Goal: Task Accomplishment & Management: Use online tool/utility

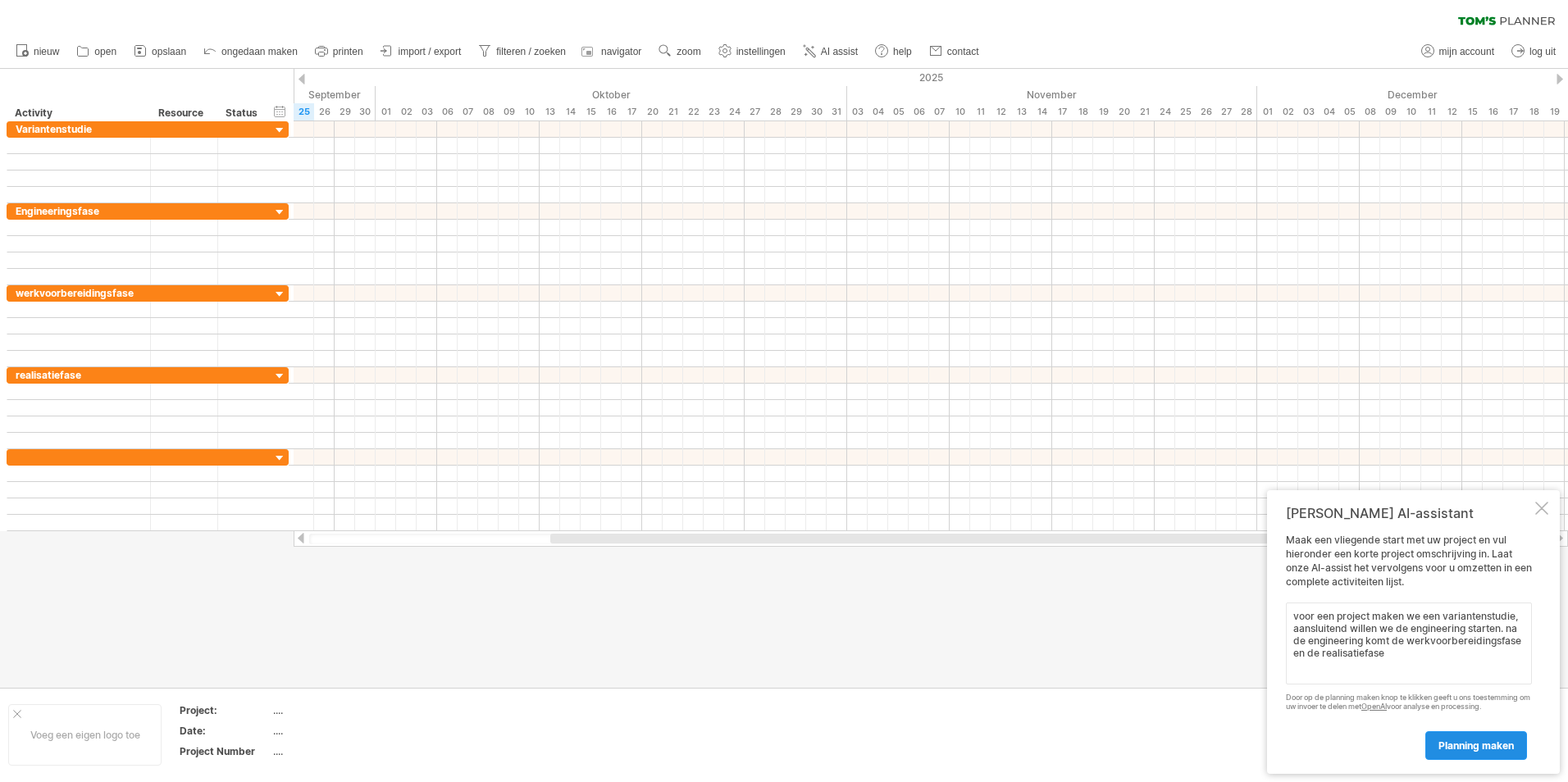
type textarea "voor een project maken we een variantenstudie, aansluitend willen we de enginee…"
click at [1476, 744] on span "planning maken" at bounding box center [1476, 745] width 75 height 12
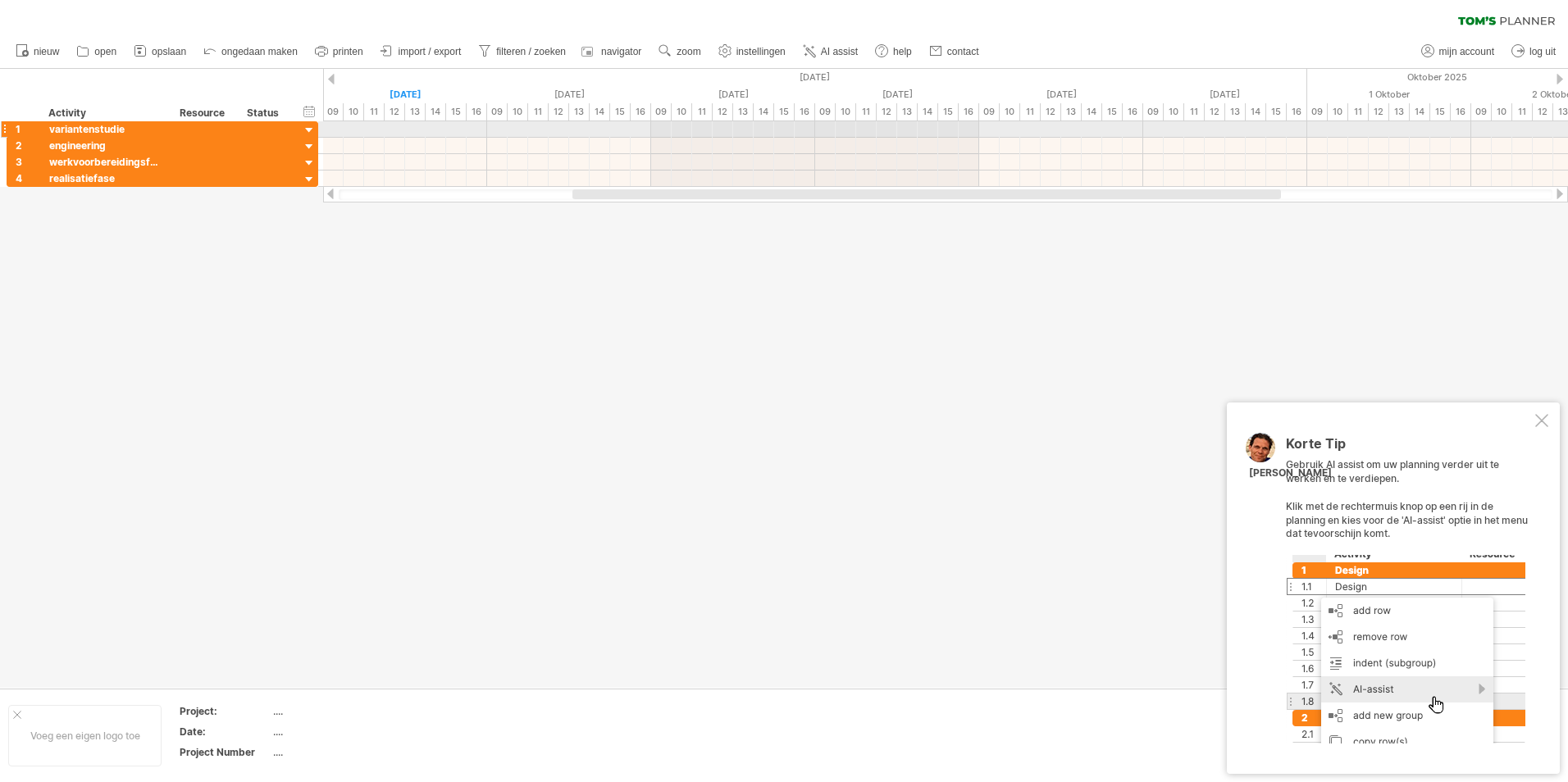
click at [309, 128] on div at bounding box center [309, 130] width 16 height 16
click at [91, 132] on div "variantenstudie" at bounding box center [106, 129] width 114 height 16
click at [305, 128] on div at bounding box center [309, 130] width 16 height 16
click at [310, 127] on div at bounding box center [309, 130] width 16 height 16
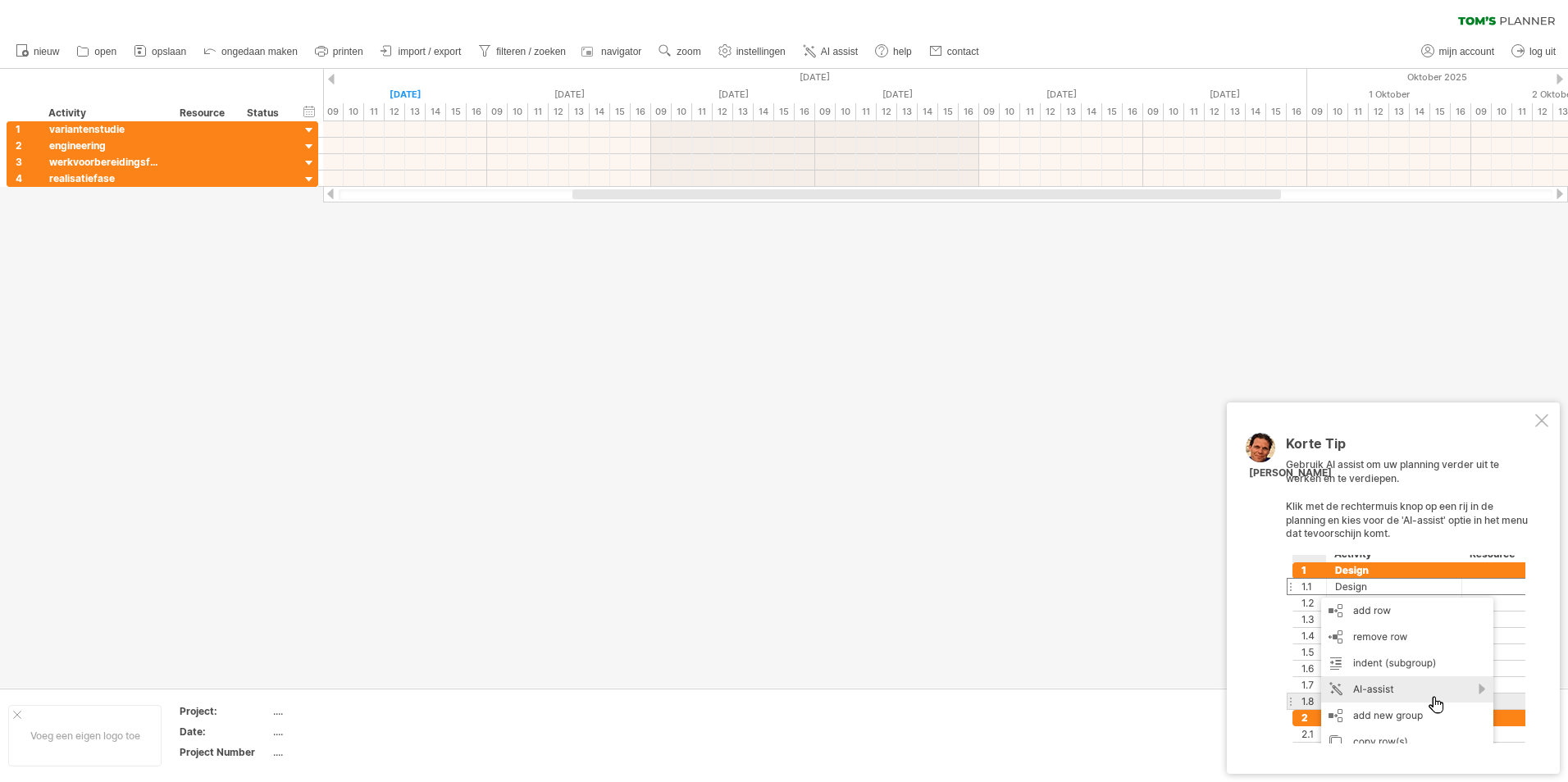
click at [1361, 611] on div at bounding box center [1406, 649] width 240 height 189
click at [96, 131] on div "variantenstudie" at bounding box center [106, 129] width 114 height 16
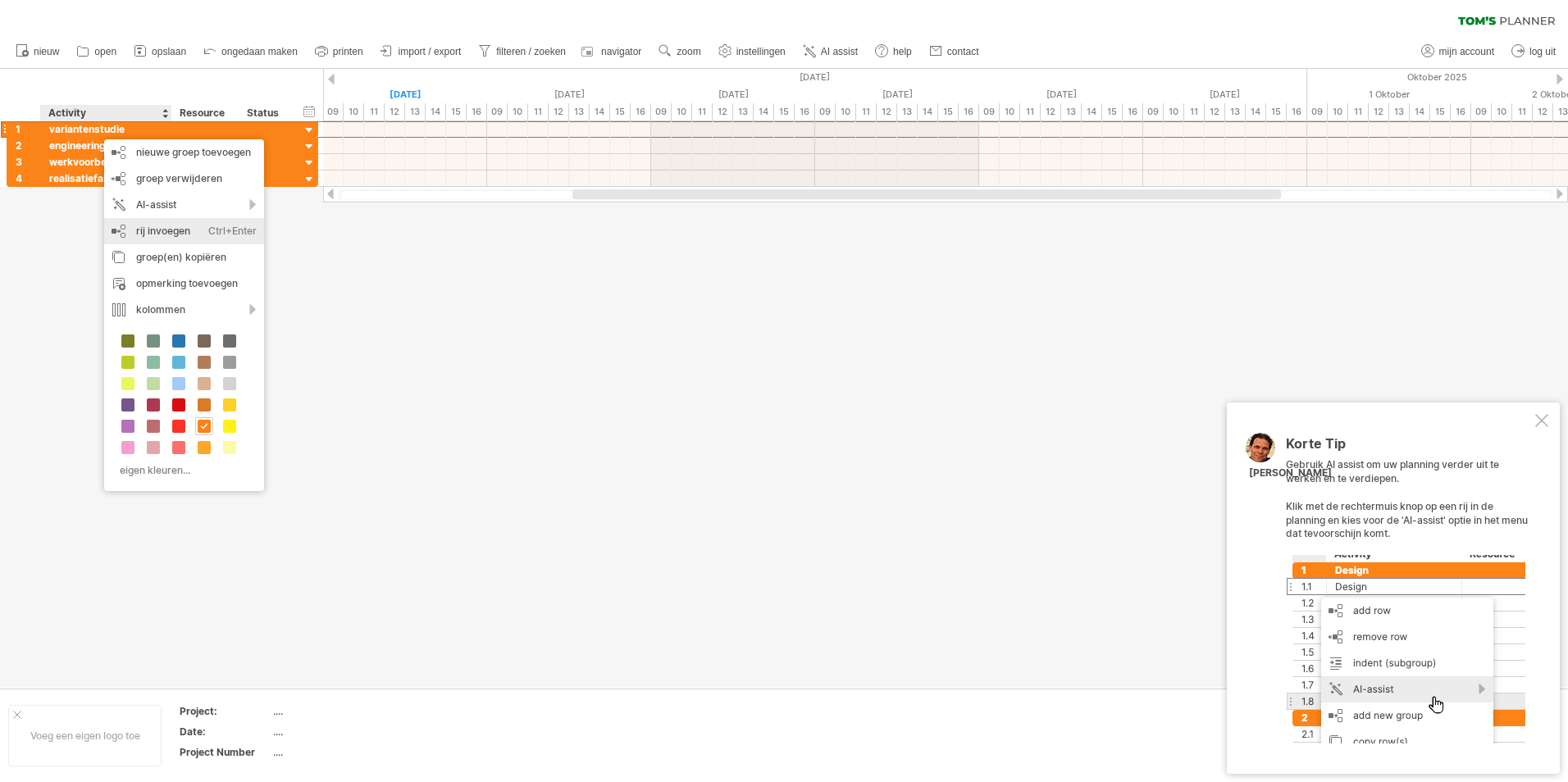
click at [174, 225] on div "rij invoegen Ctrl+Enter Cmd+Enter" at bounding box center [183, 231] width 159 height 26
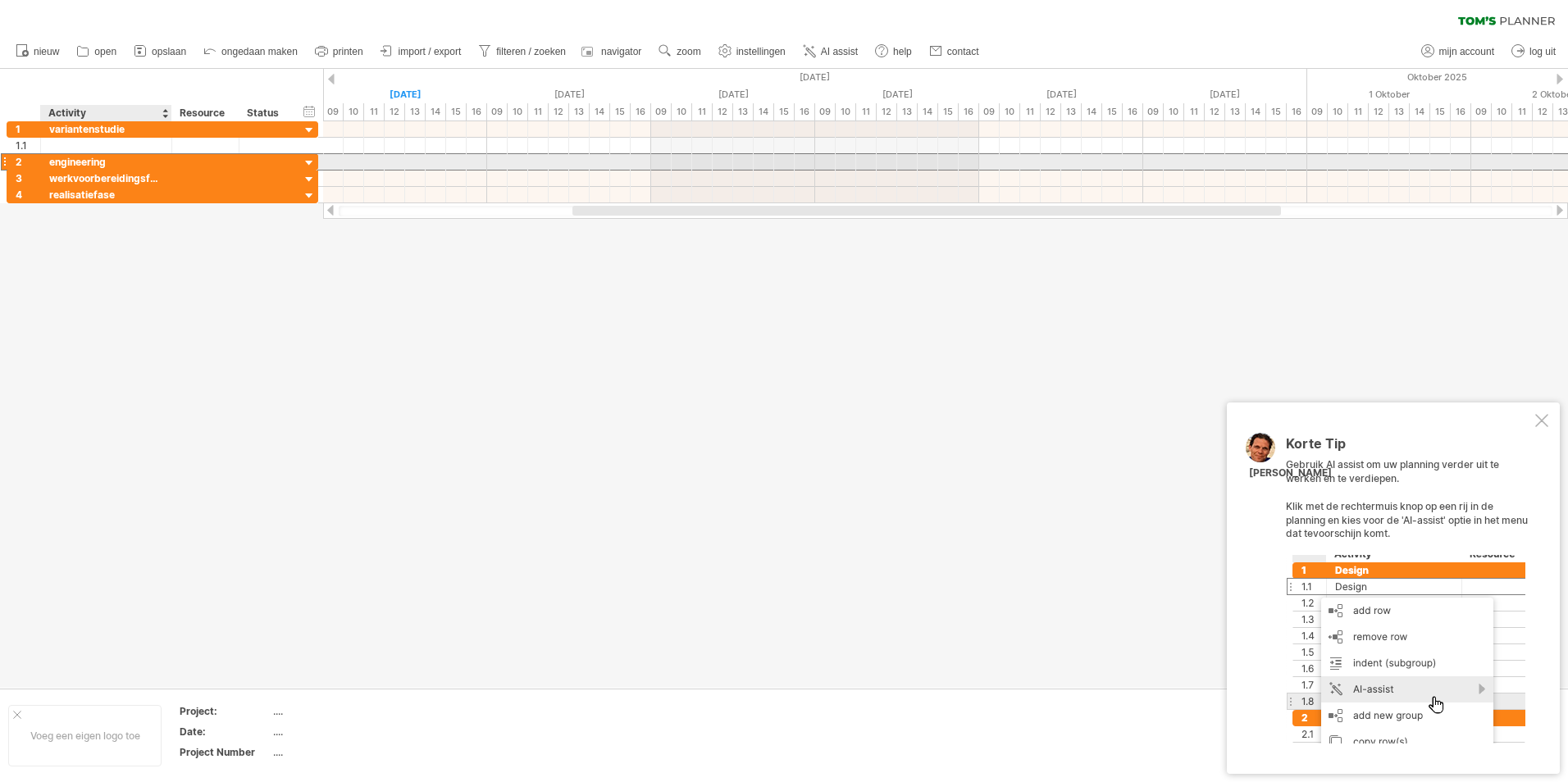
click at [102, 160] on div "engineering" at bounding box center [106, 161] width 114 height 16
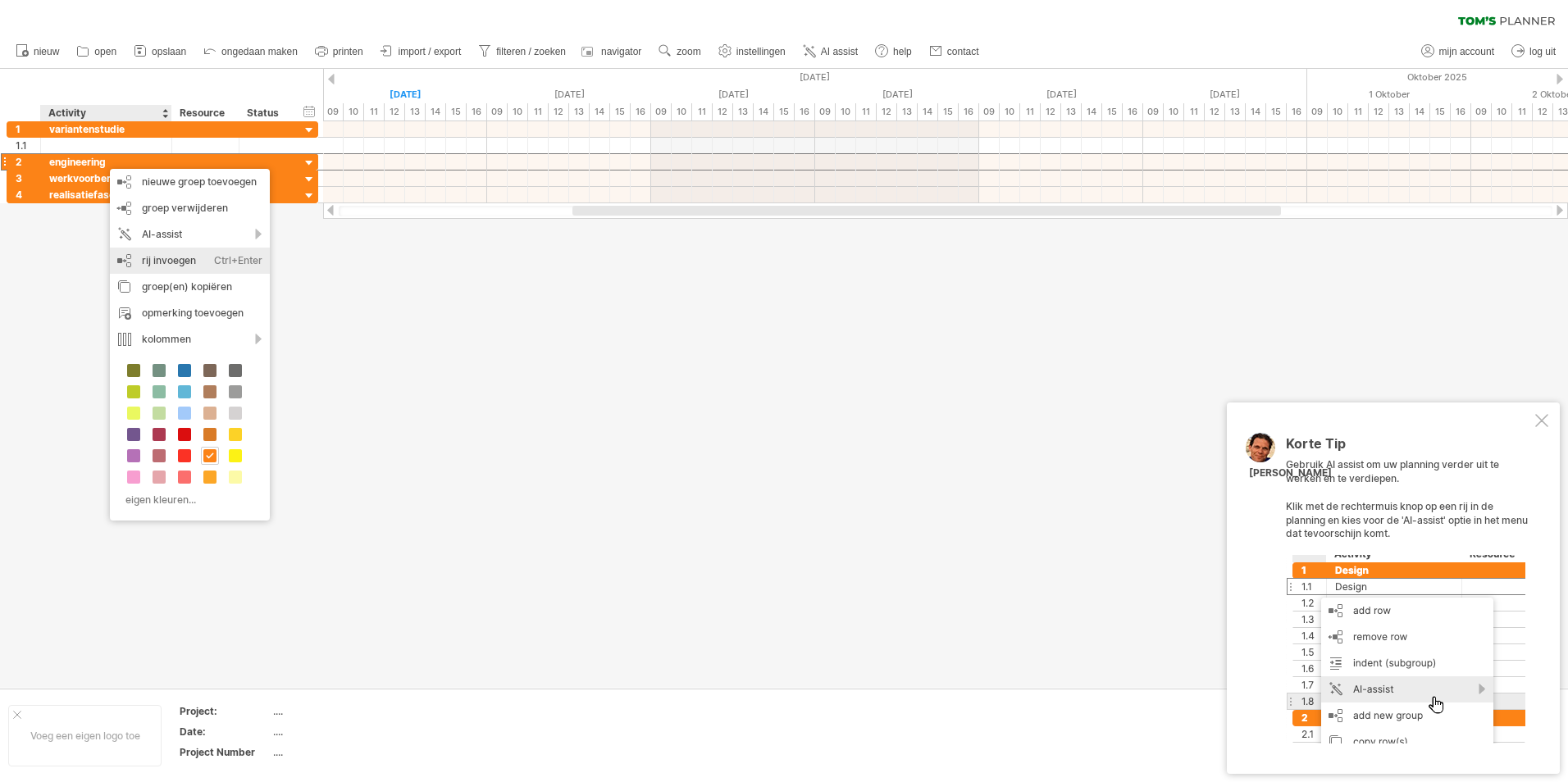
click at [182, 260] on div "rij invoegen Ctrl+Enter Cmd+Enter" at bounding box center [189, 261] width 159 height 26
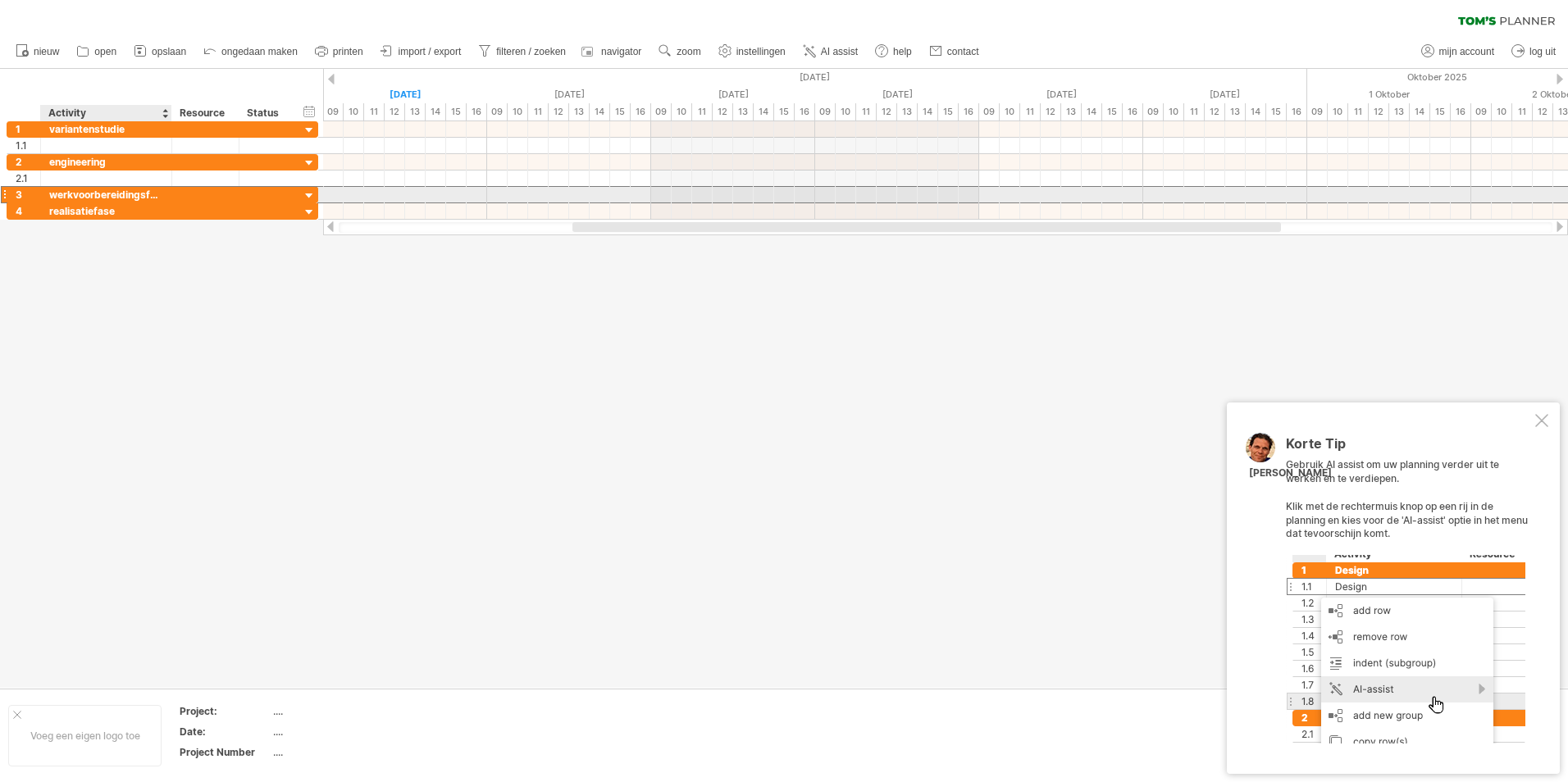
click at [104, 201] on div "werkvoorbereidingsfase" at bounding box center [106, 194] width 114 height 16
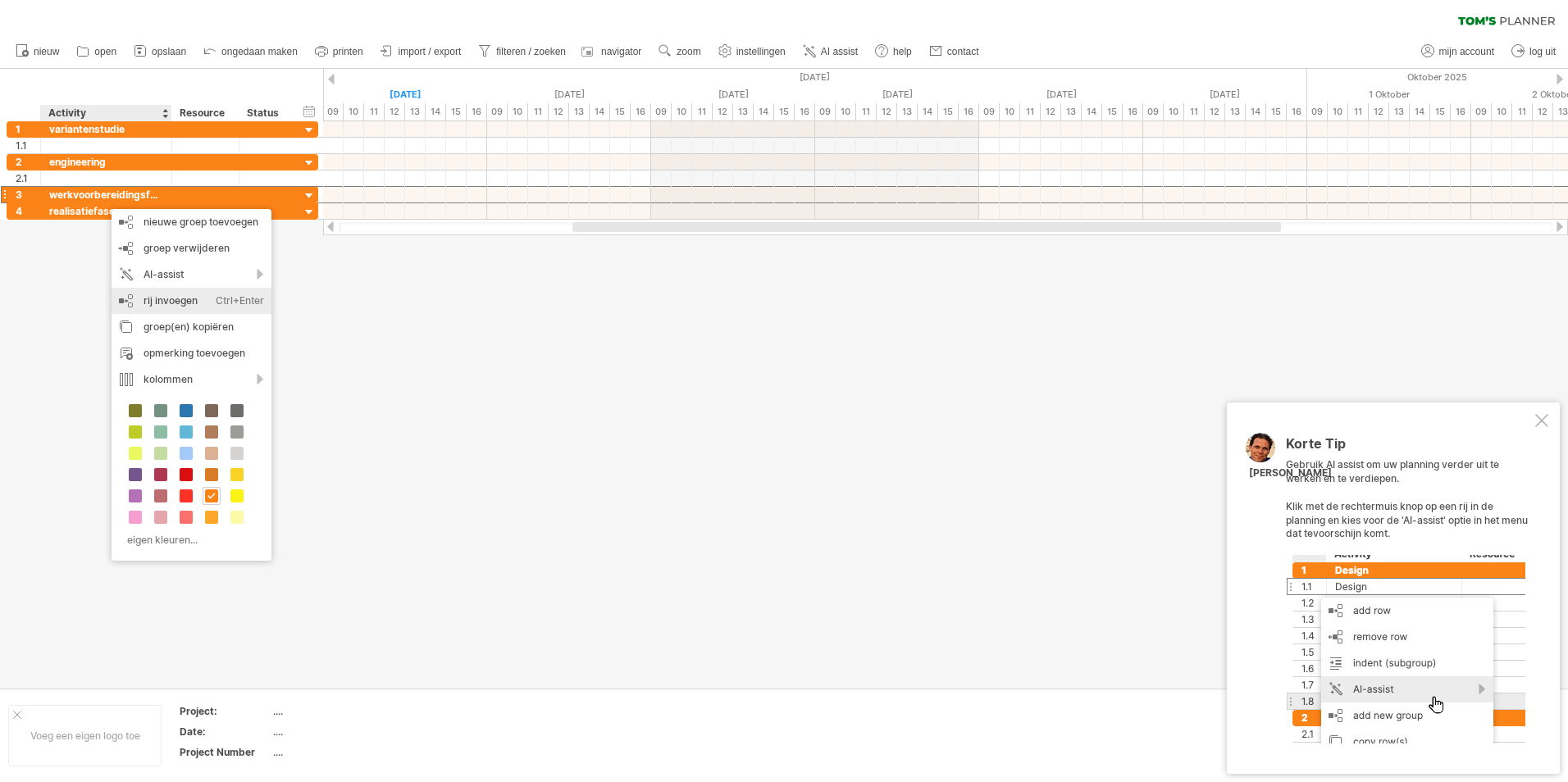
click at [179, 304] on div "rij invoegen Ctrl+Enter Cmd+Enter" at bounding box center [191, 301] width 159 height 26
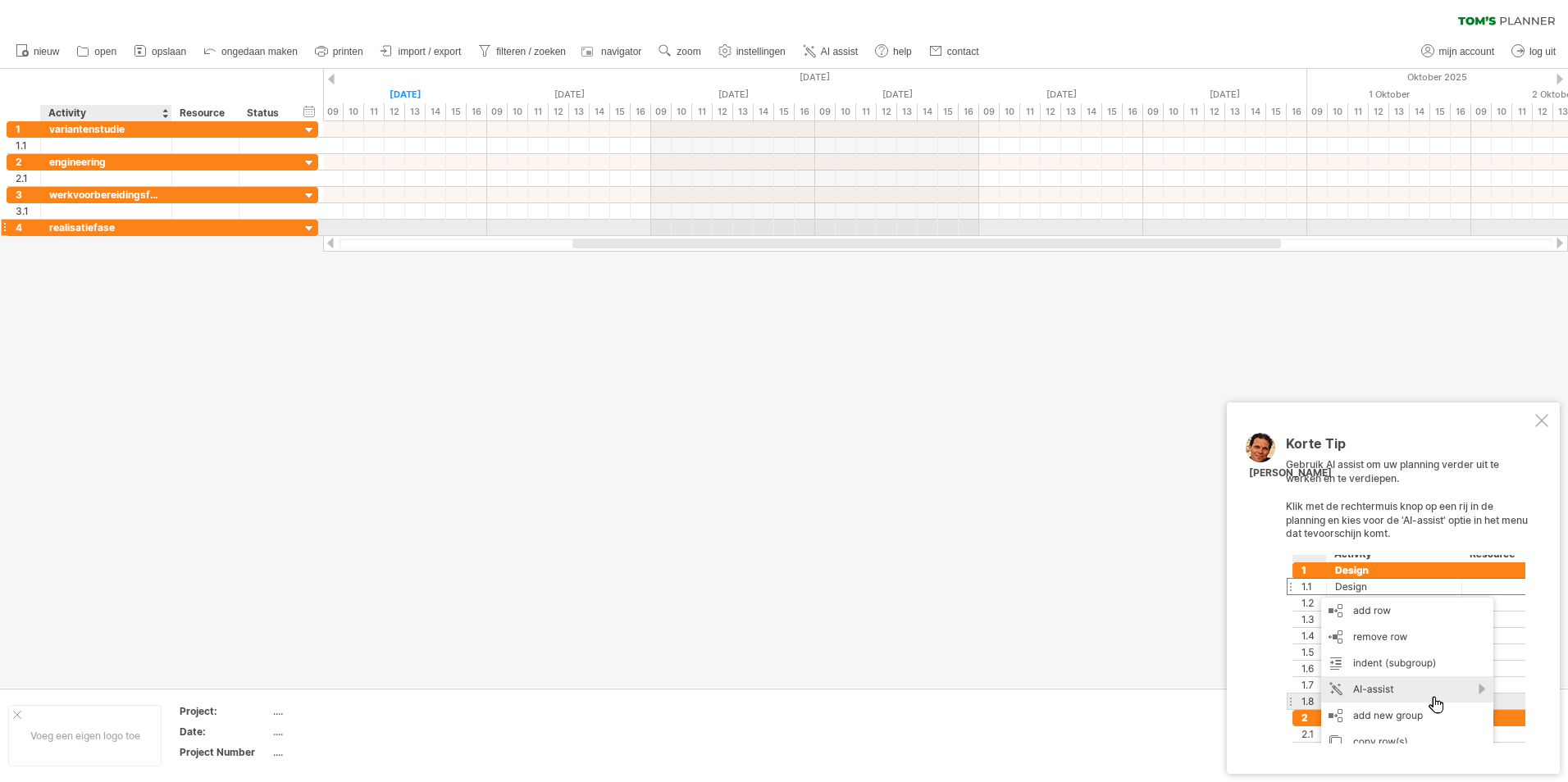
click at [90, 226] on div "realisatiefase" at bounding box center [106, 227] width 114 height 16
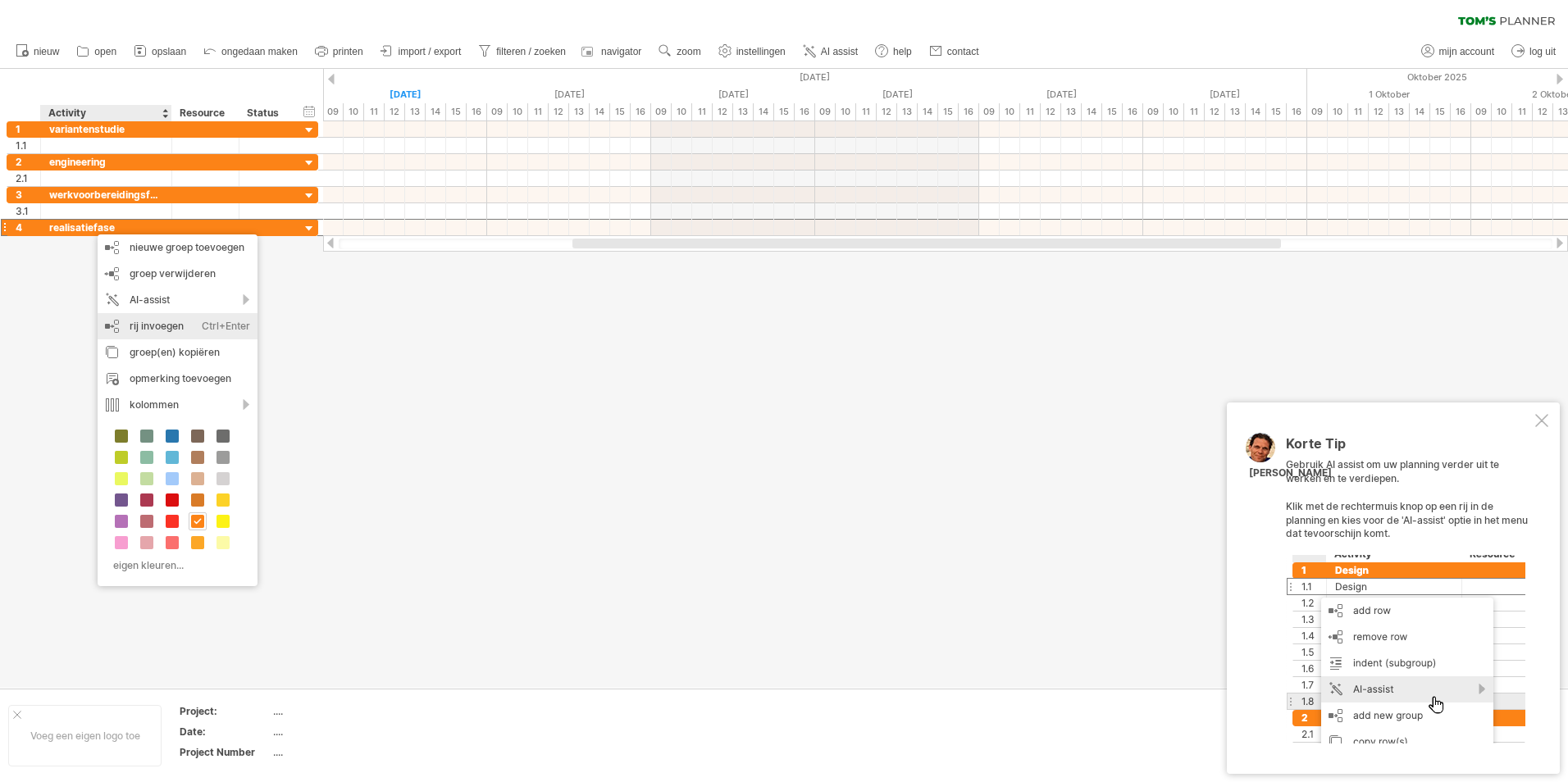
click at [157, 324] on div "rij invoegen Ctrl+Enter Cmd+Enter" at bounding box center [176, 326] width 159 height 26
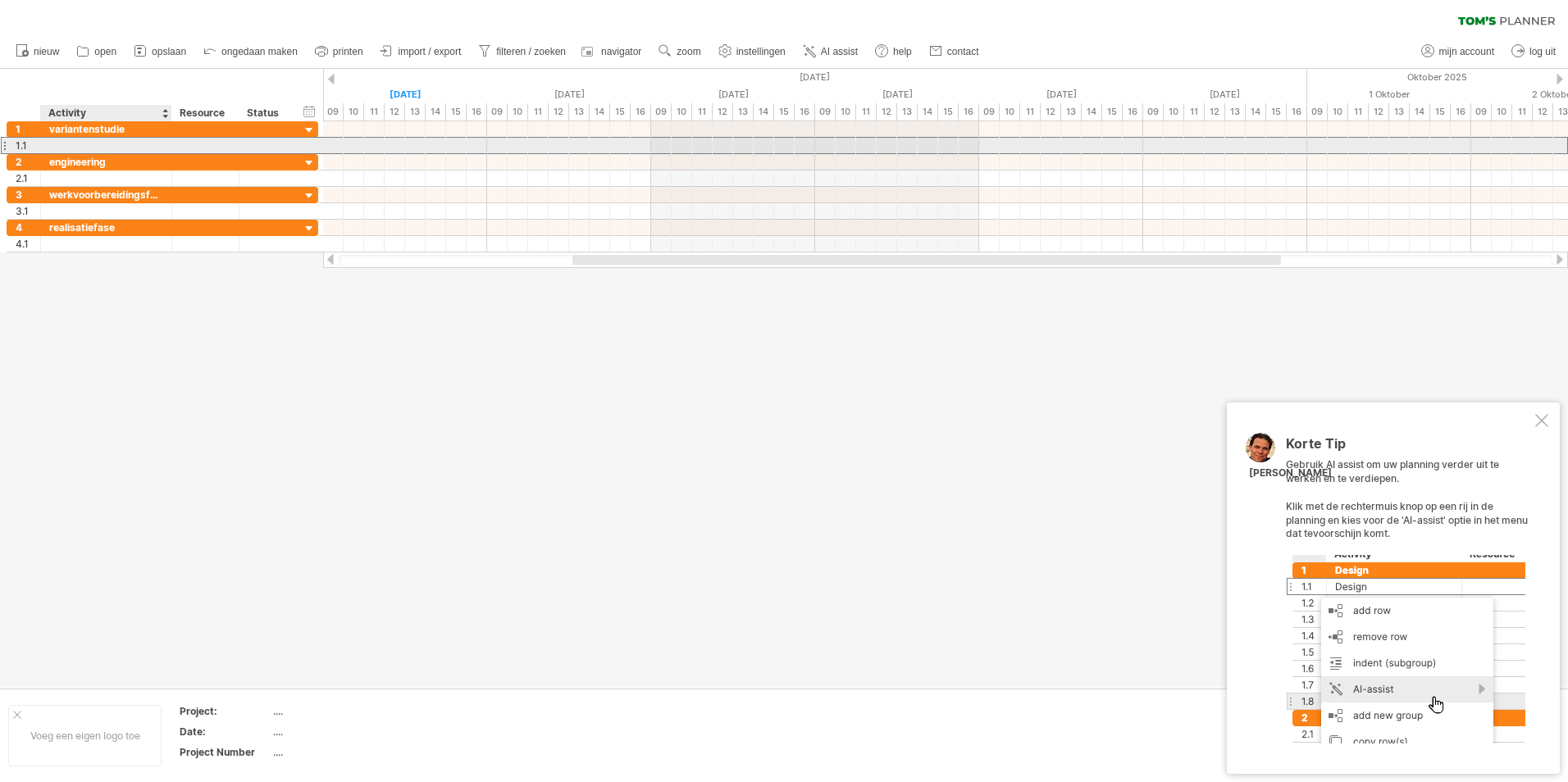
click at [85, 144] on div at bounding box center [106, 145] width 114 height 16
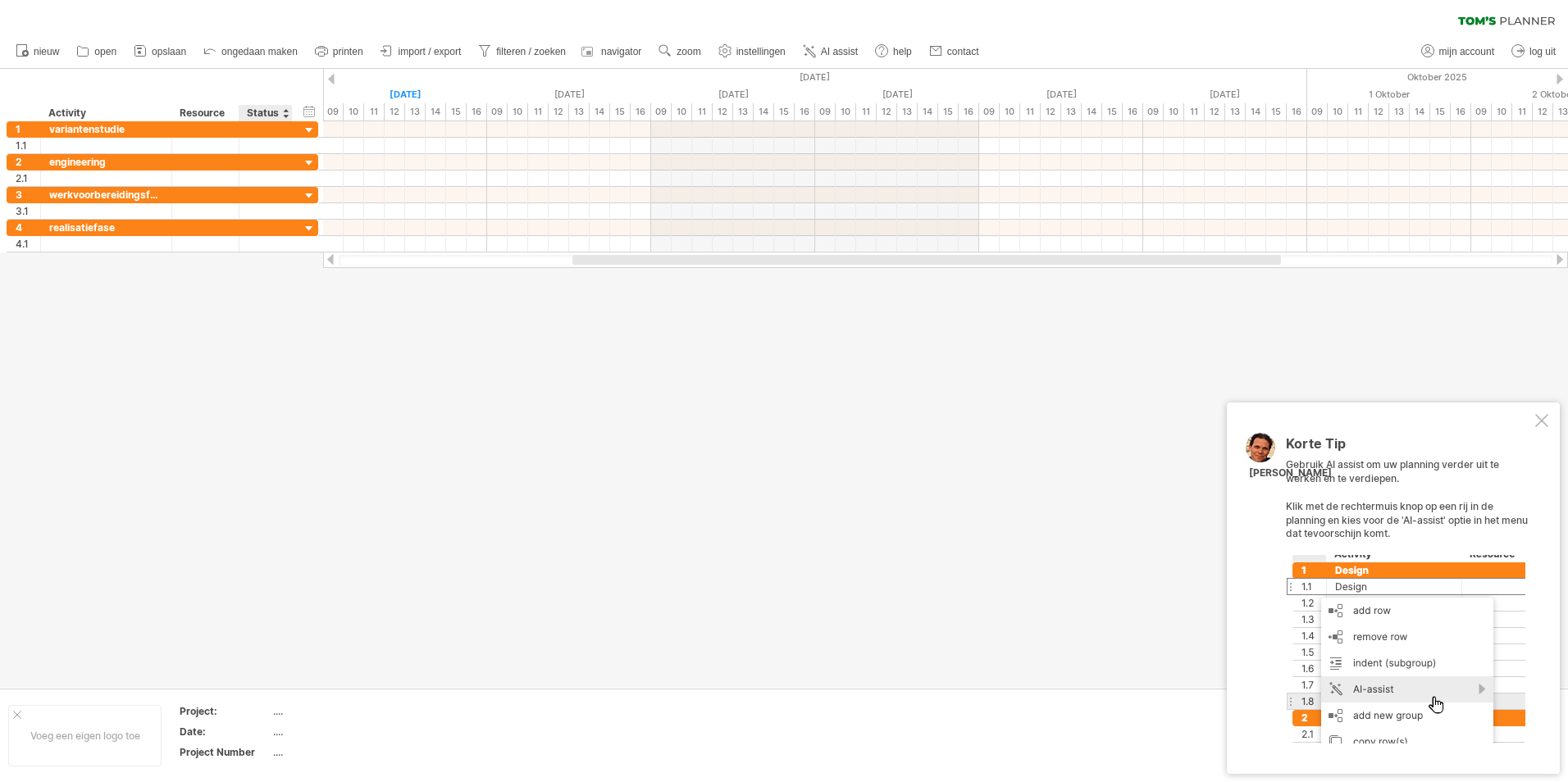
click at [250, 373] on div at bounding box center [784, 378] width 1568 height 619
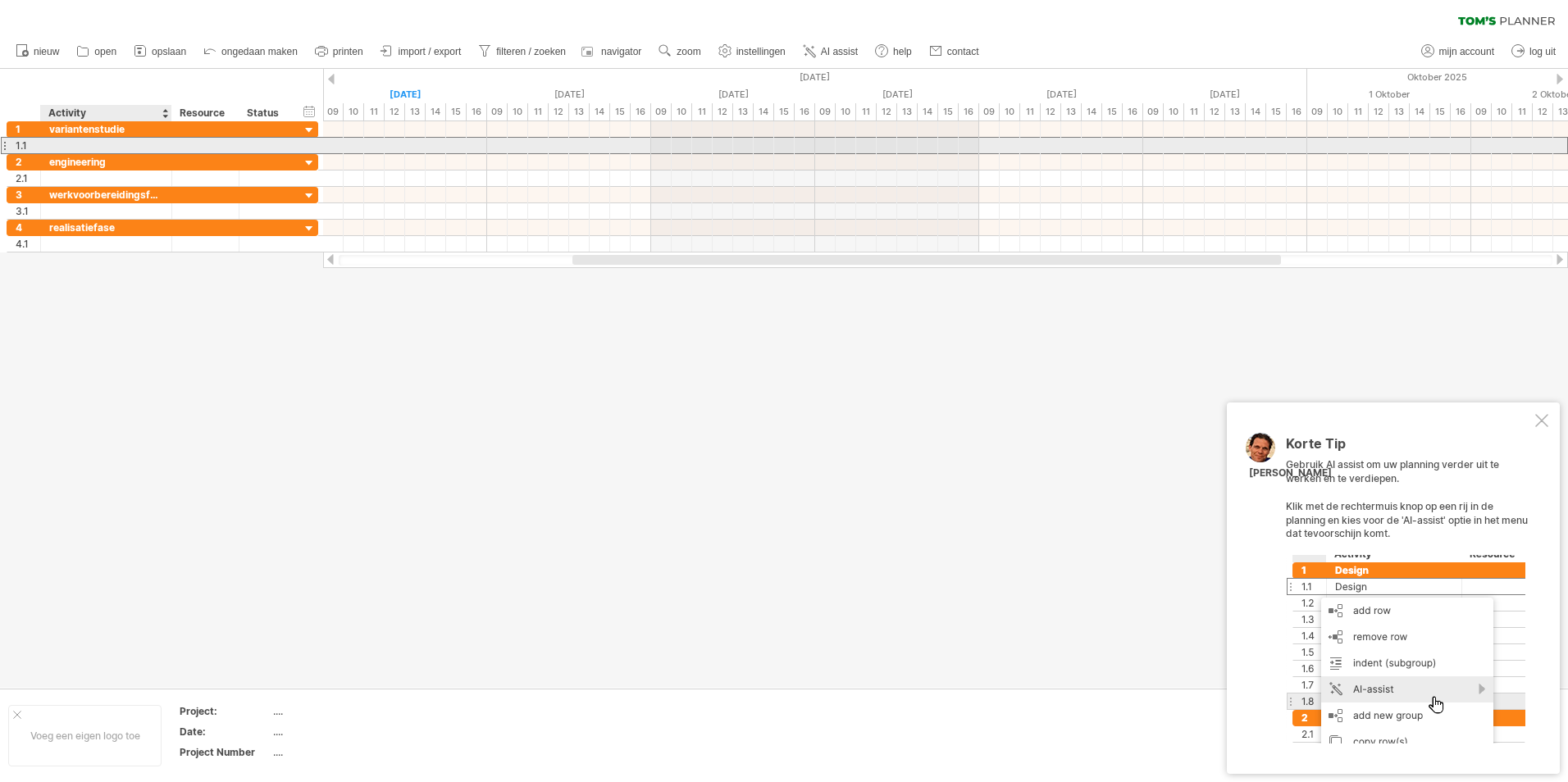
click at [85, 145] on div at bounding box center [106, 145] width 114 height 16
type input "**********"
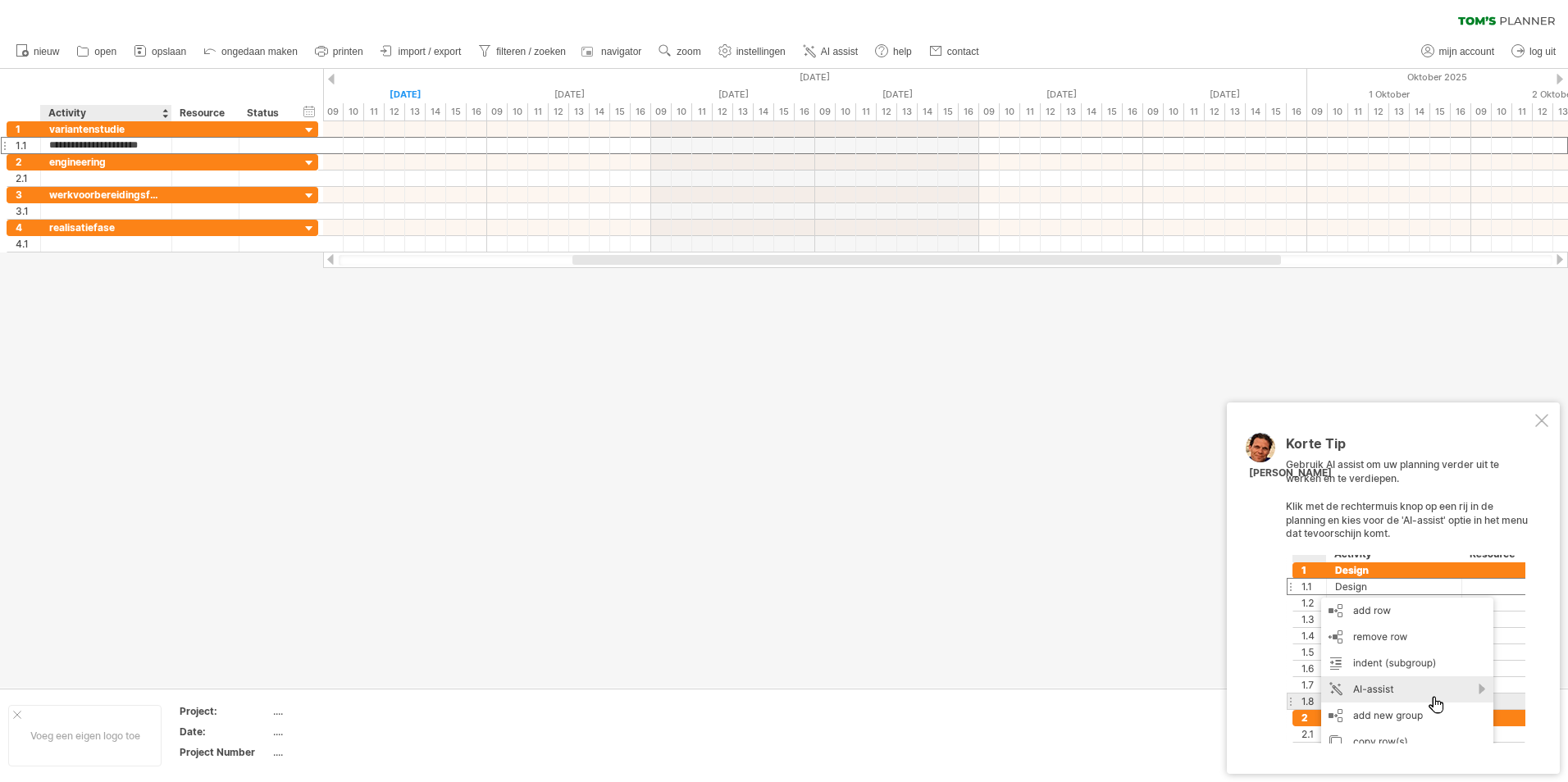
drag, startPoint x: 172, startPoint y: 457, endPoint x: 158, endPoint y: 330, distance: 127.8
click at [173, 455] on div at bounding box center [784, 378] width 1568 height 619
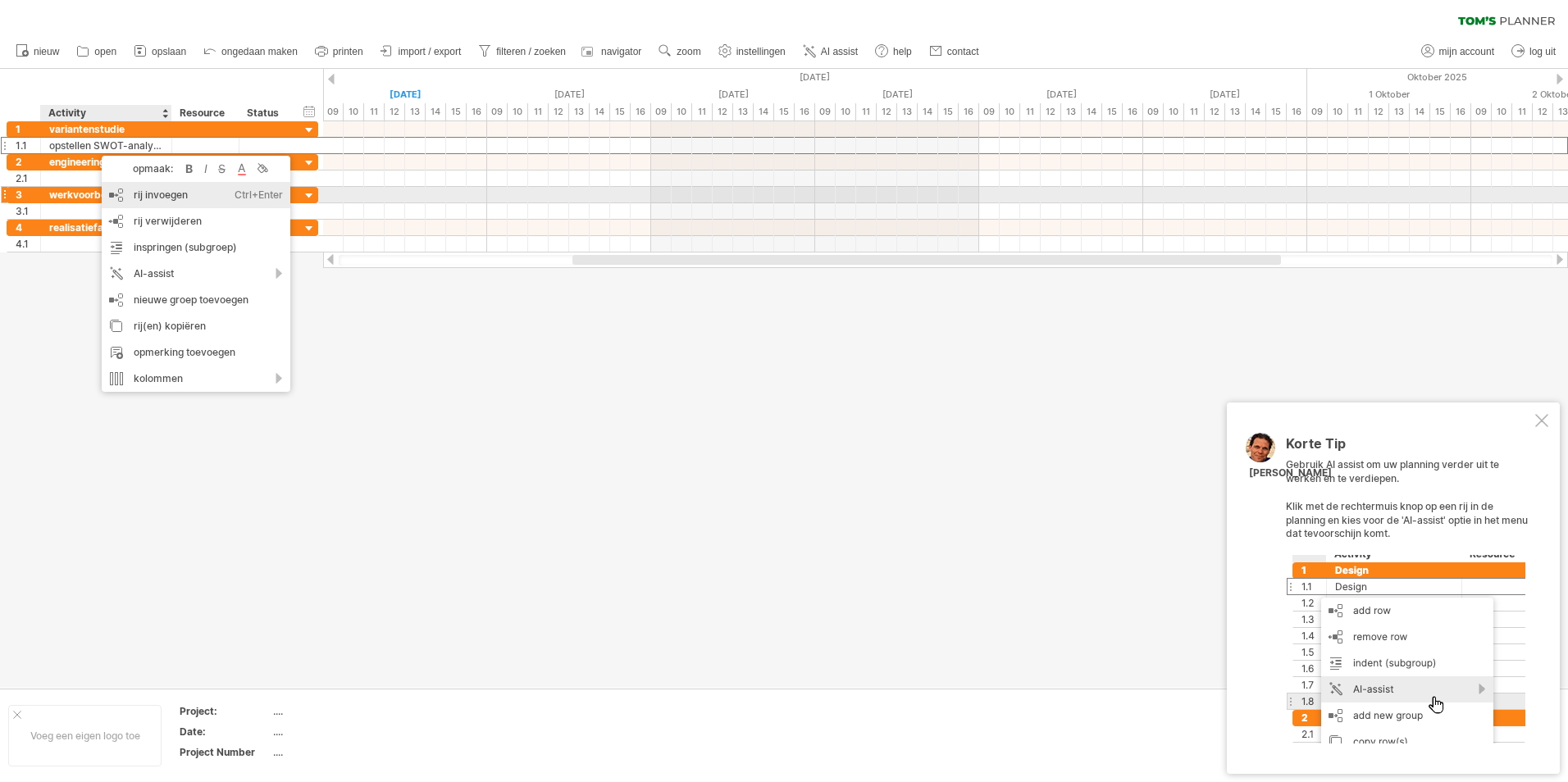
click at [145, 197] on div "rij invoegen Ctrl+Enter Cmd+Enter" at bounding box center [196, 195] width 189 height 26
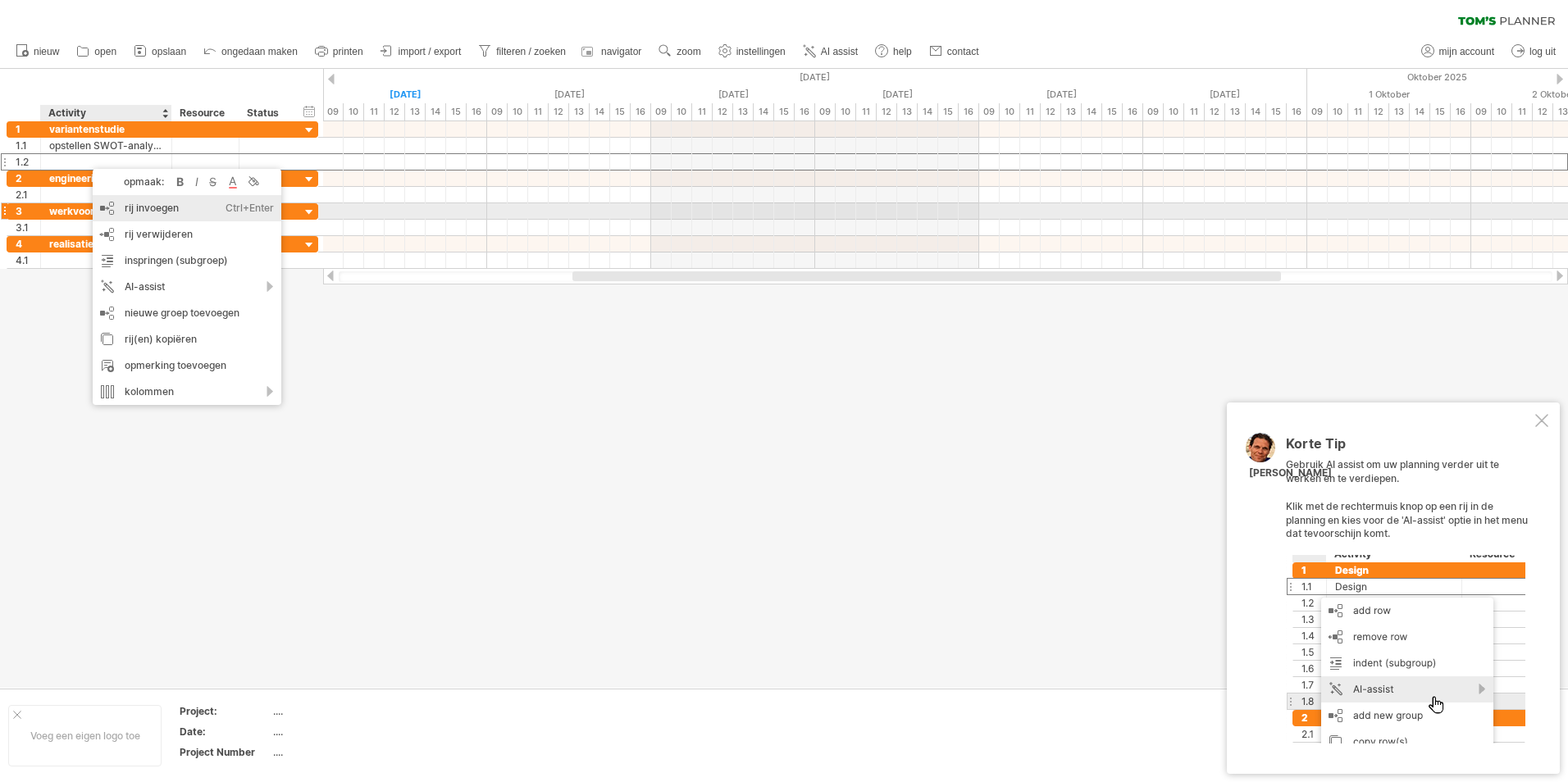
click at [143, 208] on div "rij invoegen Ctrl+Enter Cmd+Enter" at bounding box center [187, 208] width 189 height 26
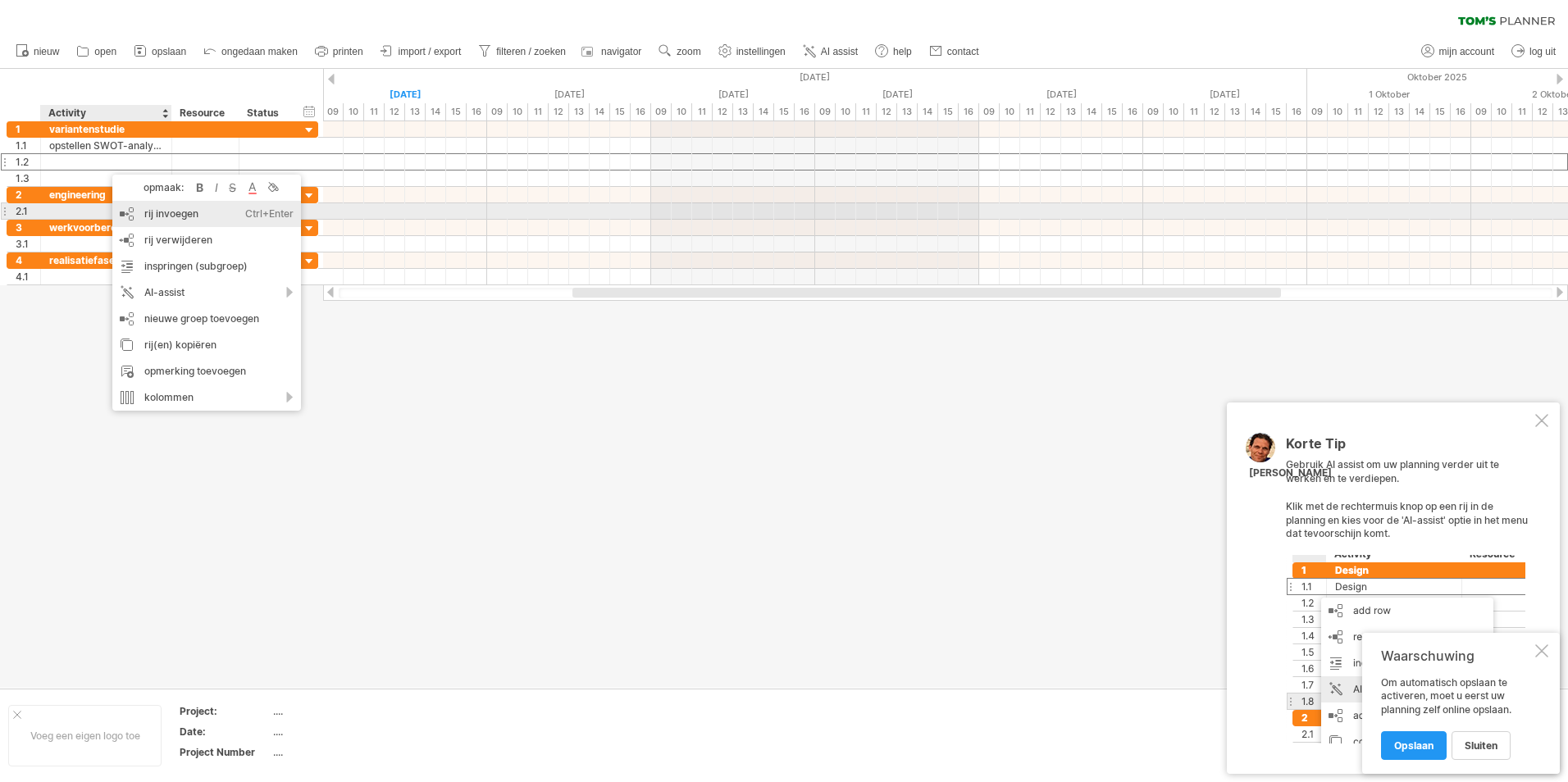
click at [182, 210] on div "rij invoegen Ctrl+Enter Cmd+Enter" at bounding box center [207, 214] width 189 height 26
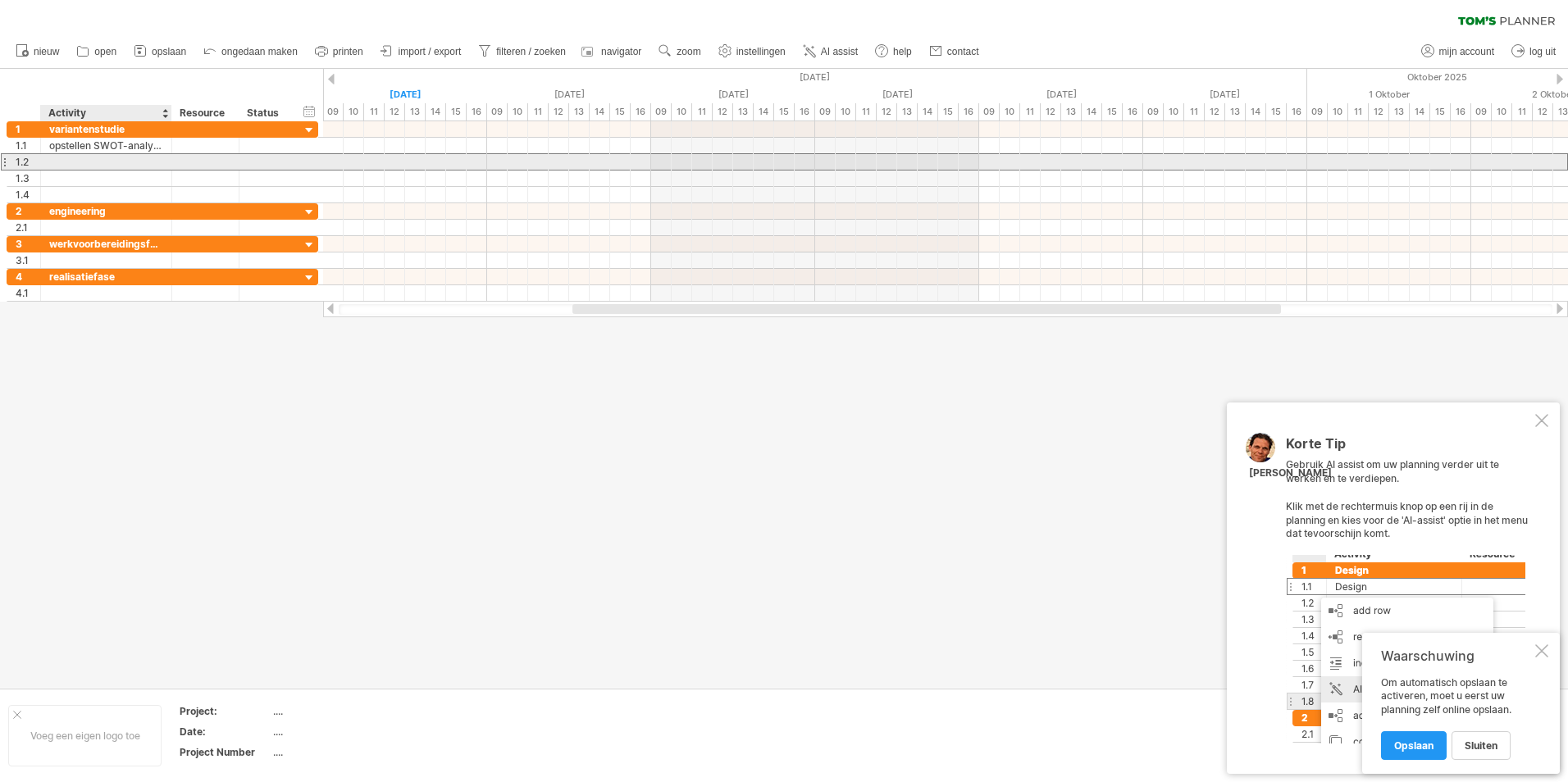
click at [98, 166] on div at bounding box center [106, 161] width 114 height 16
click at [118, 165] on div at bounding box center [106, 161] width 114 height 16
type input "**********"
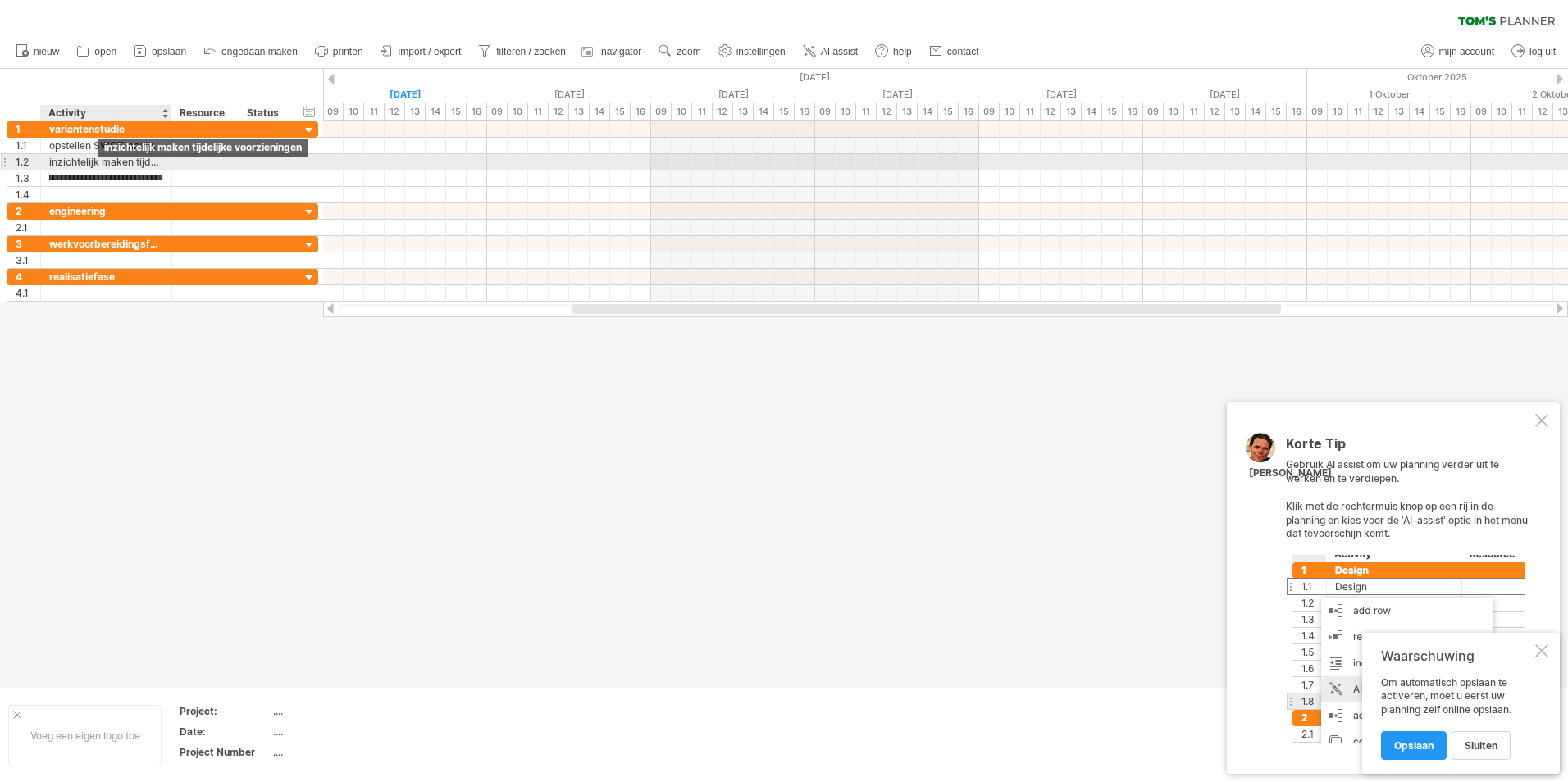
type input "**********"
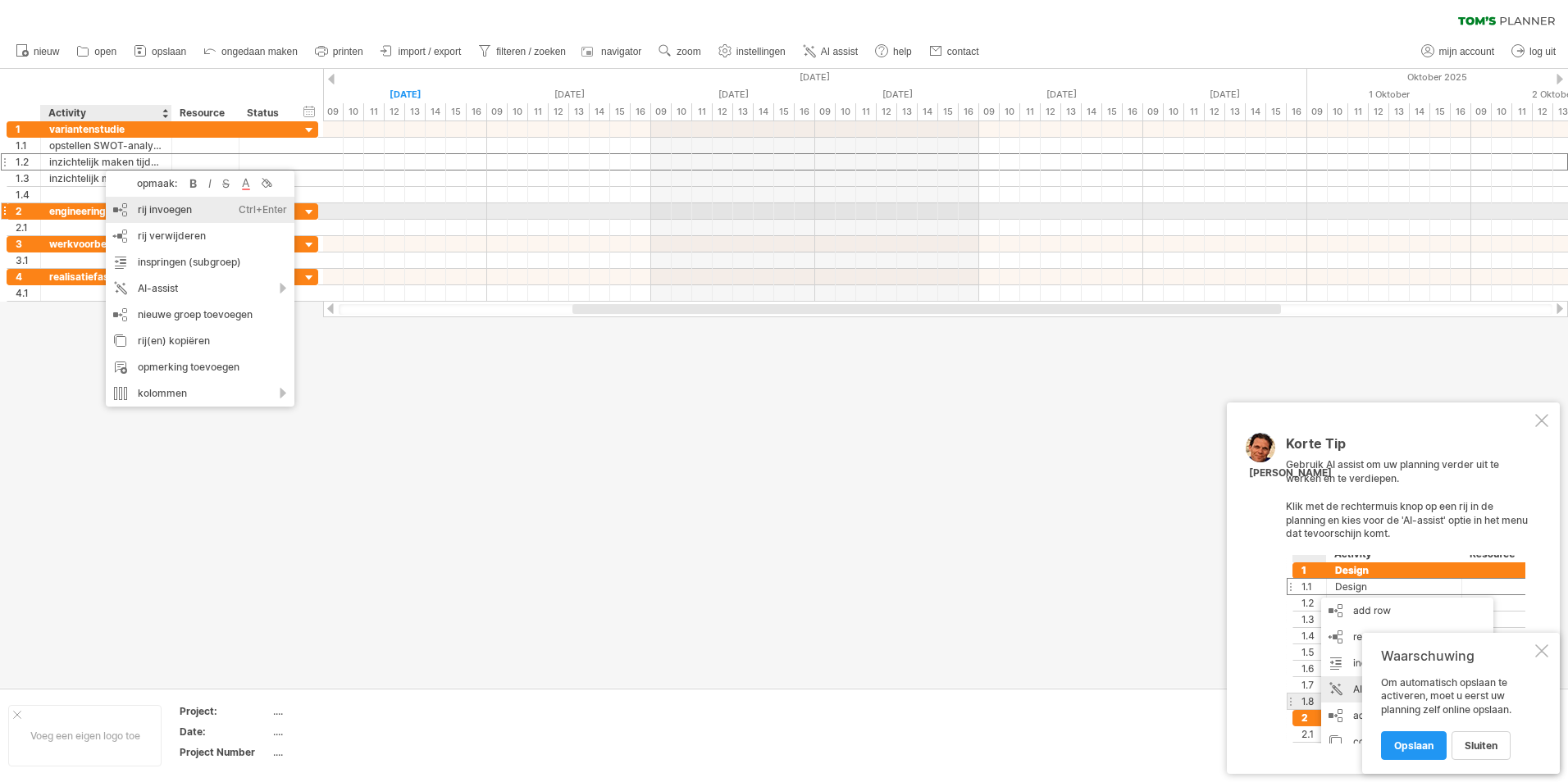
click at [150, 212] on div "rij invoegen Ctrl+Enter Cmd+Enter" at bounding box center [200, 210] width 189 height 26
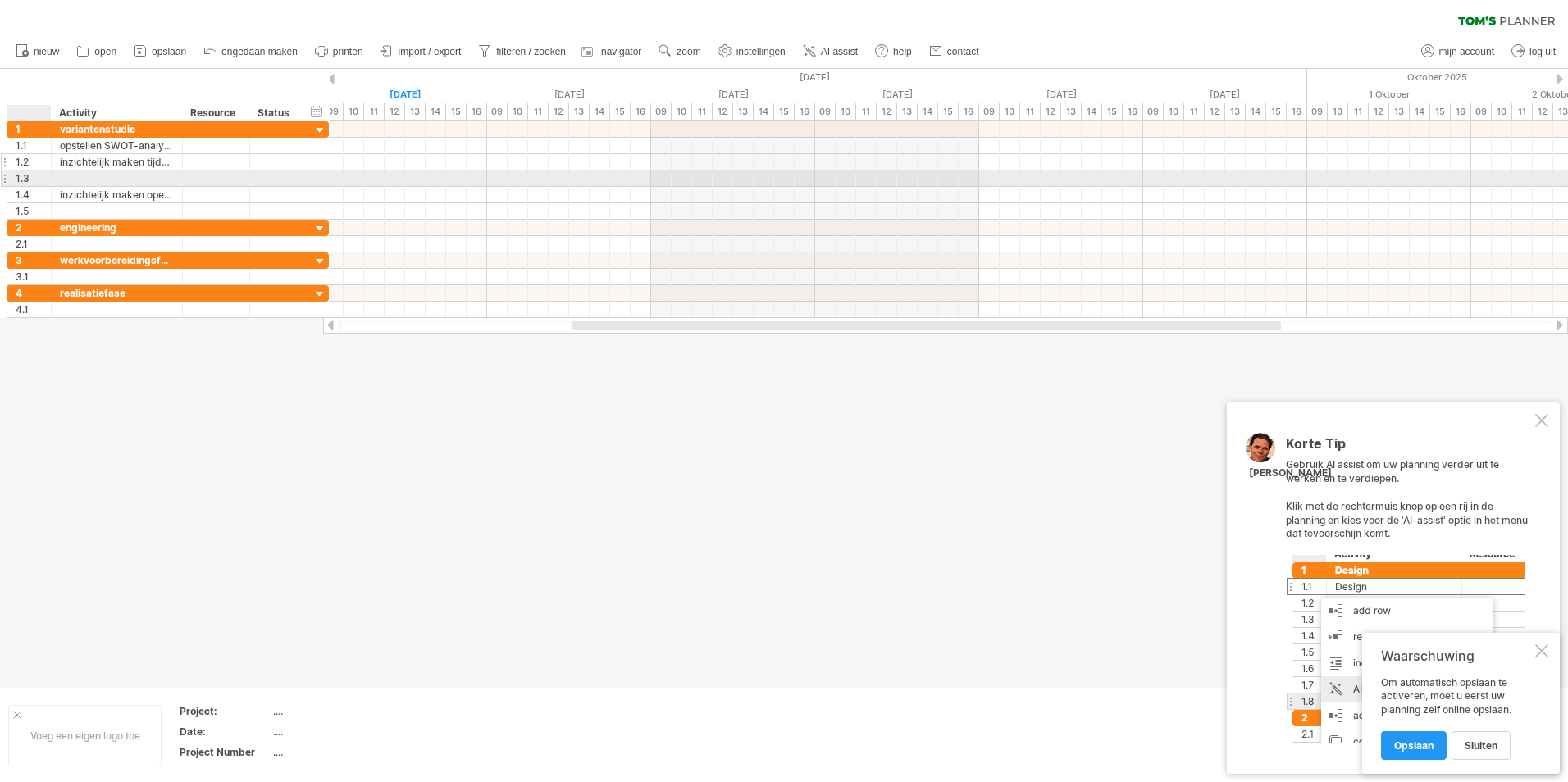
drag, startPoint x: 37, startPoint y: 174, endPoint x: 47, endPoint y: 158, distance: 18.9
click at [47, 158] on div "**********" at bounding box center [168, 171] width 323 height 98
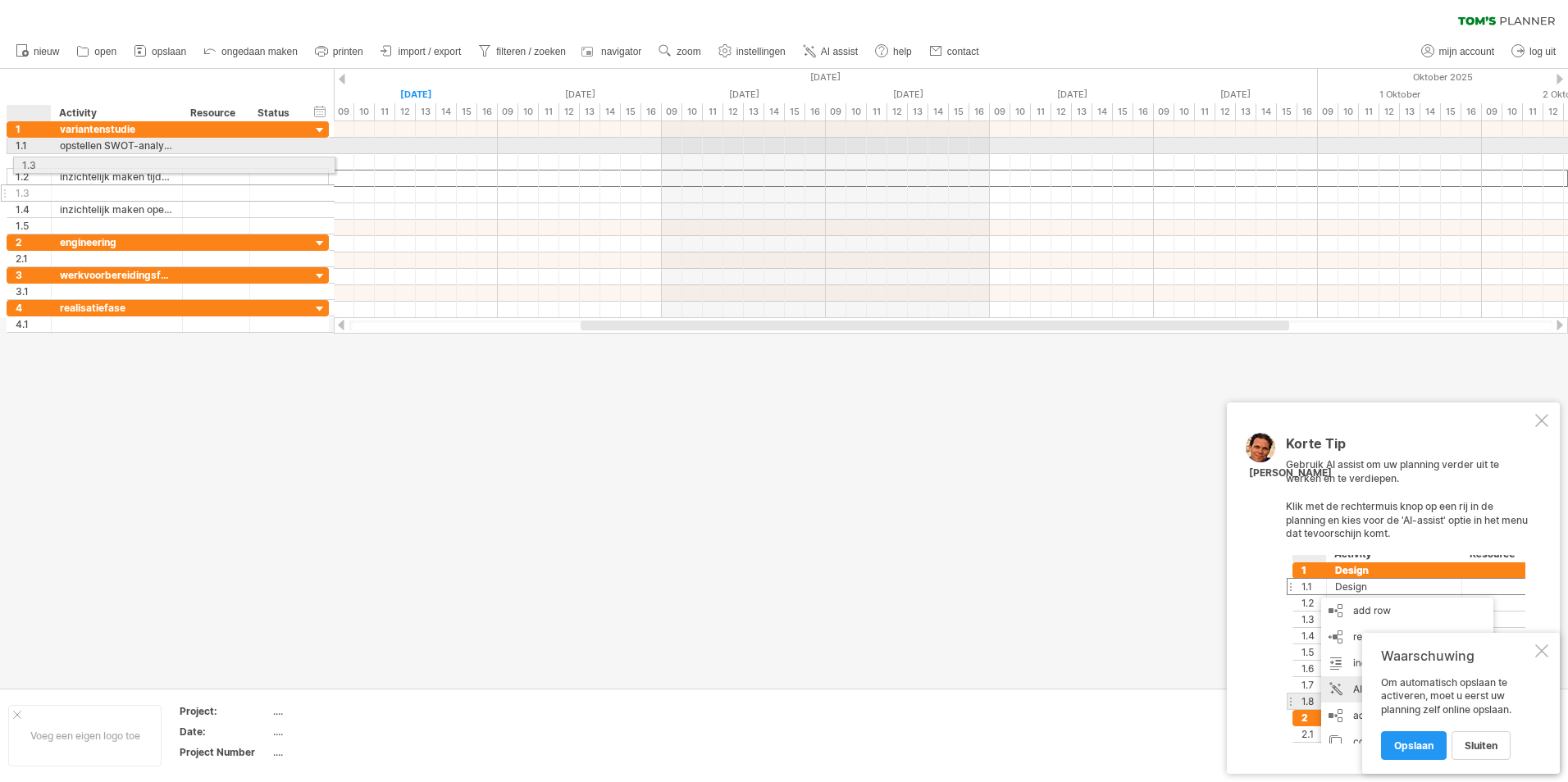
drag, startPoint x: 9, startPoint y: 178, endPoint x: 15, endPoint y: 162, distance: 17.1
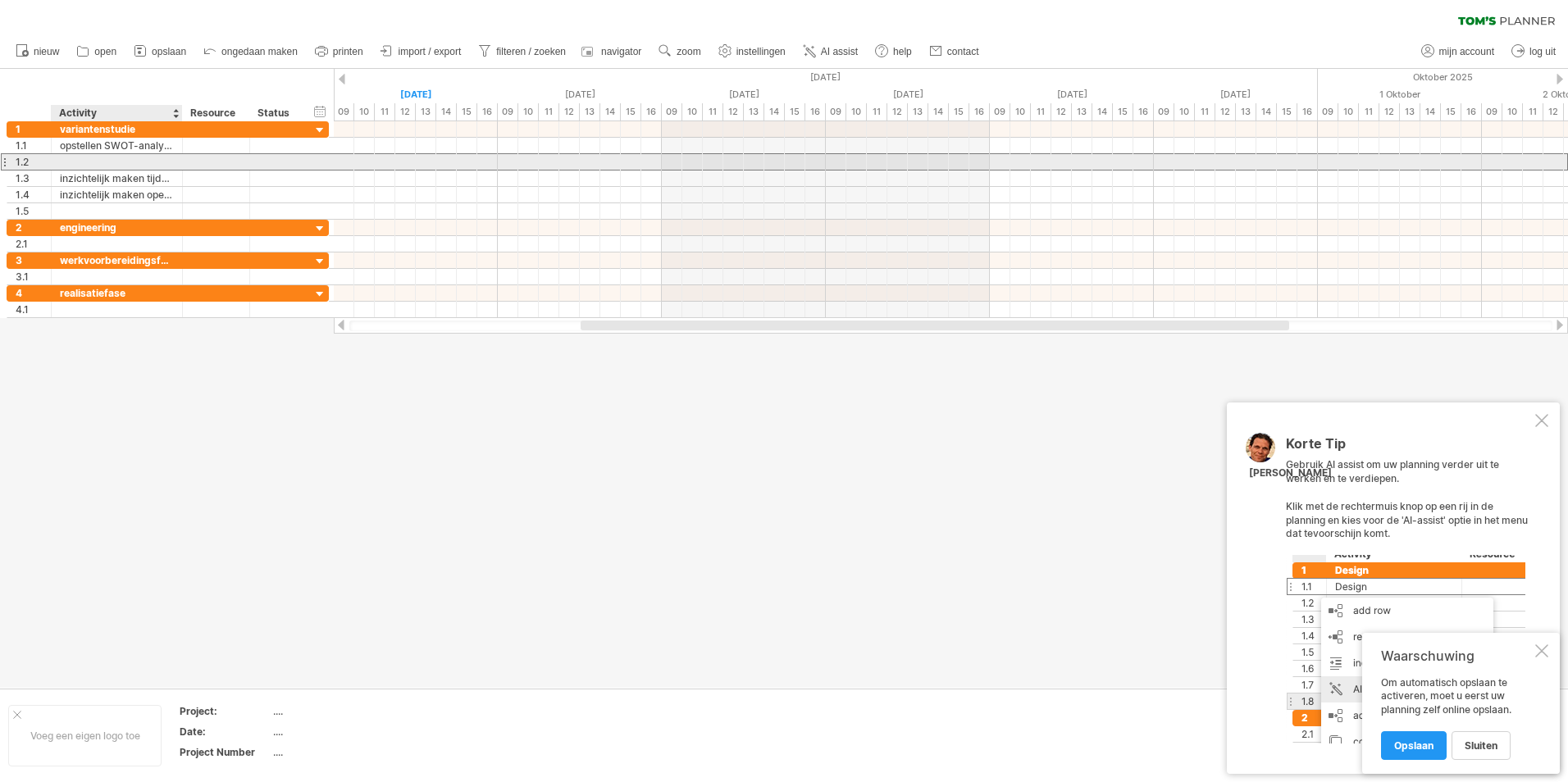
click at [107, 161] on div at bounding box center [116, 161] width 114 height 16
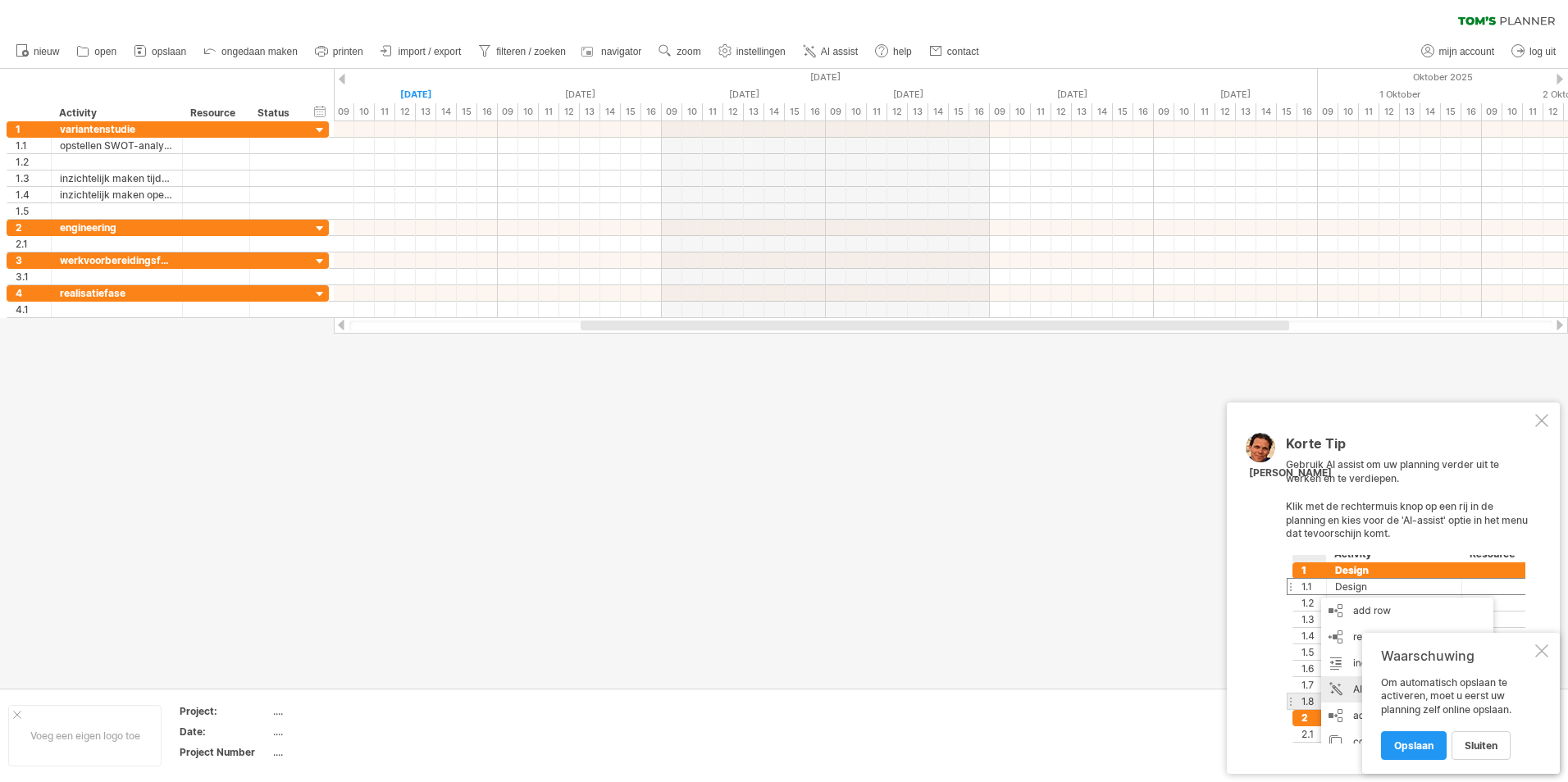
click at [1543, 649] on div at bounding box center [1542, 651] width 13 height 13
click at [1539, 434] on div "Korte Tip Gebruik AI assist om uw planning verder uit te werken en te verdiepen…" at bounding box center [1393, 589] width 333 height 372
click at [1539, 426] on div at bounding box center [1542, 421] width 13 height 13
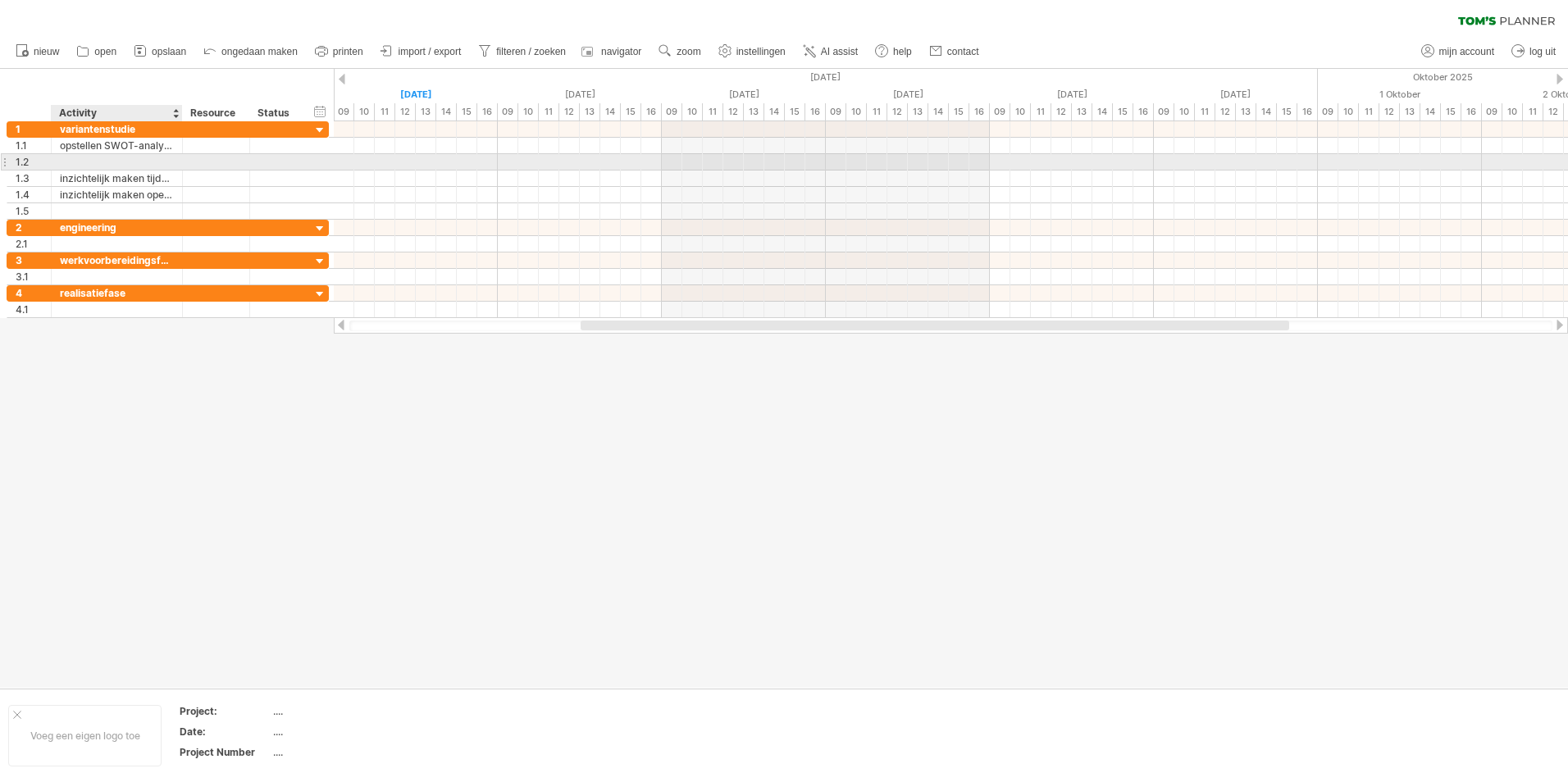
click at [70, 159] on div at bounding box center [116, 161] width 114 height 16
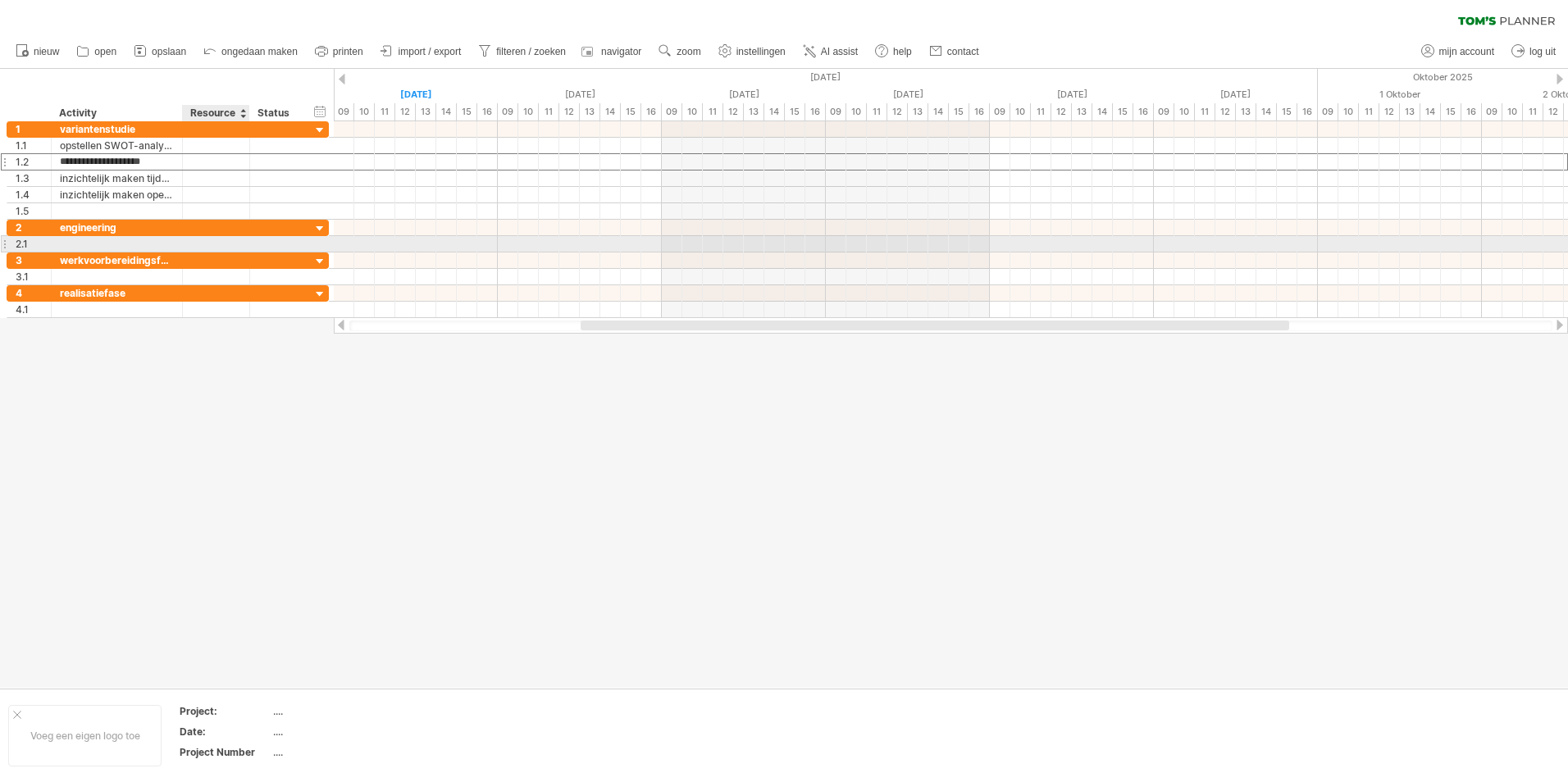
type input "**********"
click at [132, 240] on div at bounding box center [116, 243] width 114 height 16
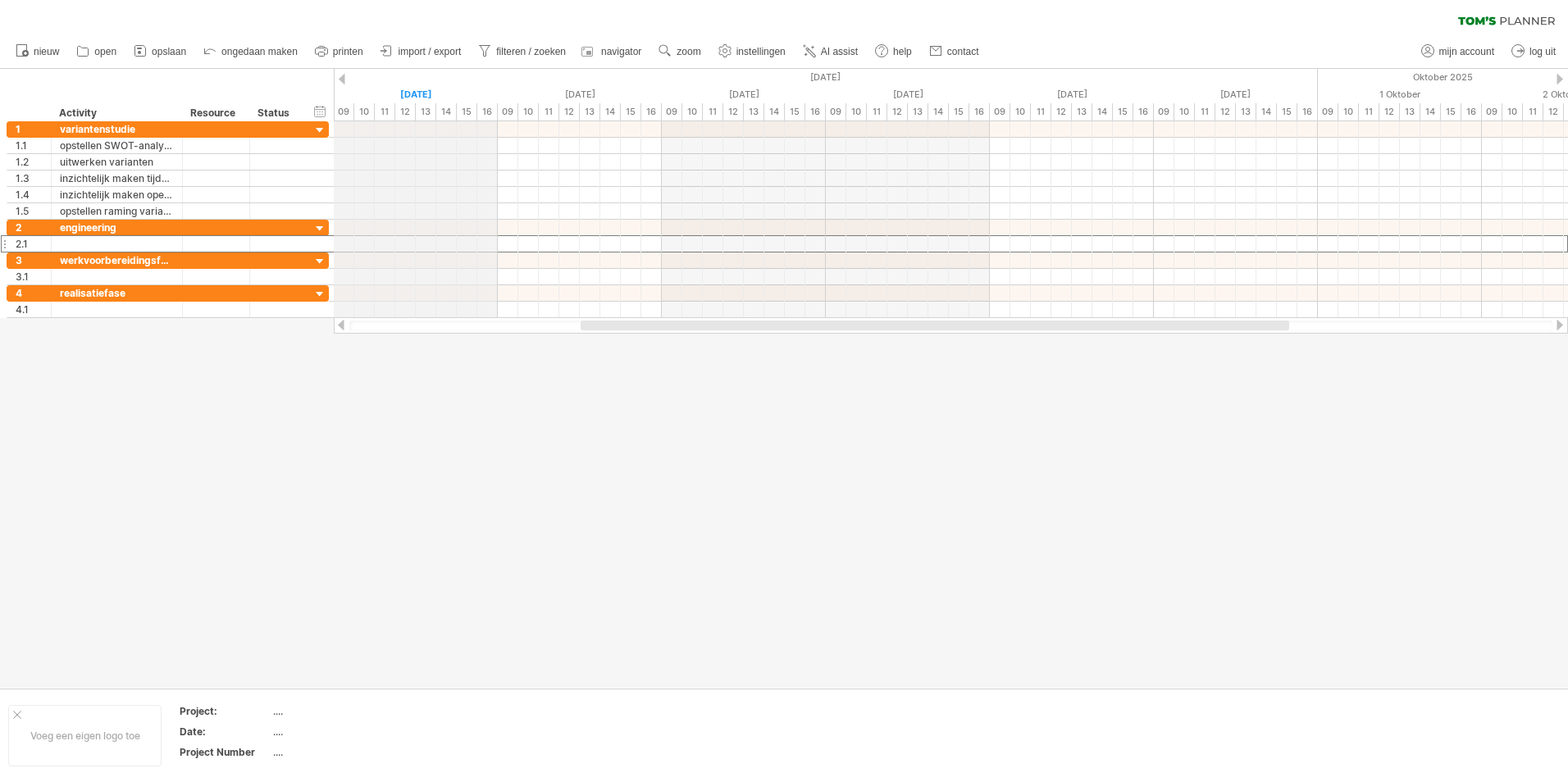
click at [346, 81] on div "[DATE]" at bounding box center [6, 77] width 2625 height 17
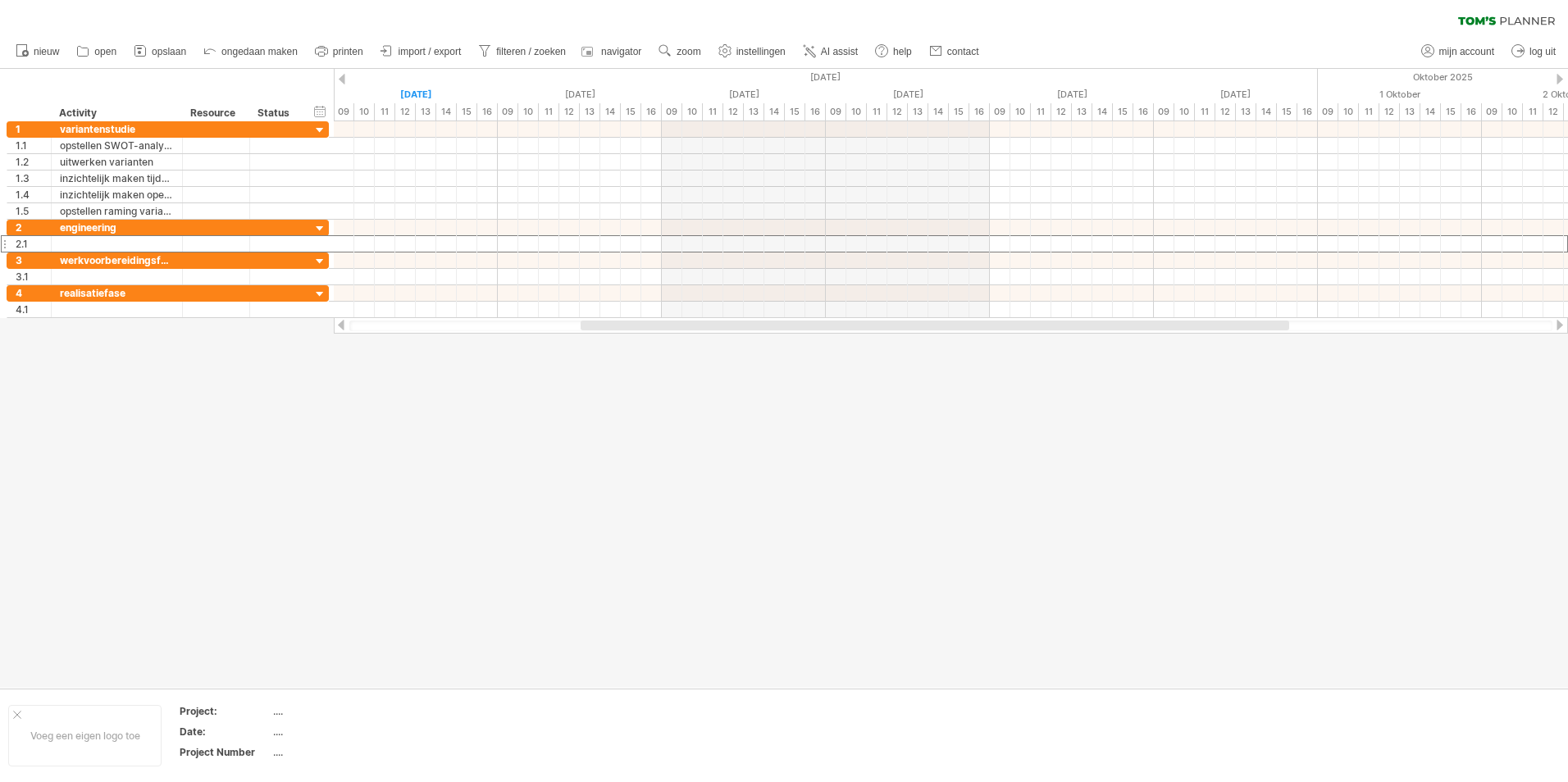
click at [340, 75] on div at bounding box center [342, 78] width 7 height 10
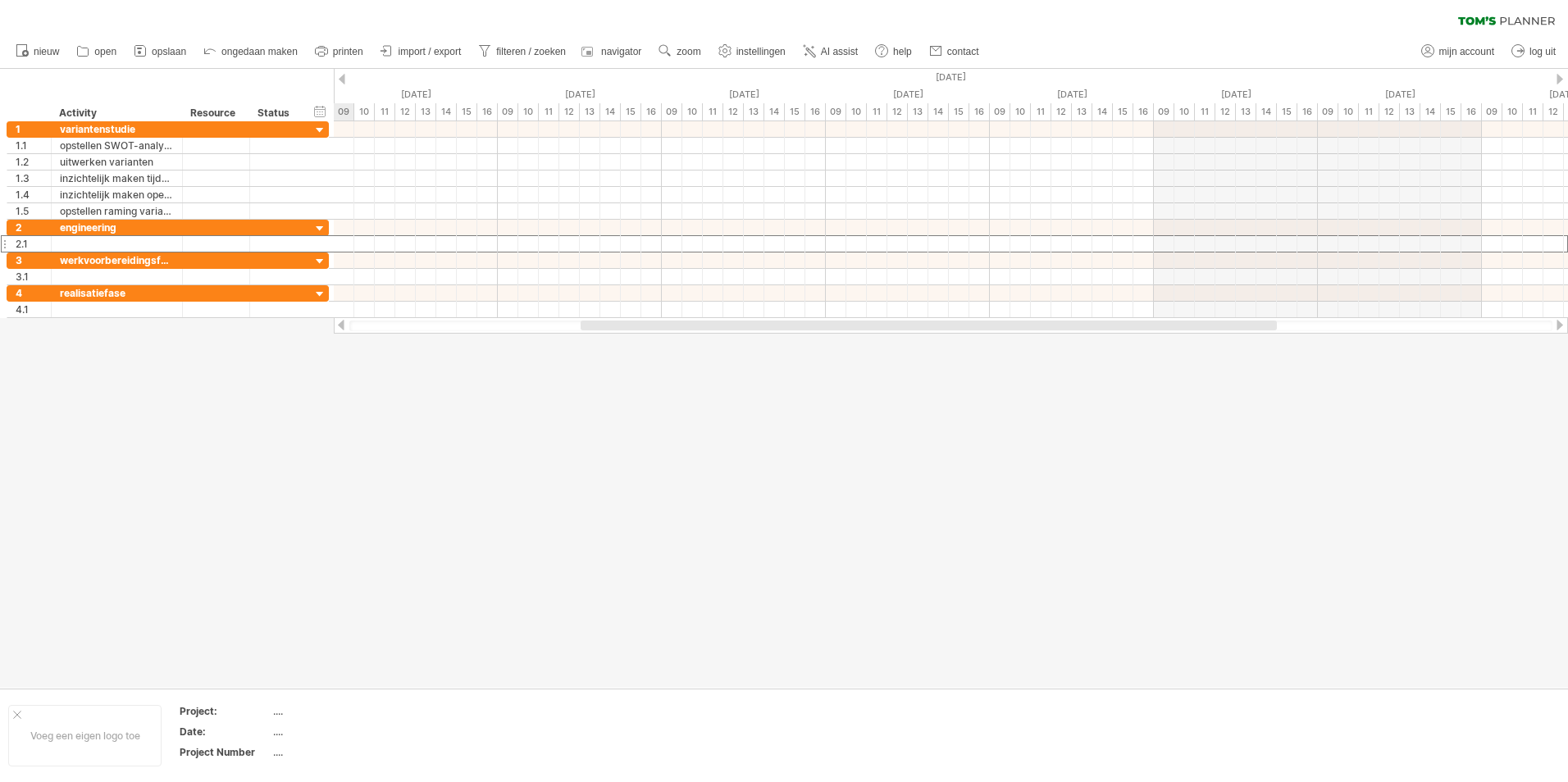
click at [341, 75] on div at bounding box center [342, 78] width 7 height 10
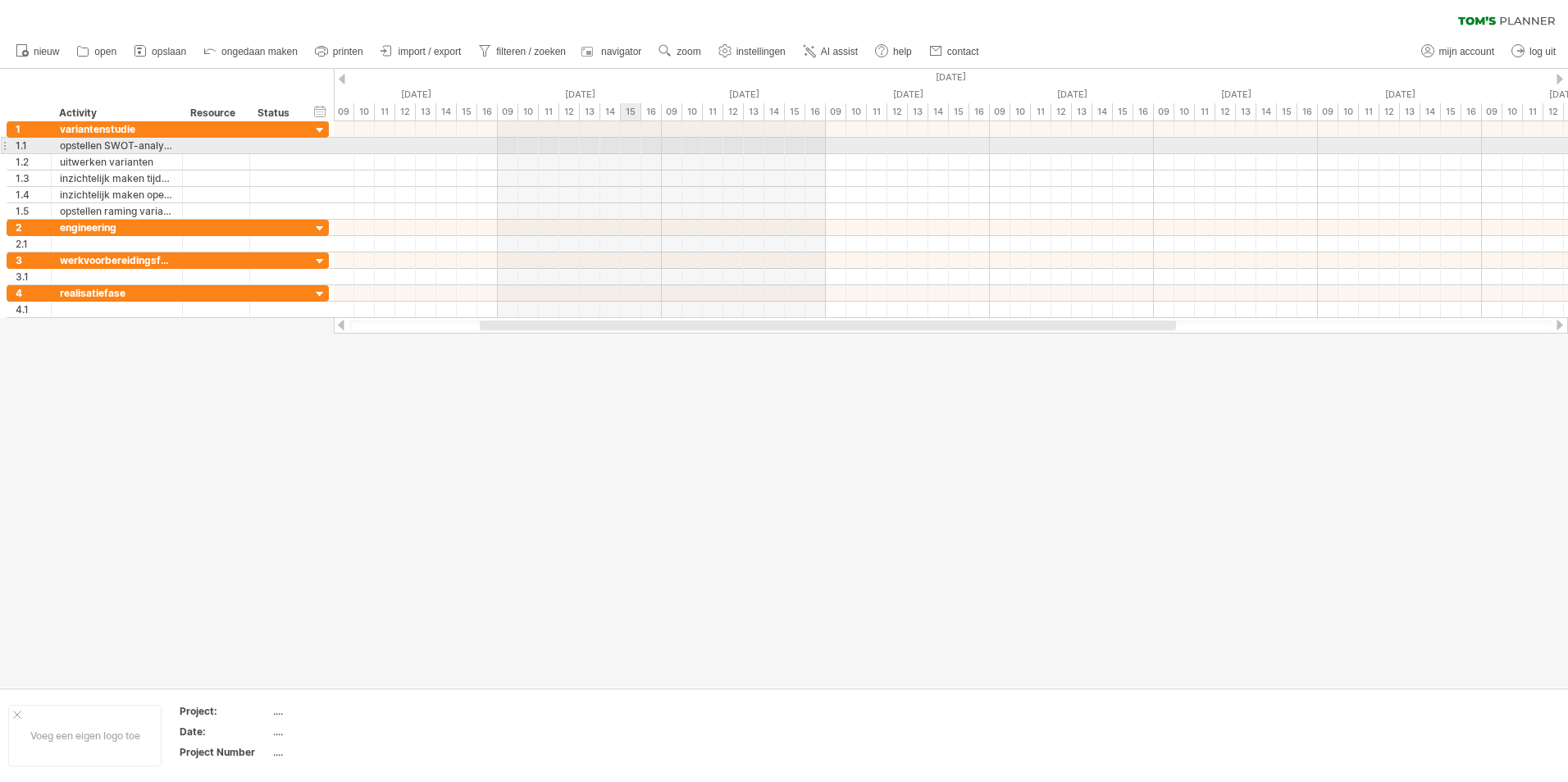
drag, startPoint x: 346, startPoint y: 150, endPoint x: 638, endPoint y: 150, distance: 292.0
click at [638, 150] on div at bounding box center [951, 145] width 1234 height 16
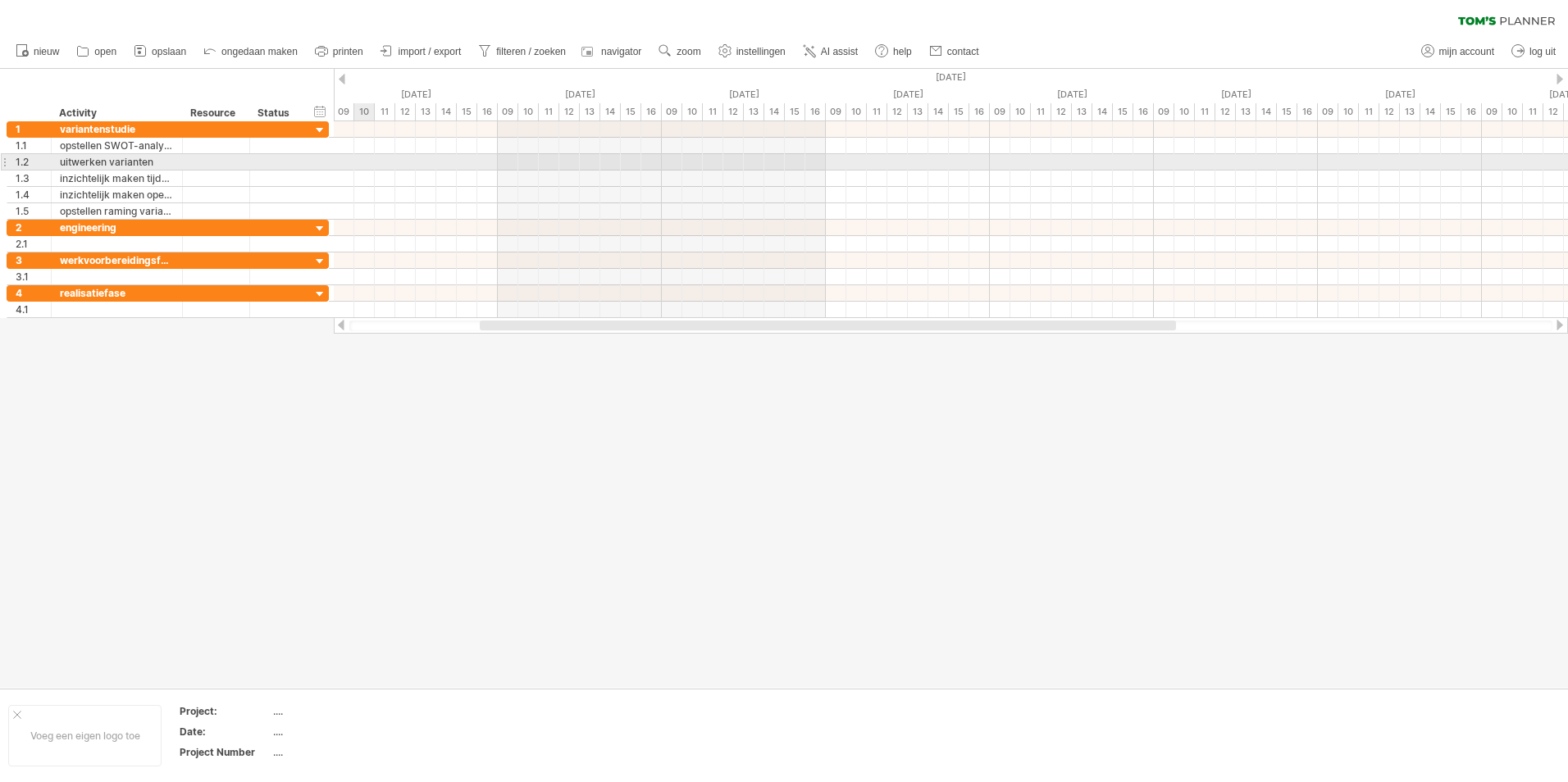
click at [360, 159] on div at bounding box center [951, 161] width 1234 height 16
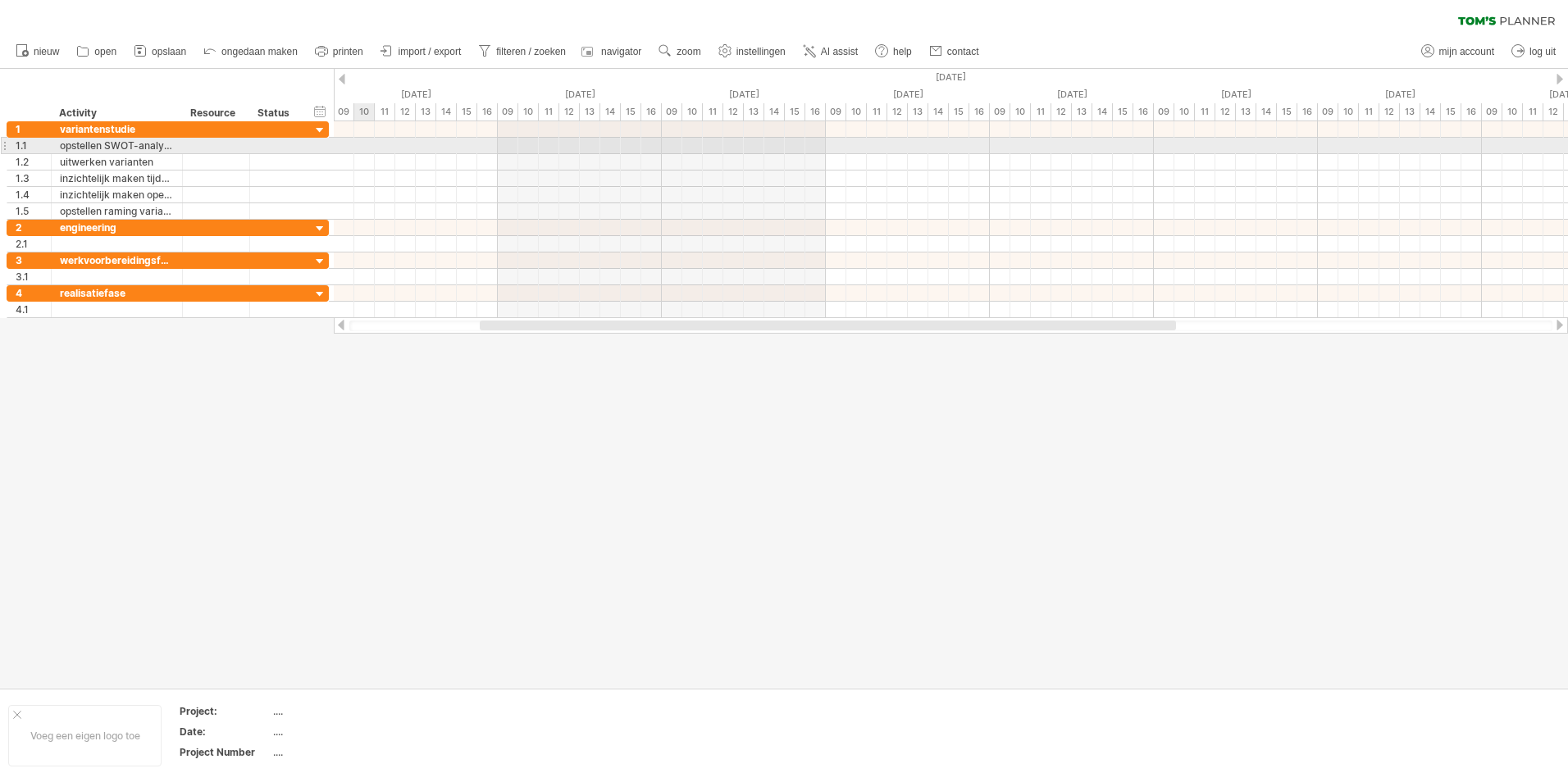
click at [361, 152] on div at bounding box center [951, 145] width 1234 height 16
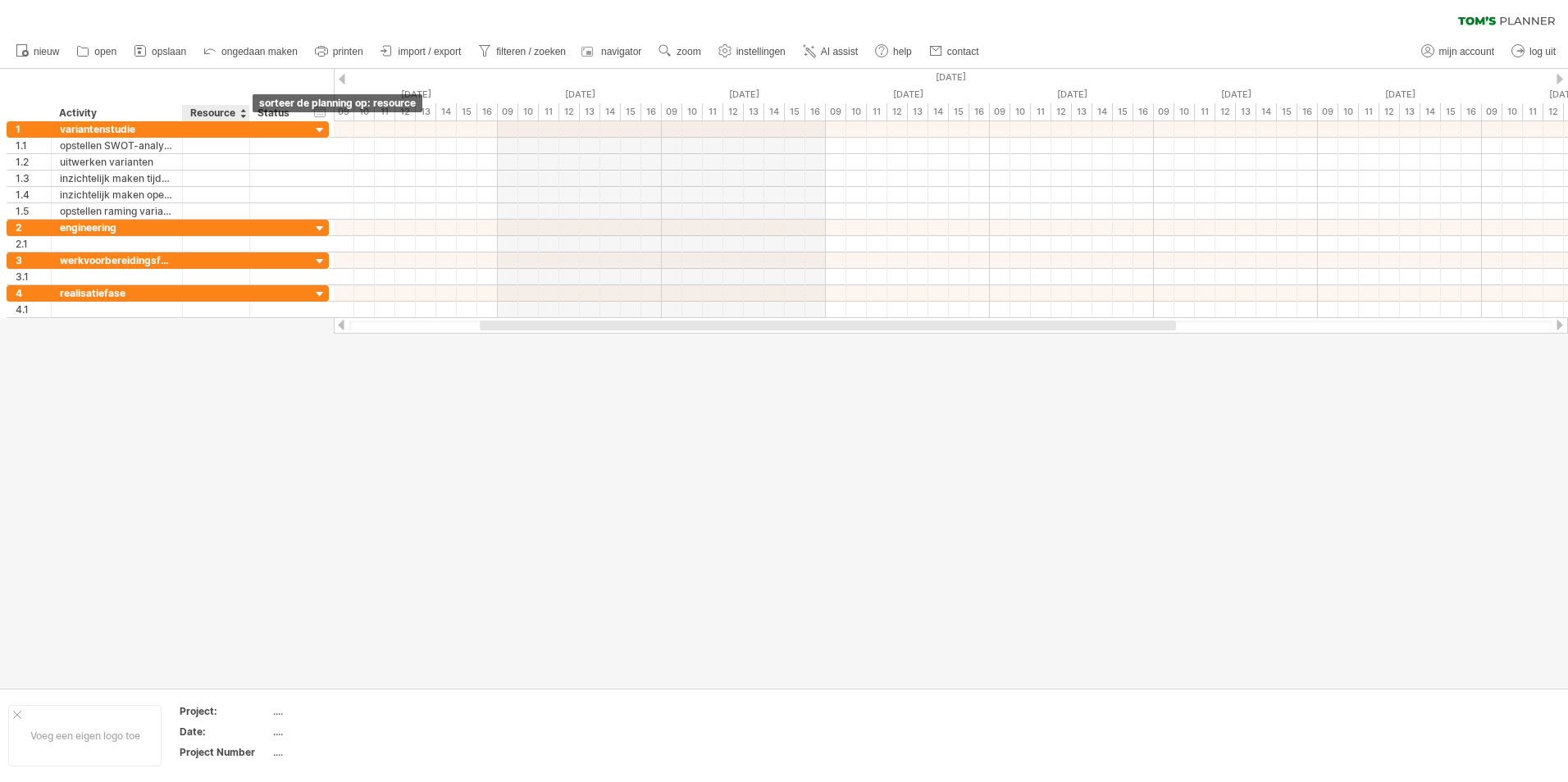
click at [242, 110] on div at bounding box center [242, 112] width 7 height 16
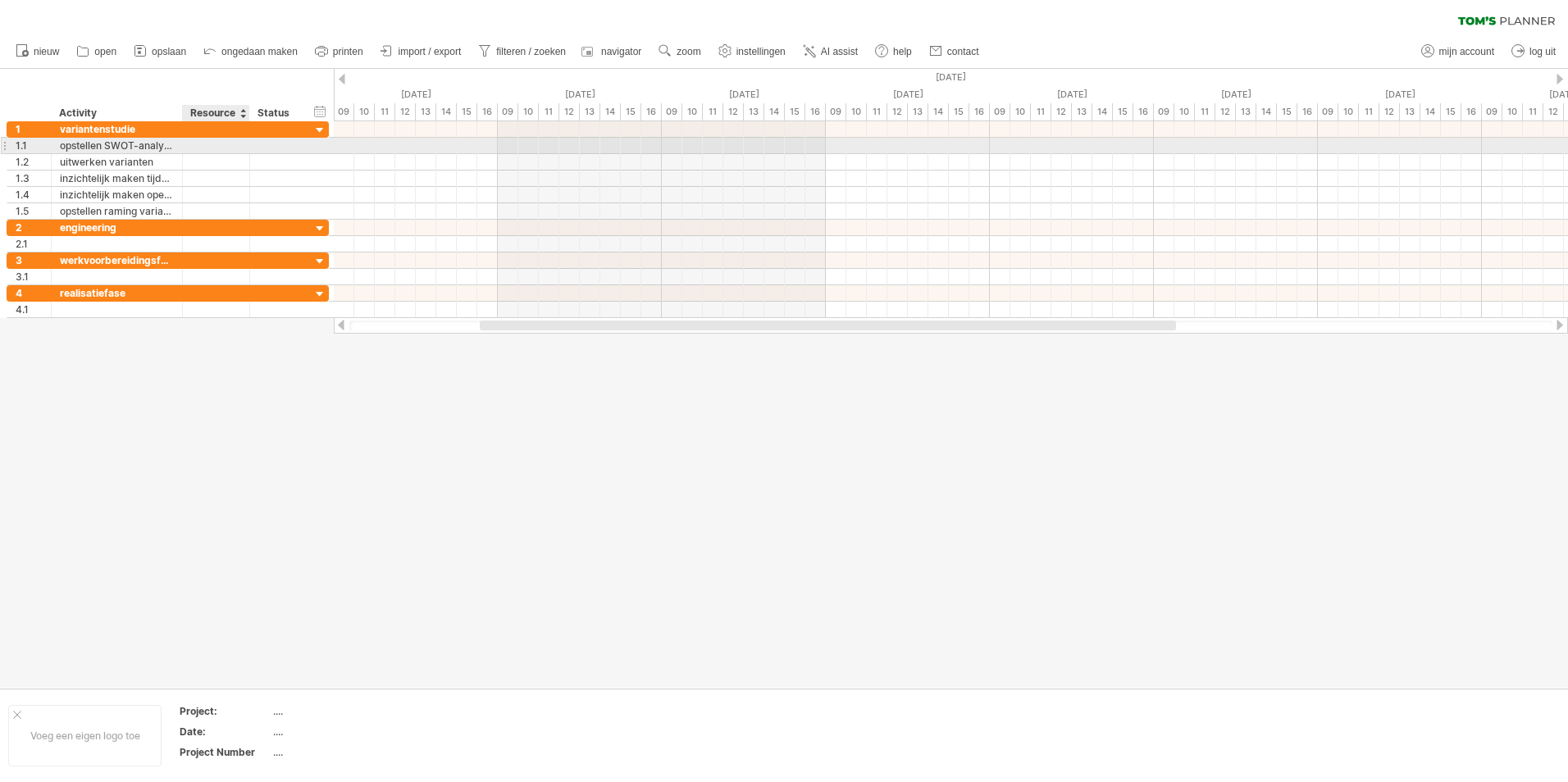
click at [235, 147] on div at bounding box center [216, 145] width 50 height 16
click at [417, 143] on div at bounding box center [951, 145] width 1234 height 17
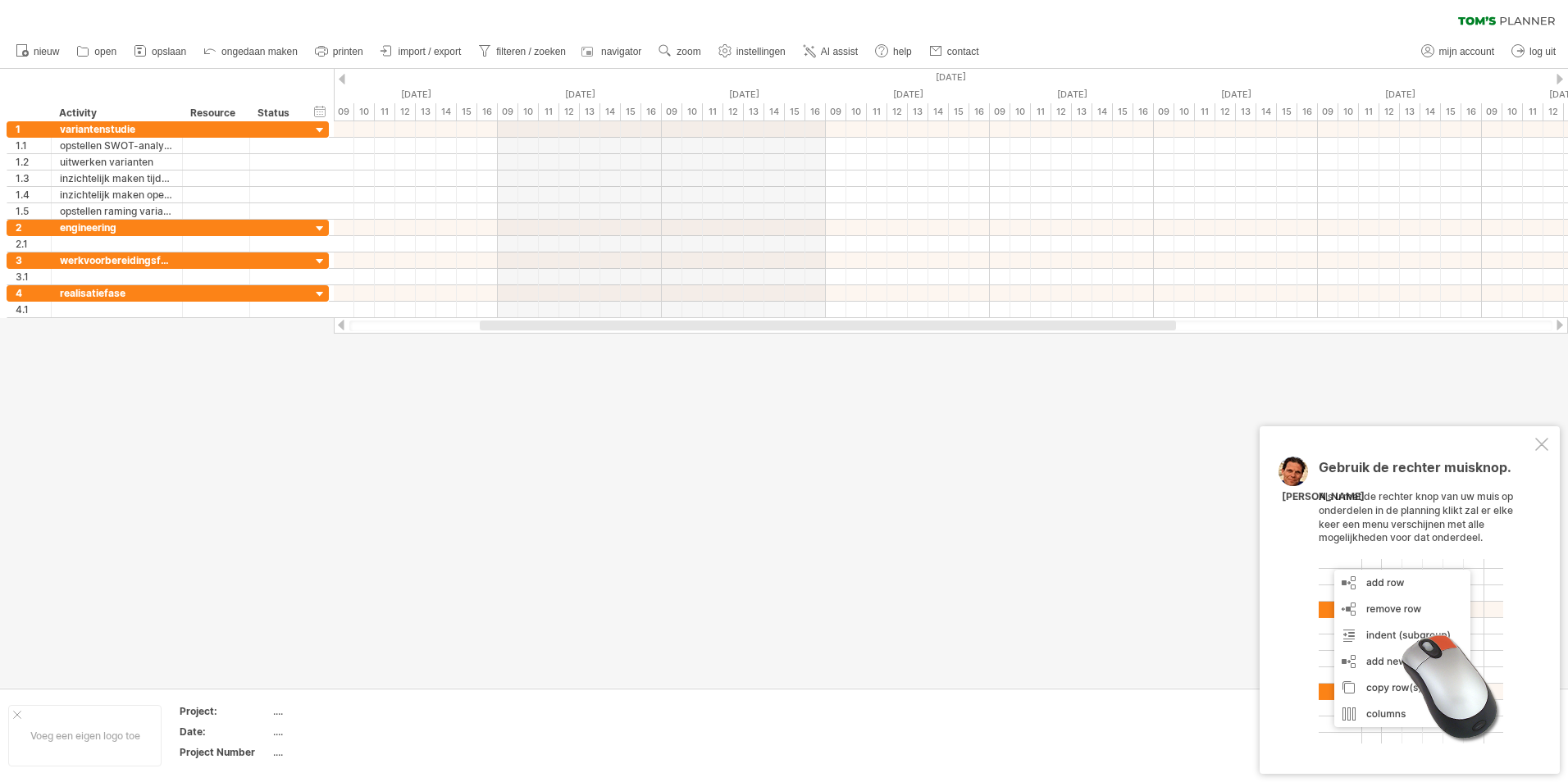
click at [1543, 446] on div at bounding box center [1542, 444] width 13 height 13
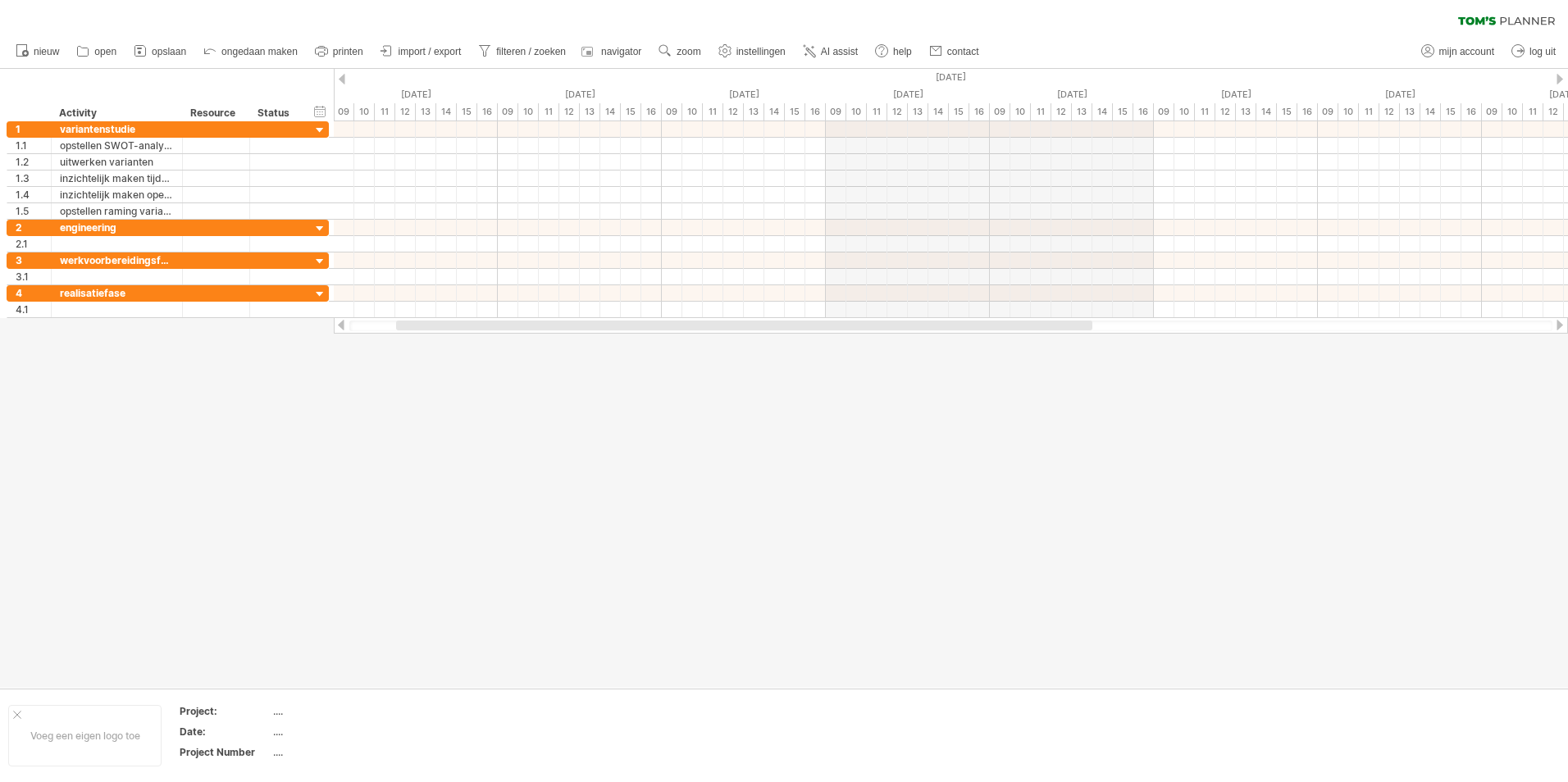
drag, startPoint x: 517, startPoint y: 329, endPoint x: 434, endPoint y: 327, distance: 83.0
click at [434, 327] on div at bounding box center [744, 325] width 696 height 9
click at [754, 46] on span "instellingen" at bounding box center [761, 52] width 49 height 11
select select "*"
select select "**"
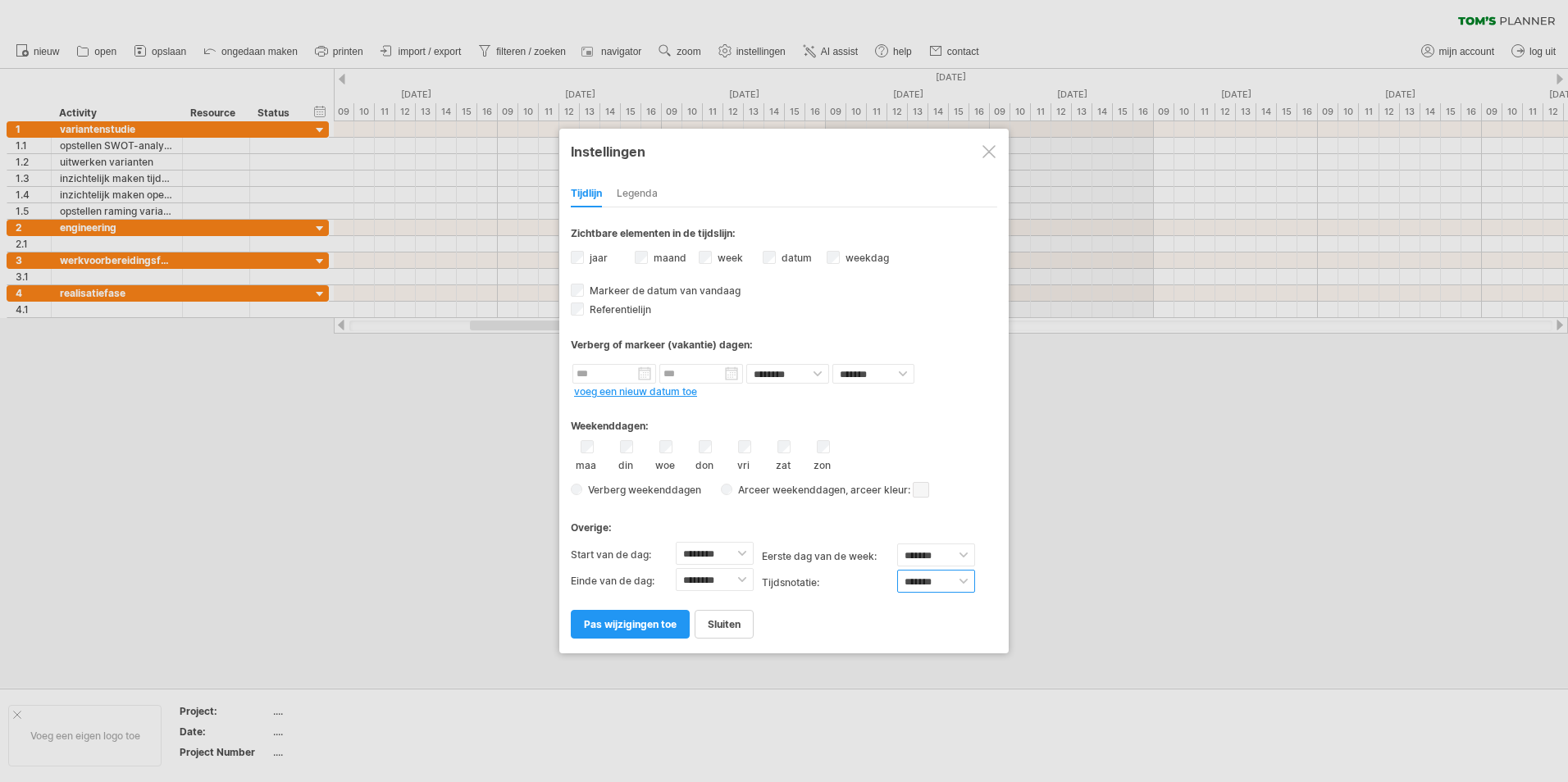
click at [968, 579] on select "******* *******" at bounding box center [936, 581] width 78 height 23
click at [630, 618] on link "pas wijzigingen toe" at bounding box center [630, 624] width 119 height 28
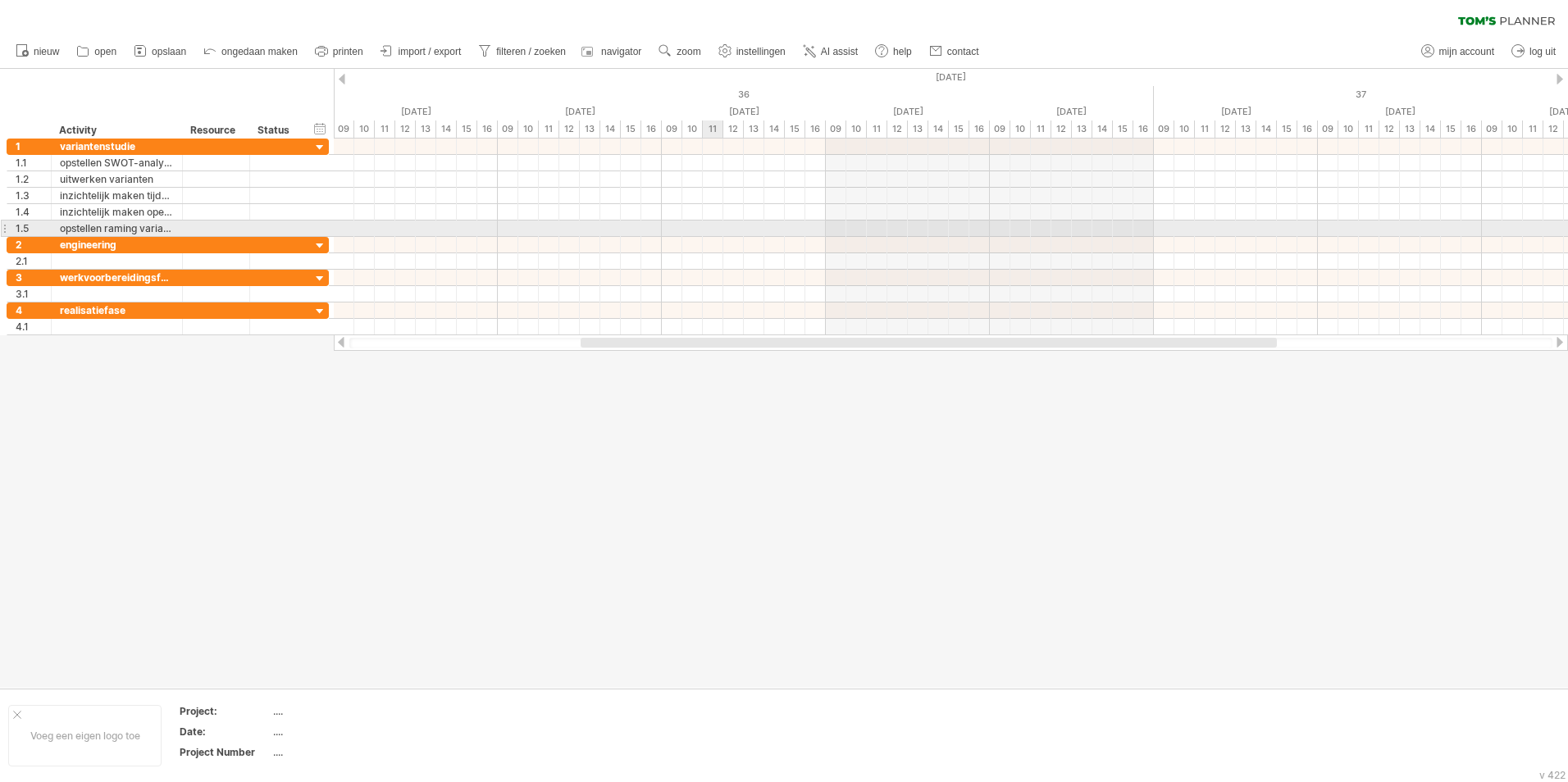
click at [709, 223] on div at bounding box center [951, 228] width 1234 height 16
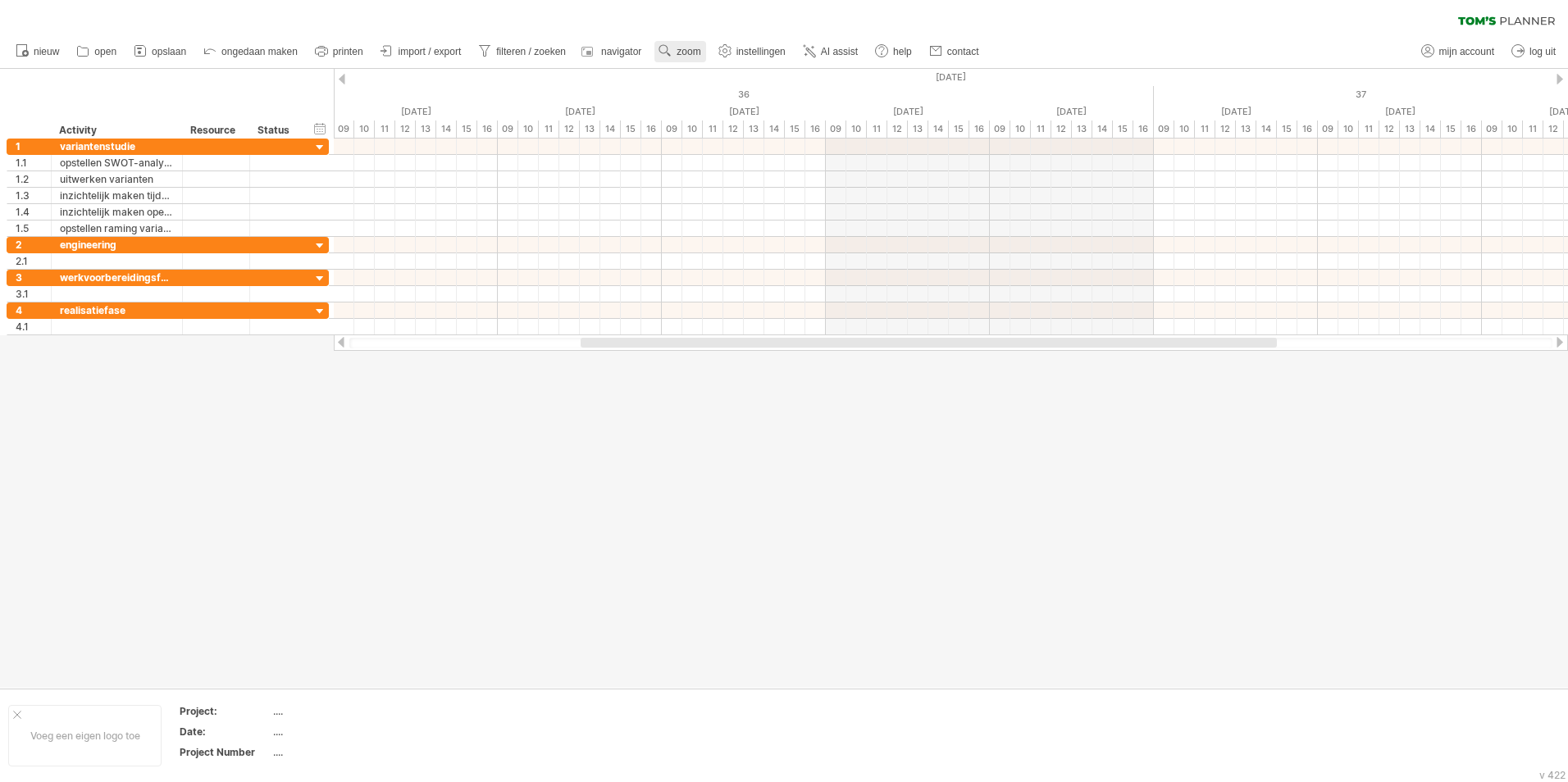
click at [685, 47] on span "zoom" at bounding box center [688, 52] width 24 height 11
click at [736, 94] on div "Week" at bounding box center [738, 94] width 91 height 26
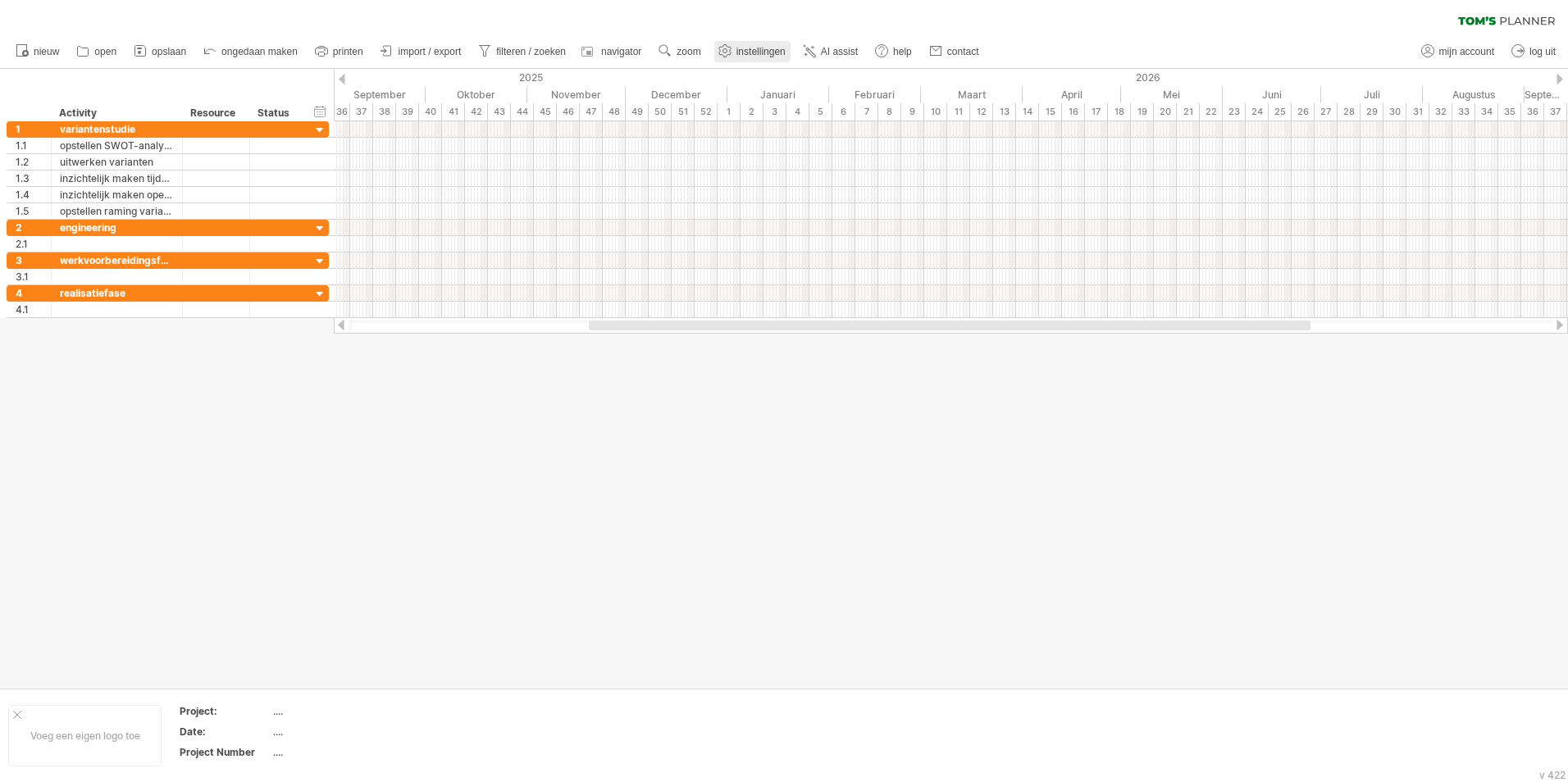
click at [749, 53] on span "instellingen" at bounding box center [761, 52] width 49 height 11
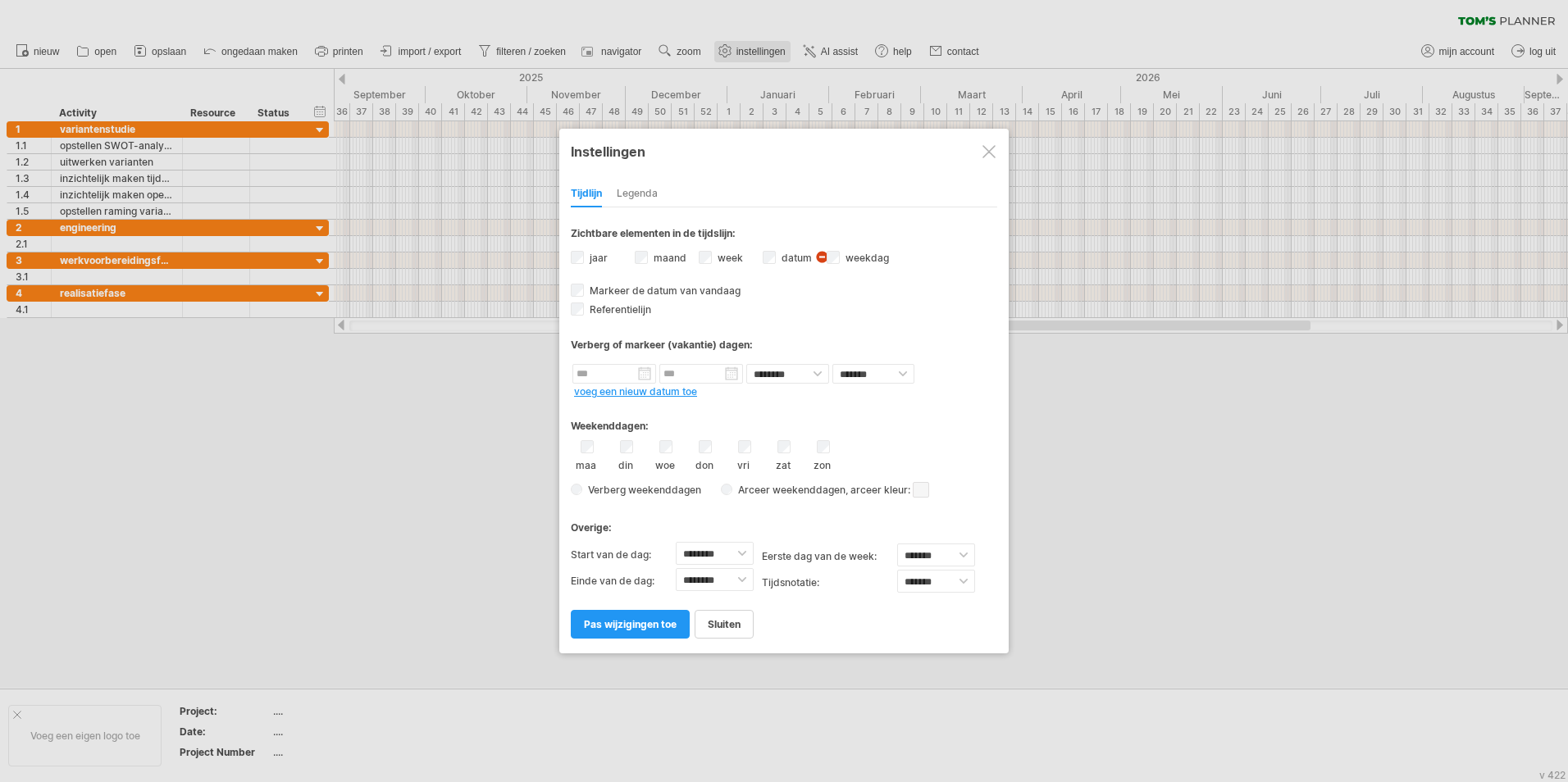
click at [749, 53] on div at bounding box center [784, 391] width 1568 height 782
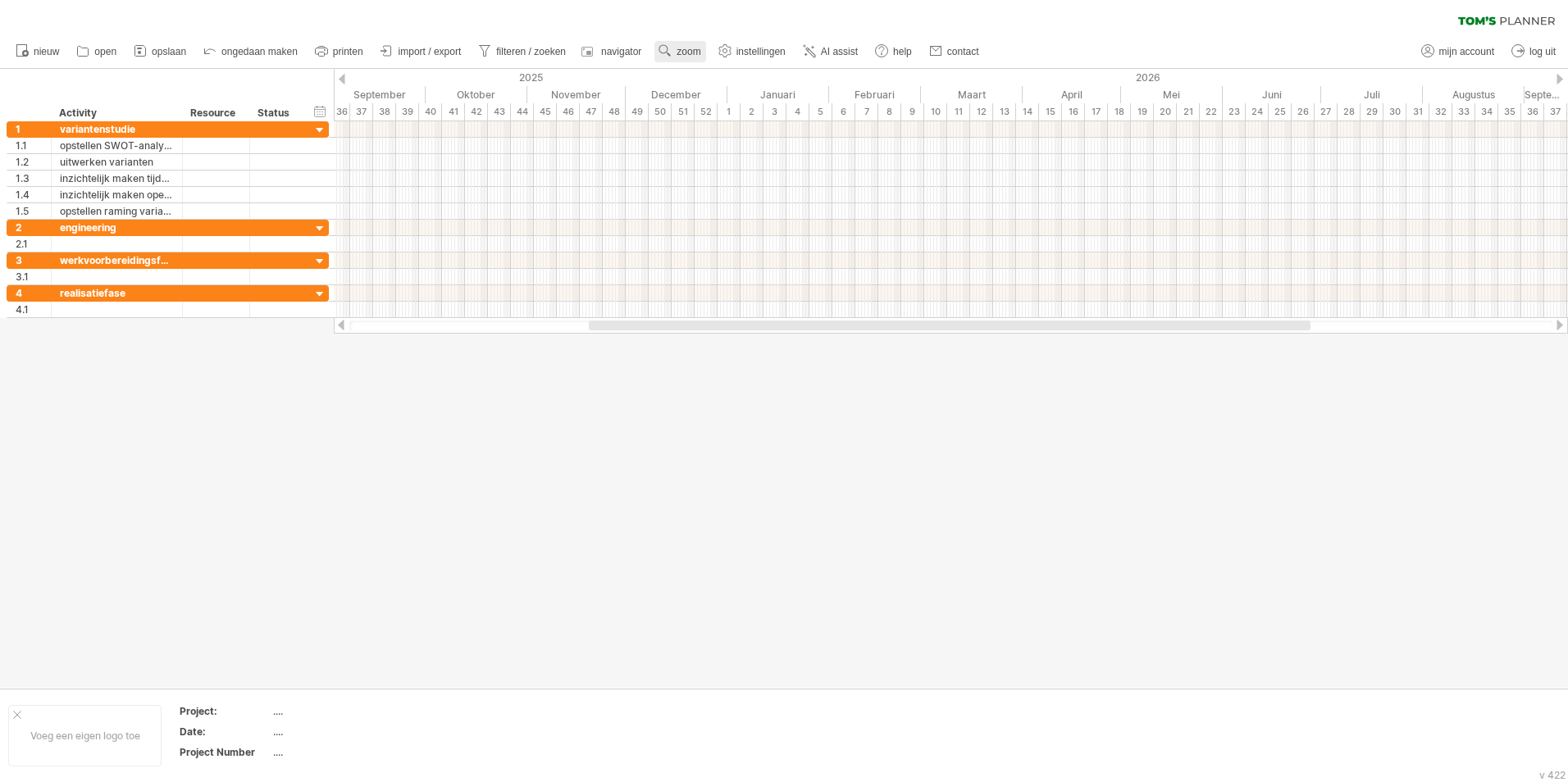
click at [677, 58] on link "zoom" at bounding box center [680, 51] width 51 height 22
click at [710, 130] on div "Dag" at bounding box center [731, 131] width 91 height 26
click at [753, 145] on div "Klein" at bounding box center [763, 152] width 91 height 26
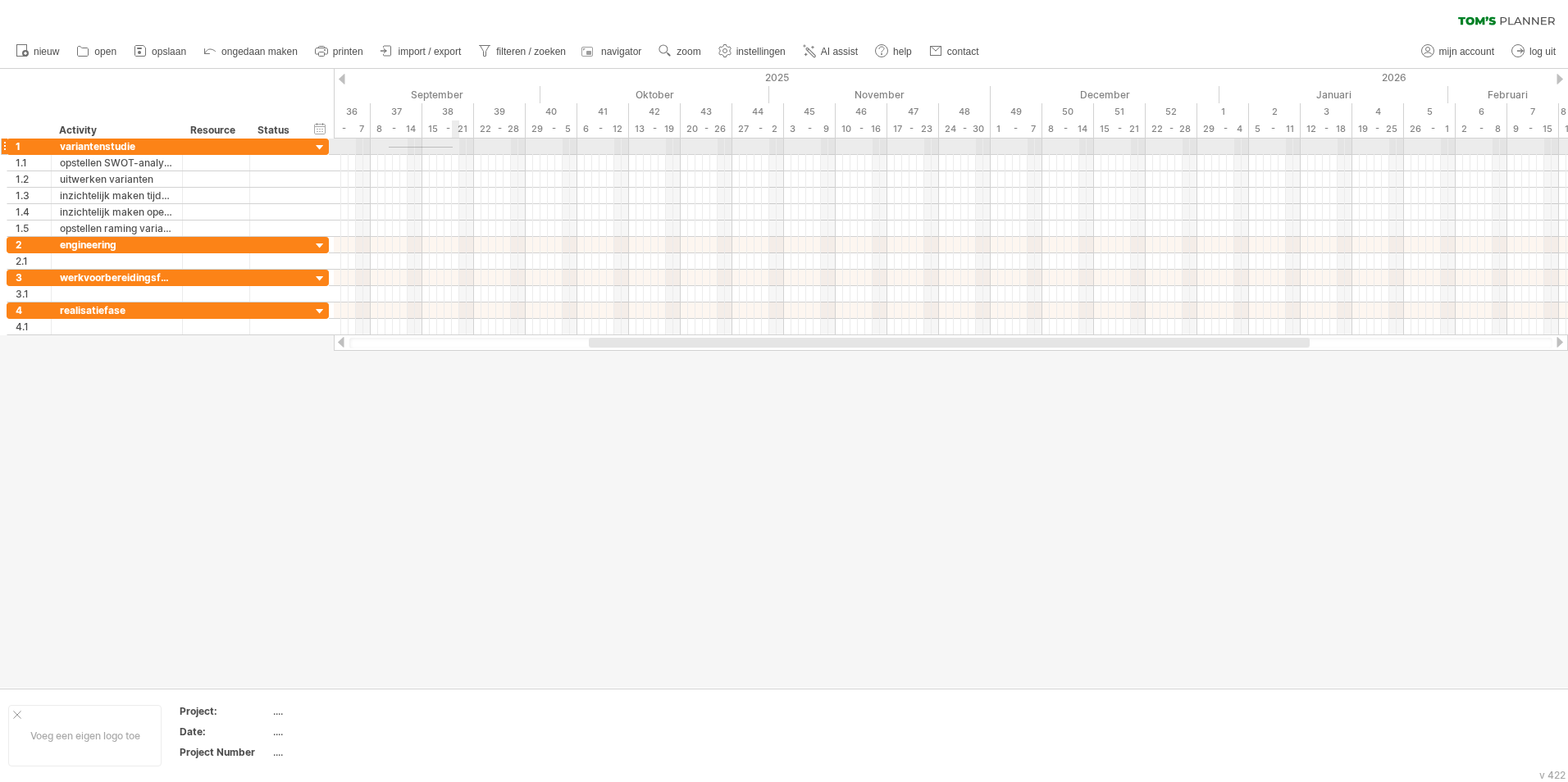
drag, startPoint x: 389, startPoint y: 147, endPoint x: 461, endPoint y: 145, distance: 72.0
click at [461, 145] on div at bounding box center [951, 146] width 1234 height 16
click at [508, 222] on div at bounding box center [951, 228] width 1234 height 16
click at [508, 587] on div at bounding box center [784, 378] width 1568 height 619
drag, startPoint x: 370, startPoint y: 163, endPoint x: 462, endPoint y: 163, distance: 92.0
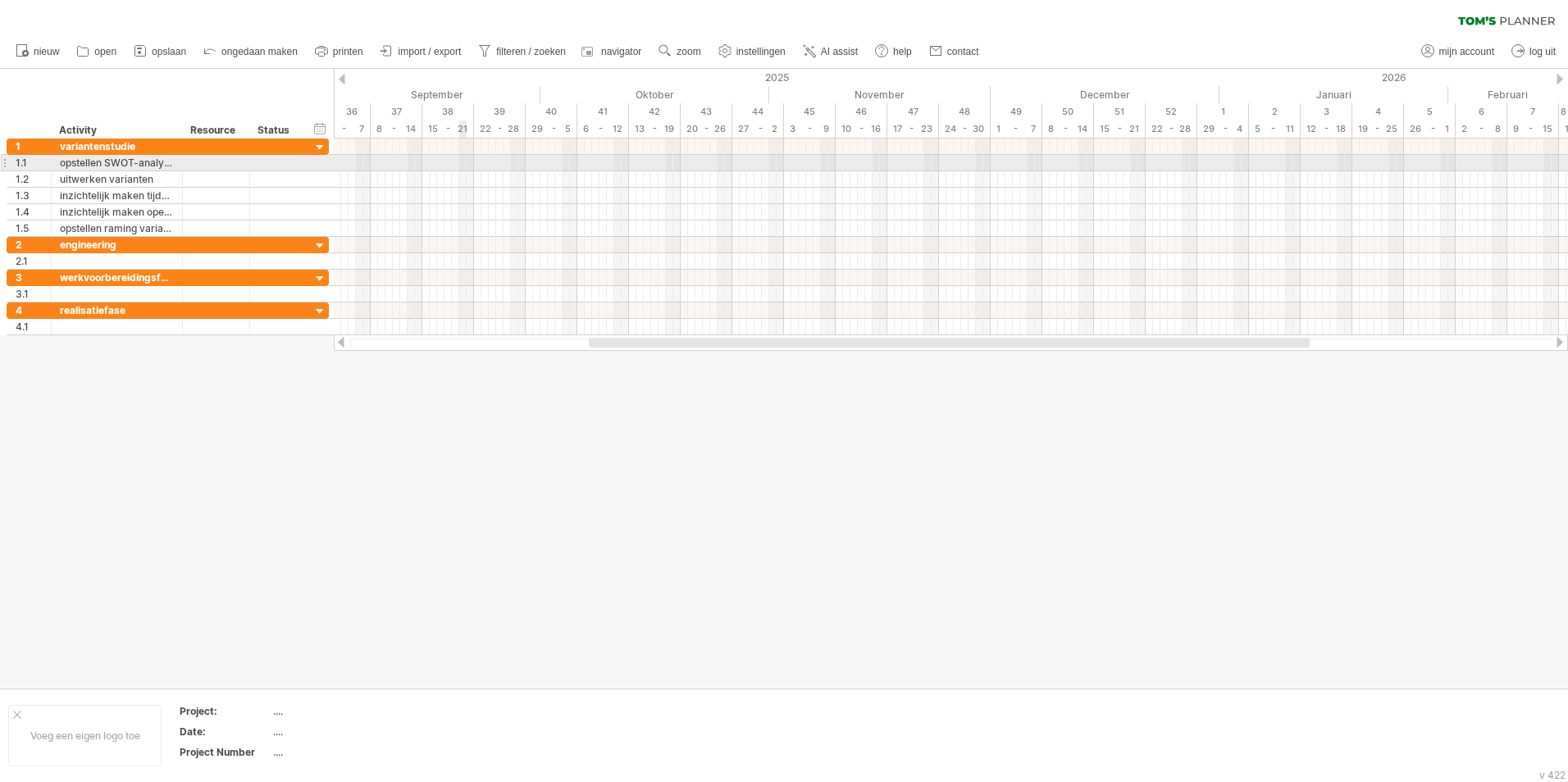
click at [462, 163] on div at bounding box center [951, 162] width 1234 height 16
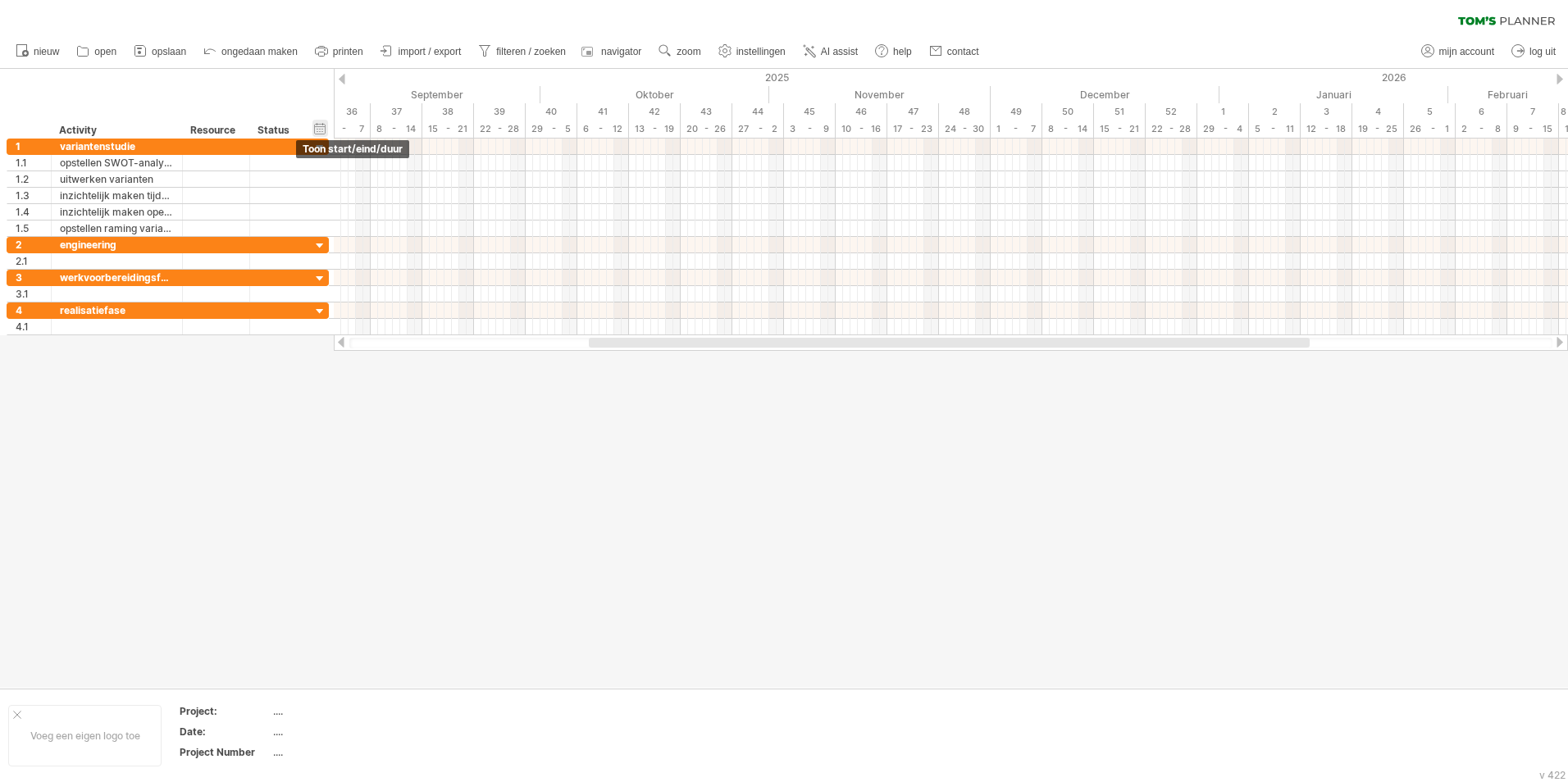
click at [323, 126] on div "verberg start/eind/duur toon start/eind/duur" at bounding box center [320, 128] width 16 height 17
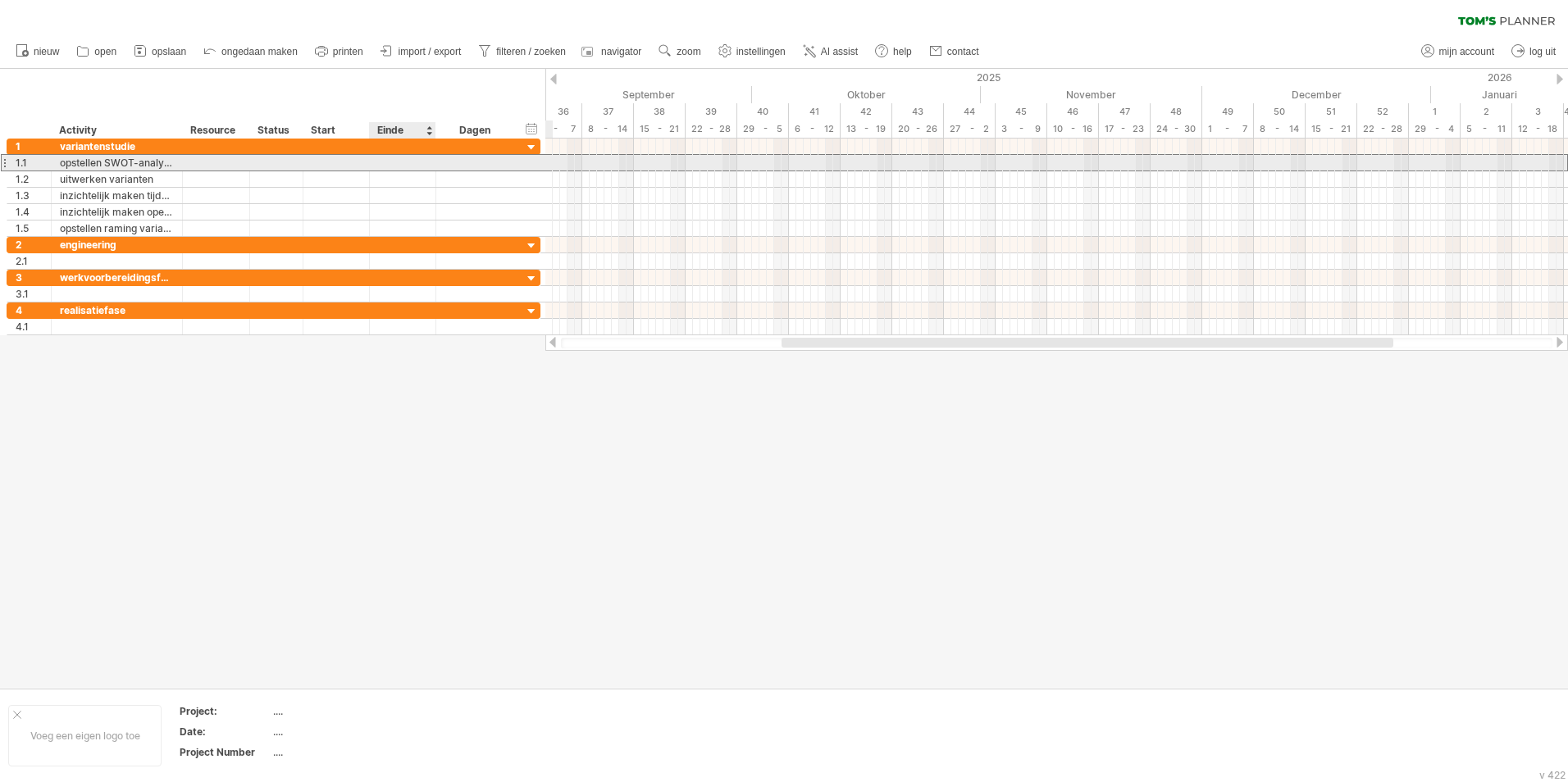
click at [424, 161] on div at bounding box center [403, 162] width 66 height 16
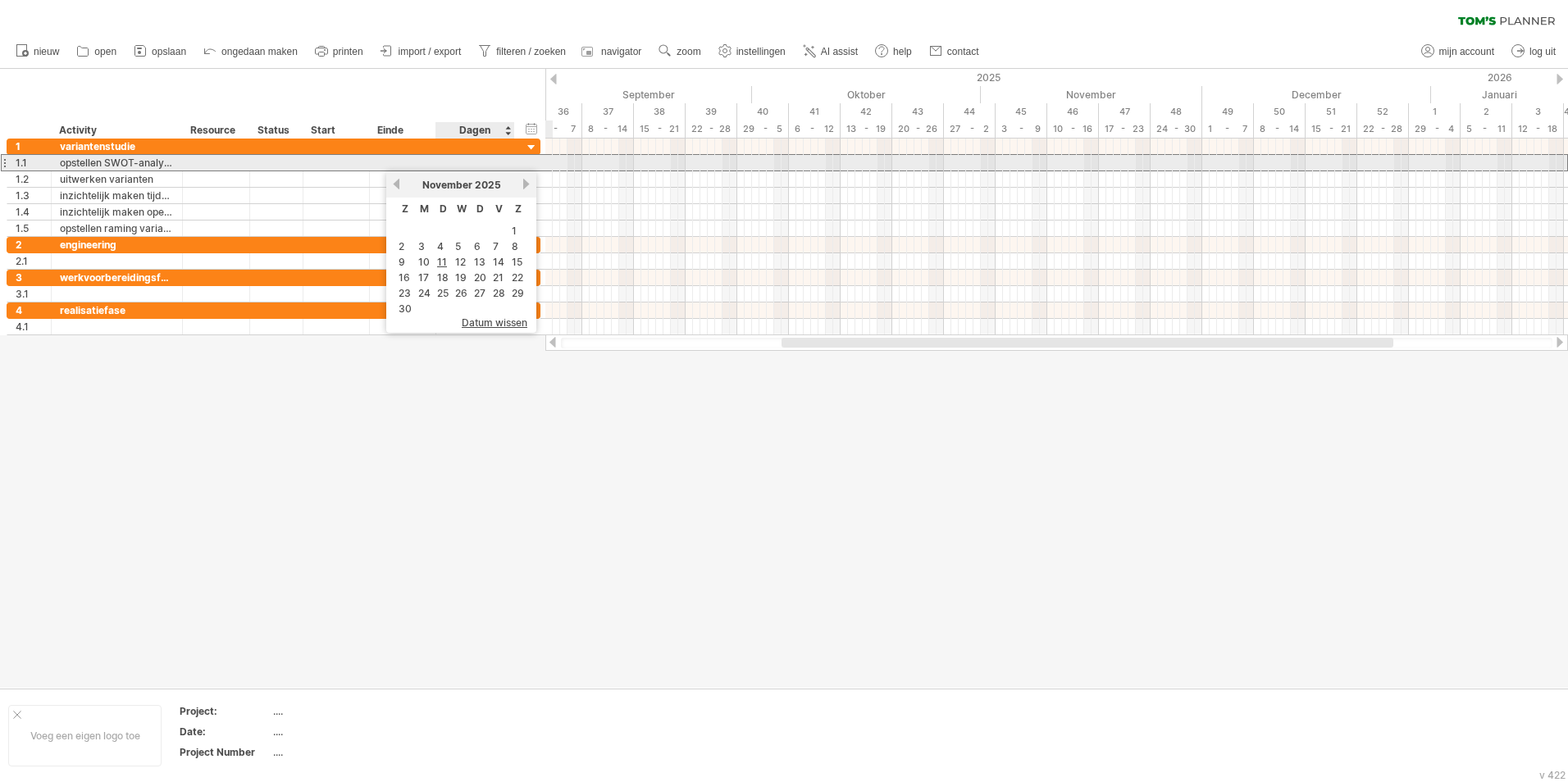
click at [455, 155] on div at bounding box center [475, 162] width 61 height 16
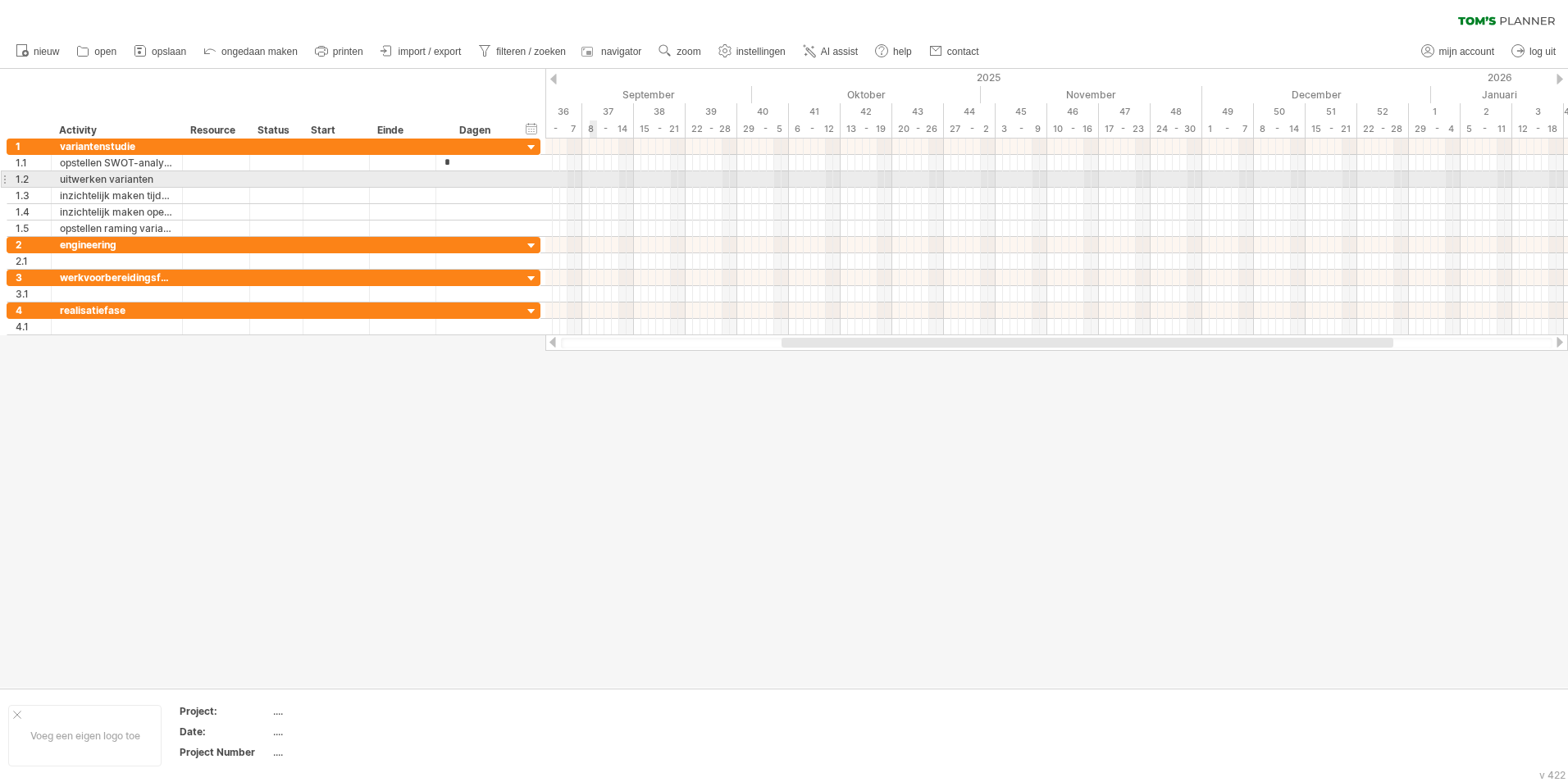
type input "**"
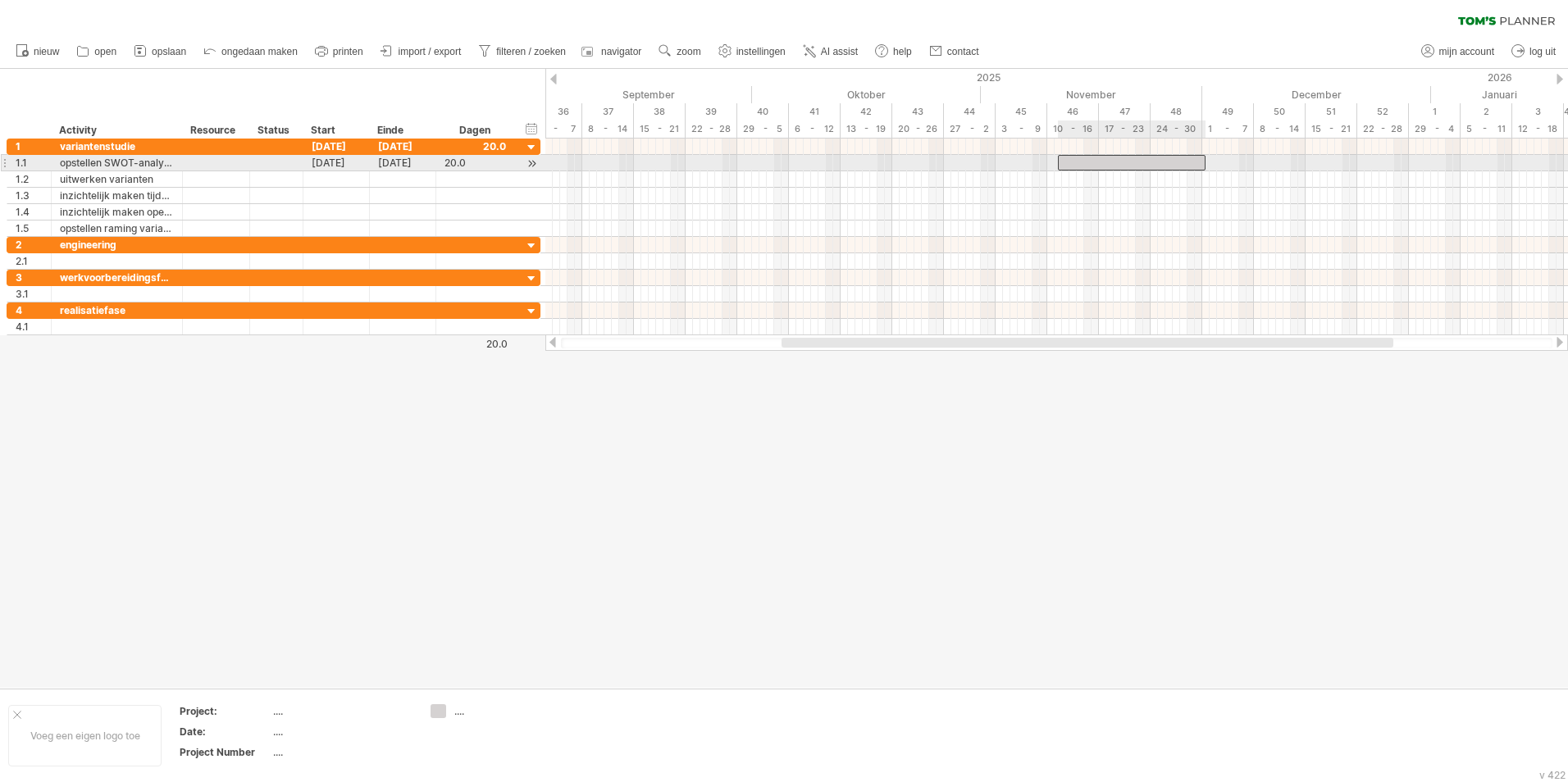
scroll to position [0, 0]
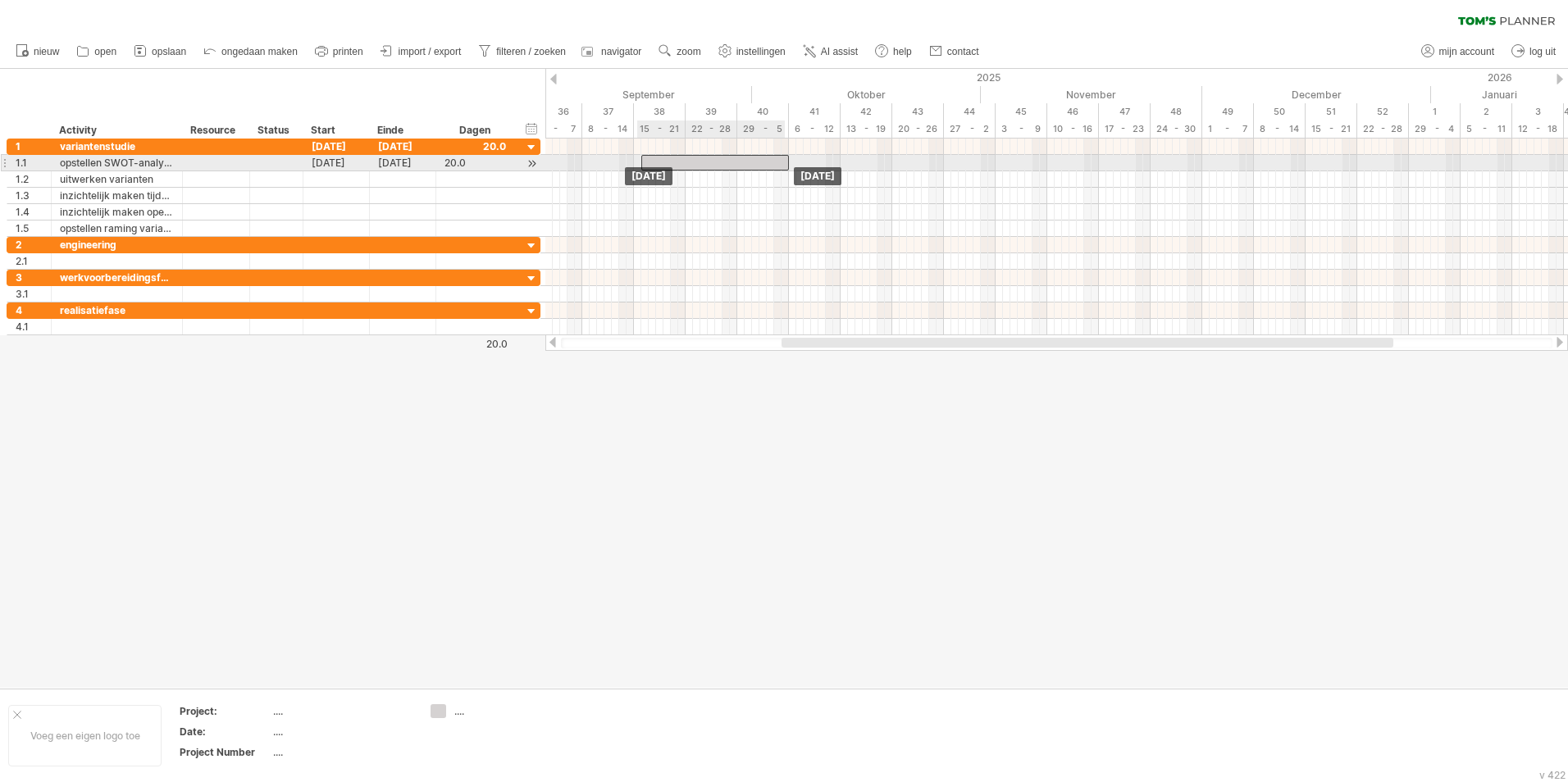
drag, startPoint x: 1101, startPoint y: 162, endPoint x: 683, endPoint y: 156, distance: 418.0
click at [683, 156] on div at bounding box center [715, 162] width 147 height 16
drag, startPoint x: 720, startPoint y: 165, endPoint x: 683, endPoint y: 165, distance: 37.0
click at [683, 165] on div at bounding box center [678, 162] width 147 height 16
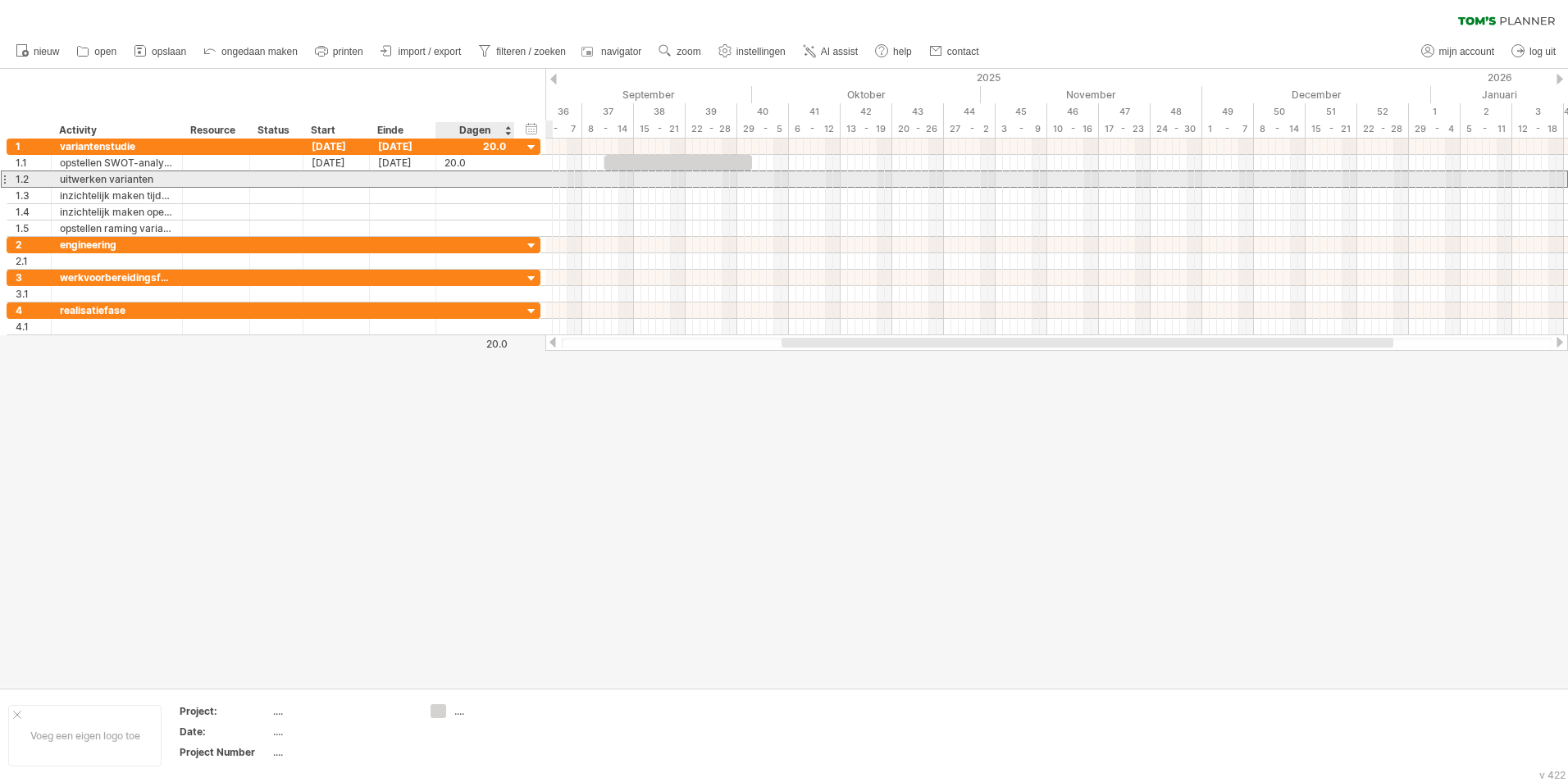
click at [462, 180] on div at bounding box center [475, 179] width 61 height 16
type input "**"
drag, startPoint x: 791, startPoint y: 178, endPoint x: 735, endPoint y: 182, distance: 56.1
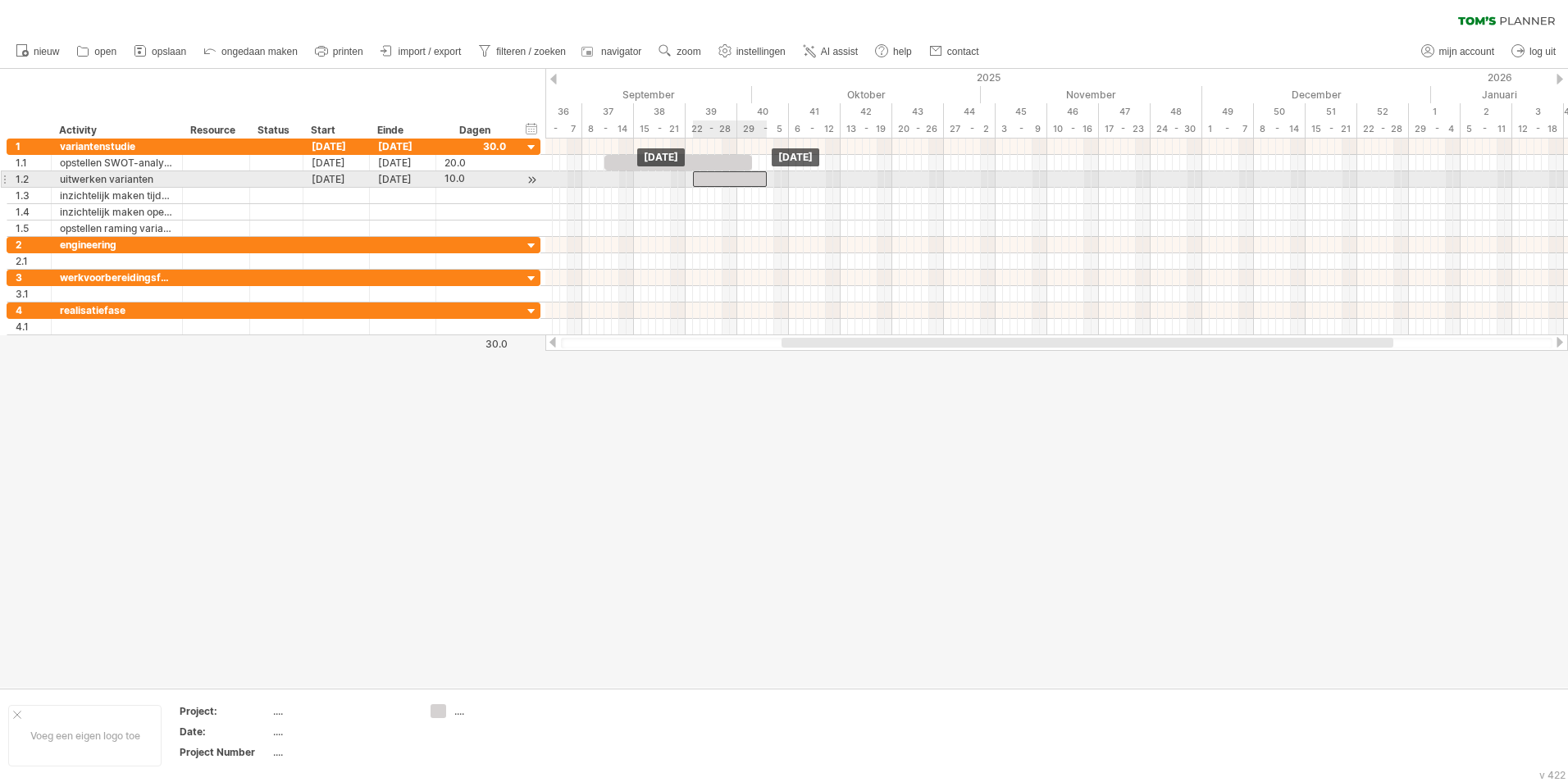
click at [735, 182] on div at bounding box center [729, 179] width 74 height 16
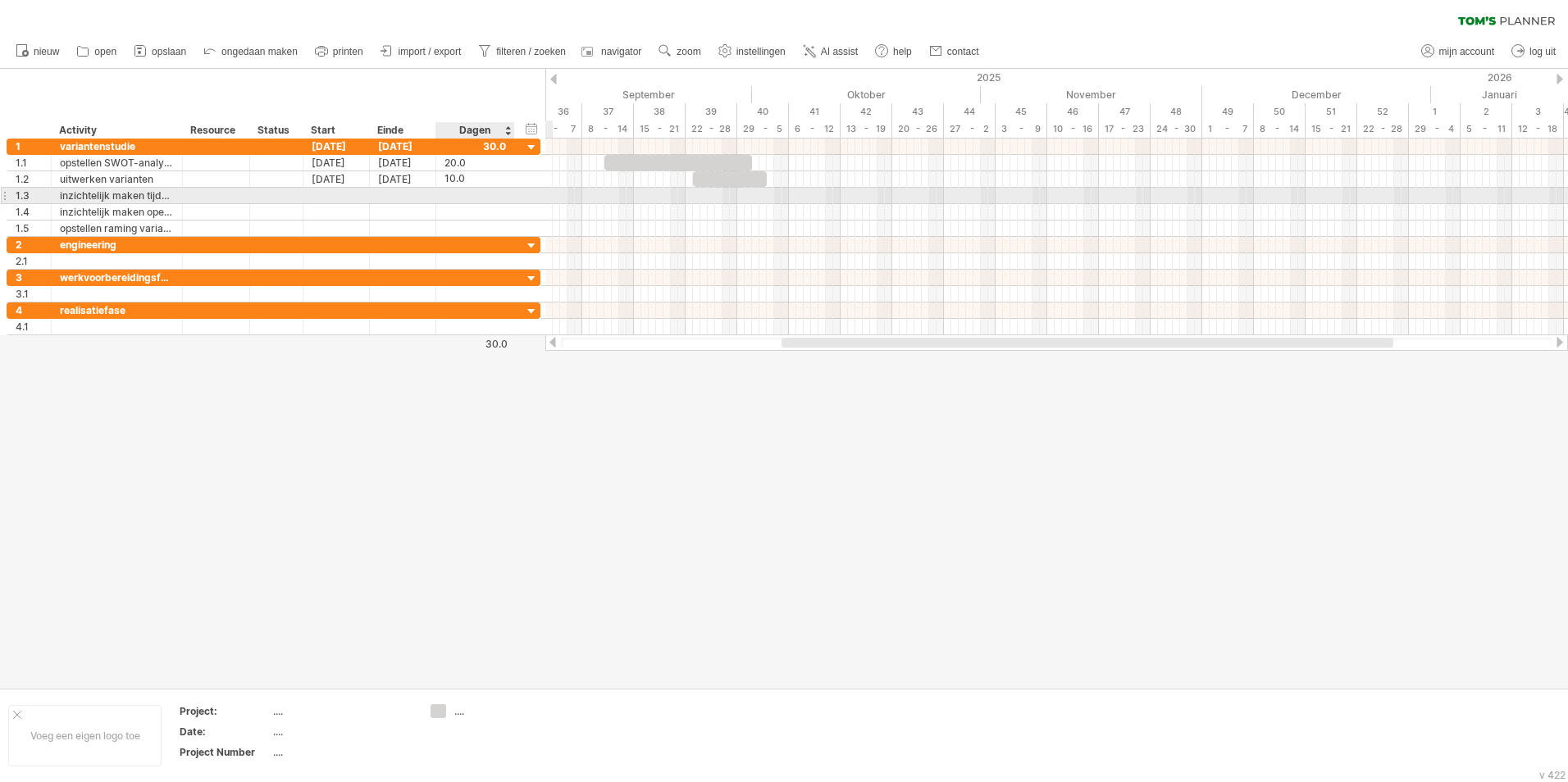
click at [461, 197] on div at bounding box center [475, 195] width 61 height 16
type input "*"
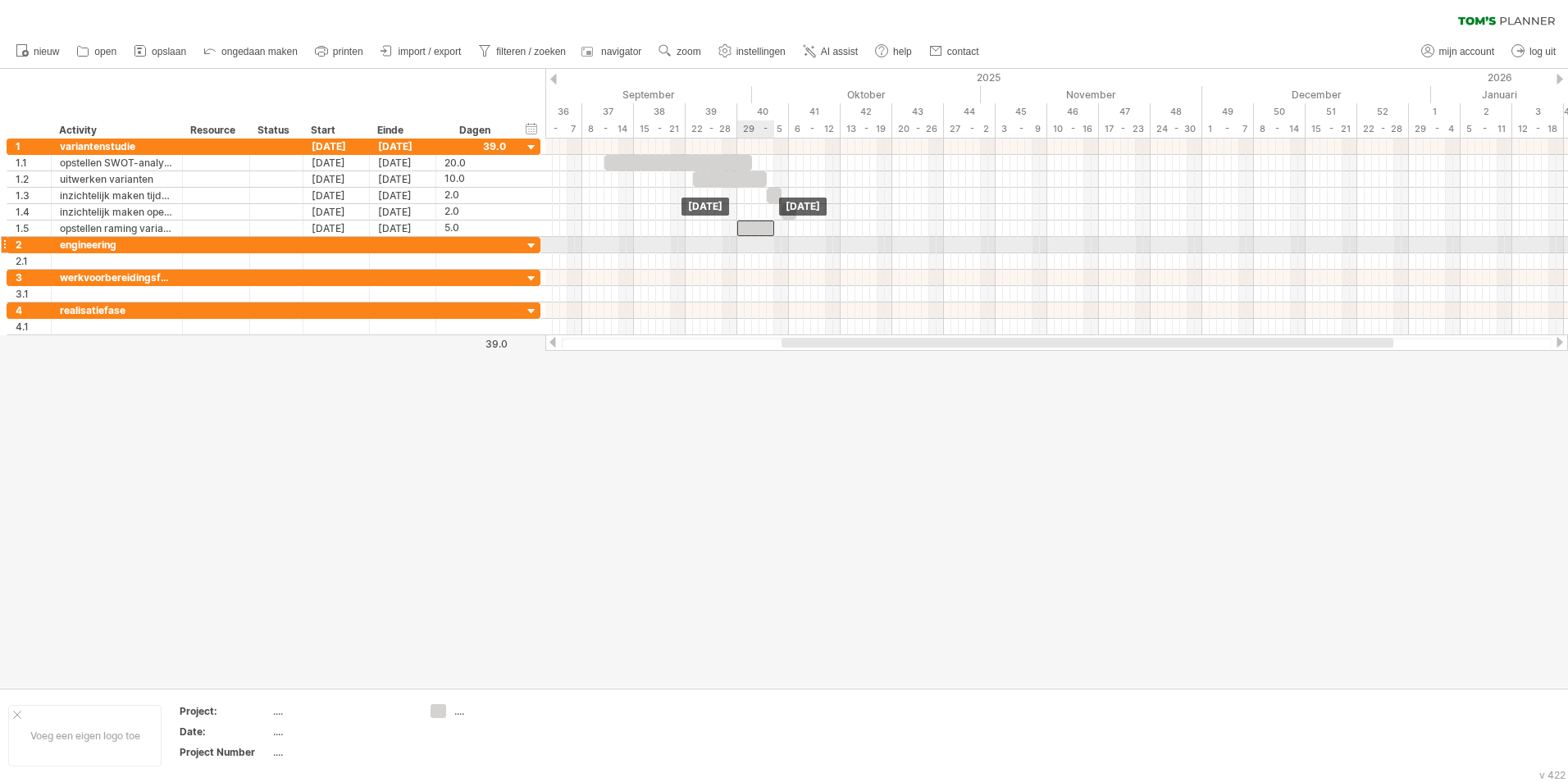
drag, startPoint x: 820, startPoint y: 232, endPoint x: 761, endPoint y: 238, distance: 59.3
click at [761, 238] on div "[DATE] [DATE]" at bounding box center [1057, 237] width 1023 height 197
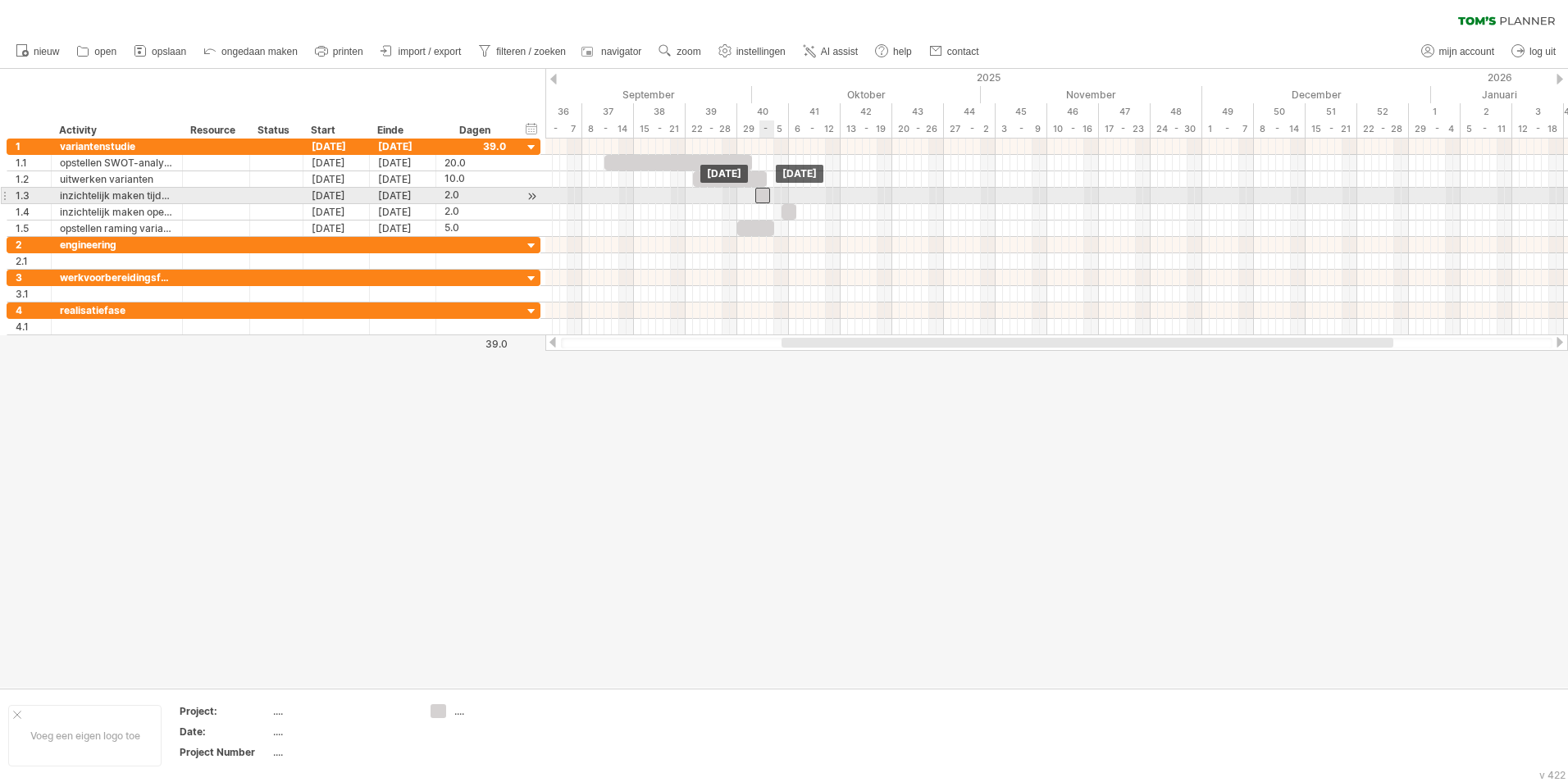
drag, startPoint x: 771, startPoint y: 197, endPoint x: 760, endPoint y: 202, distance: 12.1
click at [760, 202] on div at bounding box center [763, 195] width 15 height 16
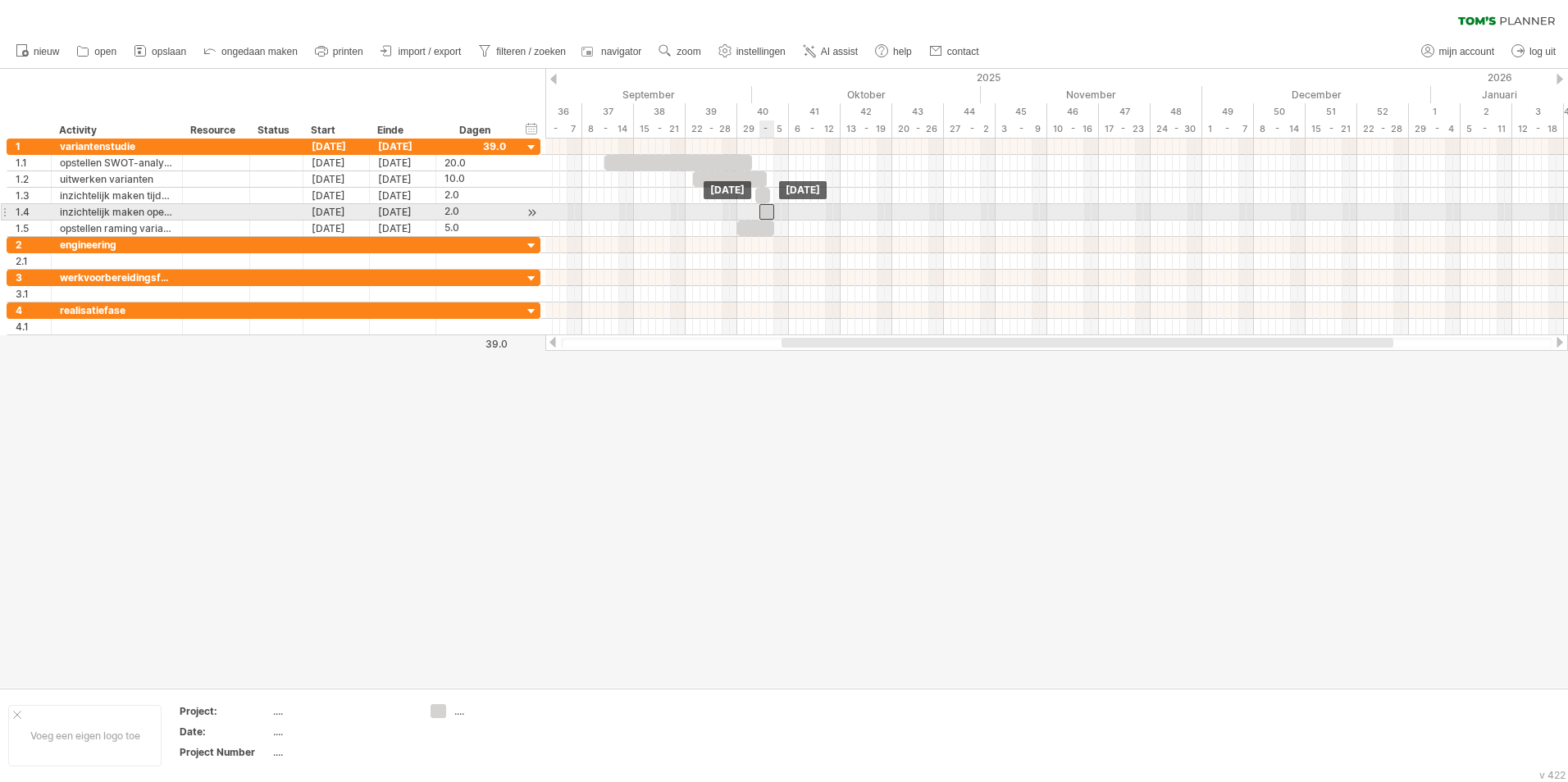
drag, startPoint x: 785, startPoint y: 210, endPoint x: 763, endPoint y: 214, distance: 22.4
click at [763, 214] on div at bounding box center [767, 211] width 15 height 16
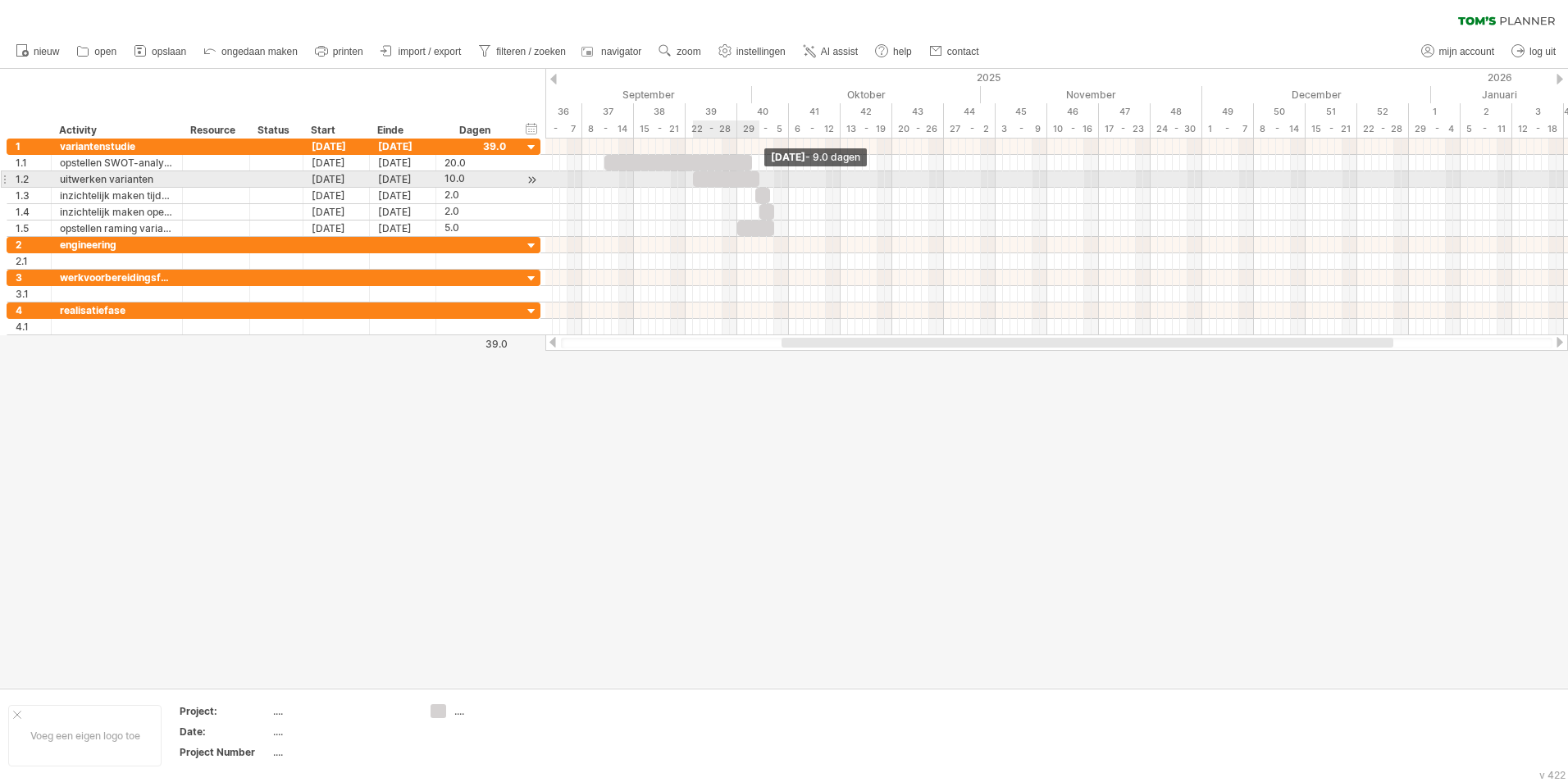
click at [762, 178] on span at bounding box center [759, 179] width 7 height 16
drag, startPoint x: 694, startPoint y: 178, endPoint x: 656, endPoint y: 184, distance: 38.5
click at [656, 184] on span at bounding box center [652, 179] width 7 height 16
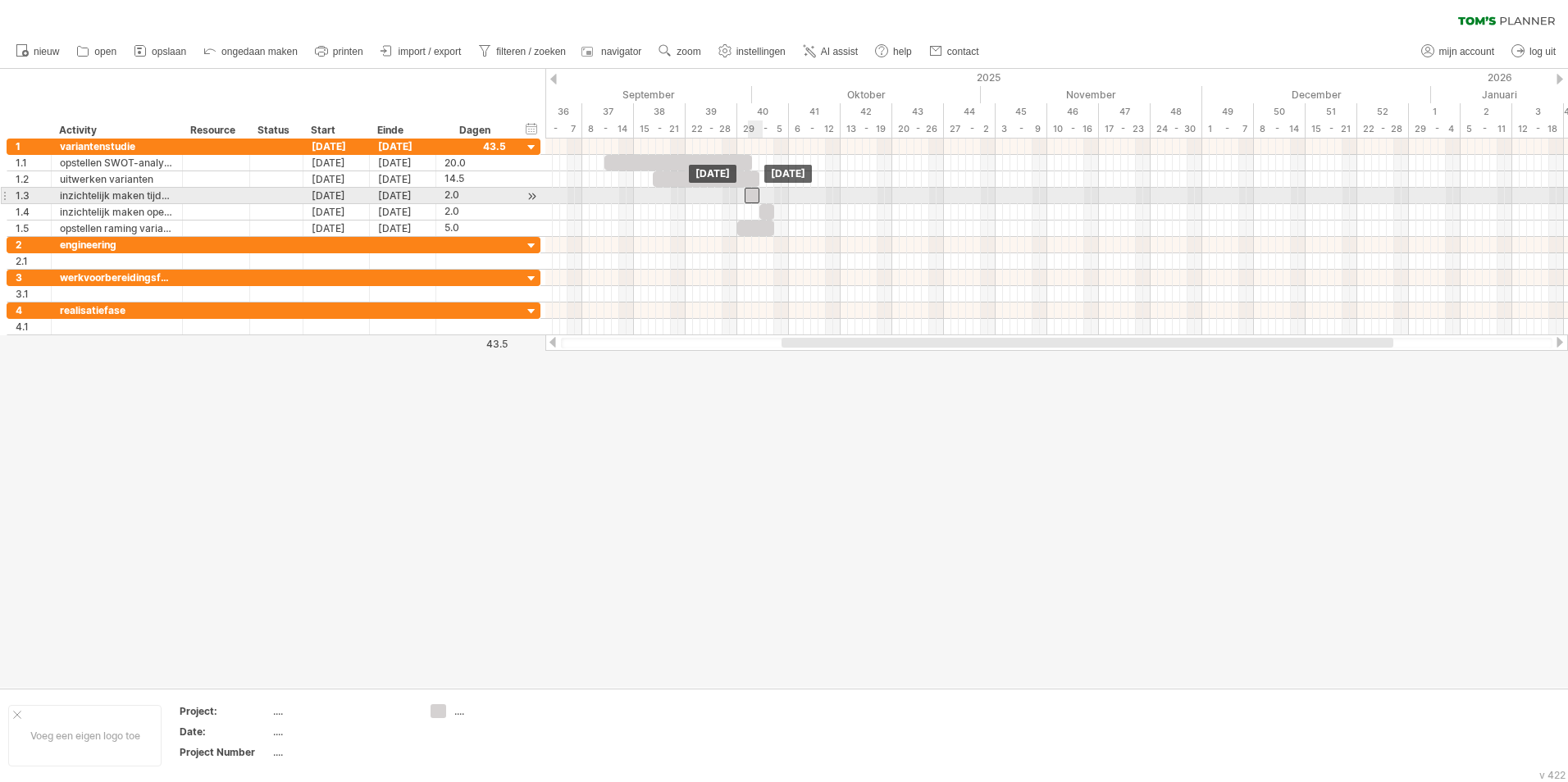
drag, startPoint x: 765, startPoint y: 191, endPoint x: 756, endPoint y: 191, distance: 9.0
click at [756, 191] on div at bounding box center [752, 195] width 15 height 16
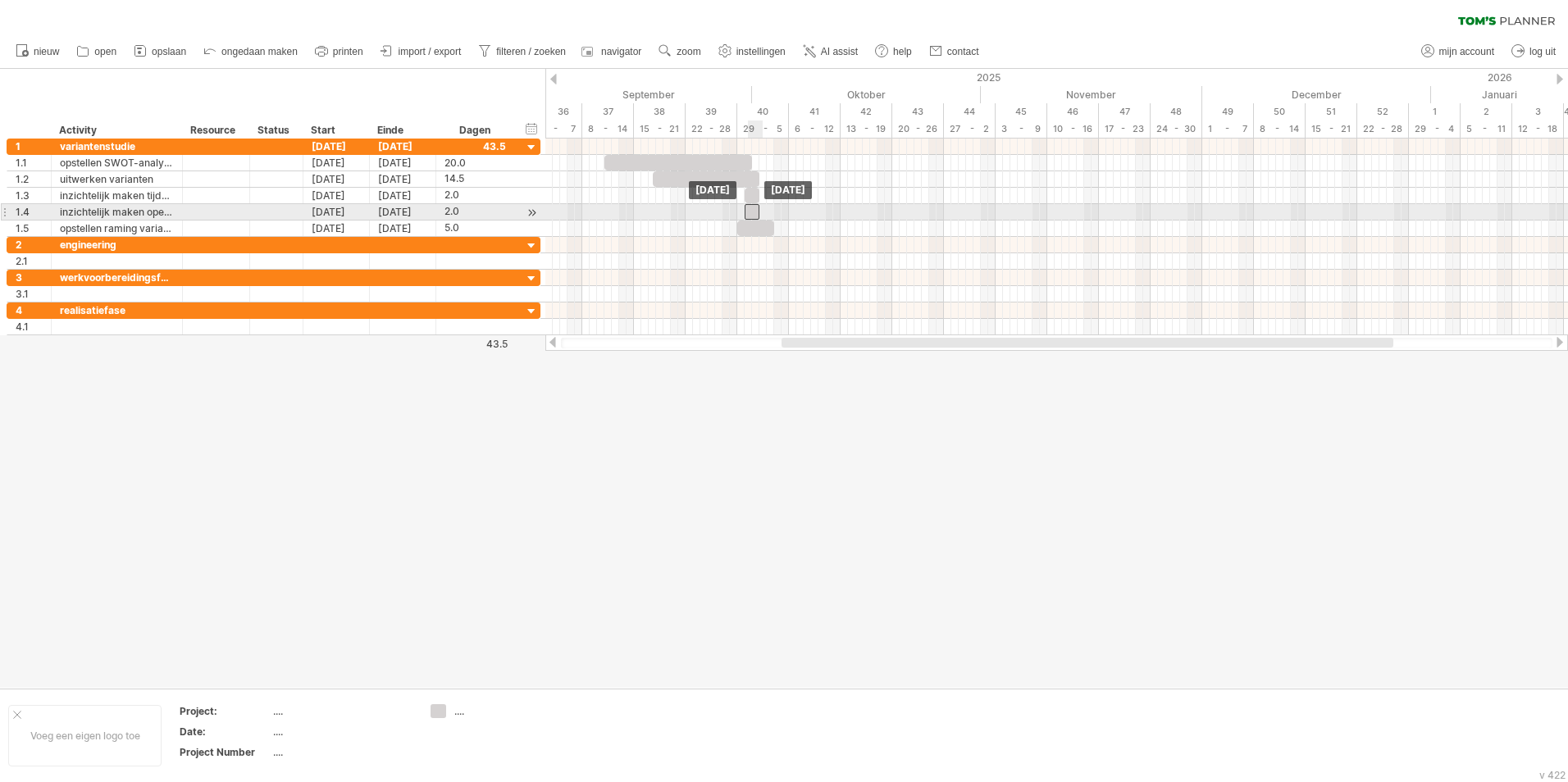
drag, startPoint x: 763, startPoint y: 208, endPoint x: 750, endPoint y: 210, distance: 13.2
click at [750, 210] on div at bounding box center [752, 211] width 15 height 16
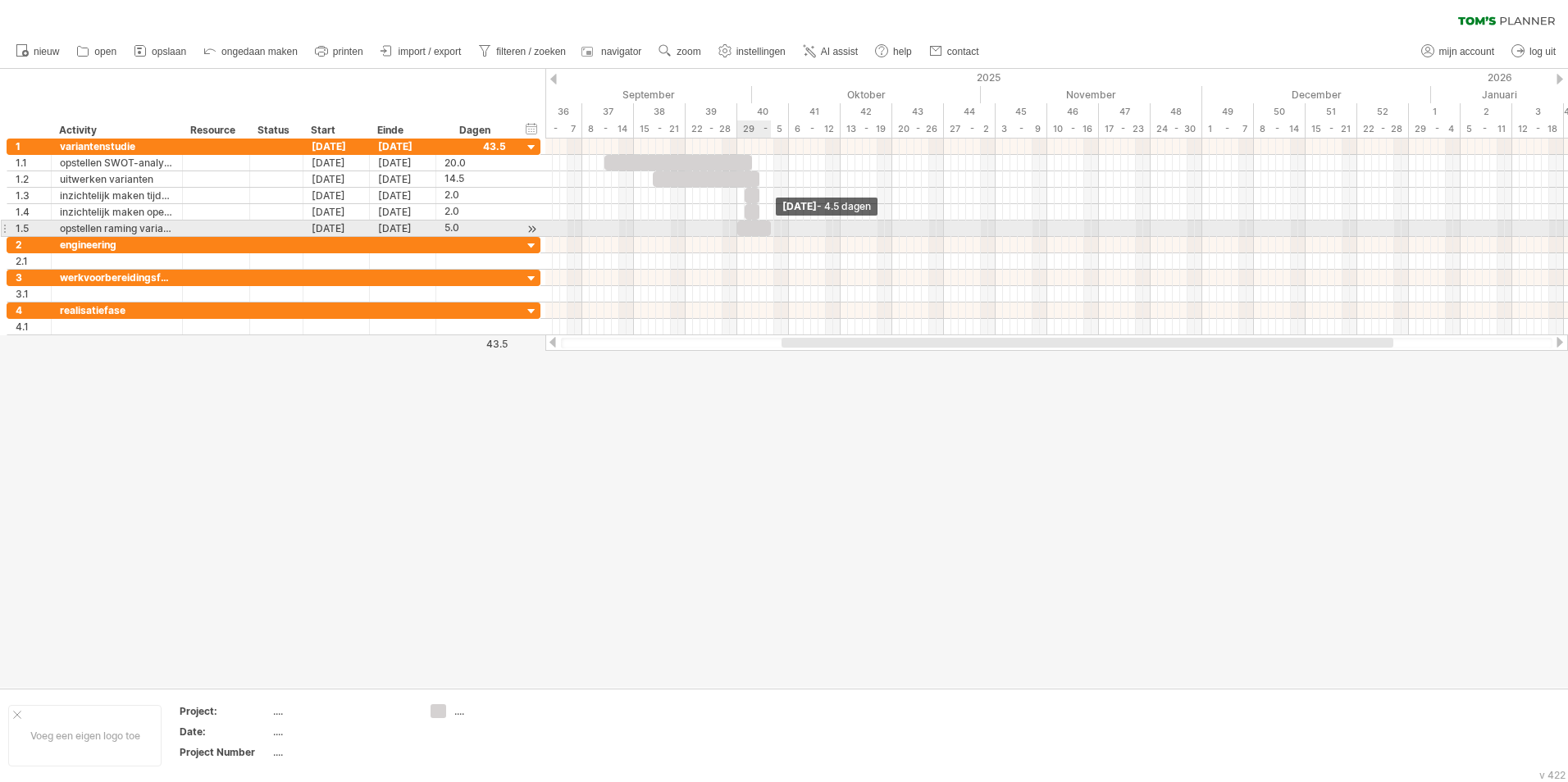
click at [771, 227] on span at bounding box center [771, 228] width 7 height 16
click at [766, 232] on span at bounding box center [766, 228] width 7 height 16
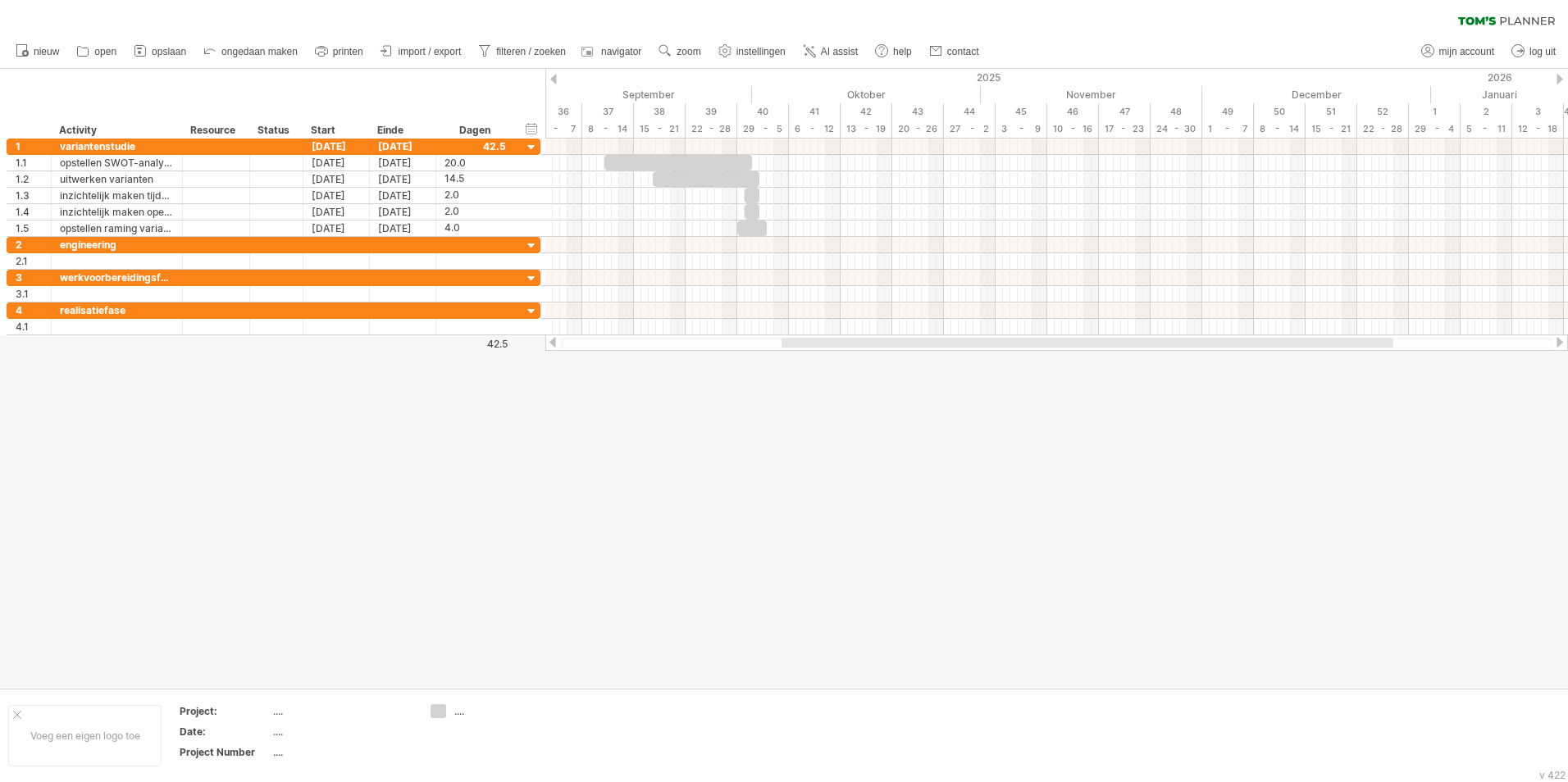
click at [719, 435] on div at bounding box center [784, 378] width 1568 height 619
drag, startPoint x: 717, startPoint y: 179, endPoint x: 706, endPoint y: 181, distance: 11.2
click at [706, 181] on div at bounding box center [695, 179] width 108 height 16
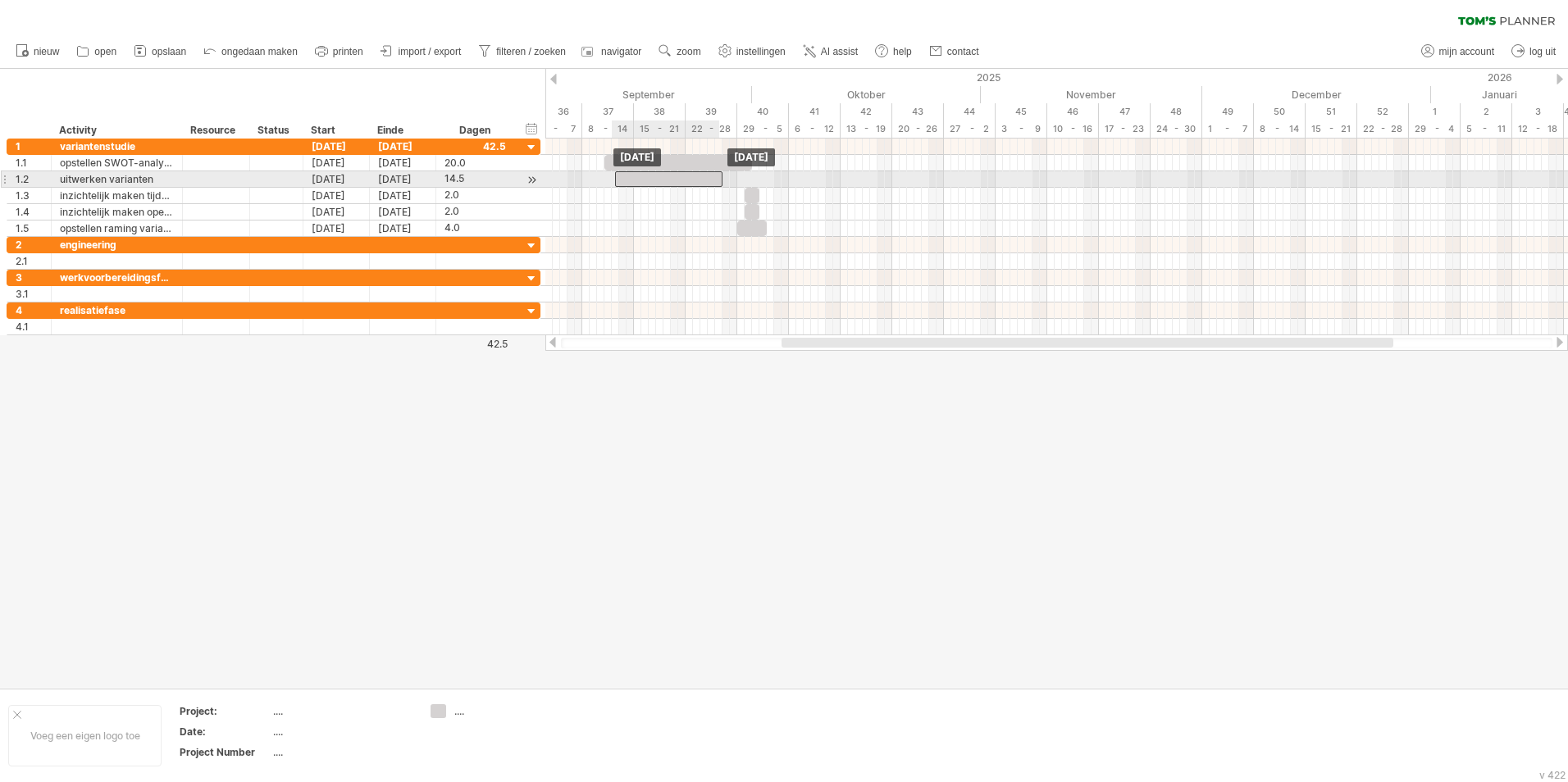
drag, startPoint x: 721, startPoint y: 181, endPoint x: 693, endPoint y: 185, distance: 28.3
click at [693, 185] on div at bounding box center [669, 179] width 108 height 16
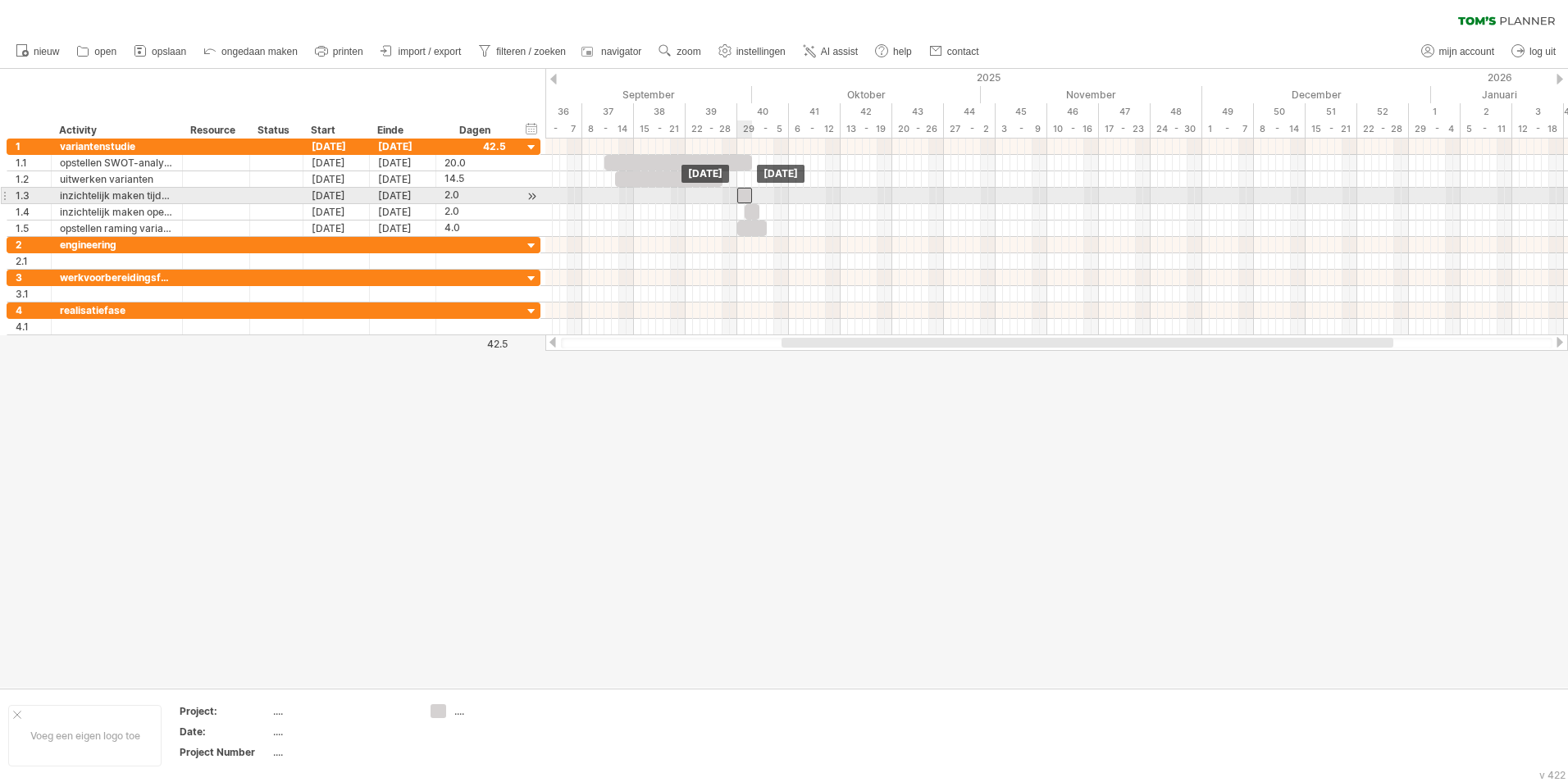
drag, startPoint x: 753, startPoint y: 192, endPoint x: 744, endPoint y: 193, distance: 9.1
click at [744, 193] on div at bounding box center [744, 195] width 15 height 16
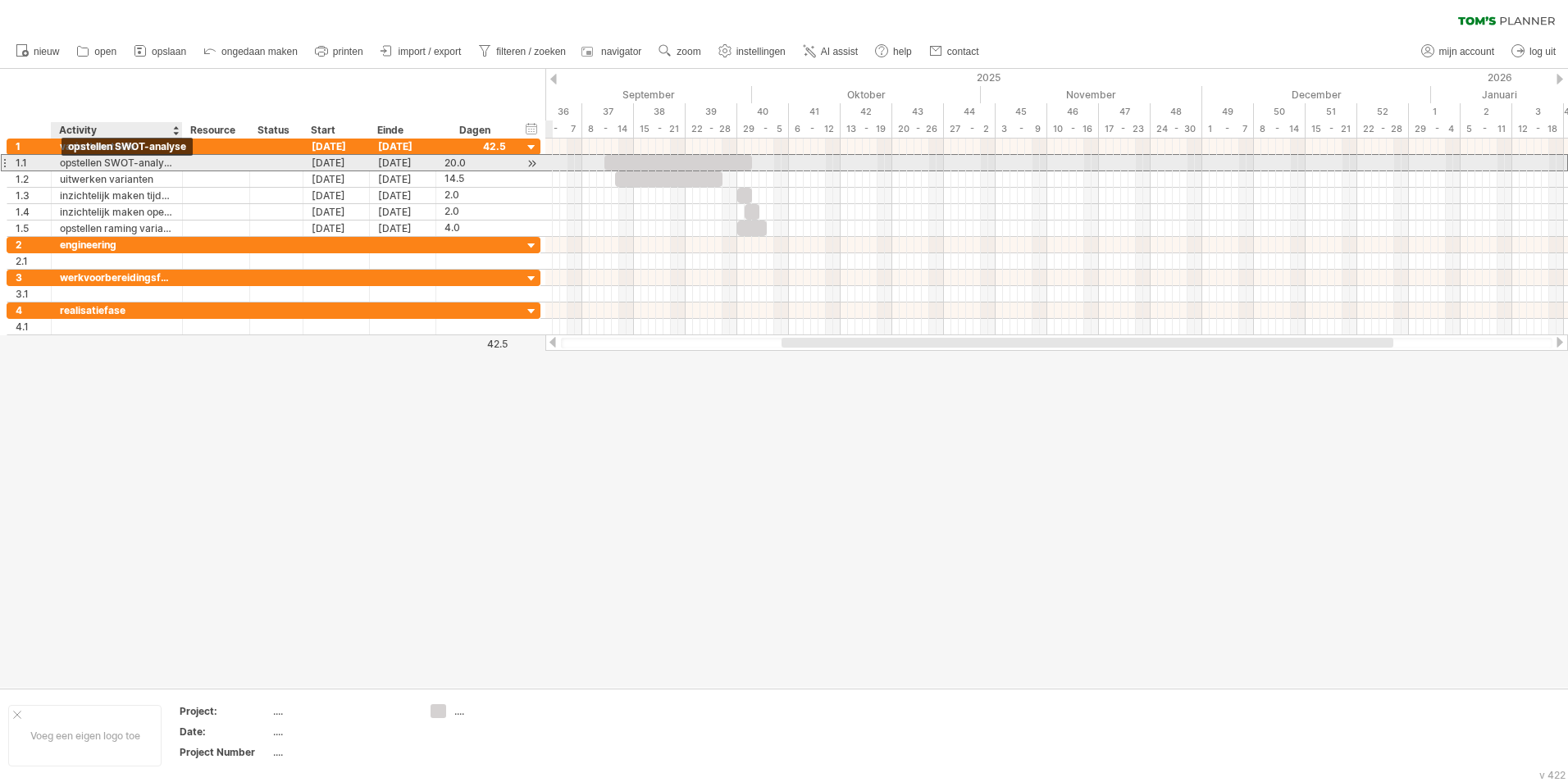
click at [70, 159] on div "opstellen SWOT-analyse" at bounding box center [116, 162] width 114 height 16
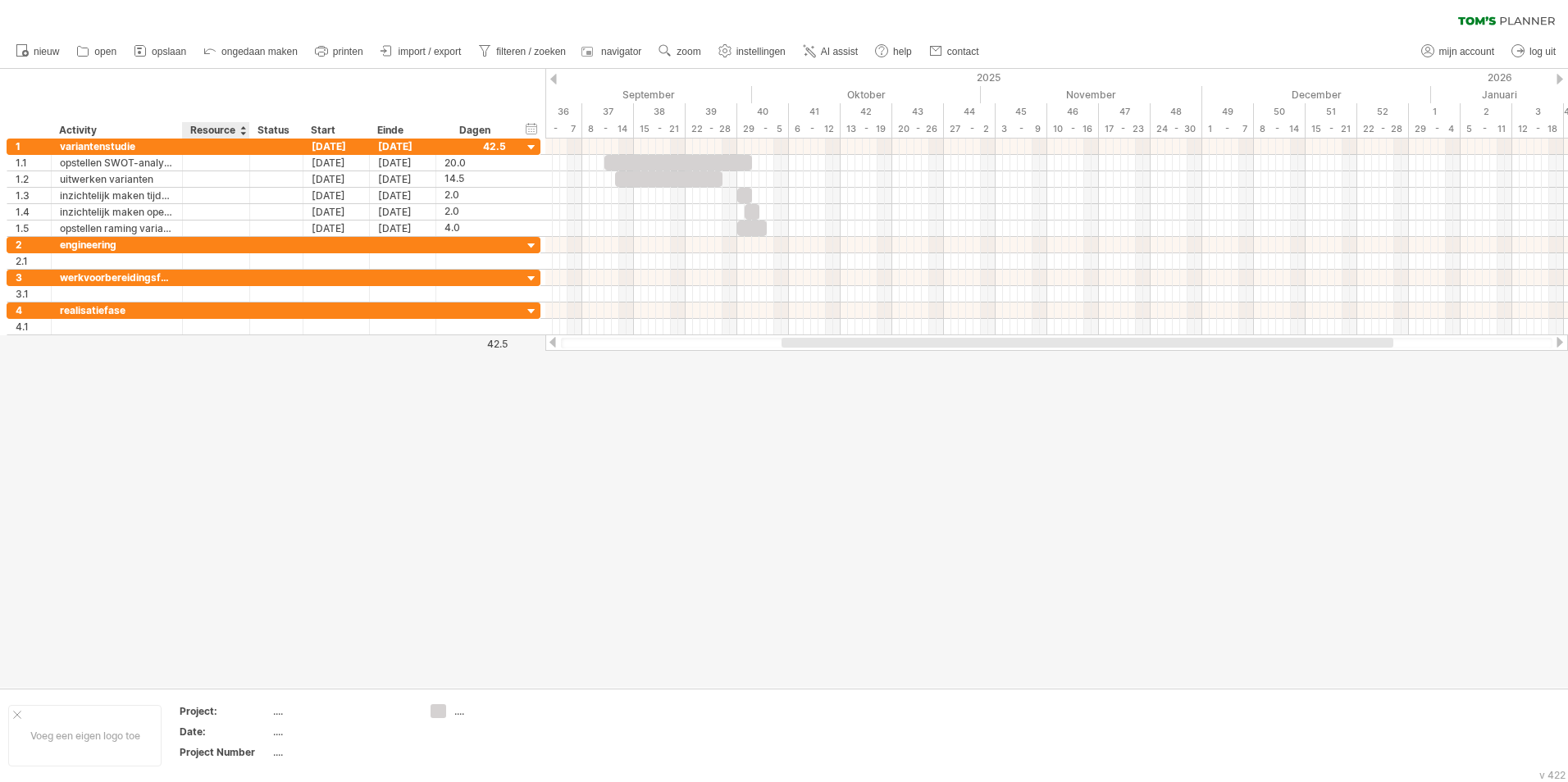
click at [196, 498] on div at bounding box center [784, 378] width 1568 height 619
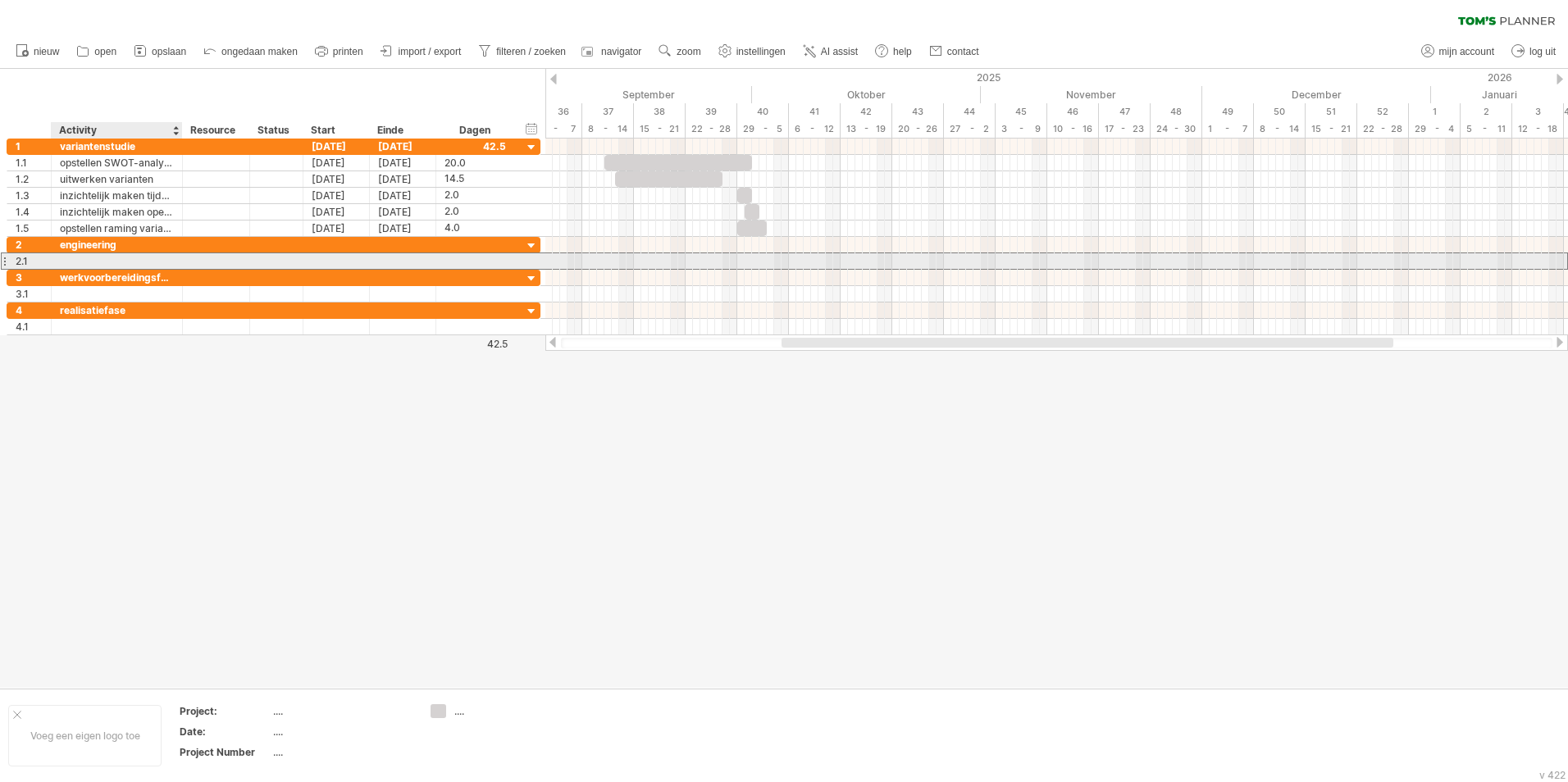
click at [61, 262] on div at bounding box center [116, 261] width 114 height 16
type input "**********"
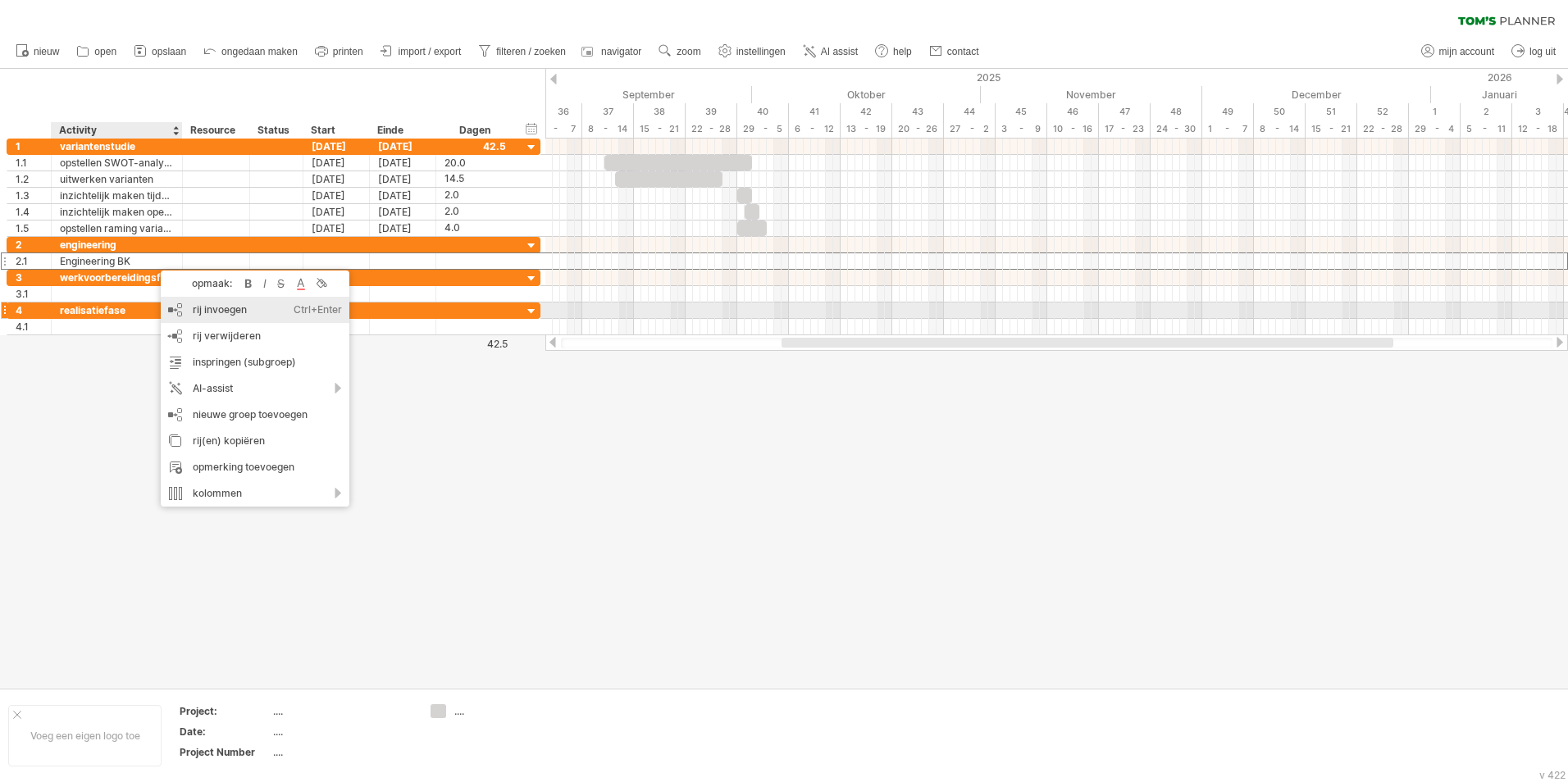
click at [222, 312] on div "rij invoegen Ctrl+Enter Cmd+Enter" at bounding box center [255, 310] width 189 height 26
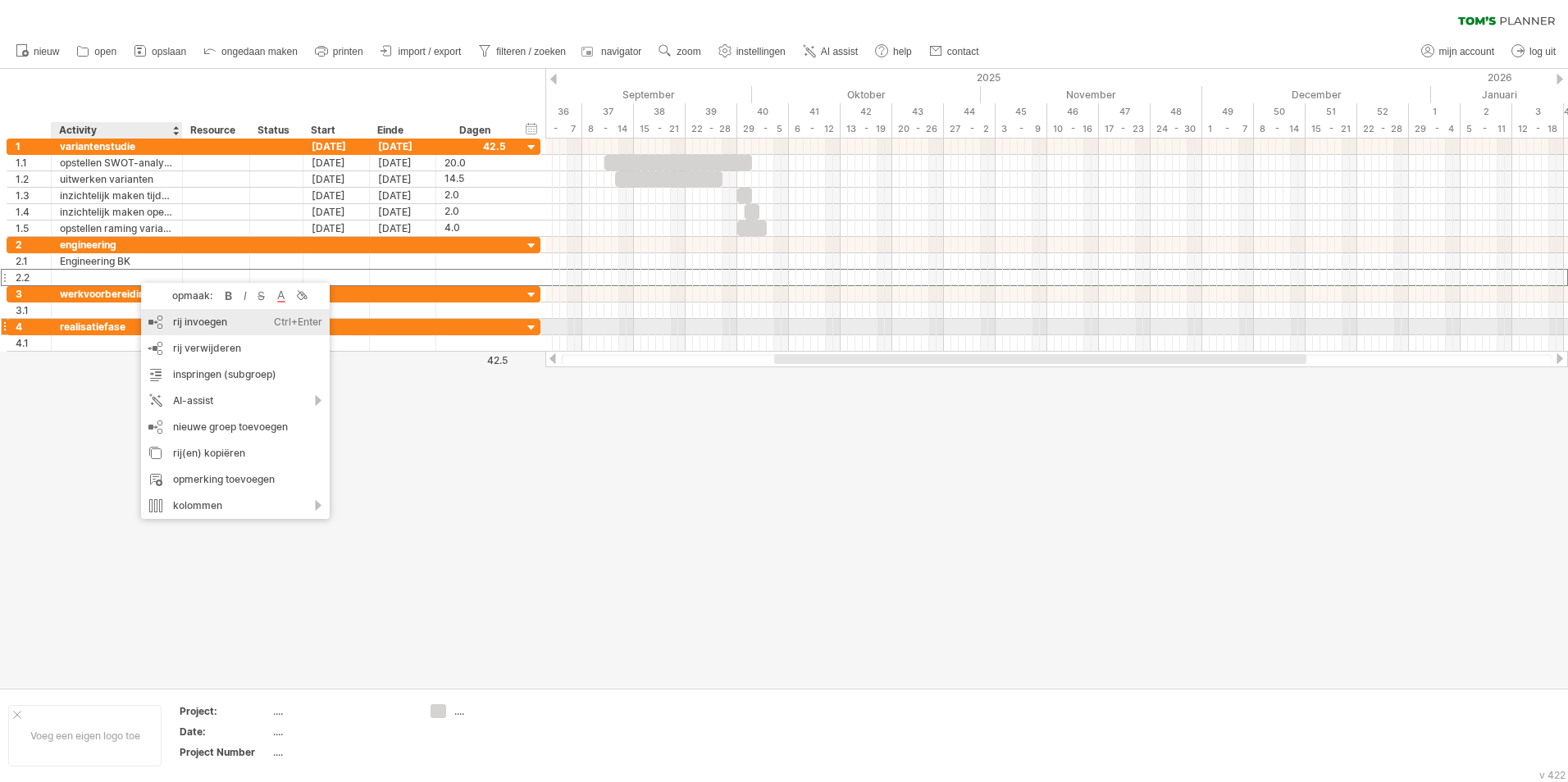
click at [207, 323] on div "rij invoegen Ctrl+Enter Cmd+Enter" at bounding box center [236, 323] width 189 height 26
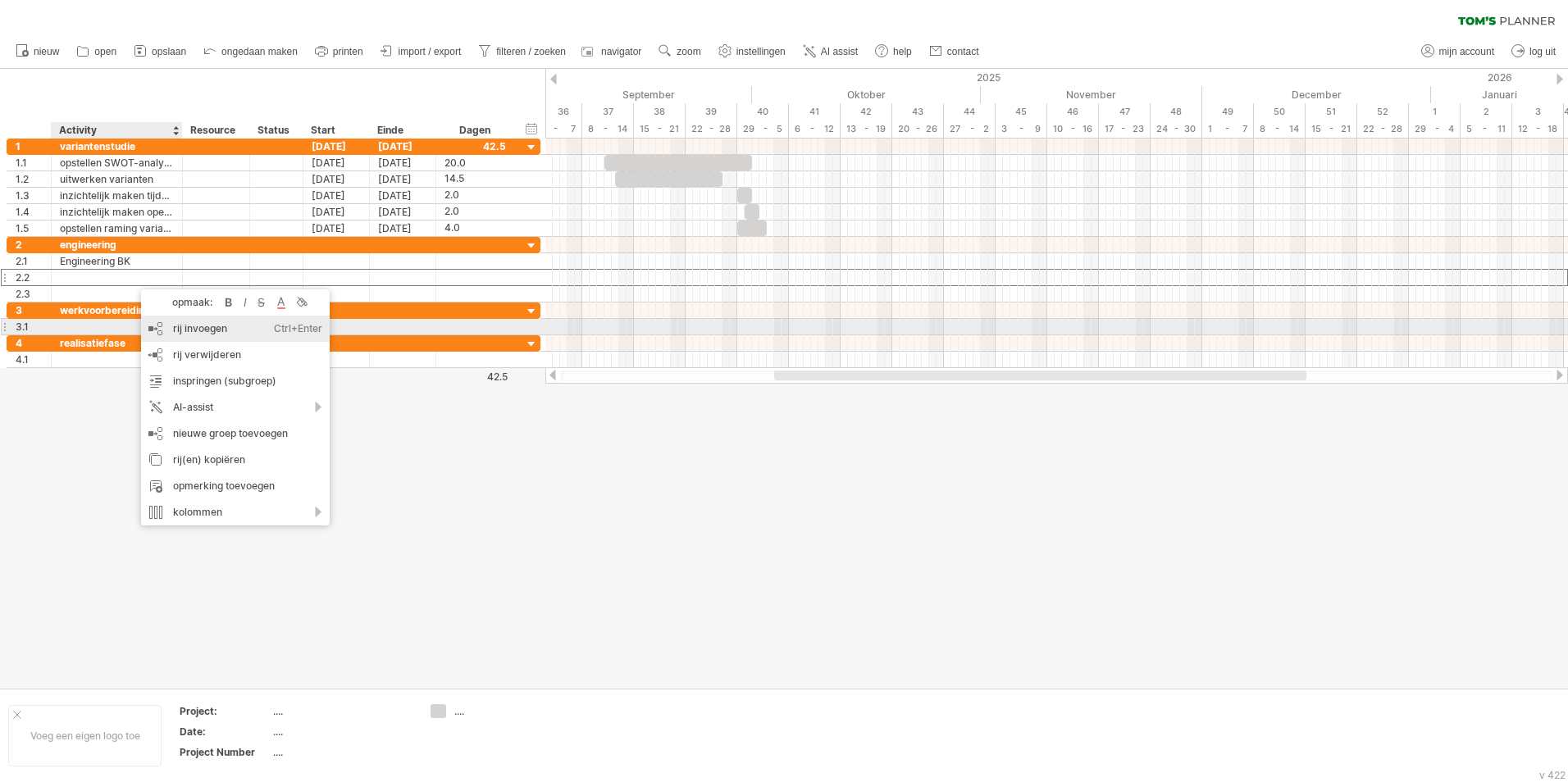
click at [194, 325] on div "rij invoegen Ctrl+Enter Cmd+Enter" at bounding box center [236, 329] width 189 height 26
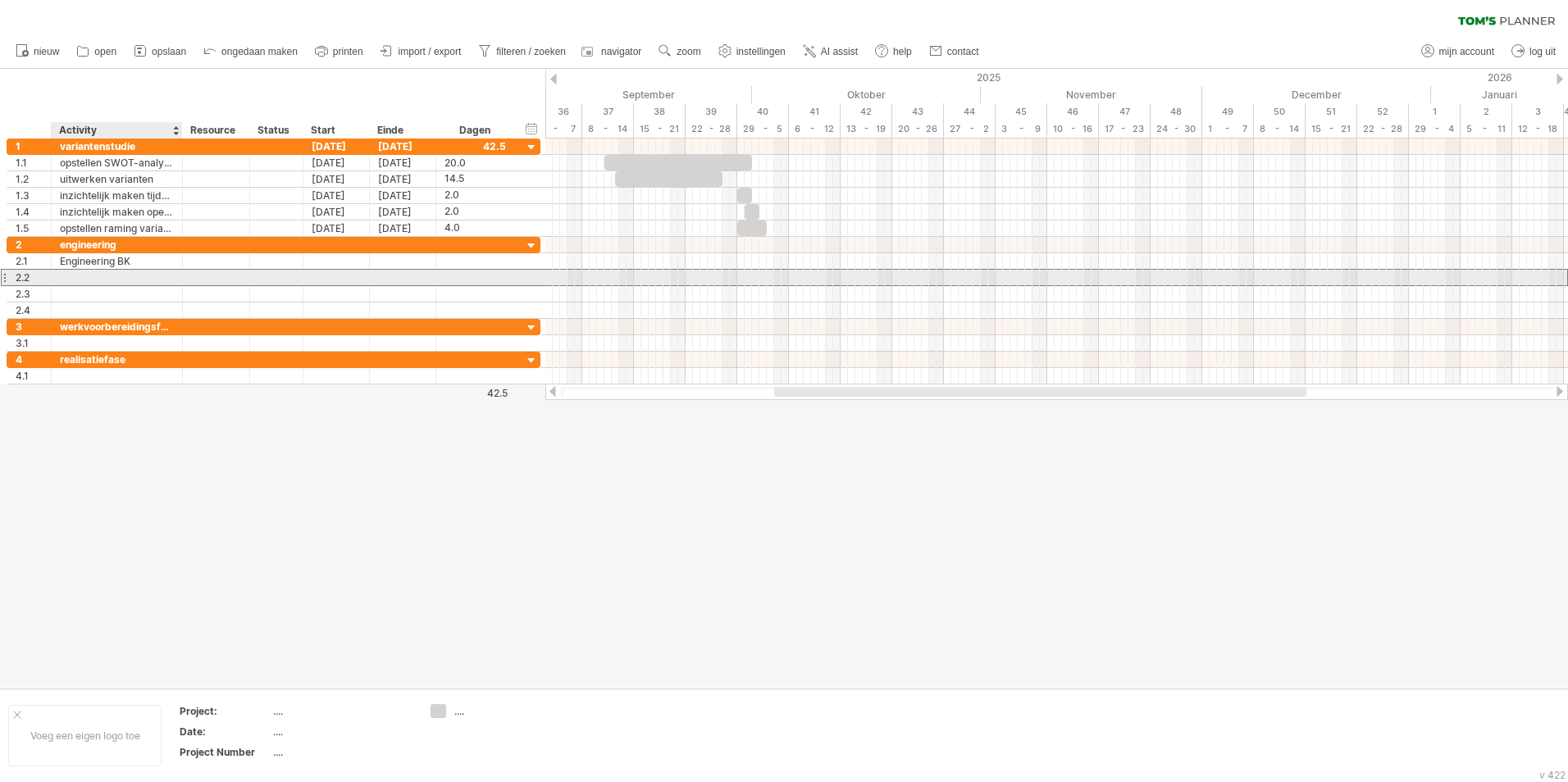
click at [109, 277] on div at bounding box center [116, 277] width 114 height 16
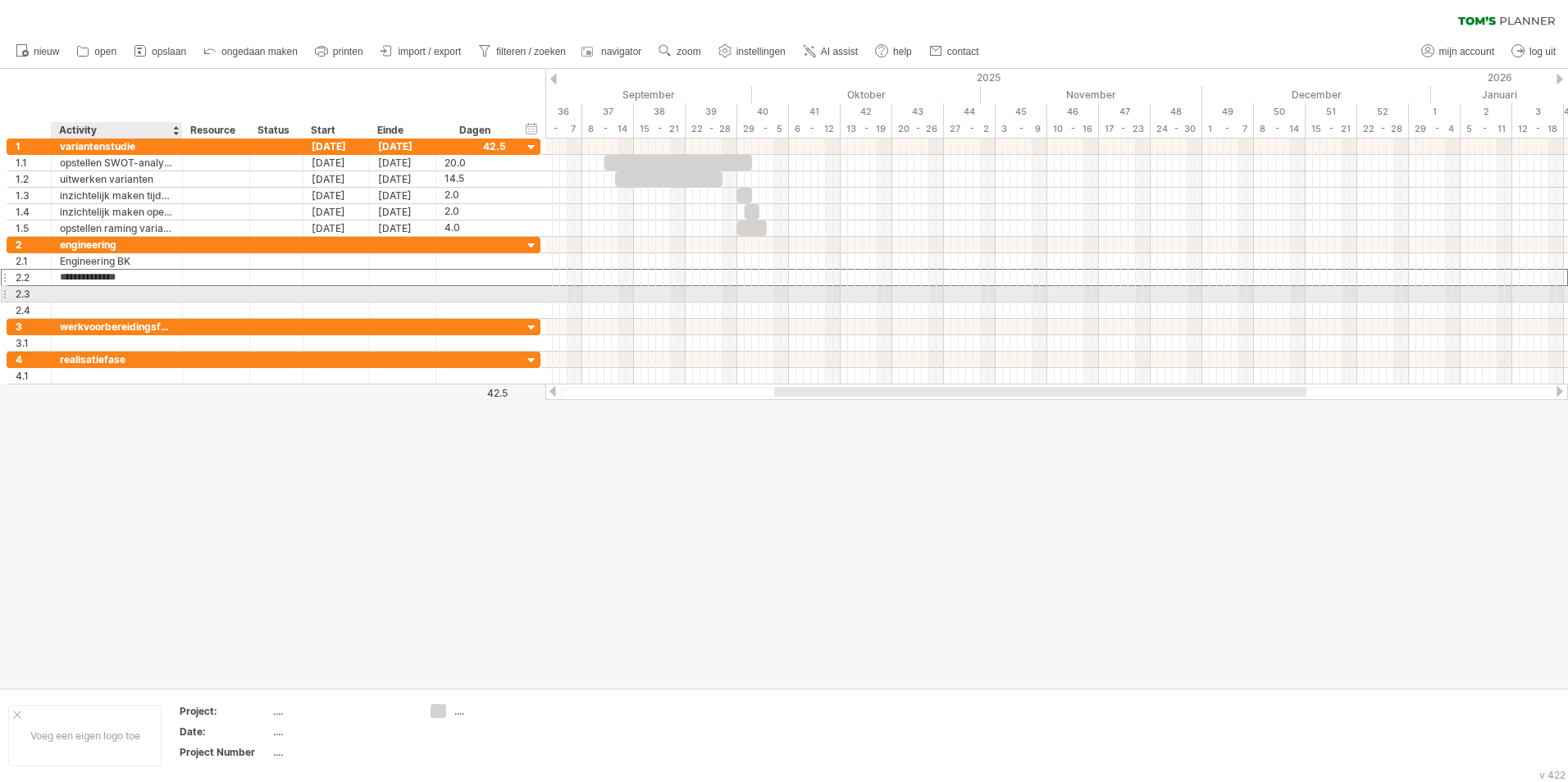
type input "**********"
click at [113, 299] on div at bounding box center [116, 293] width 114 height 16
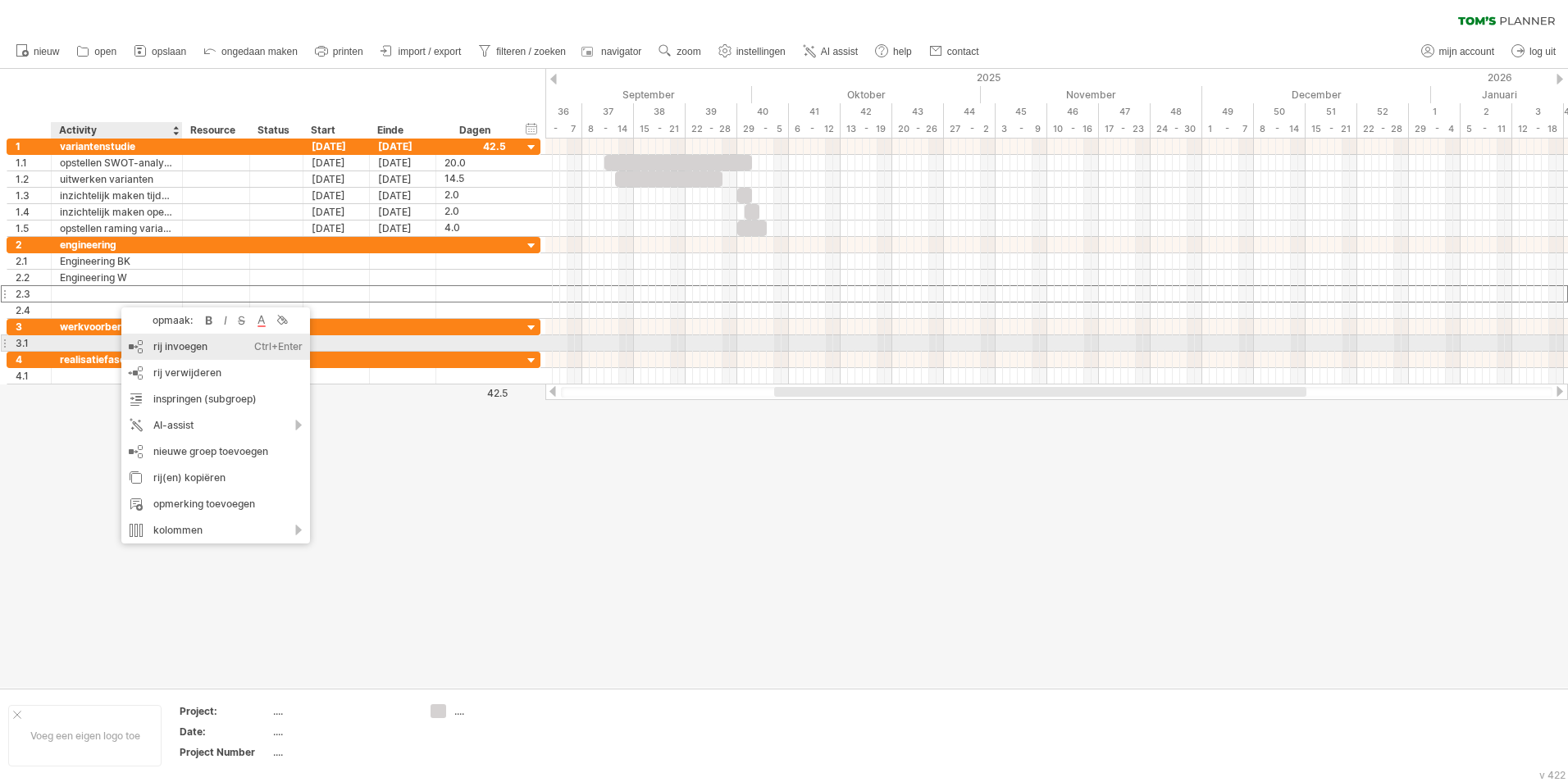
click at [179, 348] on div "rij invoegen Ctrl+Enter Cmd+Enter" at bounding box center [216, 347] width 189 height 26
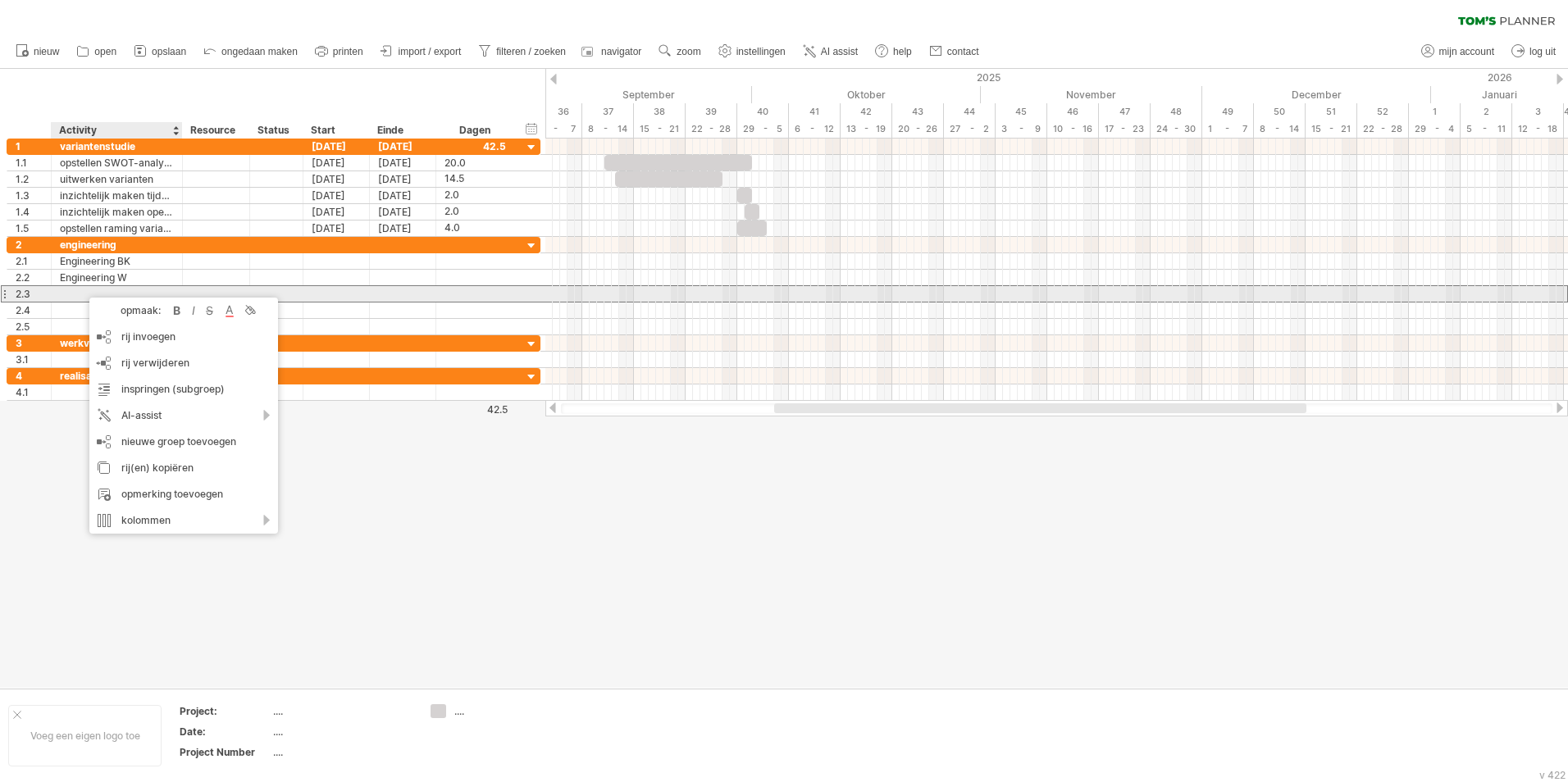
click at [82, 298] on div at bounding box center [116, 293] width 114 height 16
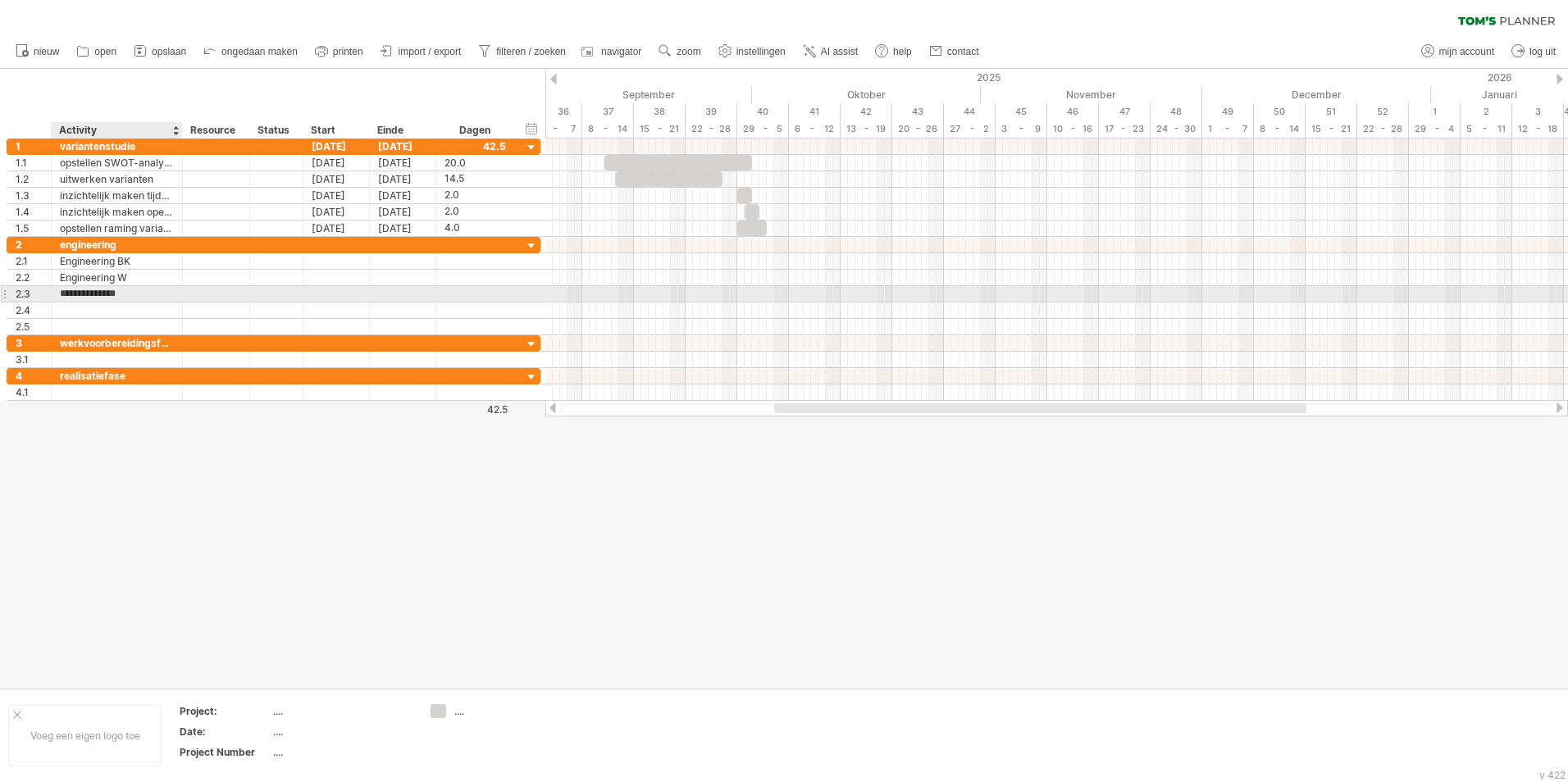
type input "**********"
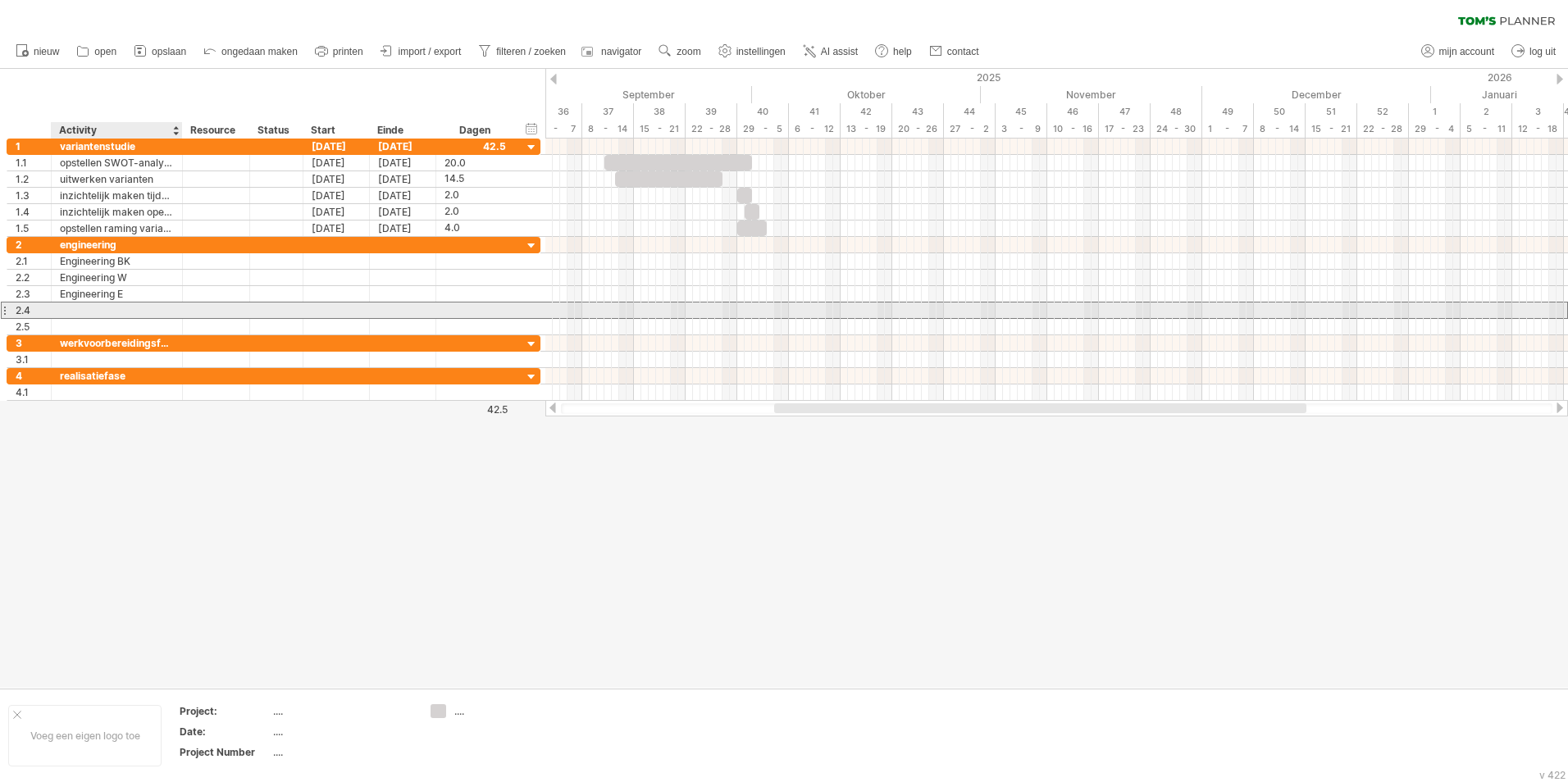
click at [100, 311] on div at bounding box center [116, 310] width 114 height 16
click at [87, 309] on div at bounding box center [116, 310] width 114 height 16
type input "**********"
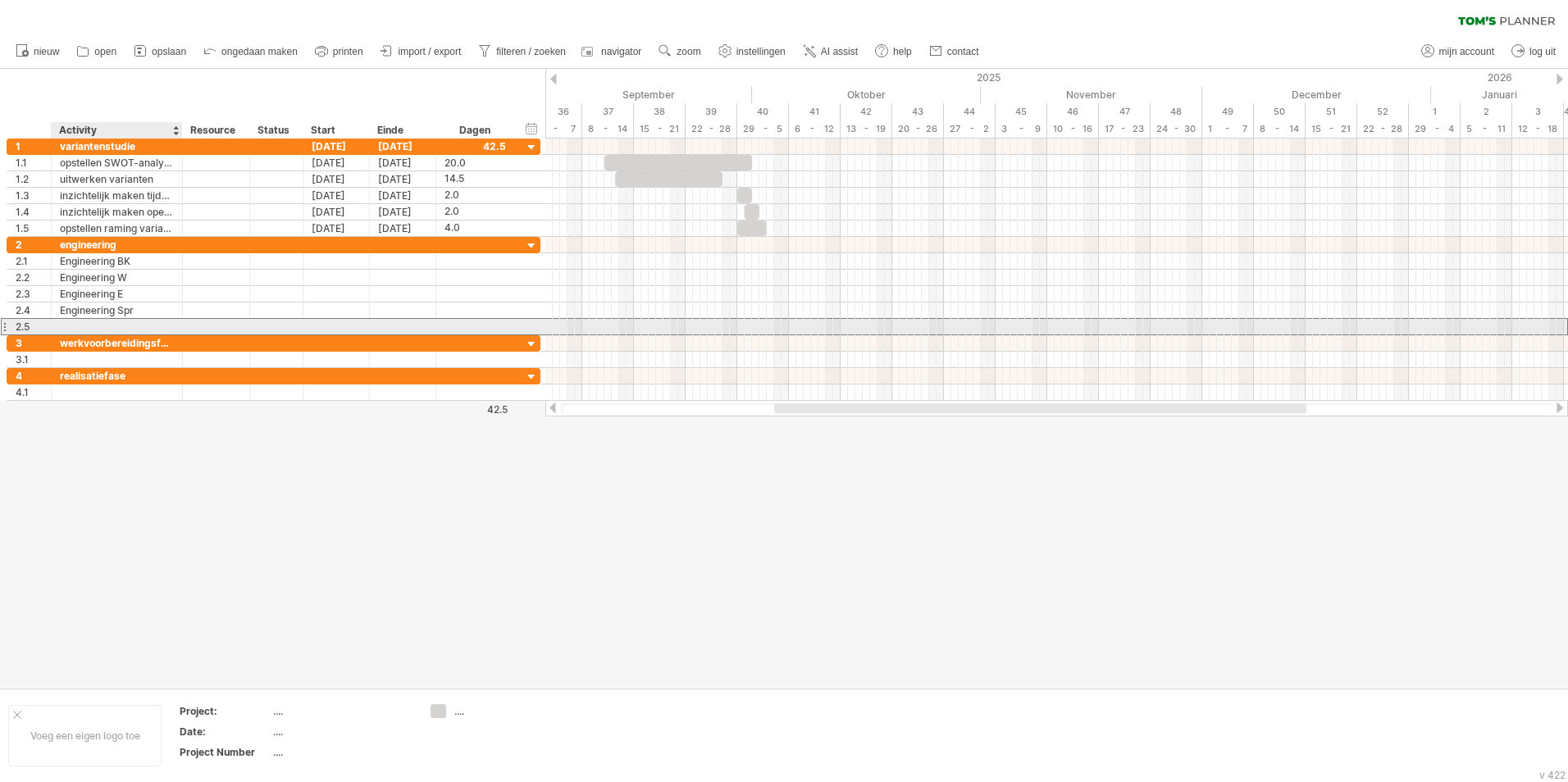
click at [91, 325] on div at bounding box center [116, 326] width 114 height 16
type input "**********"
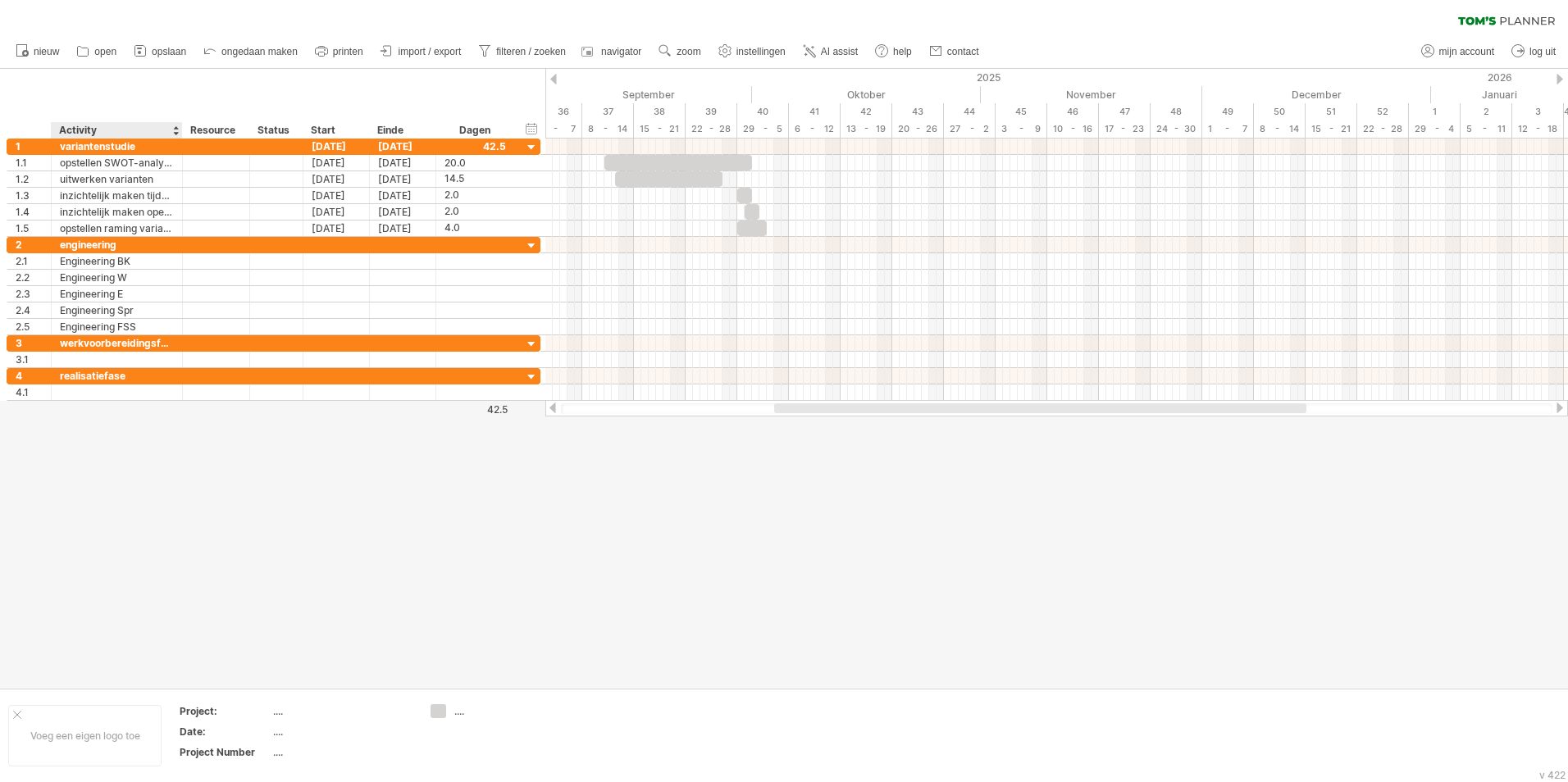
click at [128, 542] on div at bounding box center [784, 378] width 1568 height 619
drag, startPoint x: 876, startPoint y: 405, endPoint x: 899, endPoint y: 405, distance: 23.0
click at [899, 405] on div at bounding box center [1064, 408] width 532 height 9
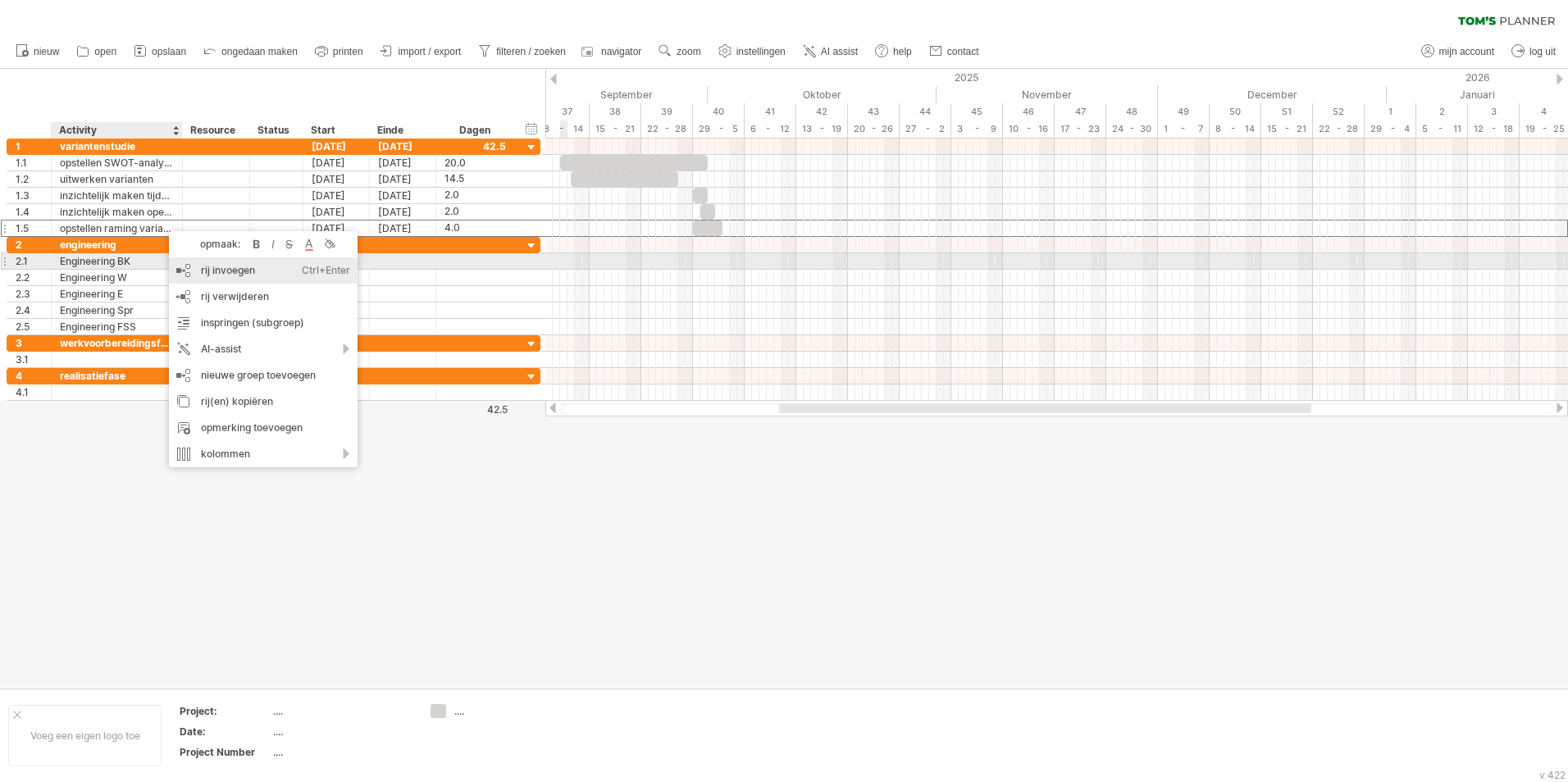
click at [214, 267] on div "rij invoegen Ctrl+Enter Cmd+Enter" at bounding box center [263, 271] width 189 height 26
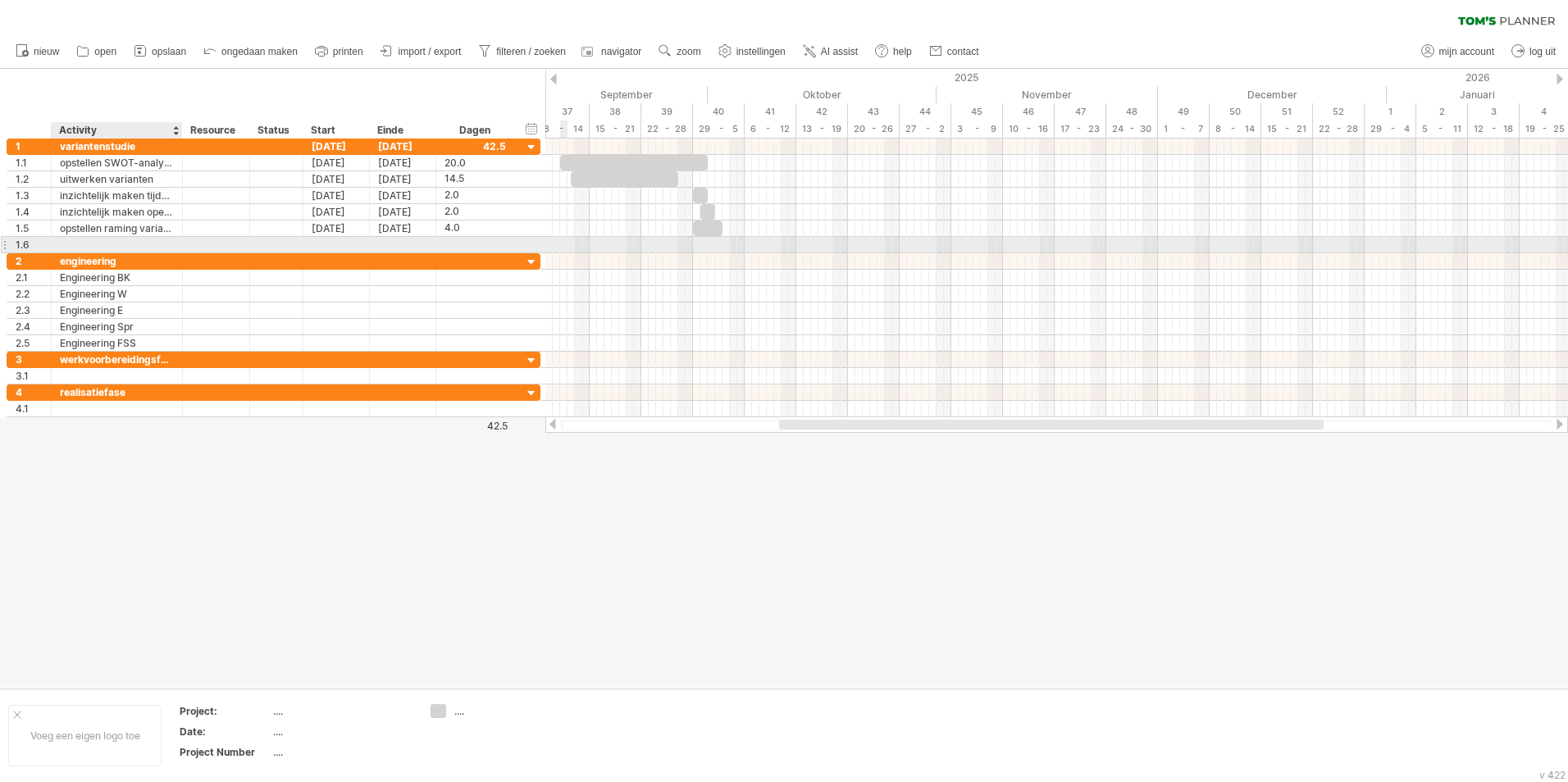
click at [117, 242] on div at bounding box center [116, 244] width 114 height 16
type input "**********"
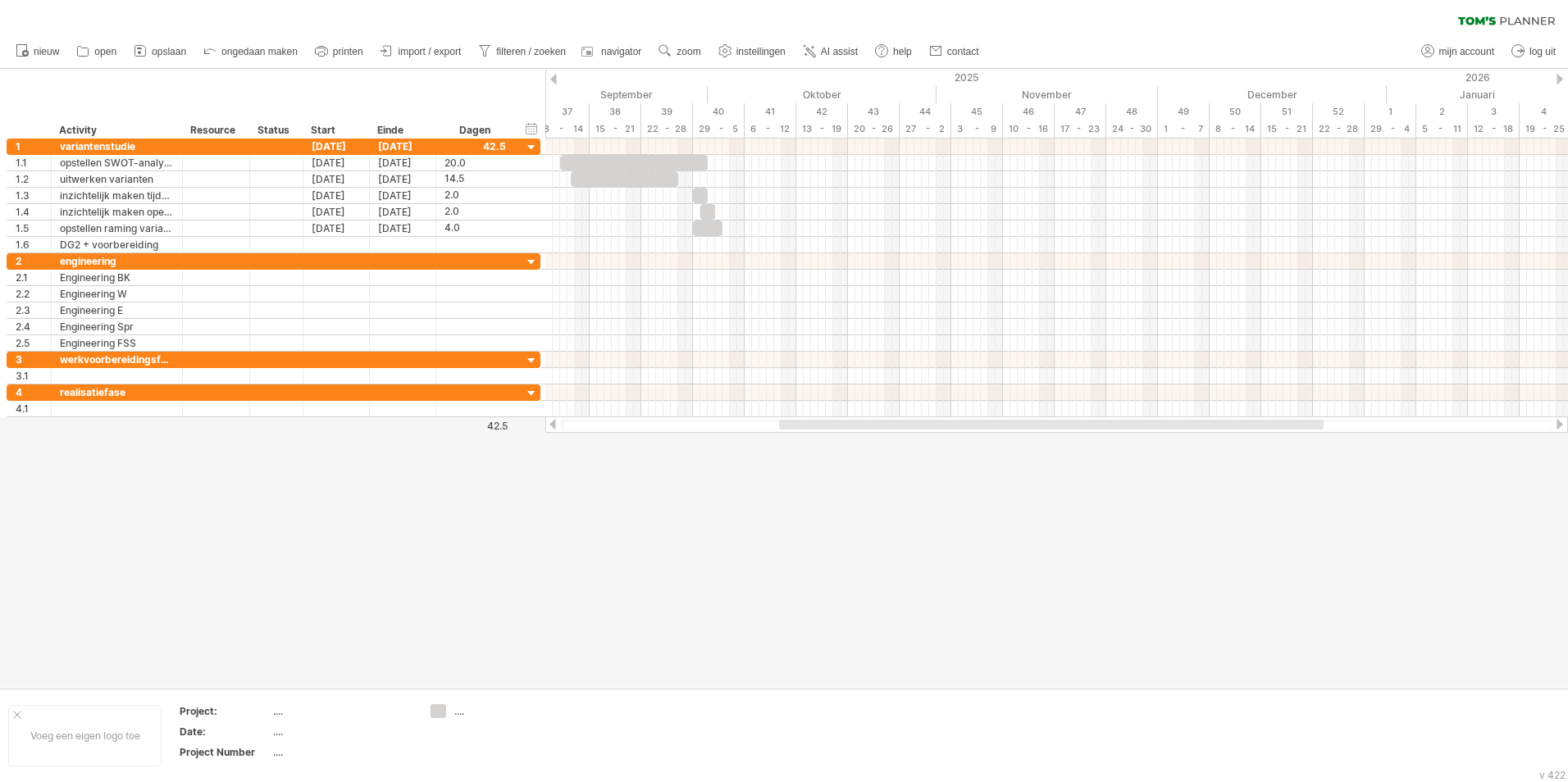
click at [706, 667] on div at bounding box center [784, 378] width 1568 height 619
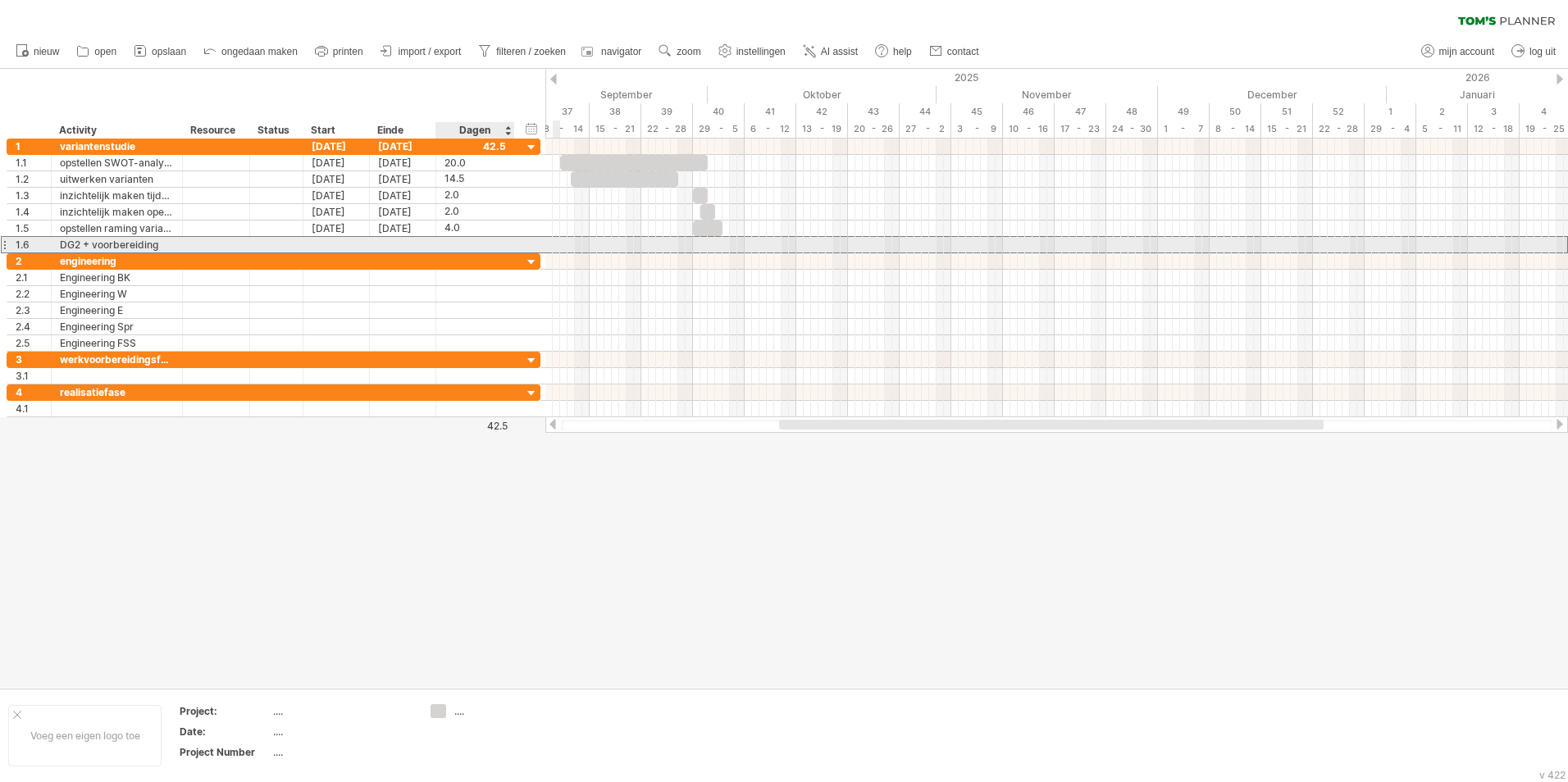
click at [481, 242] on div at bounding box center [475, 244] width 61 height 16
type input "*"
type input "**"
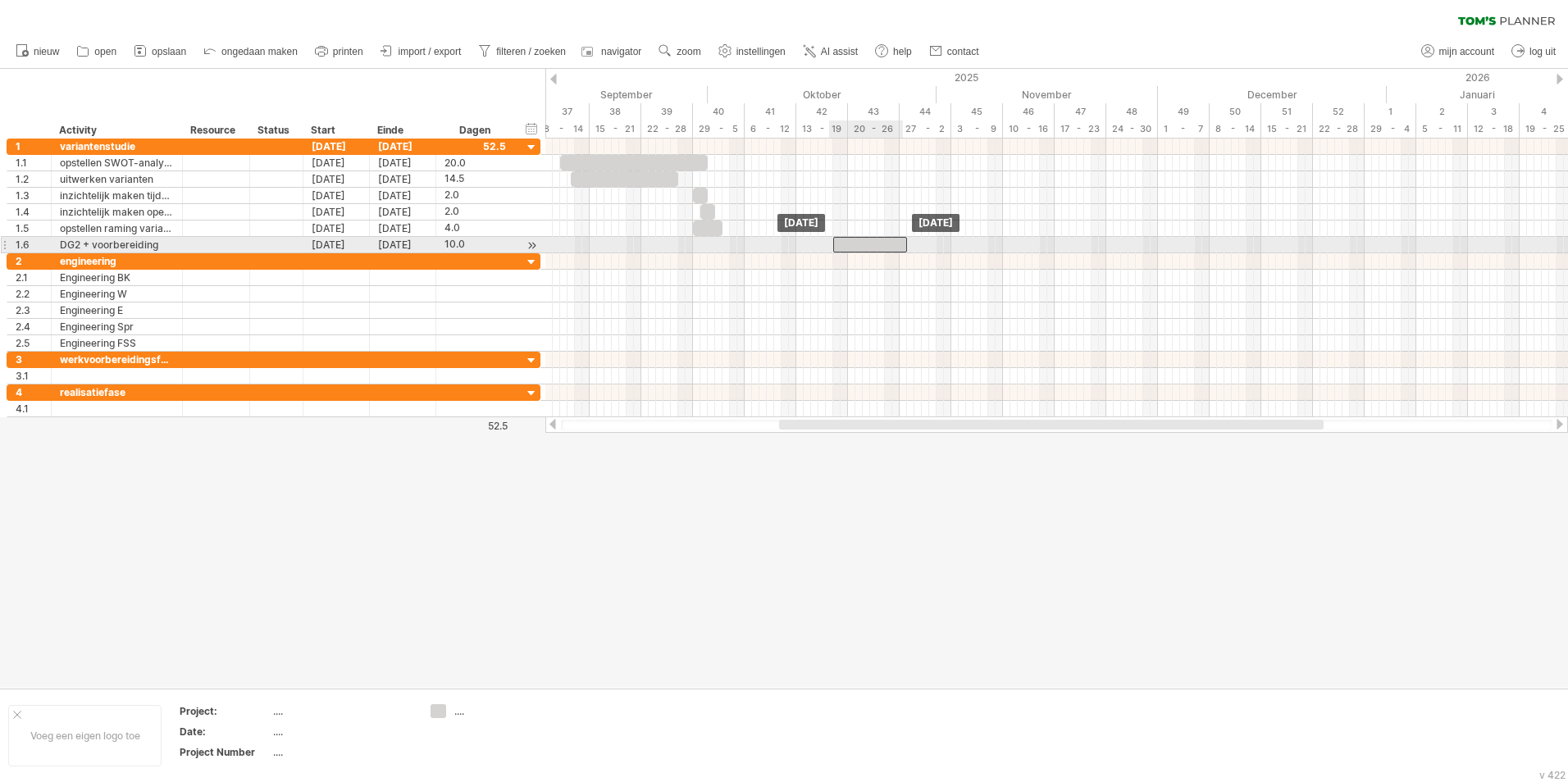
drag, startPoint x: 758, startPoint y: 243, endPoint x: 867, endPoint y: 240, distance: 109.0
click at [867, 240] on div at bounding box center [870, 244] width 74 height 16
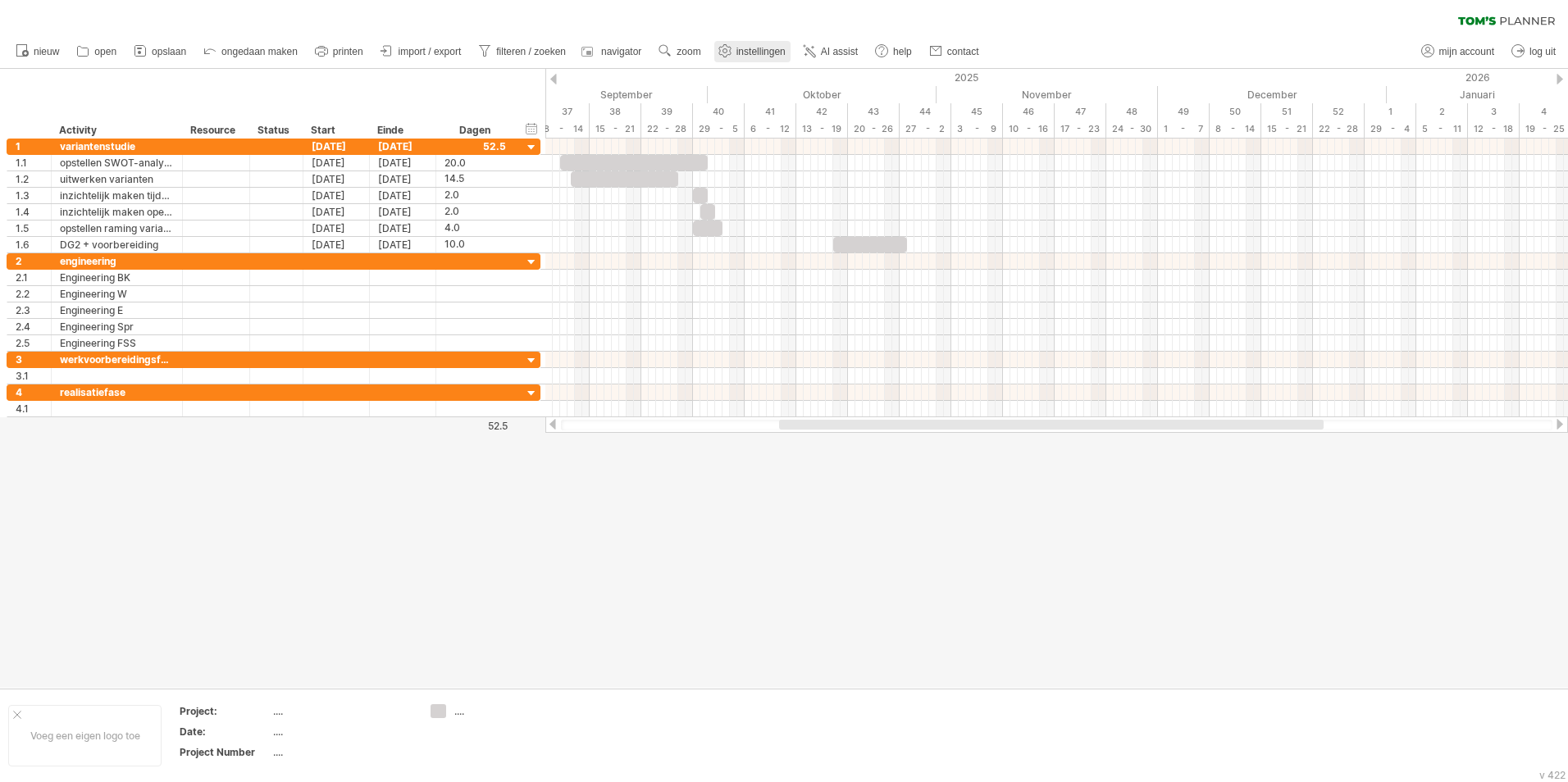
click at [746, 48] on span "instellingen" at bounding box center [761, 52] width 49 height 11
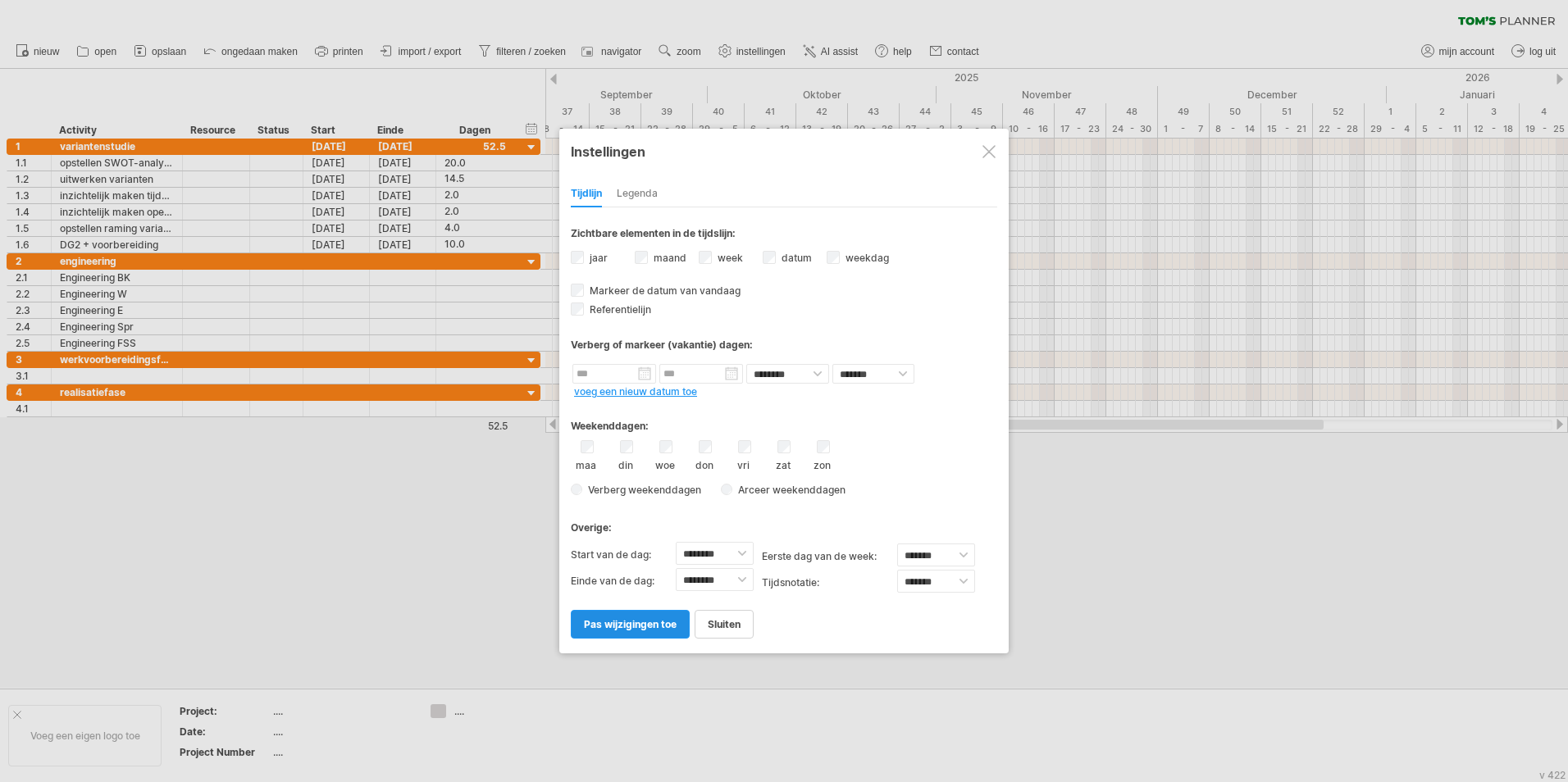
click at [640, 630] on link "pas wijzigingen toe" at bounding box center [630, 624] width 119 height 28
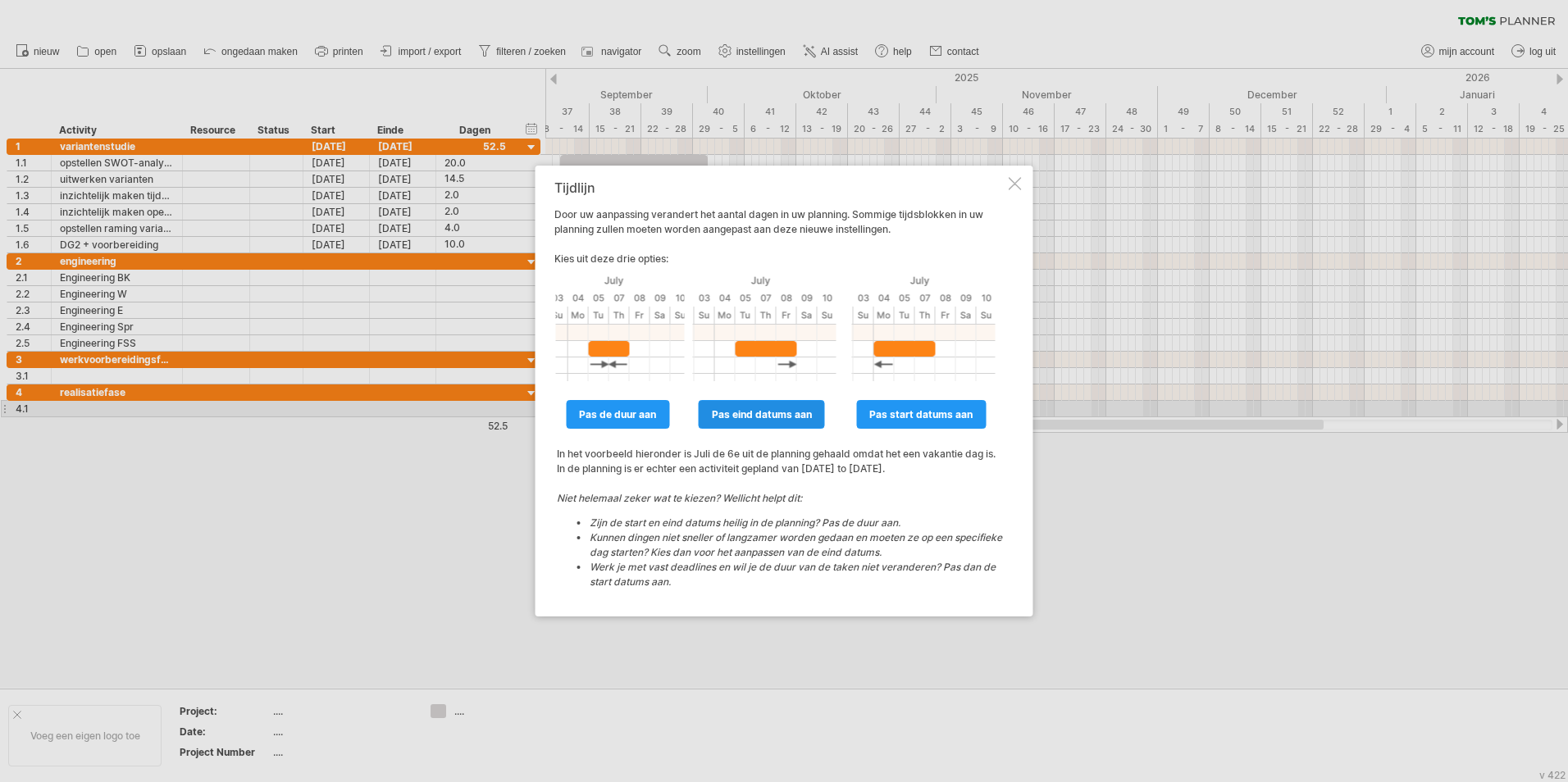
click at [793, 416] on span "pas eind datums aan" at bounding box center [761, 414] width 100 height 12
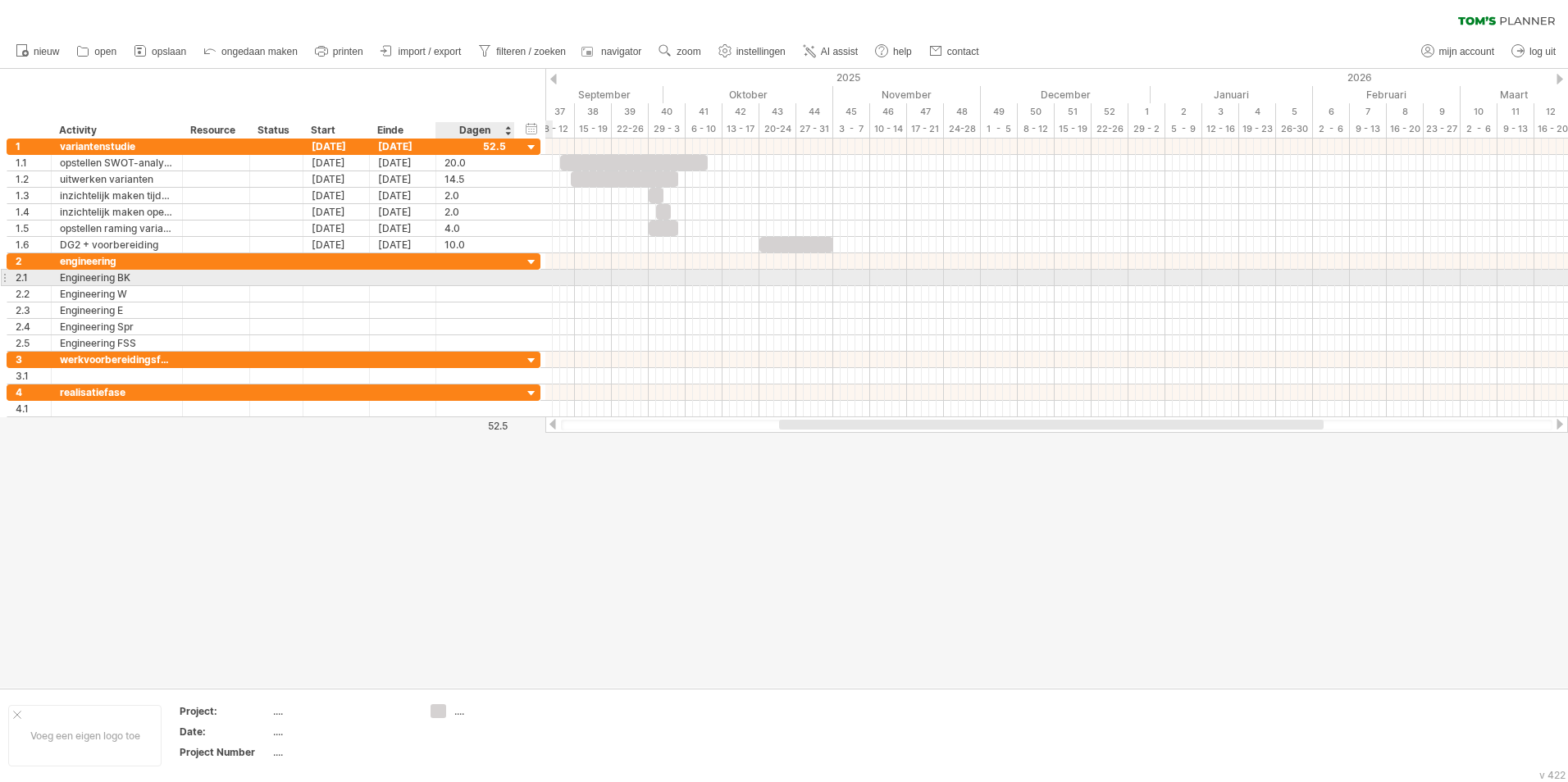
click at [504, 276] on div at bounding box center [475, 277] width 61 height 16
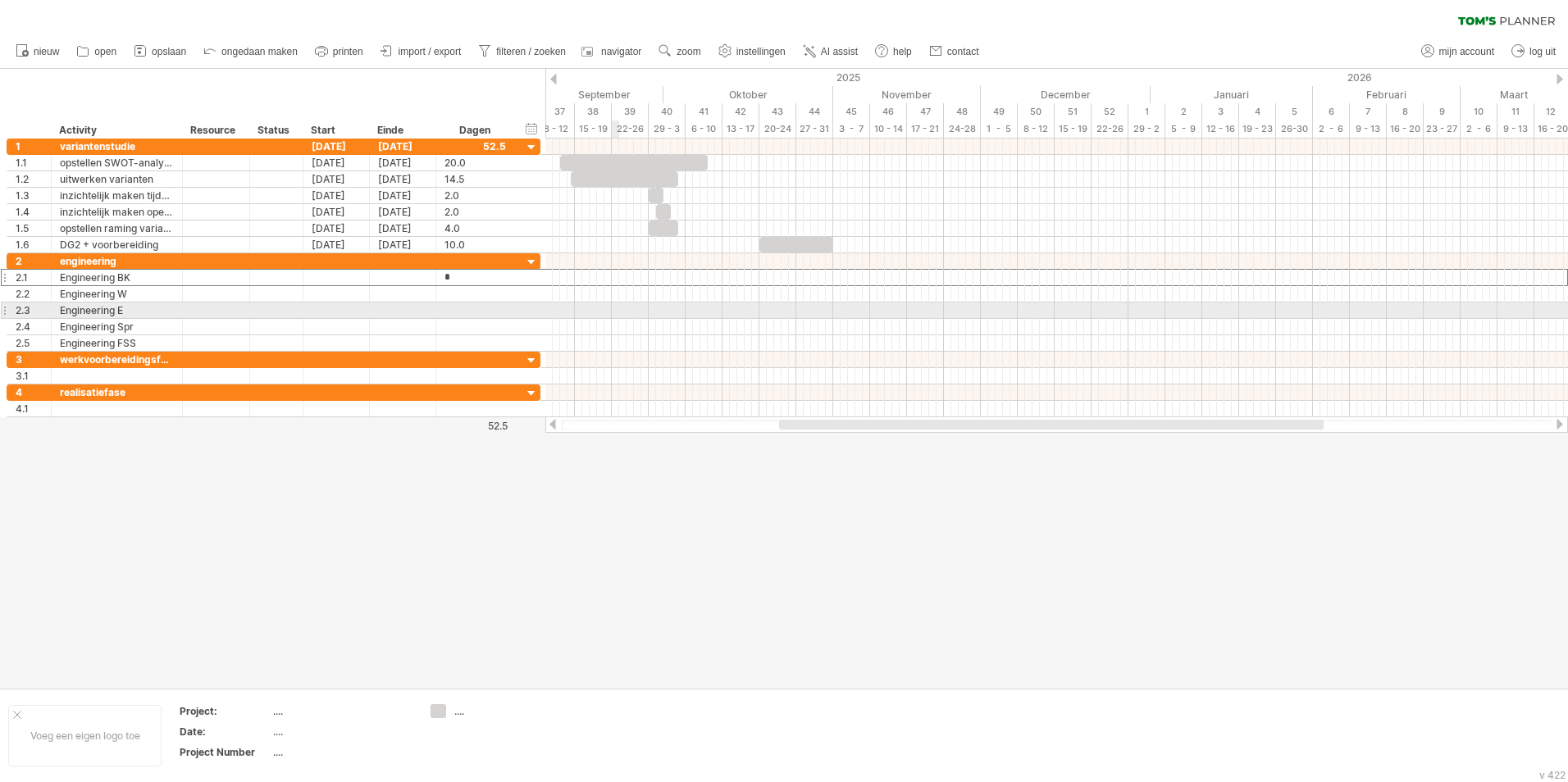
type input "**"
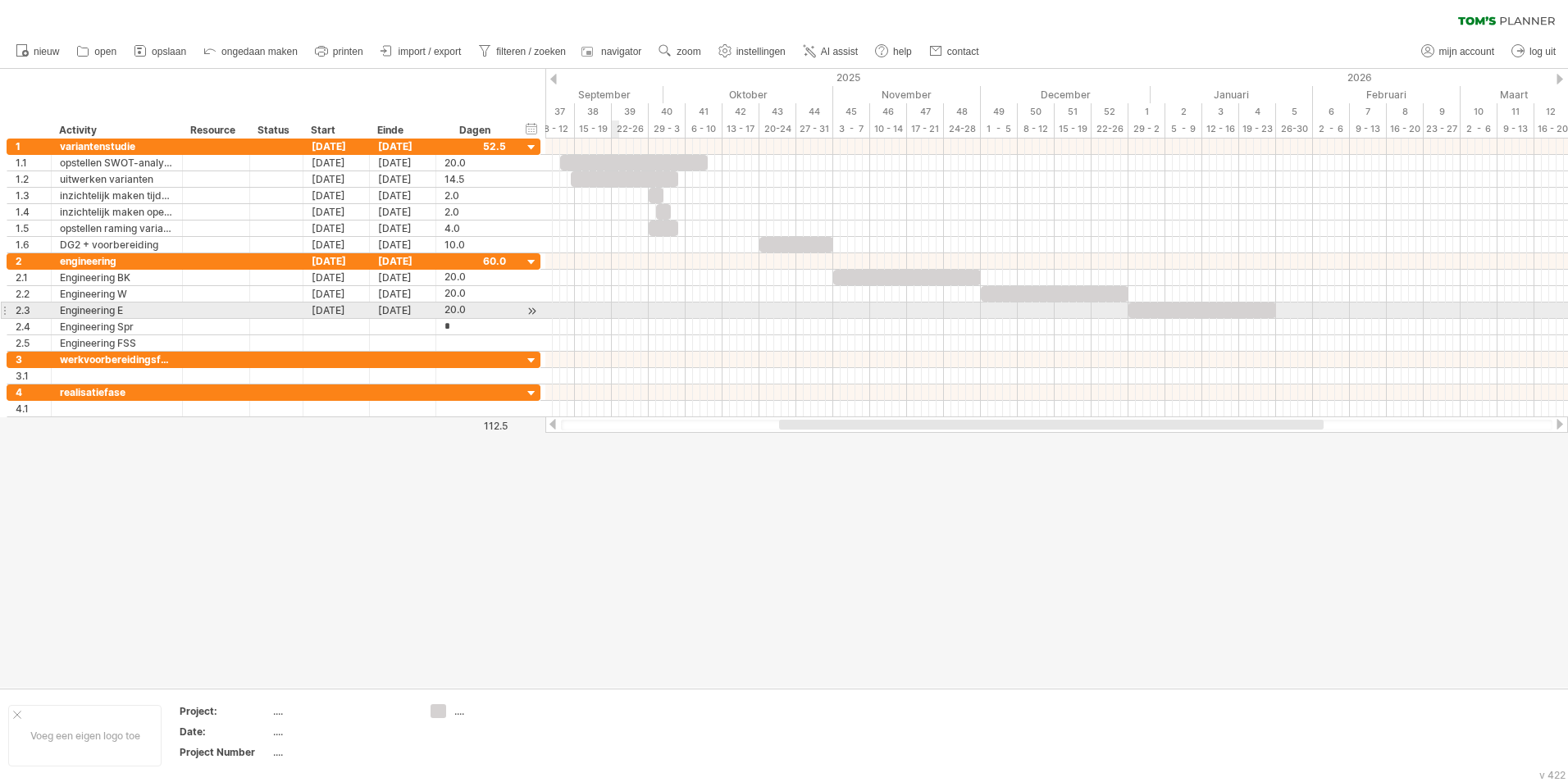
type input "**"
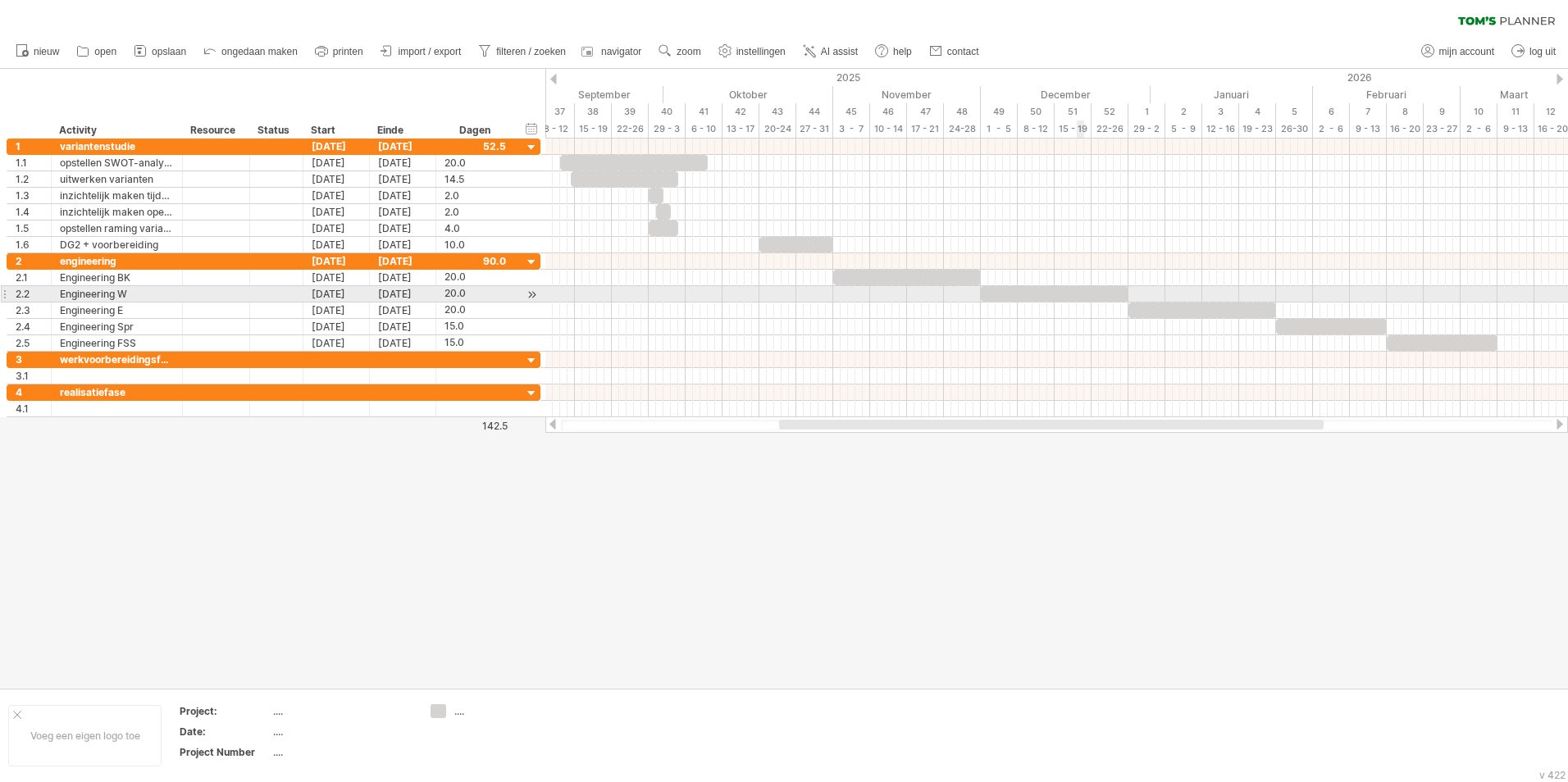
scroll to position [0, 0]
drag, startPoint x: 1082, startPoint y: 298, endPoint x: 971, endPoint y: 297, distance: 111.0
click at [971, 297] on div at bounding box center [943, 293] width 147 height 16
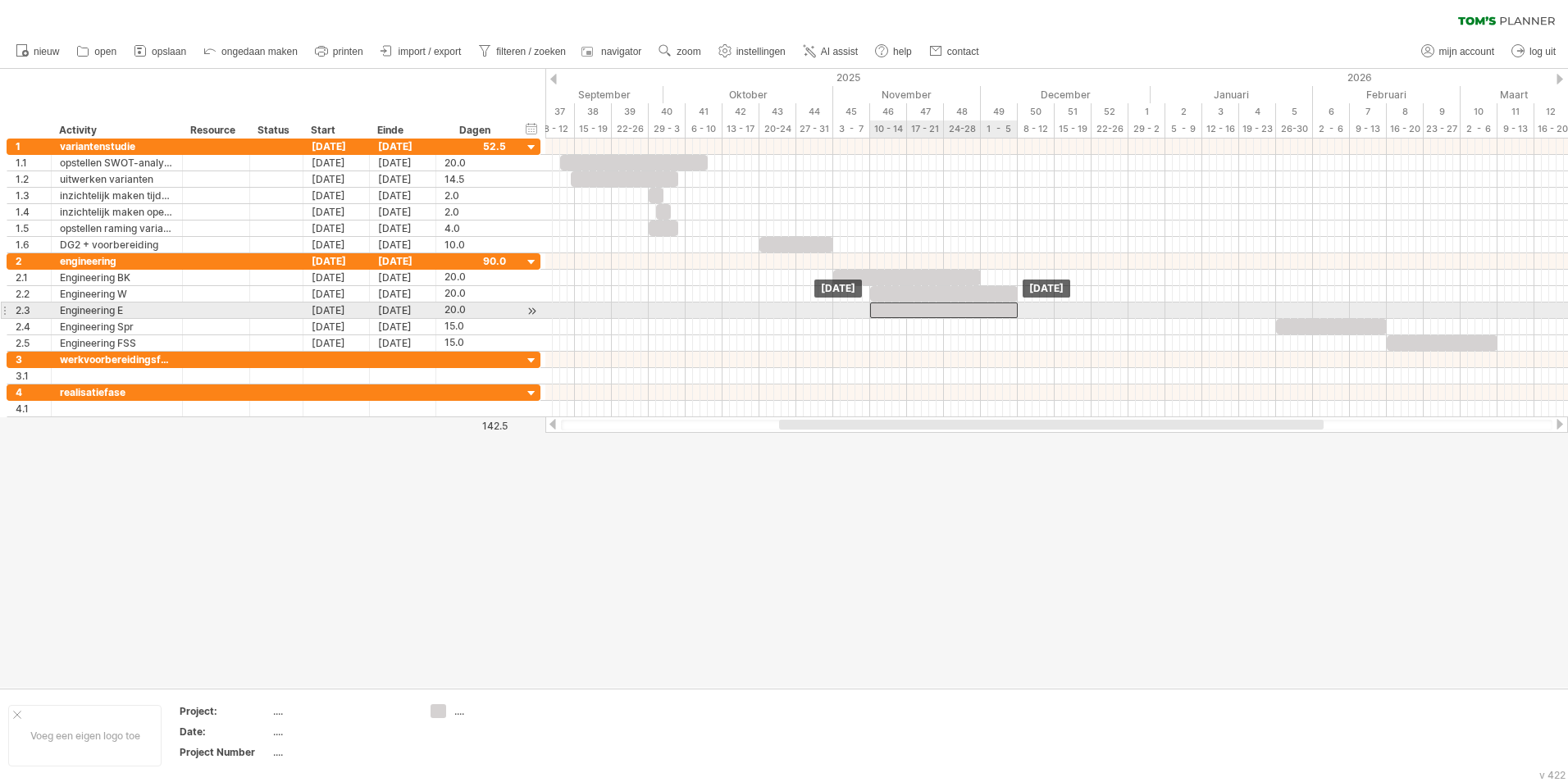
drag, startPoint x: 1178, startPoint y: 309, endPoint x: 922, endPoint y: 307, distance: 256.0
click at [922, 307] on div at bounding box center [943, 310] width 147 height 16
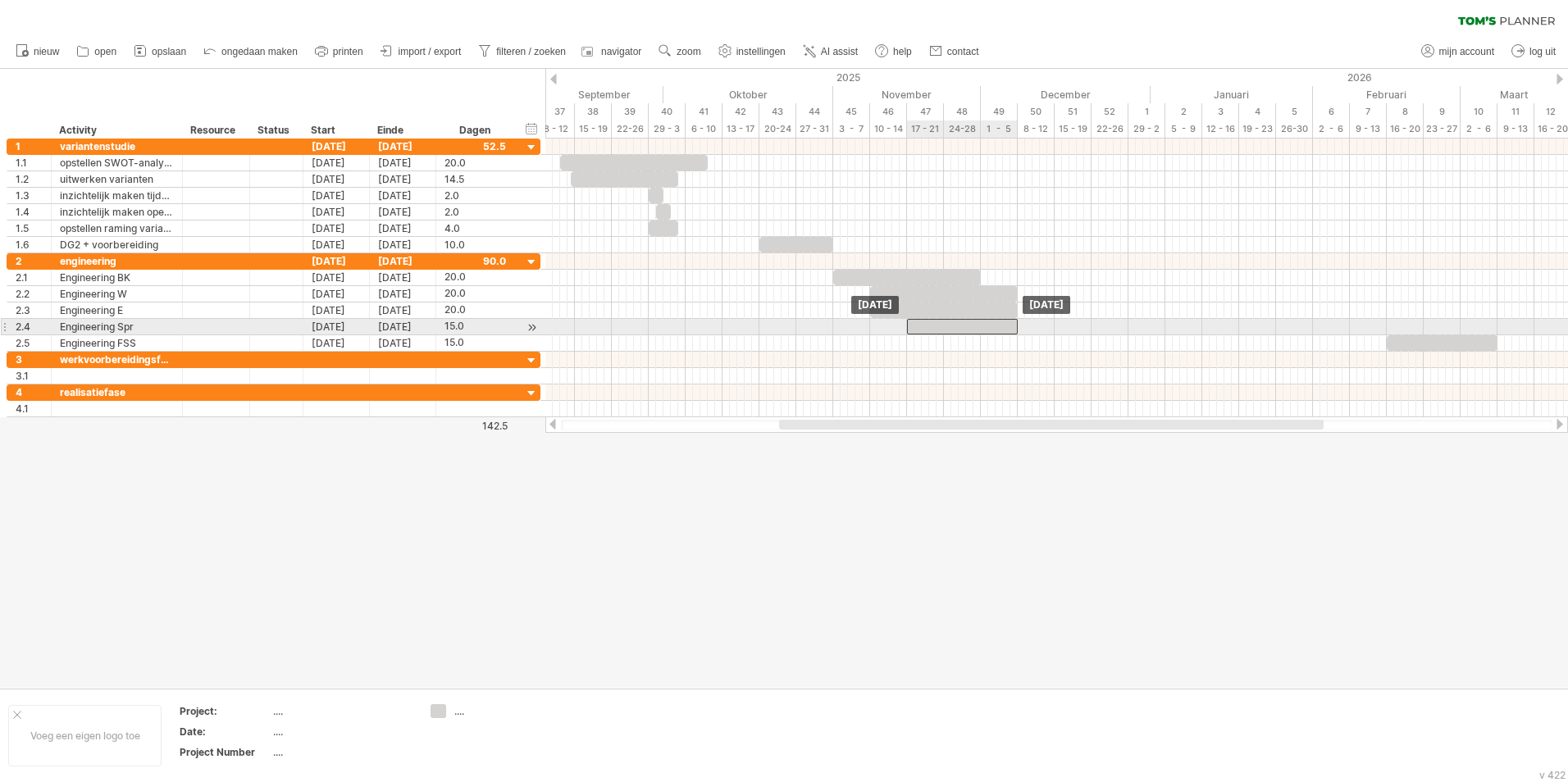
drag, startPoint x: 1325, startPoint y: 326, endPoint x: 955, endPoint y: 324, distance: 370.0
click at [955, 324] on div at bounding box center [961, 326] width 110 height 16
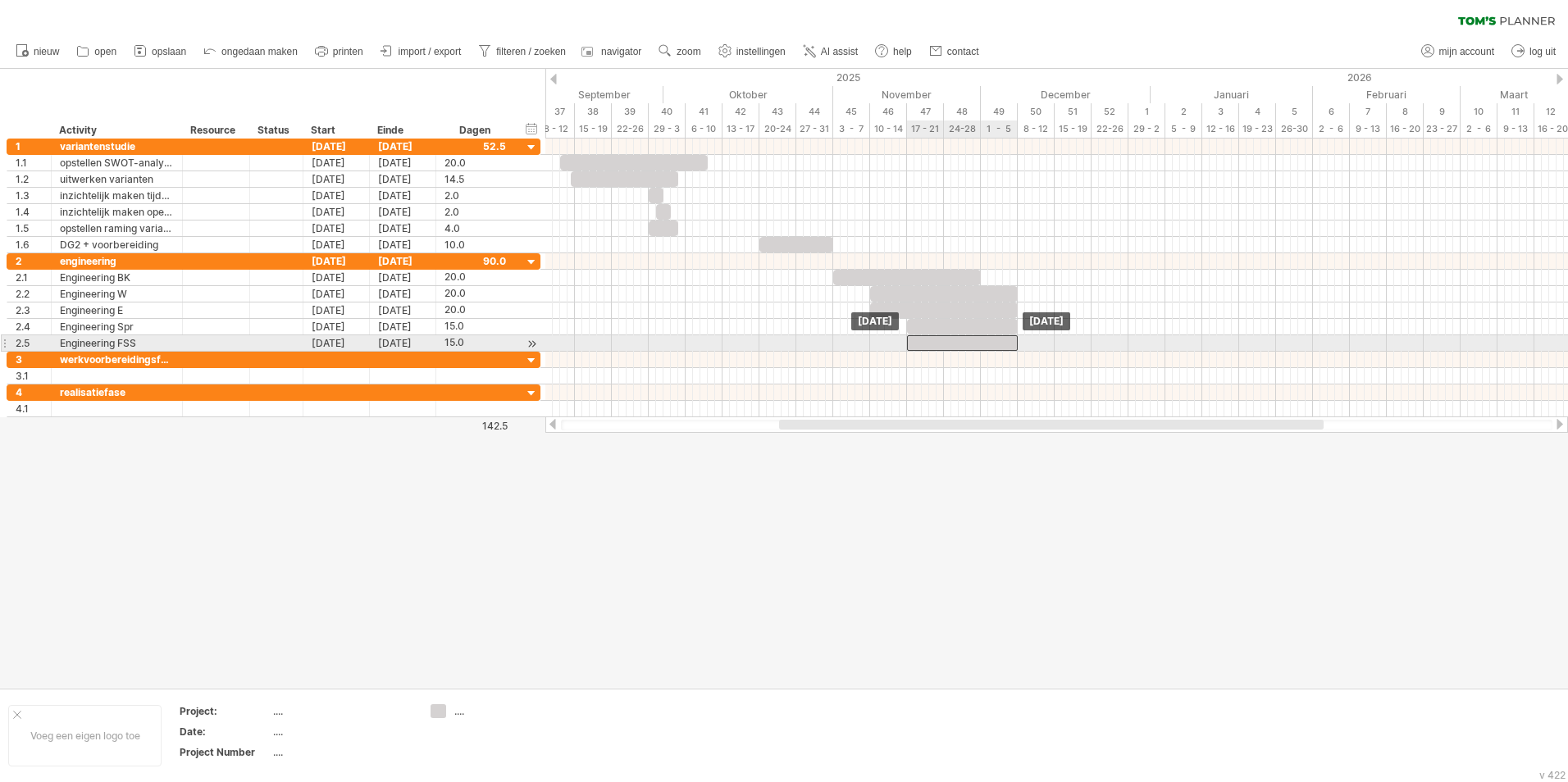
drag, startPoint x: 1444, startPoint y: 341, endPoint x: 967, endPoint y: 341, distance: 477.0
click at [967, 341] on div at bounding box center [961, 343] width 110 height 16
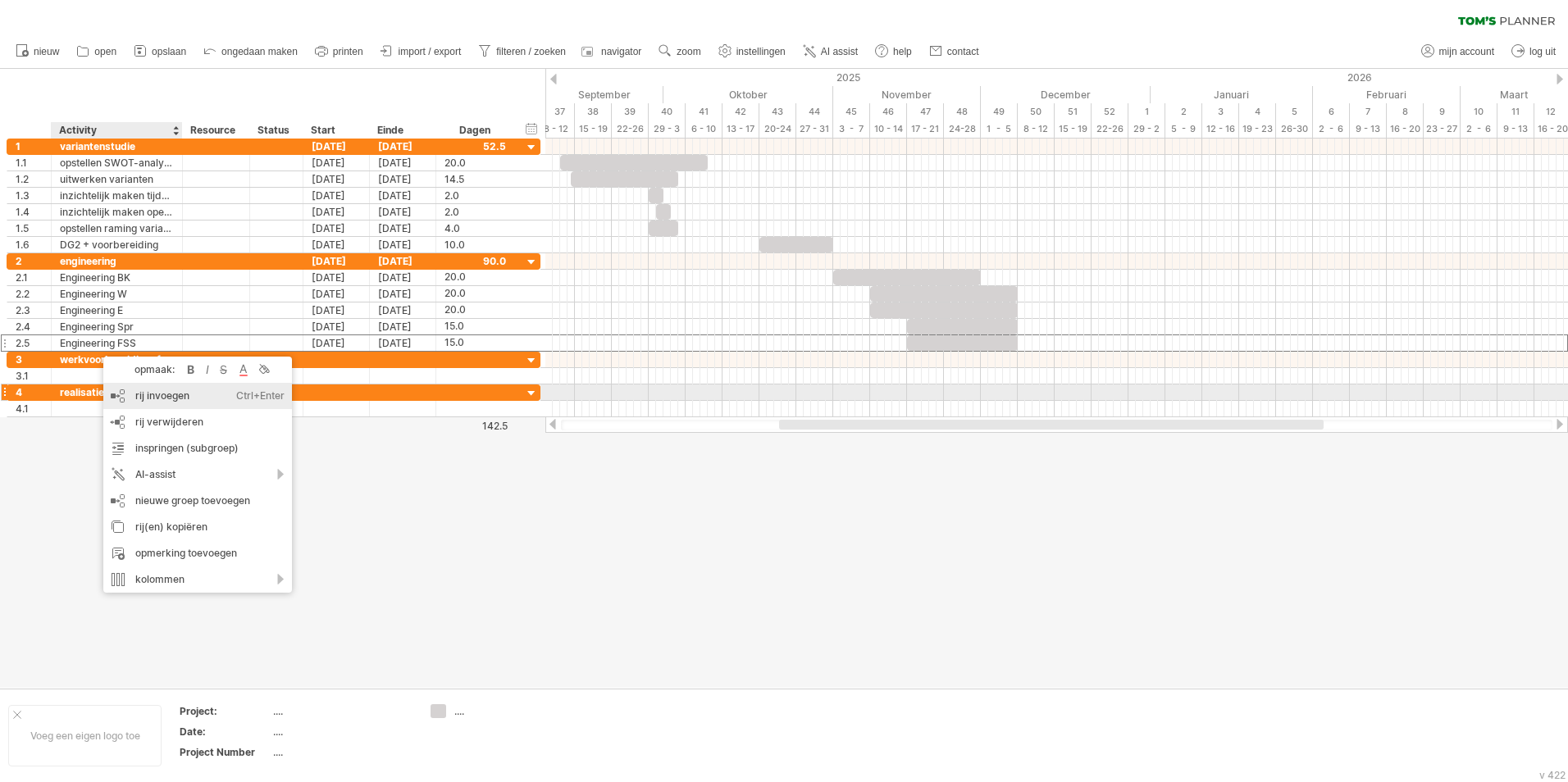
click at [163, 399] on div "rij invoegen Ctrl+Enter Cmd+Enter" at bounding box center [198, 396] width 189 height 26
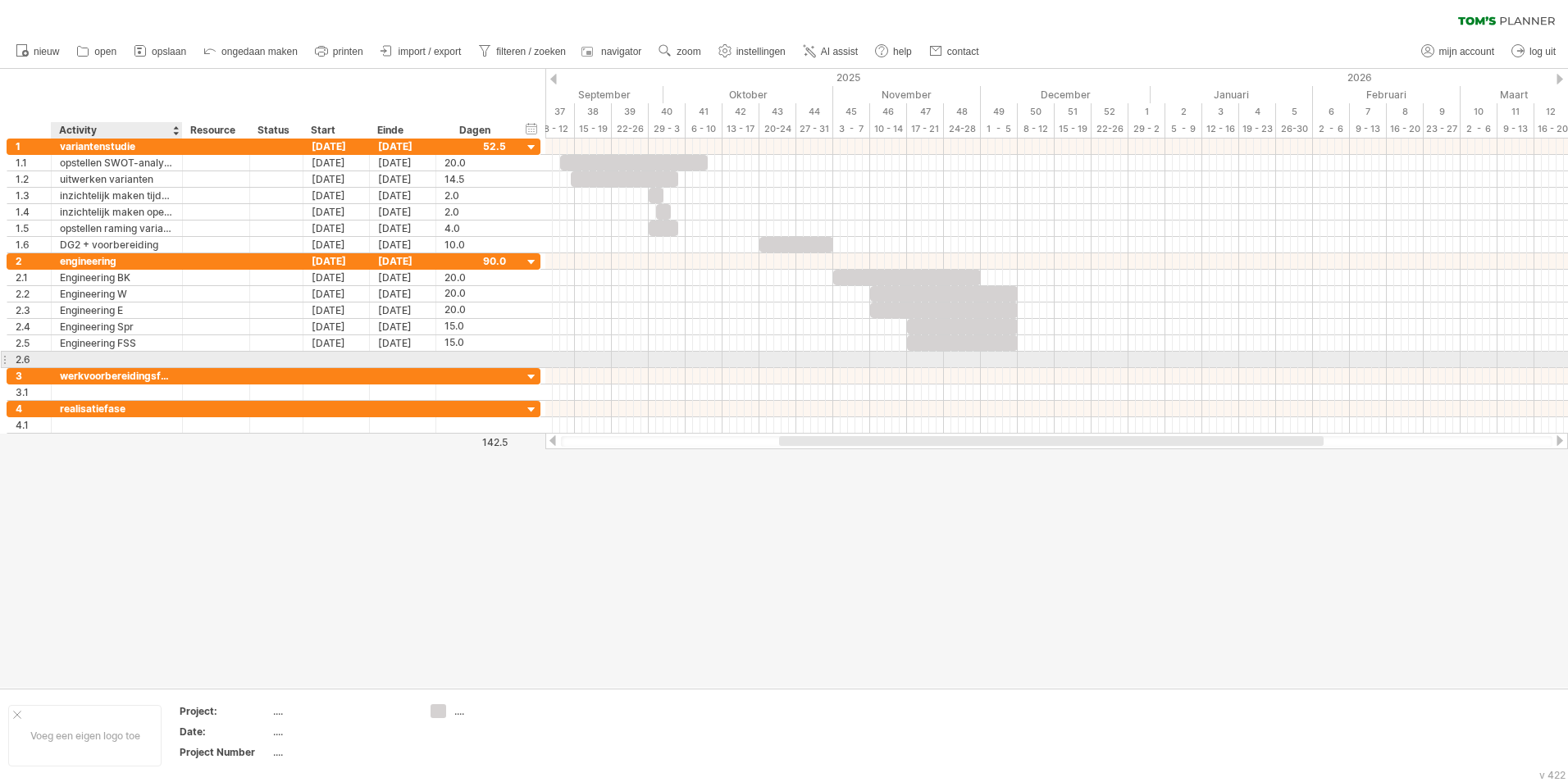
click at [108, 358] on div at bounding box center [116, 359] width 114 height 16
type input "**********"
click at [482, 358] on div at bounding box center [475, 359] width 61 height 16
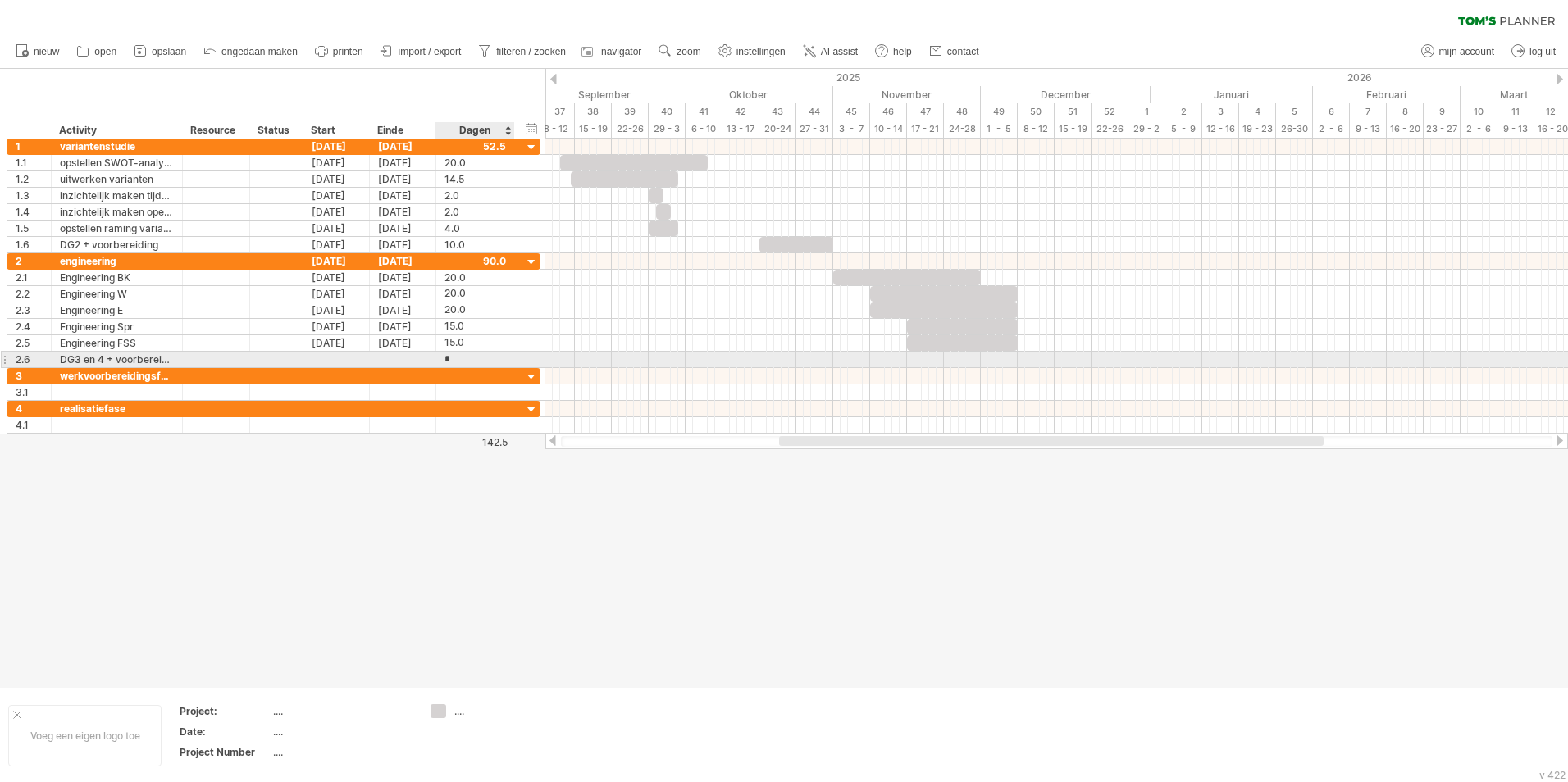
type input "**"
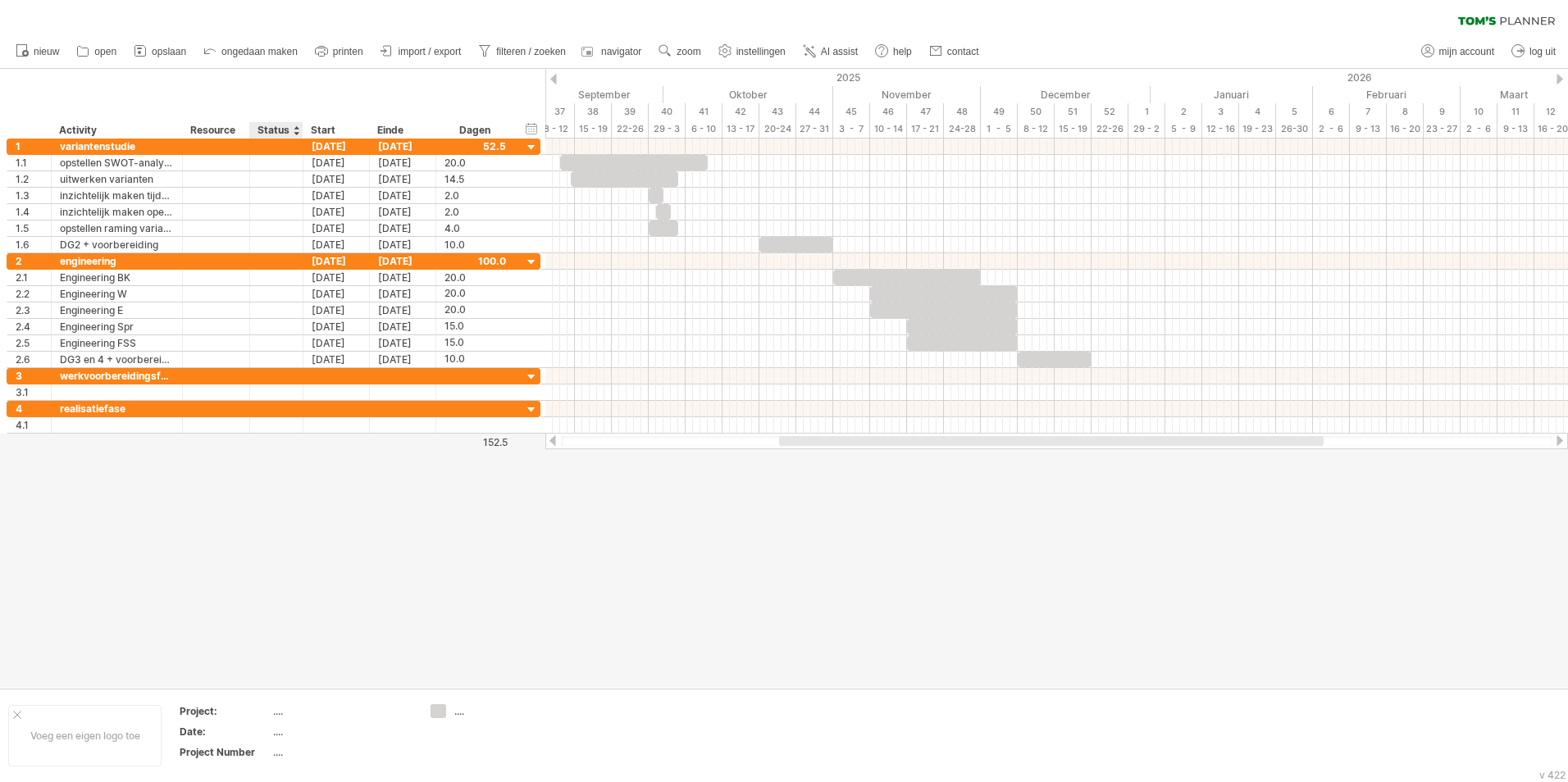
click at [273, 594] on div at bounding box center [784, 378] width 1568 height 619
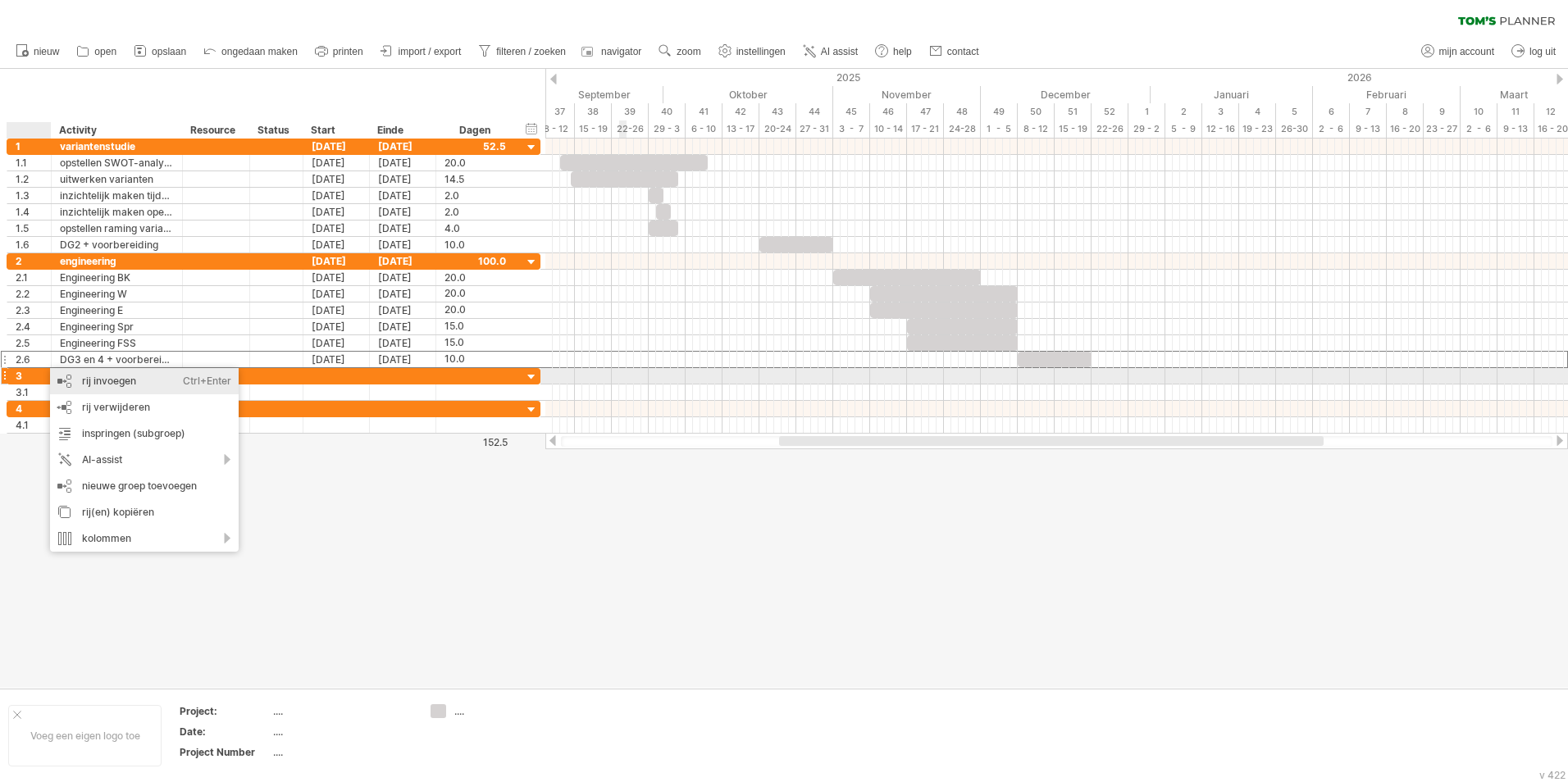
click at [108, 374] on div "rij invoegen Ctrl+Enter Cmd+Enter" at bounding box center [144, 381] width 189 height 26
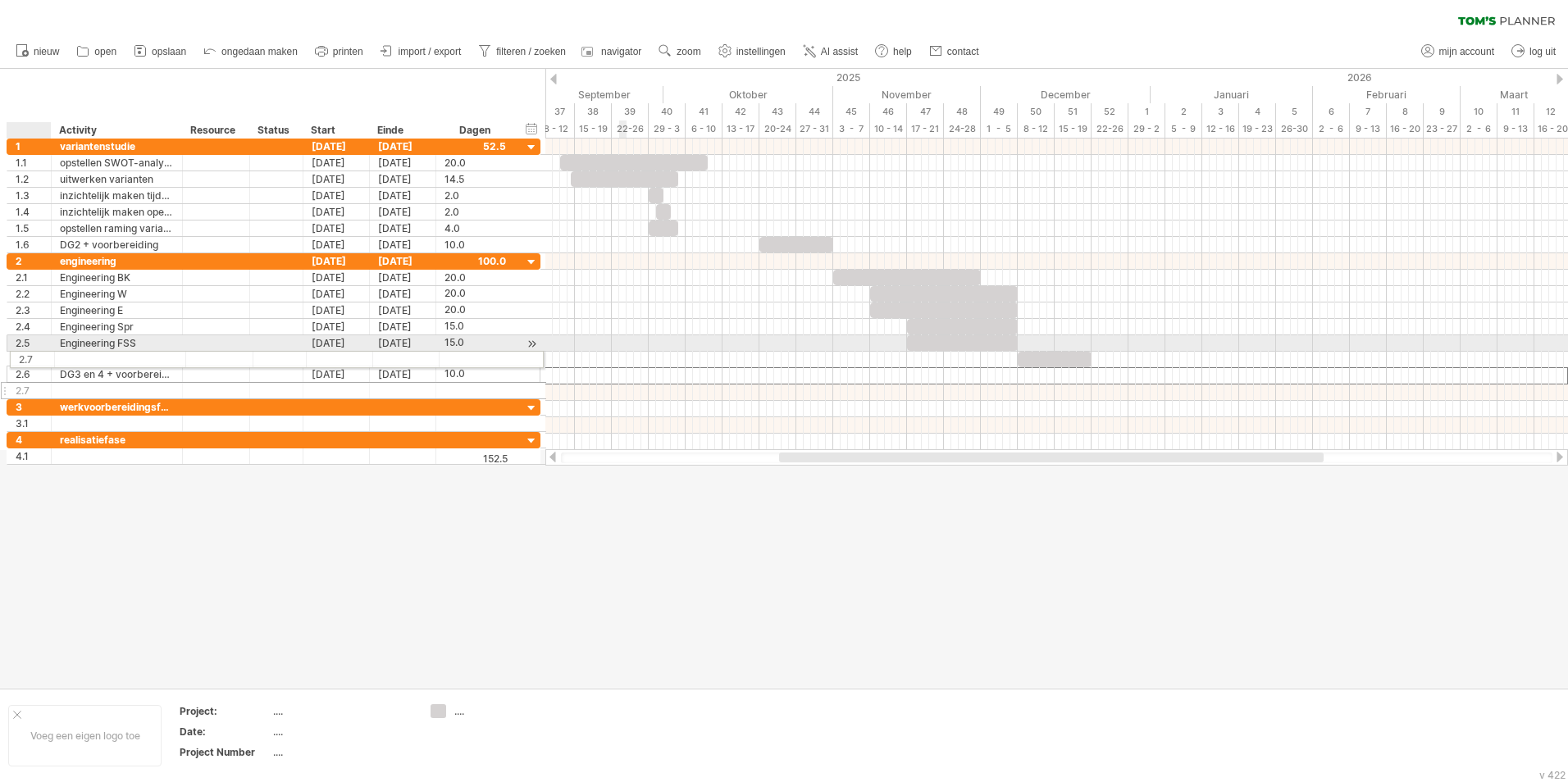
drag, startPoint x: 28, startPoint y: 373, endPoint x: 25, endPoint y: 357, distance: 16.3
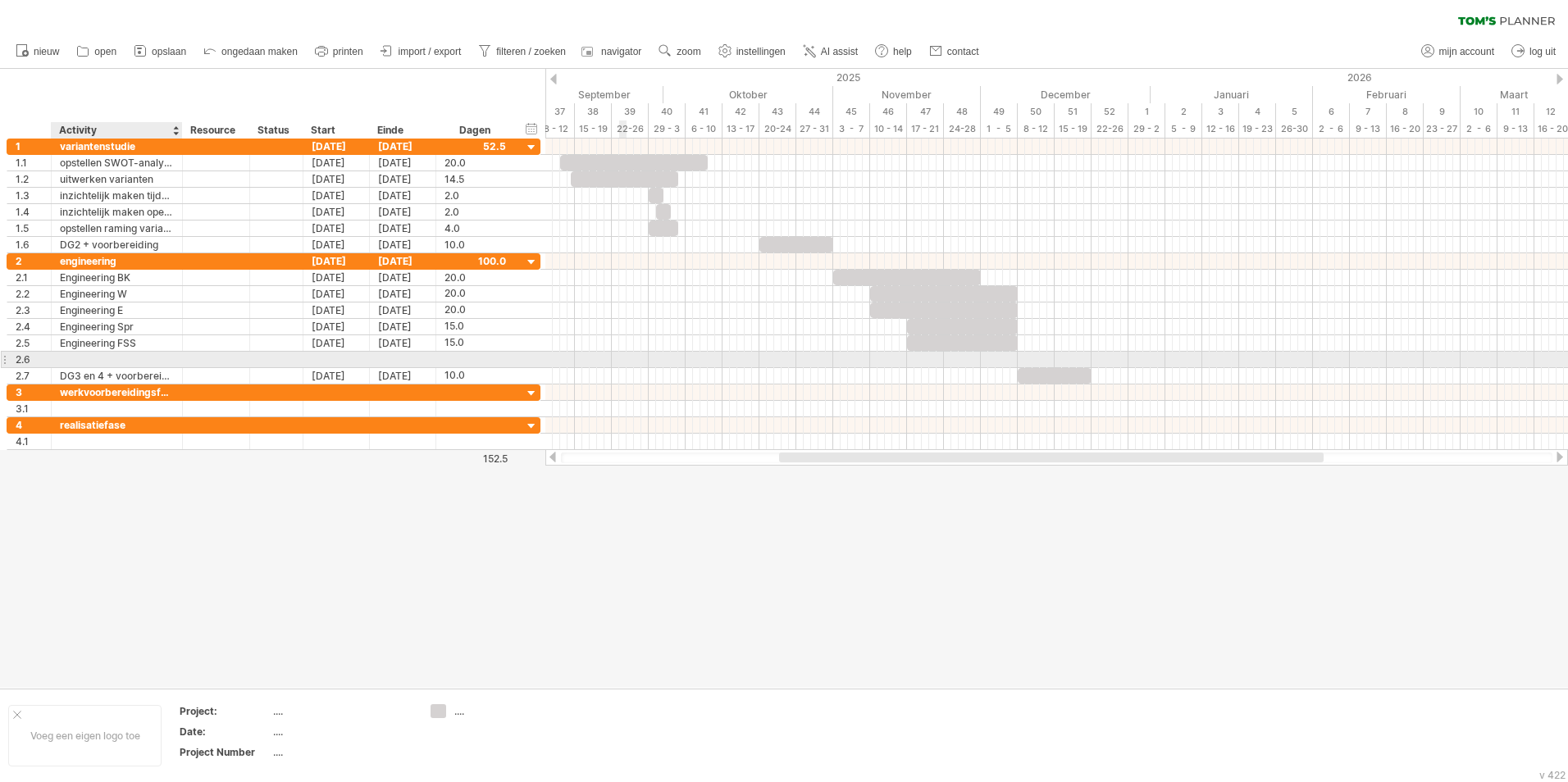
click at [93, 358] on div at bounding box center [116, 359] width 114 height 16
type input "**********"
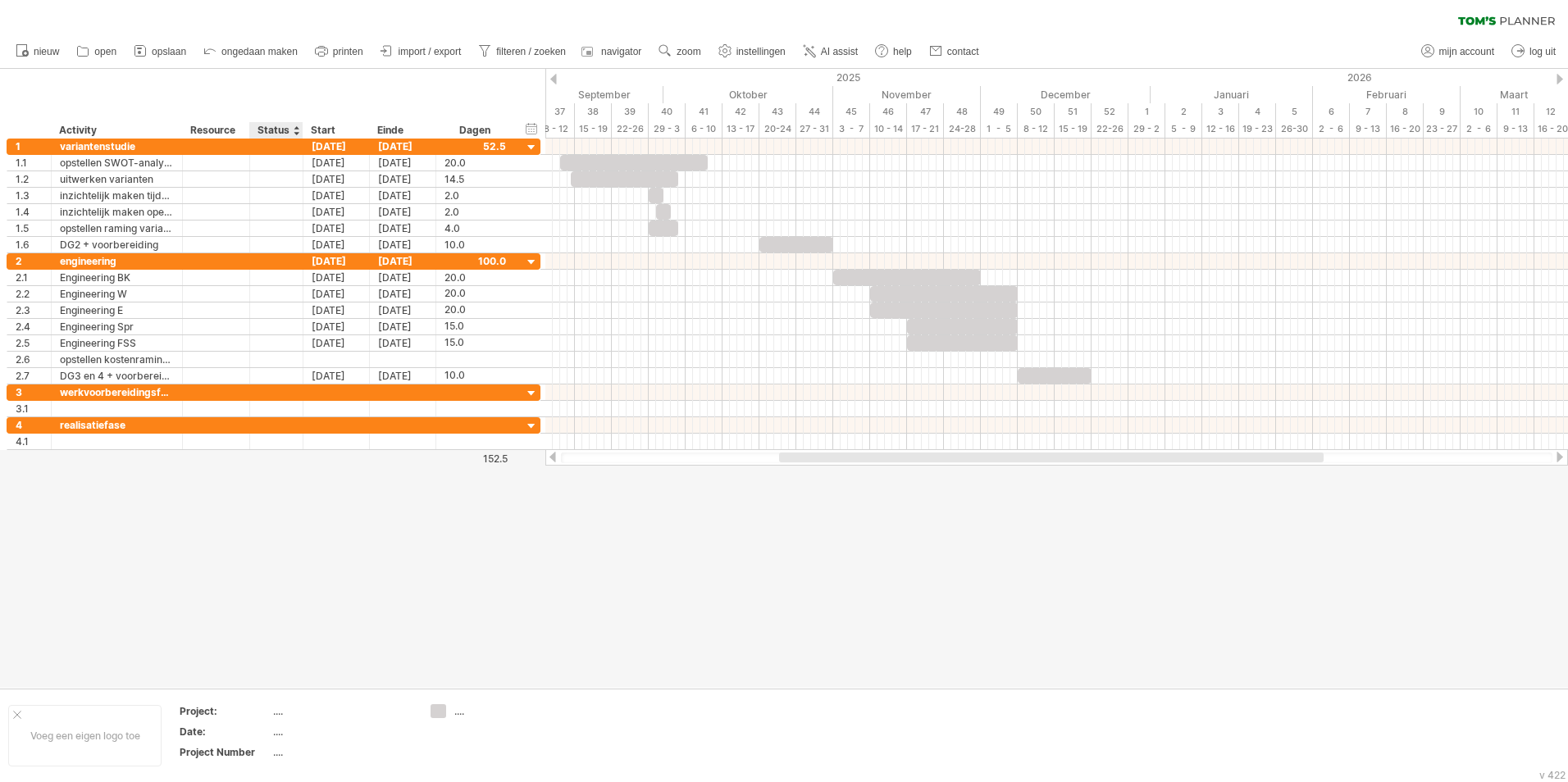
scroll to position [0, 0]
drag, startPoint x: 275, startPoint y: 569, endPoint x: 285, endPoint y: 555, distance: 17.2
click at [277, 568] on div at bounding box center [784, 378] width 1568 height 619
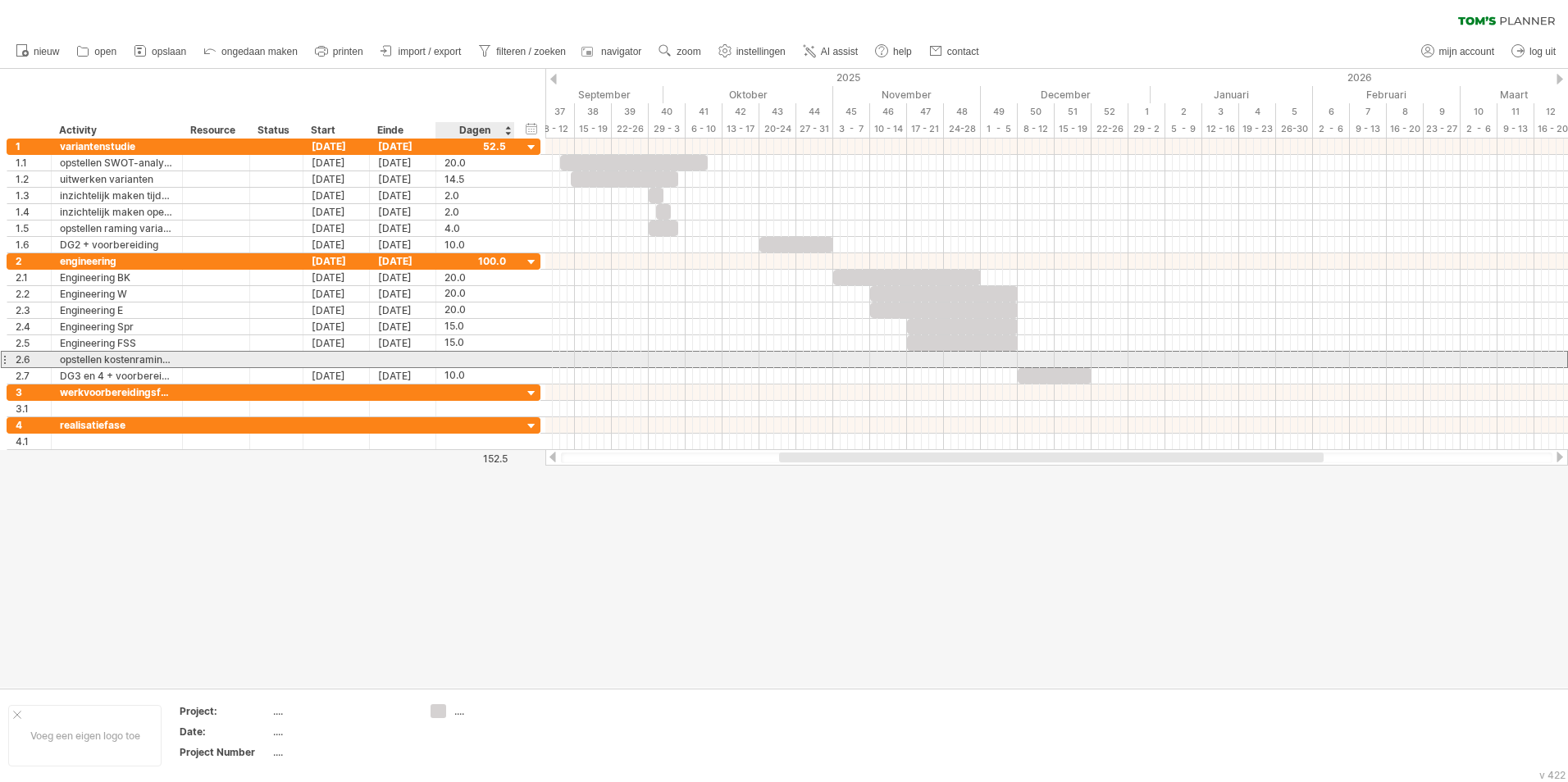
click at [461, 363] on div at bounding box center [475, 359] width 61 height 16
type input "**"
drag, startPoint x: 1060, startPoint y: 360, endPoint x: 951, endPoint y: 358, distance: 109.0
click at [951, 358] on div at bounding box center [961, 359] width 110 height 16
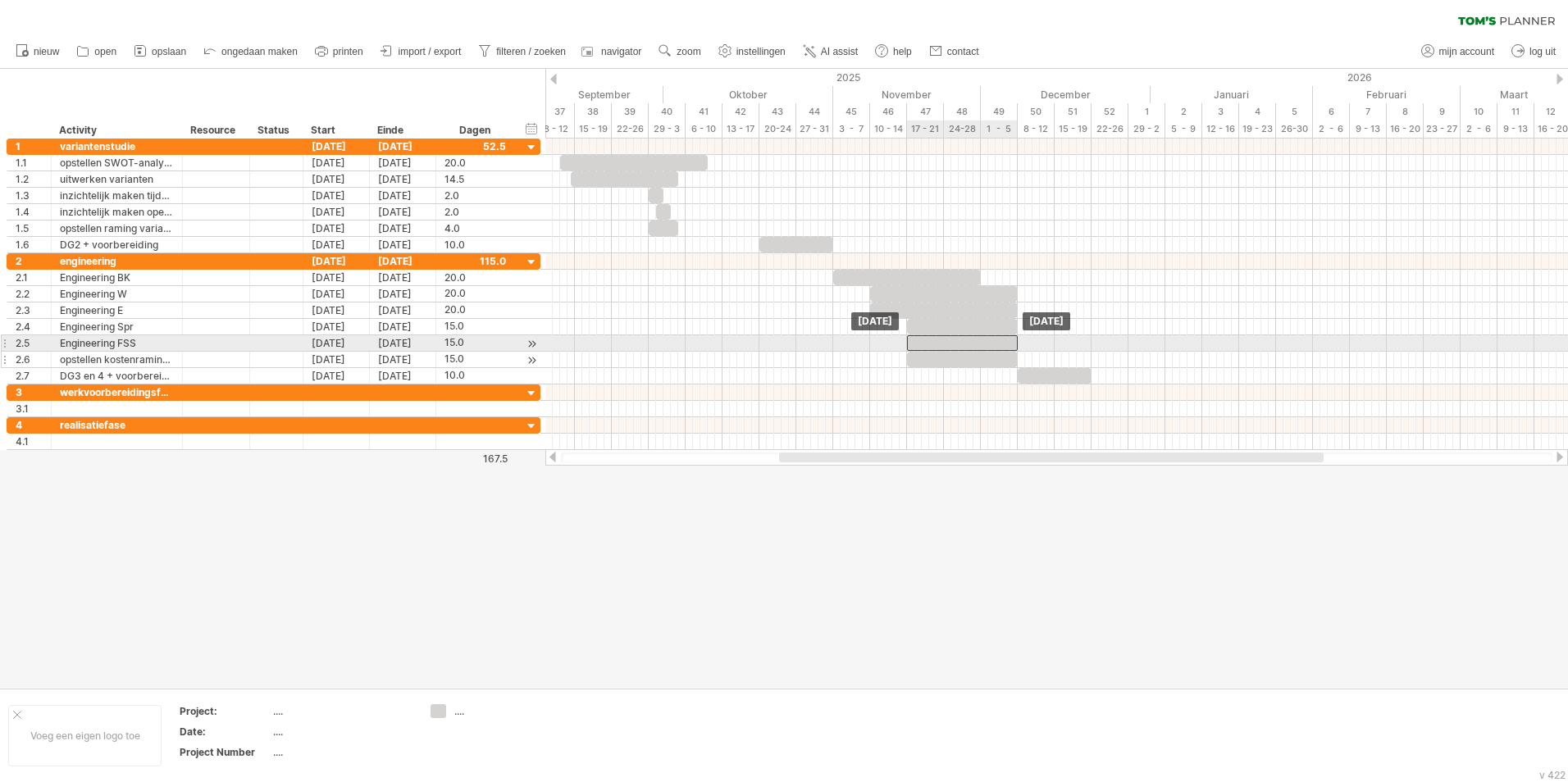
click at [962, 340] on div at bounding box center [961, 343] width 110 height 16
click at [485, 340] on div "15.0" at bounding box center [475, 343] width 61 height 16
type input "**"
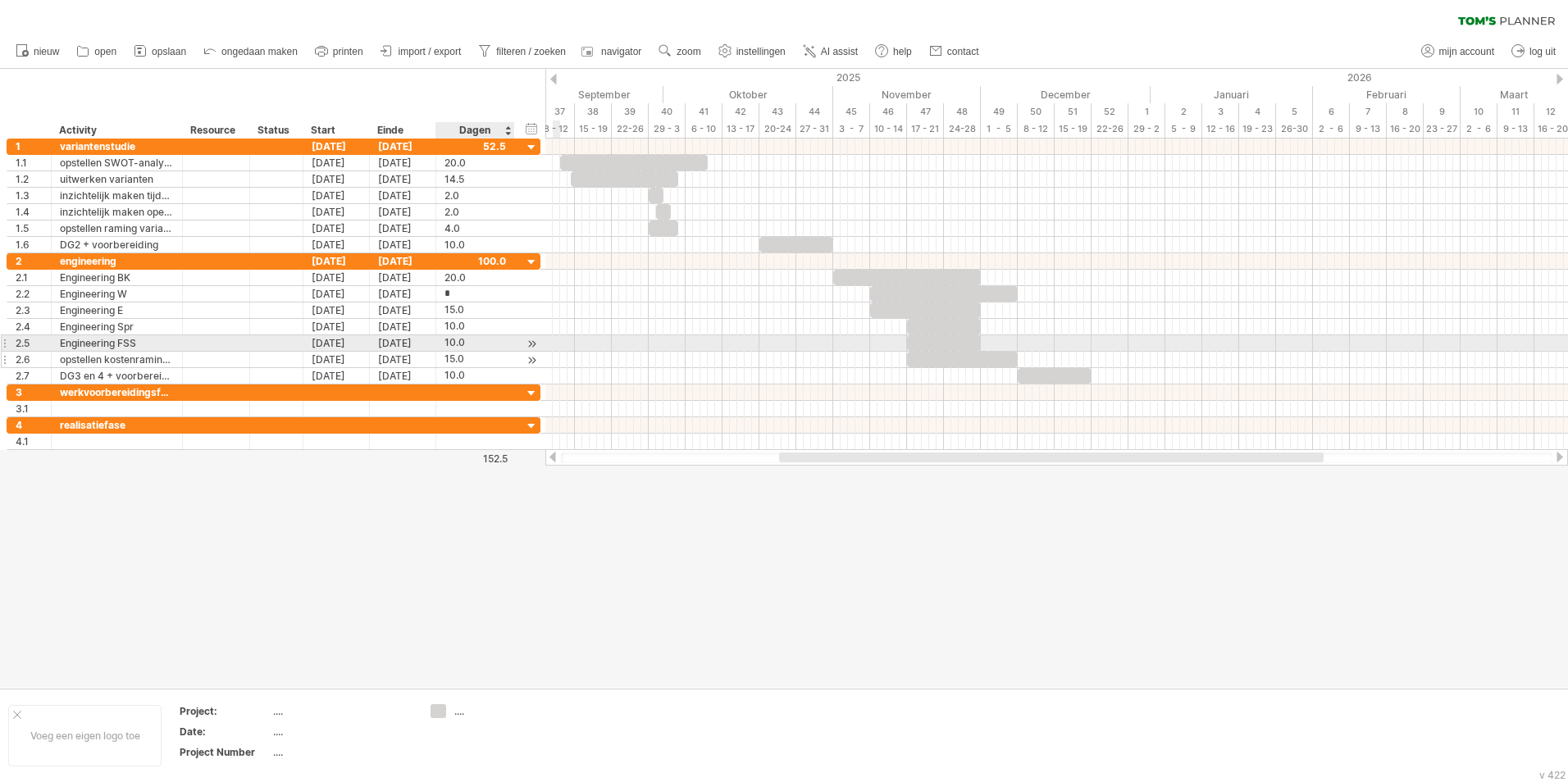
type input "**"
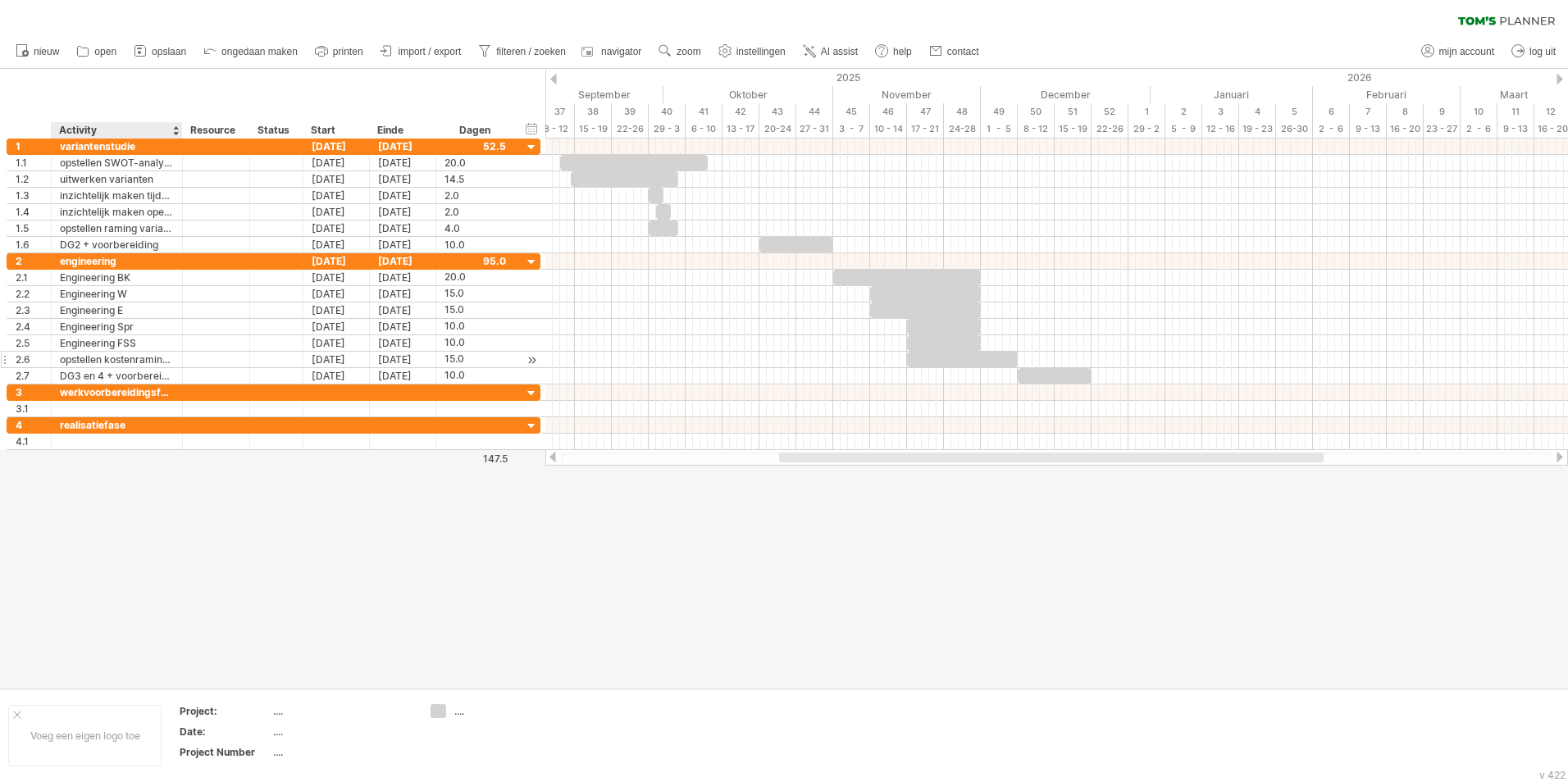
click at [489, 617] on div at bounding box center [784, 378] width 1568 height 619
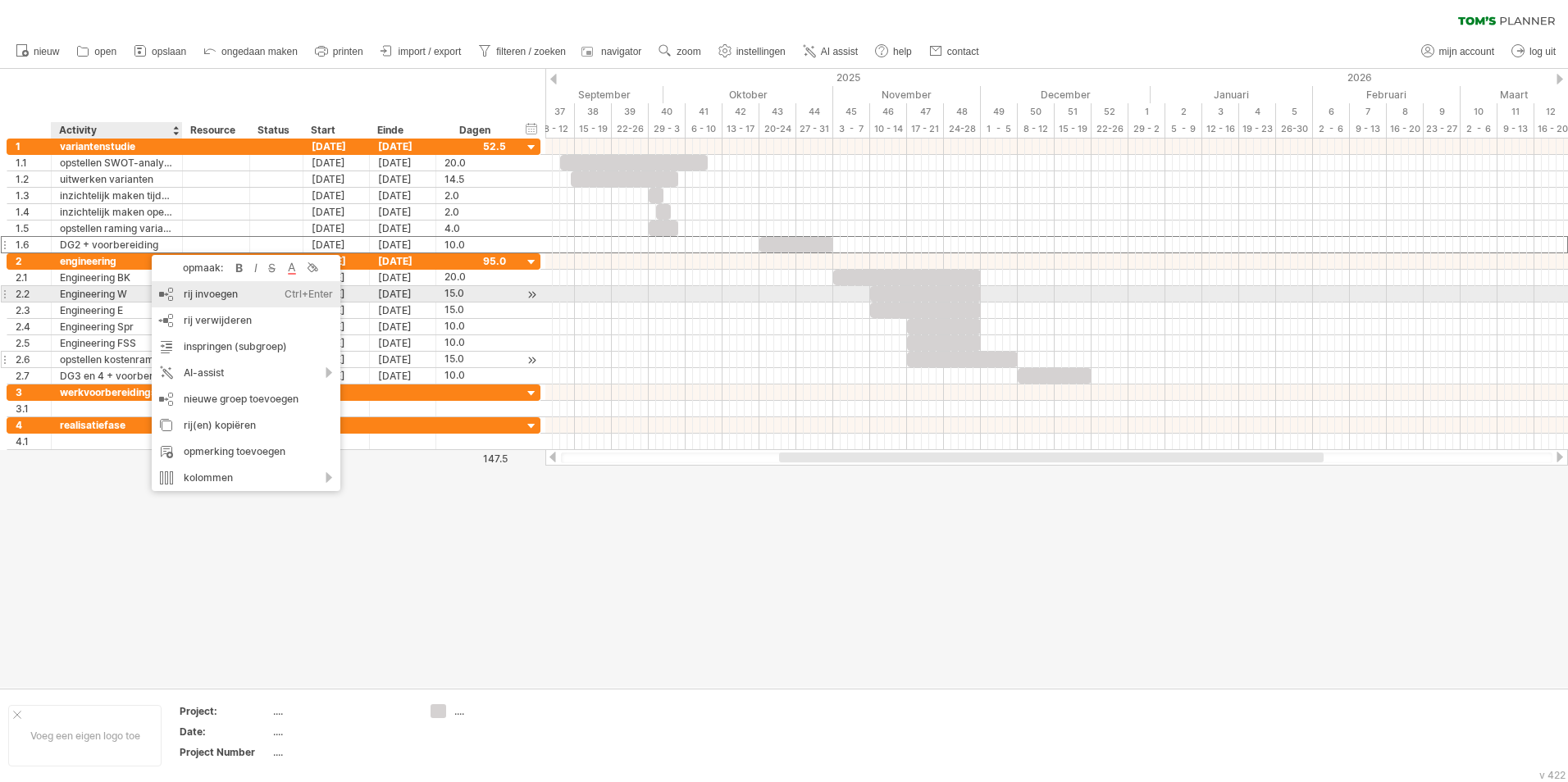
click at [214, 301] on div "rij invoegen Ctrl+Enter Cmd+Enter" at bounding box center [246, 294] width 189 height 26
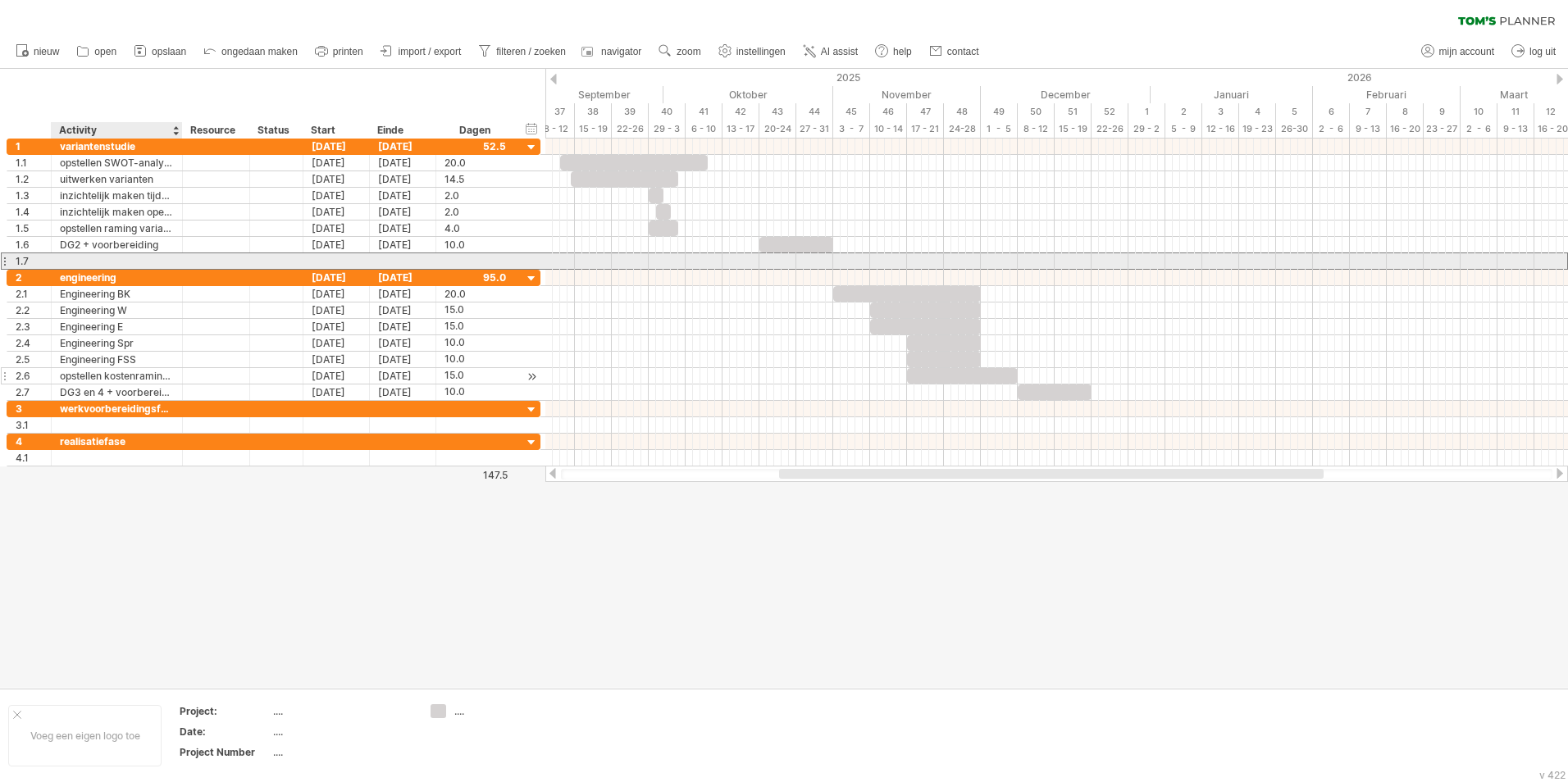
click at [79, 255] on div at bounding box center [116, 261] width 114 height 16
type input "**********"
click at [117, 261] on div at bounding box center [116, 261] width 114 height 16
type input "***"
click at [456, 265] on div at bounding box center [475, 261] width 61 height 16
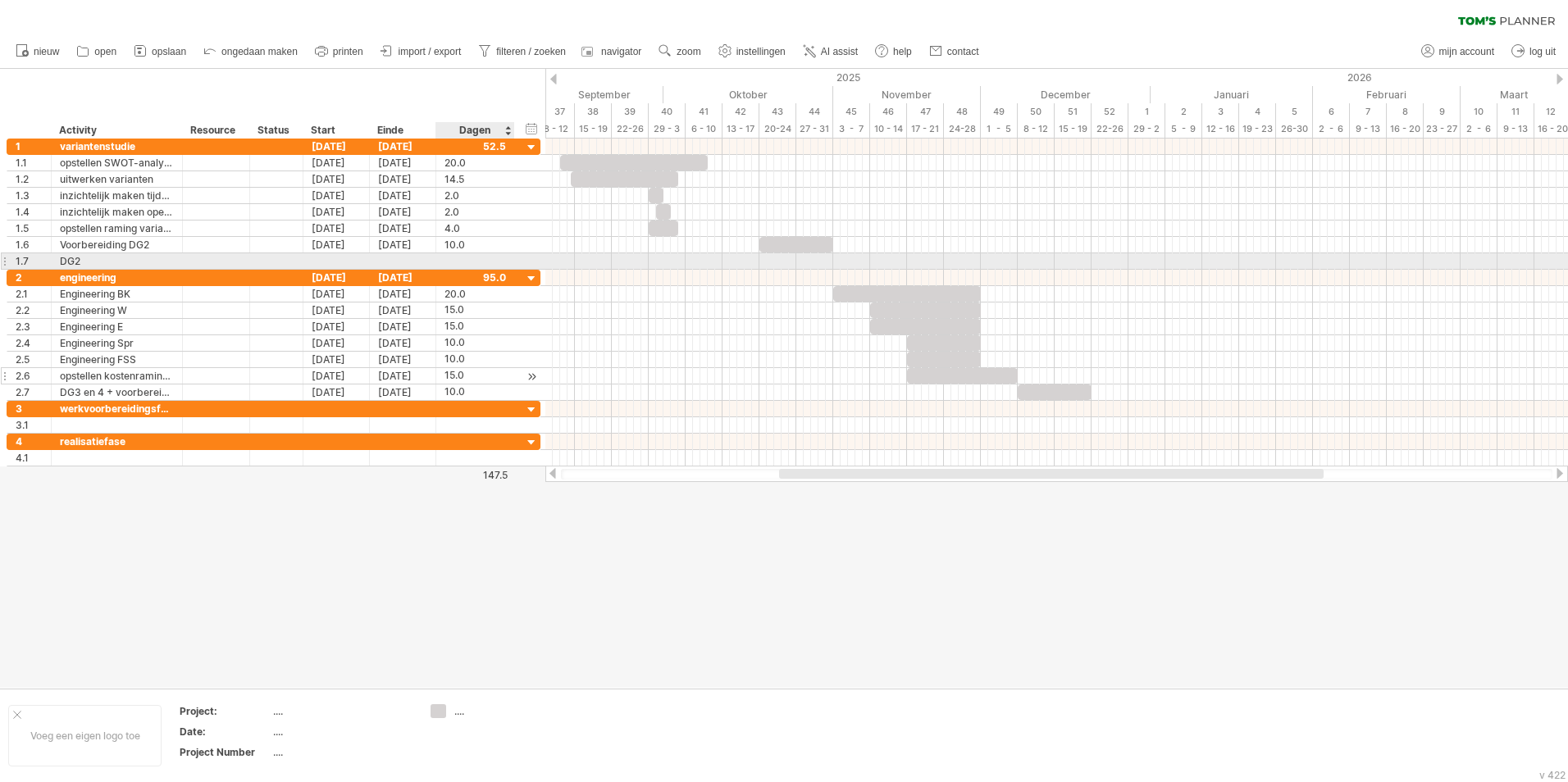
type input "*"
click at [831, 260] on span at bounding box center [829, 261] width 7 height 16
click at [492, 257] on div "1.5" at bounding box center [475, 261] width 61 height 16
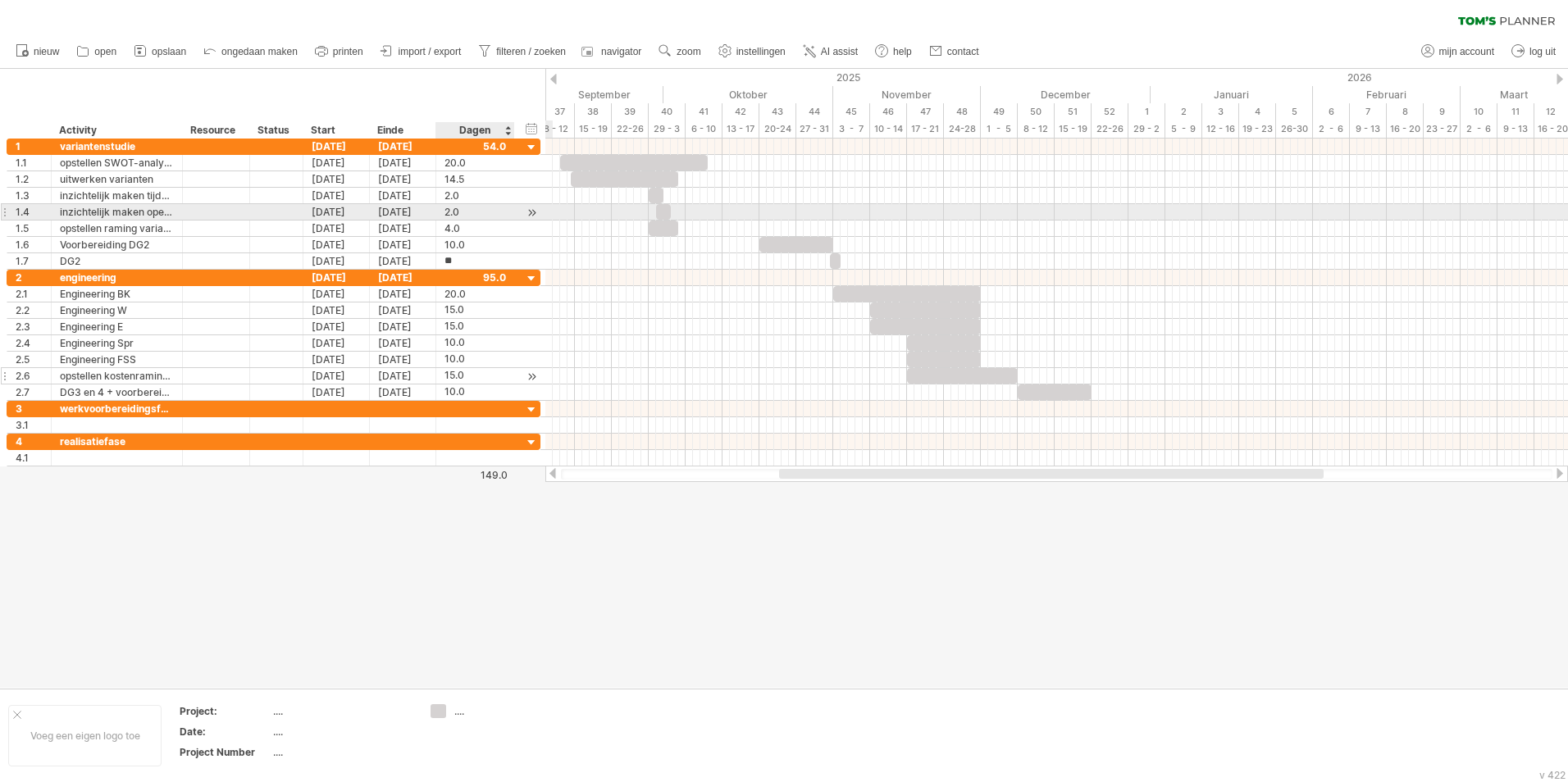
type input "*"
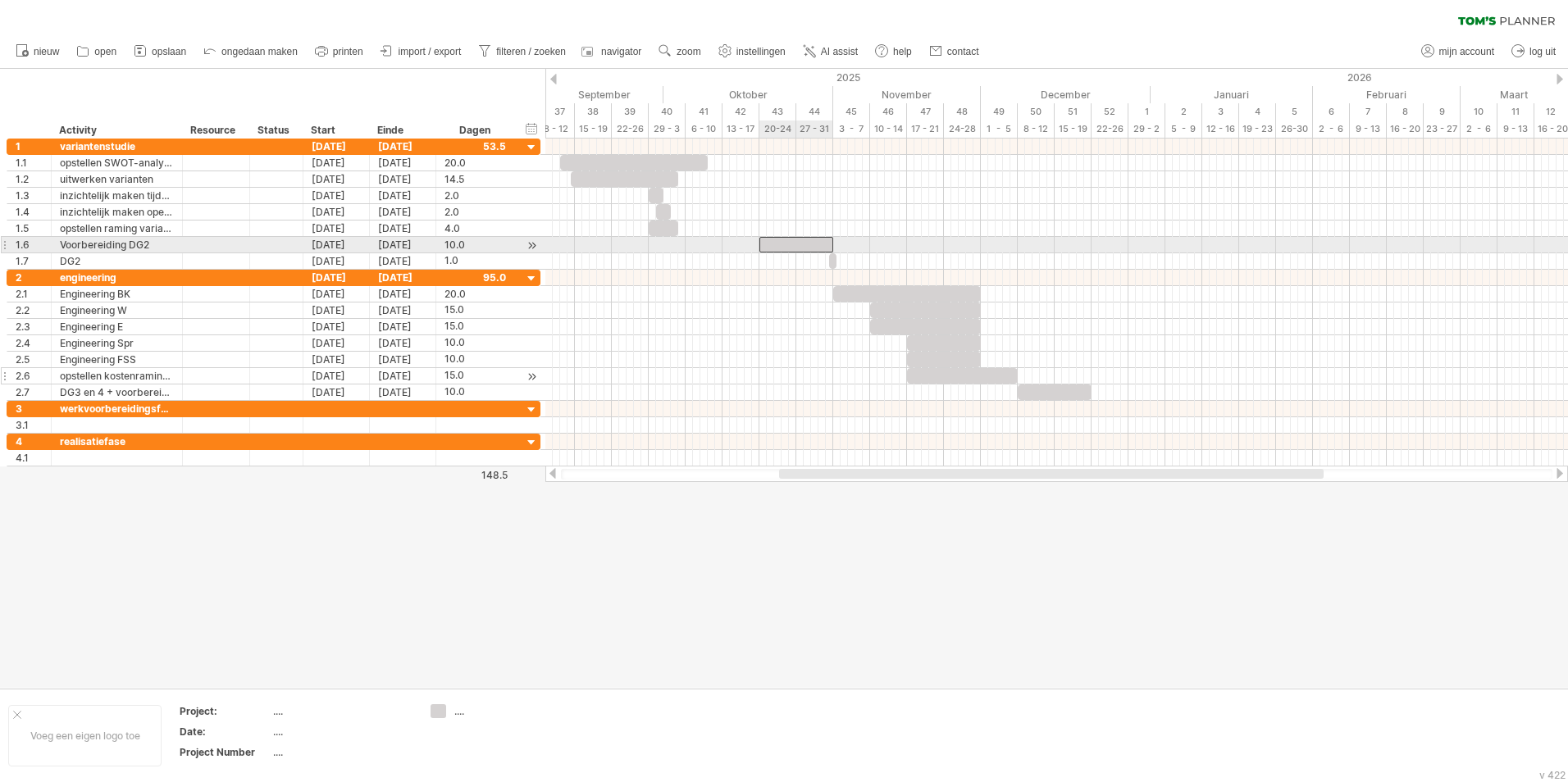
scroll to position [0, 0]
drag, startPoint x: 802, startPoint y: 244, endPoint x: 765, endPoint y: 240, distance: 37.2
click at [765, 240] on div at bounding box center [759, 244] width 74 height 16
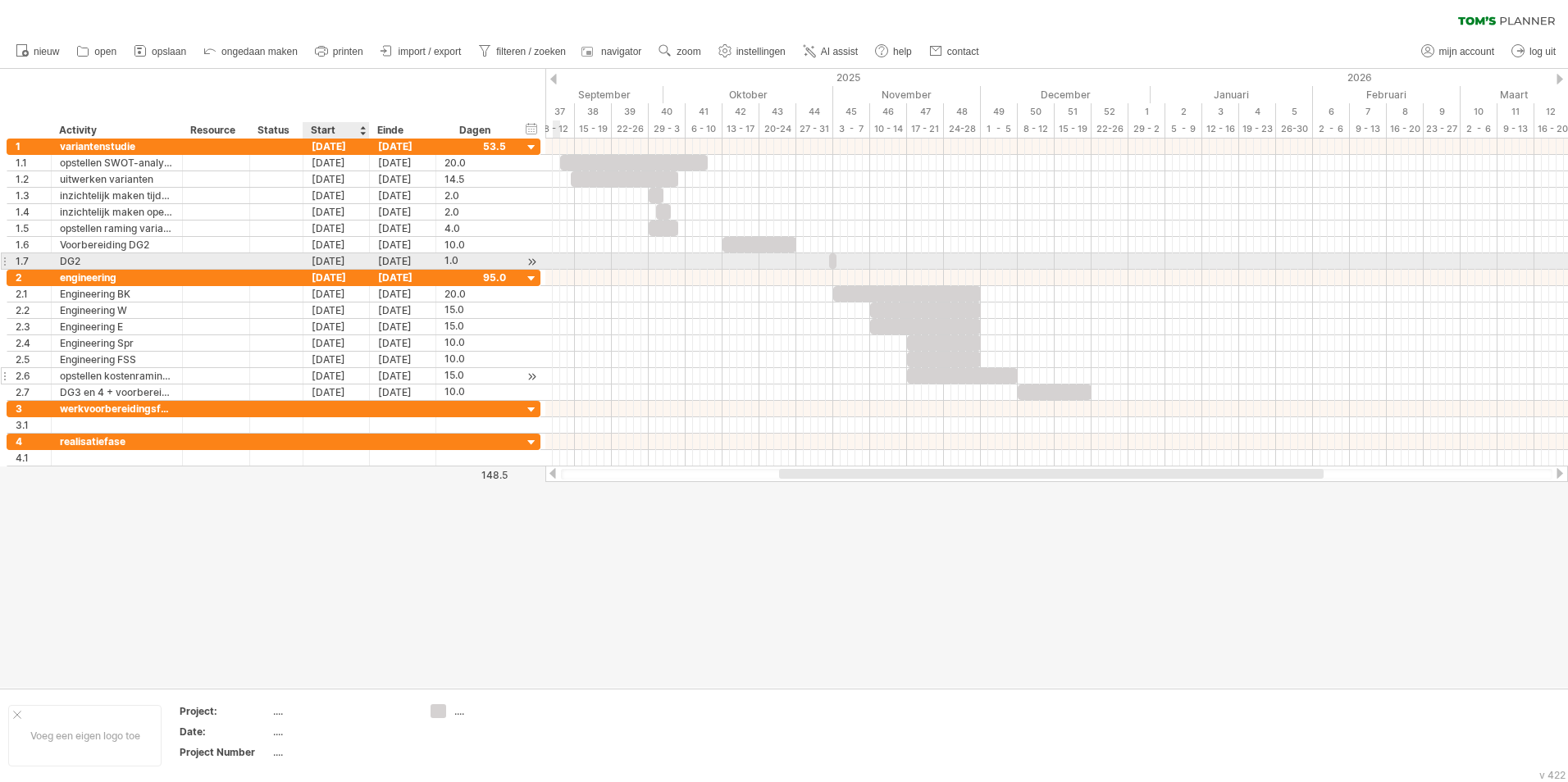
click at [346, 258] on div "[DATE]" at bounding box center [337, 261] width 66 height 16
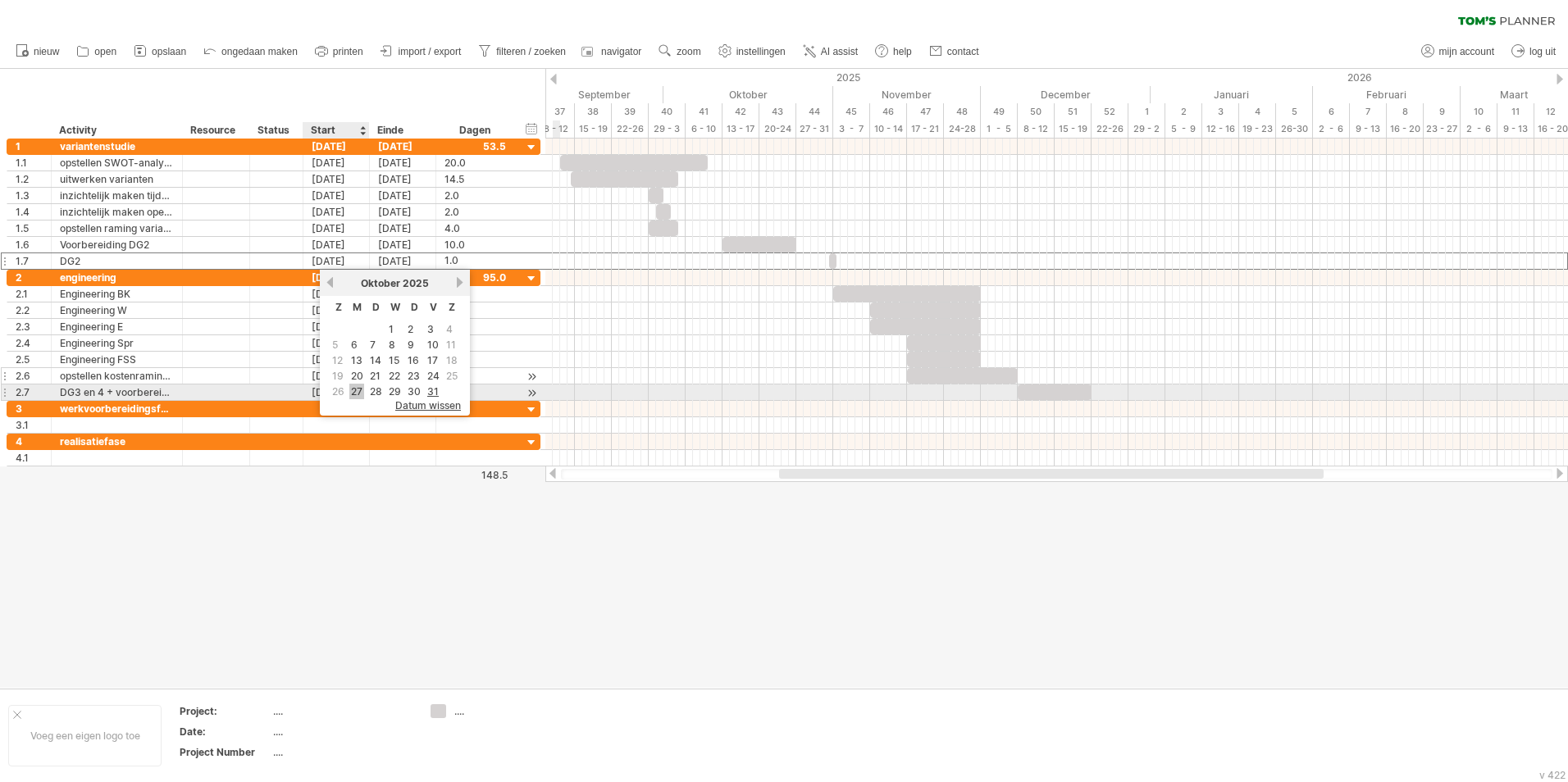
click at [359, 393] on link "27" at bounding box center [357, 391] width 15 height 16
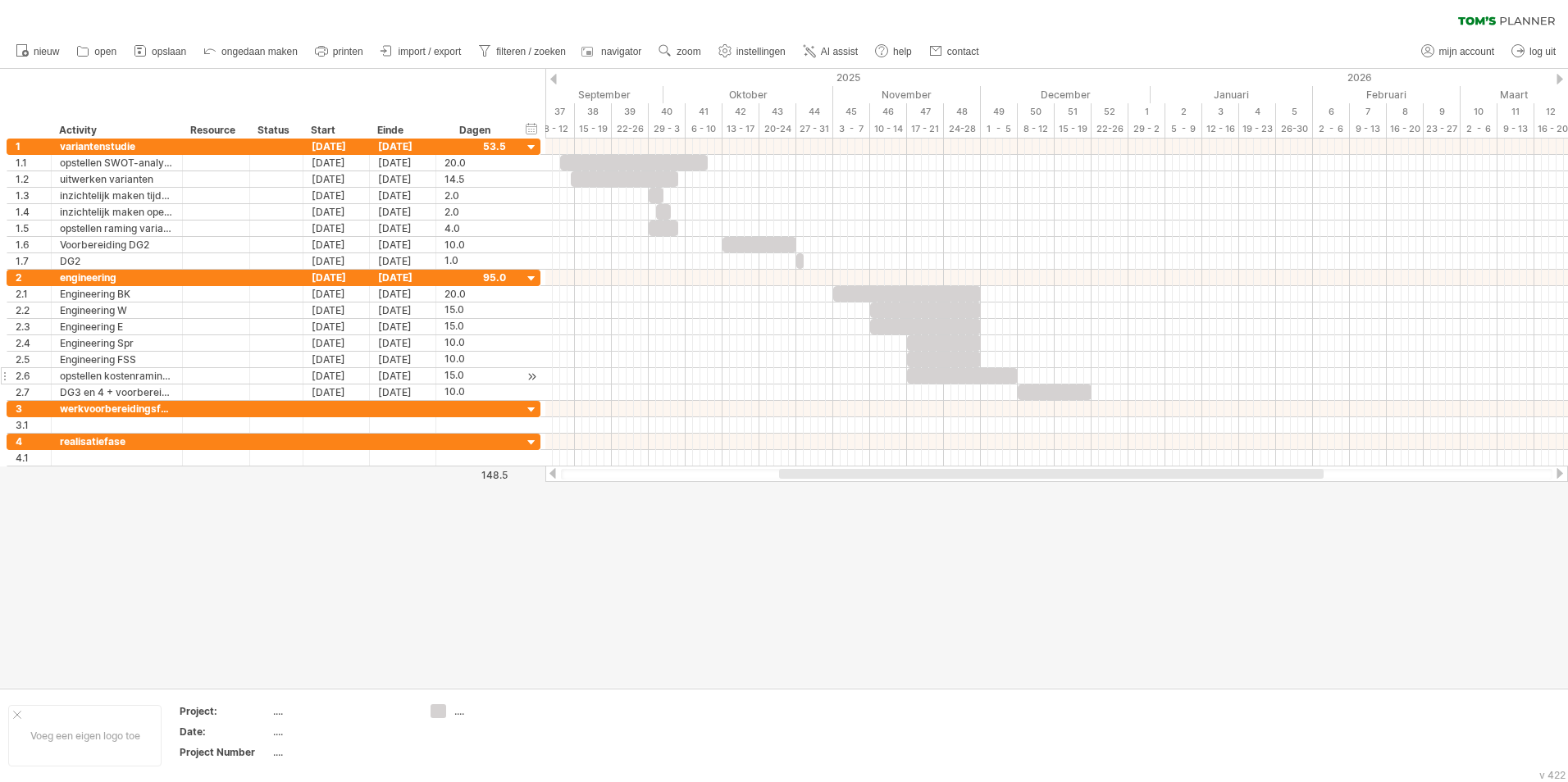
click at [664, 636] on div at bounding box center [784, 378] width 1568 height 619
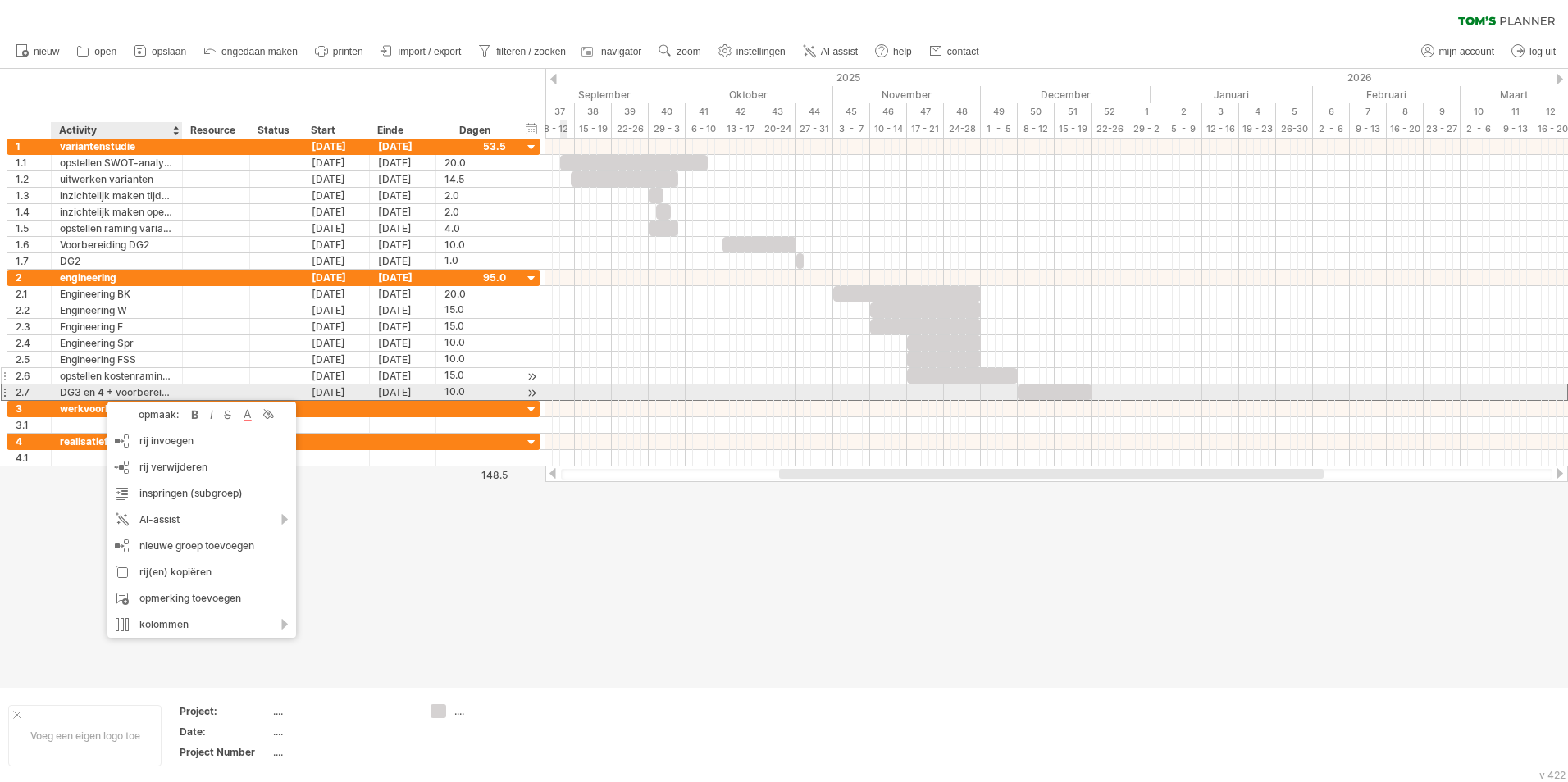
click at [112, 391] on div "DG3 en 4 + voorbereiding" at bounding box center [116, 392] width 114 height 16
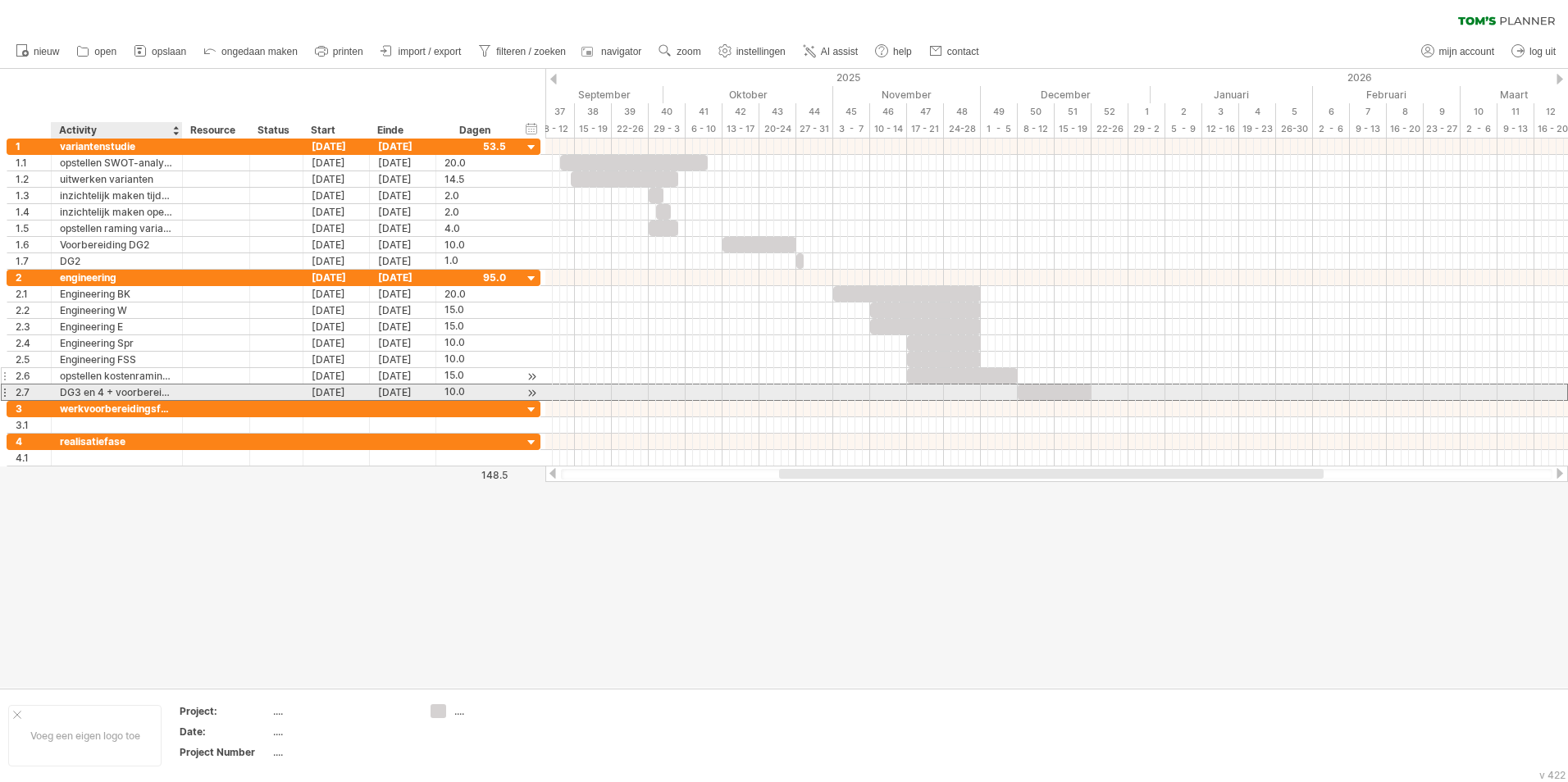
click at [97, 395] on div "DG3 en 4 + voorbereiding" at bounding box center [116, 392] width 114 height 16
drag, startPoint x: 115, startPoint y: 389, endPoint x: 54, endPoint y: 391, distance: 61.0
click at [54, 391] on div "**********" at bounding box center [117, 392] width 131 height 16
click at [137, 391] on input "**********" at bounding box center [116, 392] width 114 height 16
type input "**********"
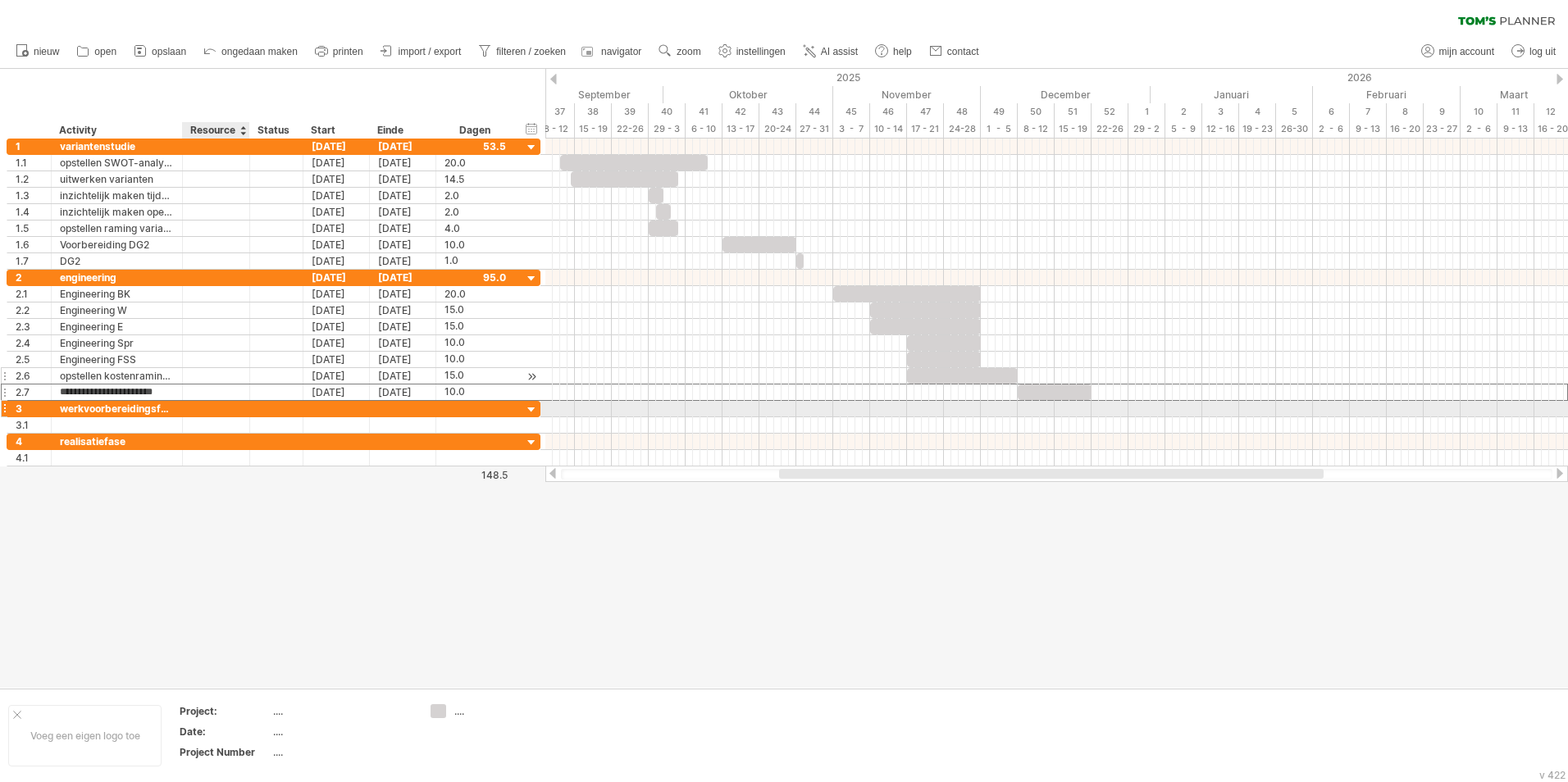
scroll to position [0, 8]
click at [242, 530] on div at bounding box center [784, 378] width 1568 height 619
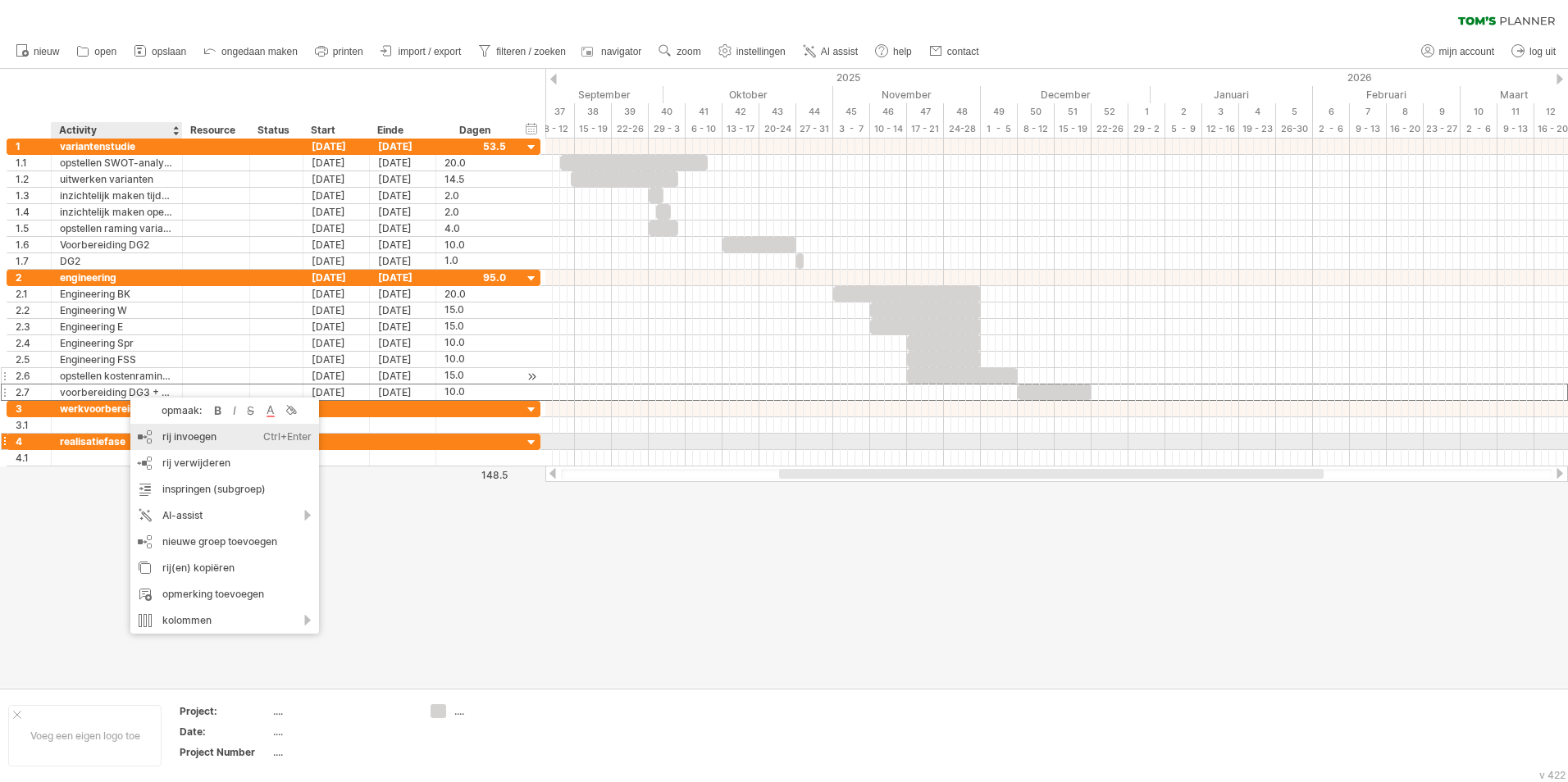
click at [191, 442] on div "rij invoegen Ctrl+Enter Cmd+Enter" at bounding box center [225, 437] width 189 height 26
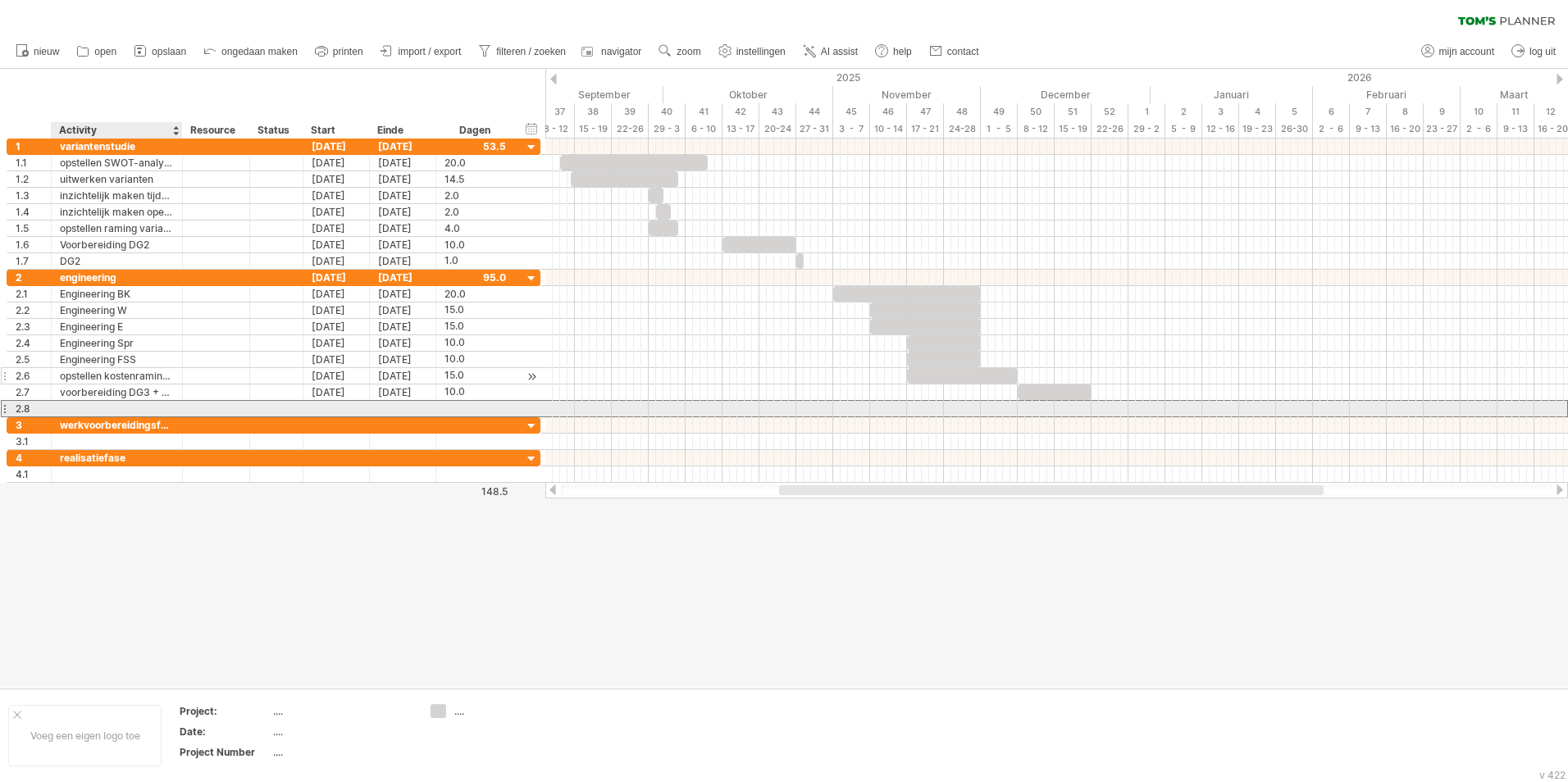
click at [116, 409] on div at bounding box center [116, 408] width 114 height 16
type input "*********"
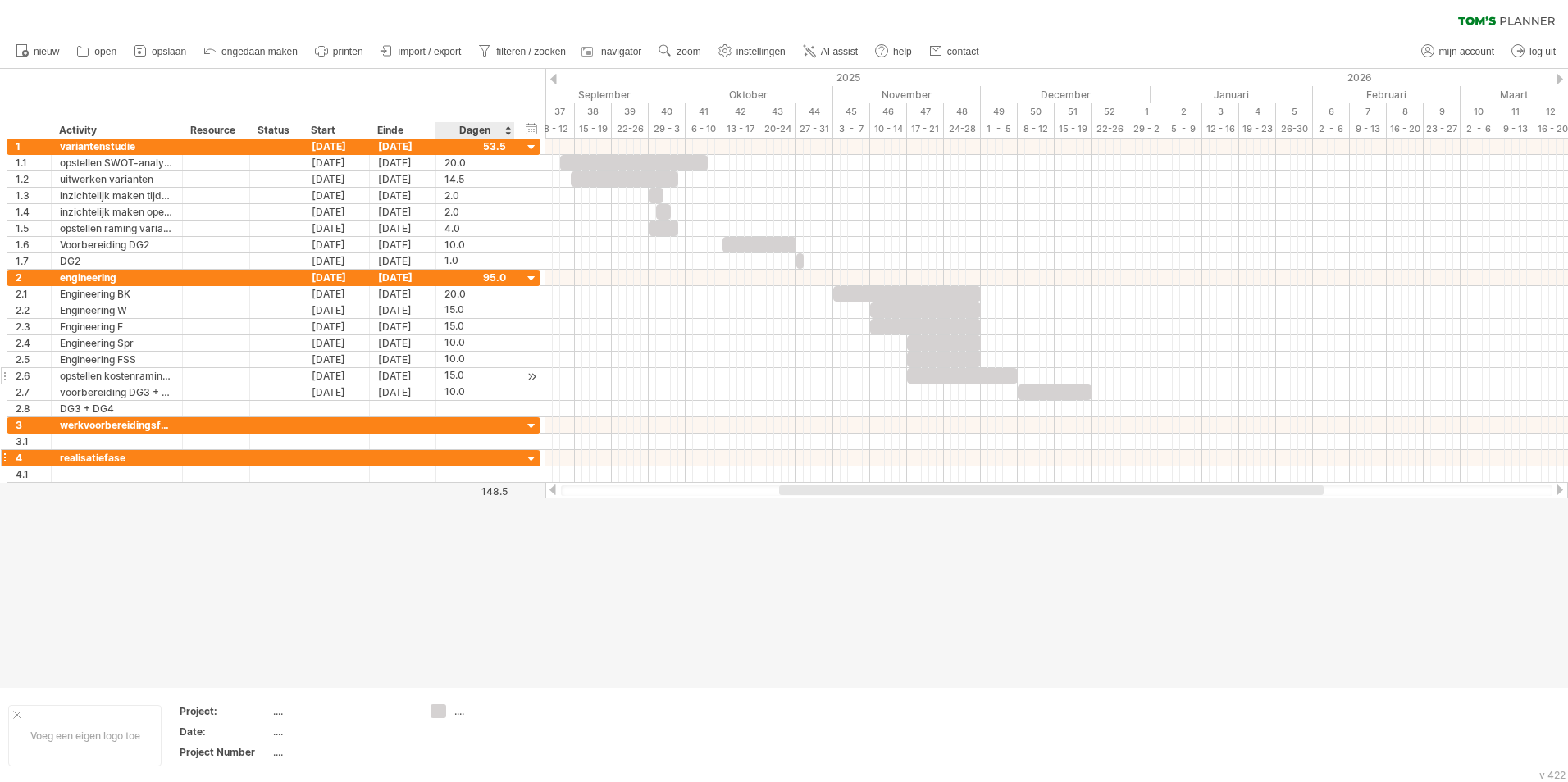
drag, startPoint x: 454, startPoint y: 568, endPoint x: 460, endPoint y: 463, distance: 105.2
click at [454, 555] on div at bounding box center [784, 378] width 1568 height 619
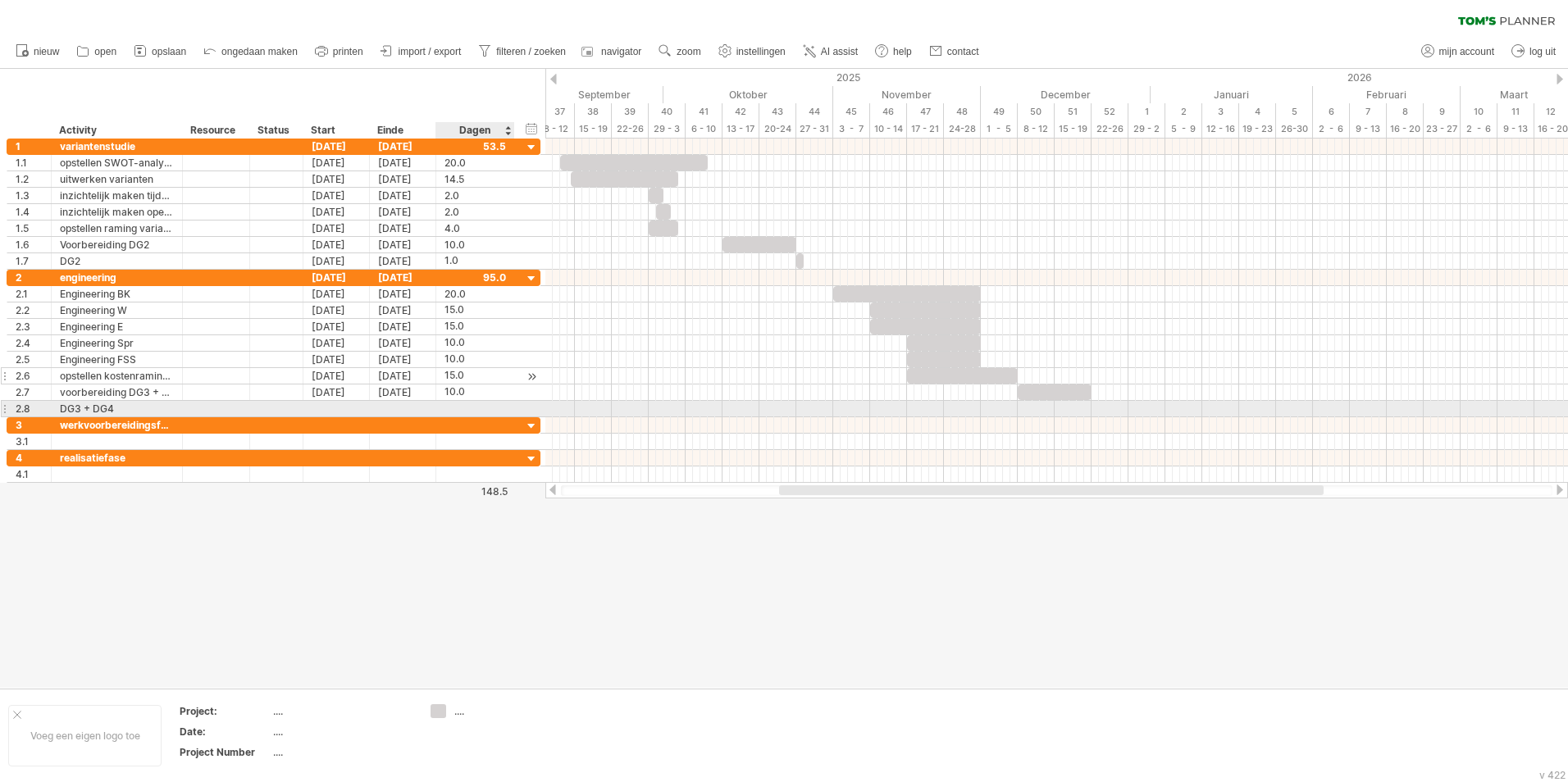
click at [466, 408] on div at bounding box center [475, 408] width 61 height 16
type input "*"
click at [473, 612] on div at bounding box center [784, 378] width 1568 height 619
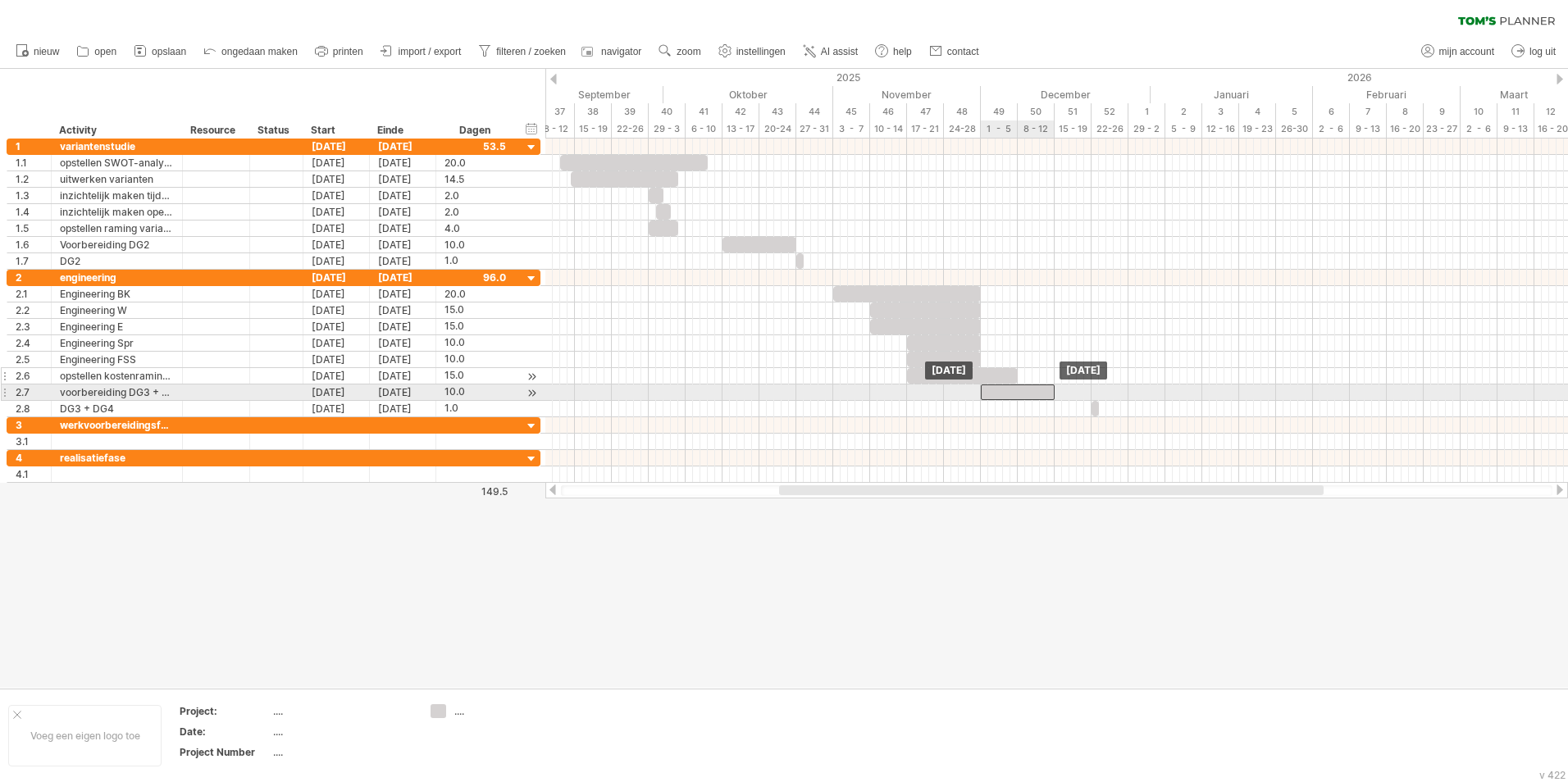
drag, startPoint x: 1069, startPoint y: 393, endPoint x: 1031, endPoint y: 395, distance: 38.1
click at [1031, 395] on div at bounding box center [1018, 392] width 74 height 16
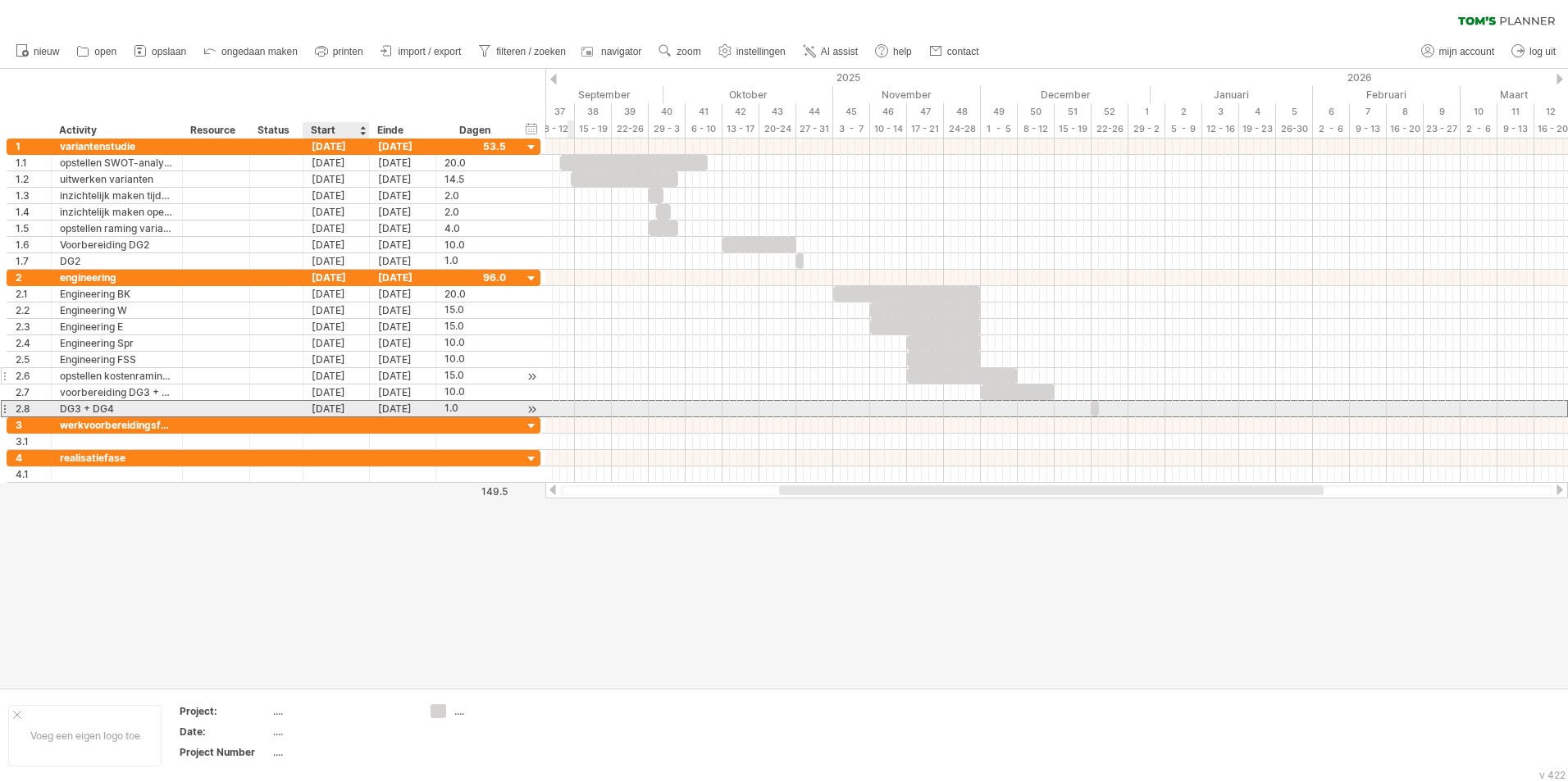
click at [348, 407] on div "[DATE]" at bounding box center [337, 408] width 66 height 16
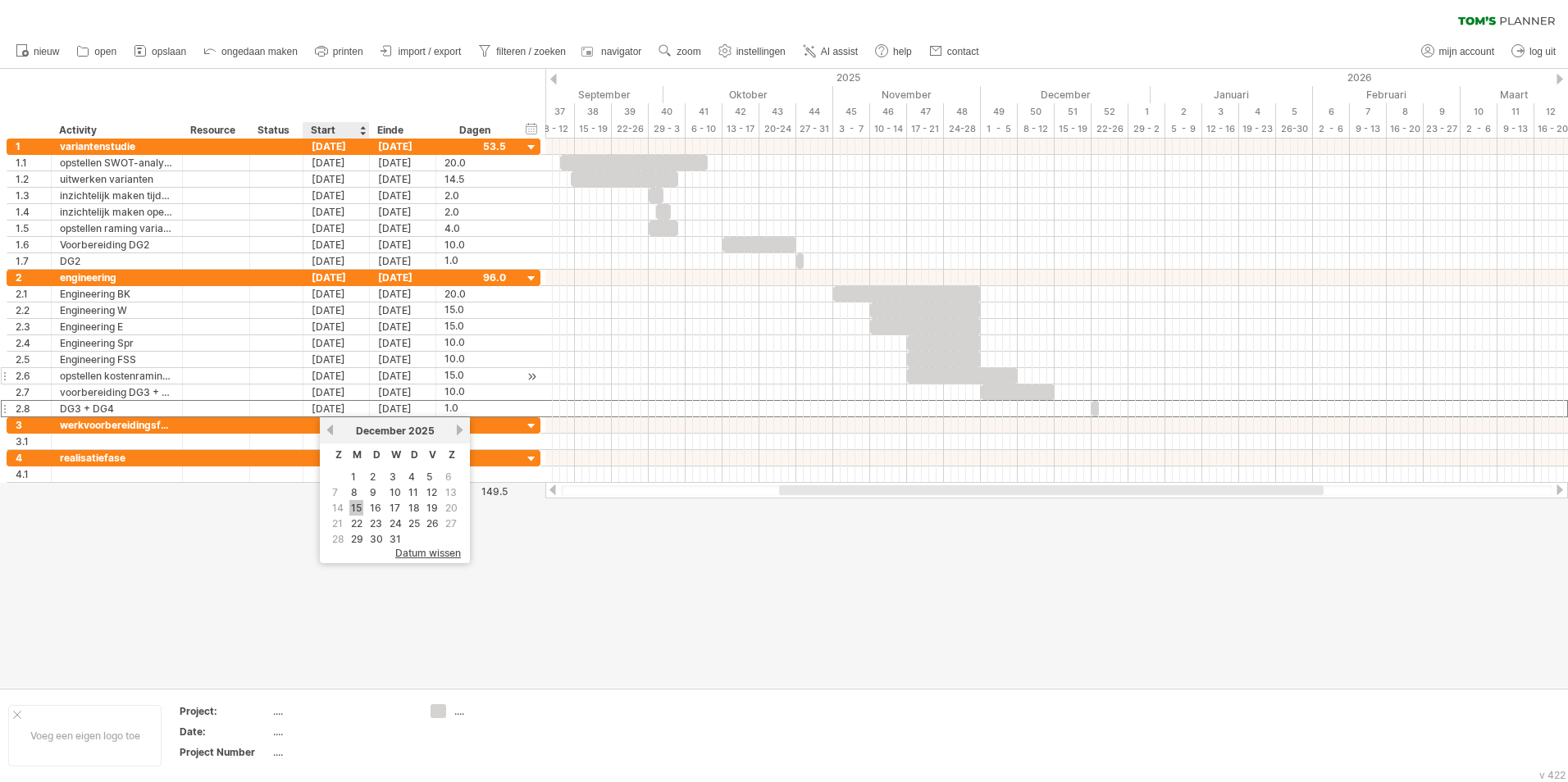
click at [358, 507] on link "15" at bounding box center [356, 507] width 14 height 16
click at [744, 592] on div at bounding box center [784, 378] width 1568 height 619
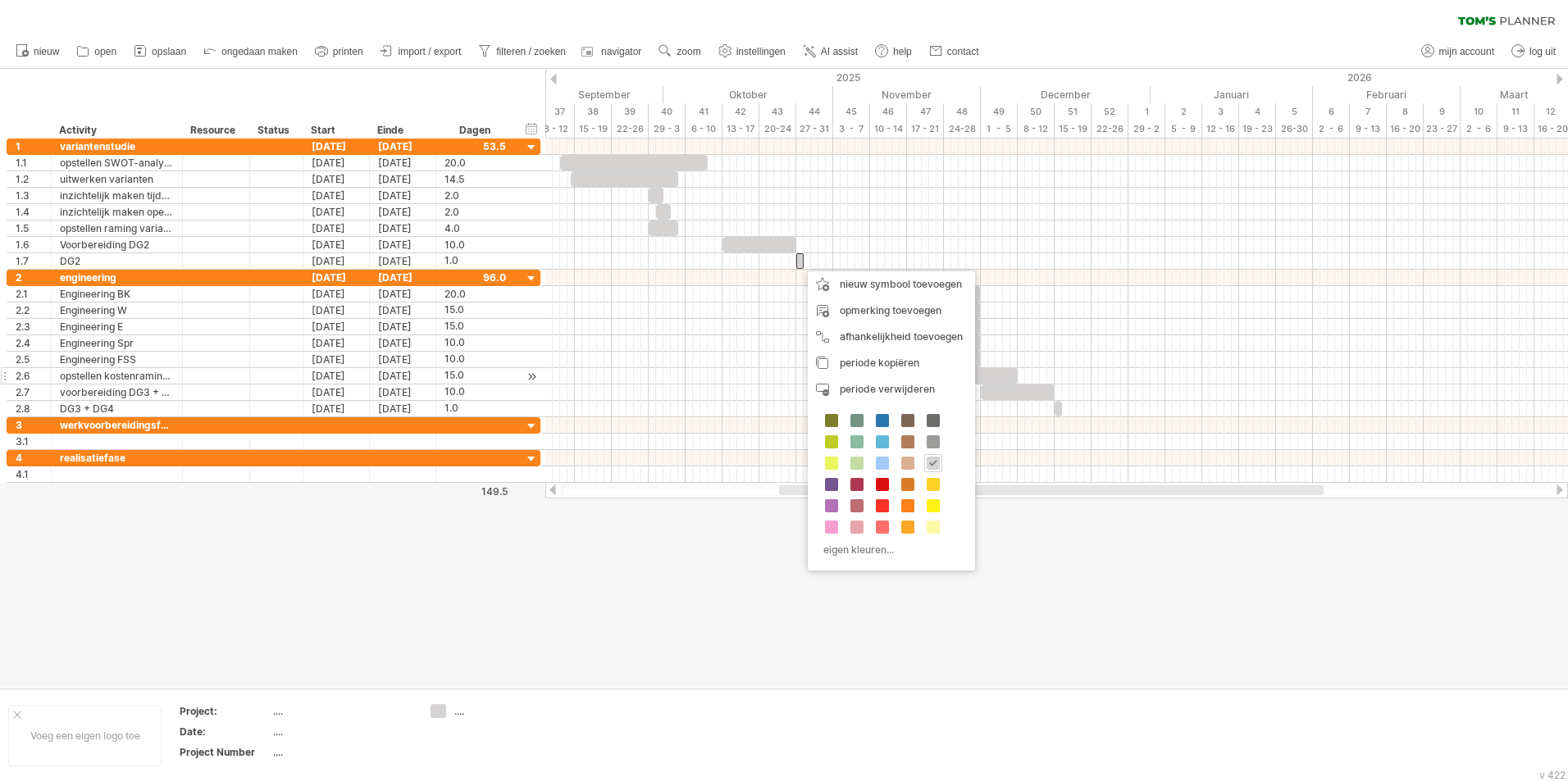
click at [938, 675] on div at bounding box center [784, 378] width 1568 height 619
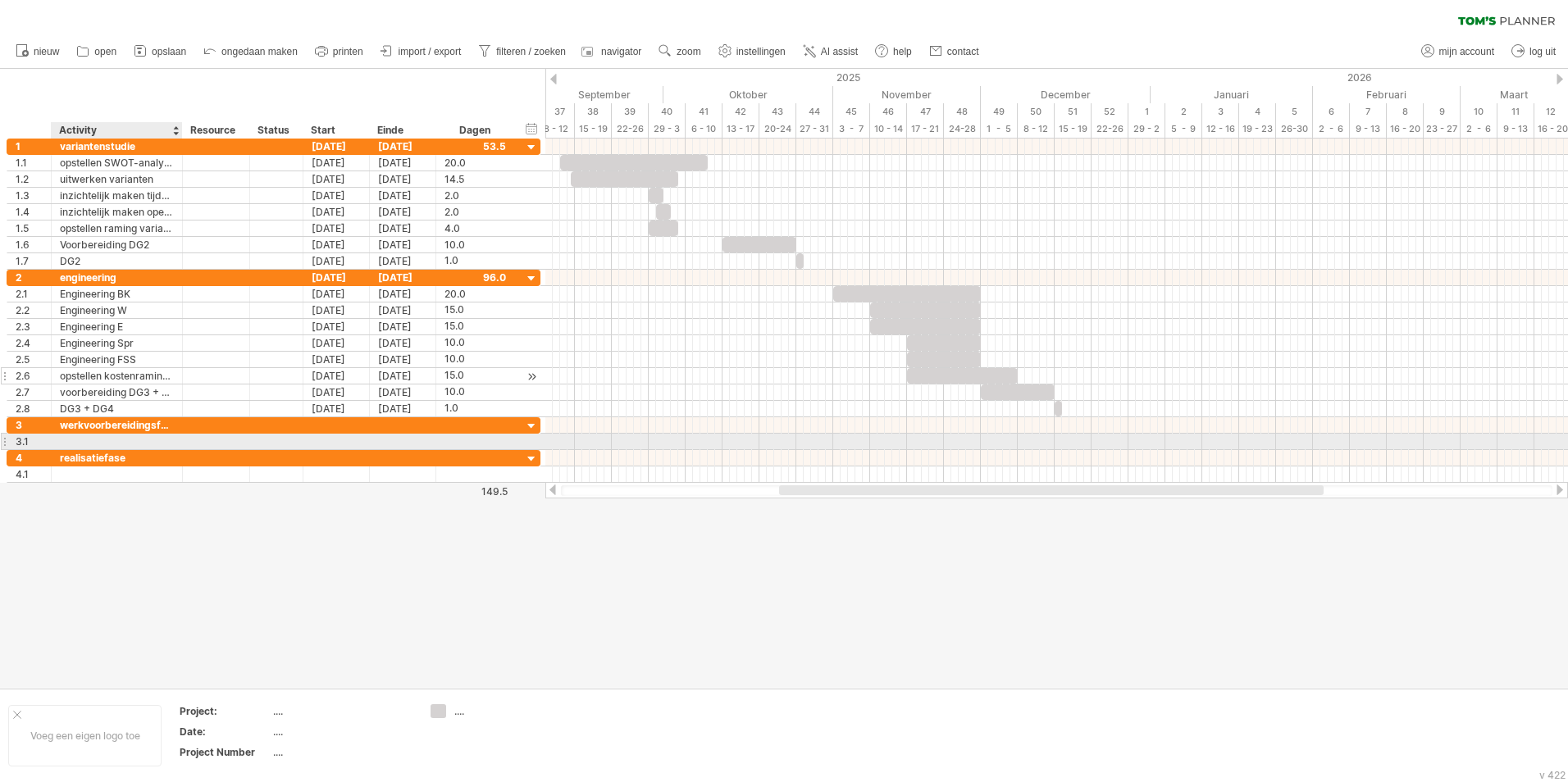
click at [66, 441] on div at bounding box center [116, 441] width 114 height 16
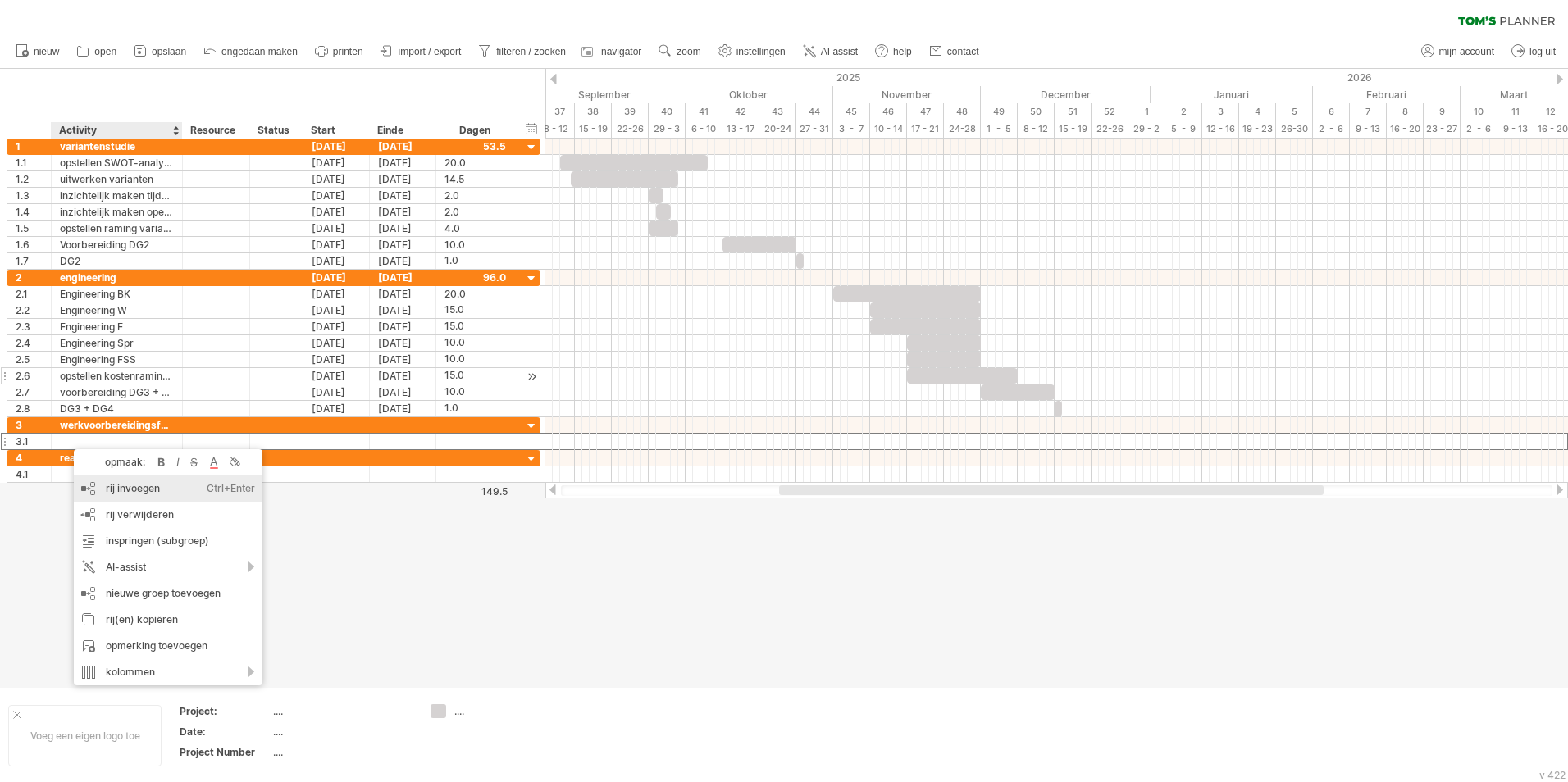
click at [138, 489] on div "rij invoegen Ctrl+Enter Cmd+Enter" at bounding box center [168, 489] width 189 height 26
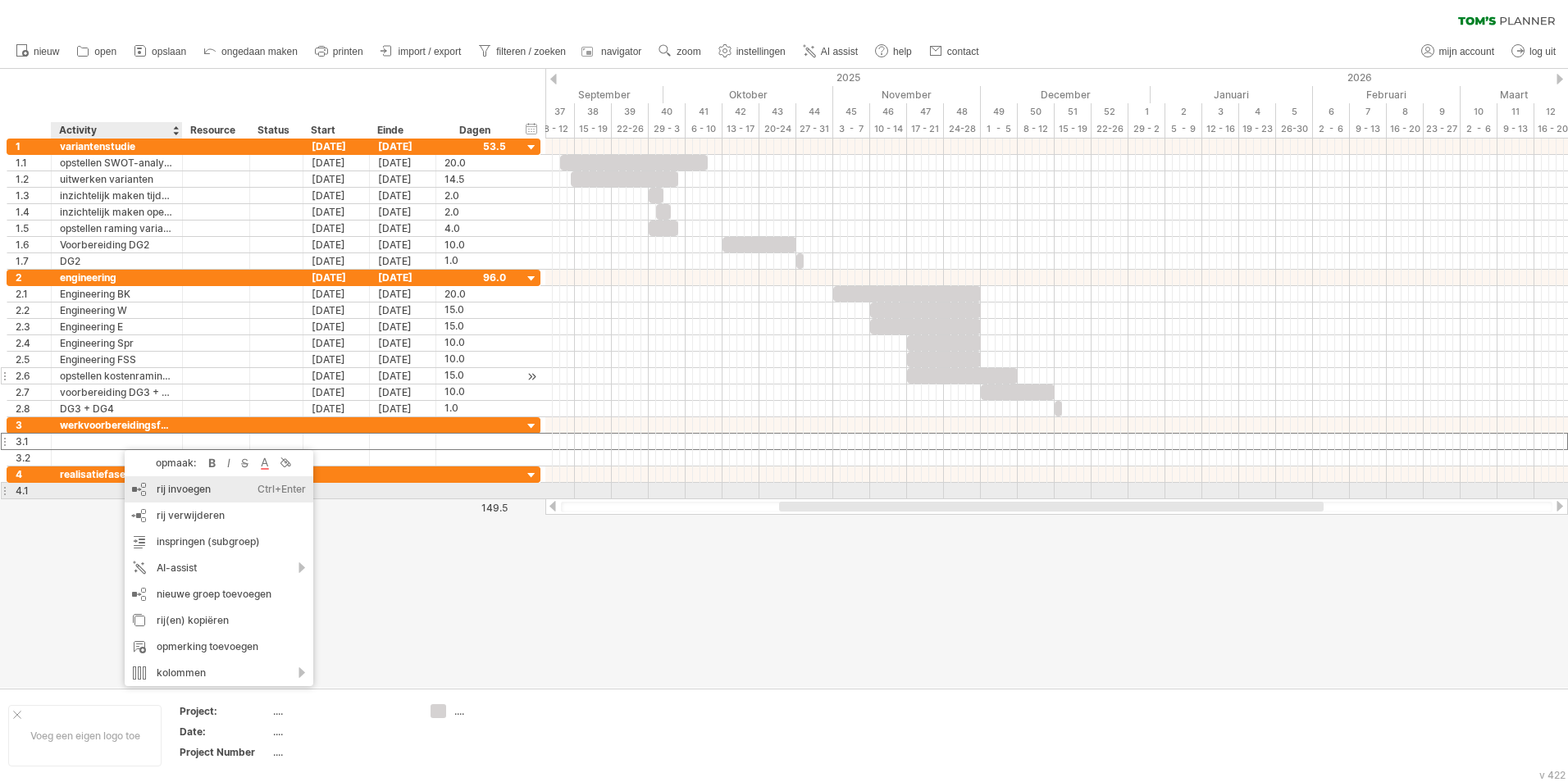
click at [175, 490] on div "rij invoegen Ctrl+Enter Cmd+Enter" at bounding box center [219, 490] width 189 height 26
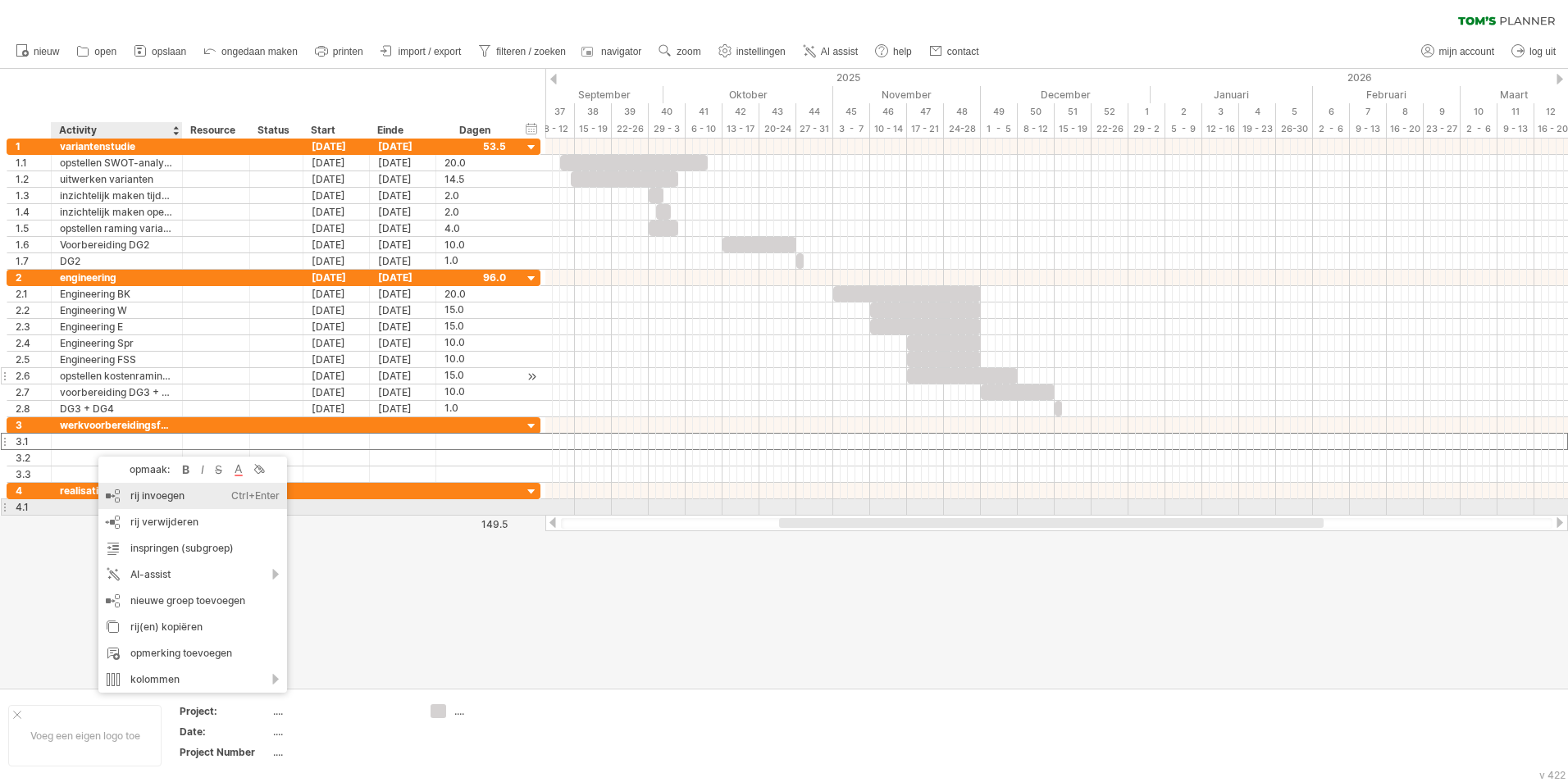
click at [165, 499] on div "rij invoegen Ctrl+Enter Cmd+Enter" at bounding box center [192, 496] width 189 height 26
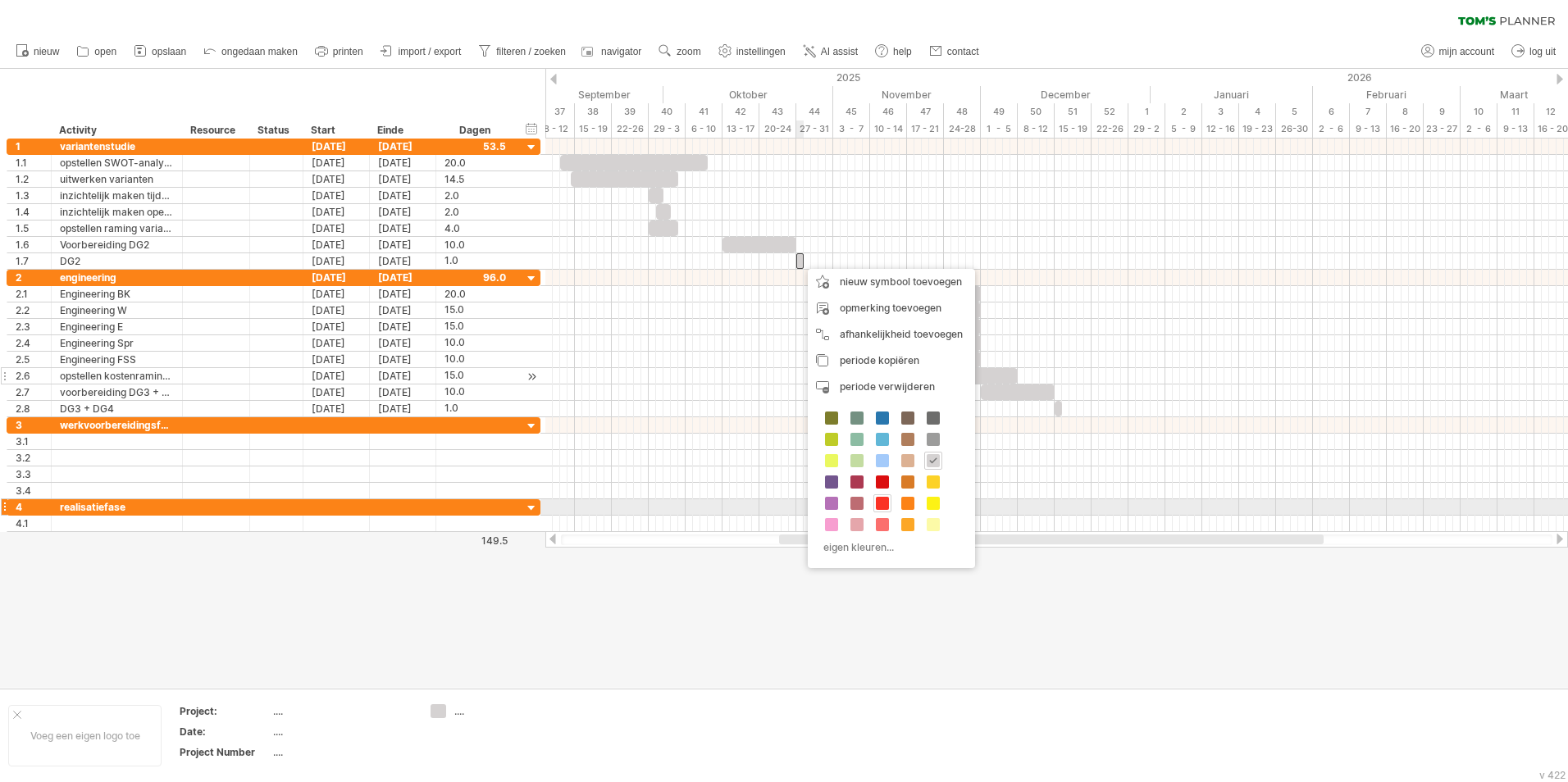
click at [888, 501] on span at bounding box center [882, 504] width 13 height 13
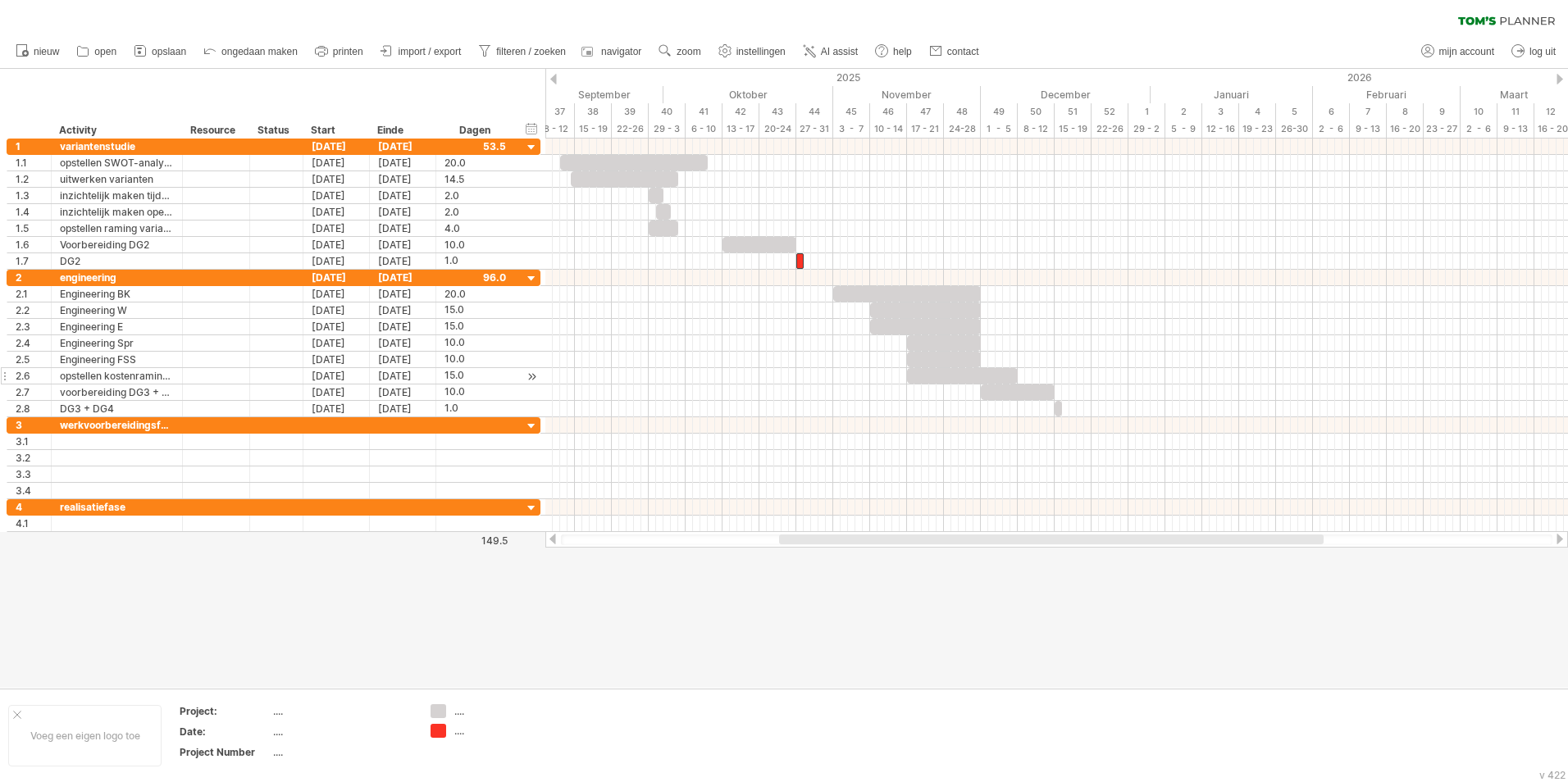
drag, startPoint x: 1068, startPoint y: 643, endPoint x: 1091, endPoint y: 571, distance: 75.6
click at [1070, 642] on div at bounding box center [784, 378] width 1568 height 619
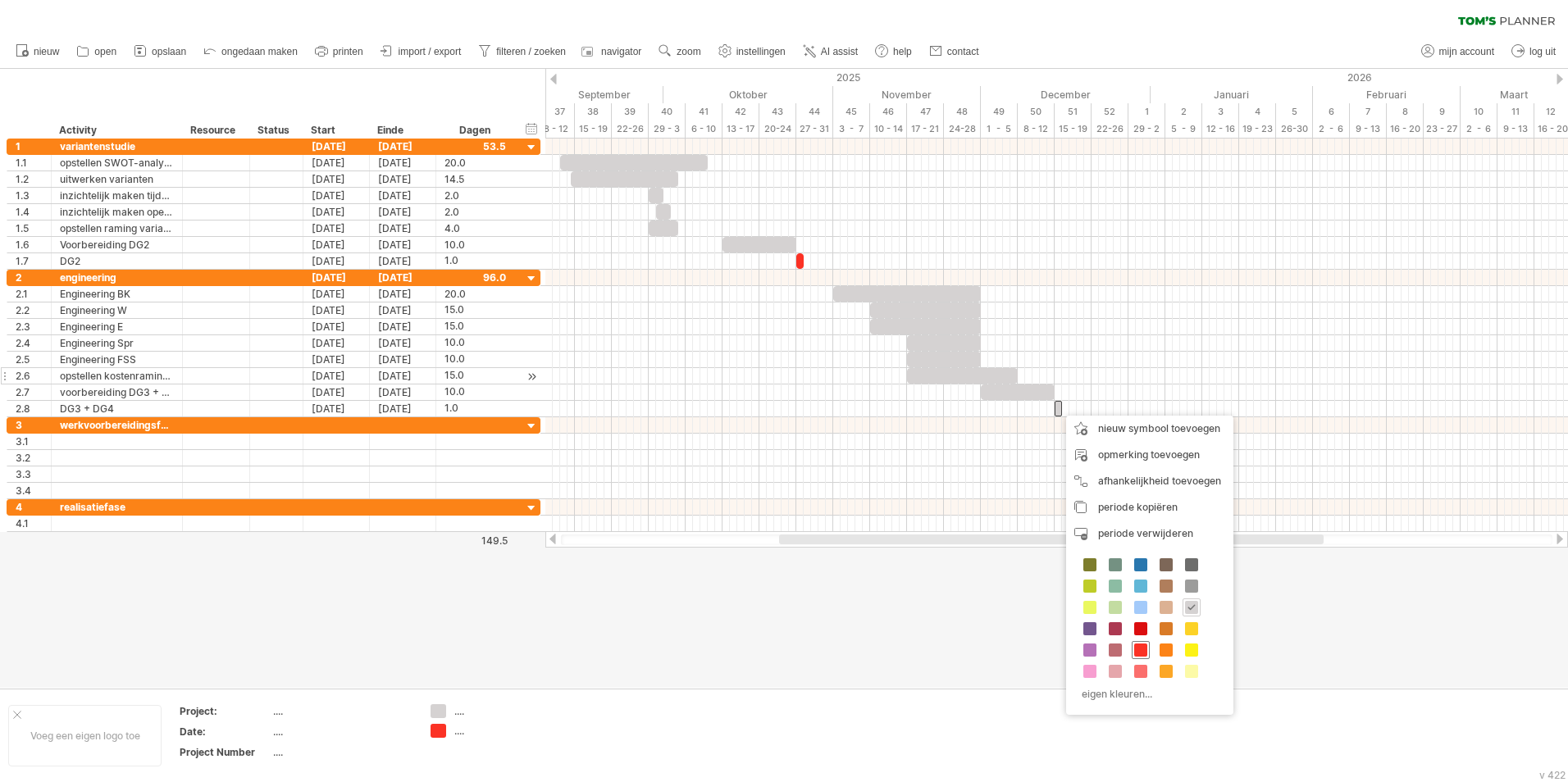
click at [1142, 647] on span at bounding box center [1141, 650] width 13 height 13
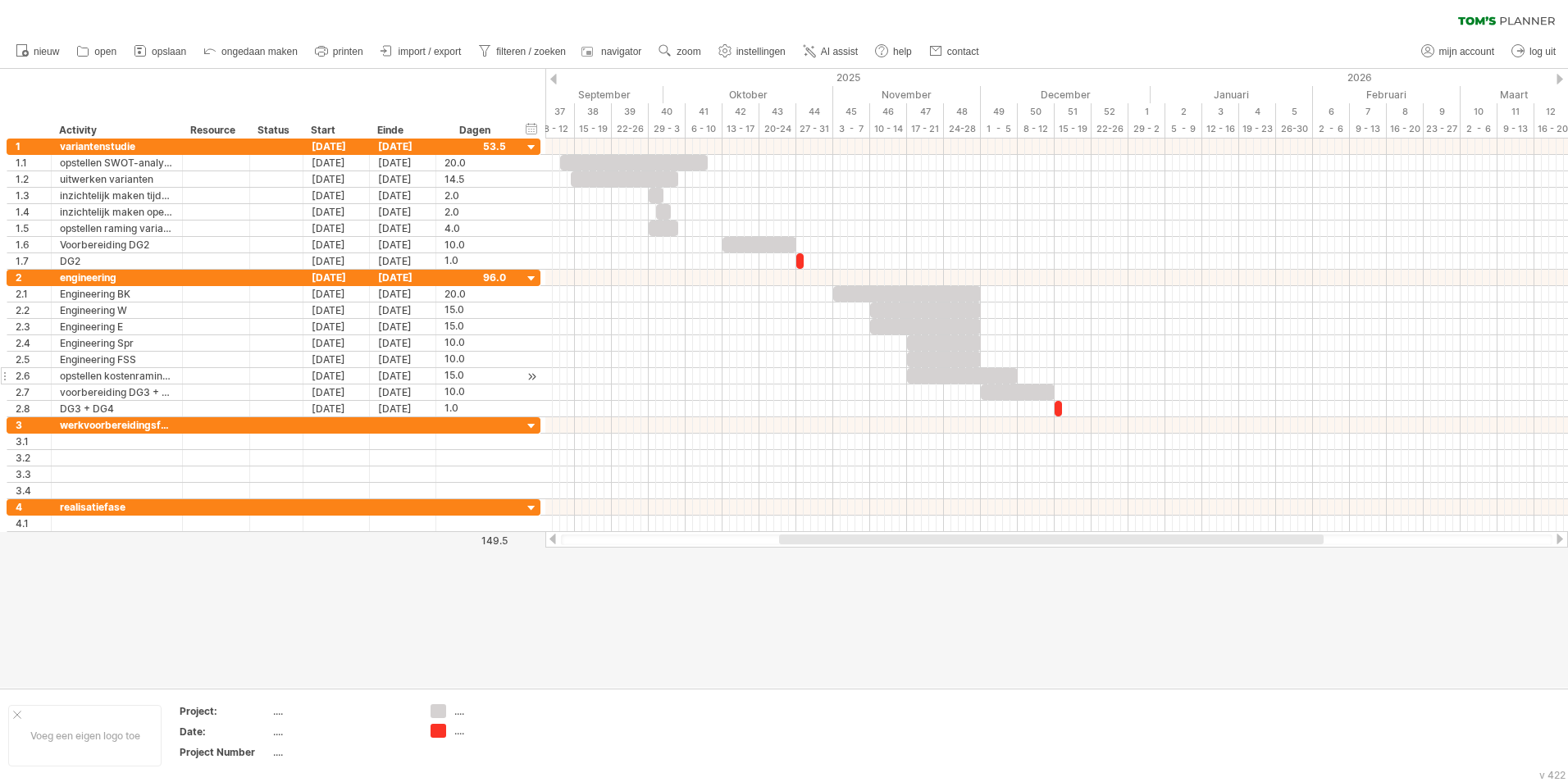
click at [937, 647] on div at bounding box center [784, 378] width 1568 height 619
click at [922, 626] on div at bounding box center [784, 378] width 1568 height 619
click at [675, 634] on div at bounding box center [784, 378] width 1568 height 619
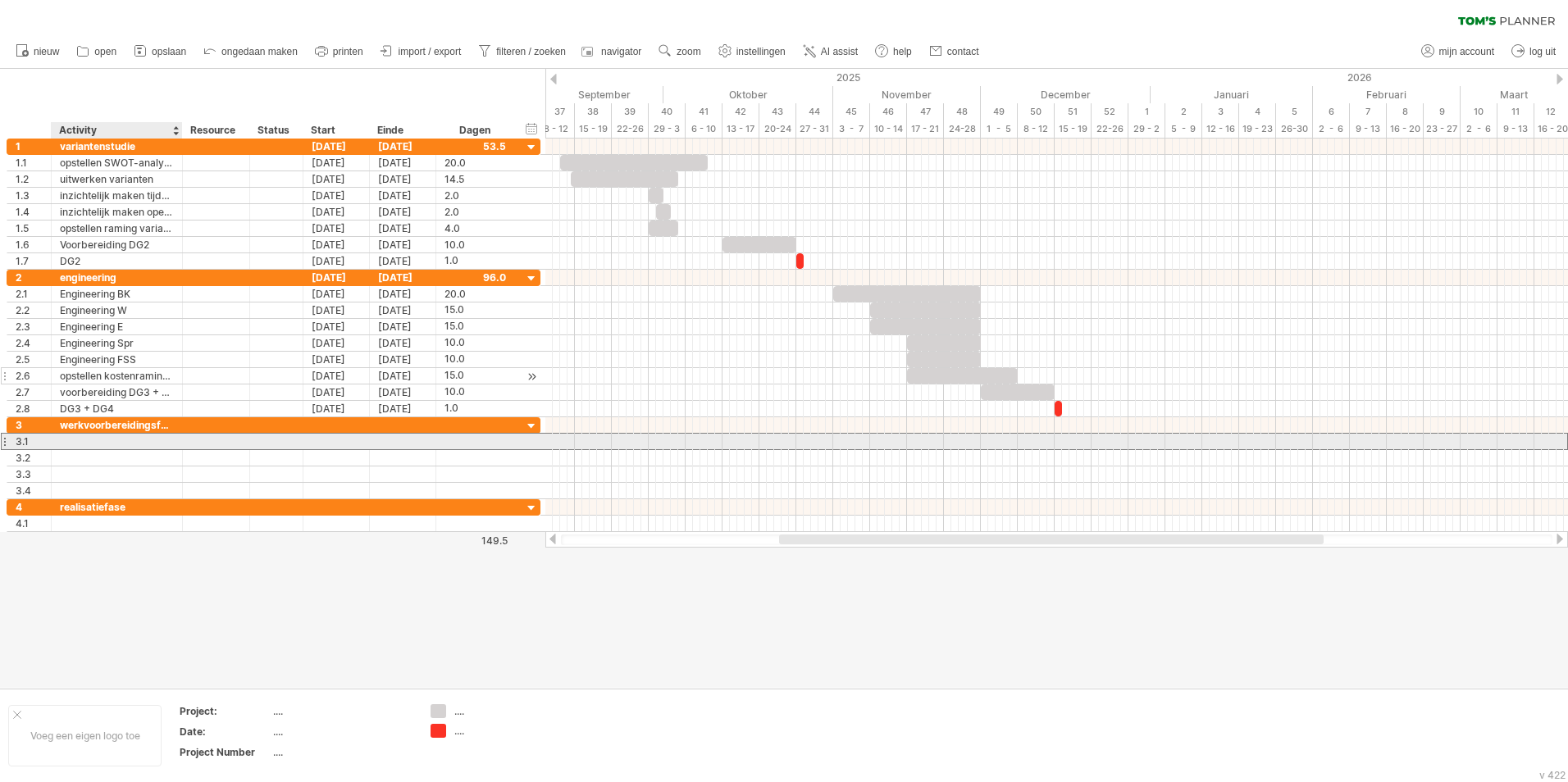
click at [123, 442] on div at bounding box center [116, 441] width 114 height 16
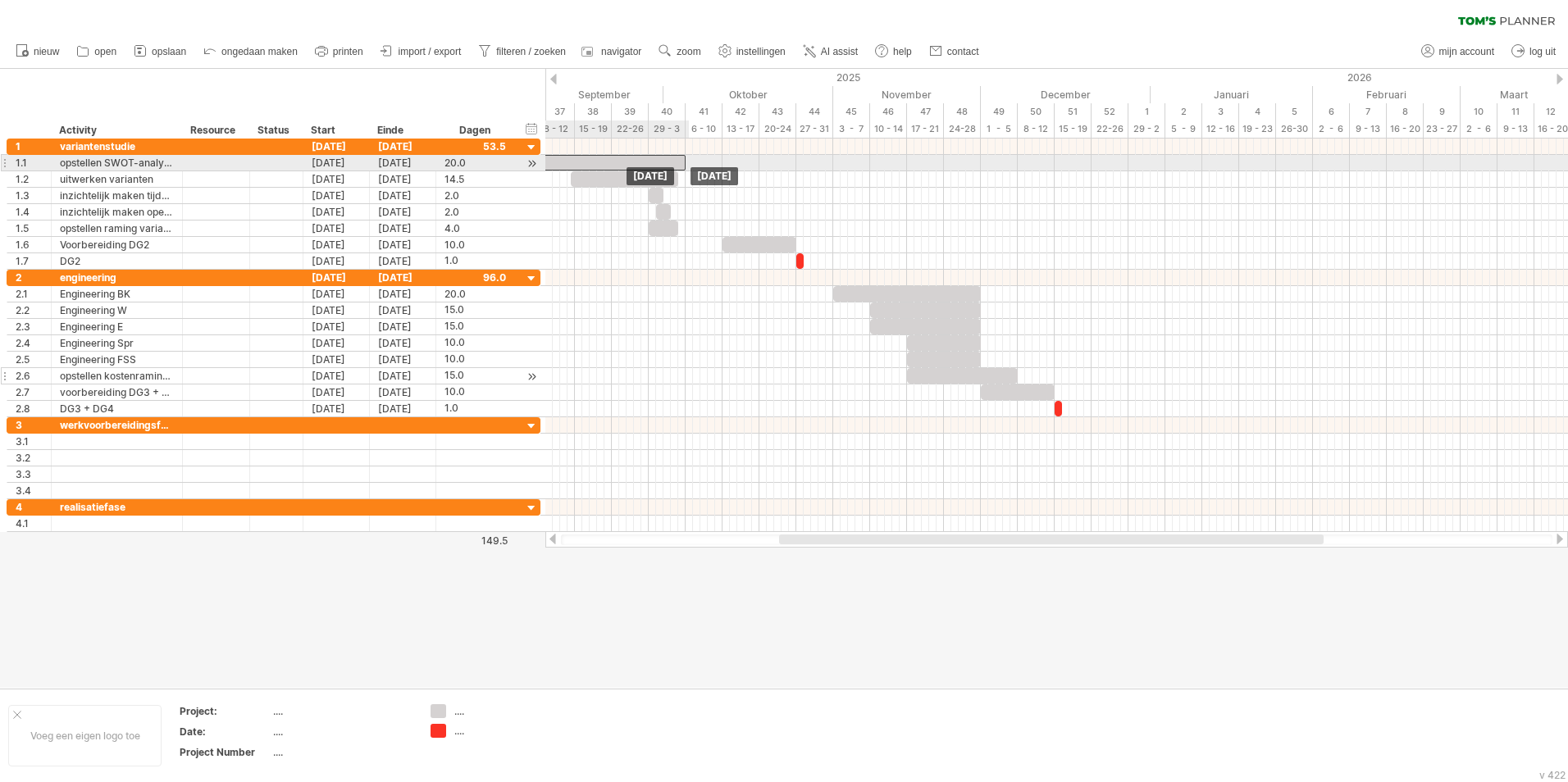
drag, startPoint x: 669, startPoint y: 157, endPoint x: 648, endPoint y: 158, distance: 21.0
click at [648, 158] on div at bounding box center [611, 162] width 147 height 16
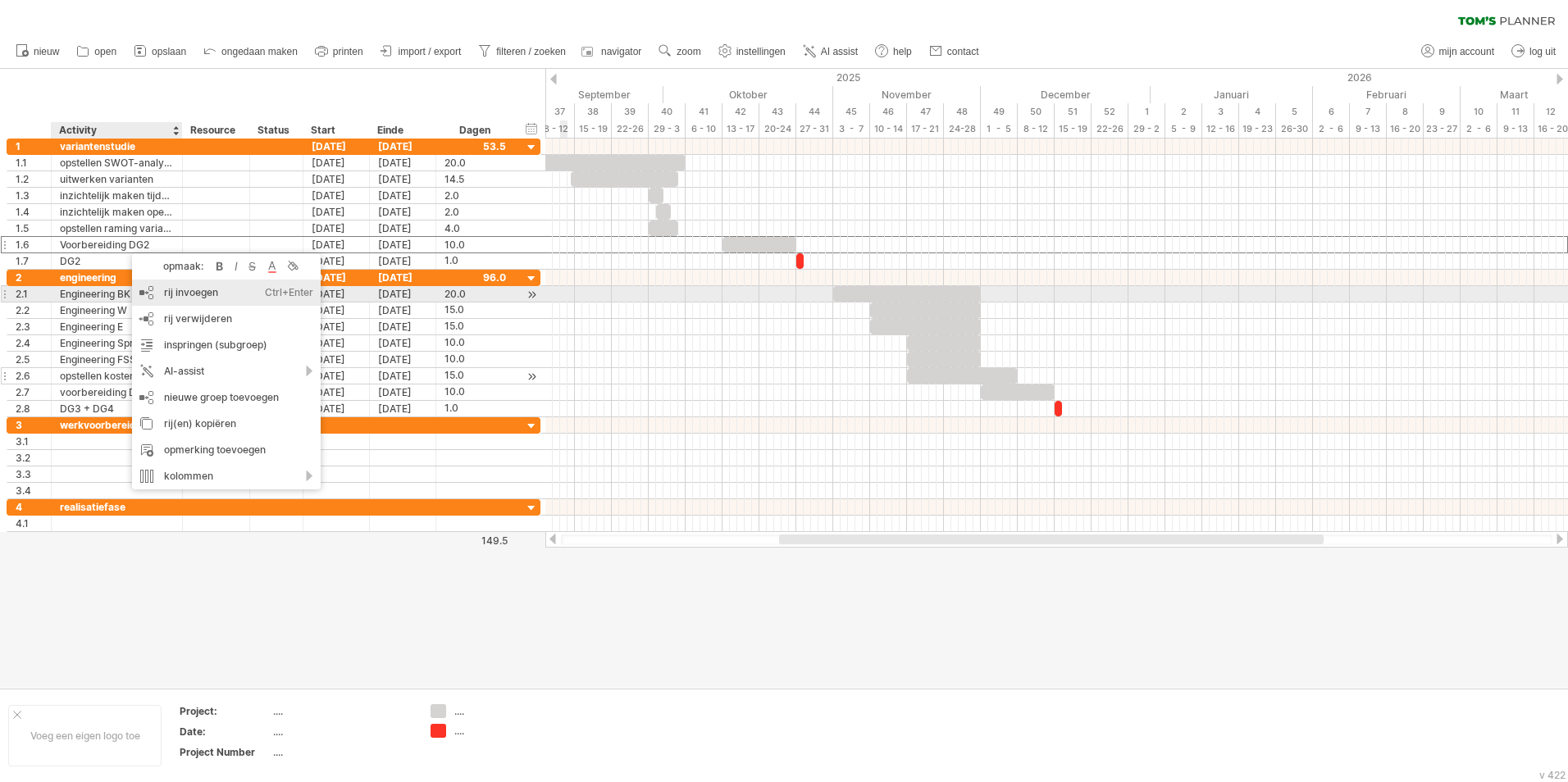
click at [186, 291] on div "rij invoegen Ctrl+Enter Cmd+Enter" at bounding box center [226, 292] width 189 height 26
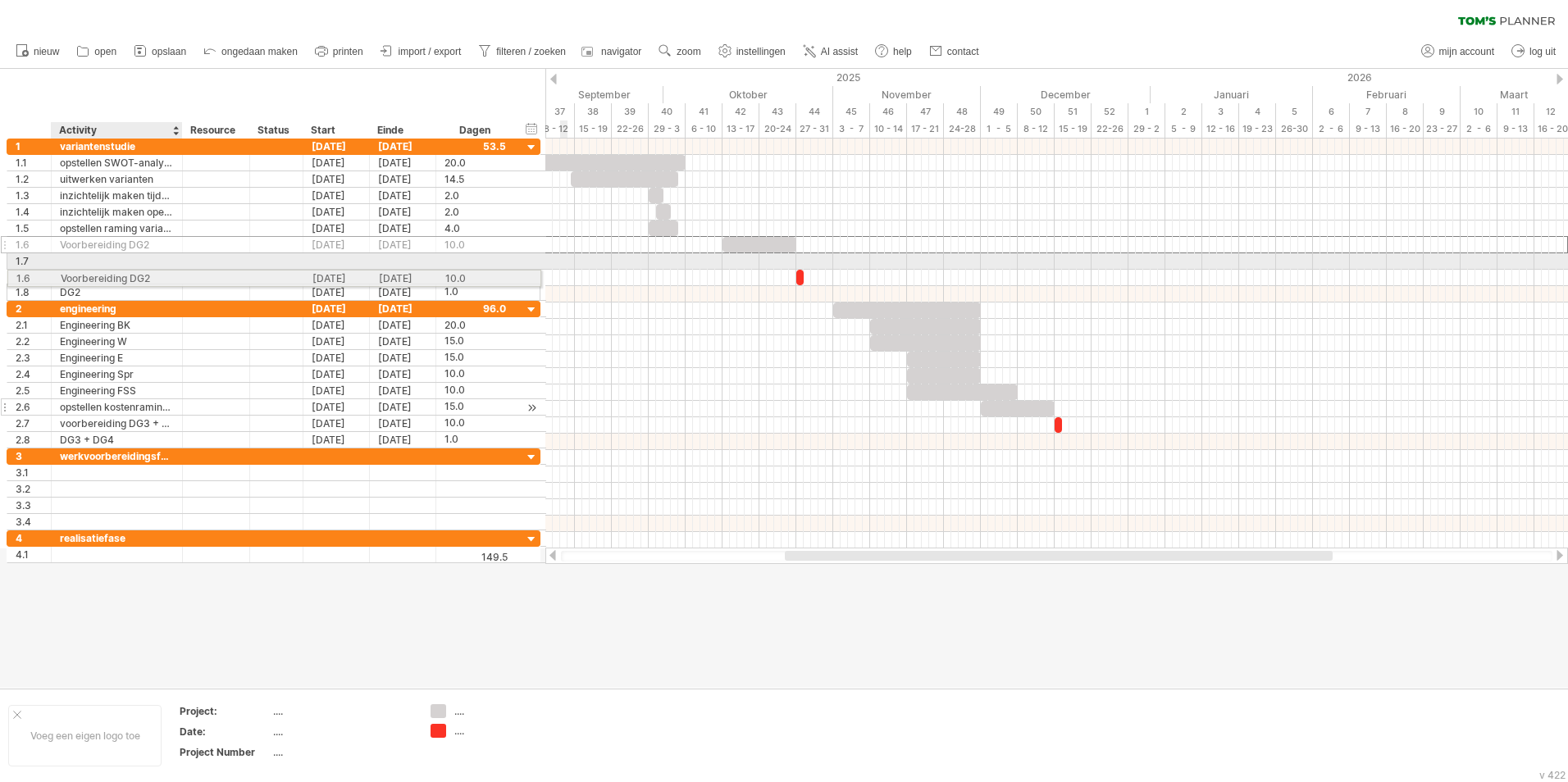
drag, startPoint x: 107, startPoint y: 241, endPoint x: 104, endPoint y: 275, distance: 34.1
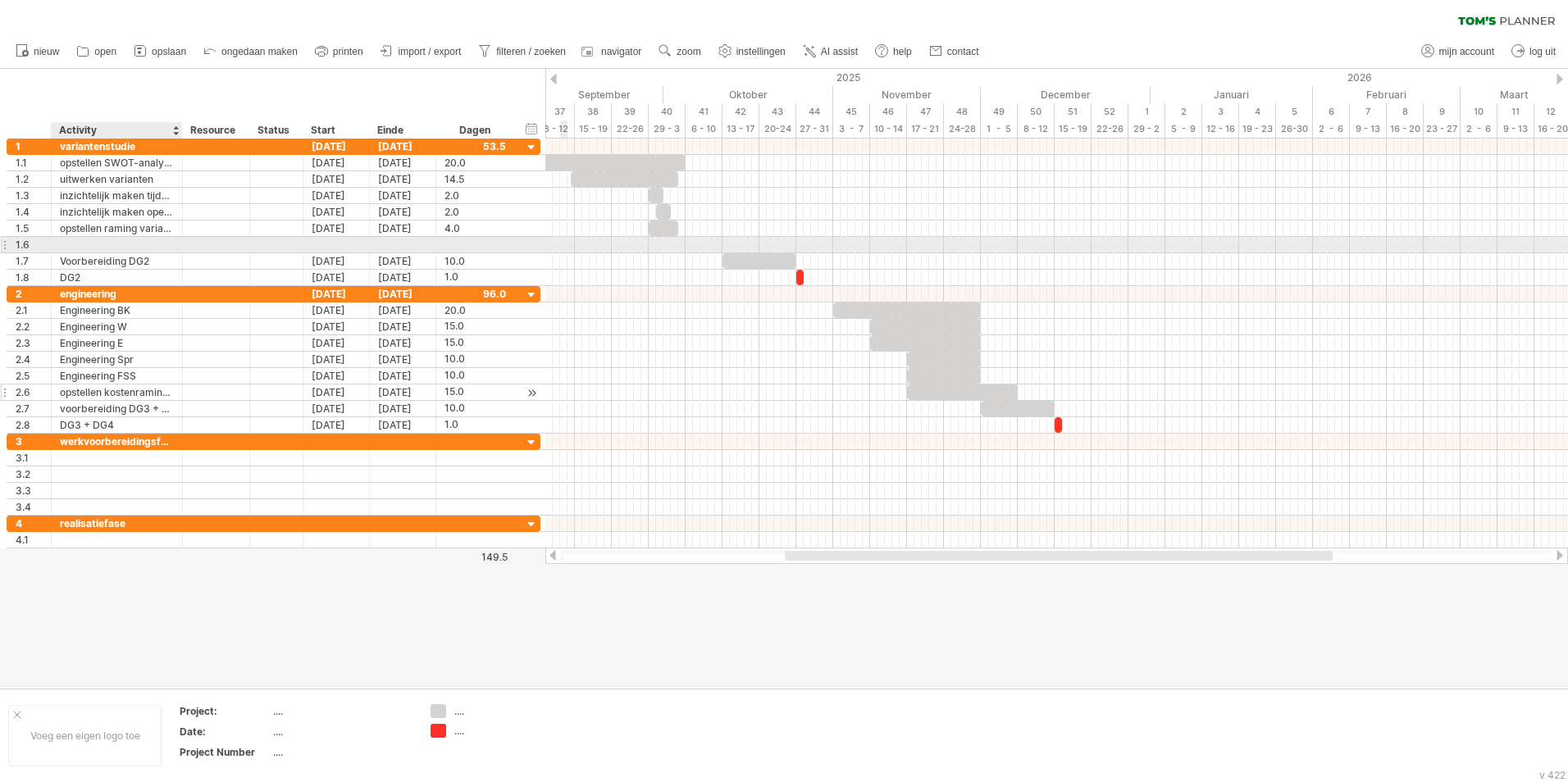
click at [110, 241] on div at bounding box center [116, 244] width 114 height 16
type input "**********"
click at [457, 245] on div at bounding box center [475, 244] width 61 height 16
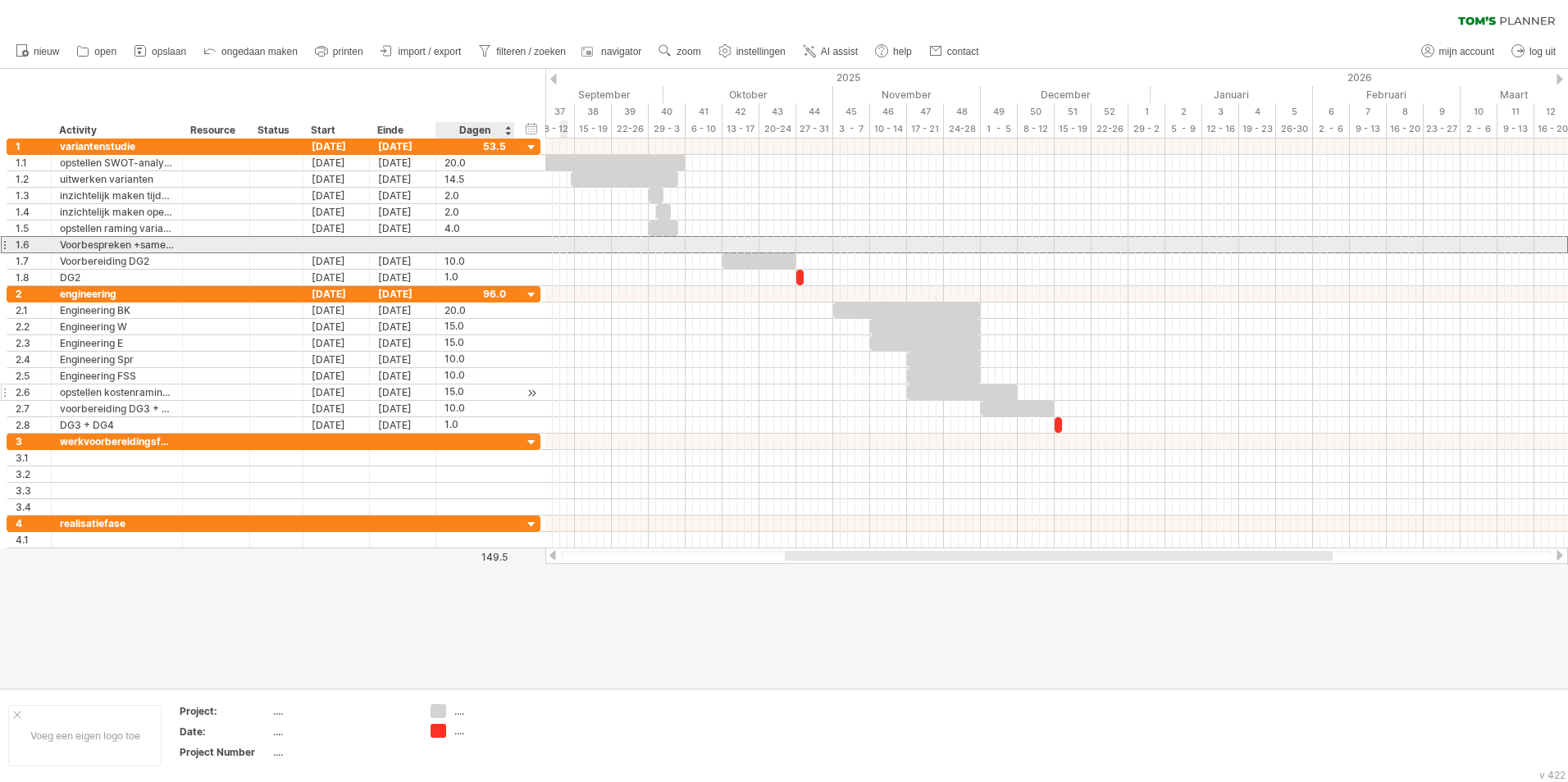
scroll to position [1, 0]
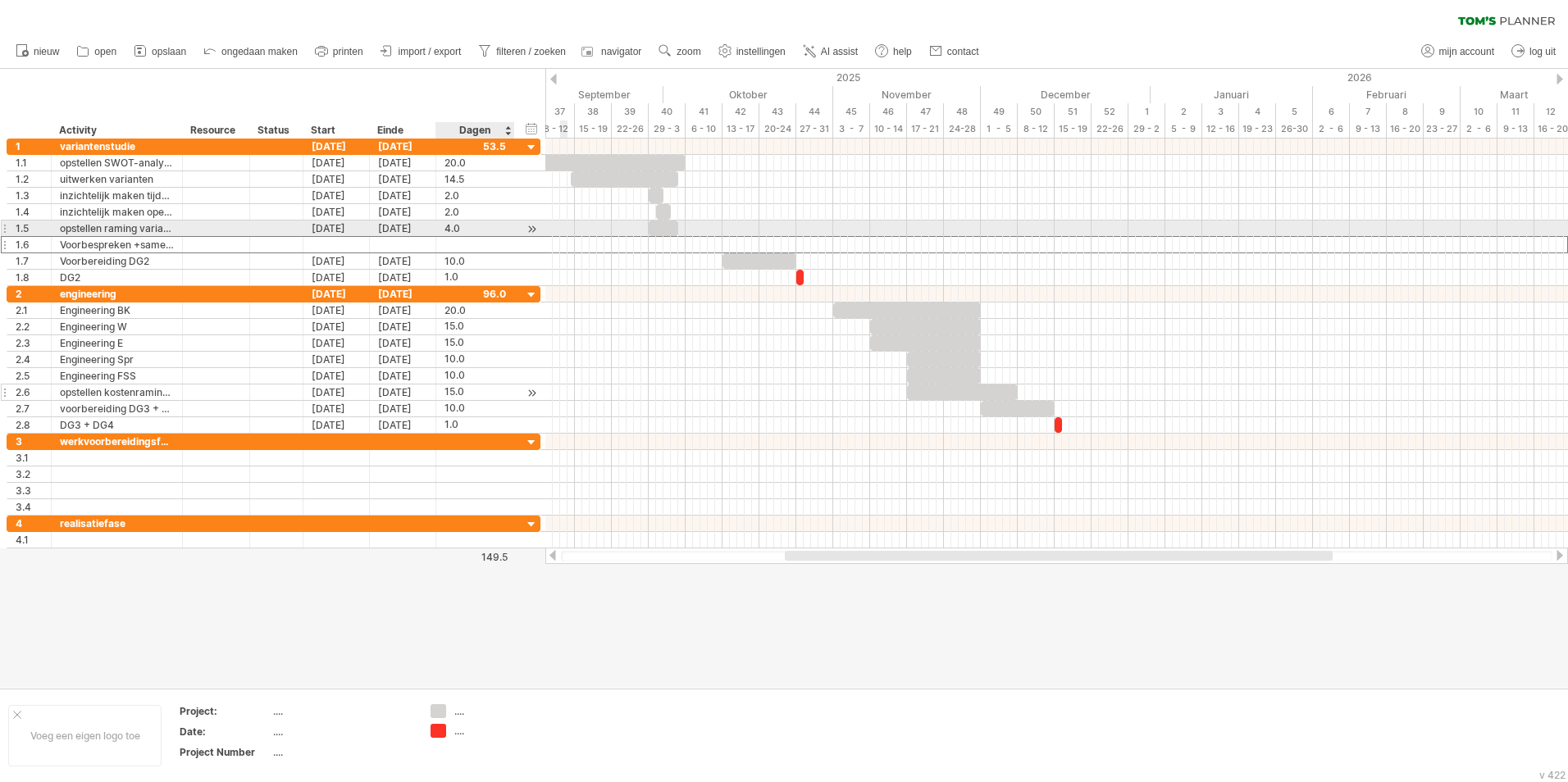
type input "*"
drag, startPoint x: 702, startPoint y: 249, endPoint x: 710, endPoint y: 248, distance: 8.1
click at [710, 248] on div at bounding box center [704, 244] width 37 height 16
click at [669, 225] on div at bounding box center [670, 228] width 29 height 16
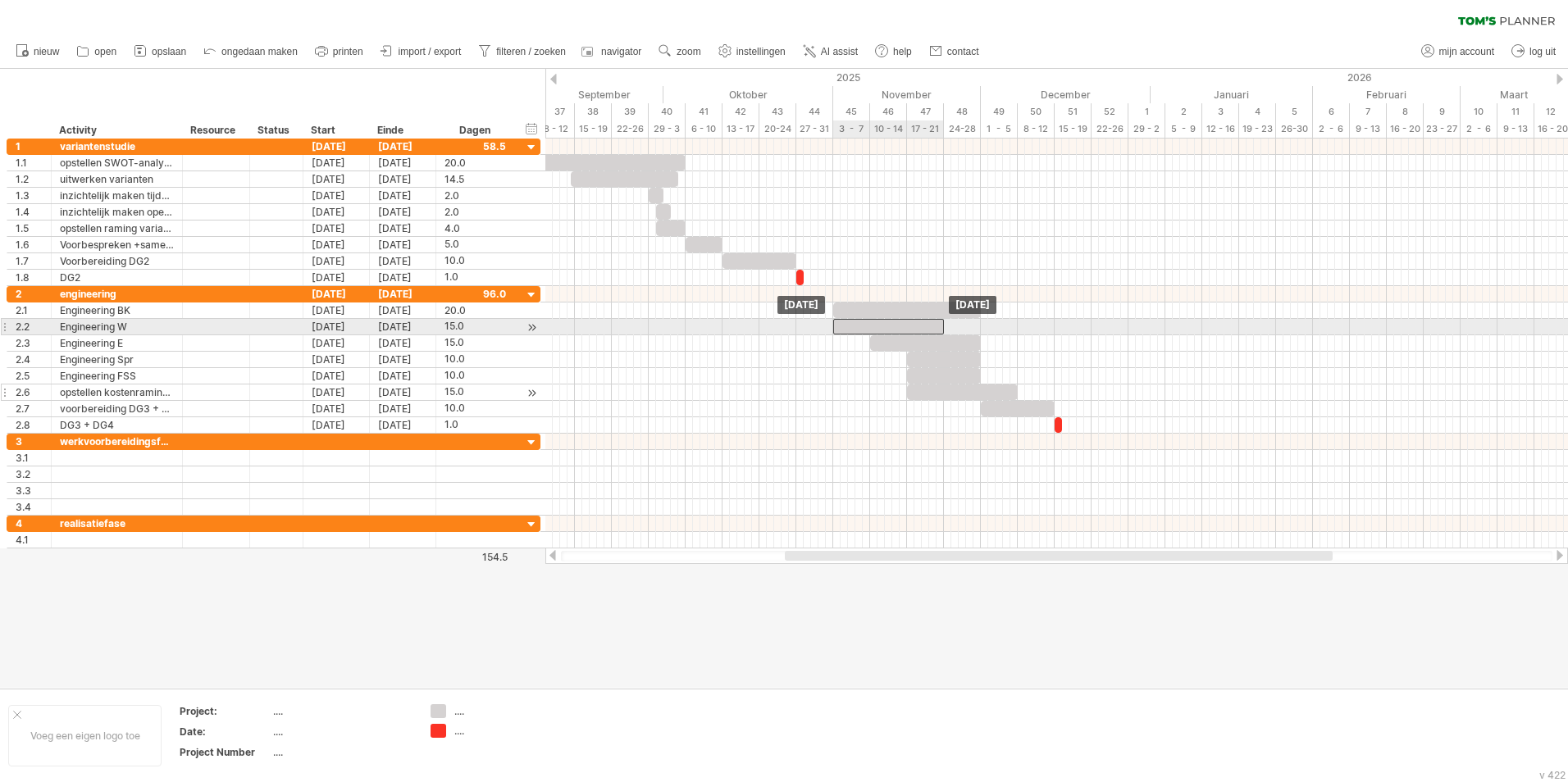
drag, startPoint x: 884, startPoint y: 325, endPoint x: 847, endPoint y: 327, distance: 37.1
click at [847, 327] on div at bounding box center [888, 326] width 110 height 16
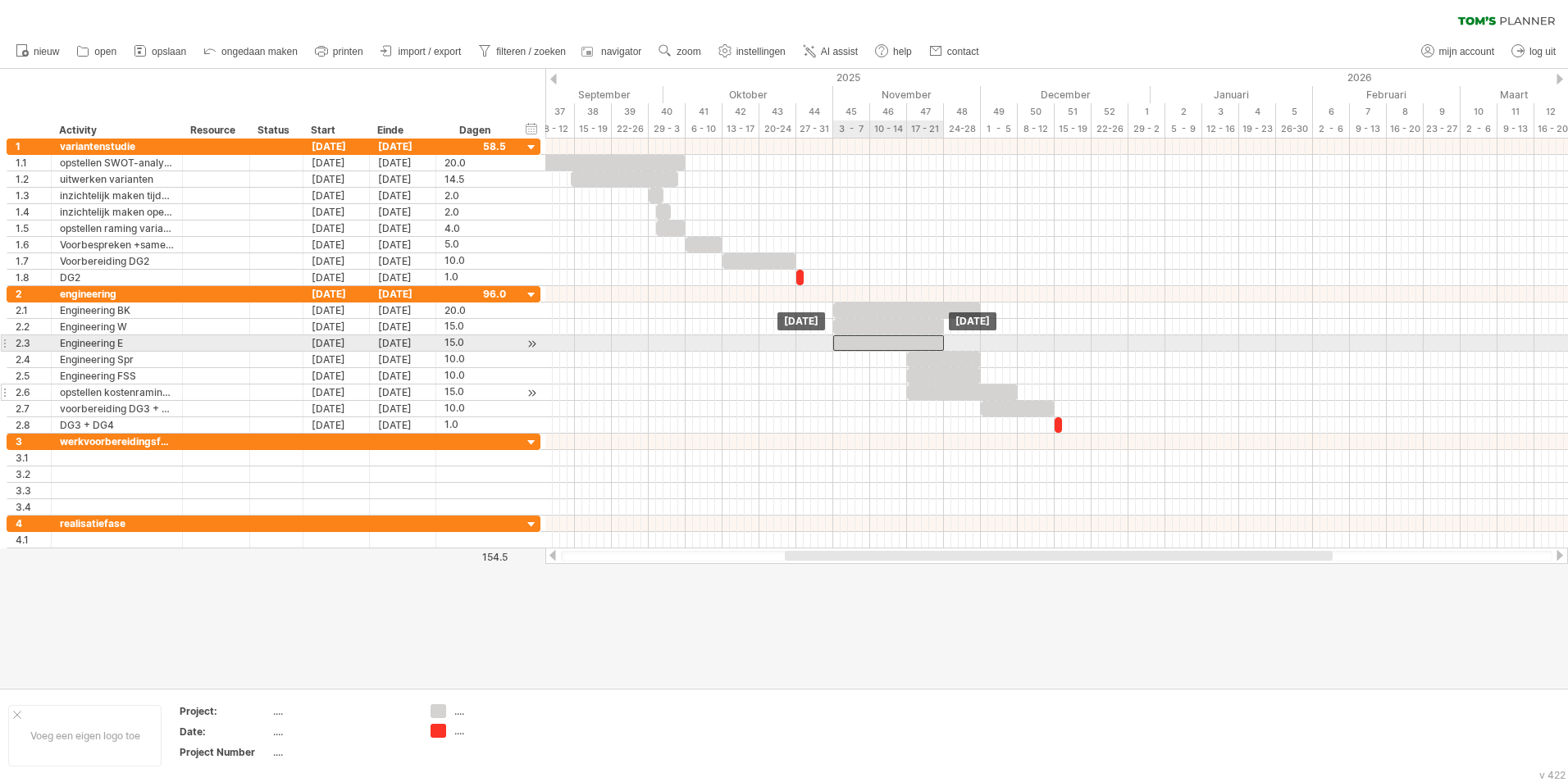
drag, startPoint x: 934, startPoint y: 342, endPoint x: 895, endPoint y: 348, distance: 39.5
click at [895, 348] on div at bounding box center [888, 343] width 110 height 16
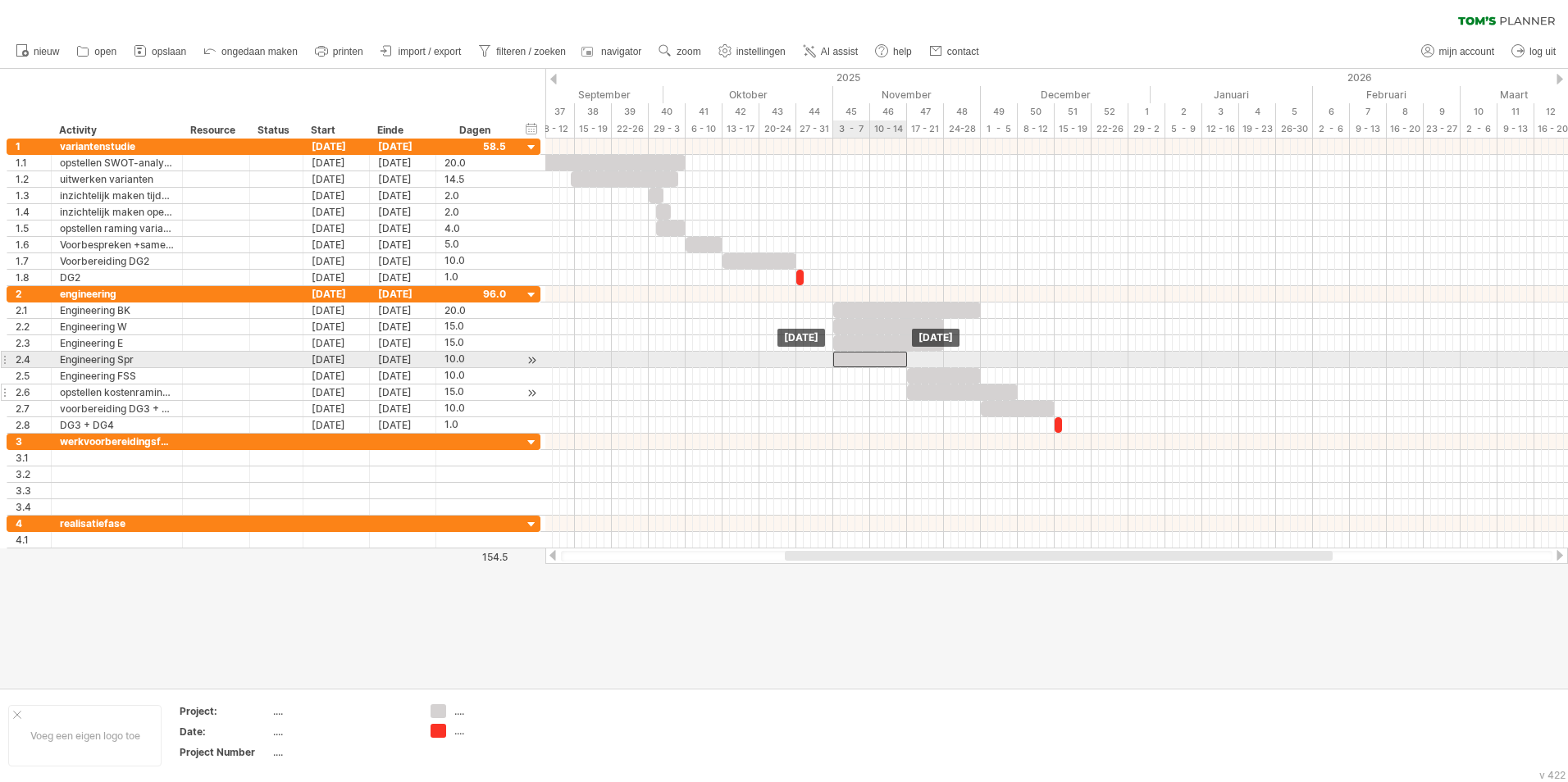
drag, startPoint x: 928, startPoint y: 360, endPoint x: 856, endPoint y: 364, distance: 72.1
click at [856, 364] on div at bounding box center [870, 359] width 74 height 16
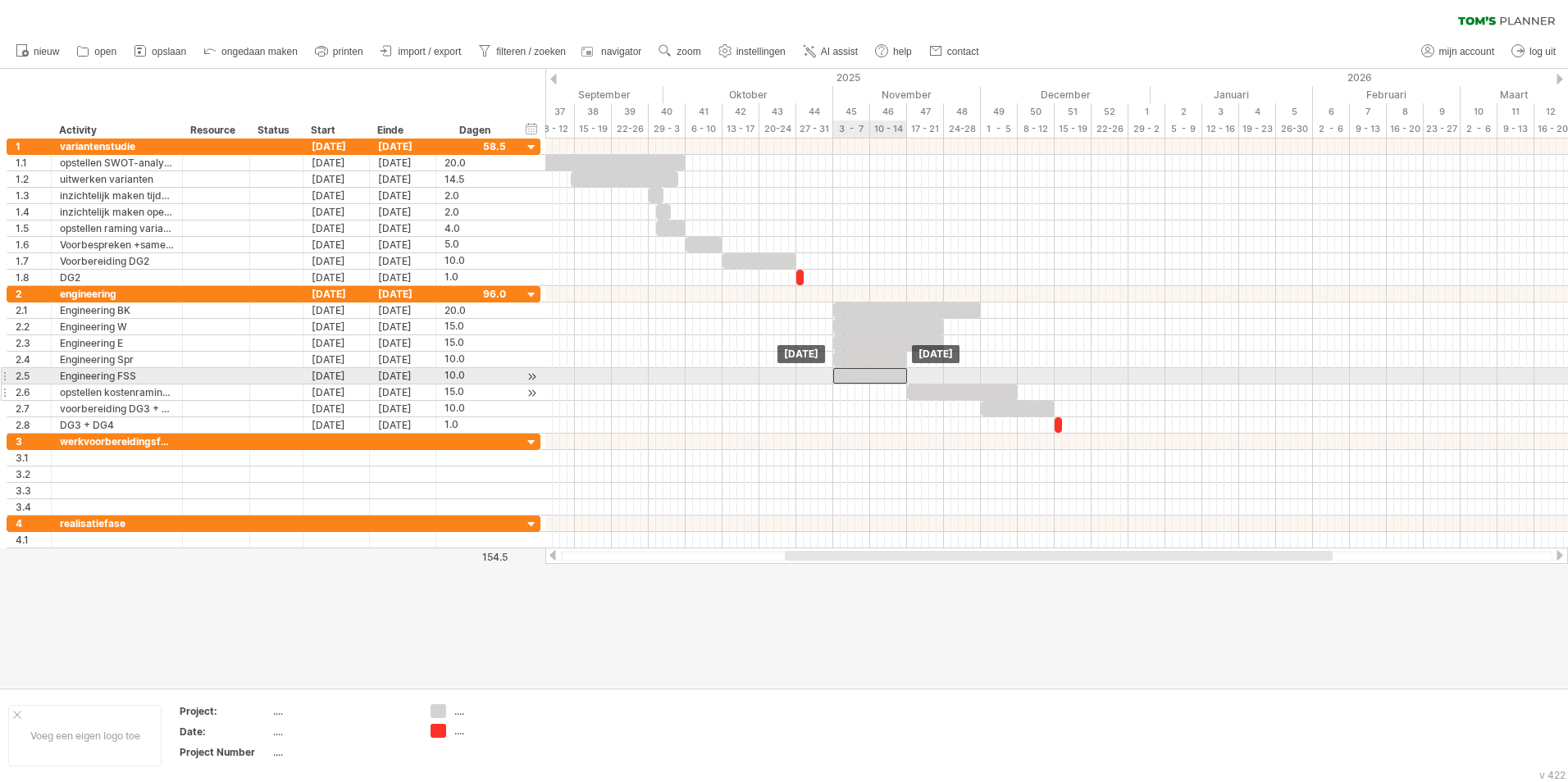
drag, startPoint x: 931, startPoint y: 370, endPoint x: 857, endPoint y: 373, distance: 74.1
click at [857, 373] on div at bounding box center [870, 375] width 74 height 16
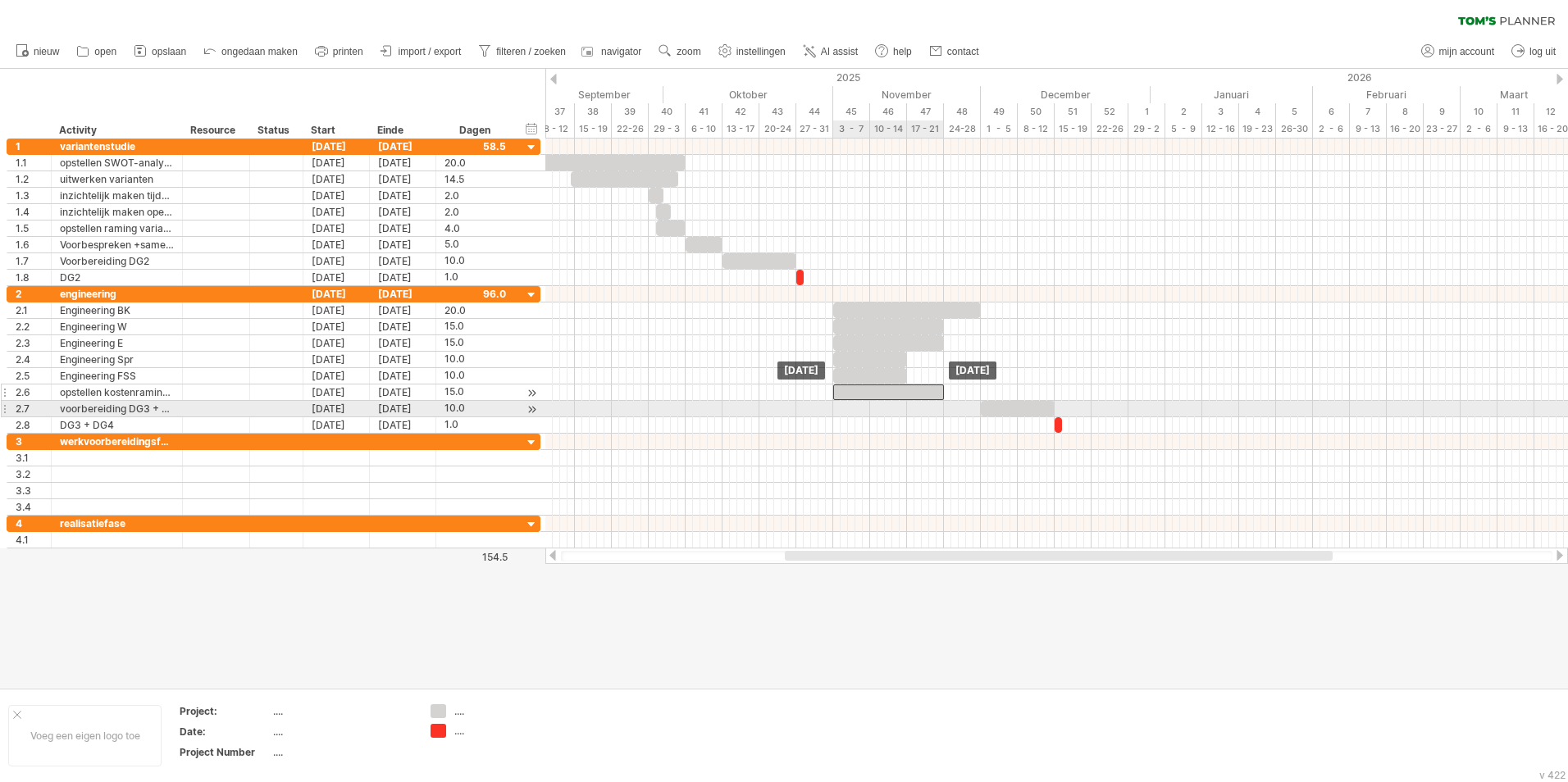
drag, startPoint x: 953, startPoint y: 398, endPoint x: 899, endPoint y: 402, distance: 54.1
click at [899, 402] on div "[DATE] [DATE]" at bounding box center [1057, 343] width 1023 height 410
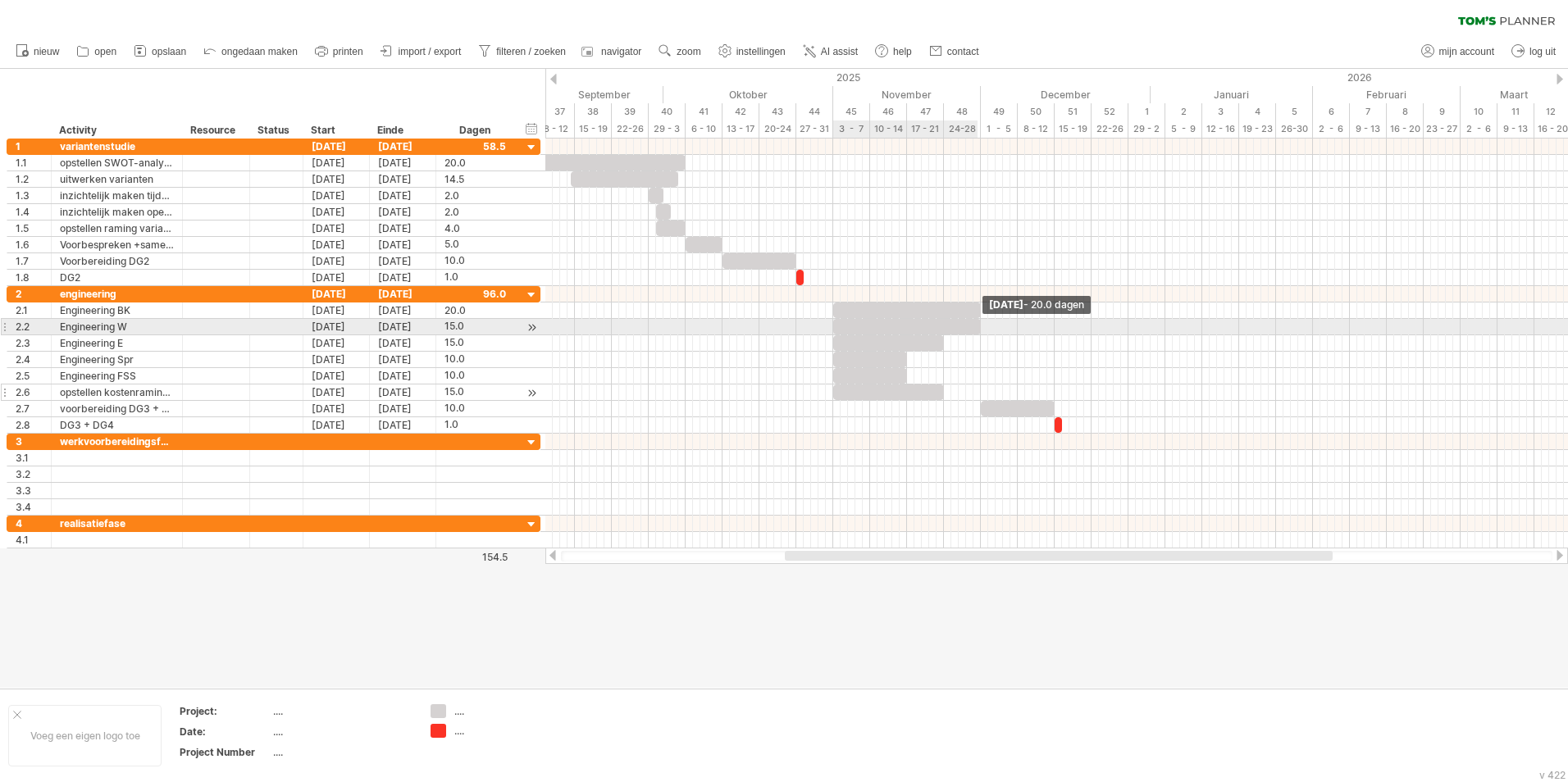
drag, startPoint x: 945, startPoint y: 327, endPoint x: 981, endPoint y: 323, distance: 36.2
click at [981, 323] on span at bounding box center [980, 326] width 7 height 16
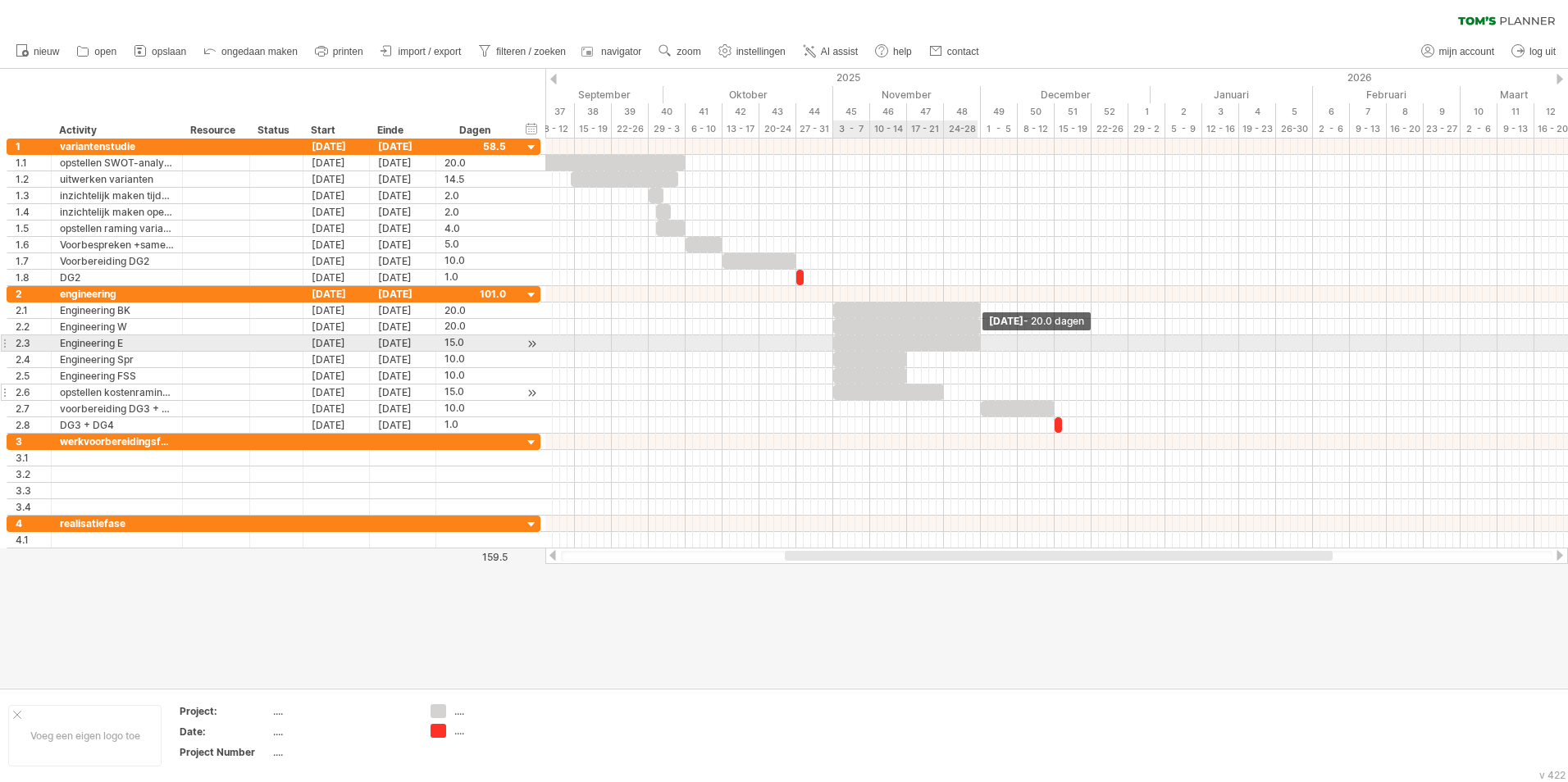
drag, startPoint x: 946, startPoint y: 346, endPoint x: 983, endPoint y: 346, distance: 37.0
click at [983, 346] on span at bounding box center [980, 343] width 7 height 16
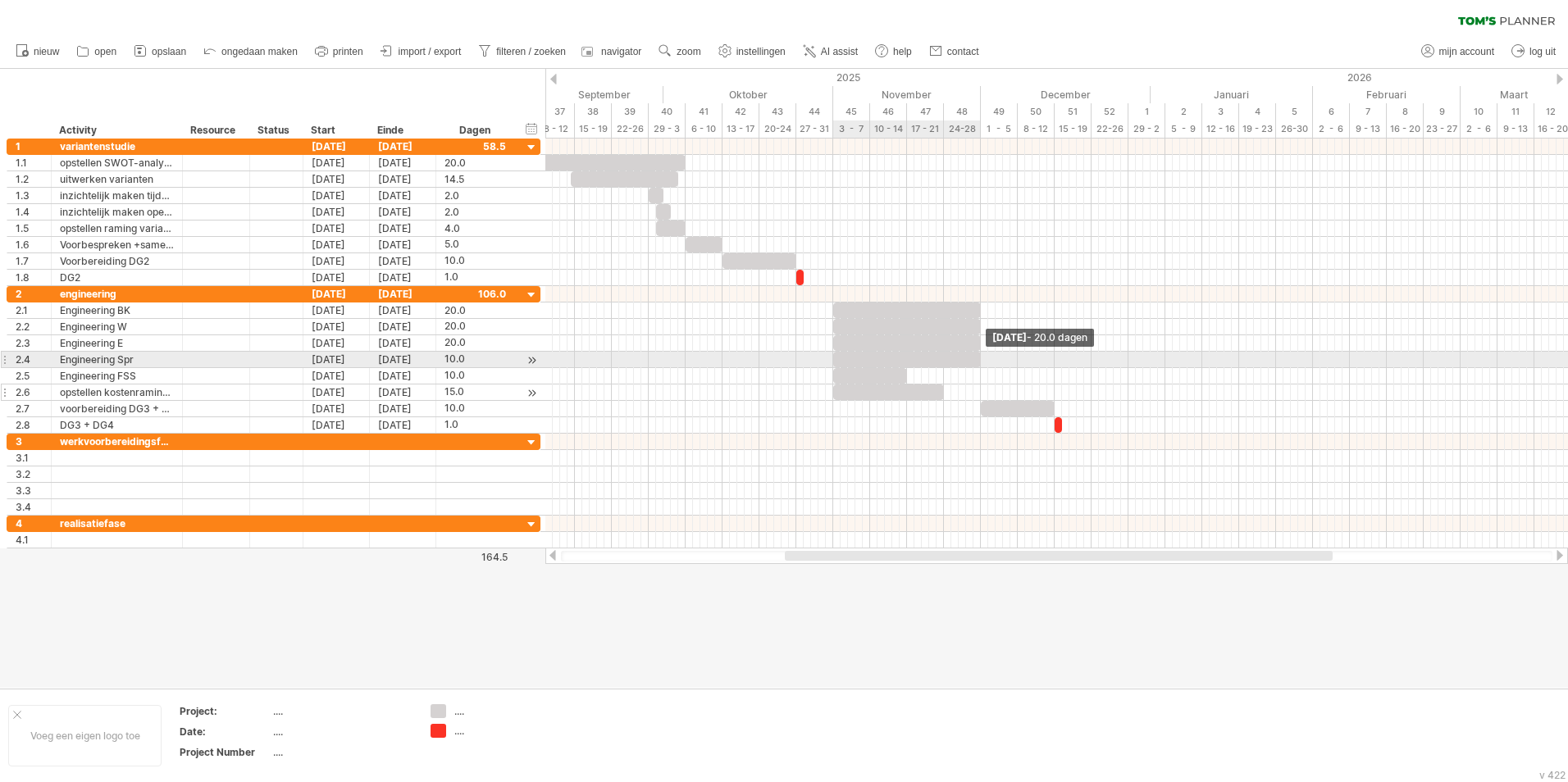
drag, startPoint x: 909, startPoint y: 362, endPoint x: 981, endPoint y: 358, distance: 72.1
click at [981, 358] on span at bounding box center [980, 359] width 7 height 16
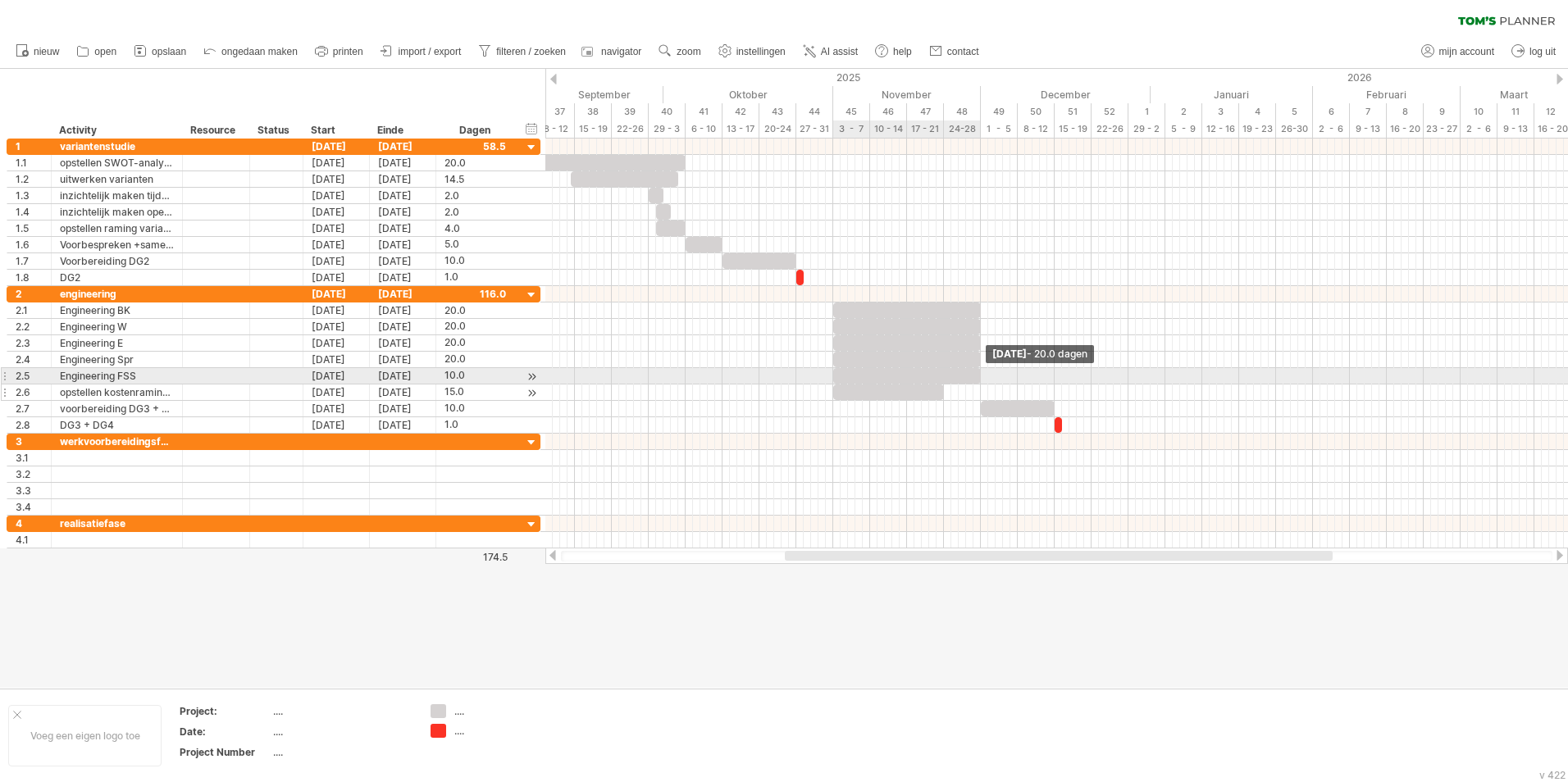
drag, startPoint x: 909, startPoint y: 375, endPoint x: 982, endPoint y: 371, distance: 73.1
click at [982, 371] on span at bounding box center [980, 375] width 7 height 16
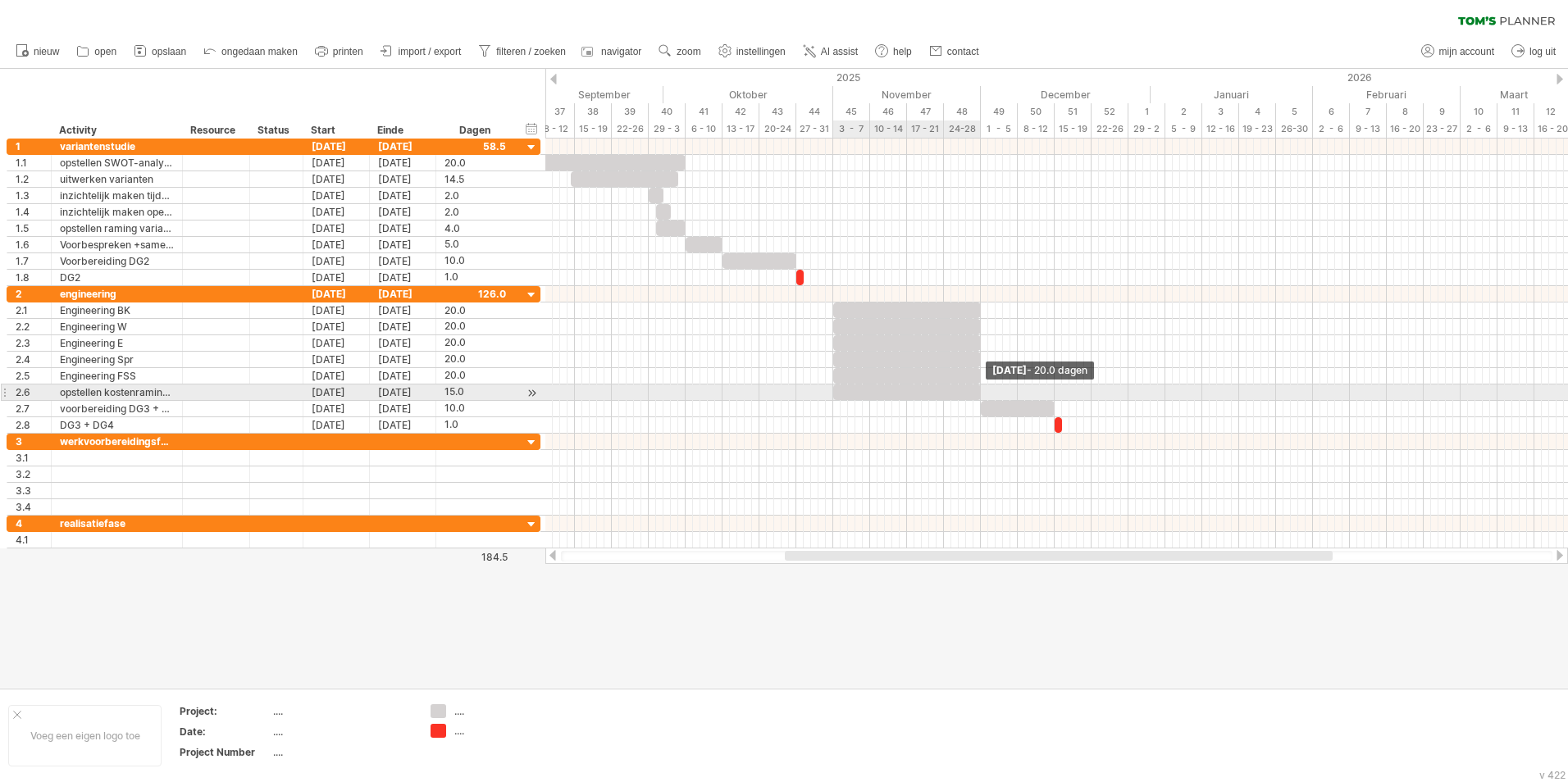
drag, startPoint x: 946, startPoint y: 393, endPoint x: 981, endPoint y: 391, distance: 35.1
click at [981, 391] on span at bounding box center [980, 392] width 7 height 16
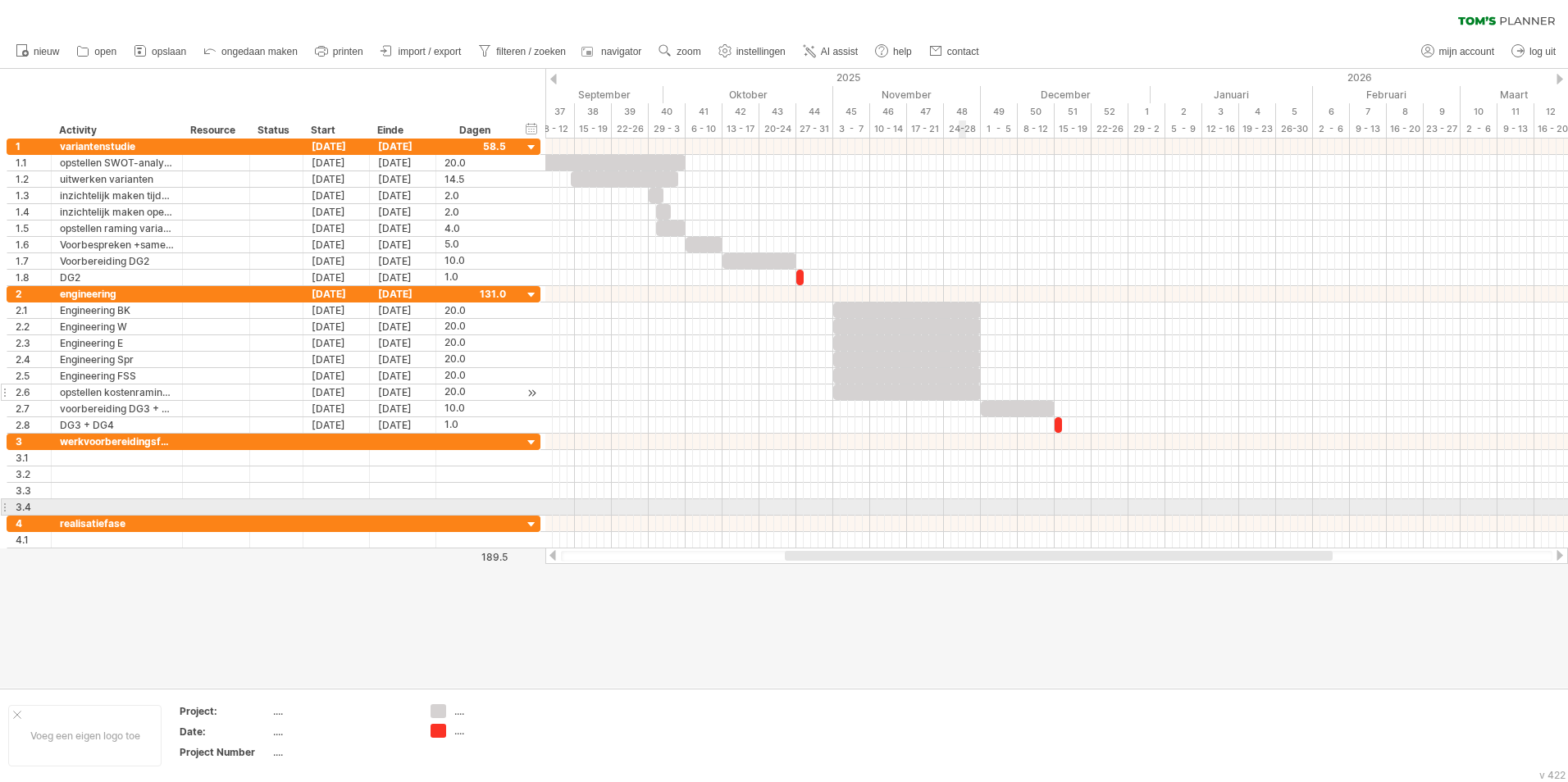
click at [960, 501] on div at bounding box center [1057, 507] width 1023 height 16
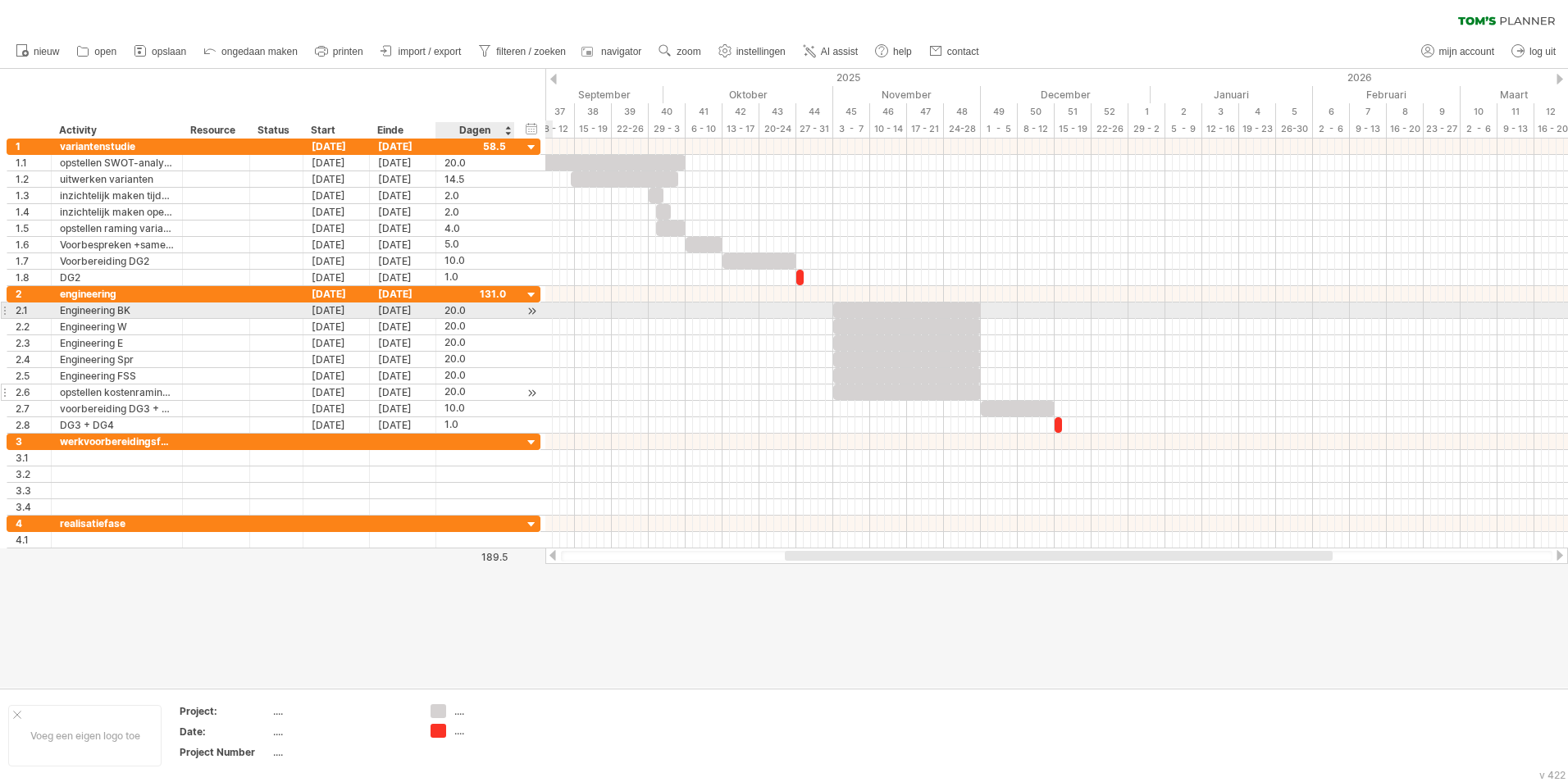
click at [479, 309] on div "20.0" at bounding box center [475, 310] width 61 height 16
type input "**"
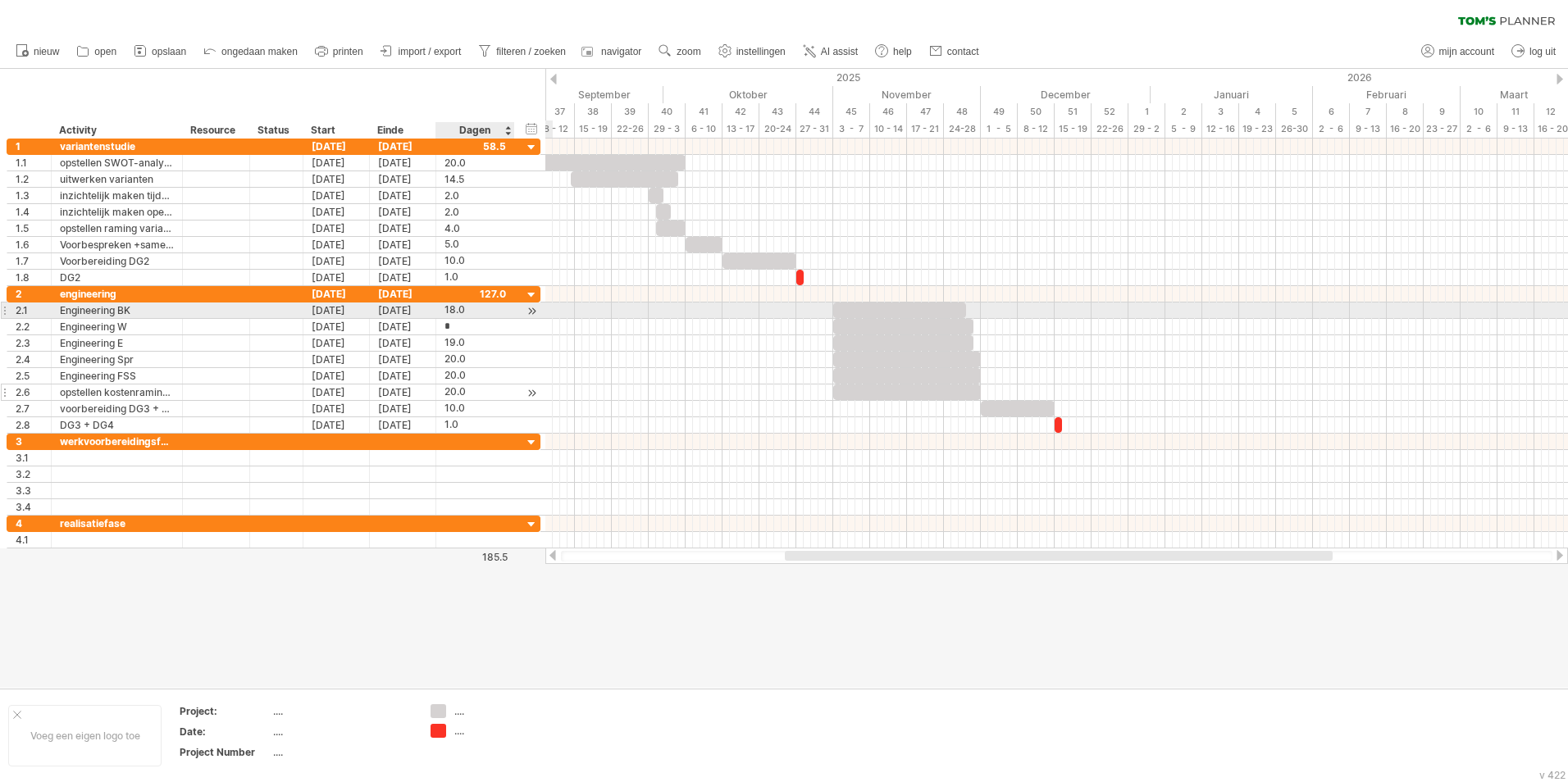
type input "**"
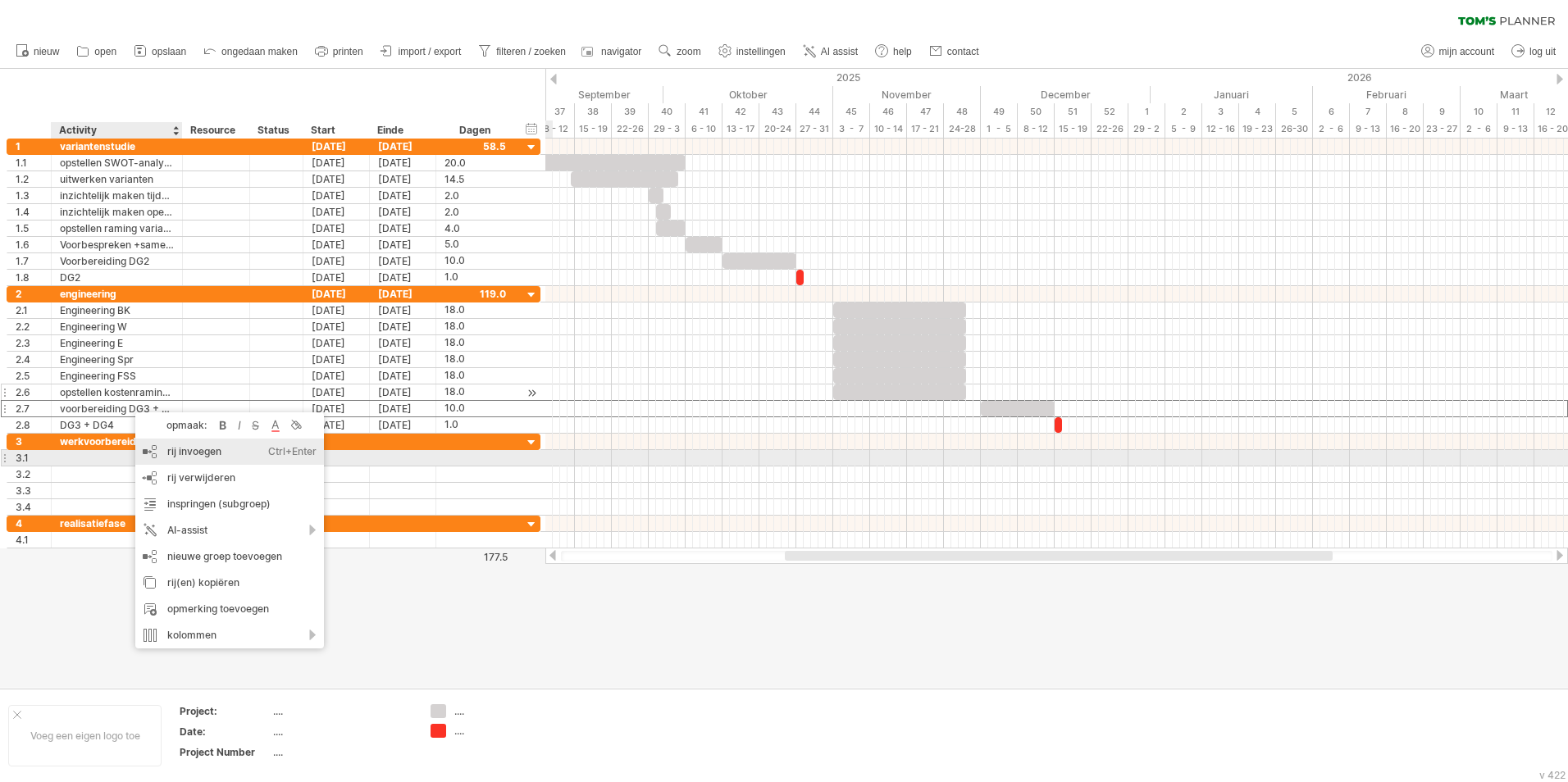
click at [192, 455] on div "rij invoegen Ctrl+Enter Cmd+Enter" at bounding box center [229, 452] width 189 height 26
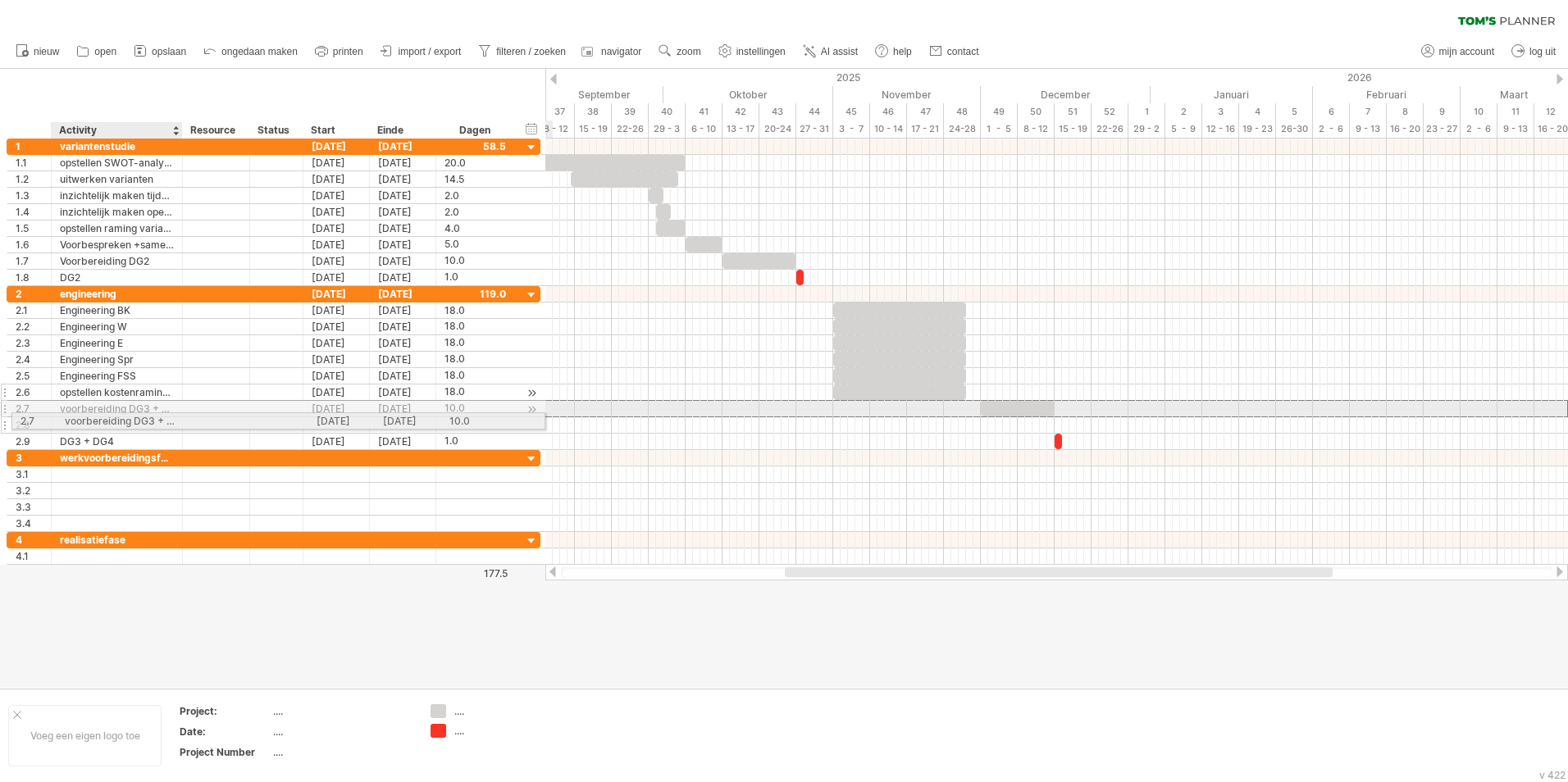
drag, startPoint x: 111, startPoint y: 408, endPoint x: 112, endPoint y: 418, distance: 10.0
click at [112, 418] on div "**********" at bounding box center [274, 368] width 534 height 164
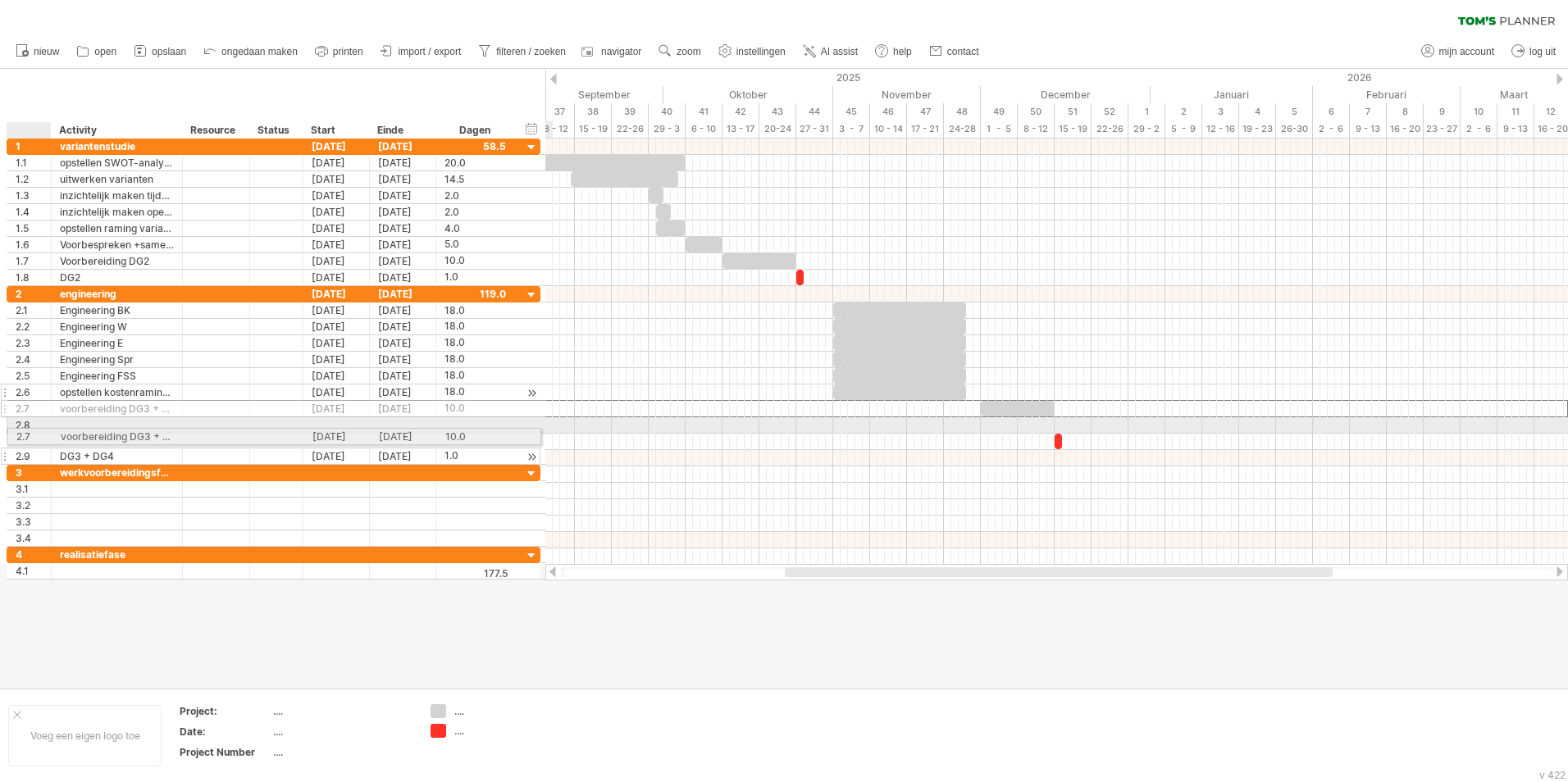
drag, startPoint x: 43, startPoint y: 408, endPoint x: 39, endPoint y: 434, distance: 26.3
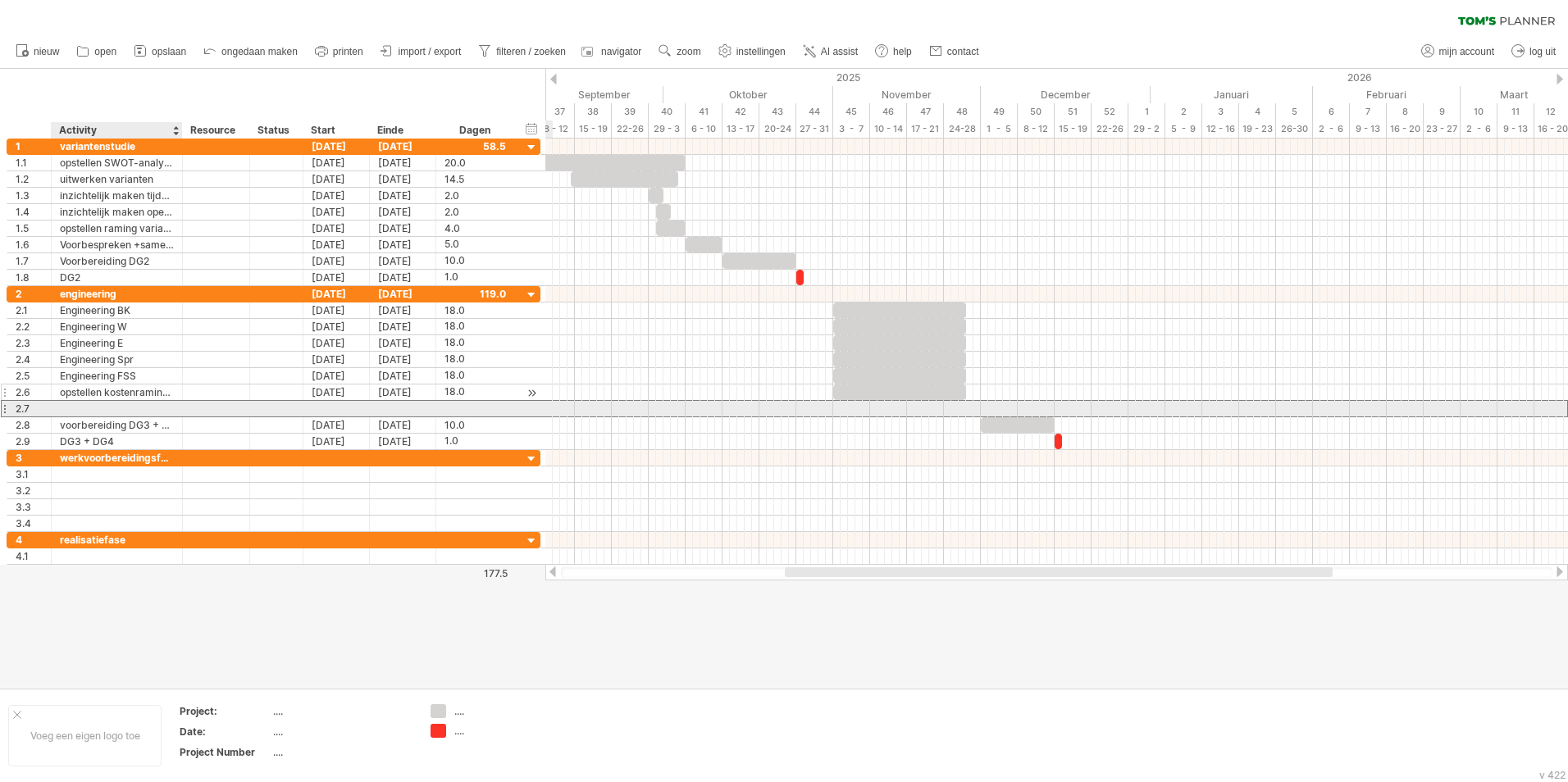
click at [84, 417] on div "2.7" at bounding box center [274, 408] width 534 height 17
click at [139, 398] on div "opstellen kostenramingen alle disciplines" at bounding box center [116, 392] width 114 height 16
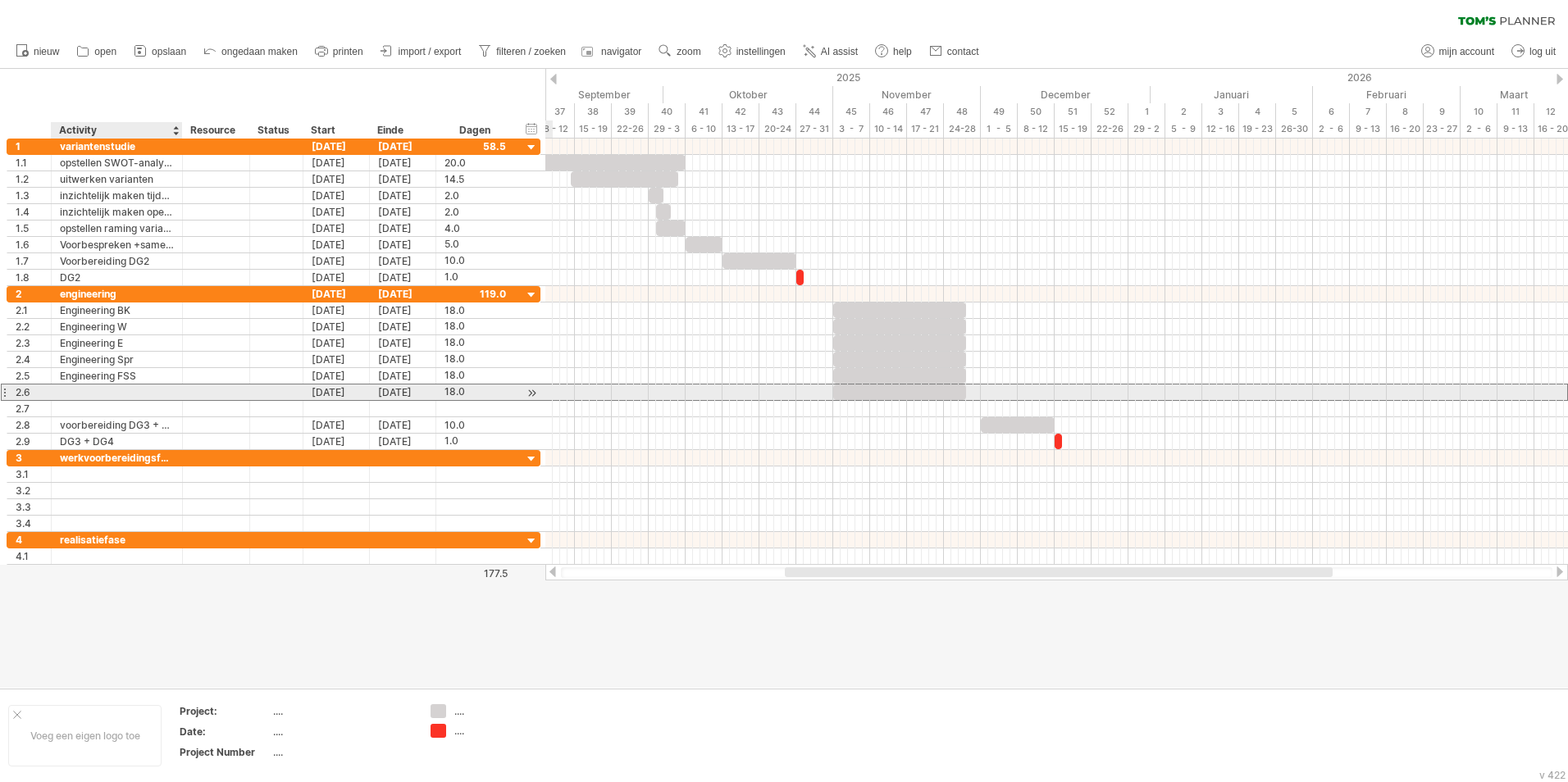
scroll to position [0, 0]
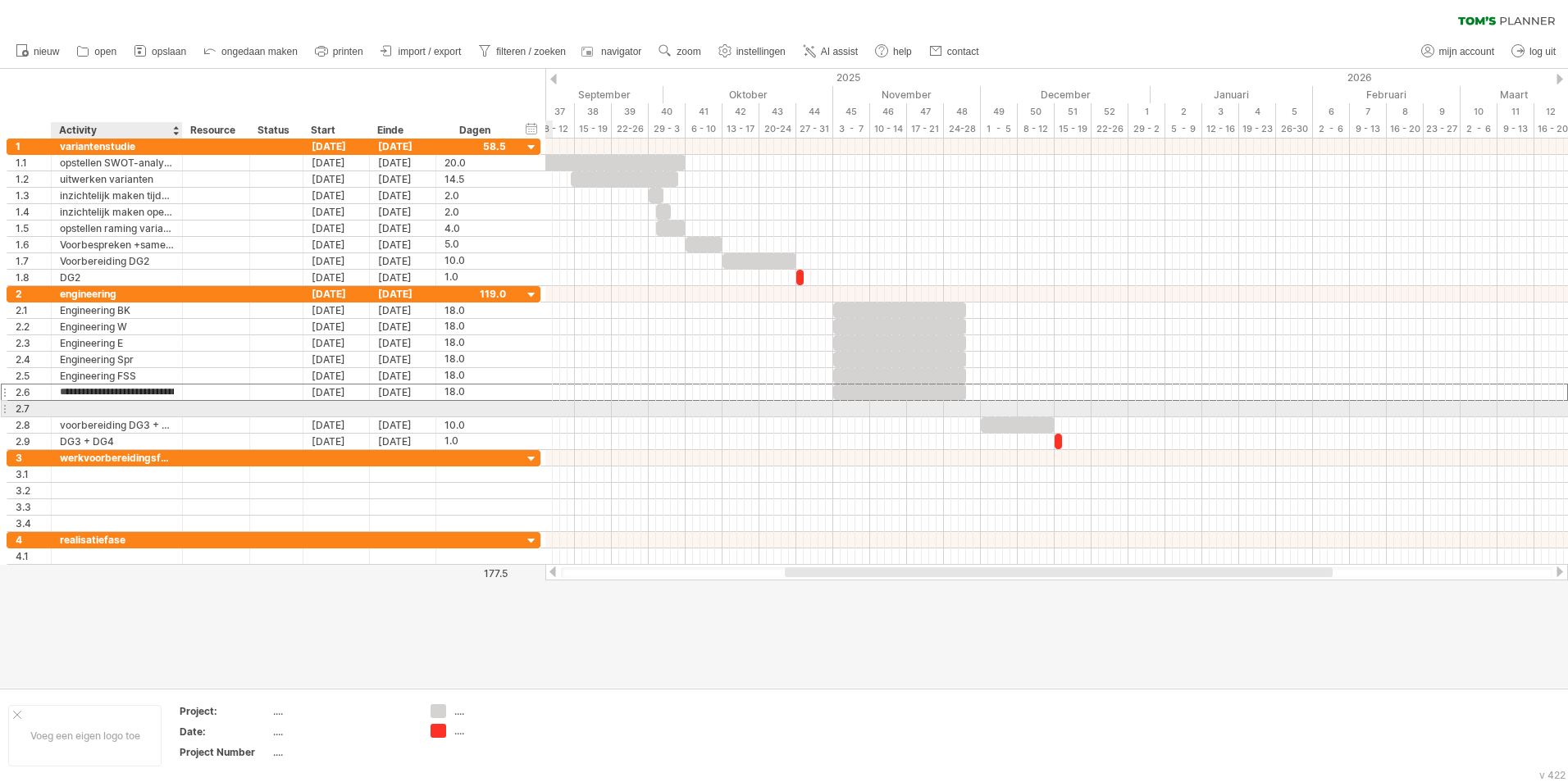
click at [117, 412] on div at bounding box center [116, 408] width 114 height 16
type input "**********"
click at [457, 408] on div at bounding box center [475, 408] width 61 height 16
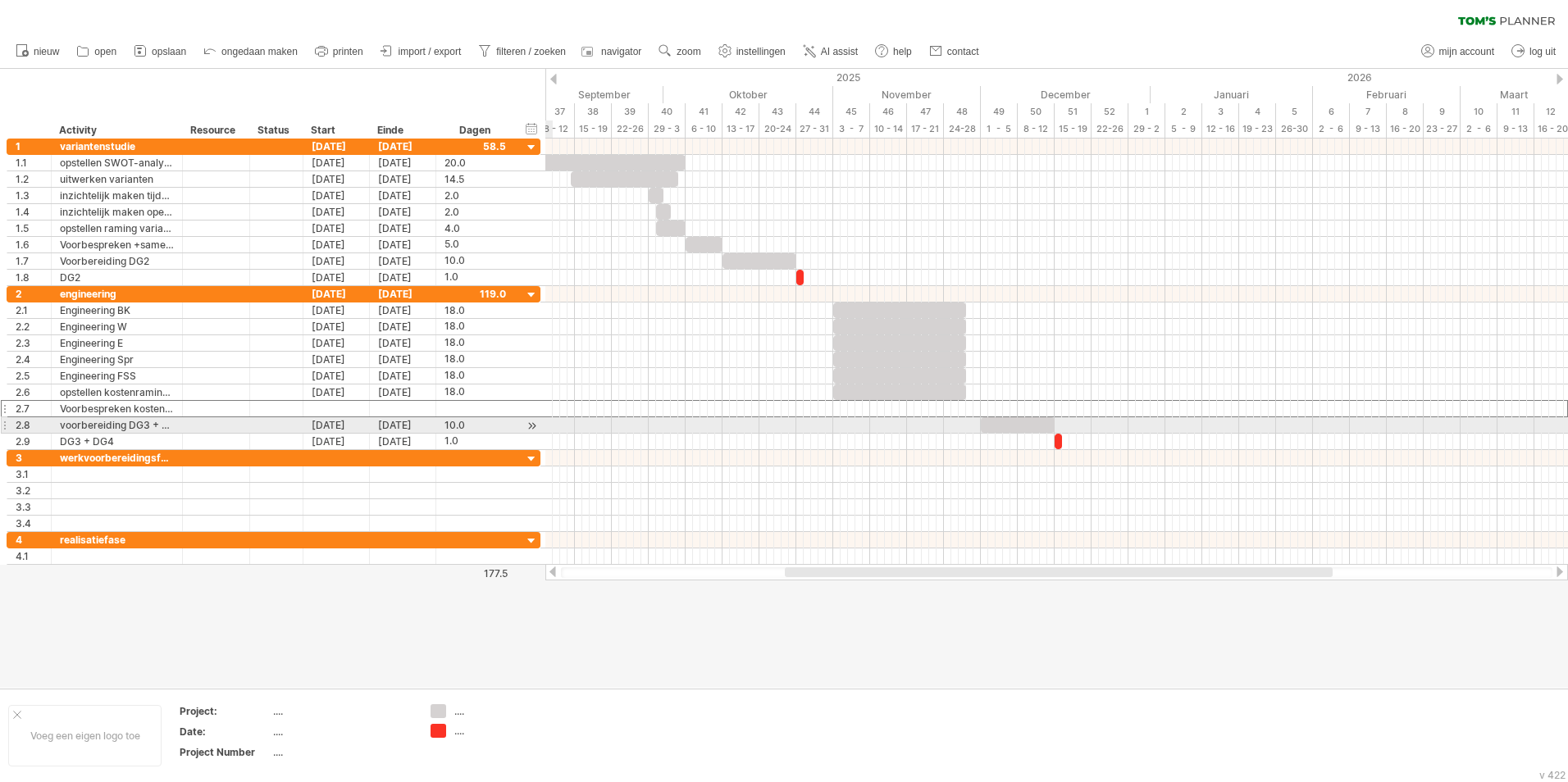
type input "*"
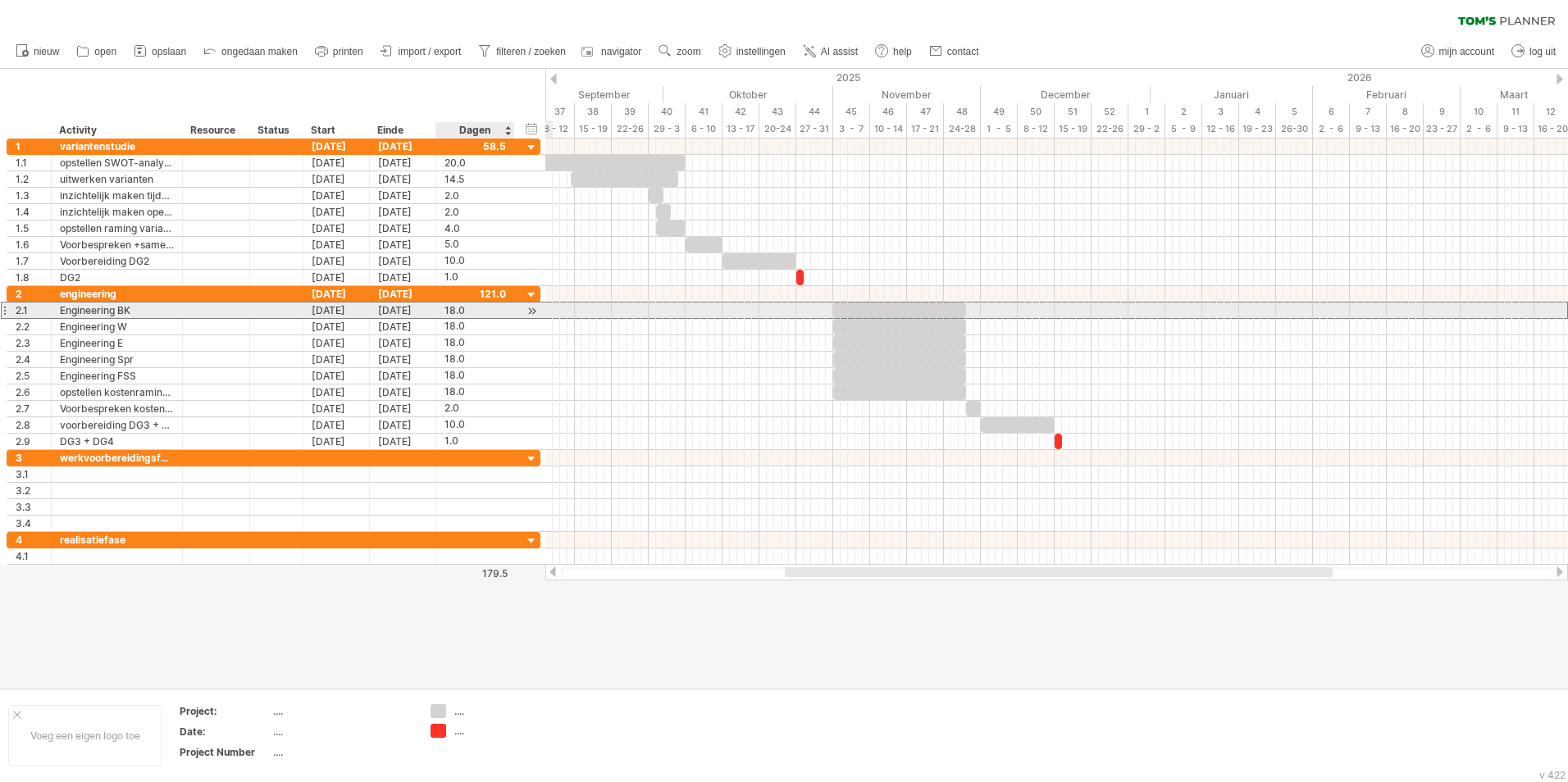
click at [475, 310] on div "18.0" at bounding box center [475, 310] width 61 height 16
type input "**"
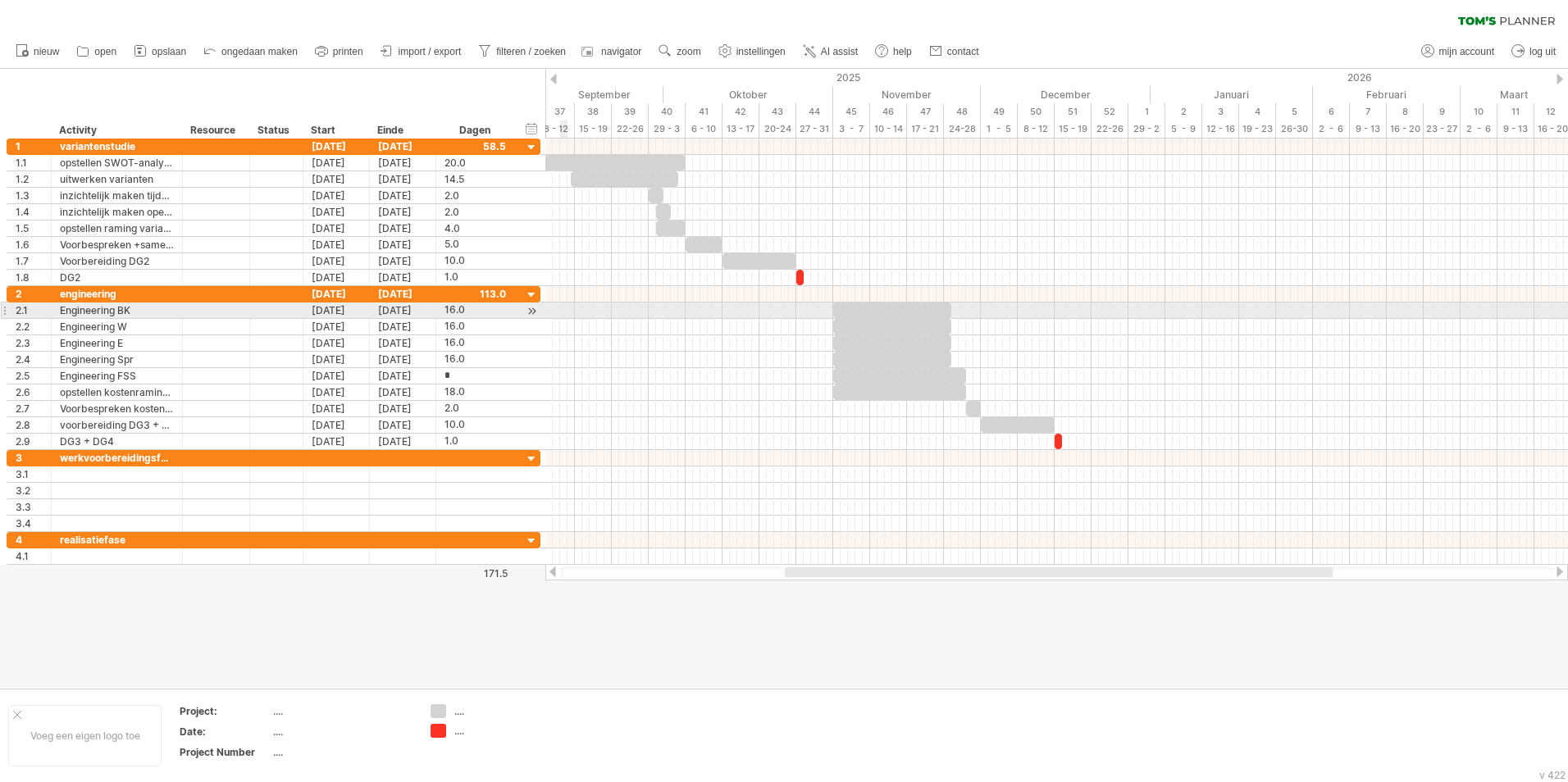
type input "**"
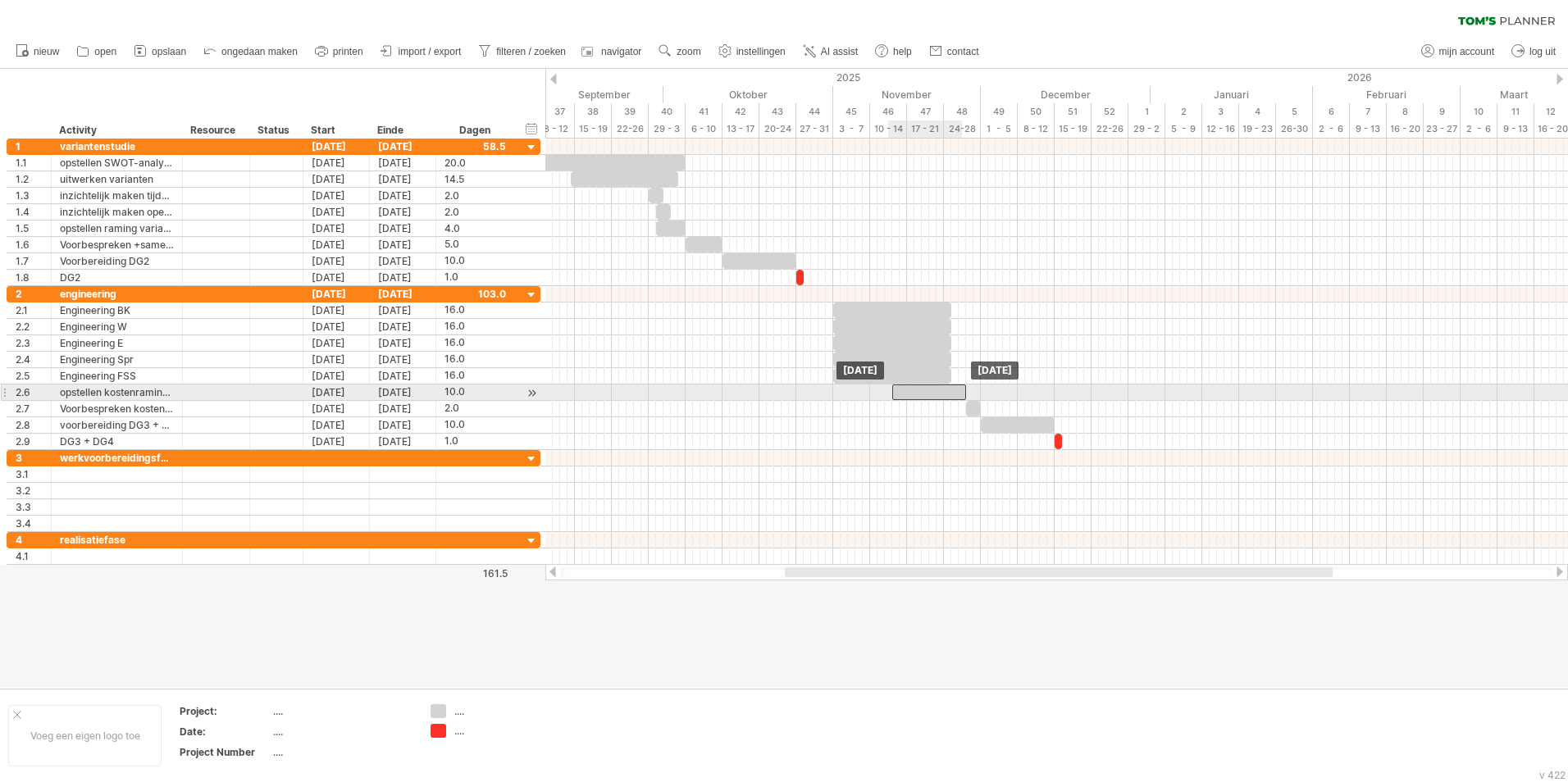
drag, startPoint x: 862, startPoint y: 392, endPoint x: 920, endPoint y: 386, distance: 58.3
click at [920, 386] on div at bounding box center [929, 392] width 74 height 16
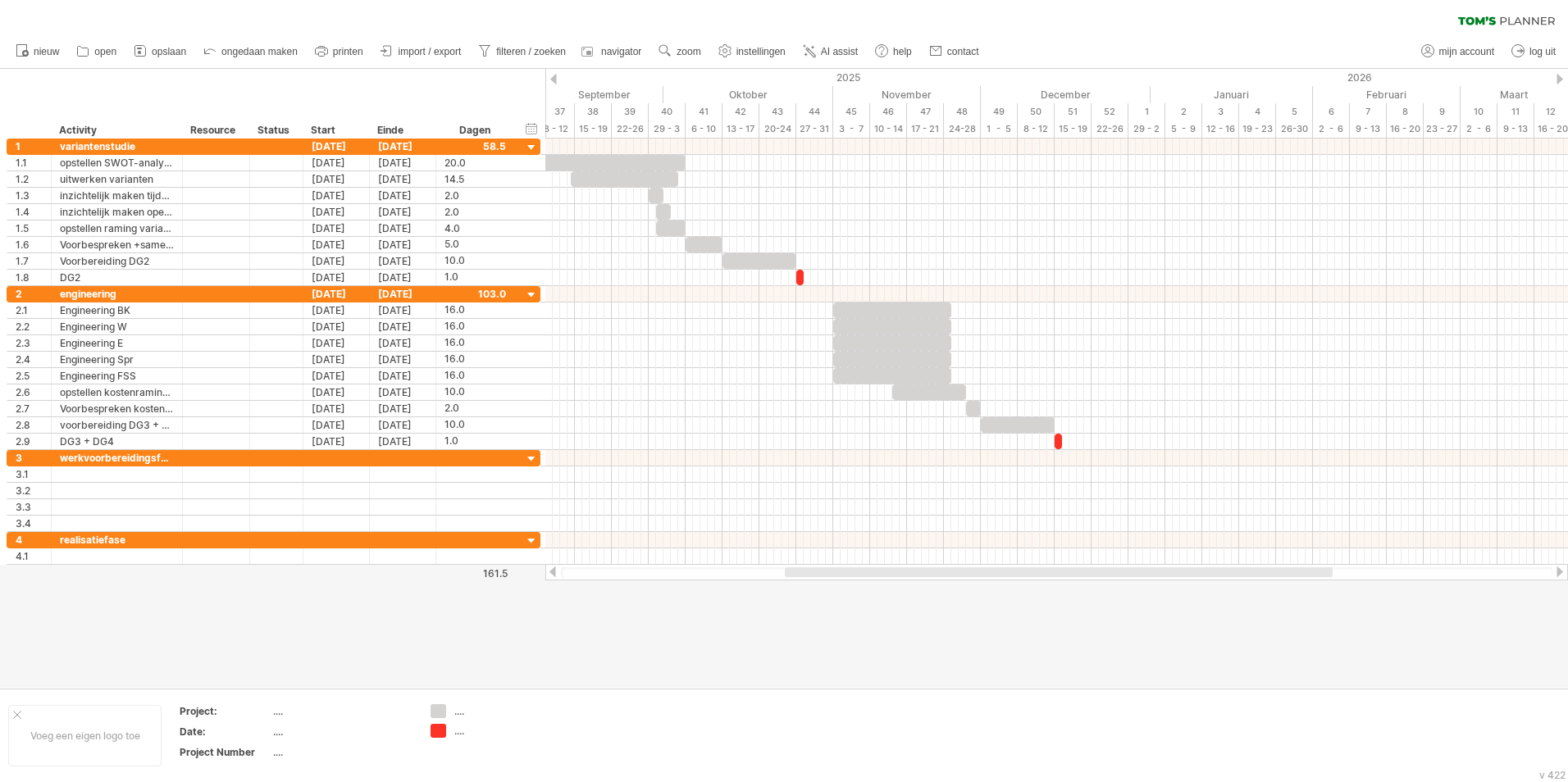
click at [845, 657] on div at bounding box center [784, 378] width 1568 height 619
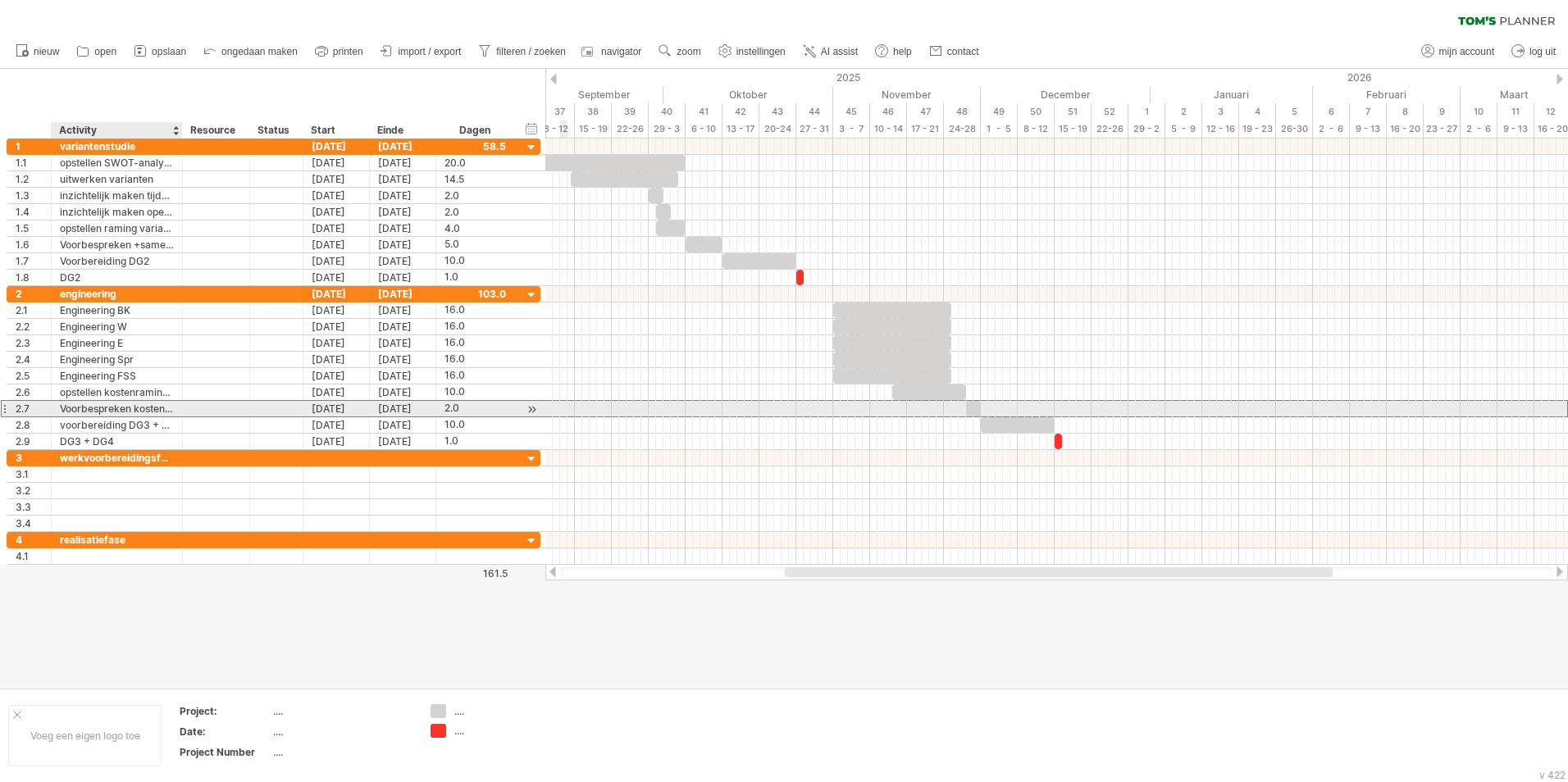
click at [124, 408] on div "Voorbespreken kostenraming" at bounding box center [116, 408] width 114 height 16
click at [173, 410] on input "**********" at bounding box center [116, 408] width 114 height 16
click at [165, 408] on input "**********" at bounding box center [116, 408] width 114 height 16
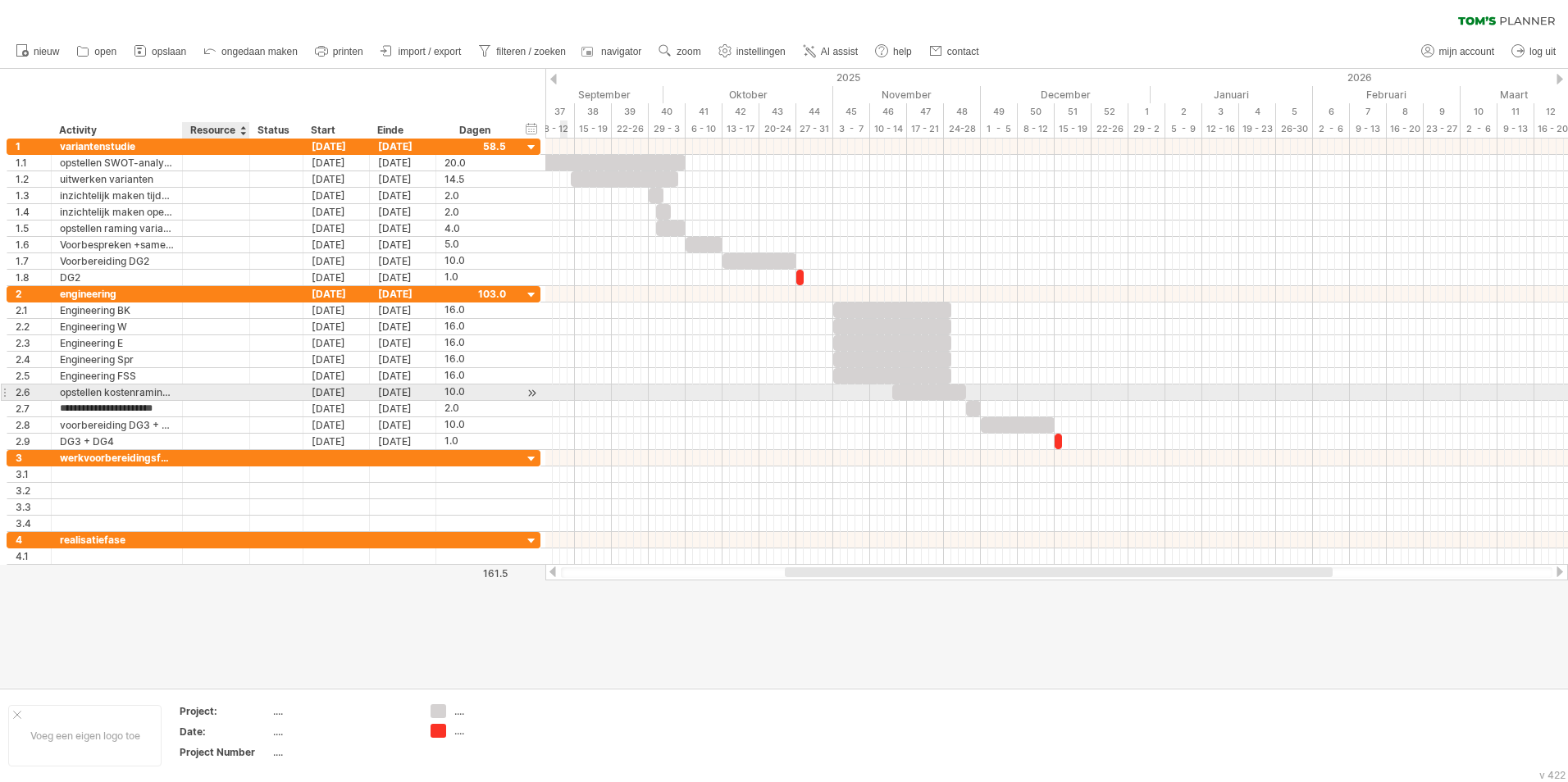
type input "**********"
click at [131, 393] on div "opstellen kostenramingen alle disciplines" at bounding box center [116, 392] width 114 height 16
type input "**********"
click at [130, 577] on div at bounding box center [784, 378] width 1568 height 619
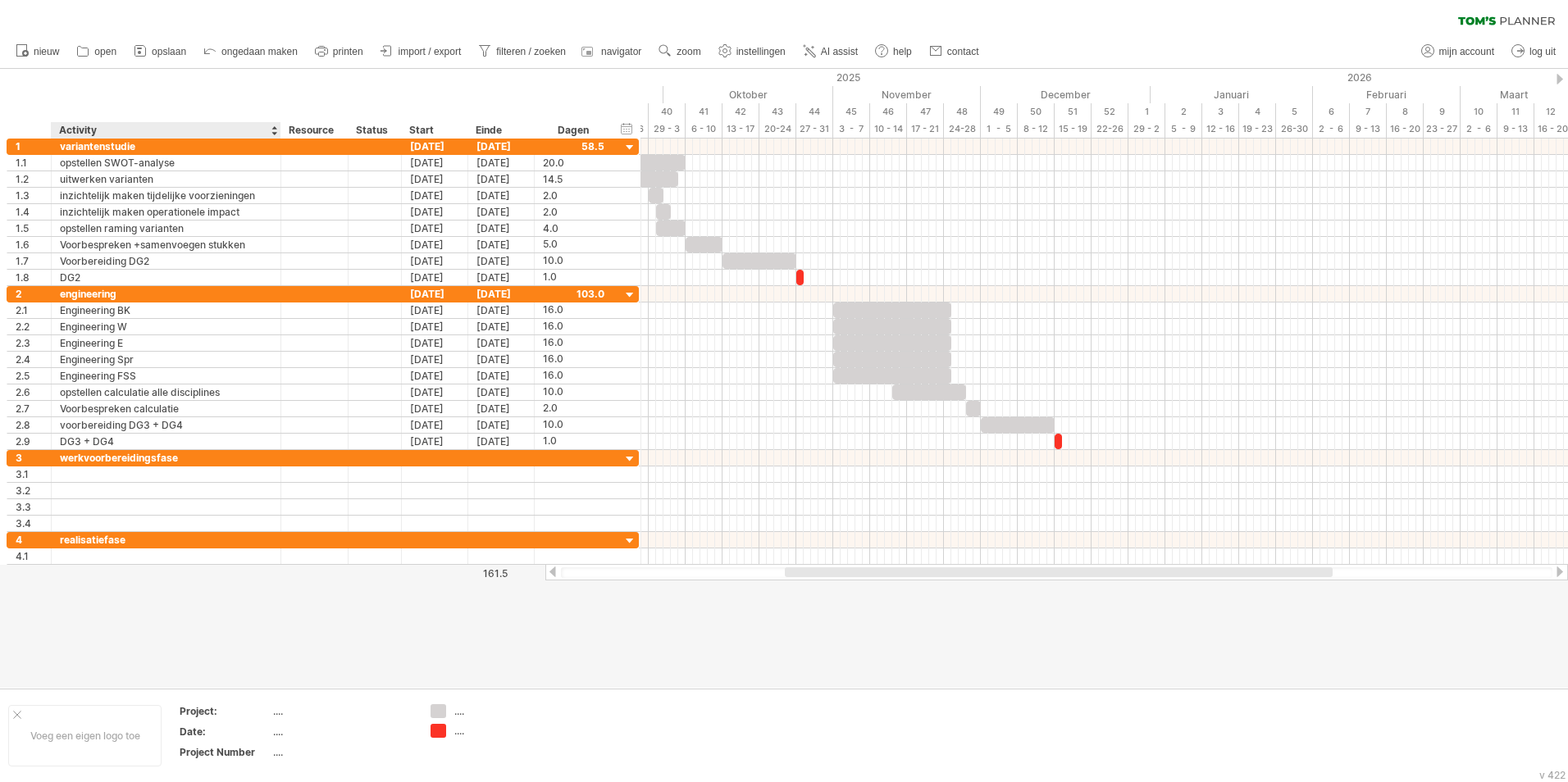
drag, startPoint x: 180, startPoint y: 134, endPoint x: 279, endPoint y: 132, distance: 99.0
click at [279, 132] on div at bounding box center [280, 130] width 6 height 16
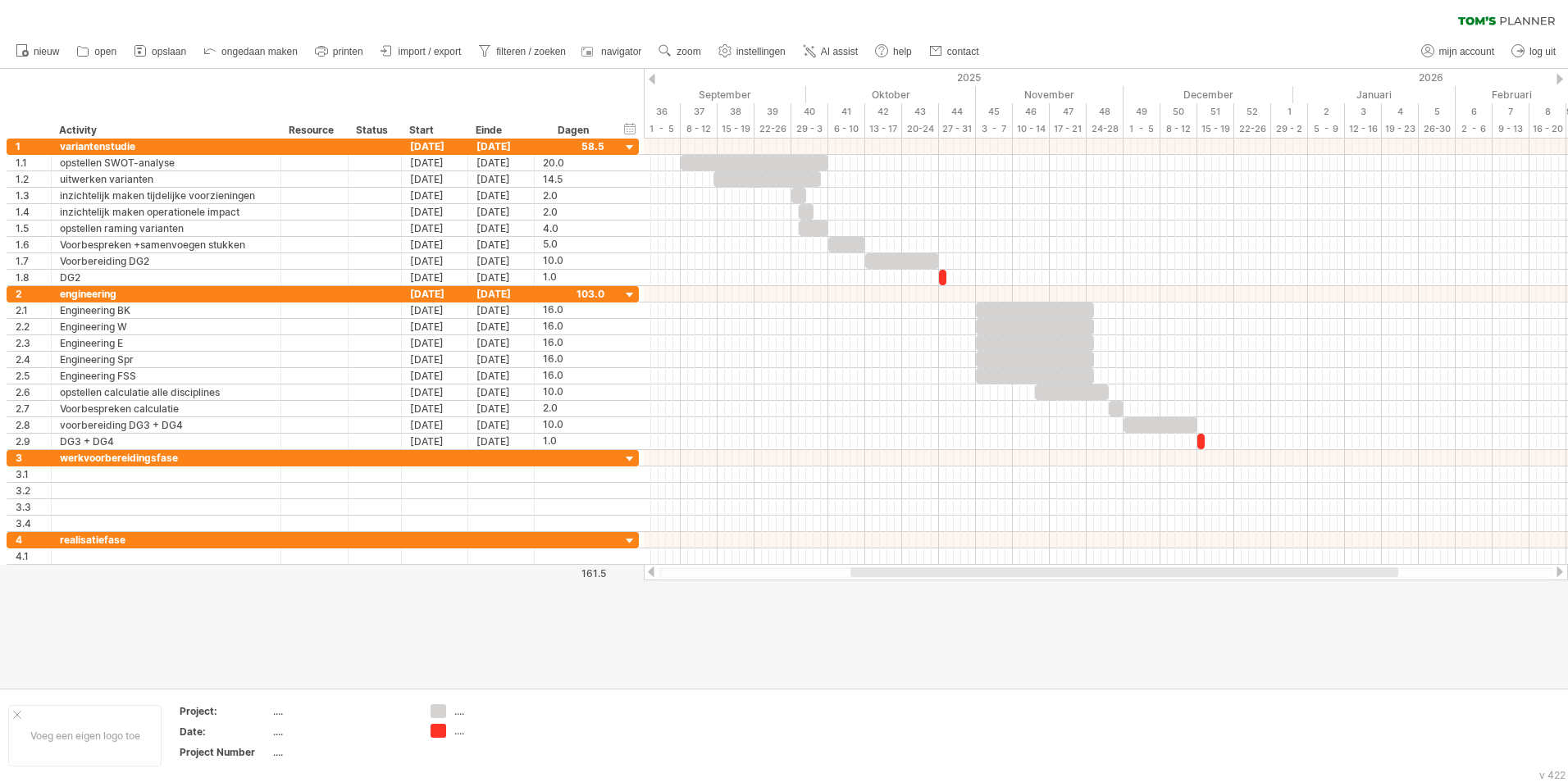
drag, startPoint x: 931, startPoint y: 573, endPoint x: 909, endPoint y: 578, distance: 22.6
click at [909, 578] on div at bounding box center [1106, 572] width 925 height 16
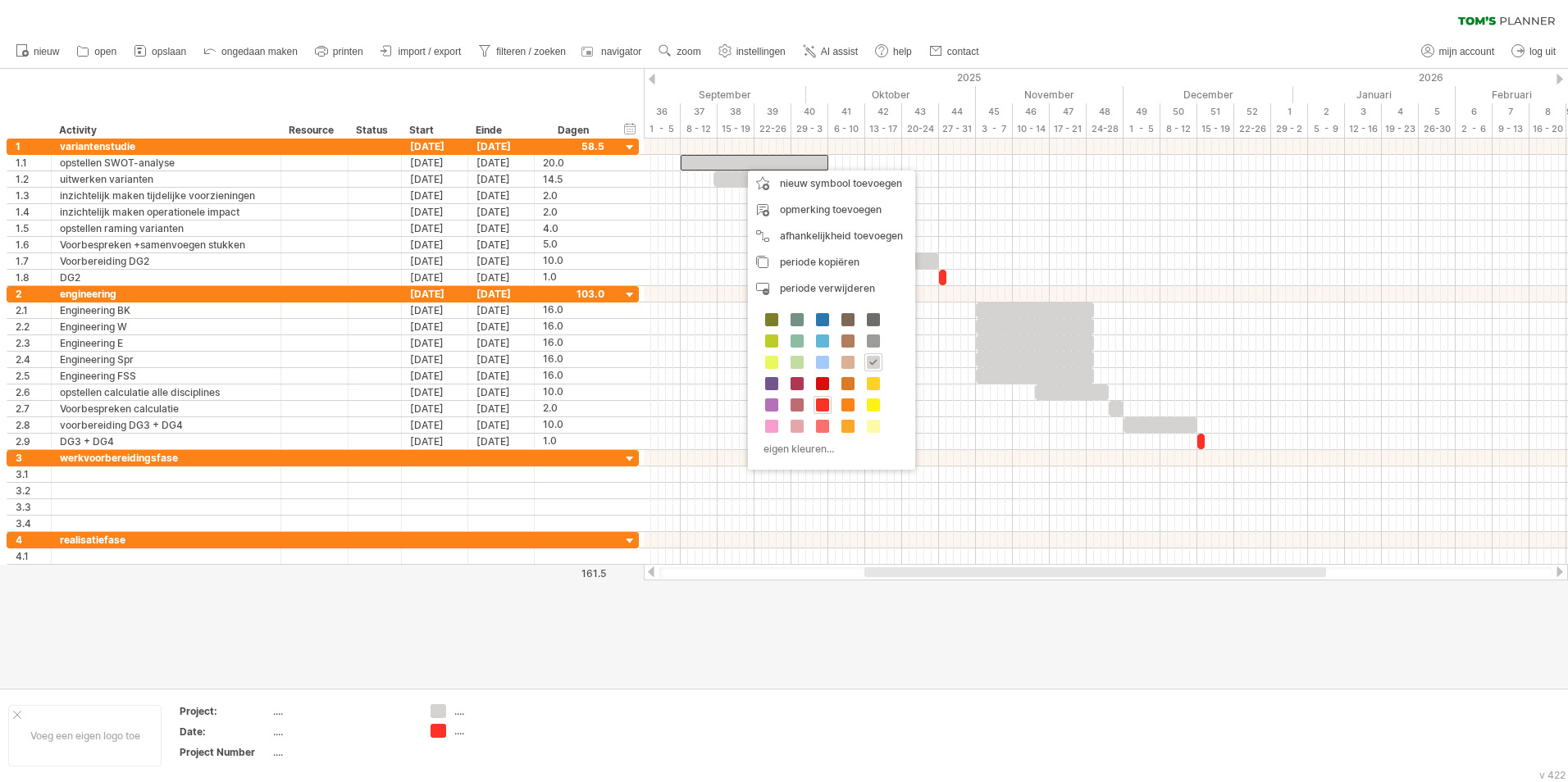
click at [916, 665] on div at bounding box center [784, 378] width 1568 height 619
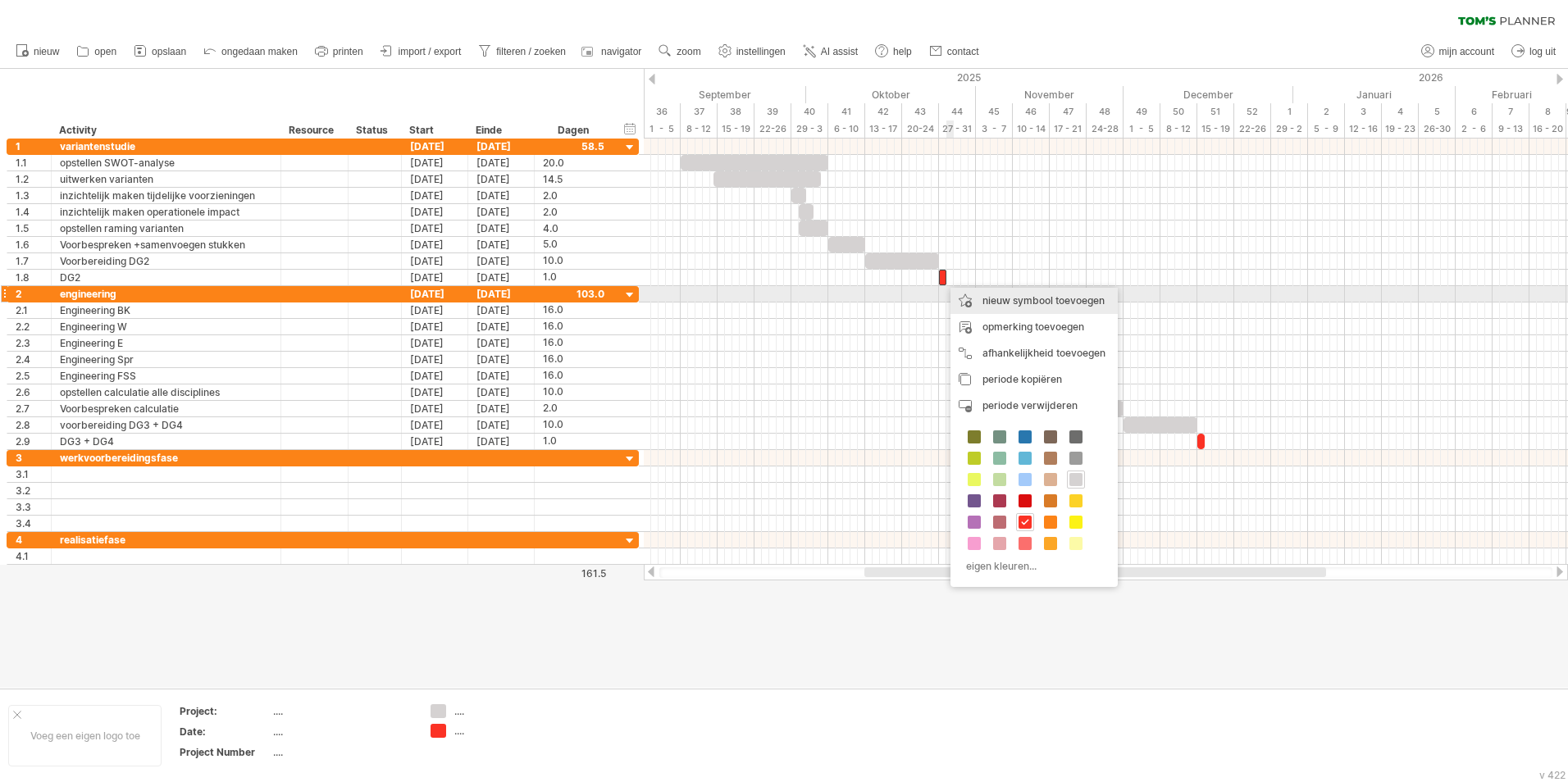
click at [1019, 302] on div "nieuw symbool toevoegen" at bounding box center [1033, 301] width 167 height 26
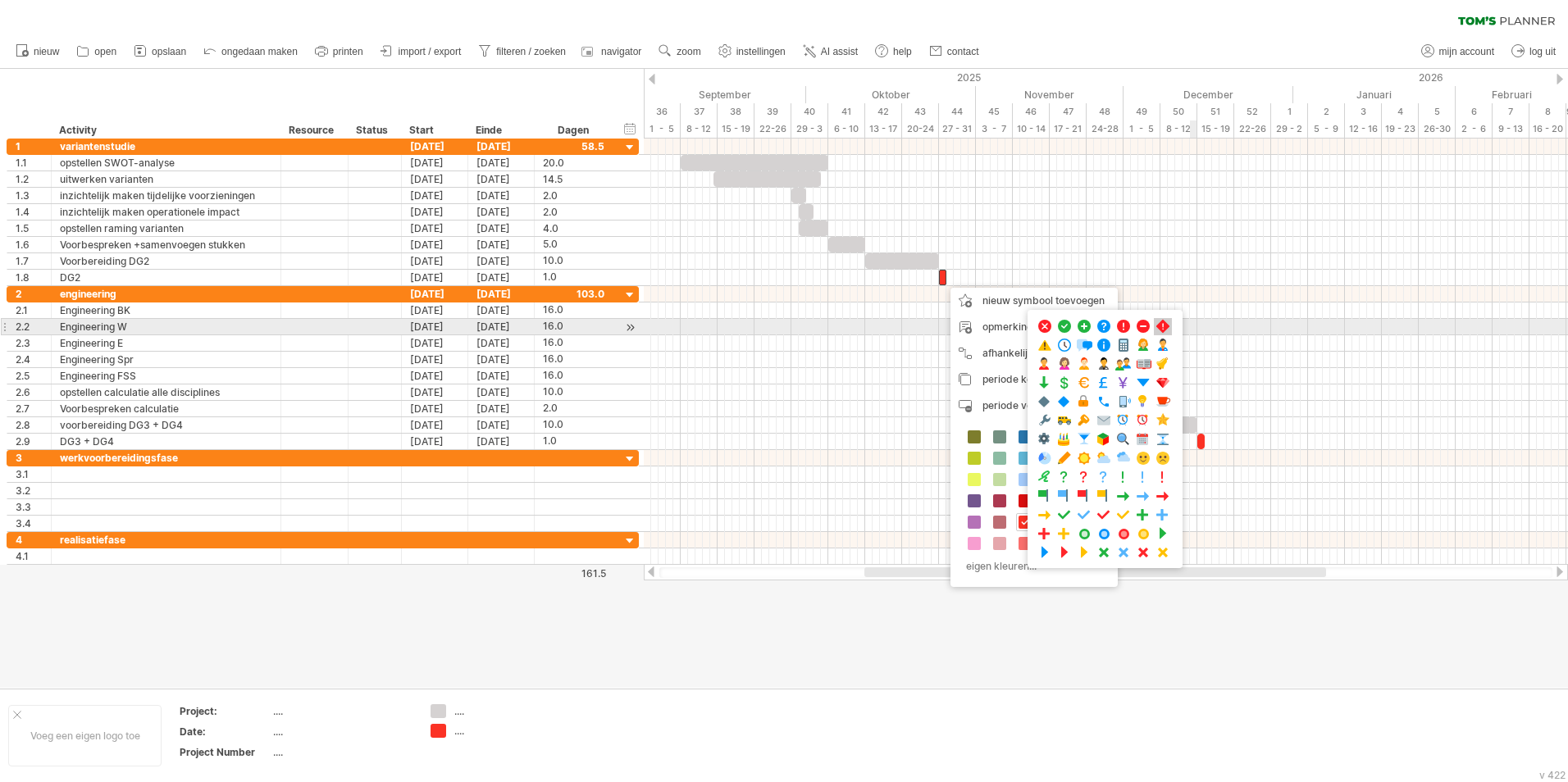
click at [1166, 327] on span at bounding box center [1162, 326] width 16 height 16
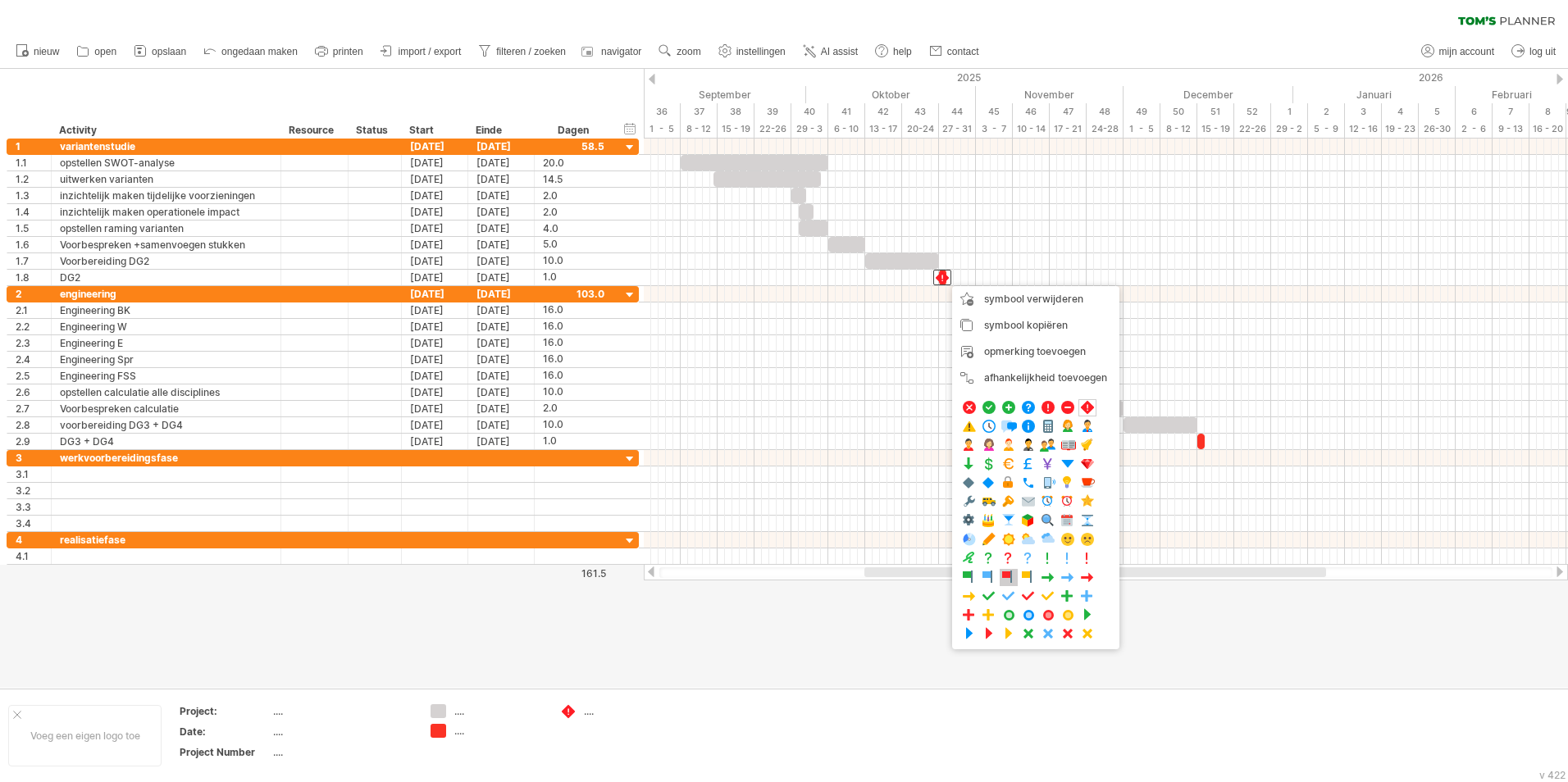
click at [1010, 576] on span at bounding box center [1008, 577] width 16 height 16
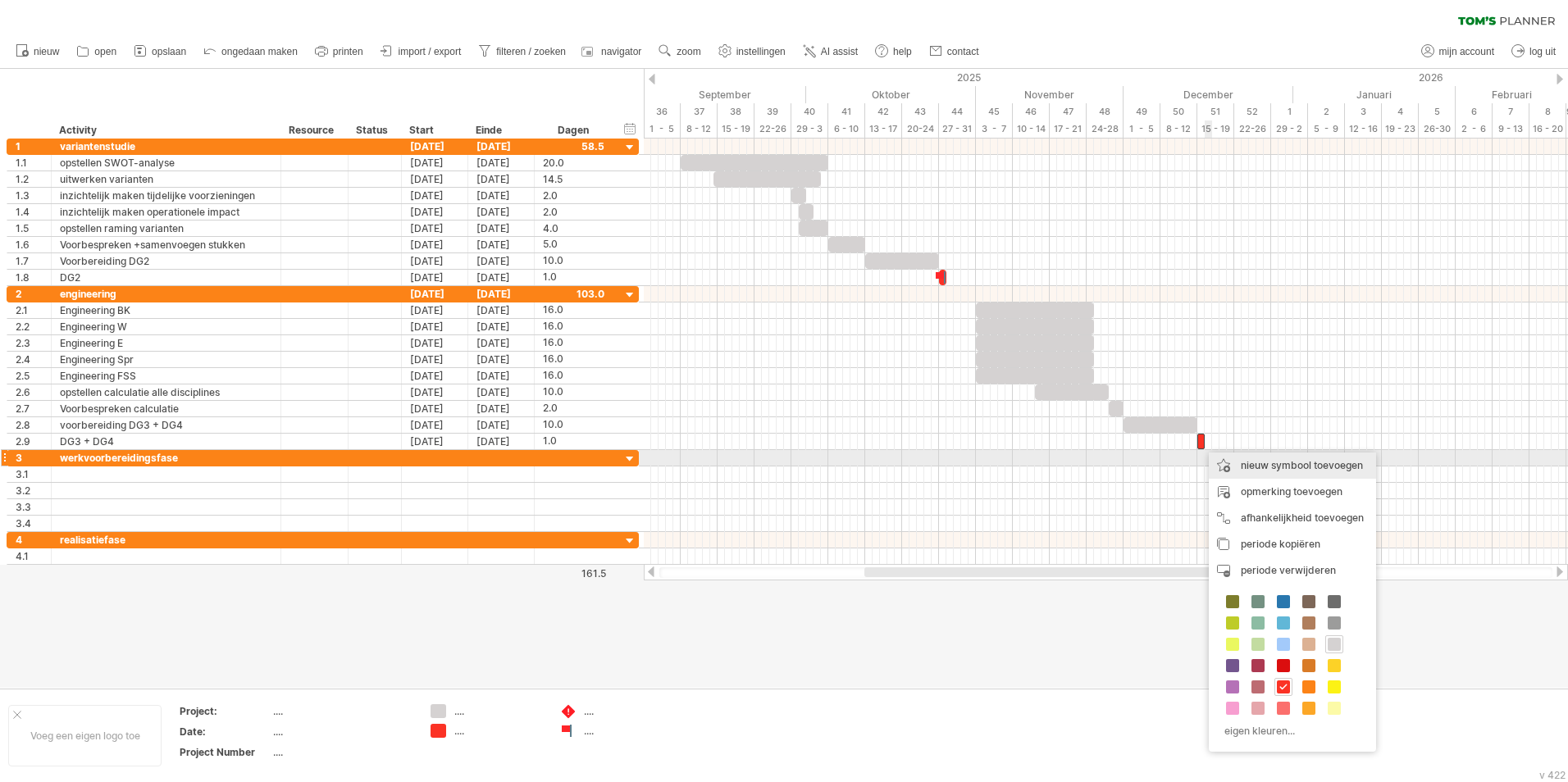
click at [1258, 459] on div "nieuw symbool toevoegen" at bounding box center [1292, 466] width 167 height 26
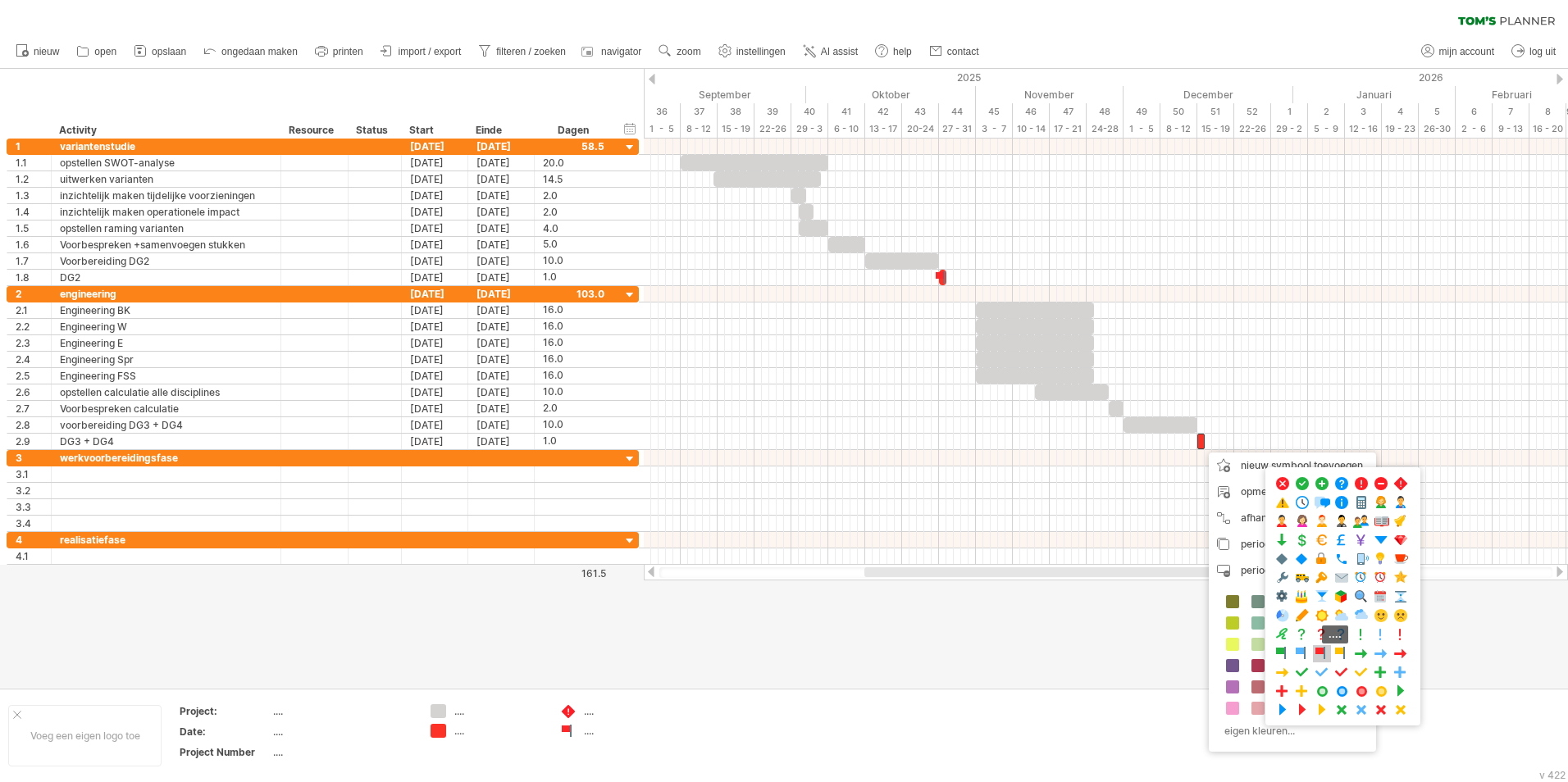
click at [1320, 650] on span at bounding box center [1322, 654] width 16 height 16
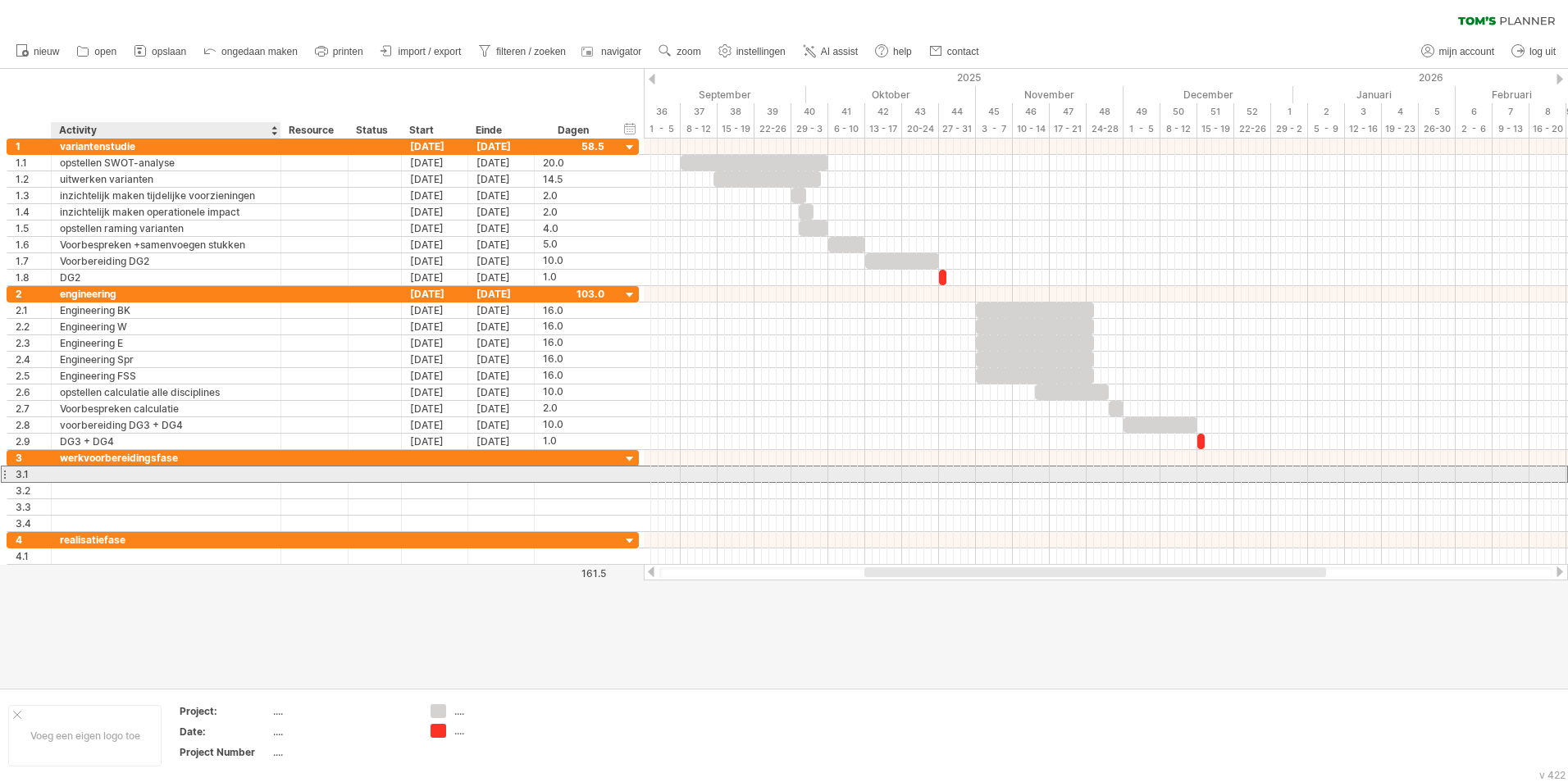
click at [113, 473] on div at bounding box center [165, 474] width 212 height 16
type input "**********"
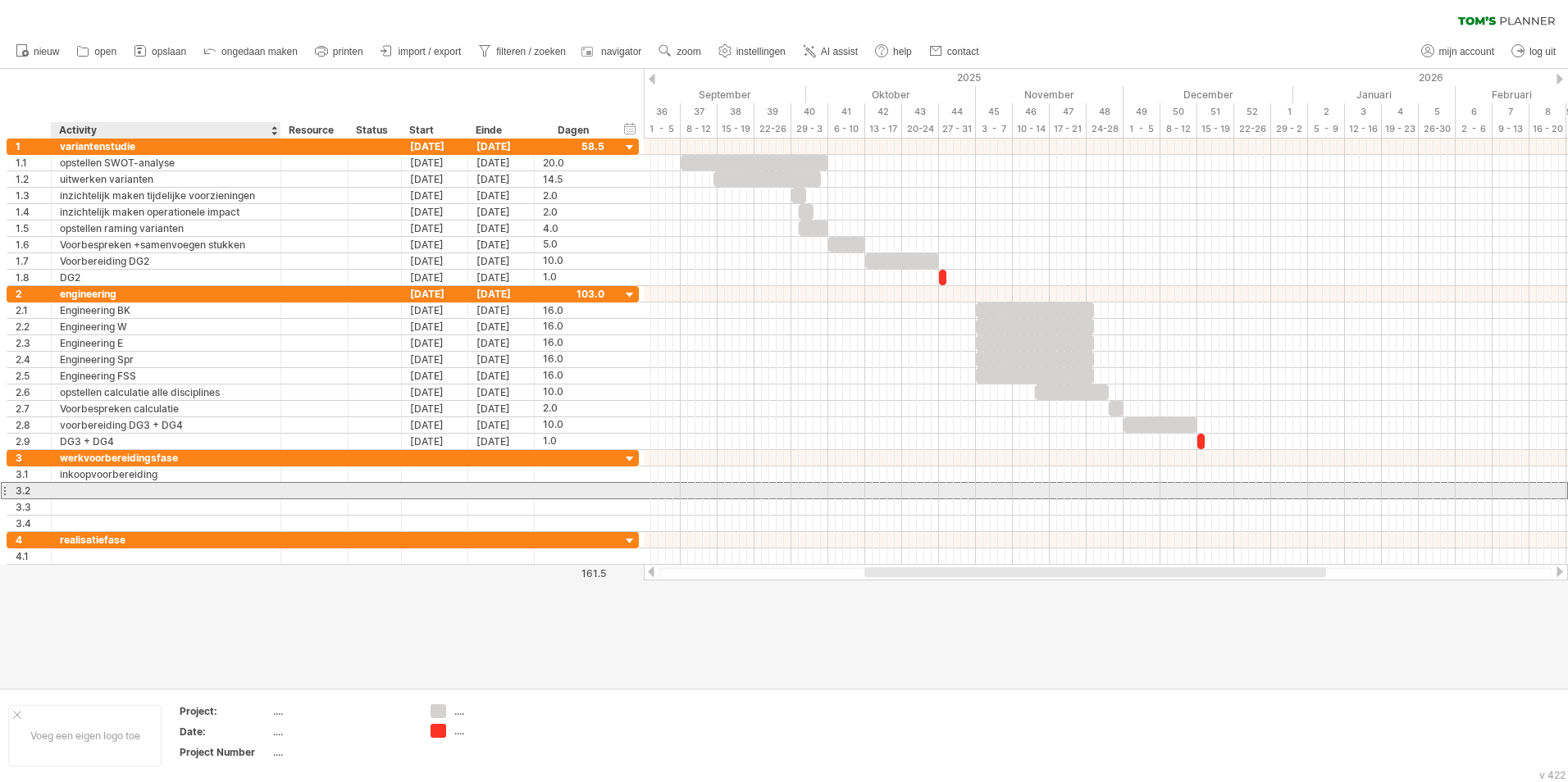
click at [115, 488] on div at bounding box center [165, 491] width 212 height 16
type input "******"
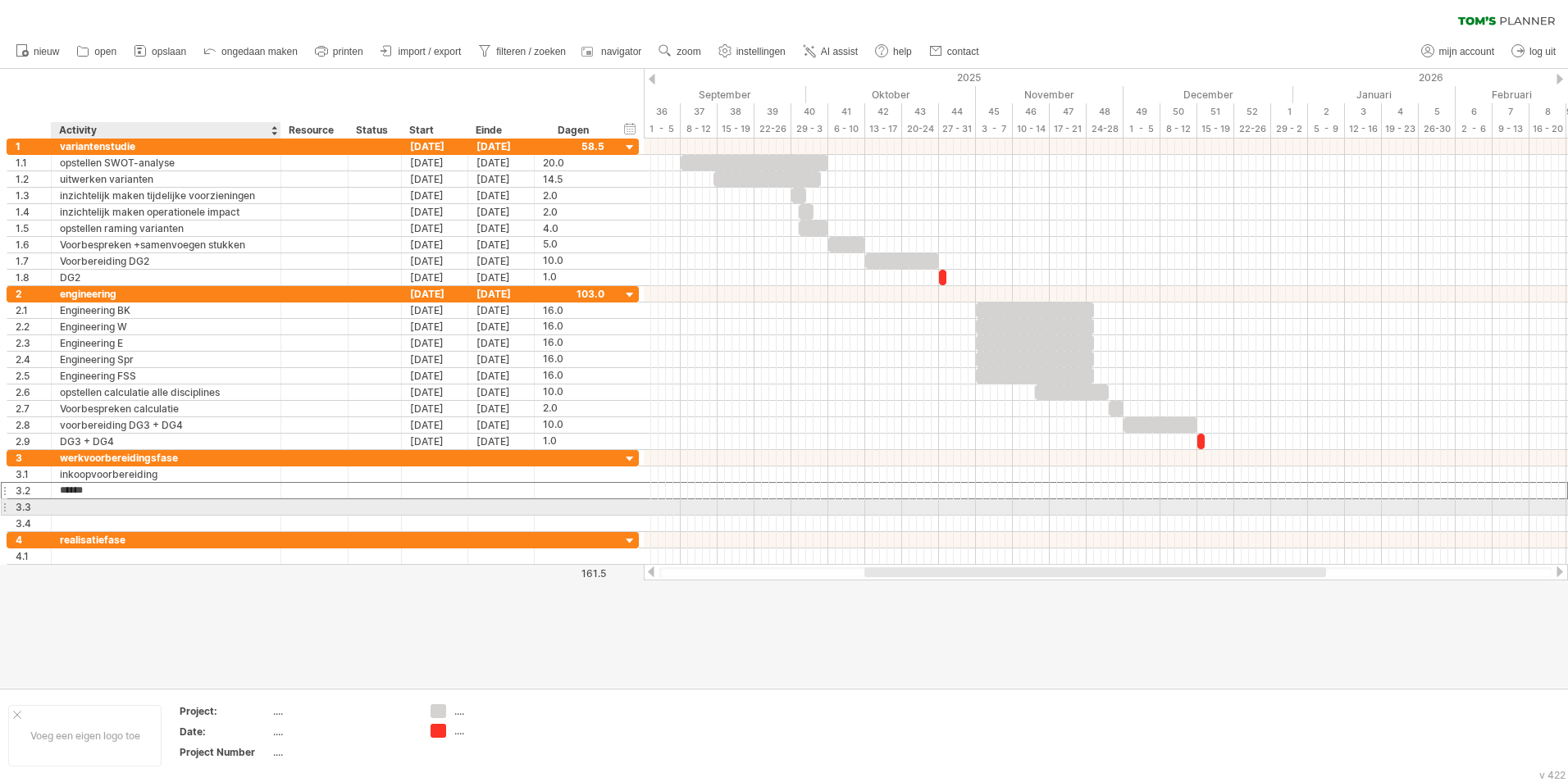
click at [91, 505] on div at bounding box center [165, 507] width 212 height 16
type input "**********"
drag, startPoint x: 85, startPoint y: 507, endPoint x: 87, endPoint y: 480, distance: 27.1
click at [87, 480] on div "**********" at bounding box center [323, 491] width 632 height 82
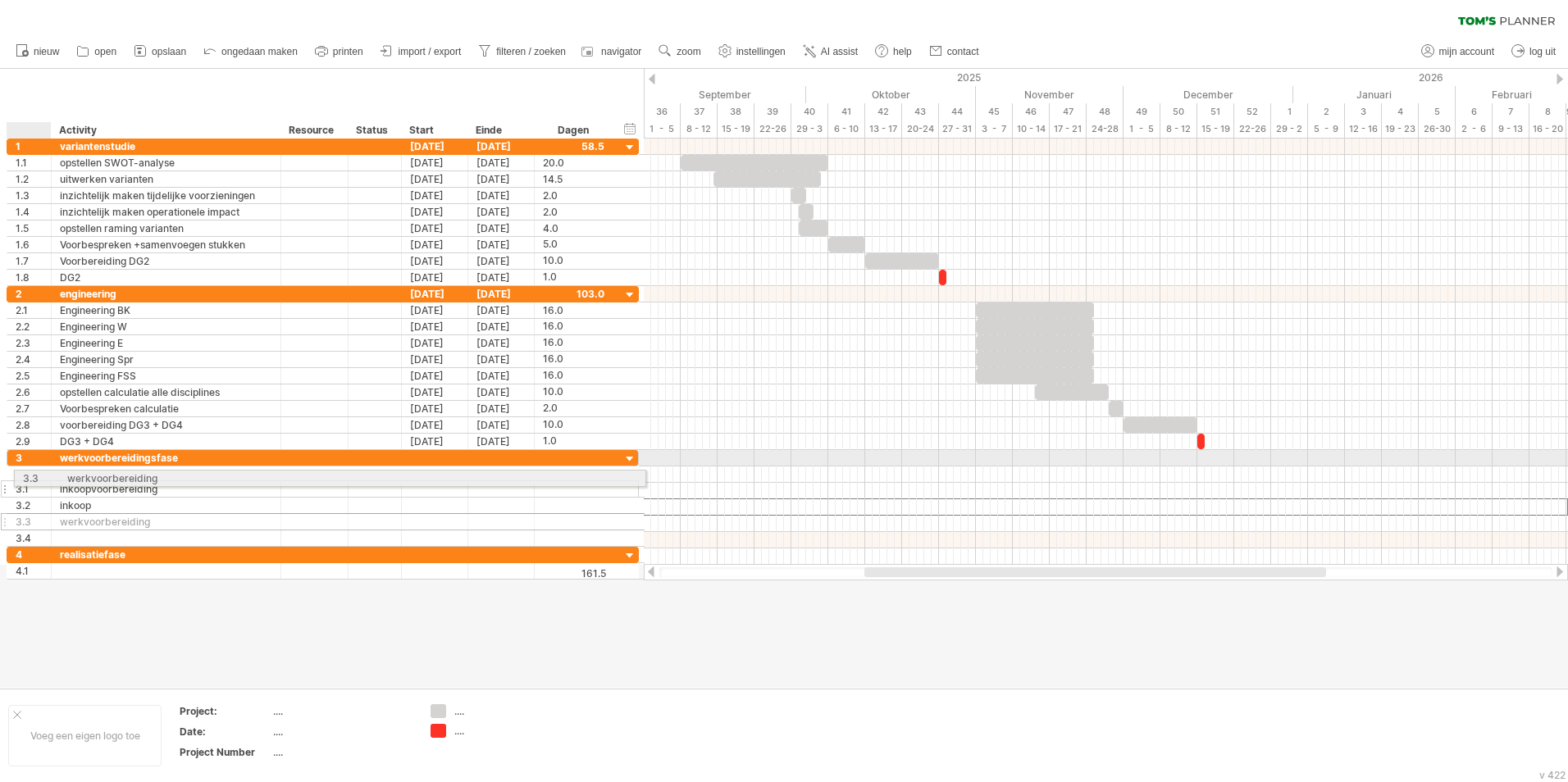
drag, startPoint x: 36, startPoint y: 506, endPoint x: 41, endPoint y: 475, distance: 31.4
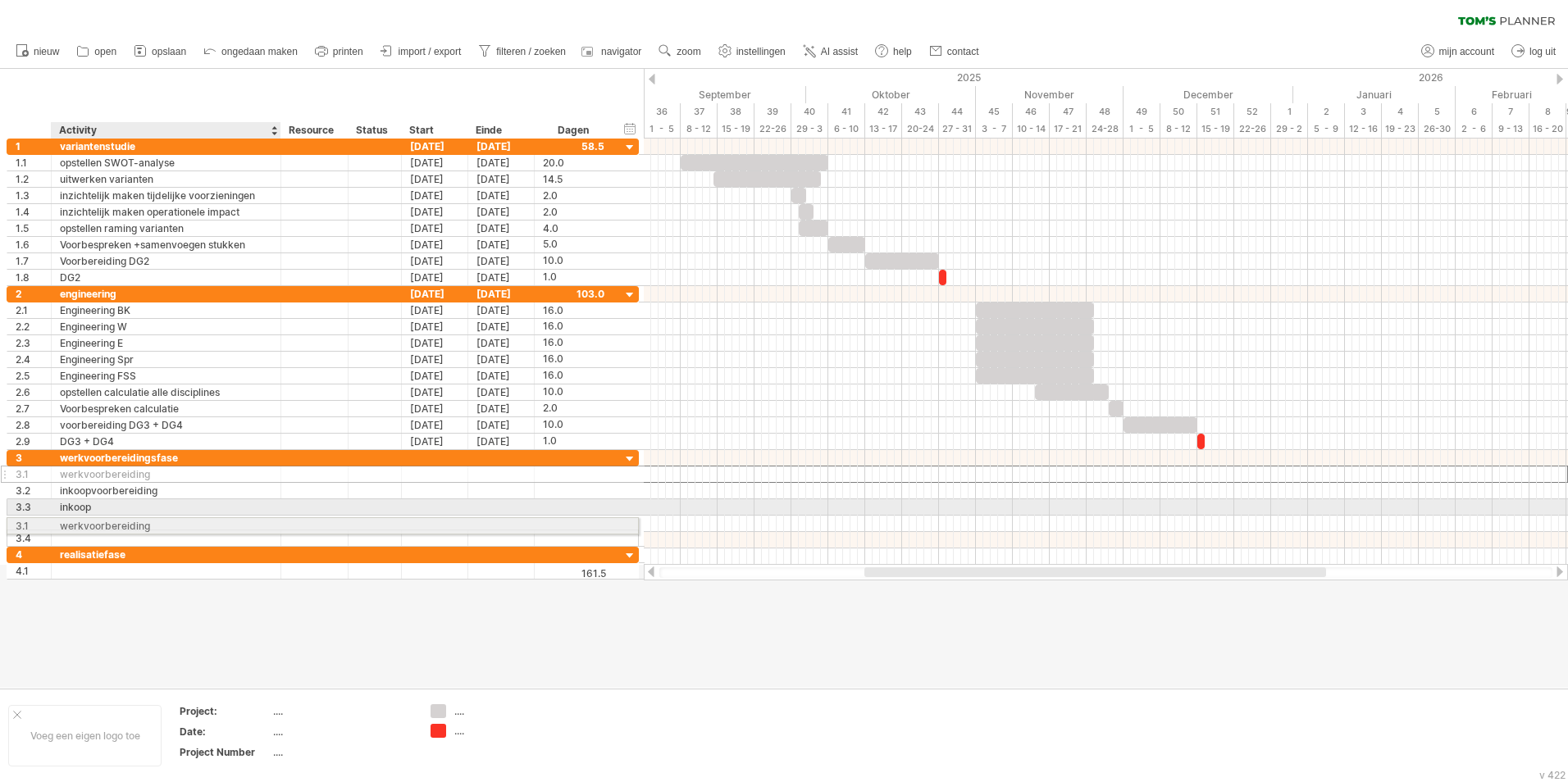
drag, startPoint x: 96, startPoint y: 470, endPoint x: 91, endPoint y: 524, distance: 54.2
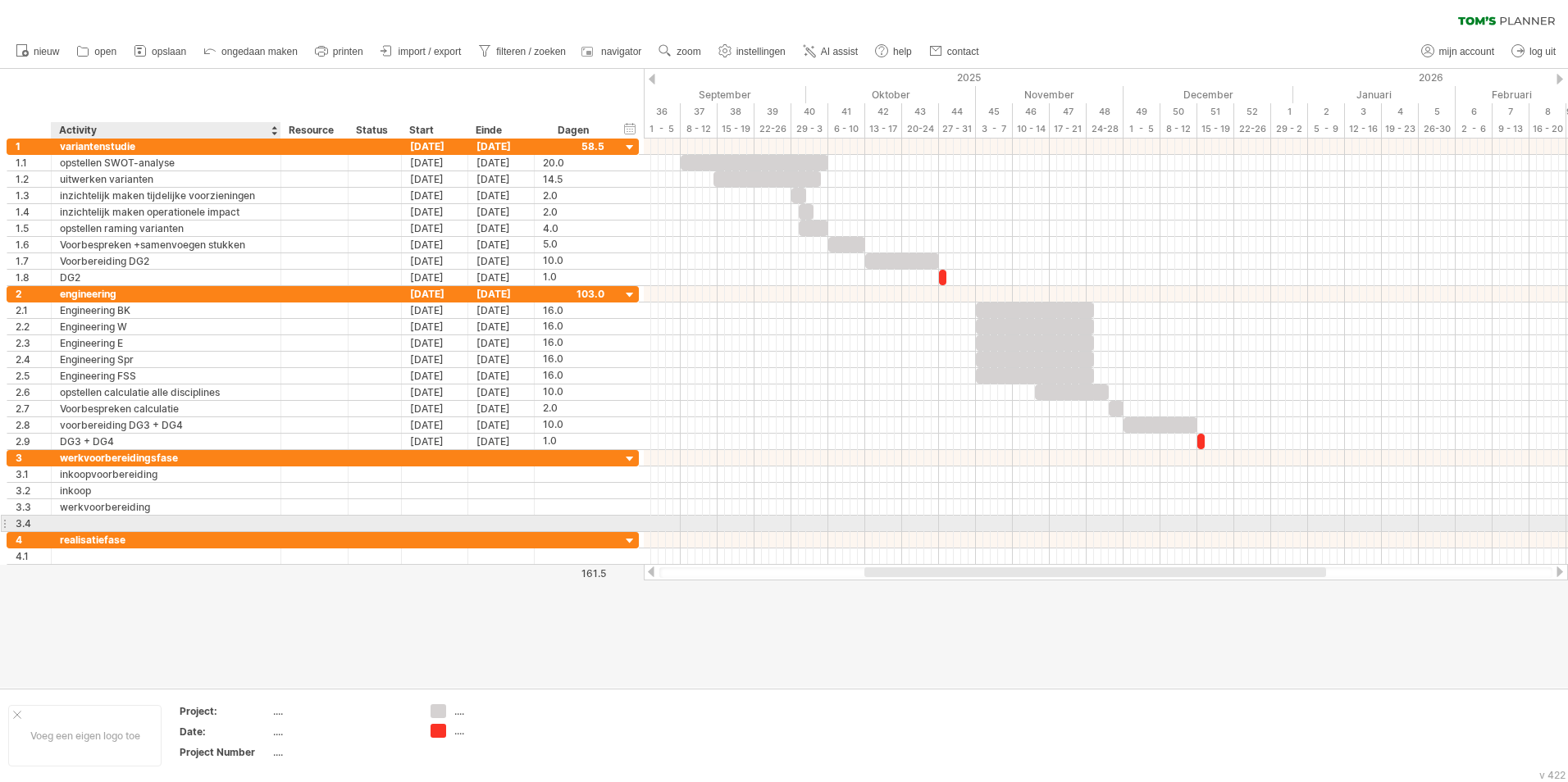
click at [92, 521] on div at bounding box center [165, 524] width 212 height 16
type input "**********"
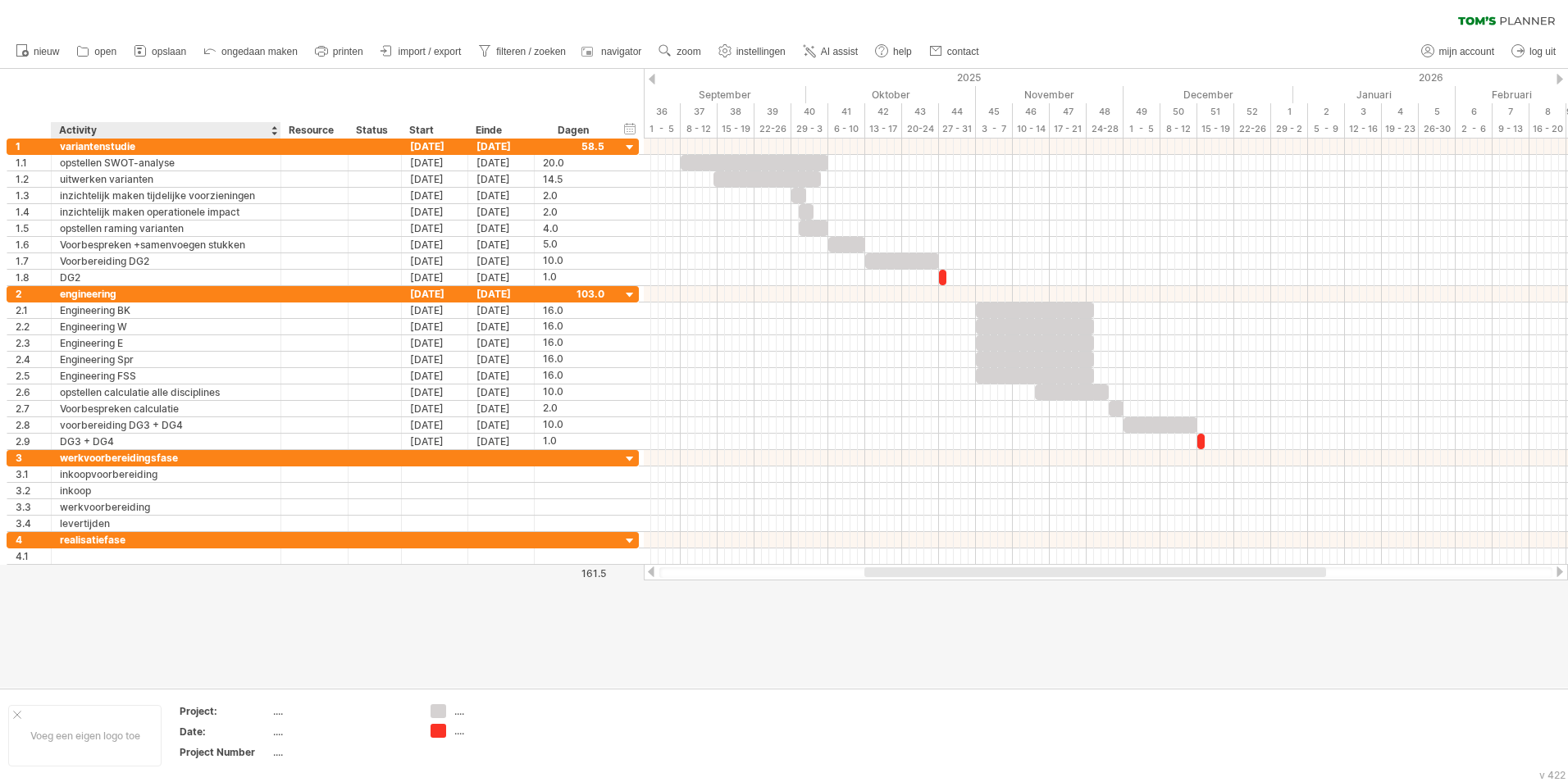
click at [188, 606] on div at bounding box center [784, 378] width 1568 height 619
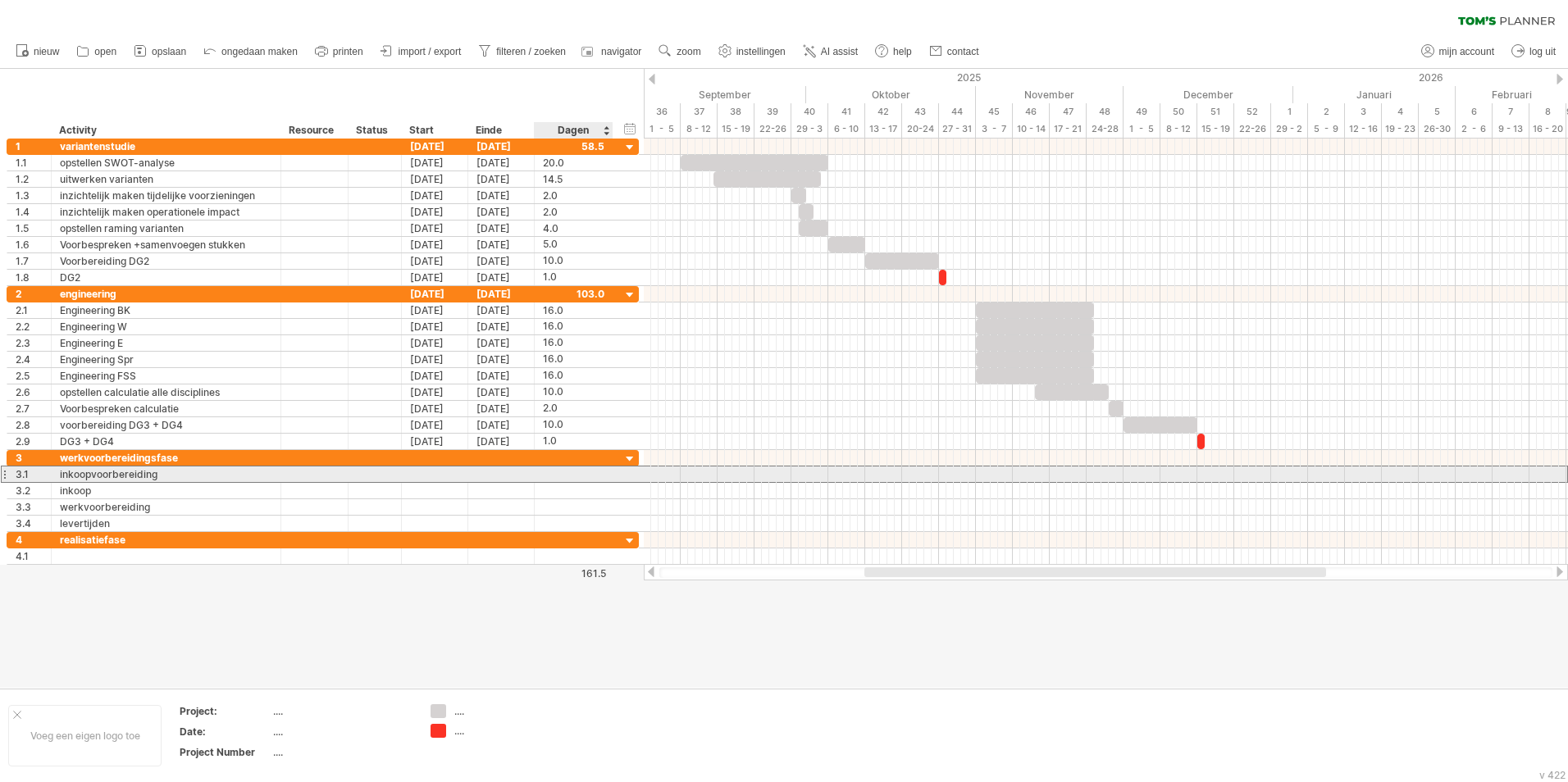
click at [571, 474] on div at bounding box center [573, 474] width 61 height 16
type input "**"
type input "*"
type input "**"
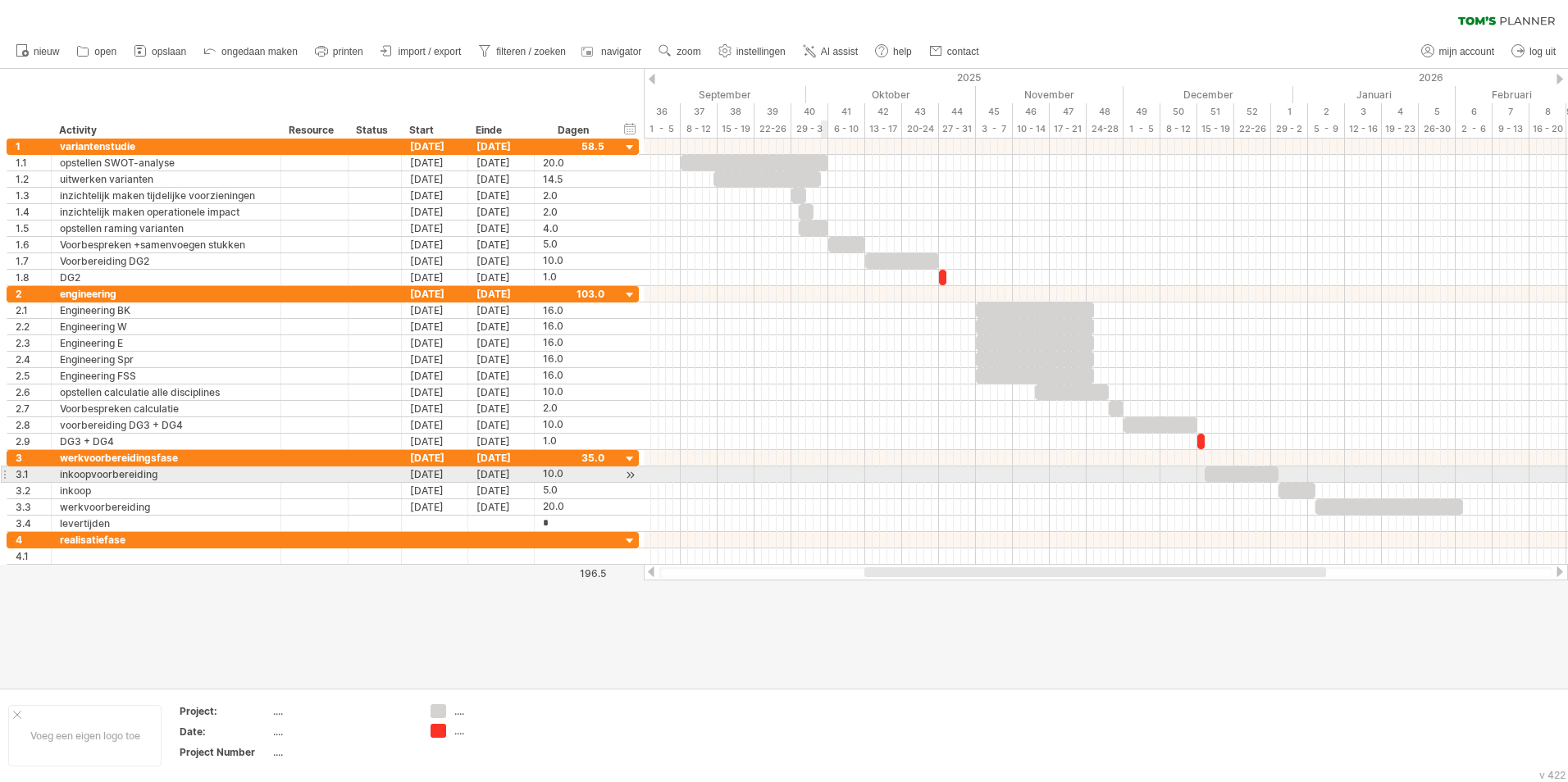
type input "**"
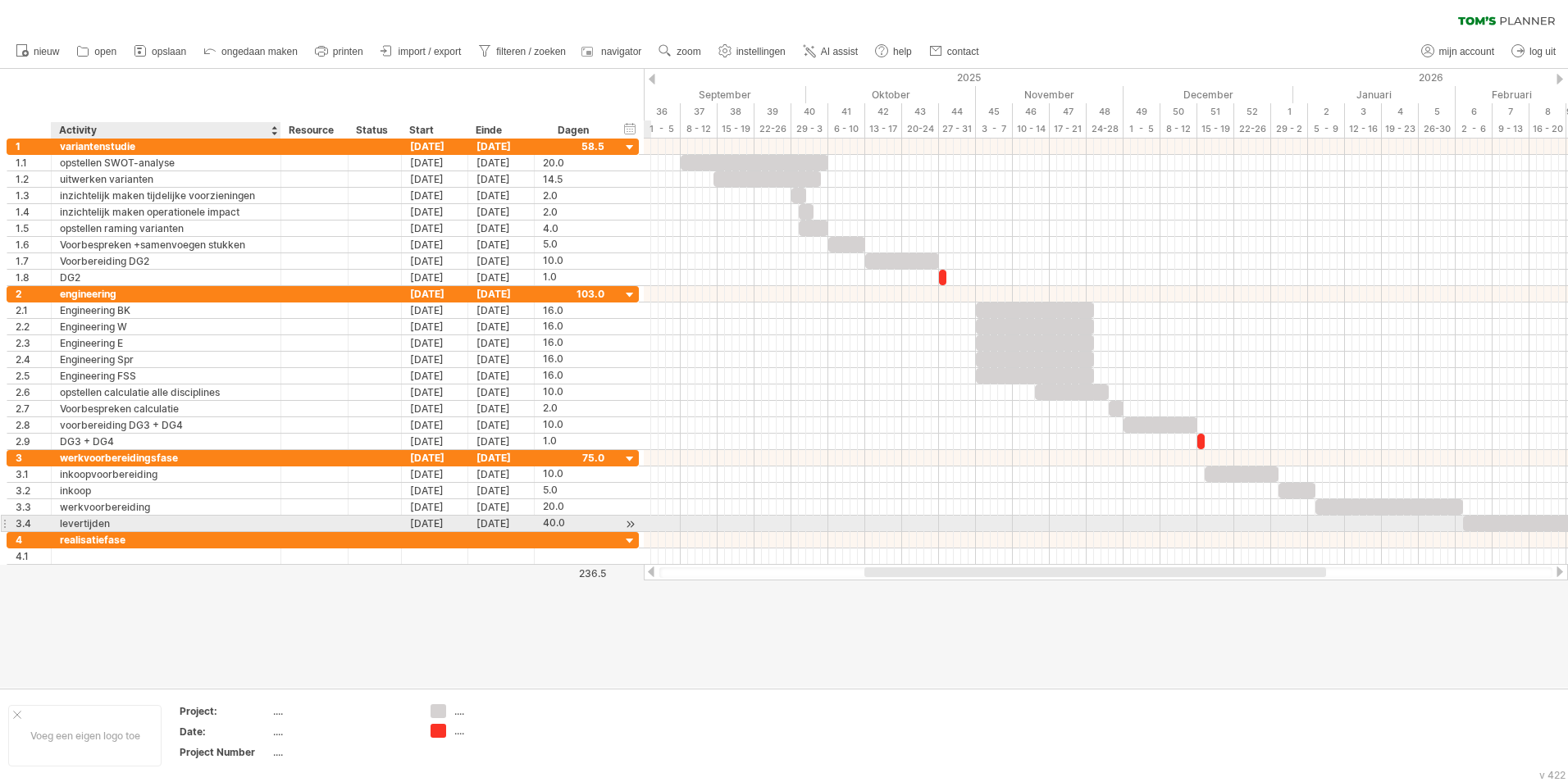
scroll to position [0, 0]
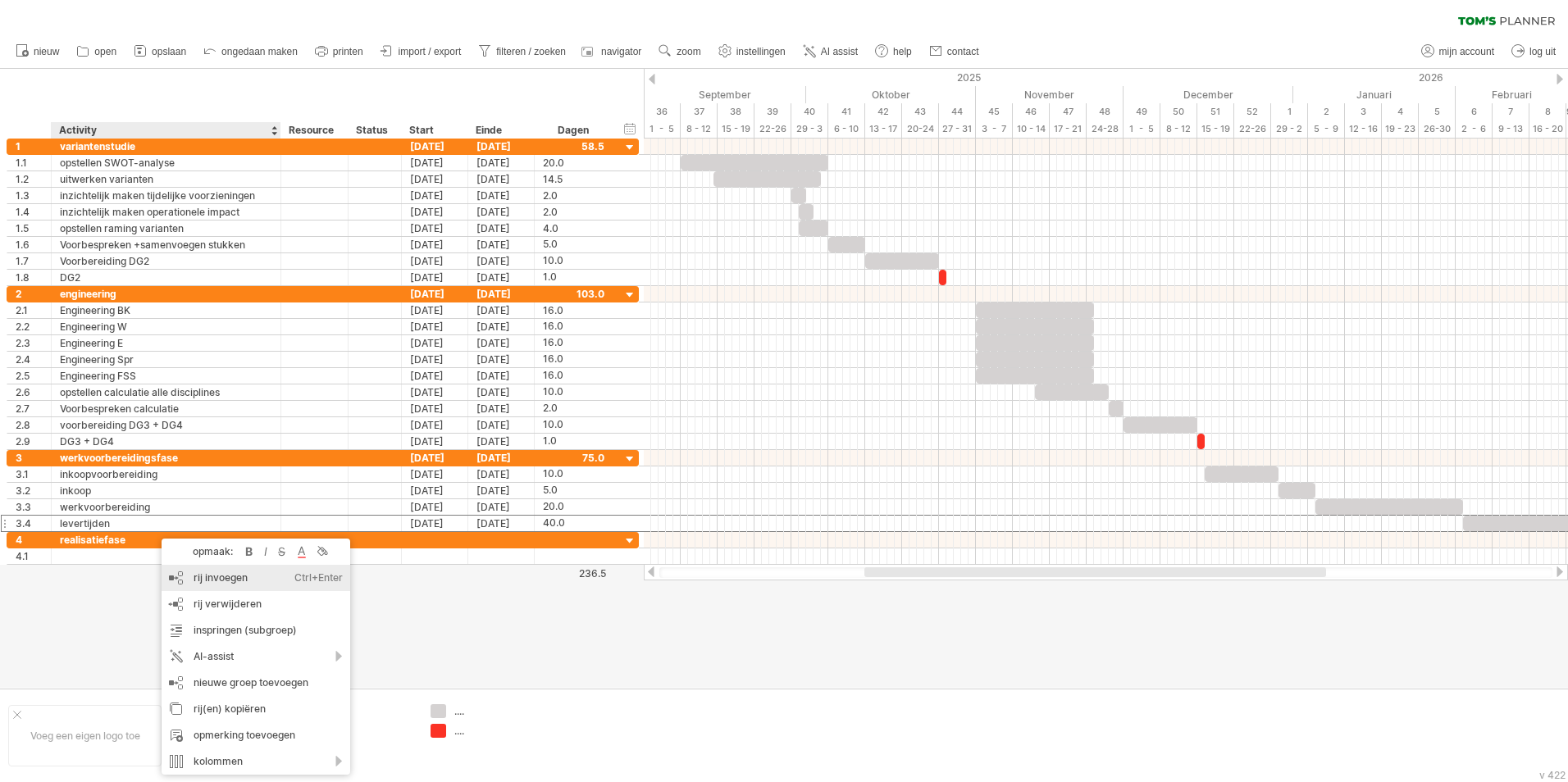
click at [207, 578] on div "rij invoegen Ctrl+Enter Cmd+Enter" at bounding box center [256, 578] width 189 height 26
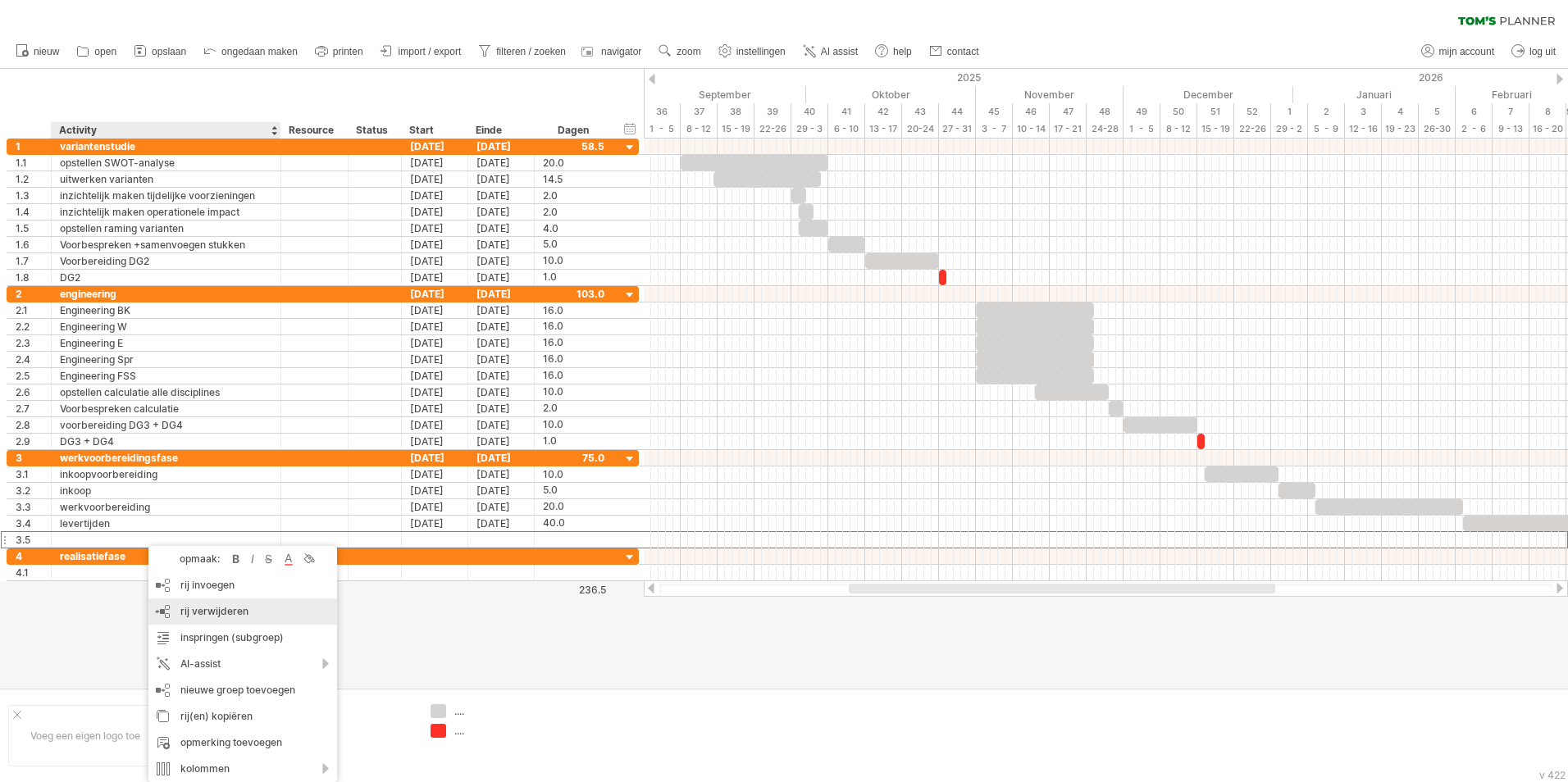
click at [203, 602] on div "rij verwijderen geselecteerde rijen verwijderen" at bounding box center [242, 612] width 189 height 26
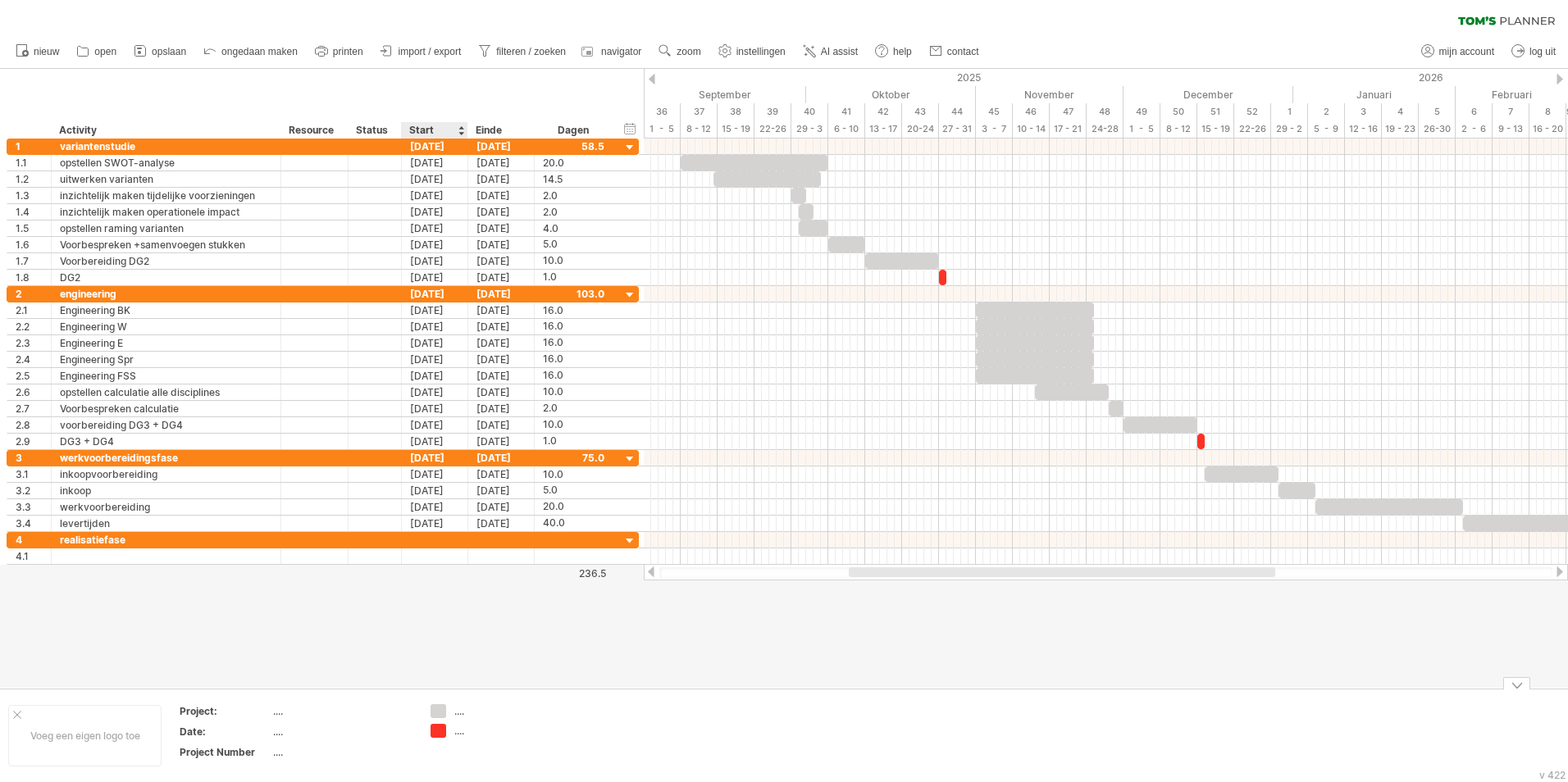
click at [489, 694] on div "Voeg een eigen logo toe Project: .... Date: .... Project Number .... .... ...." at bounding box center [784, 735] width 1568 height 93
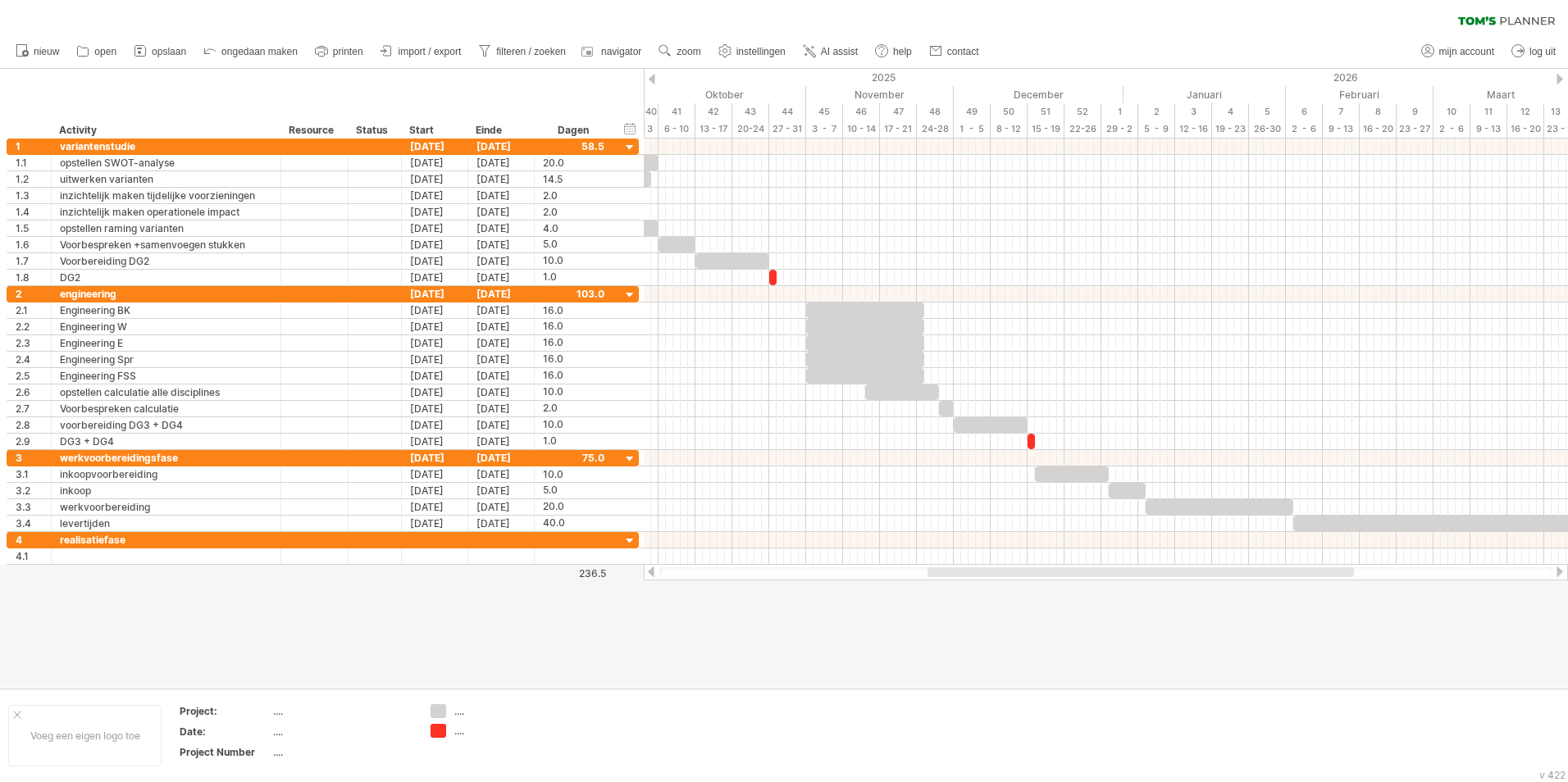
drag, startPoint x: 1082, startPoint y: 574, endPoint x: 1160, endPoint y: 605, distance: 83.9
click at [1160, 605] on div "Probeert verbinding te maken met [DOMAIN_NAME] Opnieuw verbonden 0% wissen filt…" at bounding box center [784, 391] width 1568 height 782
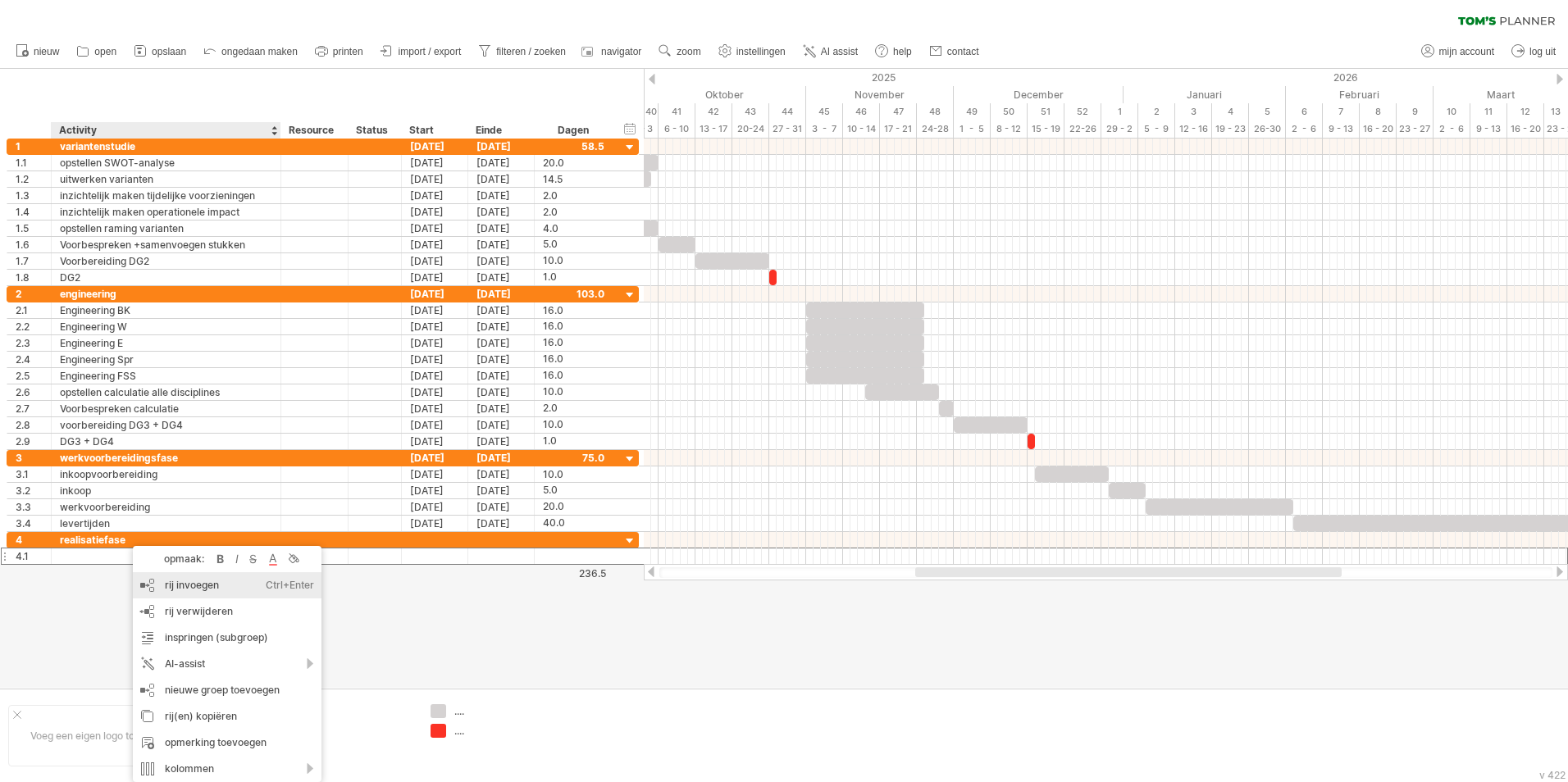
click at [184, 583] on div "rij invoegen Ctrl+Enter Cmd+Enter" at bounding box center [227, 586] width 189 height 26
click at [216, 587] on div "rij invoegen Ctrl+Enter Cmd+Enter" at bounding box center [251, 586] width 189 height 26
click at [209, 588] on div "rij invoegen Ctrl+Enter Cmd+Enter" at bounding box center [233, 586] width 189 height 26
click at [221, 591] on div "rij invoegen Ctrl+Enter Cmd+Enter" at bounding box center [261, 586] width 189 height 26
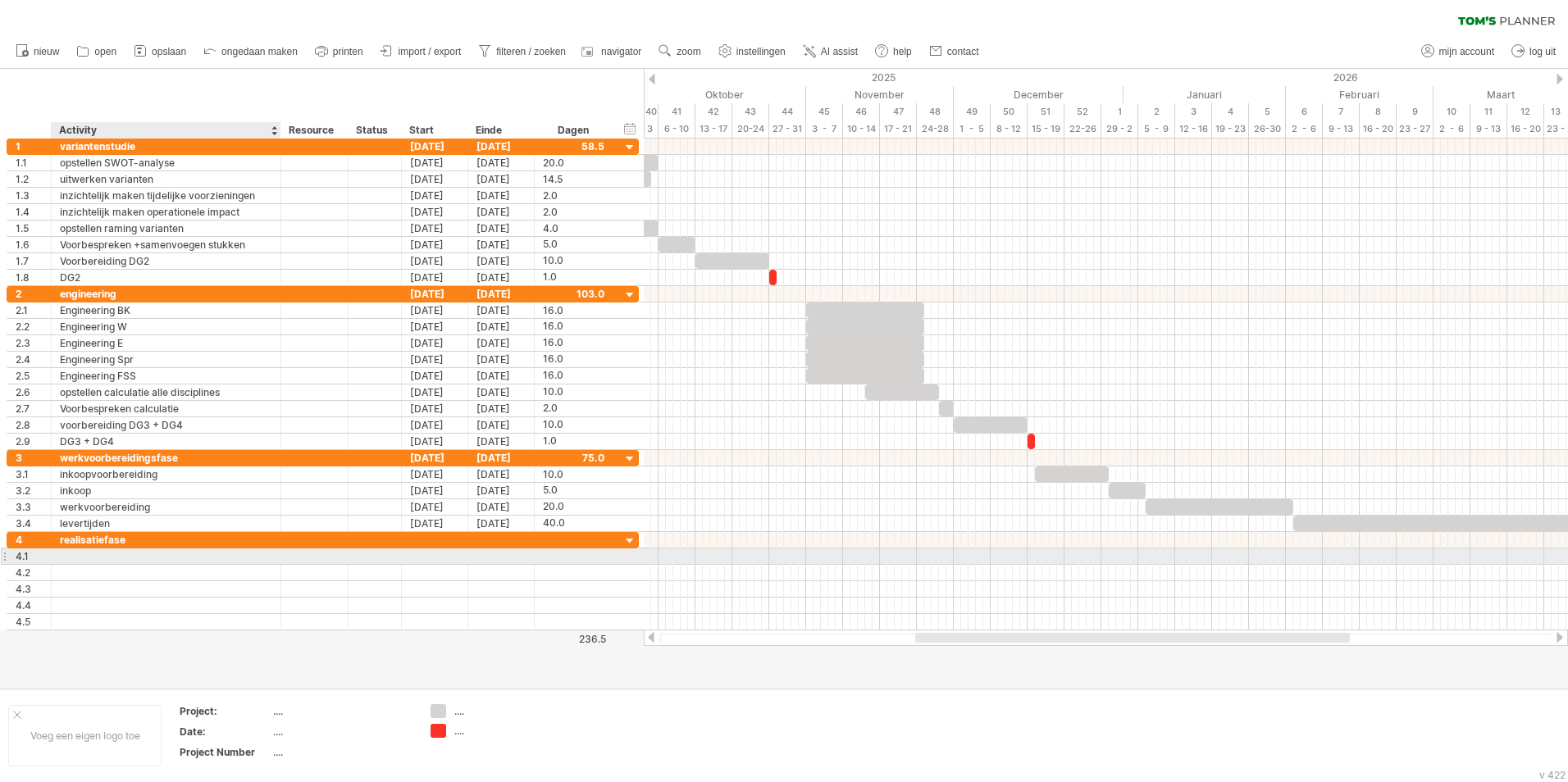
click at [128, 557] on div at bounding box center [165, 557] width 212 height 16
type input "**********"
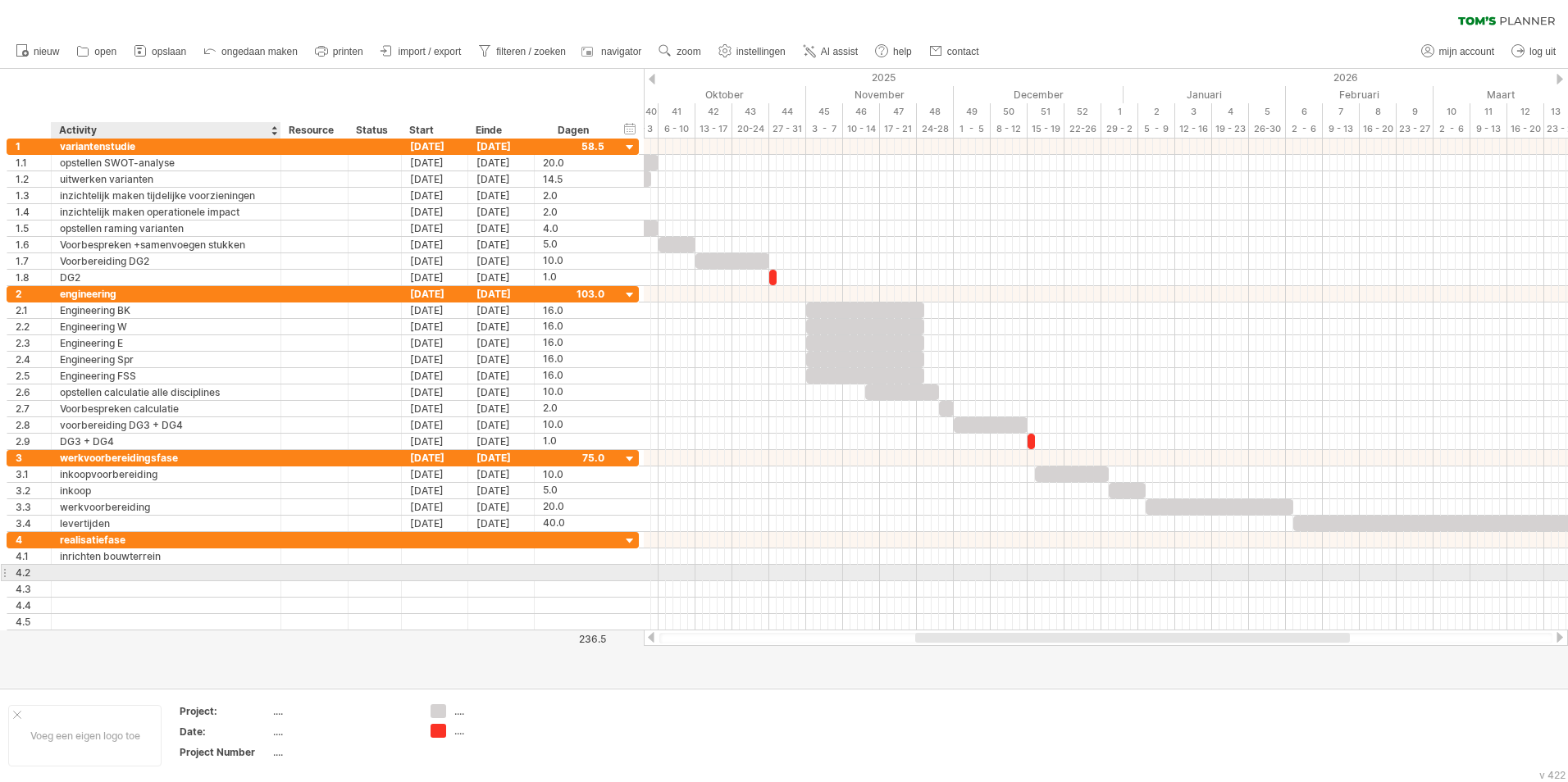
click at [162, 574] on div at bounding box center [165, 573] width 212 height 16
type input "**********"
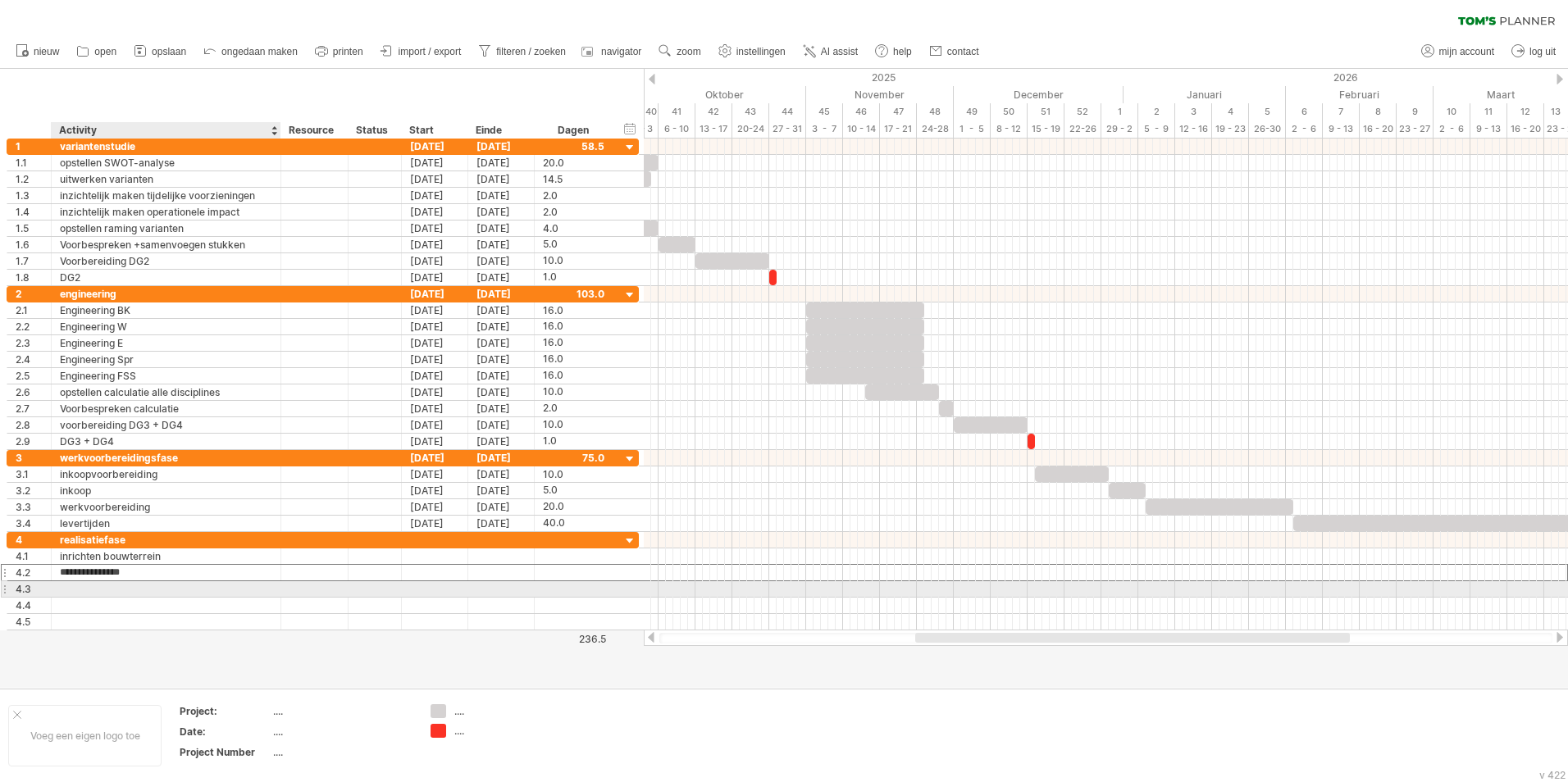
click at [107, 587] on div at bounding box center [165, 589] width 212 height 16
type input "**********"
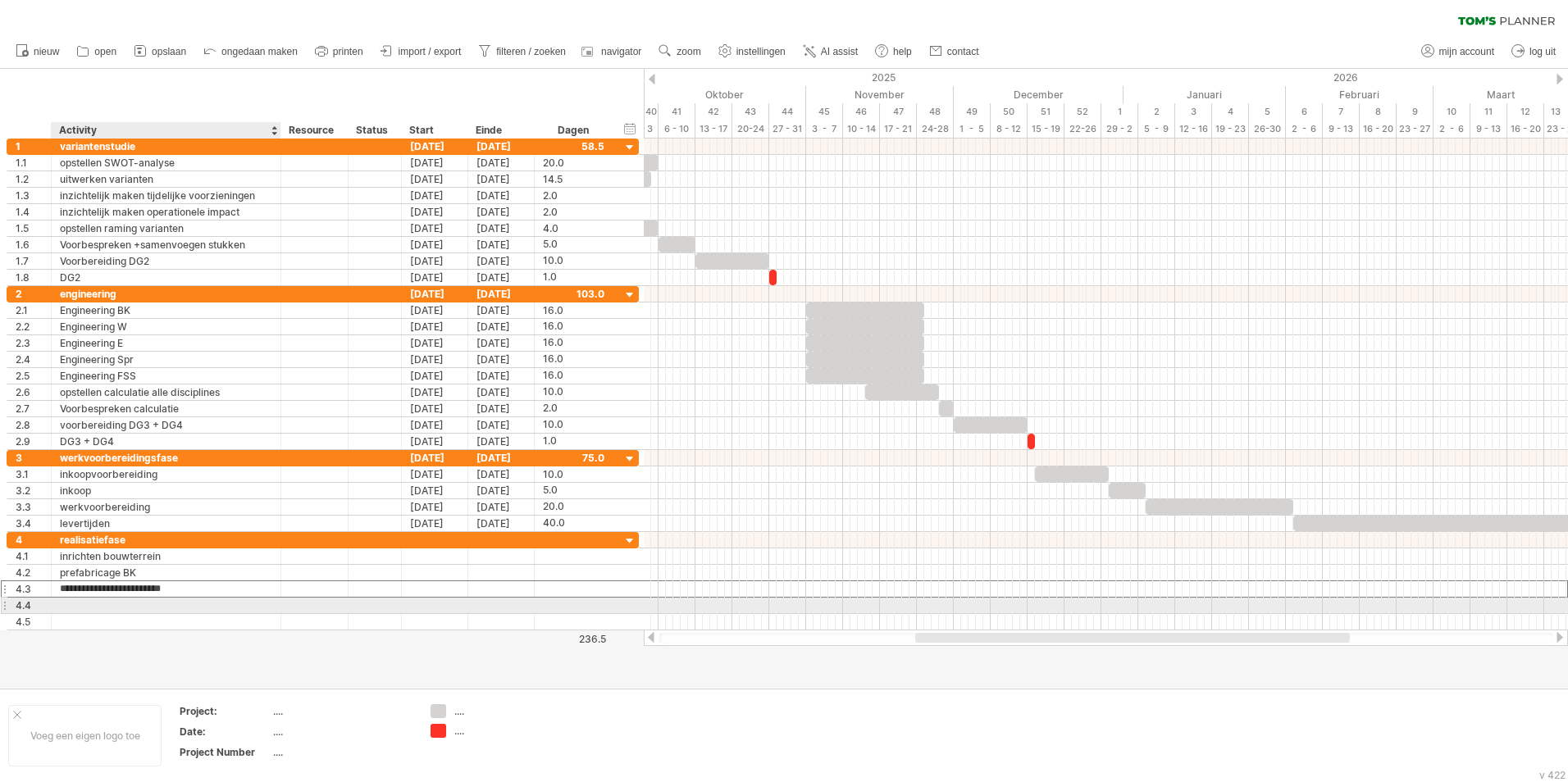
click at [119, 605] on div at bounding box center [165, 606] width 212 height 16
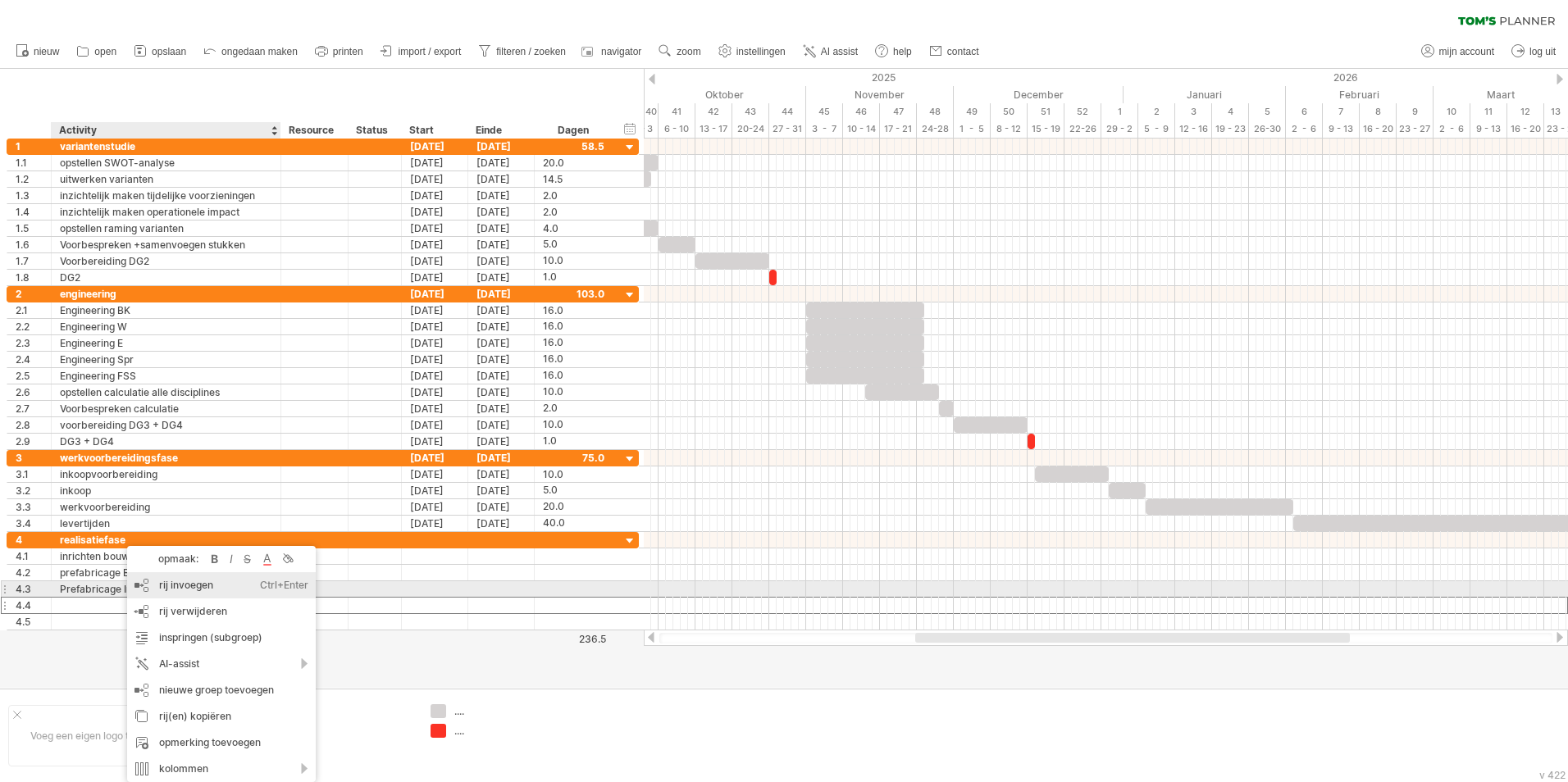
click at [174, 587] on div "rij invoegen Ctrl+Enter Cmd+Enter" at bounding box center [222, 586] width 189 height 26
click at [216, 587] on div "rij invoegen Ctrl+Enter Cmd+Enter" at bounding box center [253, 586] width 189 height 26
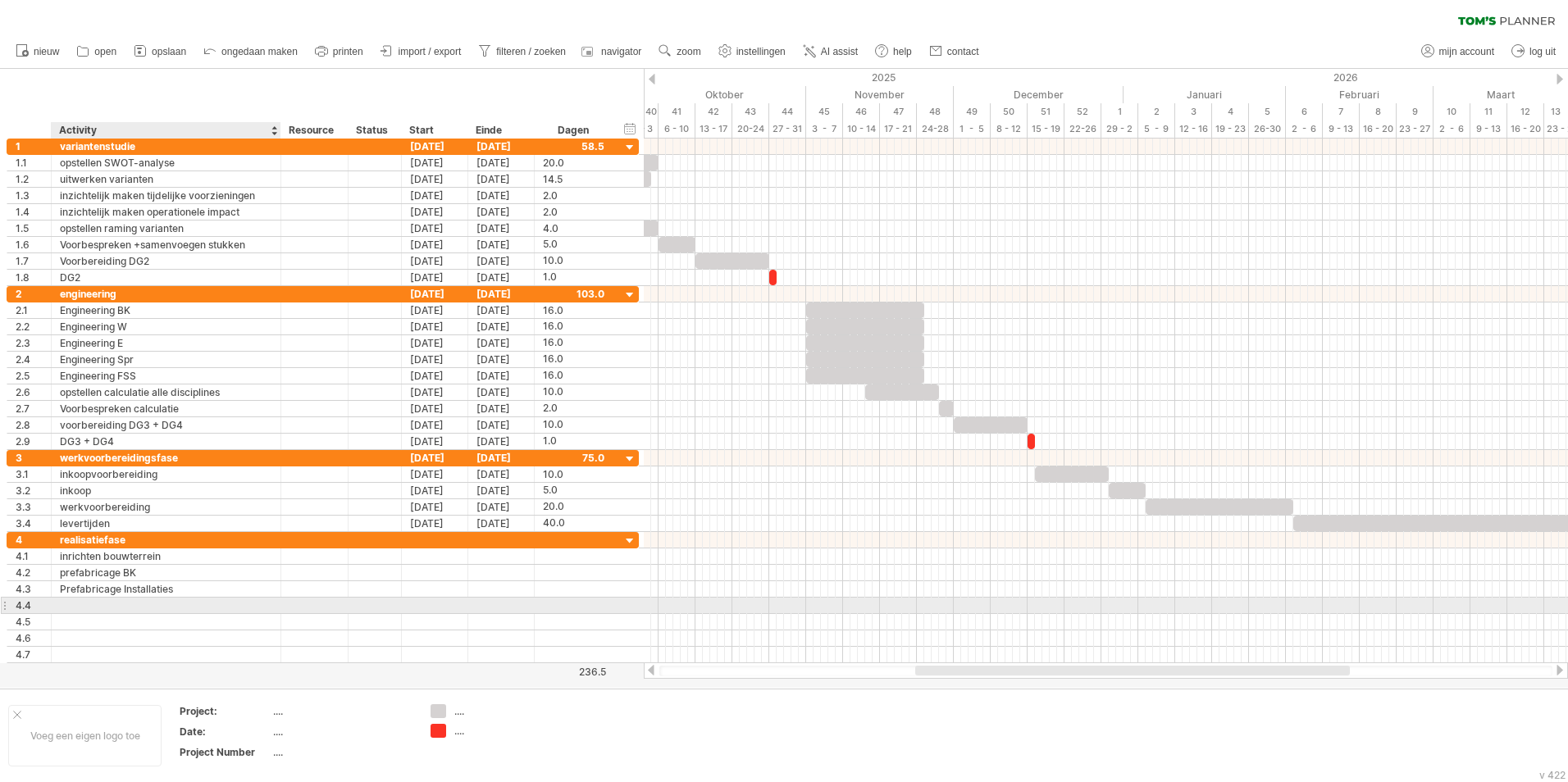
click at [108, 606] on div at bounding box center [165, 606] width 212 height 16
type input "**********"
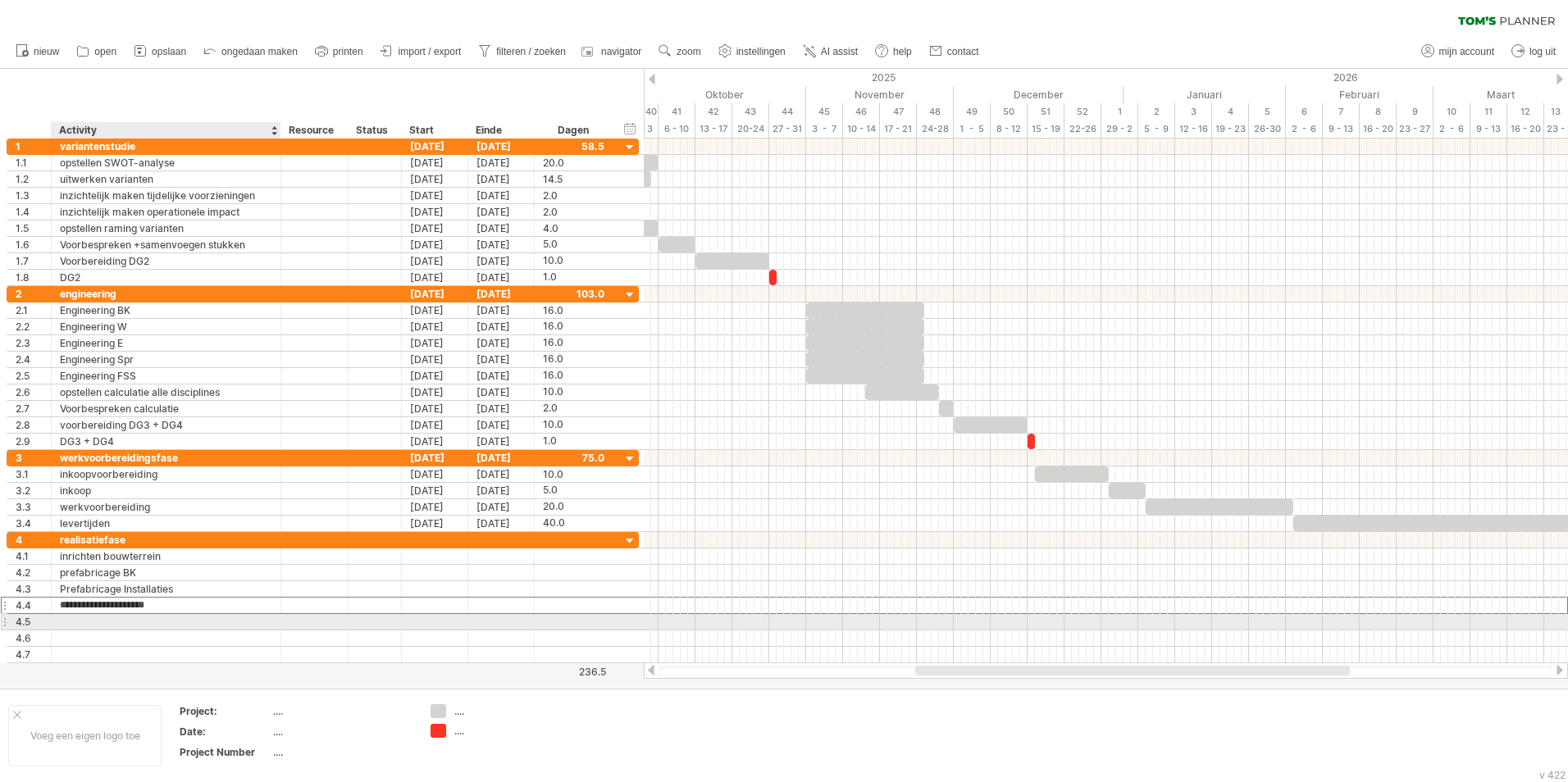
click at [157, 624] on div at bounding box center [165, 622] width 212 height 16
type input "**********"
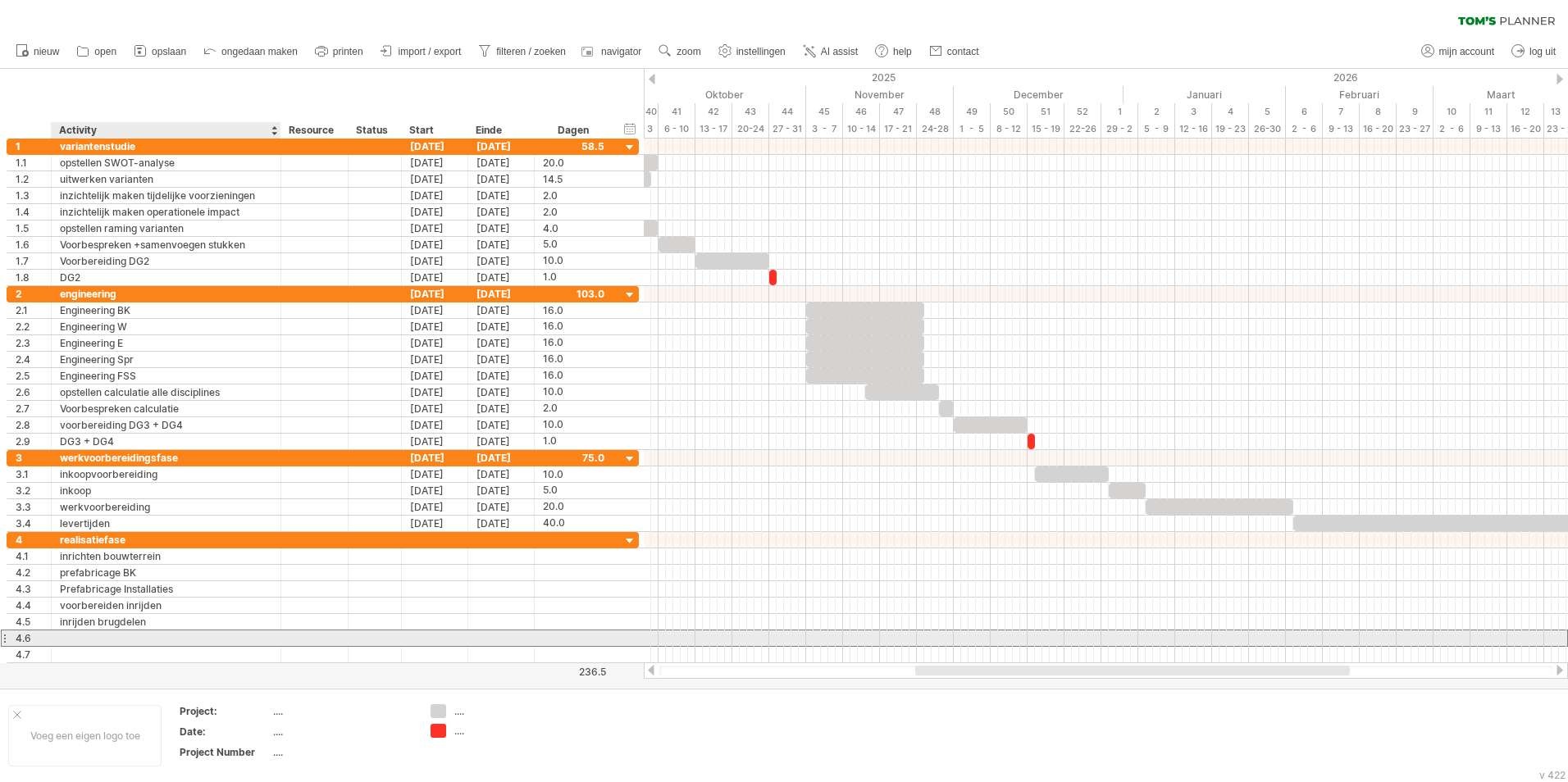
click at [107, 639] on div at bounding box center [165, 638] width 212 height 16
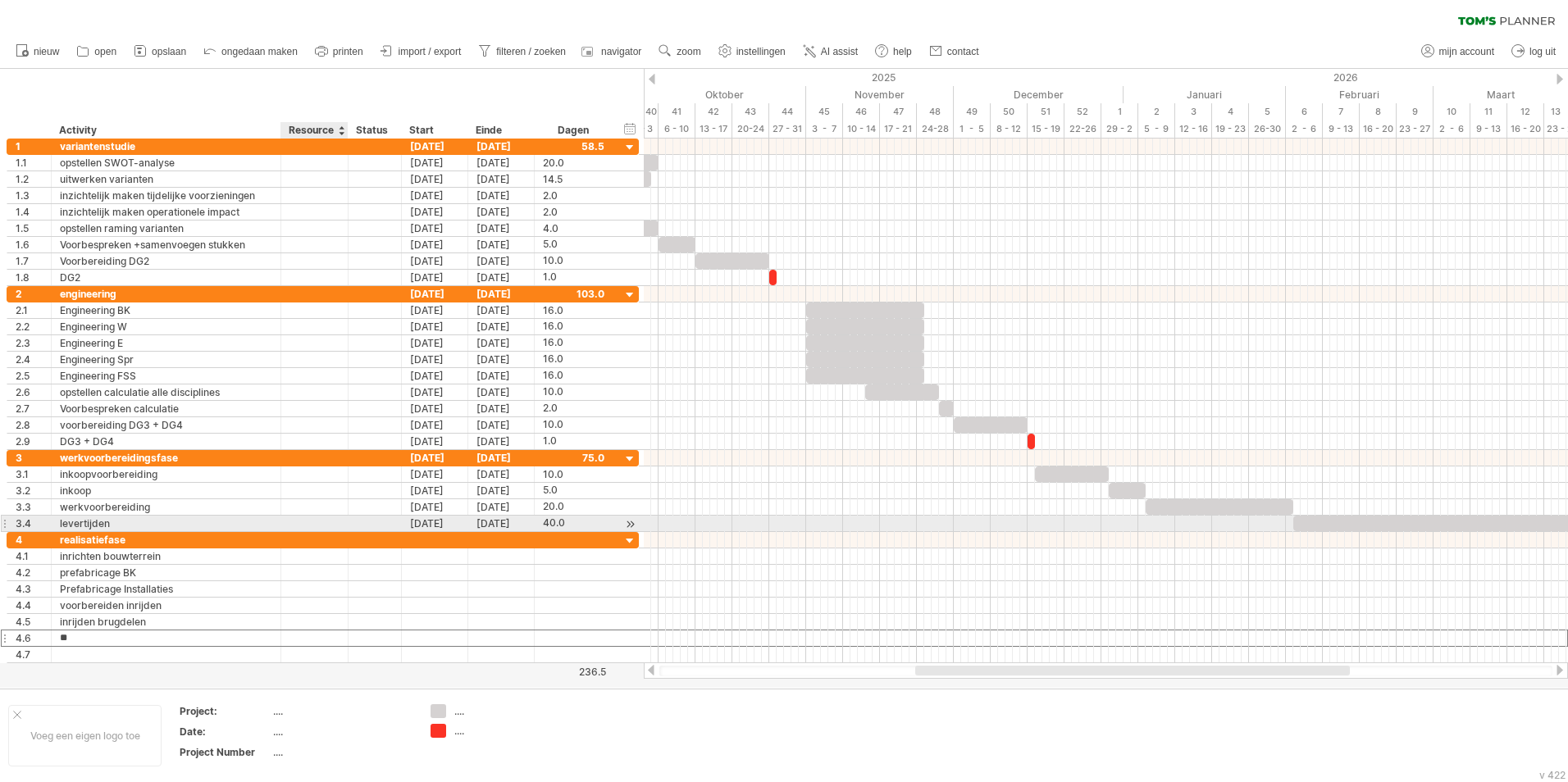
type input "*"
type input "**********"
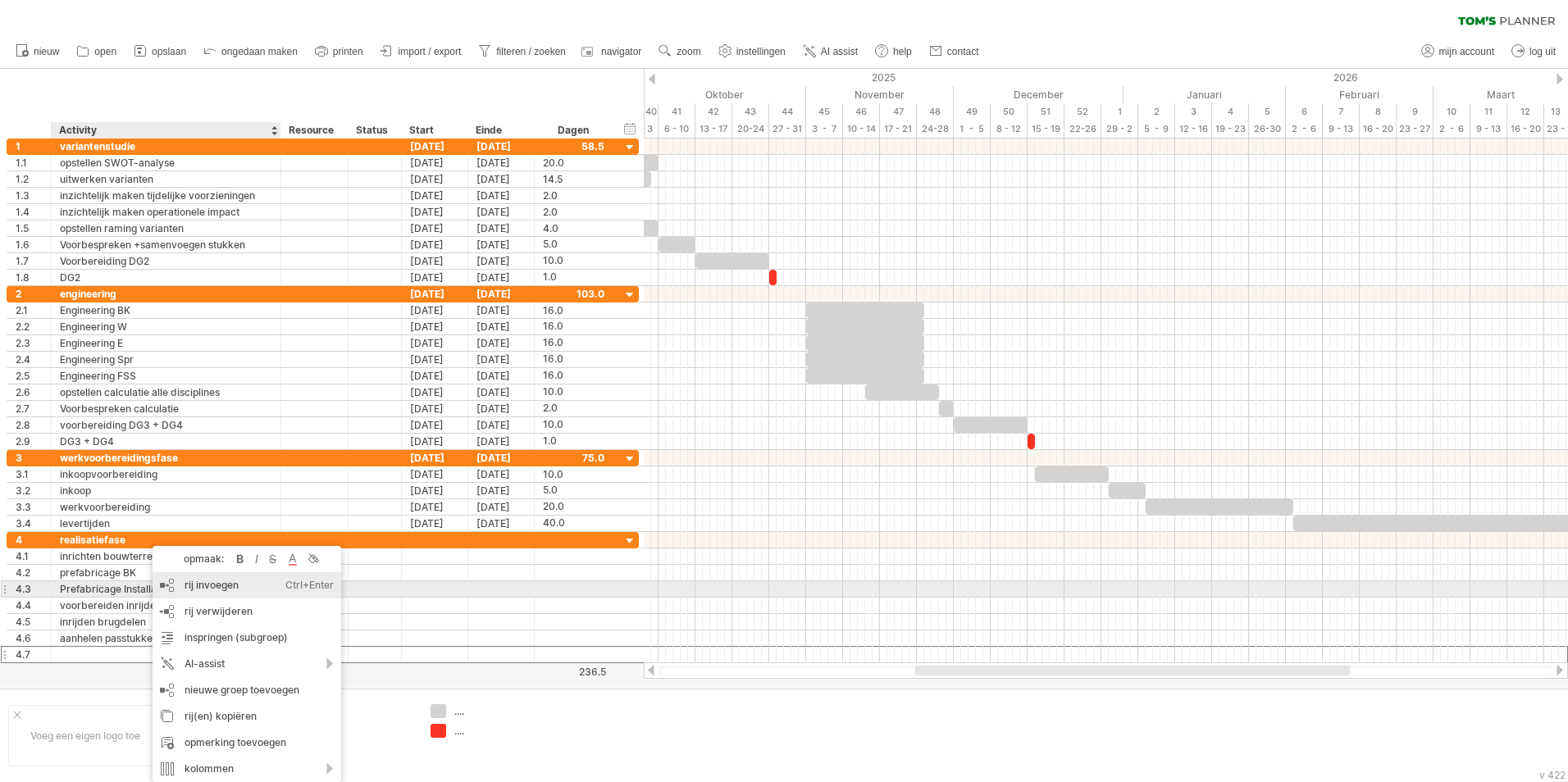
click at [230, 588] on div "rij invoegen Ctrl+Enter Cmd+Enter" at bounding box center [247, 586] width 189 height 26
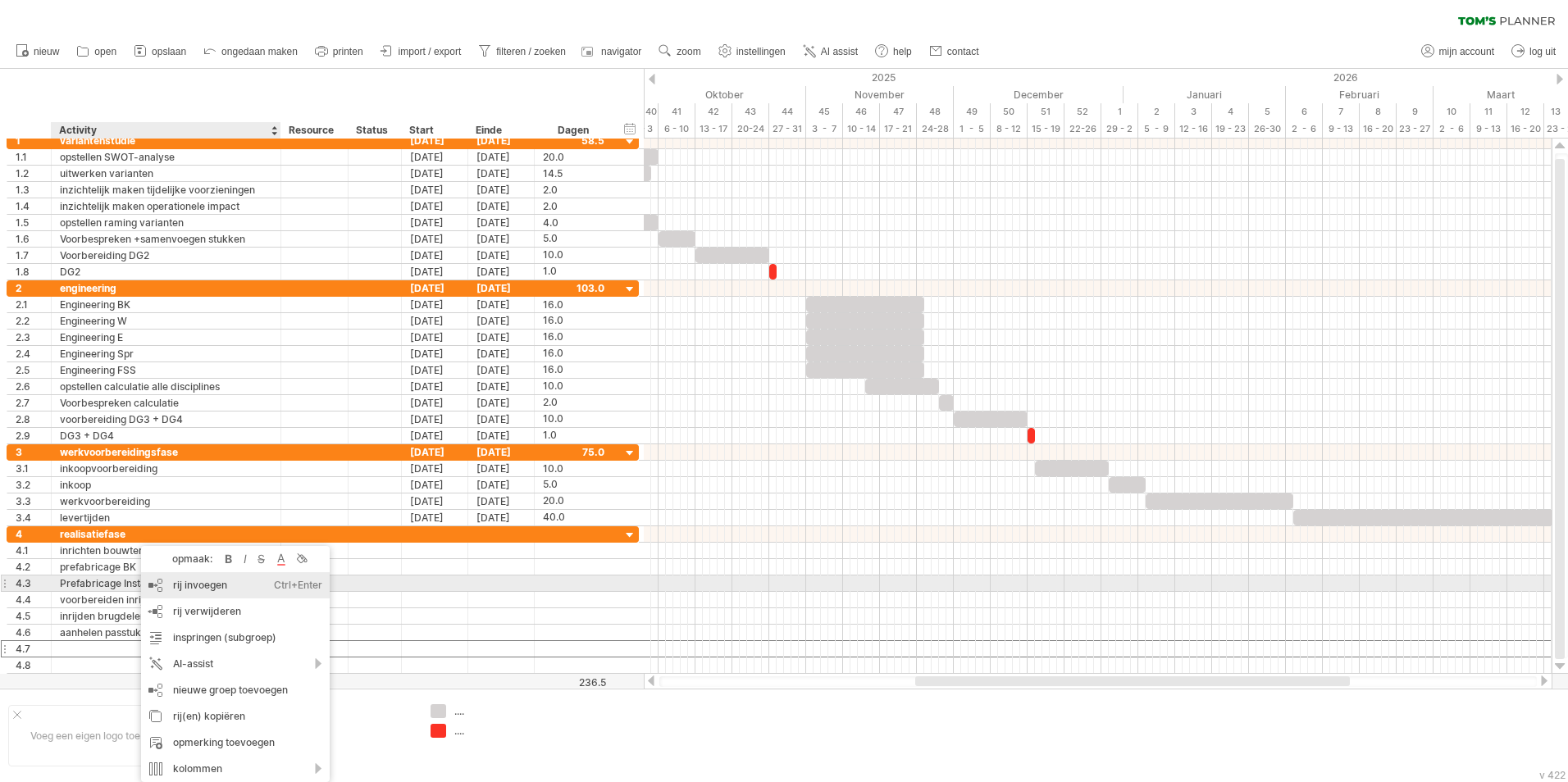
click at [198, 589] on div "rij invoegen Ctrl+Enter Cmd+Enter" at bounding box center [236, 586] width 189 height 26
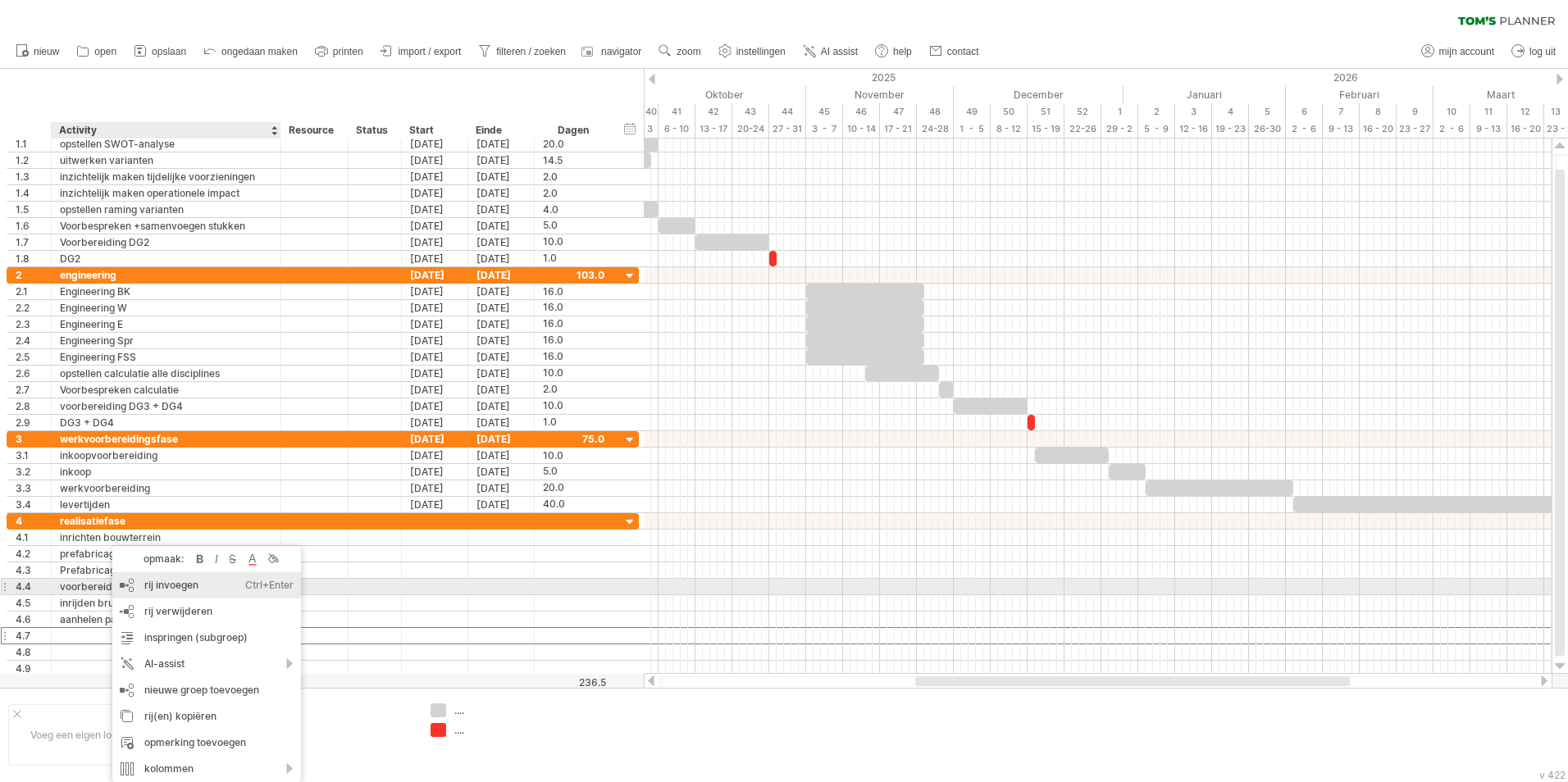
click at [192, 591] on div "rij invoegen Ctrl+Enter Cmd+Enter" at bounding box center [207, 586] width 189 height 26
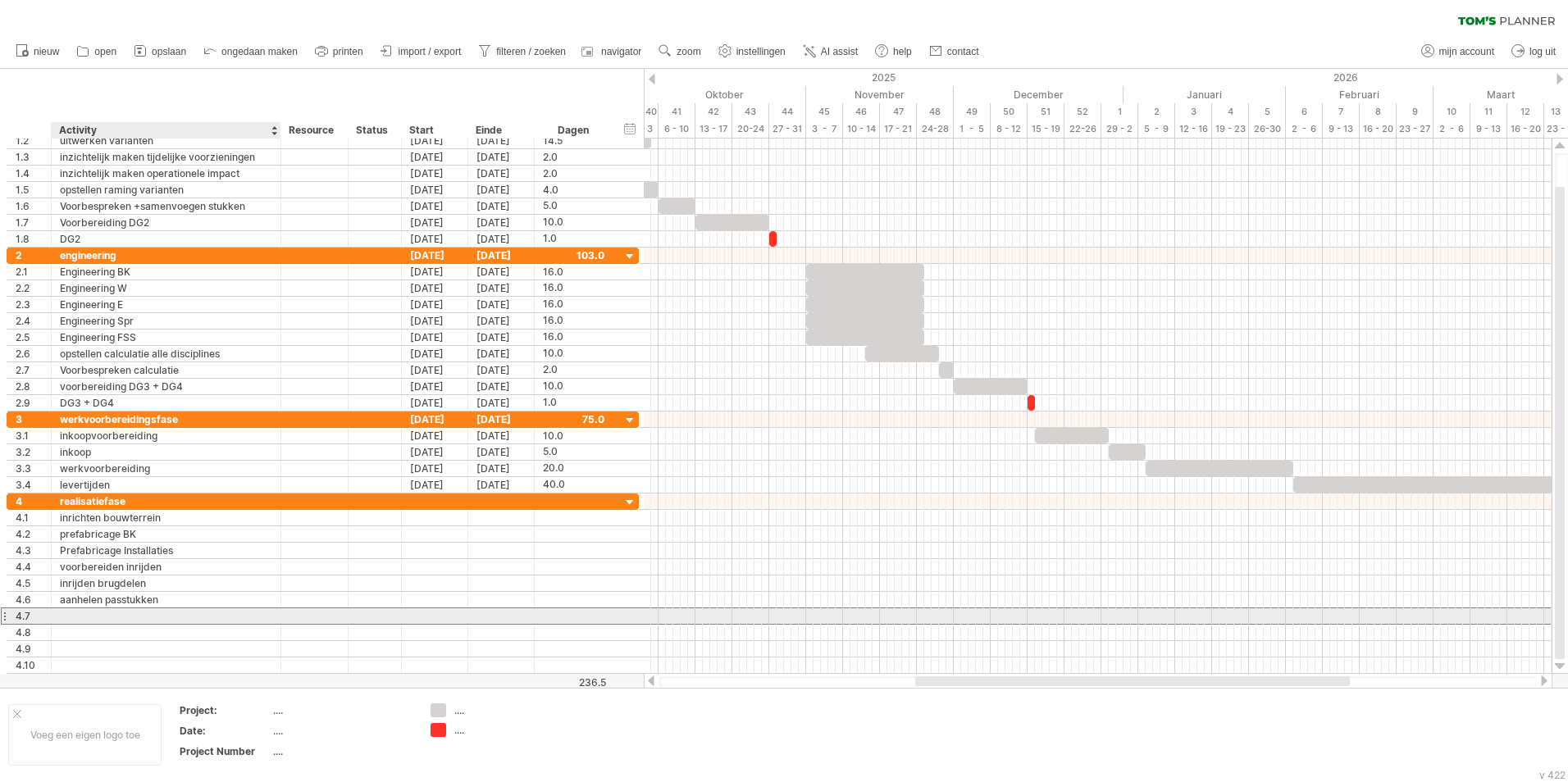
click at [97, 612] on div at bounding box center [165, 616] width 212 height 16
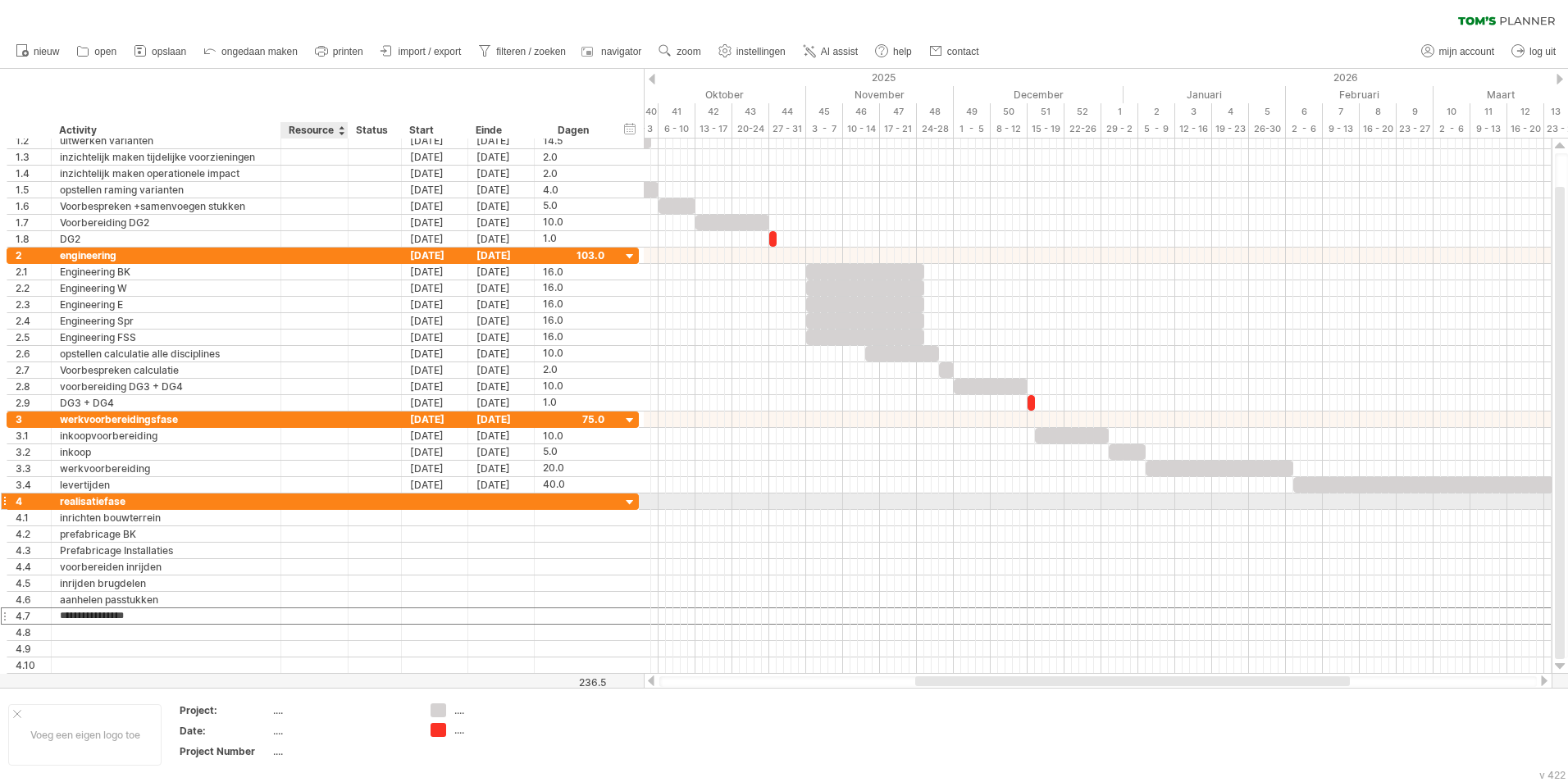
type input "**********"
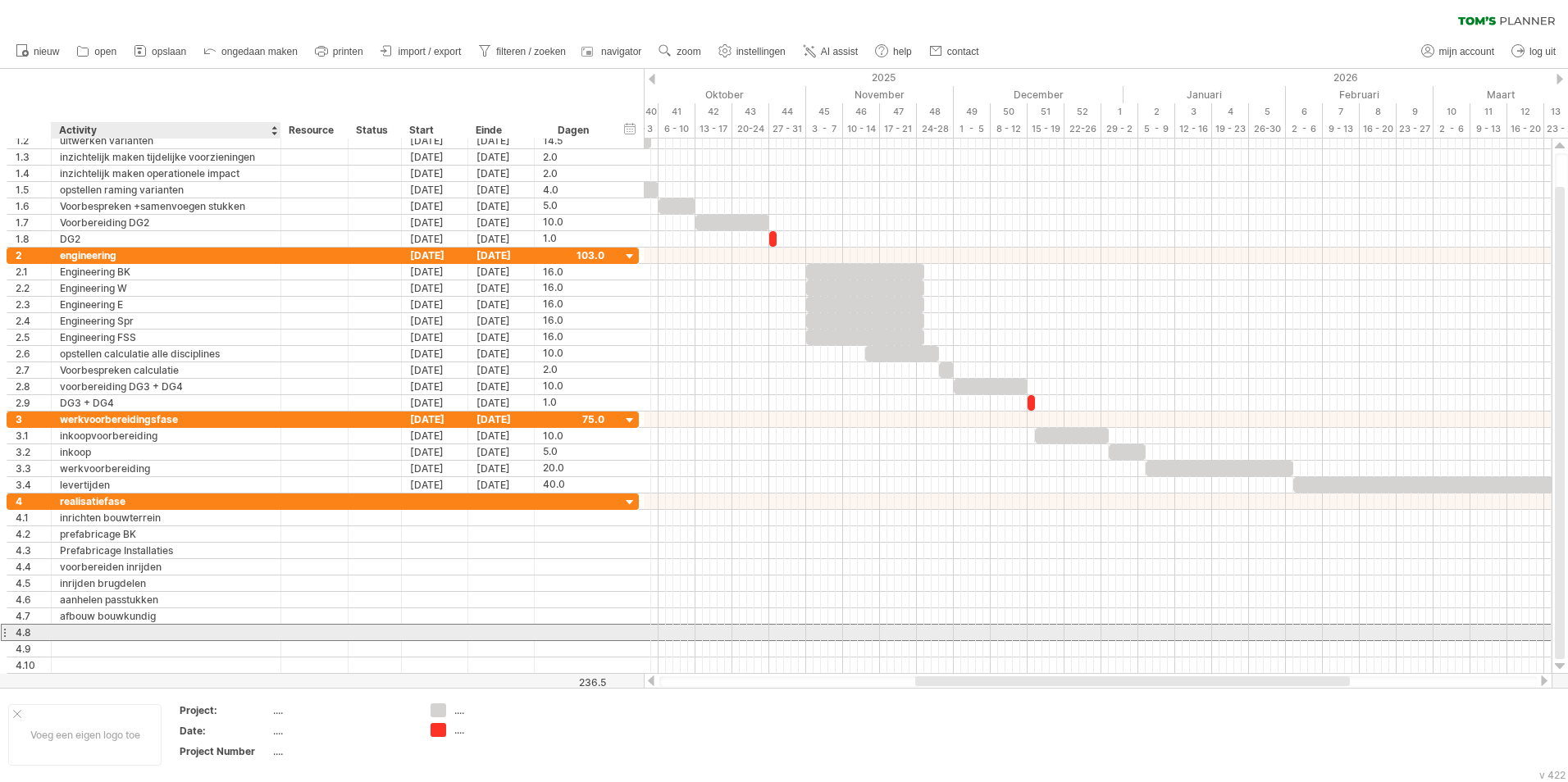
click at [120, 630] on div at bounding box center [165, 632] width 212 height 16
type input "**********"
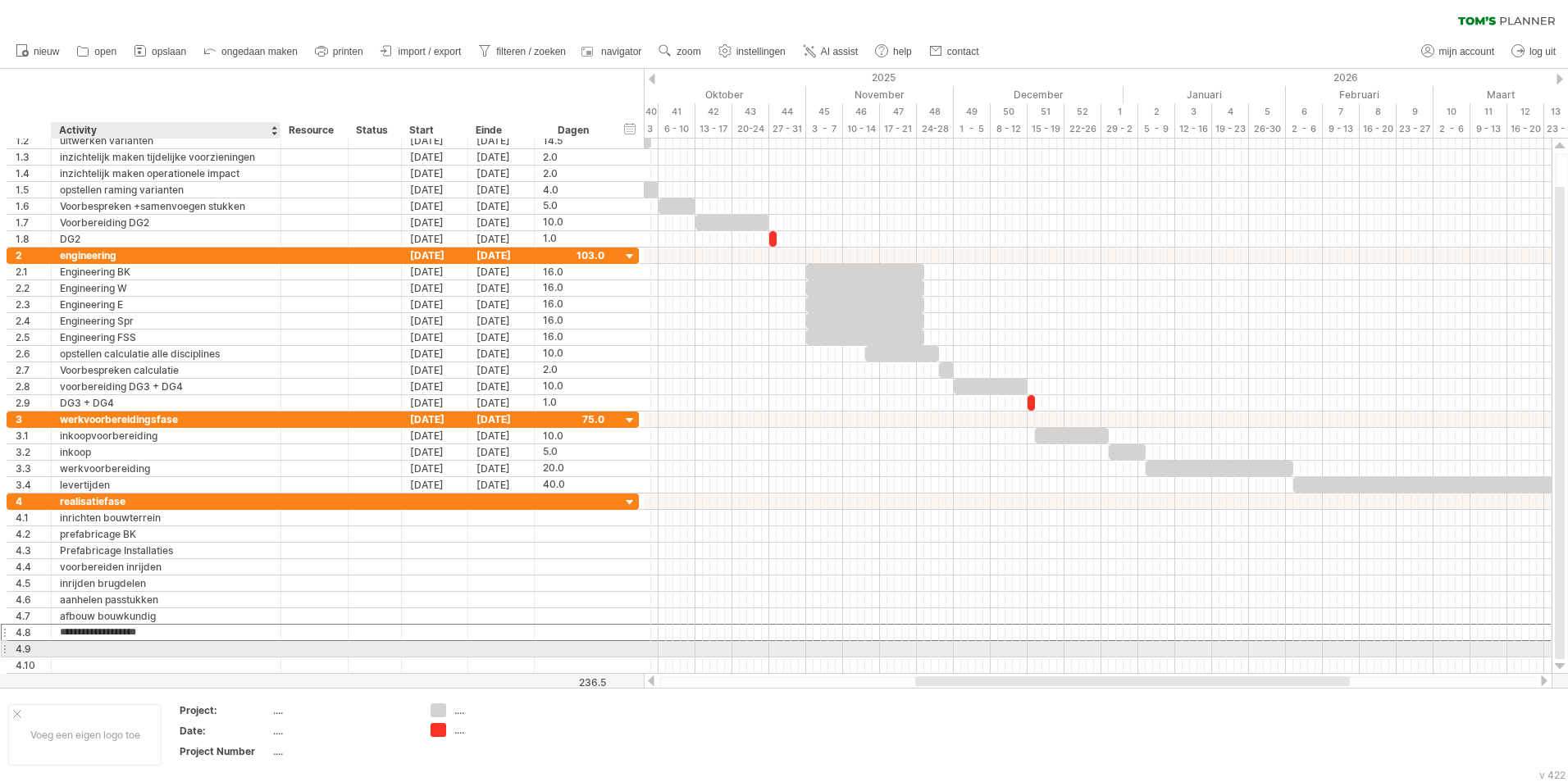
click at [92, 649] on div at bounding box center [165, 649] width 212 height 16
type input "*"
type input "**********"
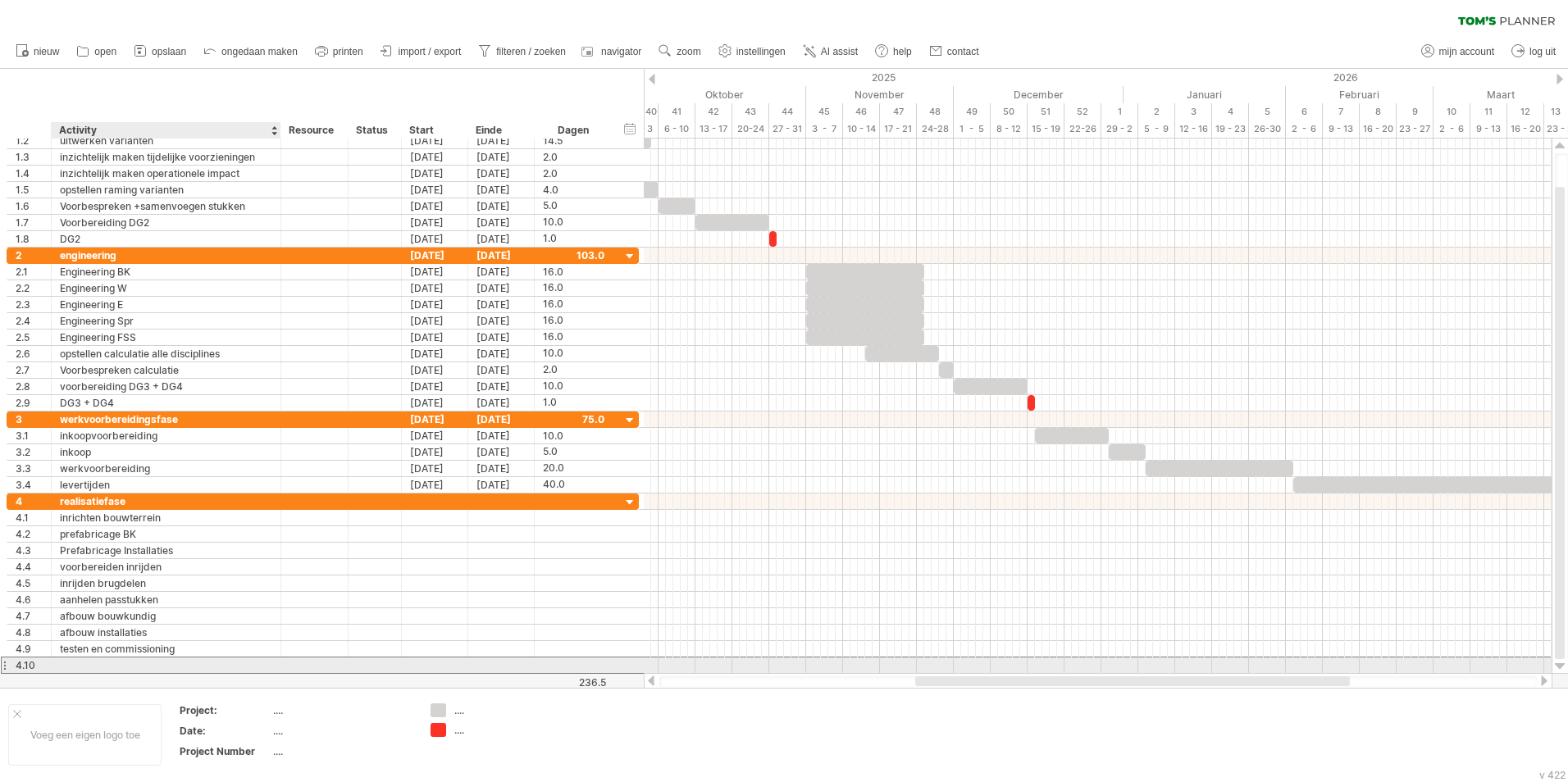
click at [109, 662] on div at bounding box center [165, 665] width 212 height 16
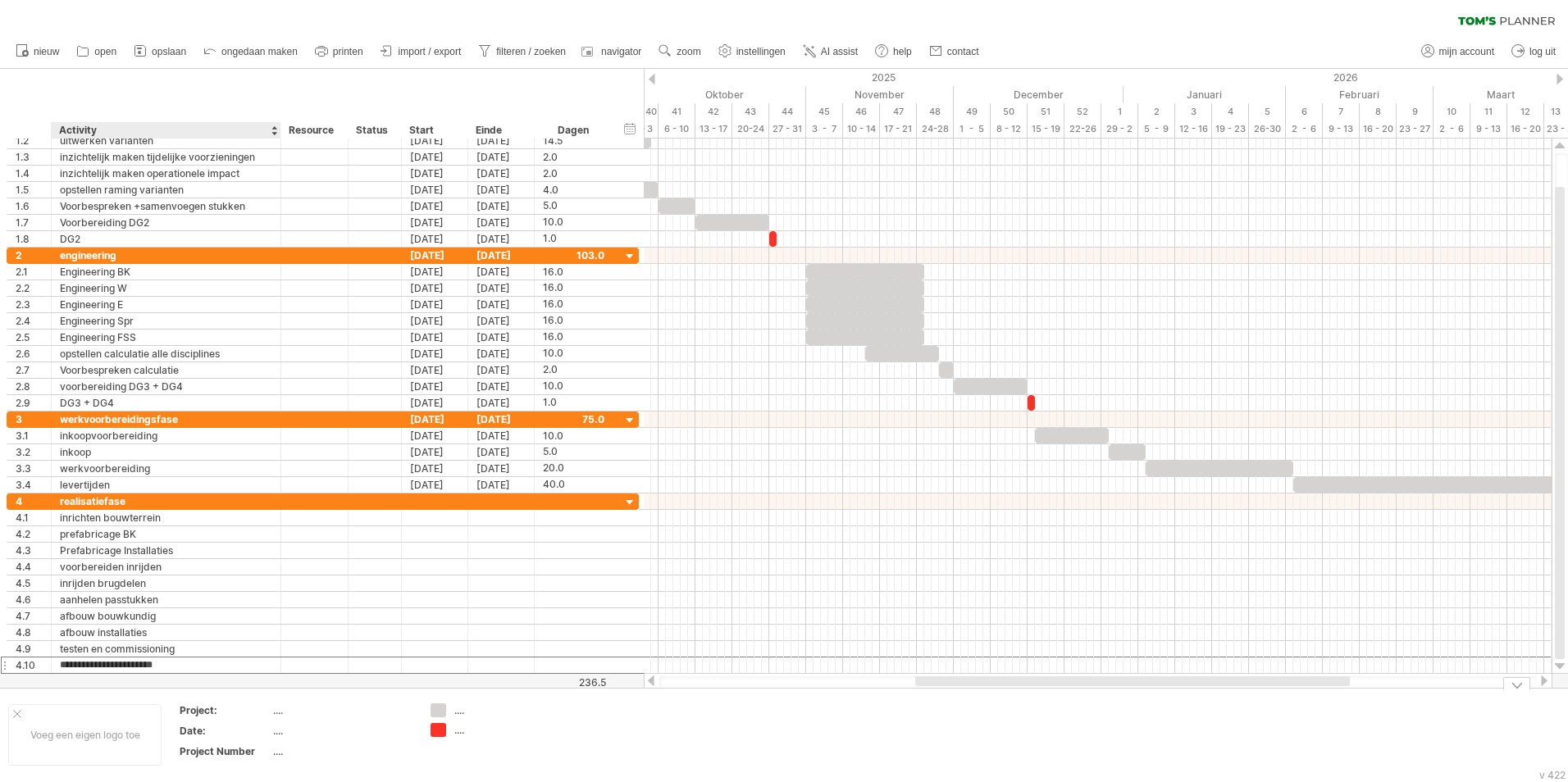
type input "**********"
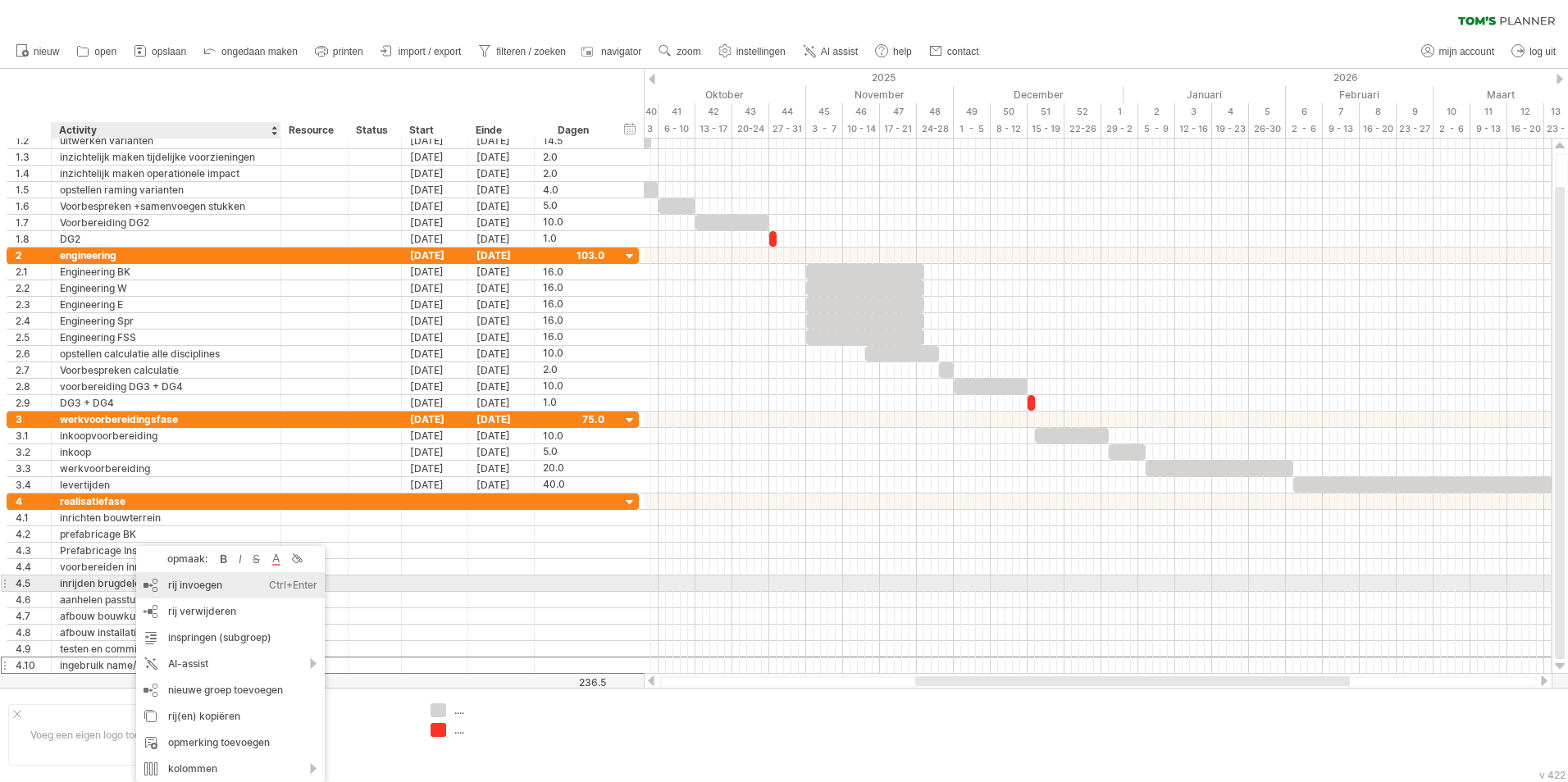
click at [201, 590] on div "rij invoegen Ctrl+Enter Cmd+Enter" at bounding box center [230, 586] width 189 height 26
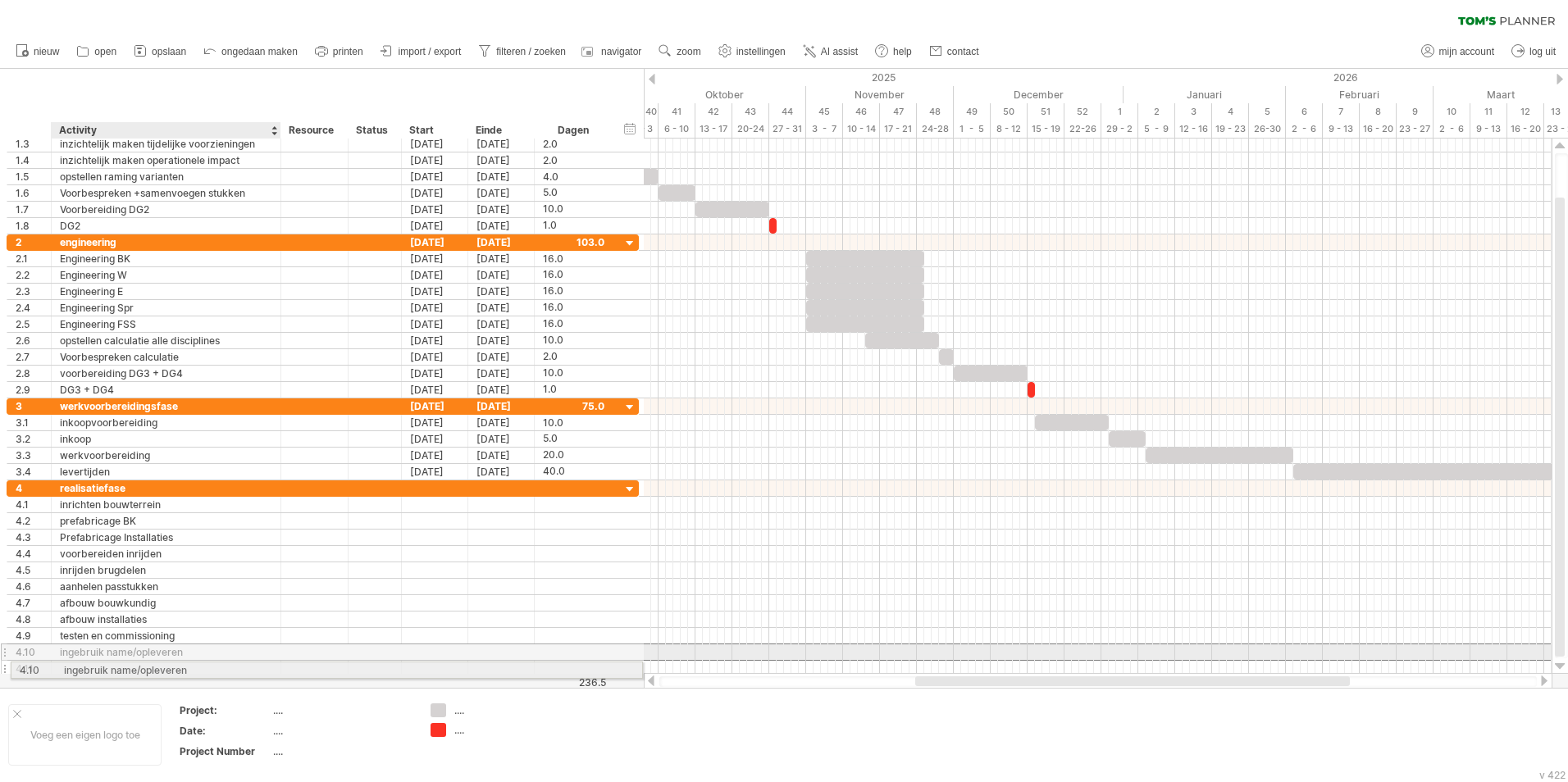
drag, startPoint x: 141, startPoint y: 656, endPoint x: 140, endPoint y: 668, distance: 12.0
click at [140, 668] on div "**********" at bounding box center [323, 578] width 632 height 197
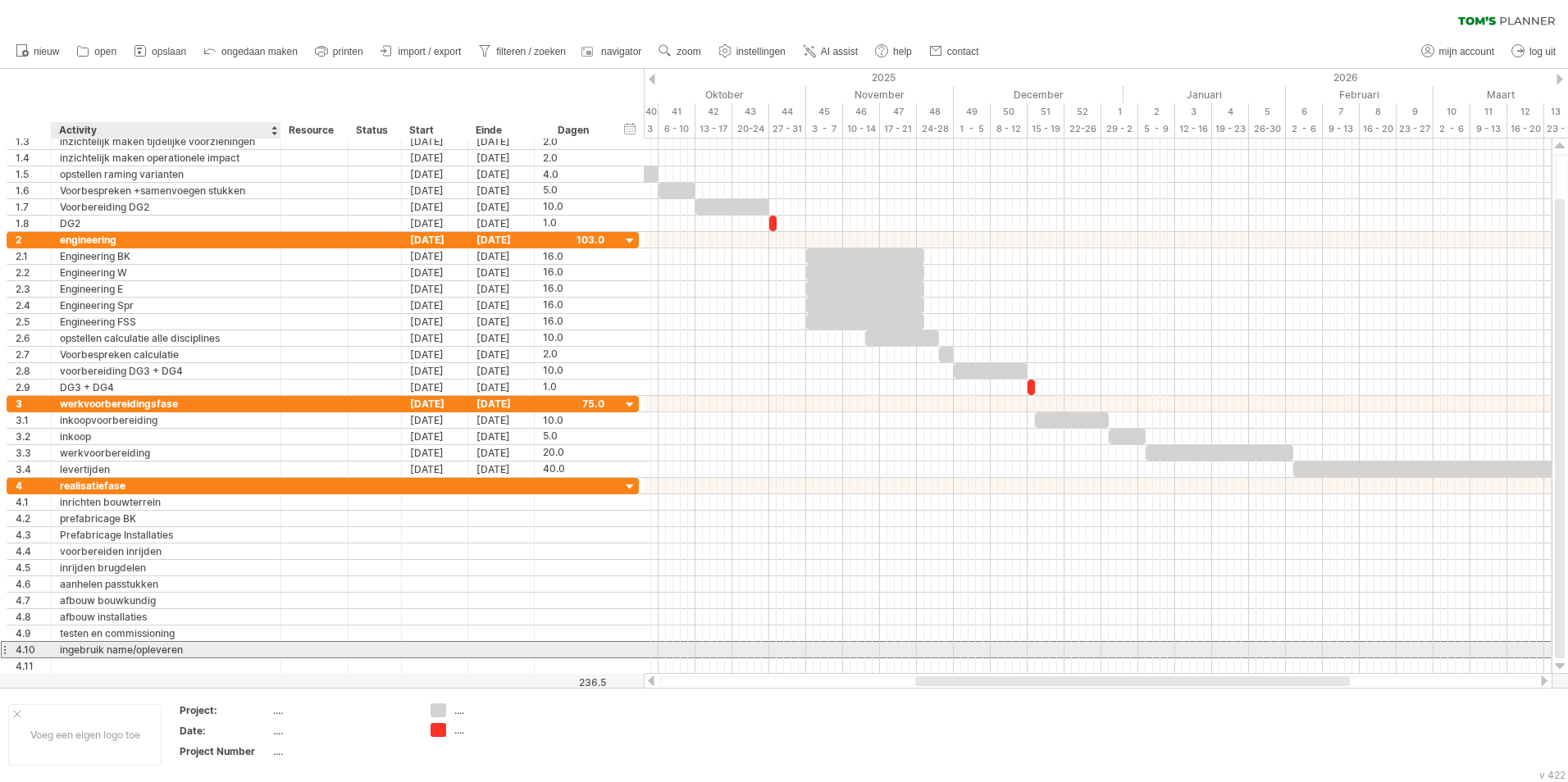
click at [64, 647] on div "ingebruik name/opleveren" at bounding box center [165, 650] width 212 height 16
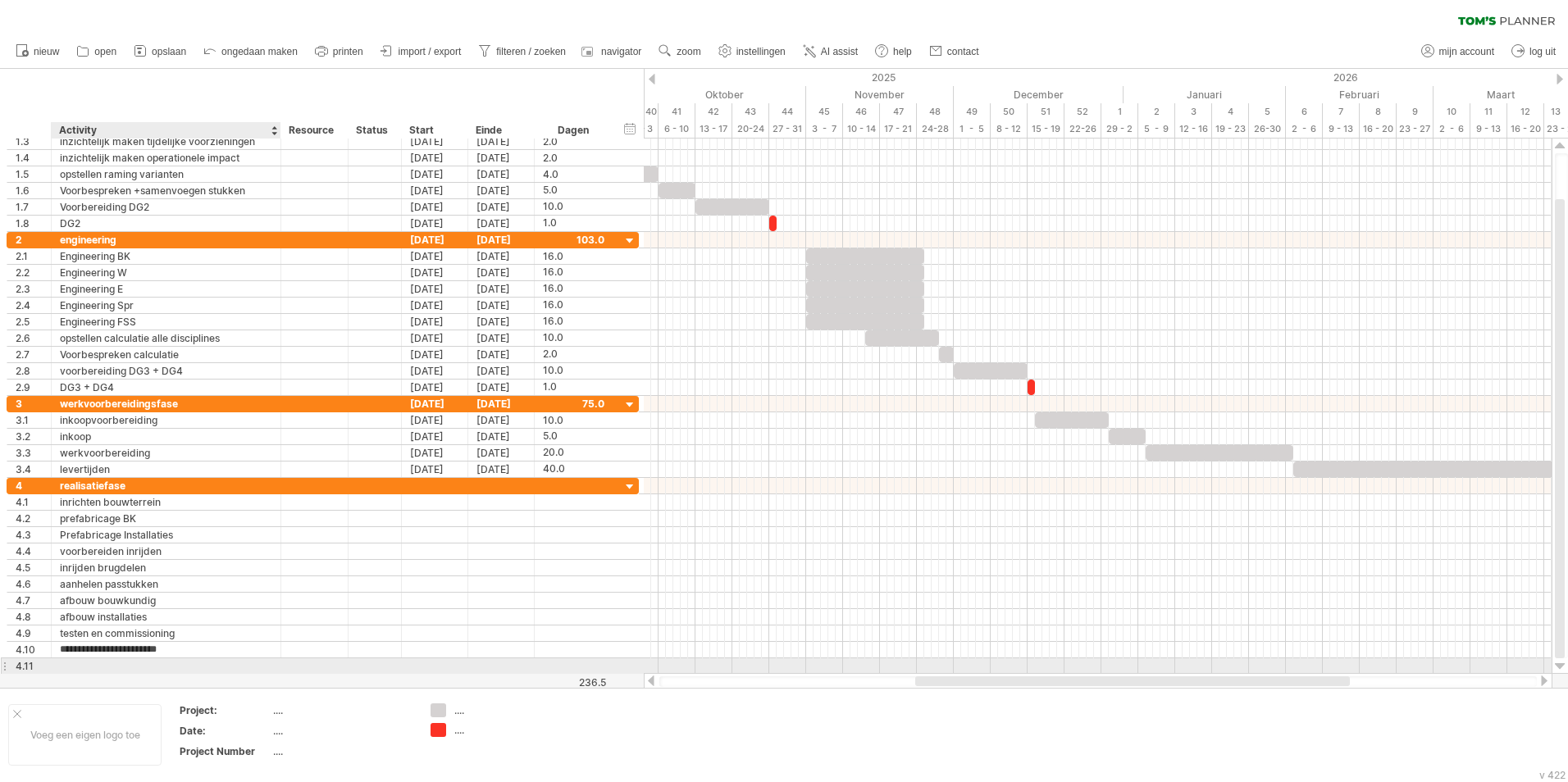
click at [70, 669] on div at bounding box center [165, 666] width 212 height 16
type input "**********"
type input "********"
type input "**********"
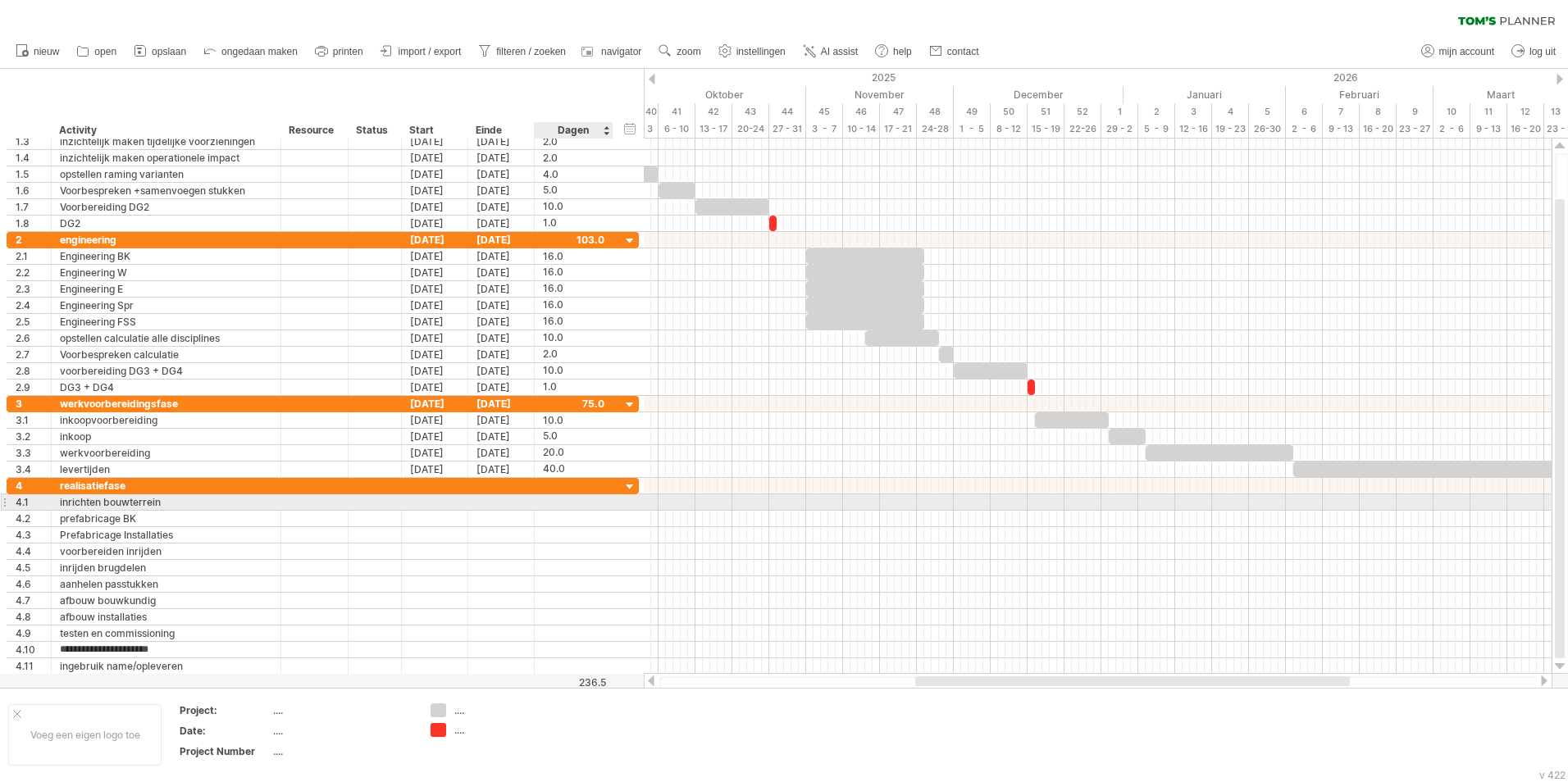
click at [609, 503] on div at bounding box center [610, 502] width 8 height 16
click at [559, 503] on div at bounding box center [573, 502] width 61 height 16
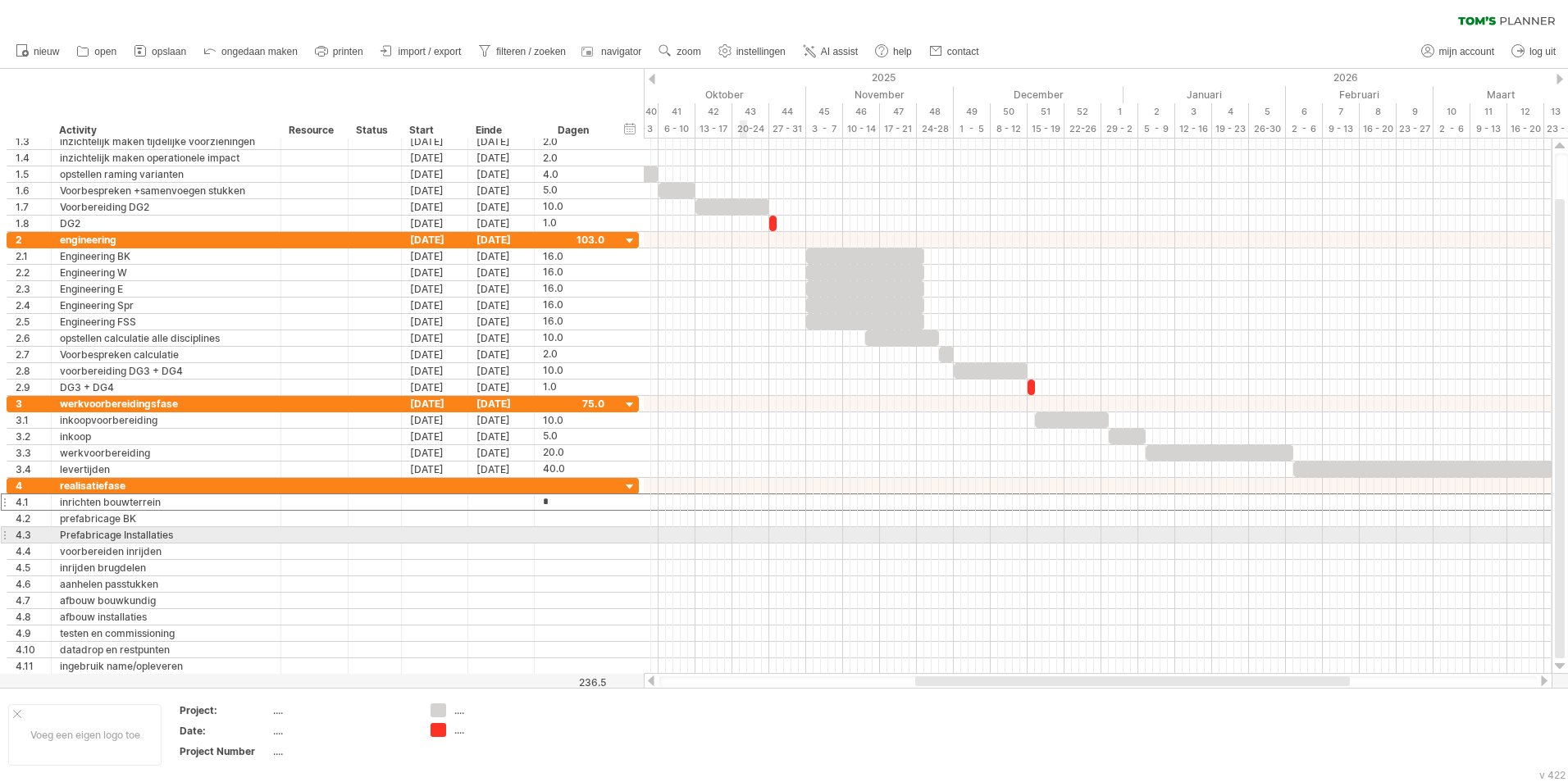
type input "**"
type input "*"
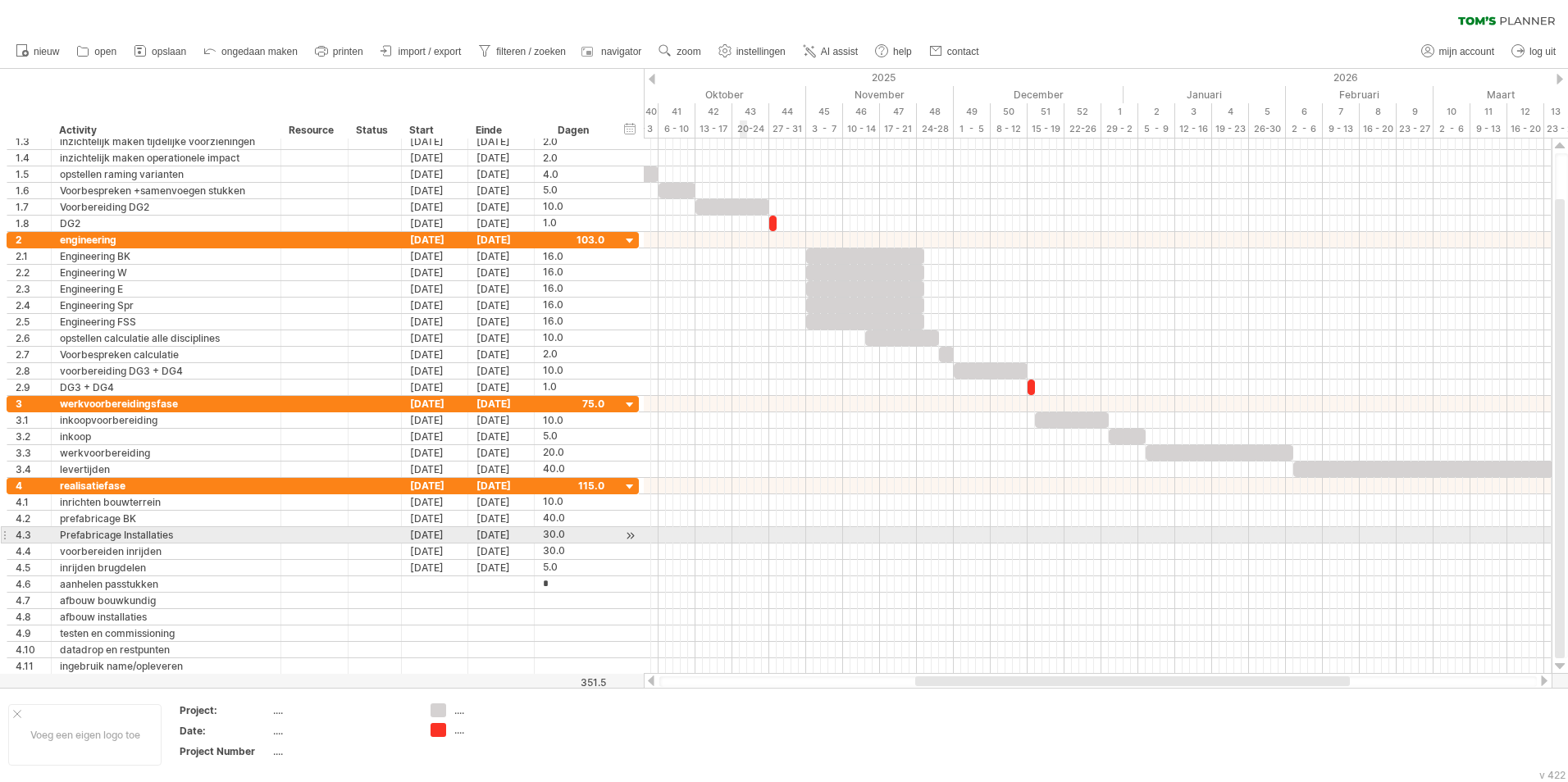
type input "**"
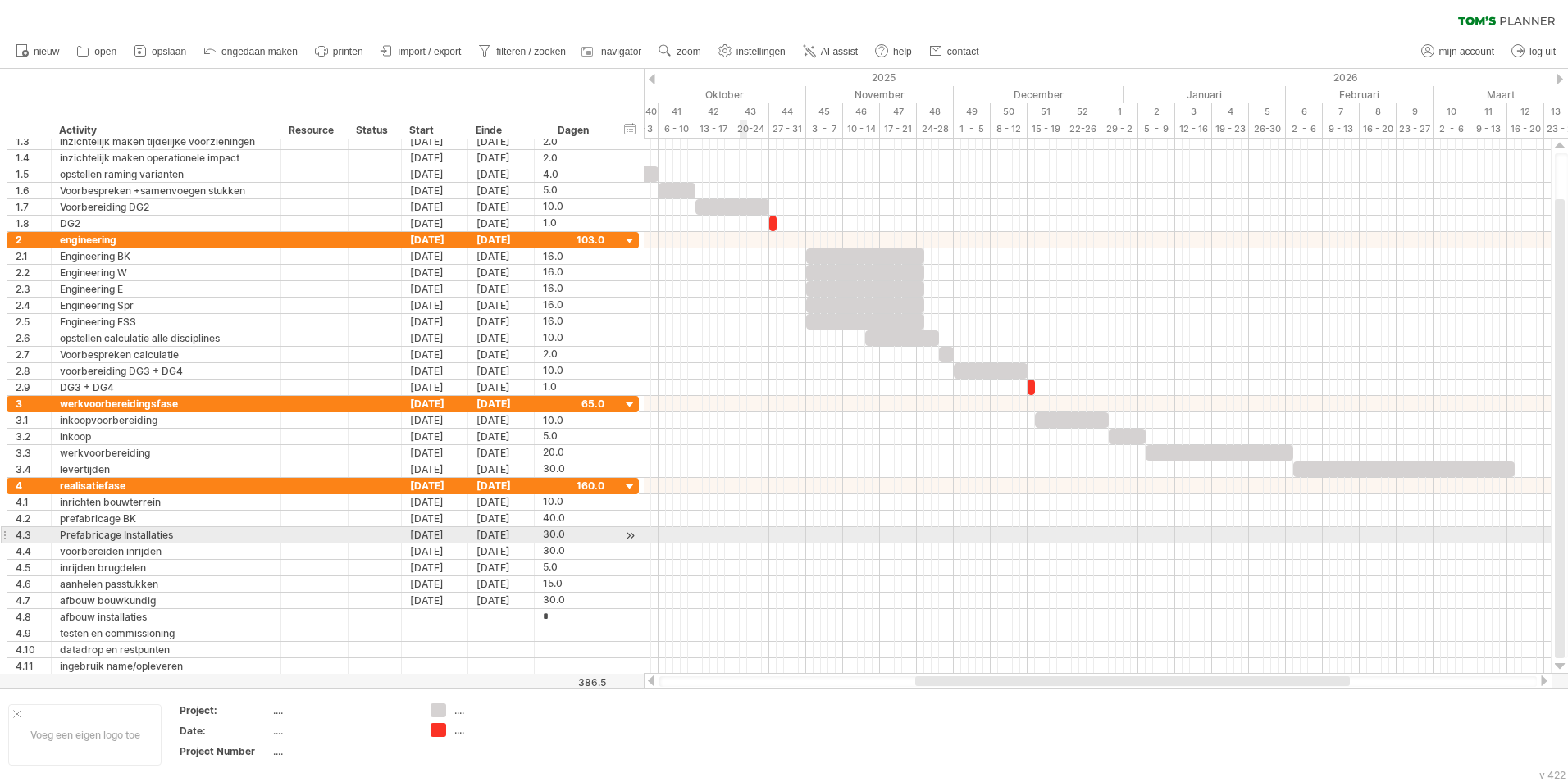
type input "**"
type input "*"
type input "**"
type input "*"
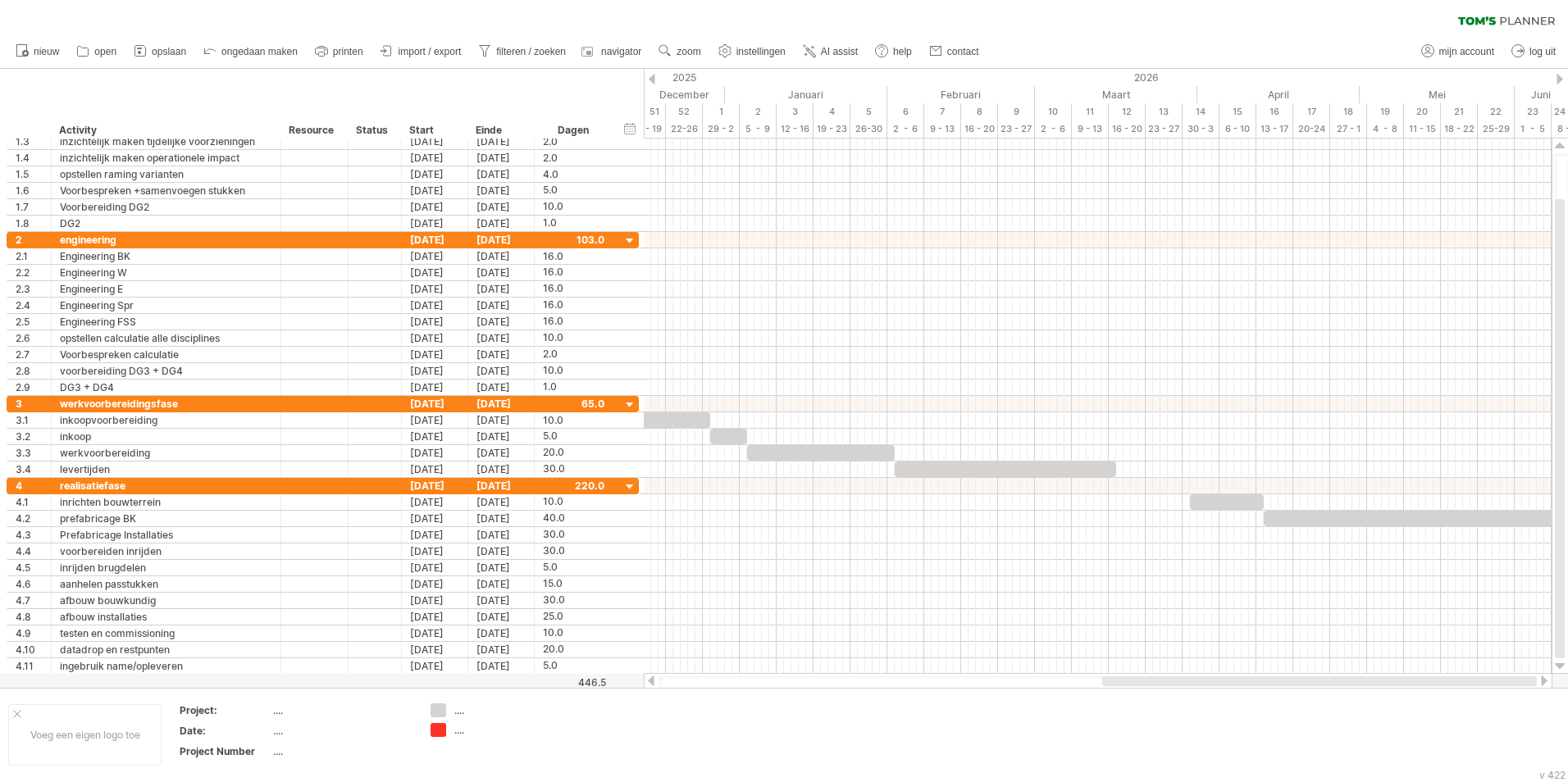
drag, startPoint x: 1045, startPoint y: 682, endPoint x: 1370, endPoint y: 662, distance: 325.6
click at [1393, 680] on div at bounding box center [1319, 681] width 435 height 9
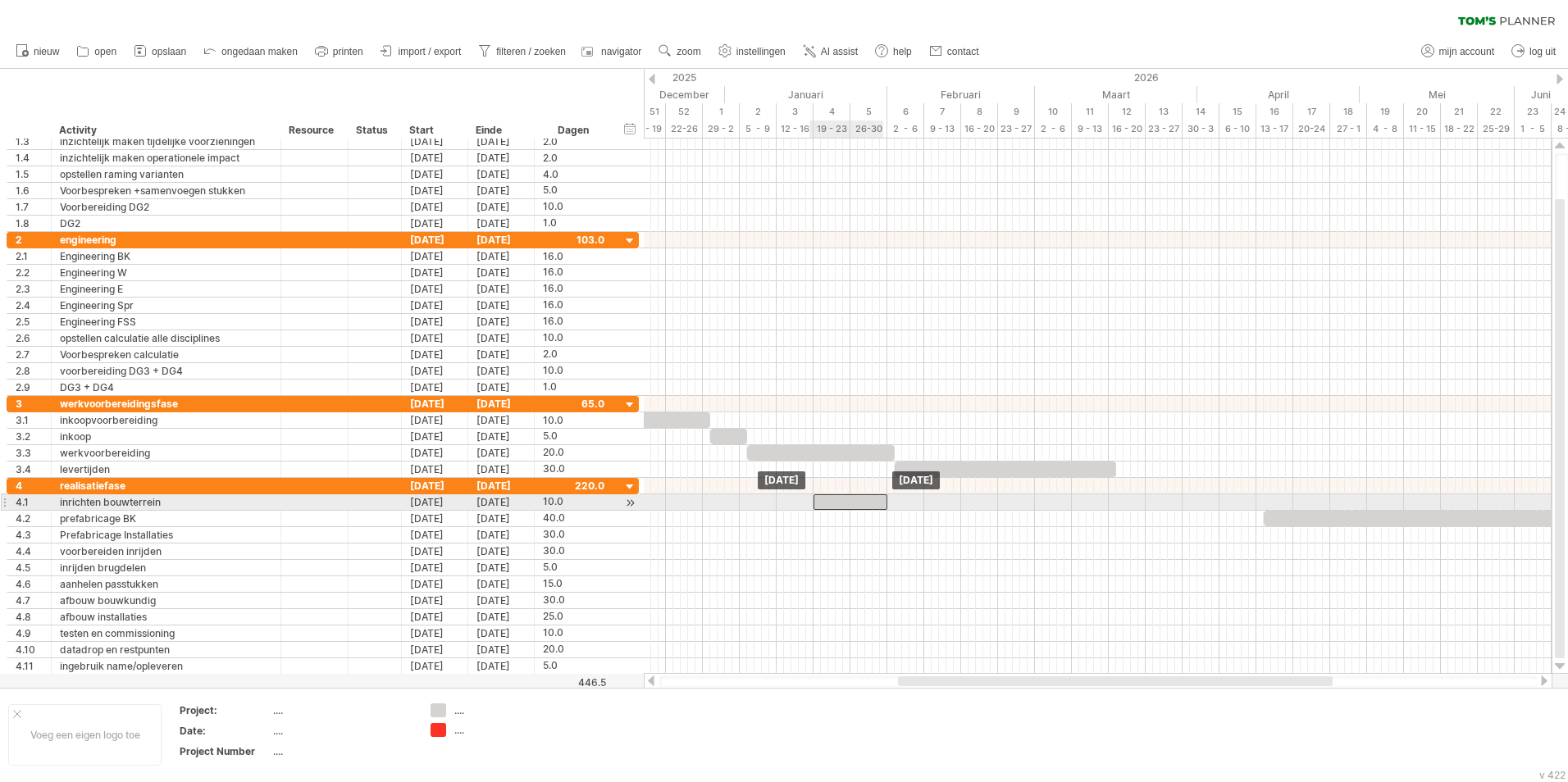
drag, startPoint x: 1239, startPoint y: 504, endPoint x: 860, endPoint y: 506, distance: 379.0
click at [860, 506] on div at bounding box center [850, 502] width 74 height 16
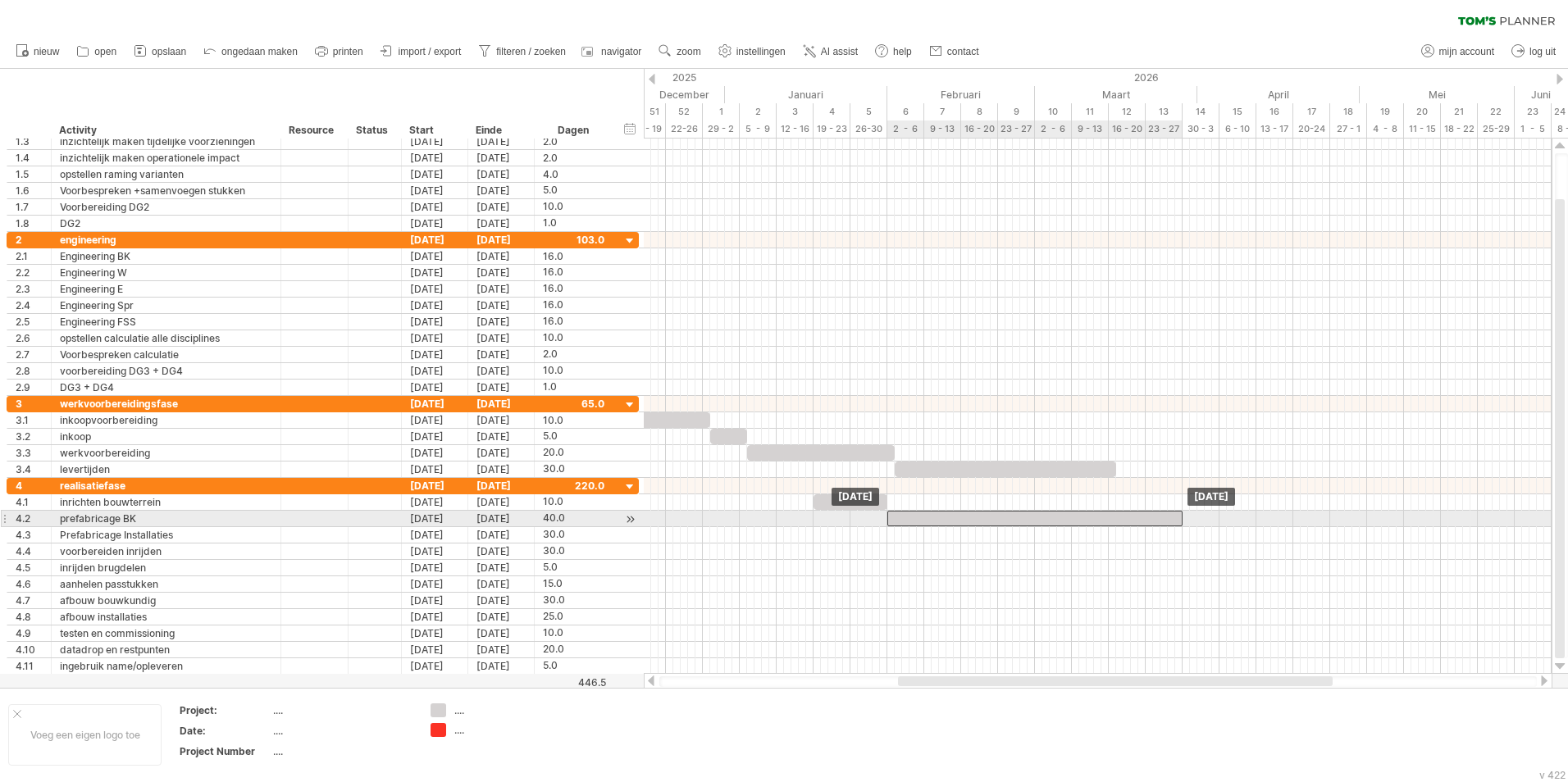
drag, startPoint x: 1283, startPoint y: 517, endPoint x: 907, endPoint y: 516, distance: 376.0
click at [907, 516] on div at bounding box center [1035, 519] width 295 height 16
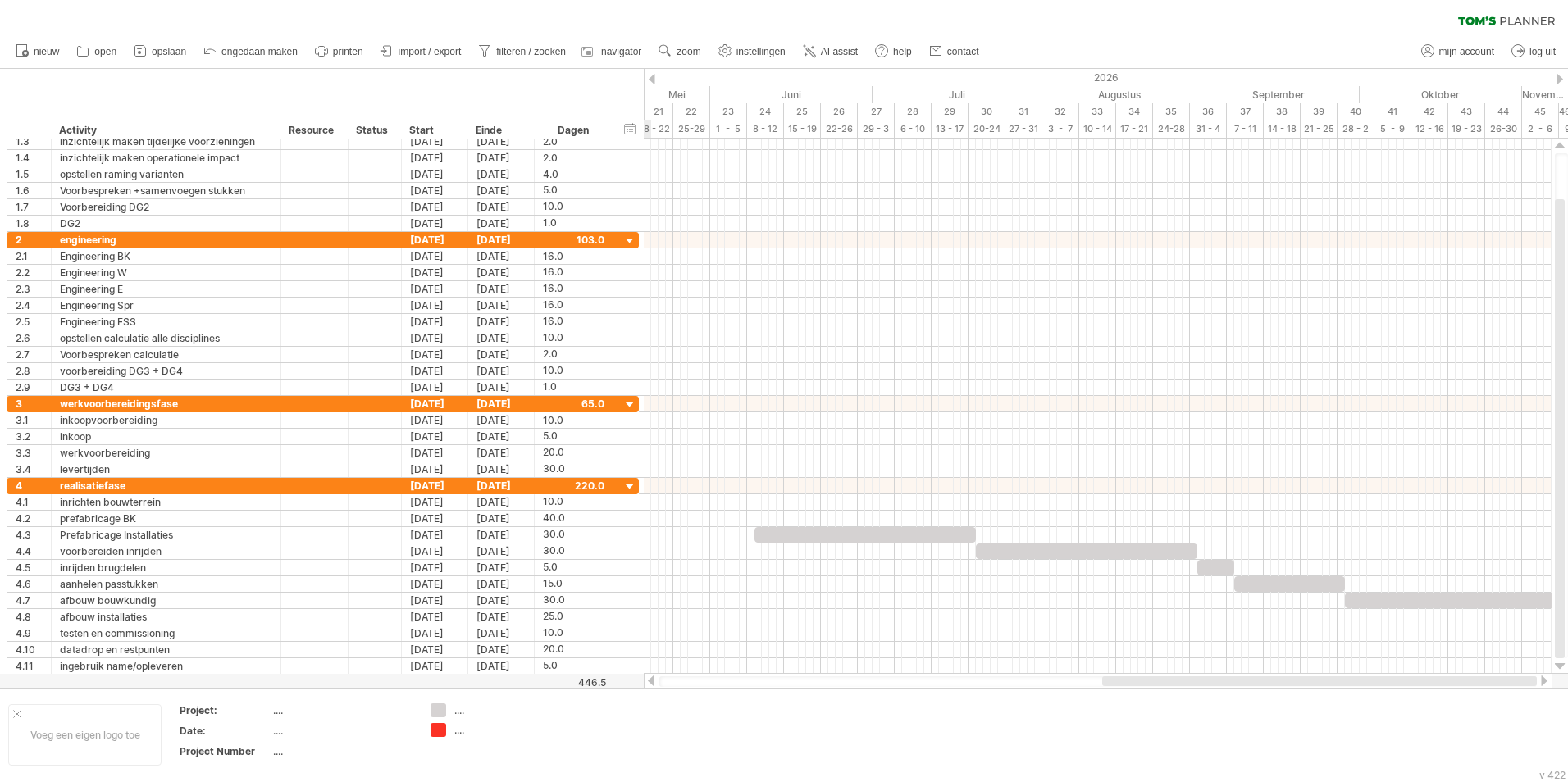
drag, startPoint x: 1054, startPoint y: 681, endPoint x: 1351, endPoint y: 683, distance: 297.0
click at [1351, 683] on div at bounding box center [1319, 681] width 435 height 9
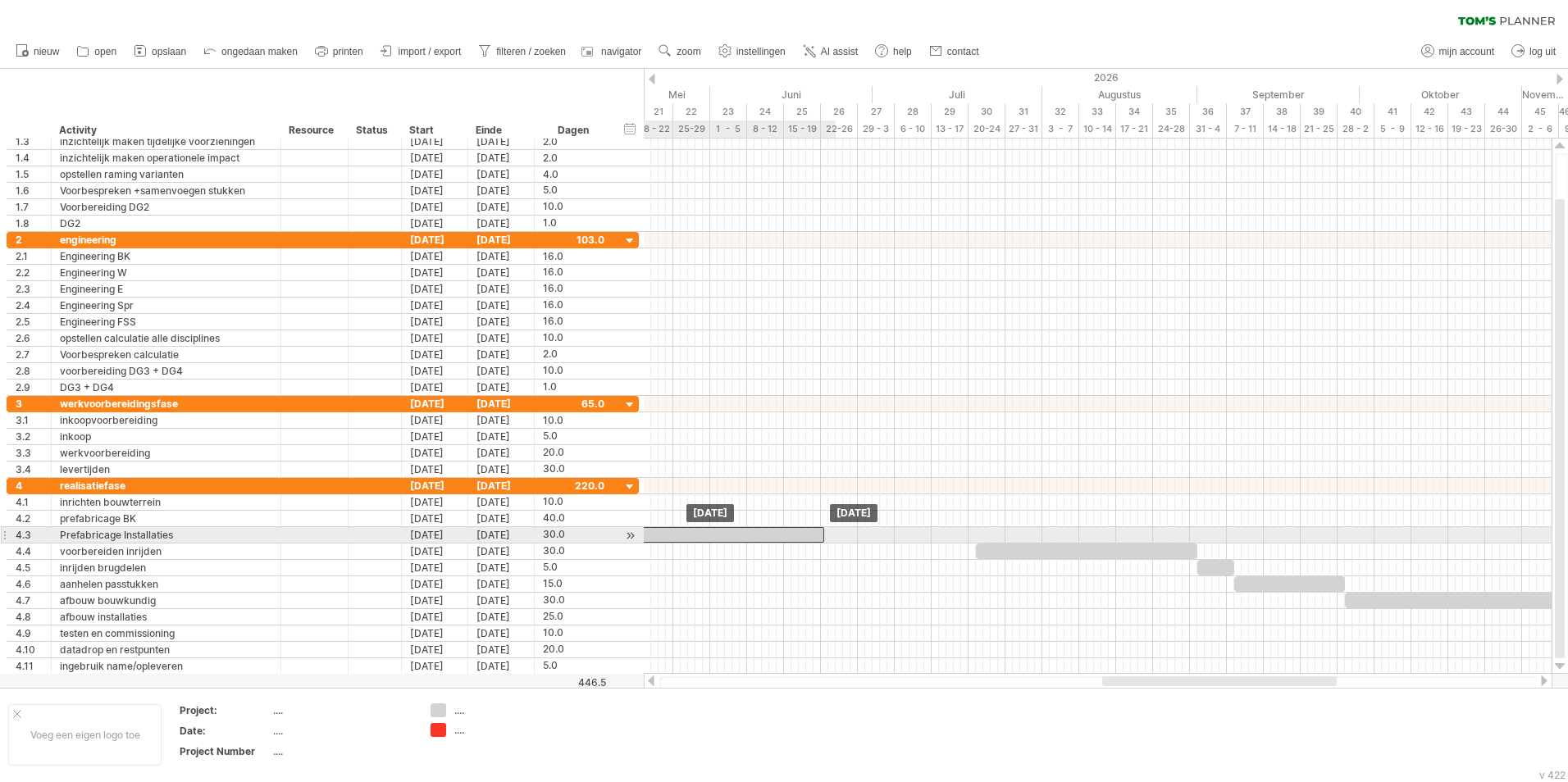
drag, startPoint x: 900, startPoint y: 541, endPoint x: 739, endPoint y: 541, distance: 161.0
click at [739, 541] on div at bounding box center [713, 535] width 222 height 16
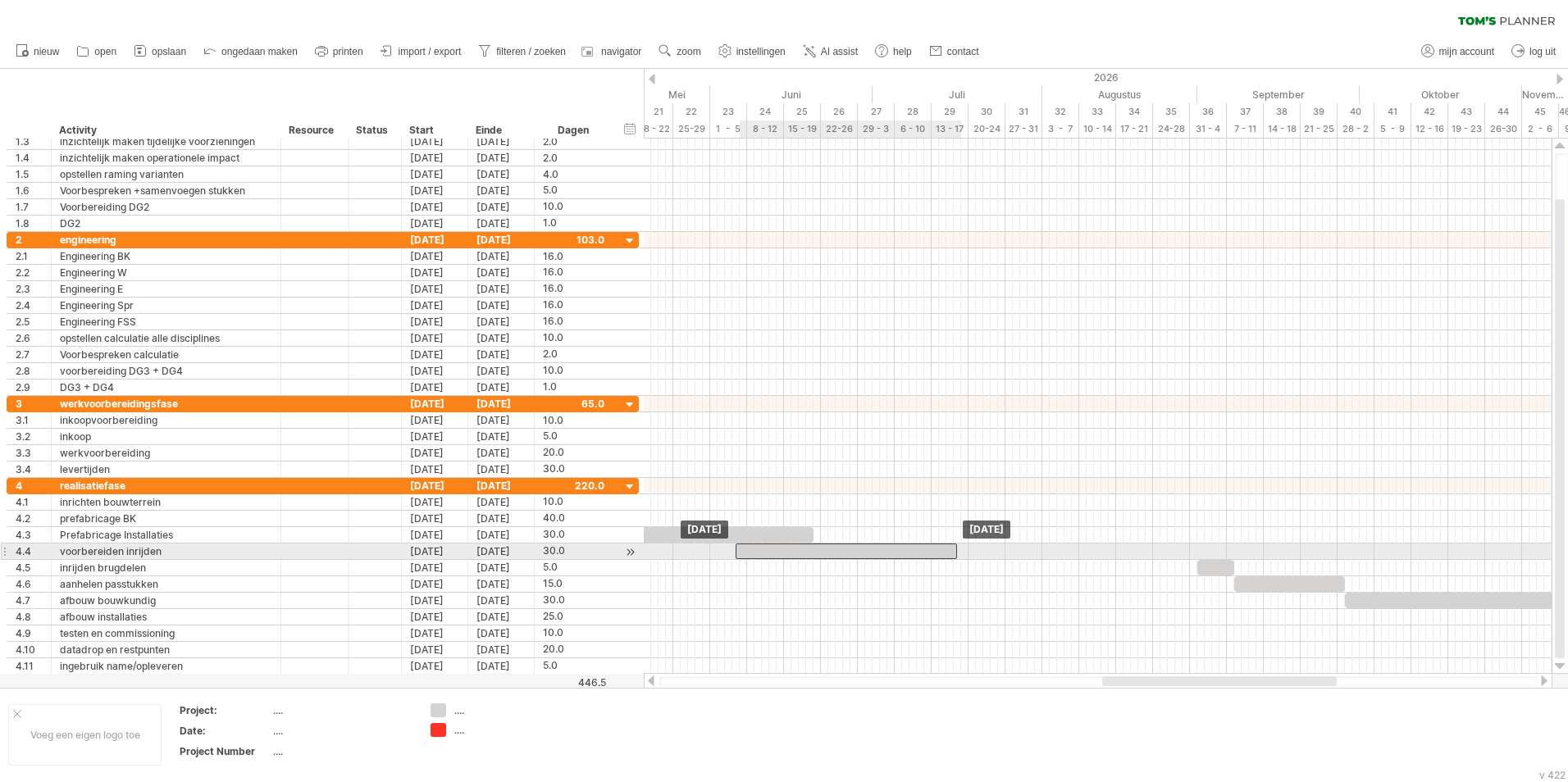
drag, startPoint x: 1030, startPoint y: 554, endPoint x: 787, endPoint y: 557, distance: 243.0
click at [781, 557] on div at bounding box center [846, 551] width 222 height 16
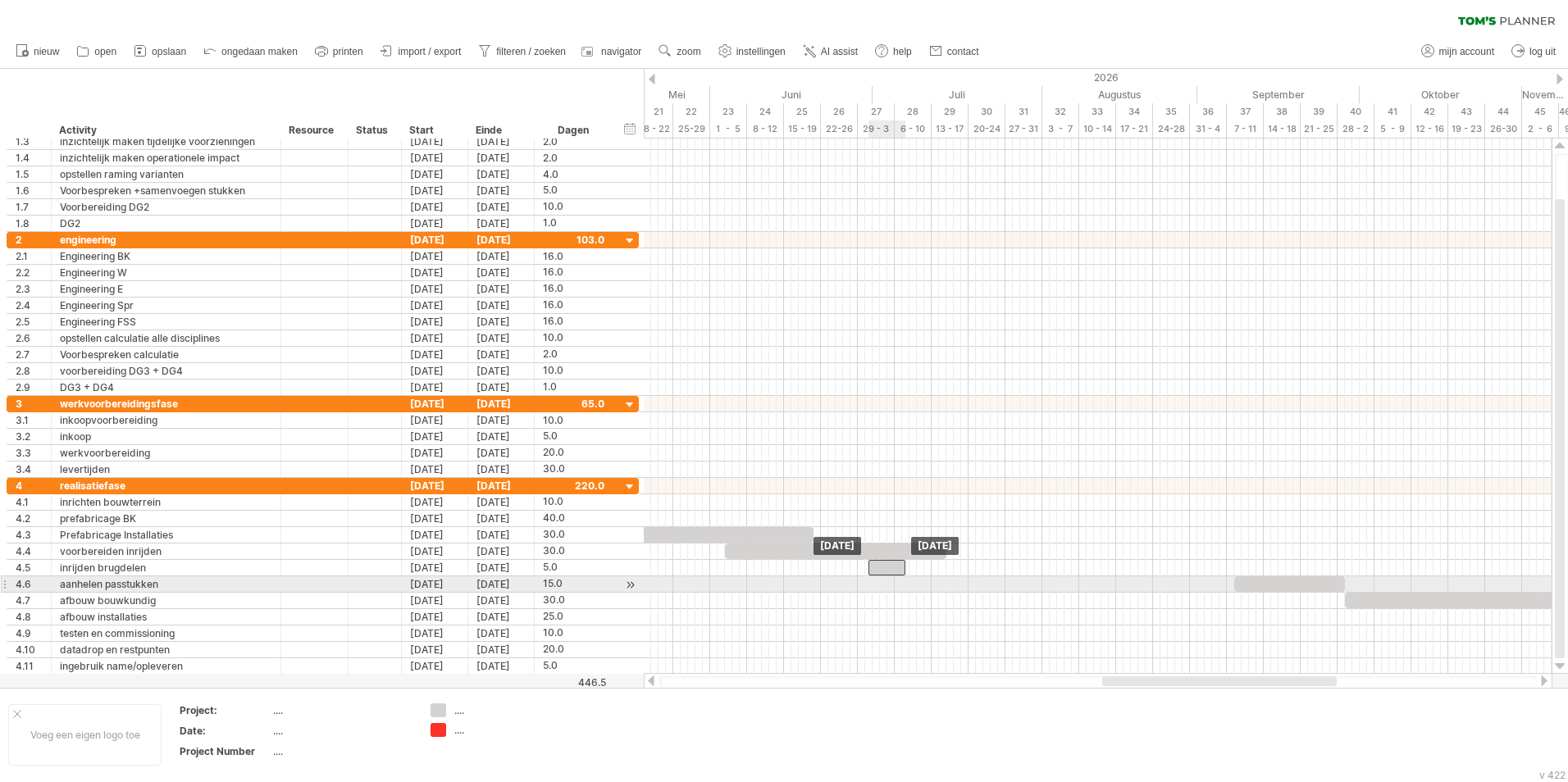
drag, startPoint x: 1218, startPoint y: 574, endPoint x: 888, endPoint y: 580, distance: 330.1
click at [888, 580] on div "[DATE] [DATE]" at bounding box center [1097, 407] width 908 height 536
drag, startPoint x: 1263, startPoint y: 581, endPoint x: 883, endPoint y: 590, distance: 380.1
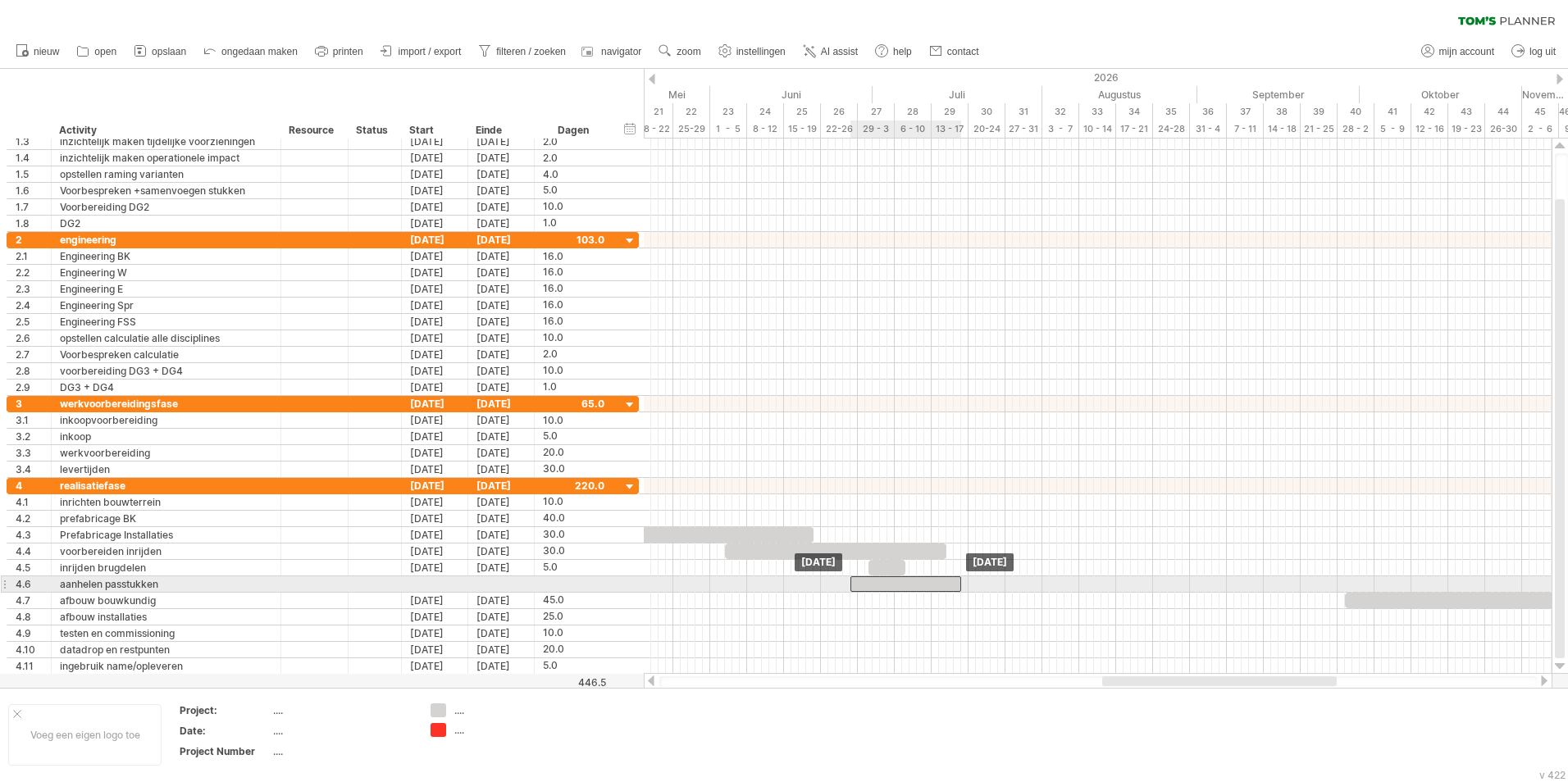
drag, startPoint x: 939, startPoint y: 599, endPoint x: 937, endPoint y: 586, distance: 13.2
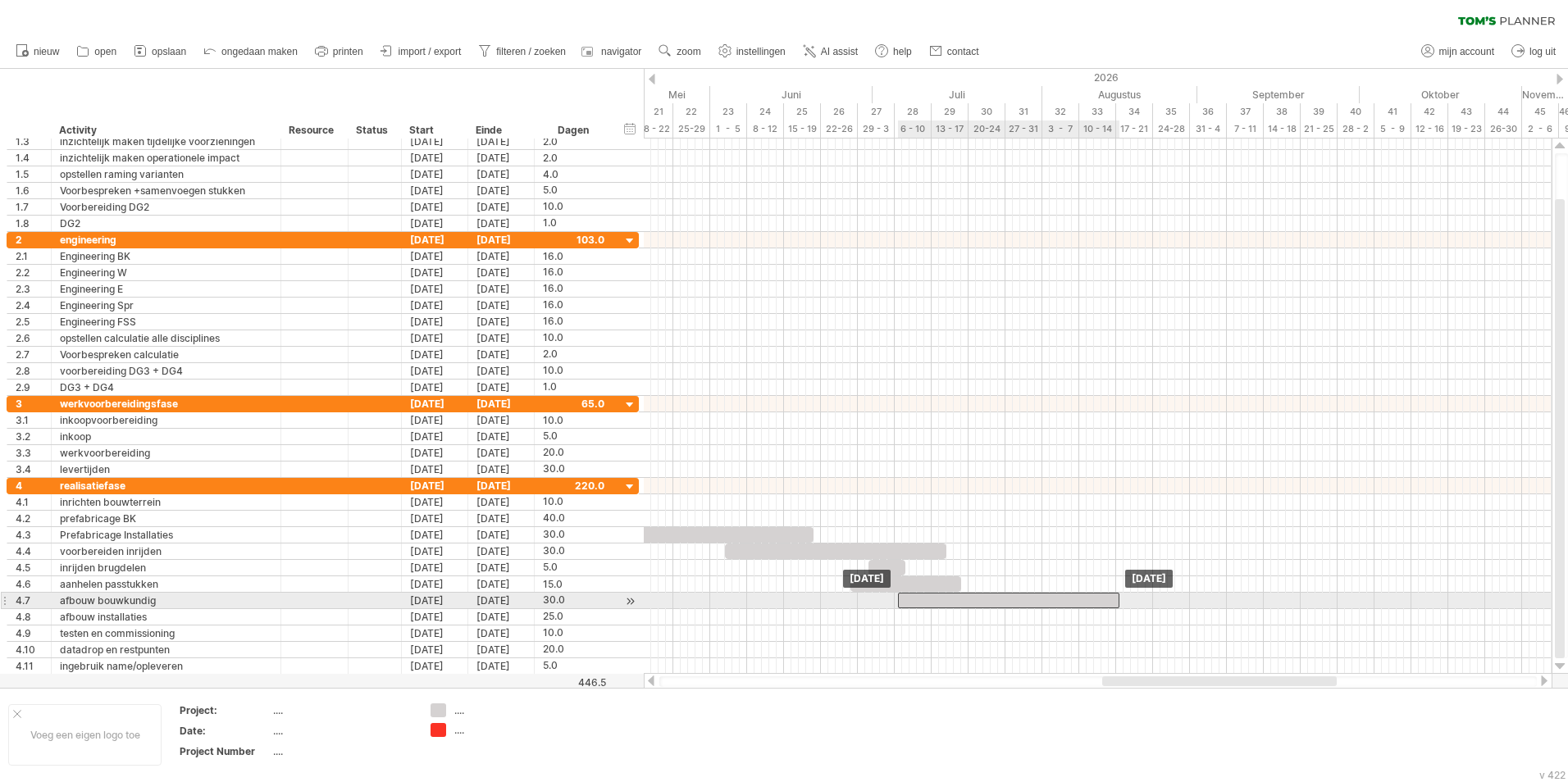
drag, startPoint x: 1194, startPoint y: 611, endPoint x: 917, endPoint y: 598, distance: 277.3
click at [917, 598] on div at bounding box center [1009, 600] width 222 height 16
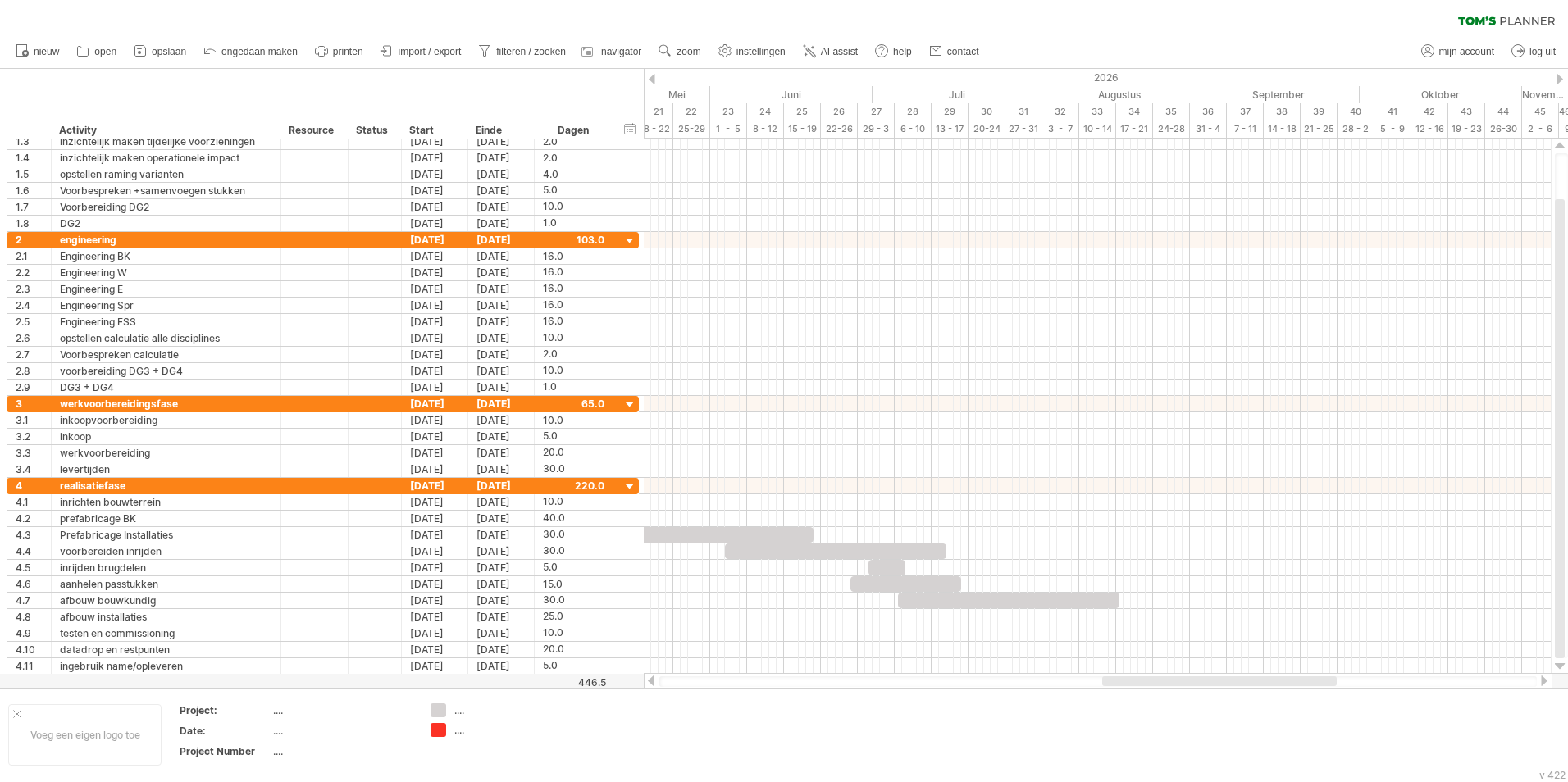
drag, startPoint x: 1176, startPoint y: 675, endPoint x: 1300, endPoint y: 675, distance: 124.0
click at [1308, 674] on div at bounding box center [1097, 681] width 909 height 16
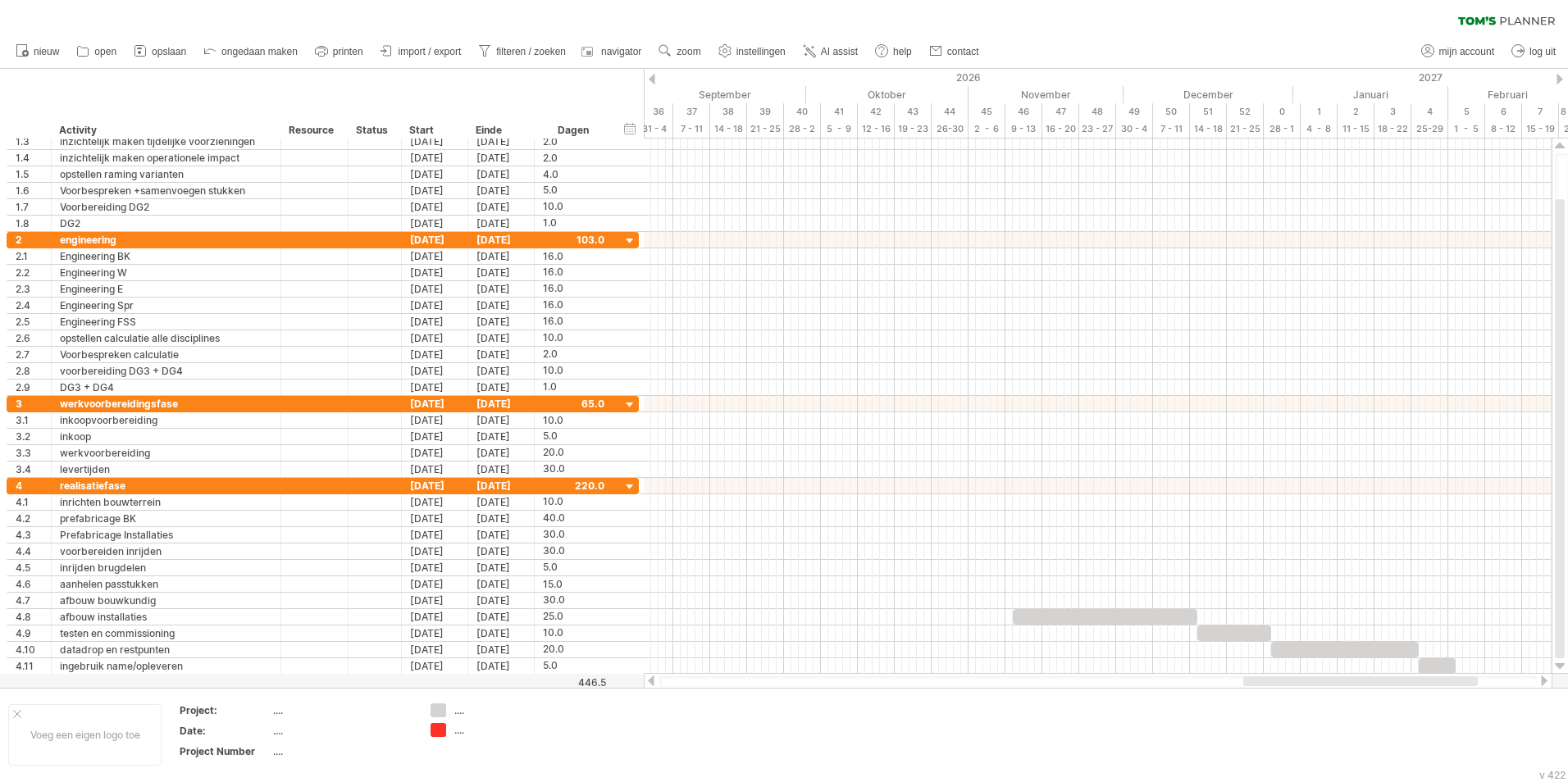
drag, startPoint x: 1260, startPoint y: 684, endPoint x: 1402, endPoint y: 684, distance: 142.0
click at [1402, 684] on div at bounding box center [1360, 681] width 235 height 9
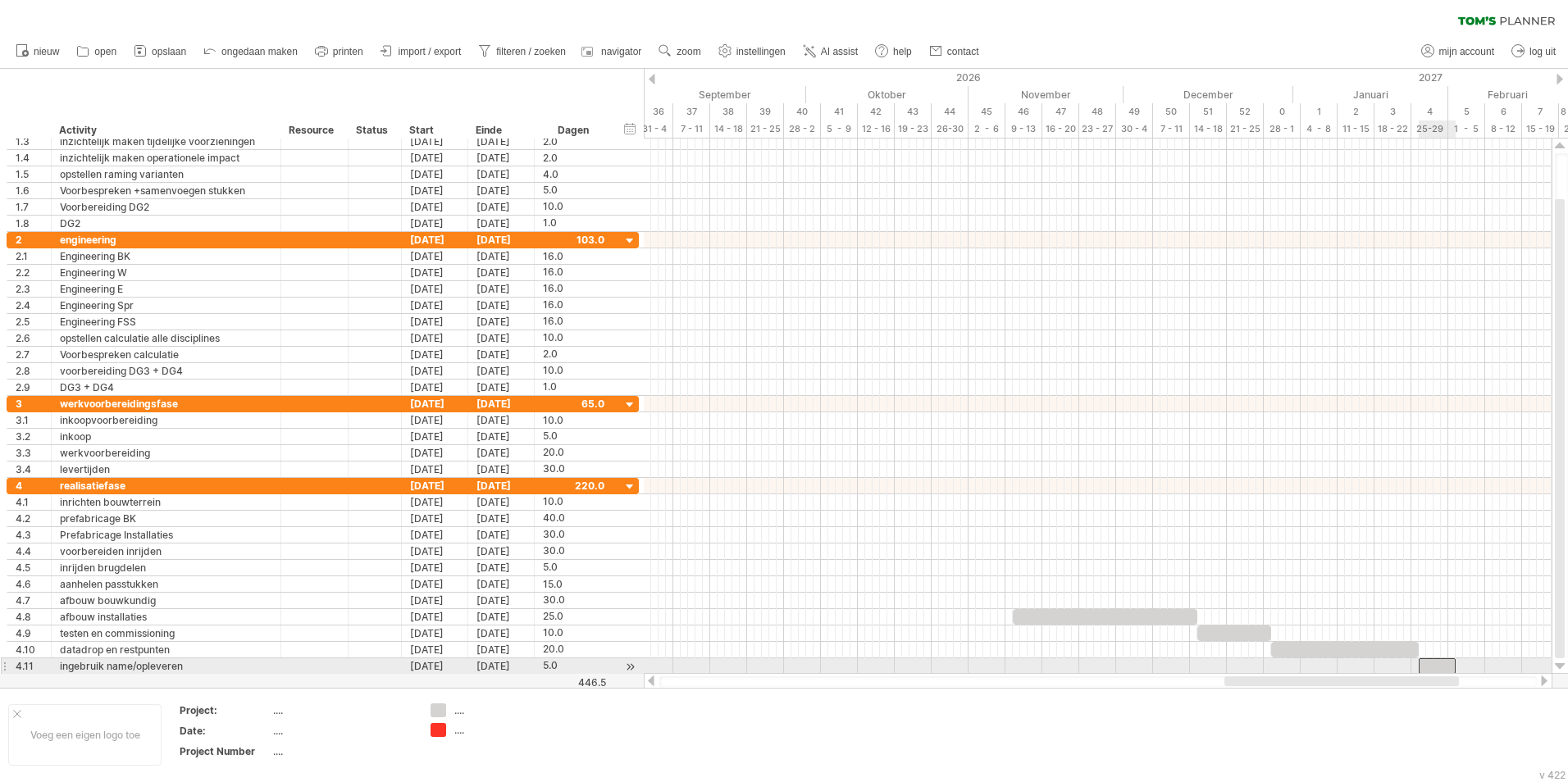
click at [1433, 661] on div at bounding box center [1437, 666] width 37 height 16
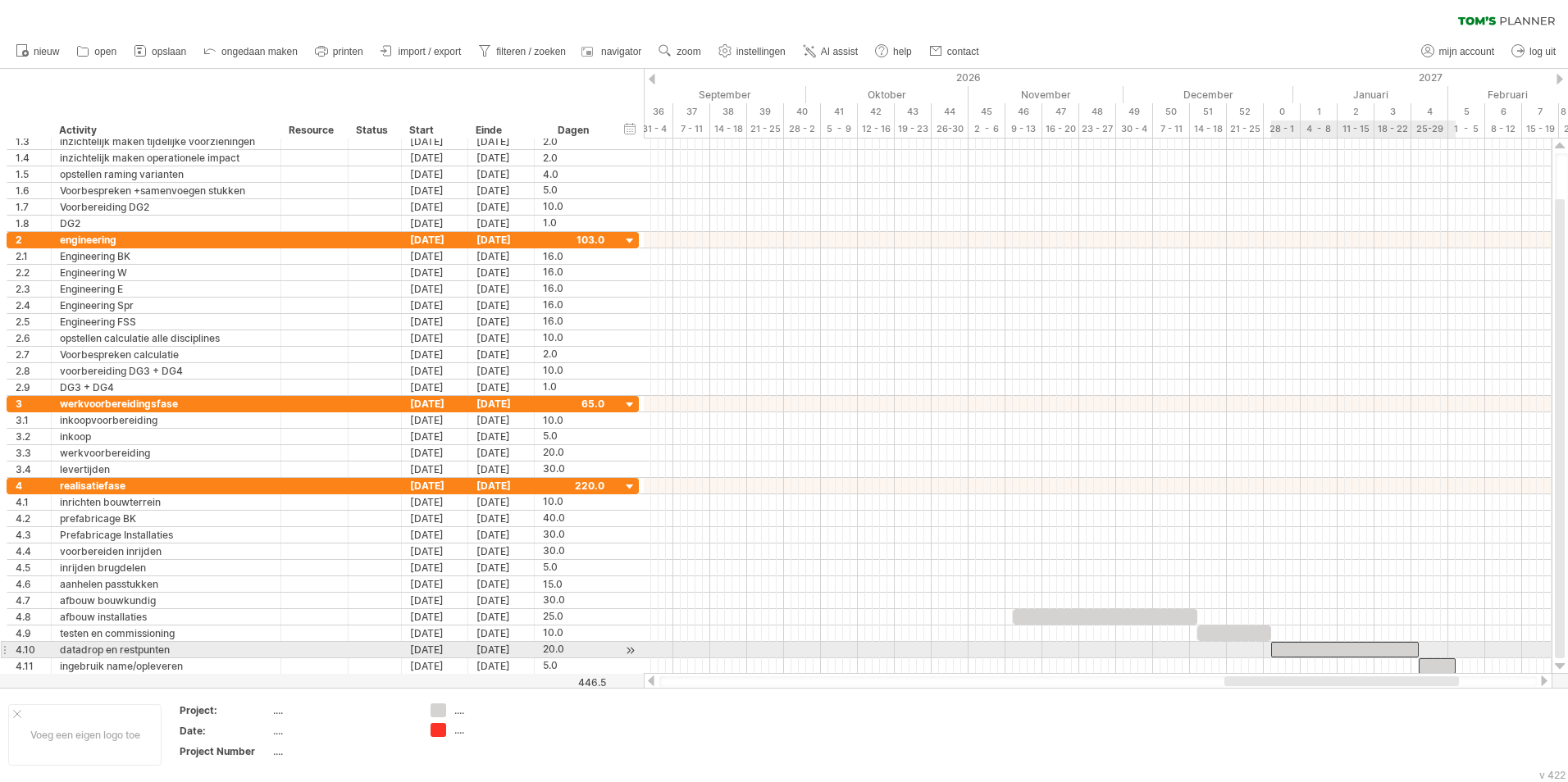
click at [1375, 654] on div at bounding box center [1344, 650] width 147 height 16
click at [1357, 654] on div at bounding box center [1344, 650] width 147 height 16
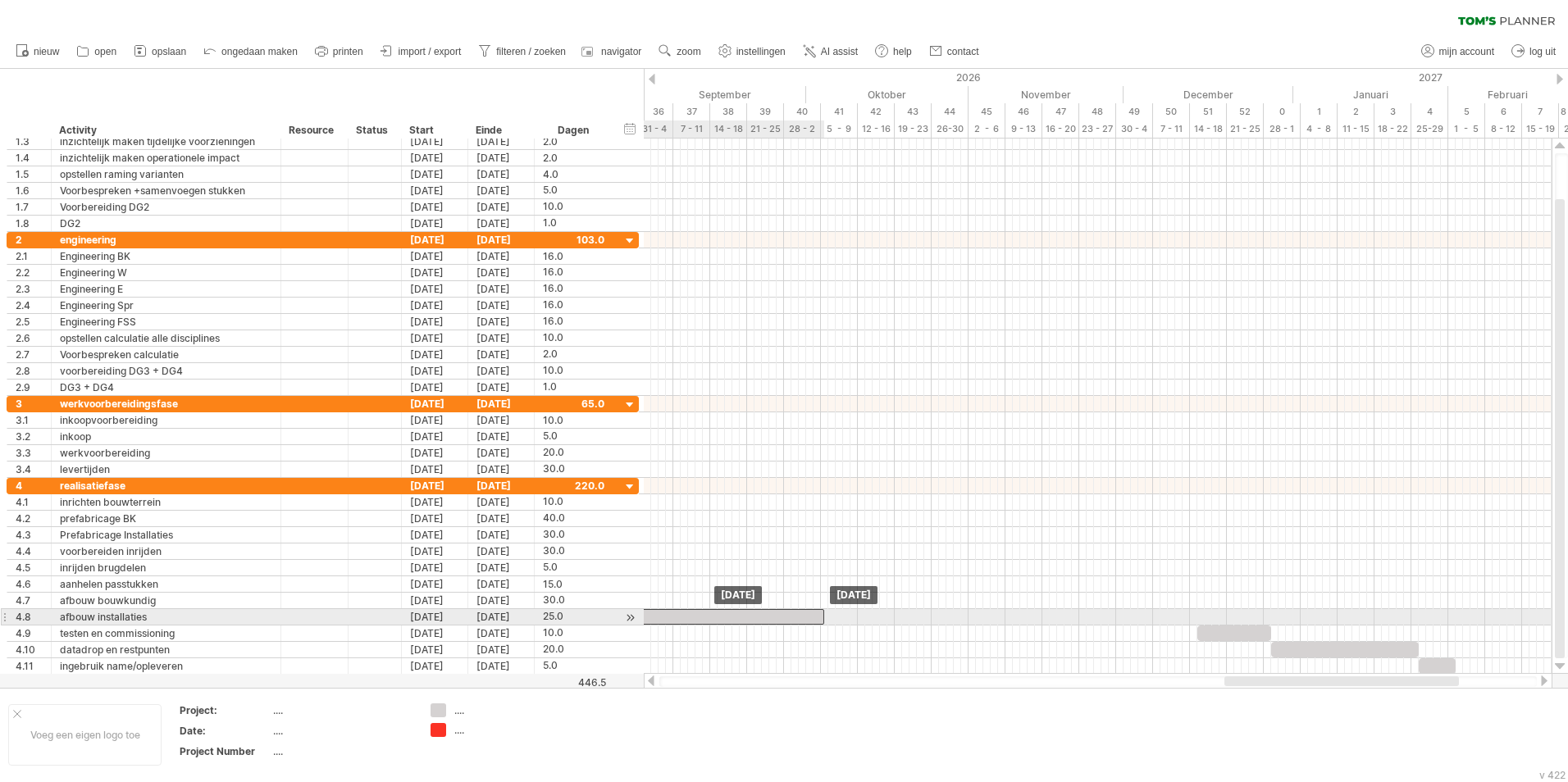
drag, startPoint x: 1133, startPoint y: 618, endPoint x: 759, endPoint y: 624, distance: 374.0
click at [759, 624] on div at bounding box center [732, 617] width 185 height 16
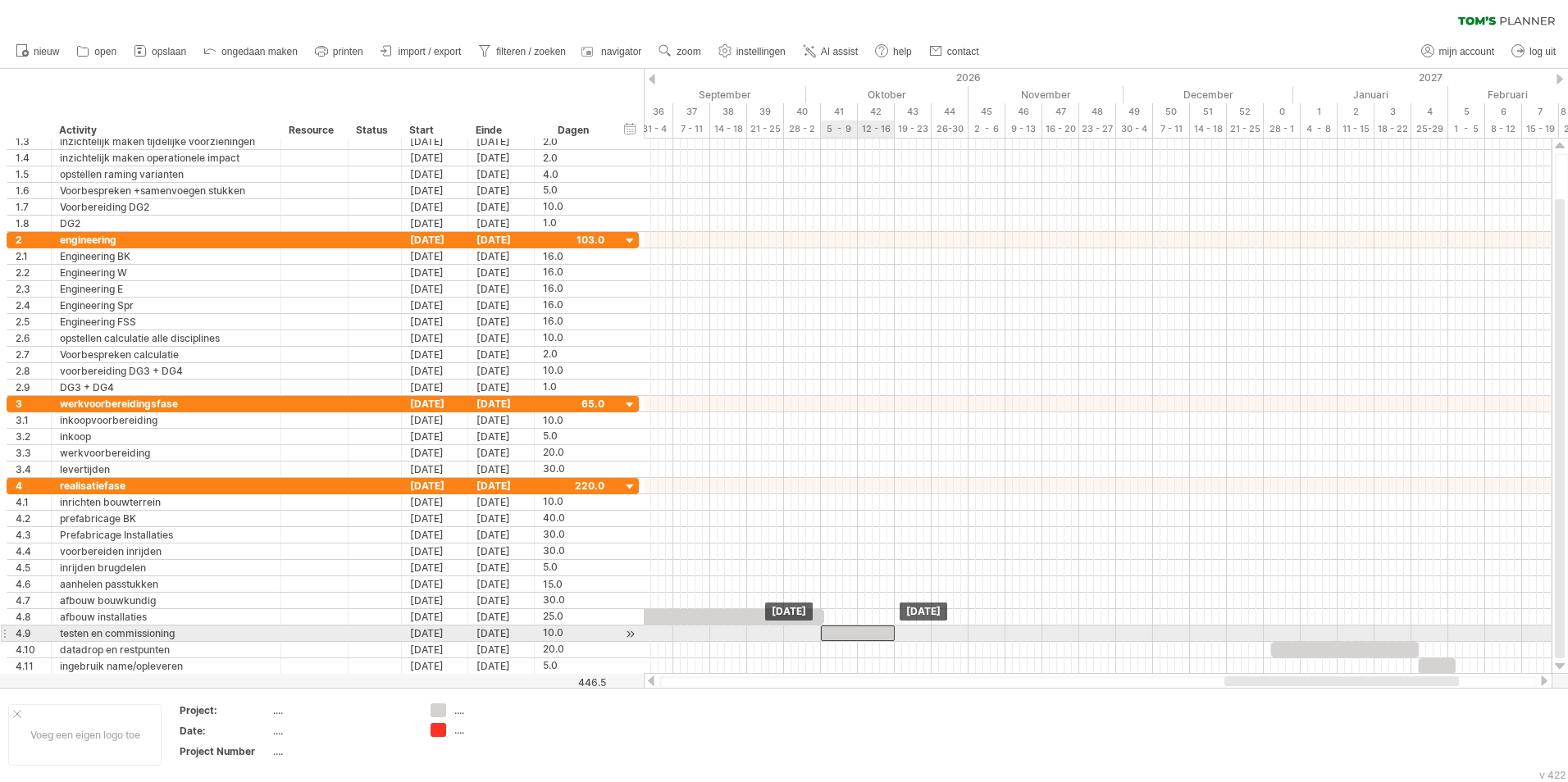
drag, startPoint x: 1247, startPoint y: 636, endPoint x: 857, endPoint y: 641, distance: 390.0
click at [857, 641] on div at bounding box center [858, 633] width 74 height 16
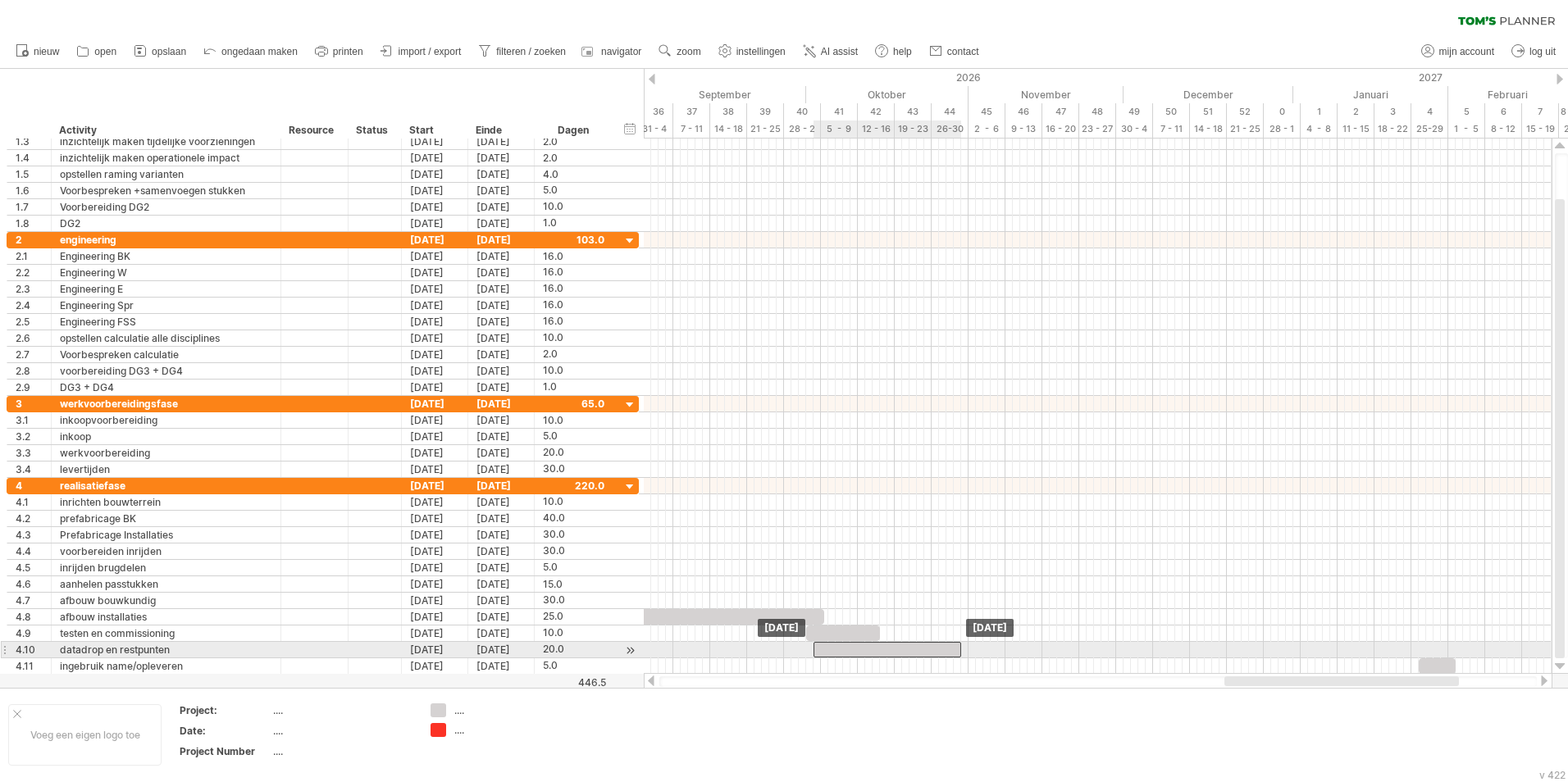
drag, startPoint x: 1314, startPoint y: 648, endPoint x: 855, endPoint y: 654, distance: 459.0
click at [855, 654] on div at bounding box center [887, 650] width 147 height 16
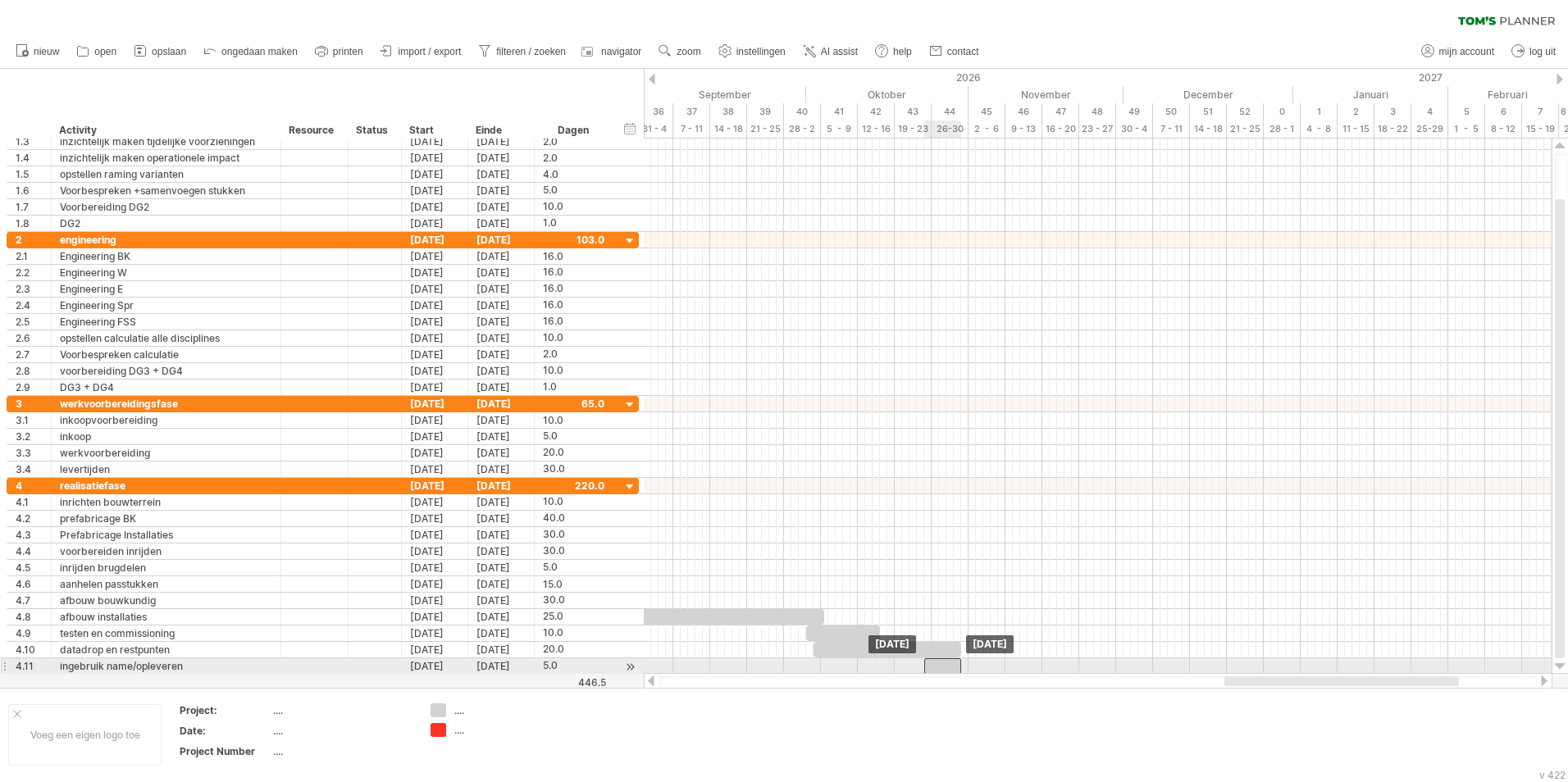
drag, startPoint x: 1447, startPoint y: 665, endPoint x: 952, endPoint y: 667, distance: 495.0
click at [952, 667] on div at bounding box center [942, 666] width 37 height 16
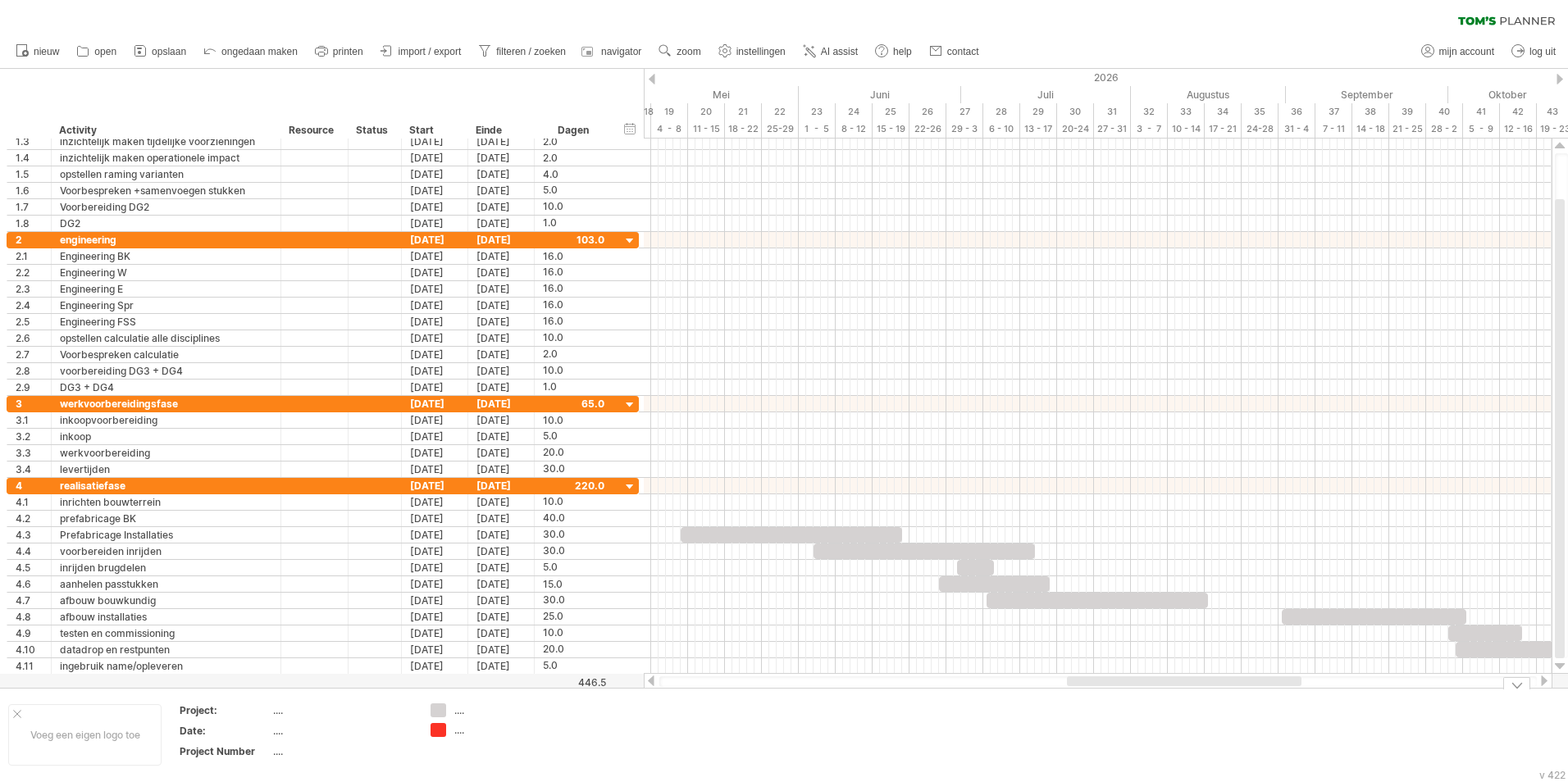
drag, startPoint x: 1300, startPoint y: 674, endPoint x: 1174, endPoint y: 688, distance: 126.8
click at [1174, 688] on div "Probeert verbinding te maken met [DOMAIN_NAME] Opnieuw verbonden 0% wissen filt…" at bounding box center [784, 391] width 1568 height 782
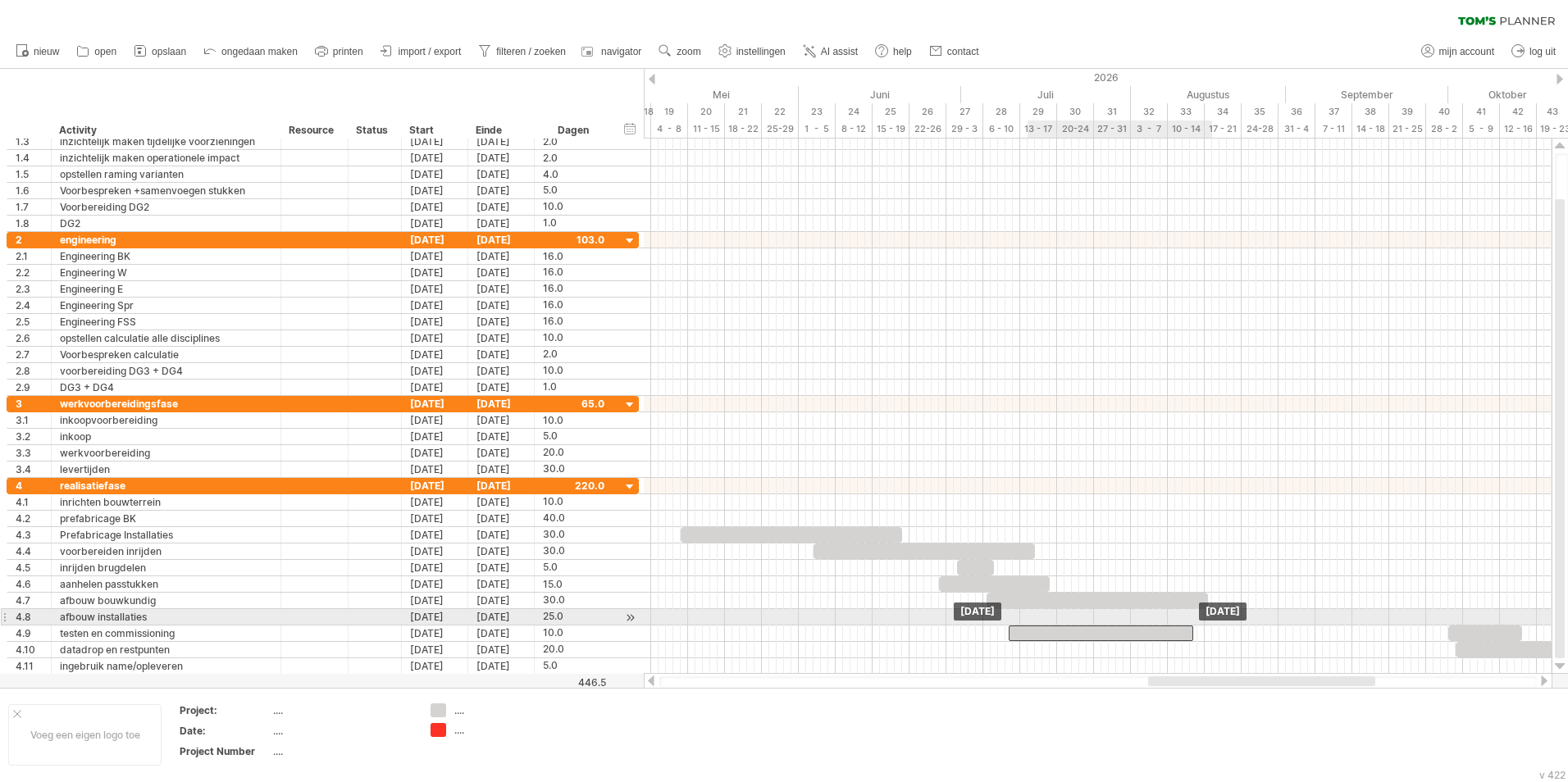
drag, startPoint x: 1314, startPoint y: 617, endPoint x: 1008, endPoint y: 625, distance: 306.1
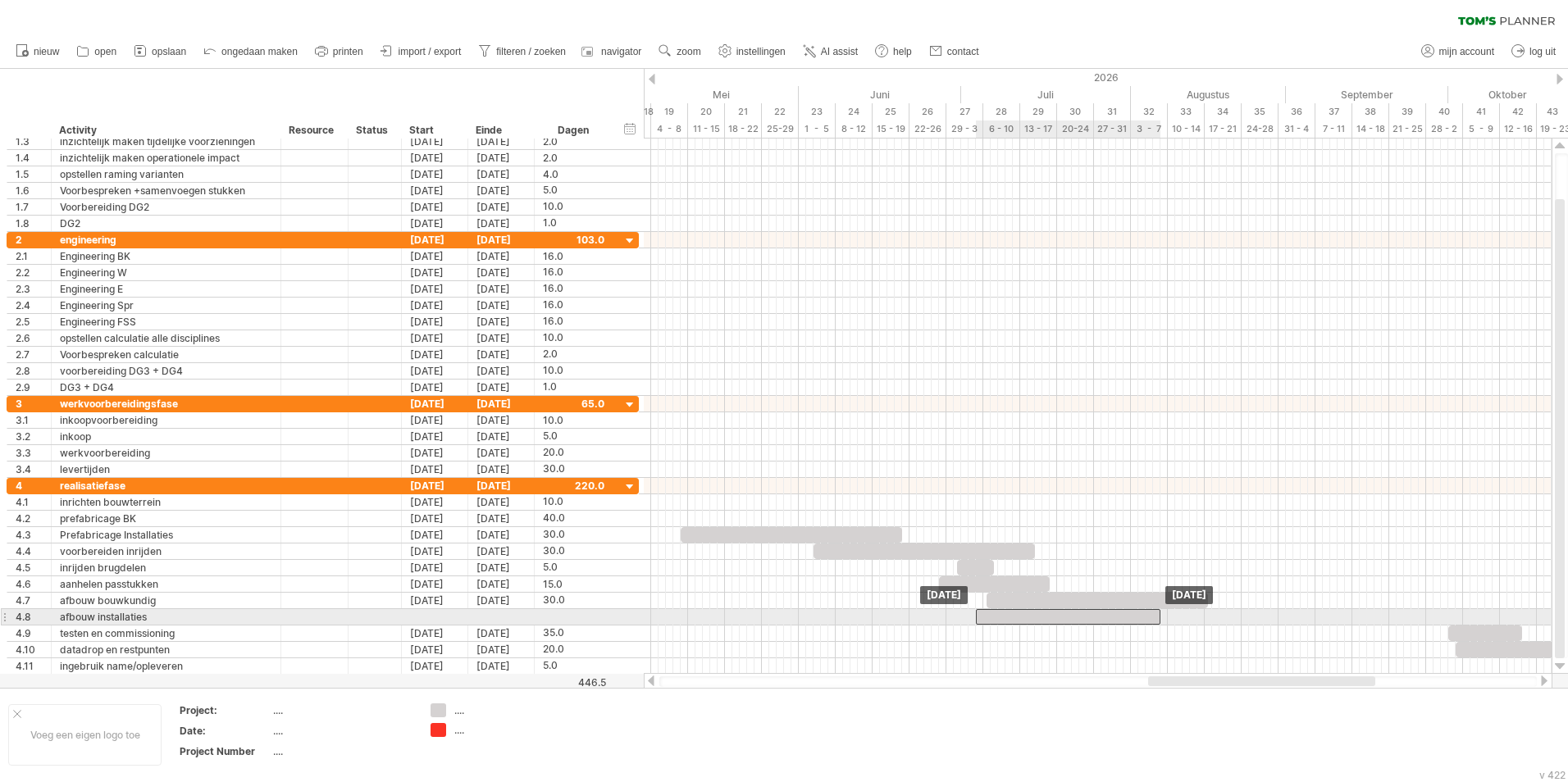
drag, startPoint x: 1130, startPoint y: 634, endPoint x: 1132, endPoint y: 623, distance: 11.2
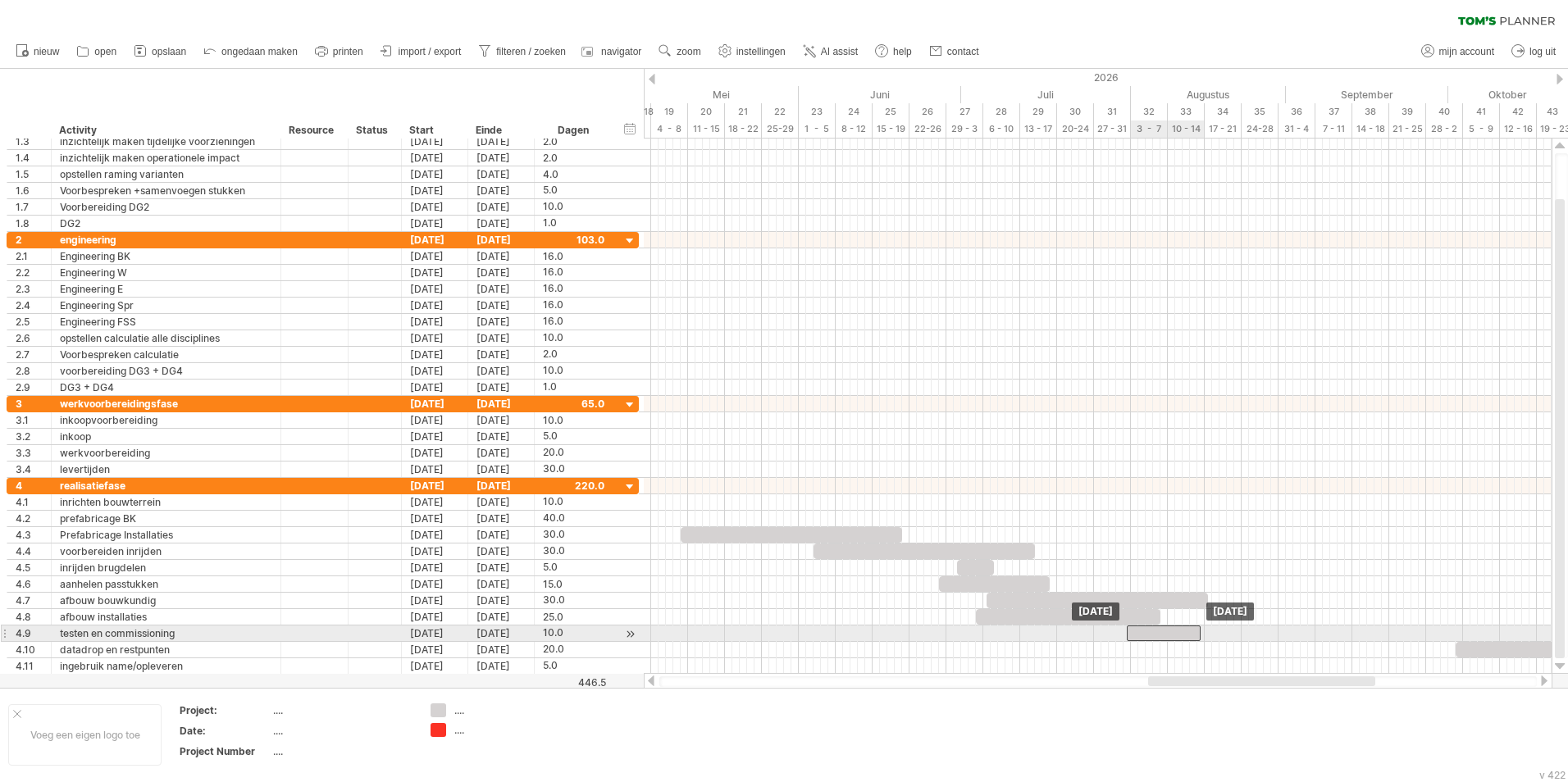
drag, startPoint x: 1466, startPoint y: 636, endPoint x: 1146, endPoint y: 640, distance: 320.0
click at [1146, 640] on div at bounding box center [1163, 633] width 74 height 16
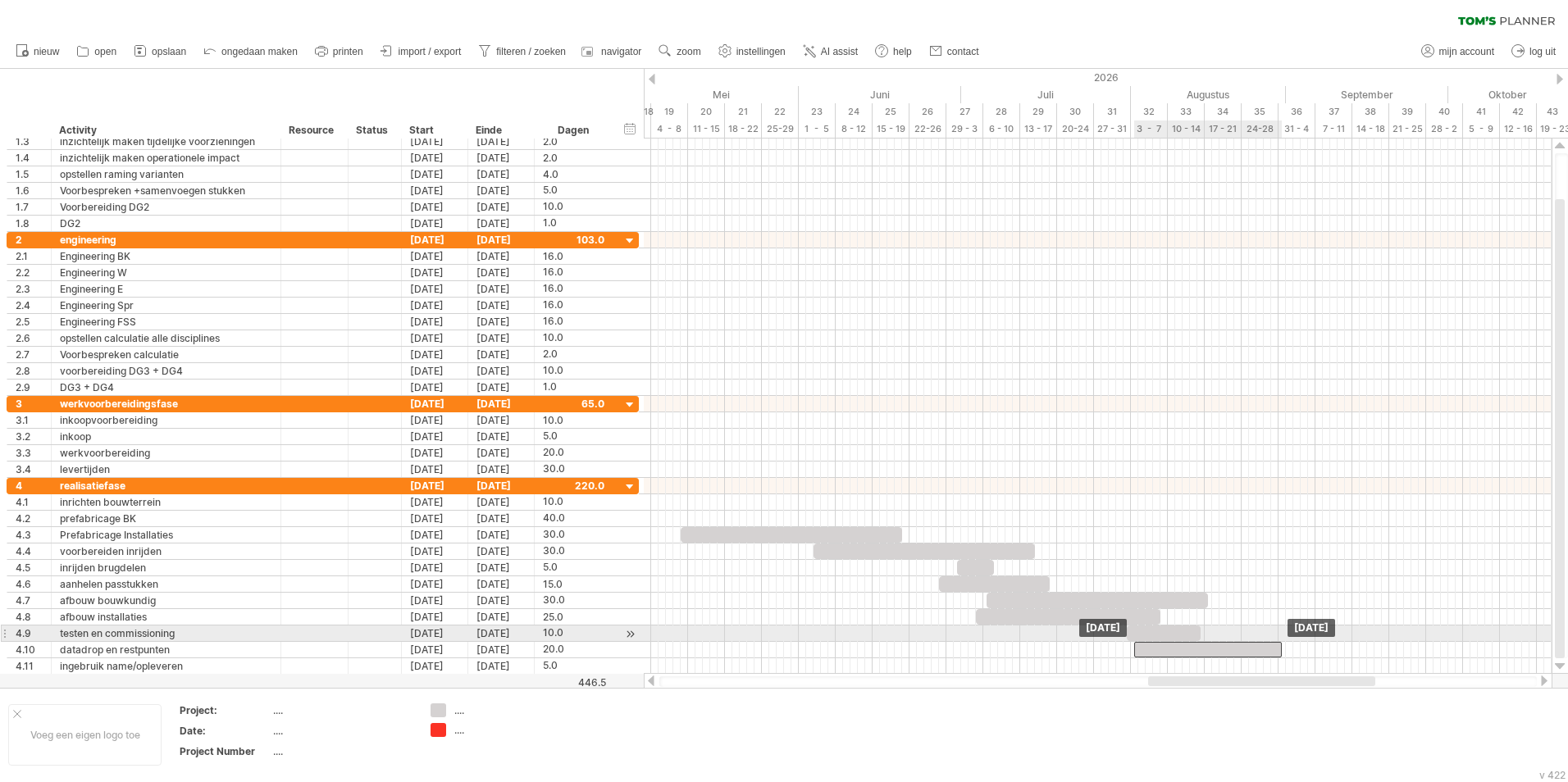
drag, startPoint x: 1502, startPoint y: 646, endPoint x: 1180, endPoint y: 641, distance: 322.0
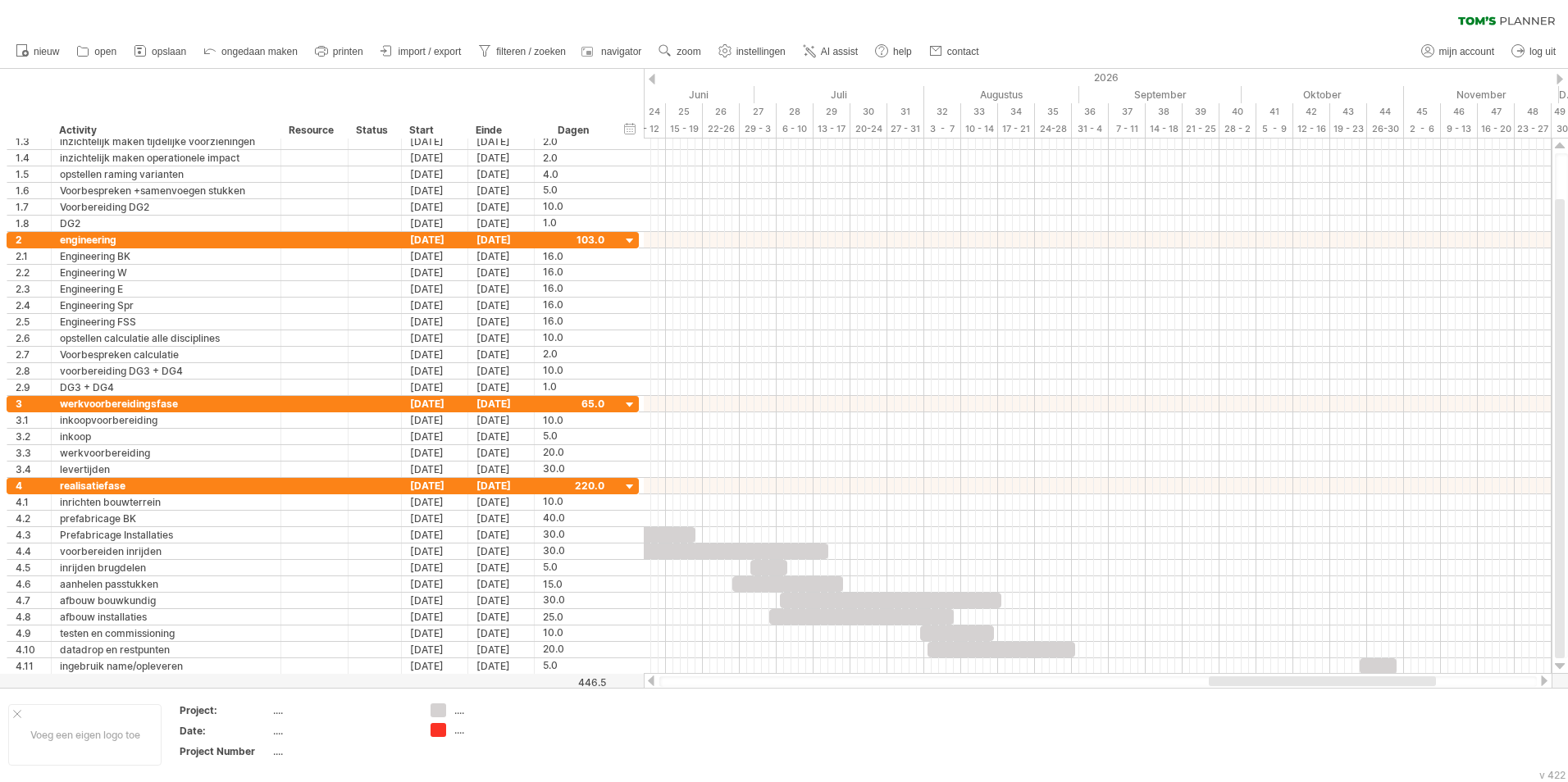
drag, startPoint x: 1288, startPoint y: 677, endPoint x: 1355, endPoint y: 678, distance: 67.0
click at [1355, 678] on div at bounding box center [1322, 681] width 227 height 9
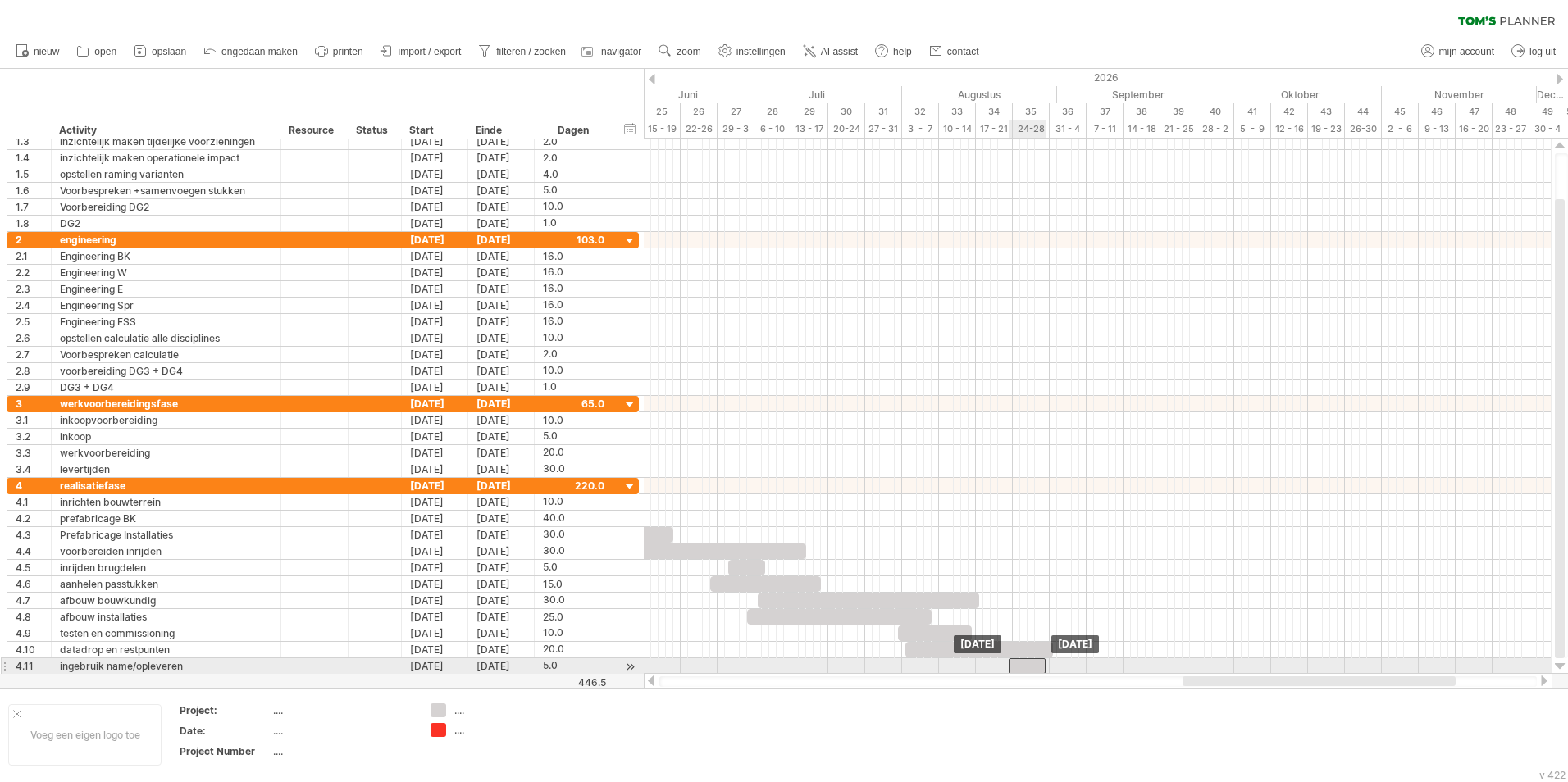
drag, startPoint x: 1358, startPoint y: 666, endPoint x: 1028, endPoint y: 664, distance: 330.0
click at [1028, 664] on div at bounding box center [1026, 666] width 37 height 16
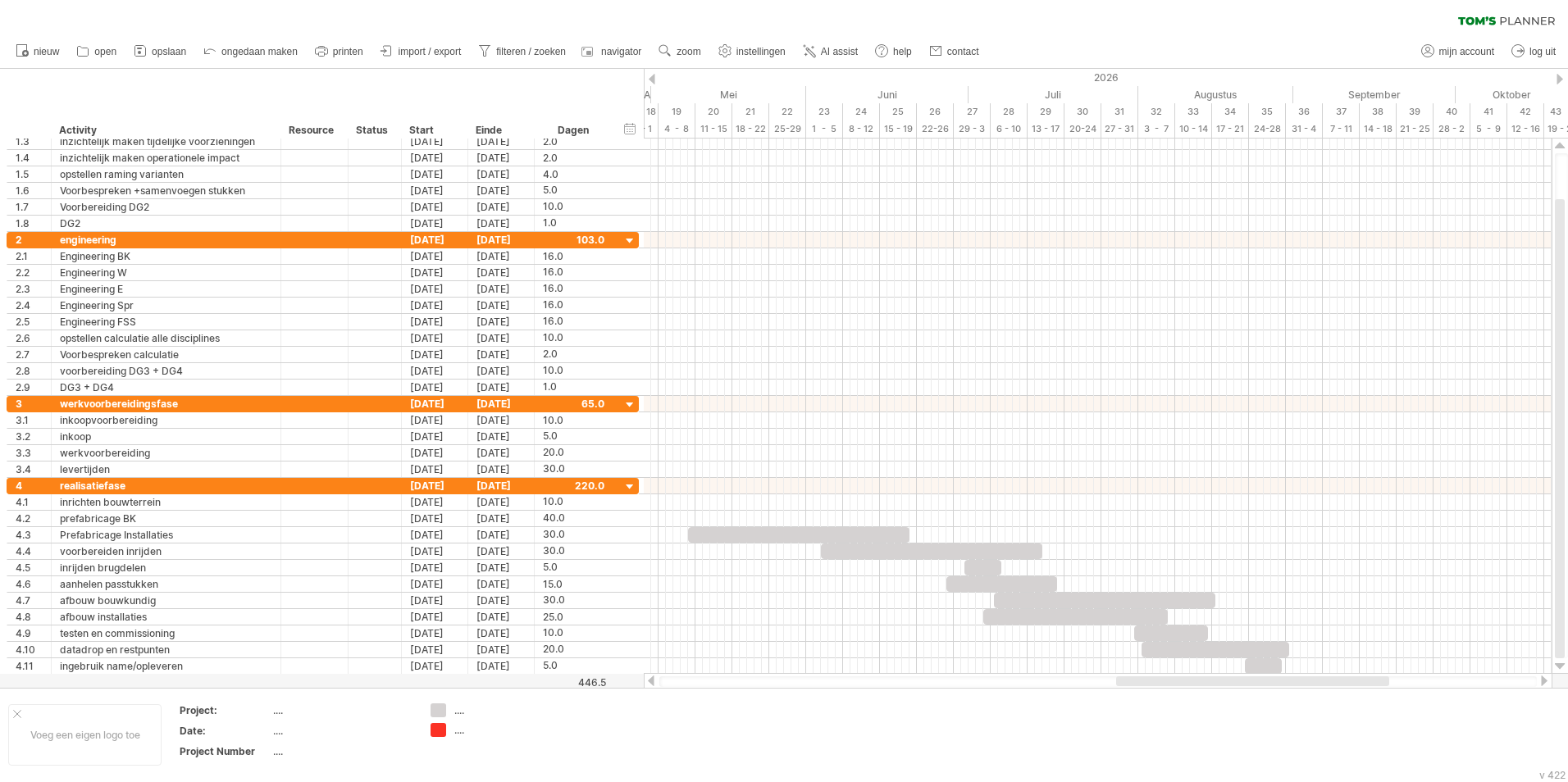
drag, startPoint x: 1194, startPoint y: 682, endPoint x: 1186, endPoint y: 681, distance: 8.1
click at [1186, 681] on div at bounding box center [1252, 681] width 273 height 9
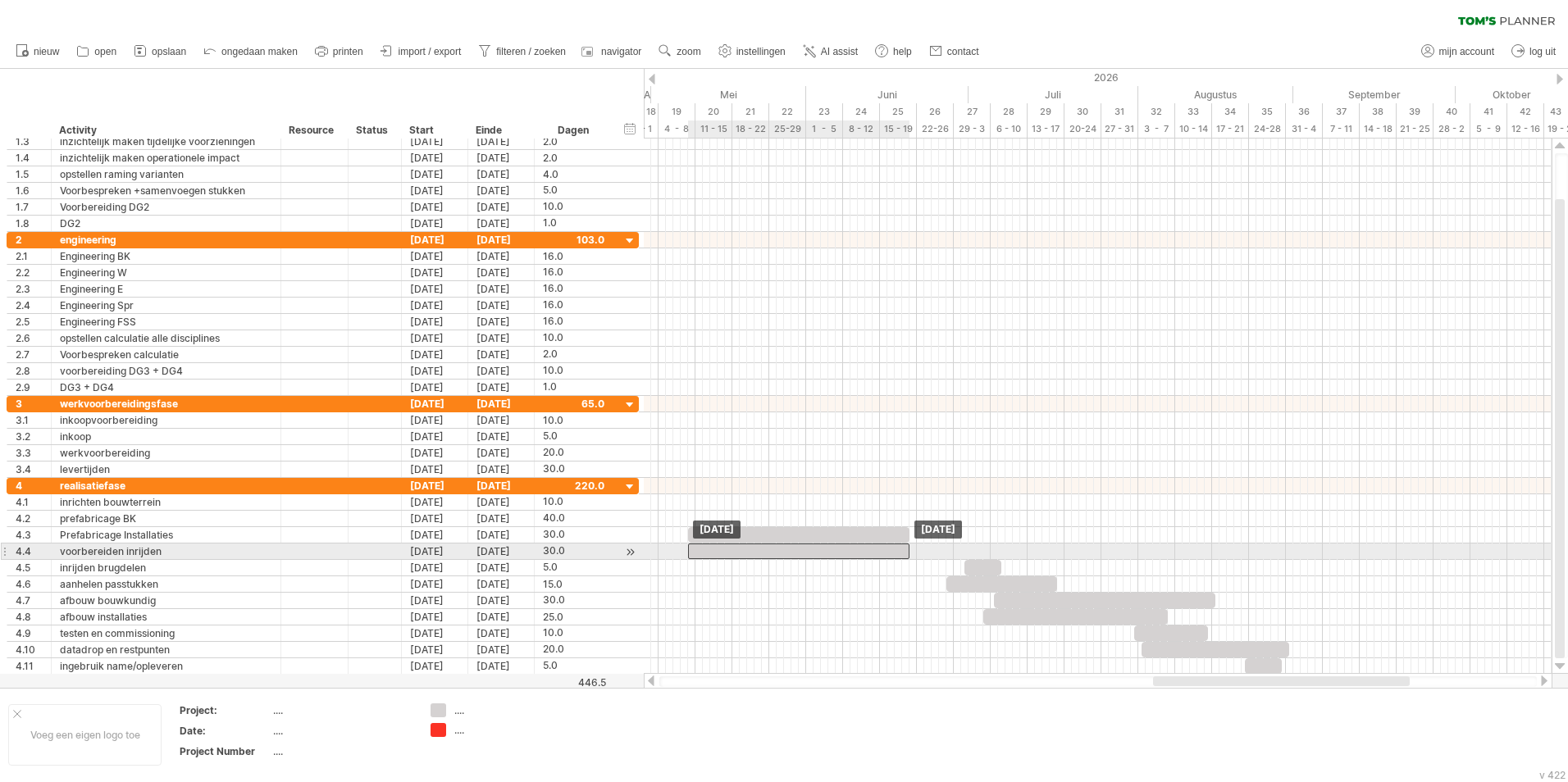
drag, startPoint x: 892, startPoint y: 556, endPoint x: 759, endPoint y: 555, distance: 133.0
click at [759, 555] on div at bounding box center [798, 551] width 222 height 16
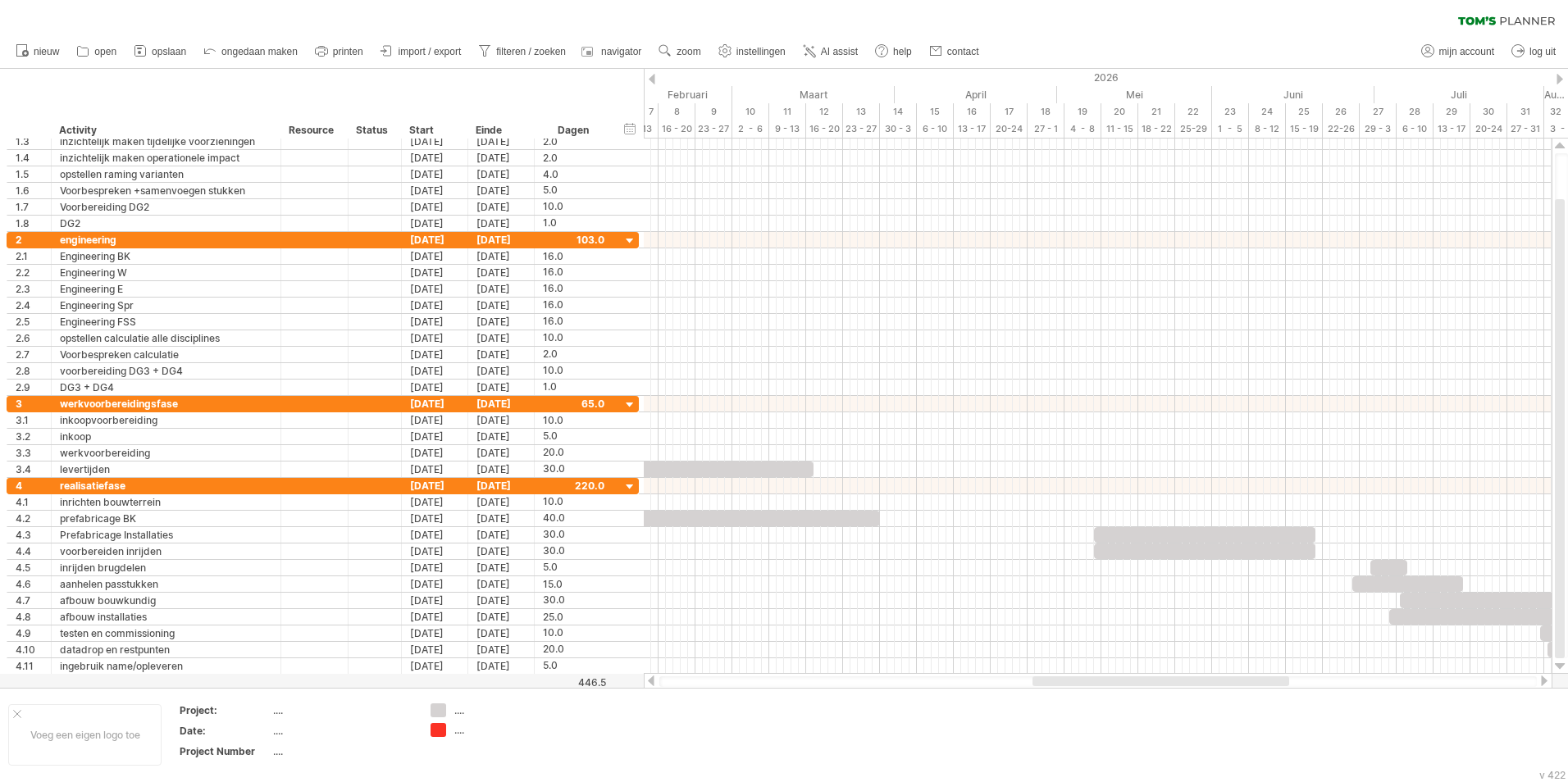
drag, startPoint x: 1167, startPoint y: 680, endPoint x: 1046, endPoint y: 681, distance: 121.0
click at [1046, 681] on div at bounding box center [1160, 681] width 257 height 9
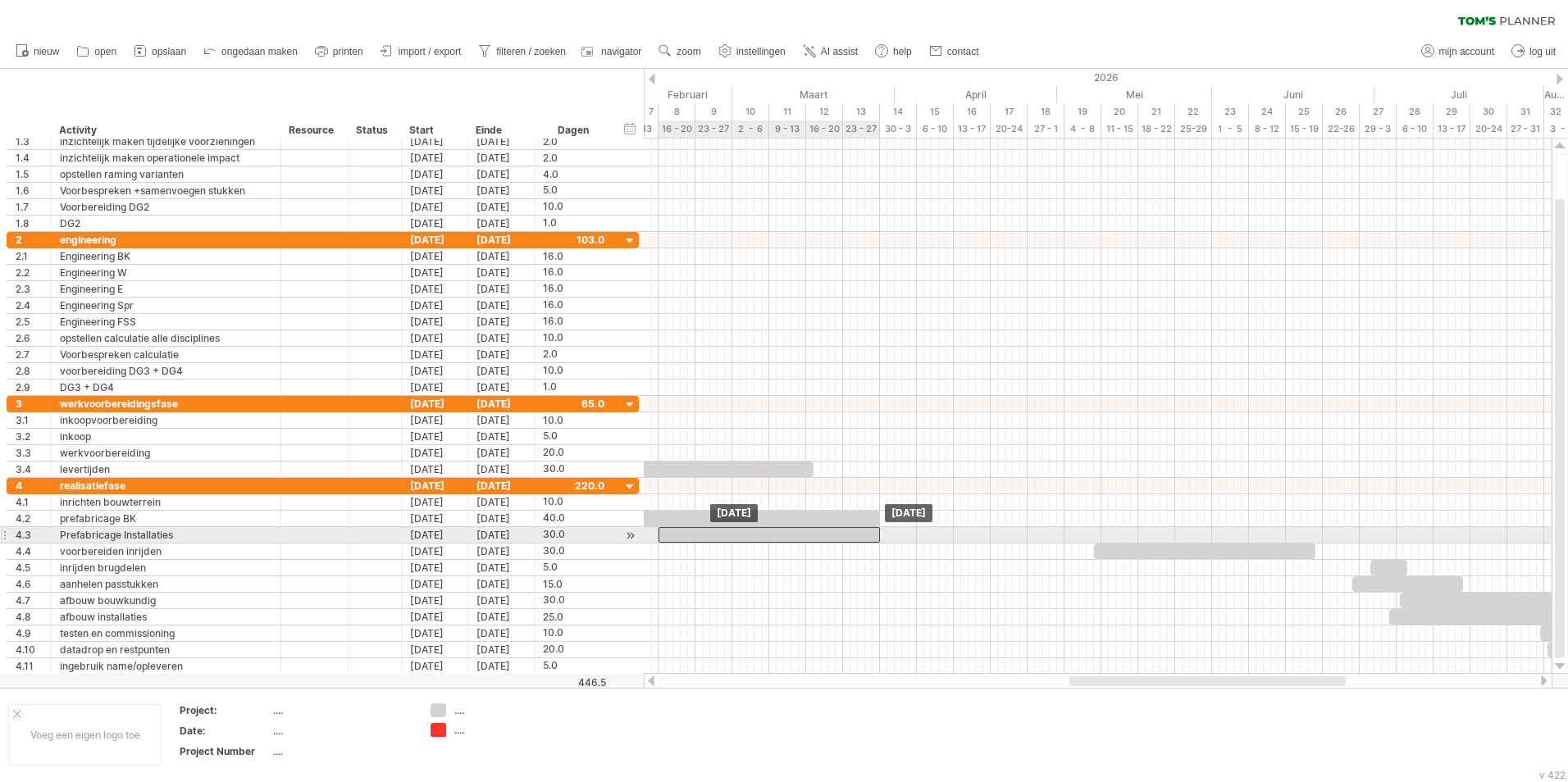
drag, startPoint x: 1137, startPoint y: 535, endPoint x: 702, endPoint y: 536, distance: 435.0
click at [702, 536] on div at bounding box center [769, 535] width 222 height 16
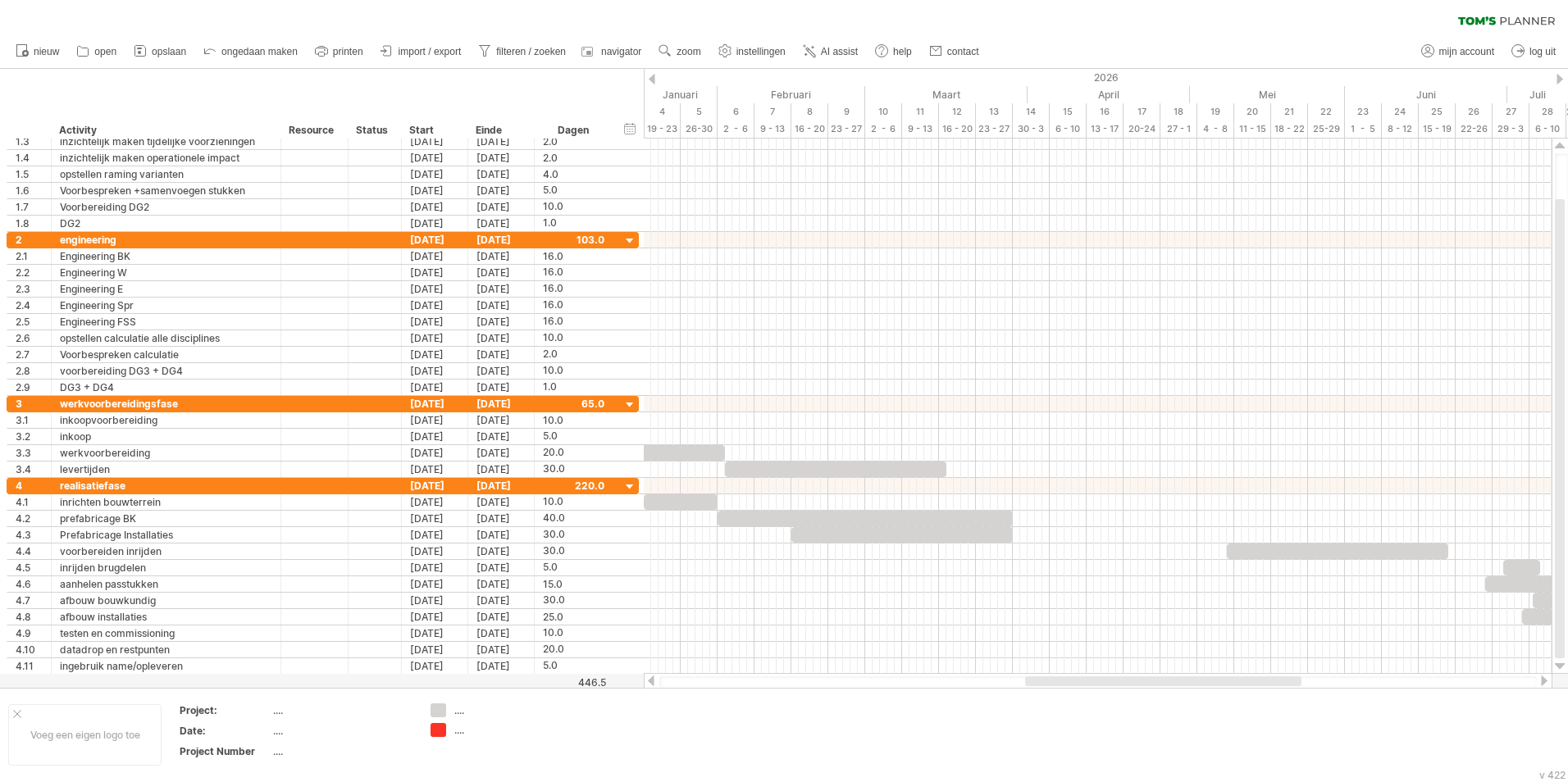
drag, startPoint x: 1159, startPoint y: 681, endPoint x: 1115, endPoint y: 674, distance: 44.6
click at [1115, 674] on div at bounding box center [1097, 681] width 909 height 16
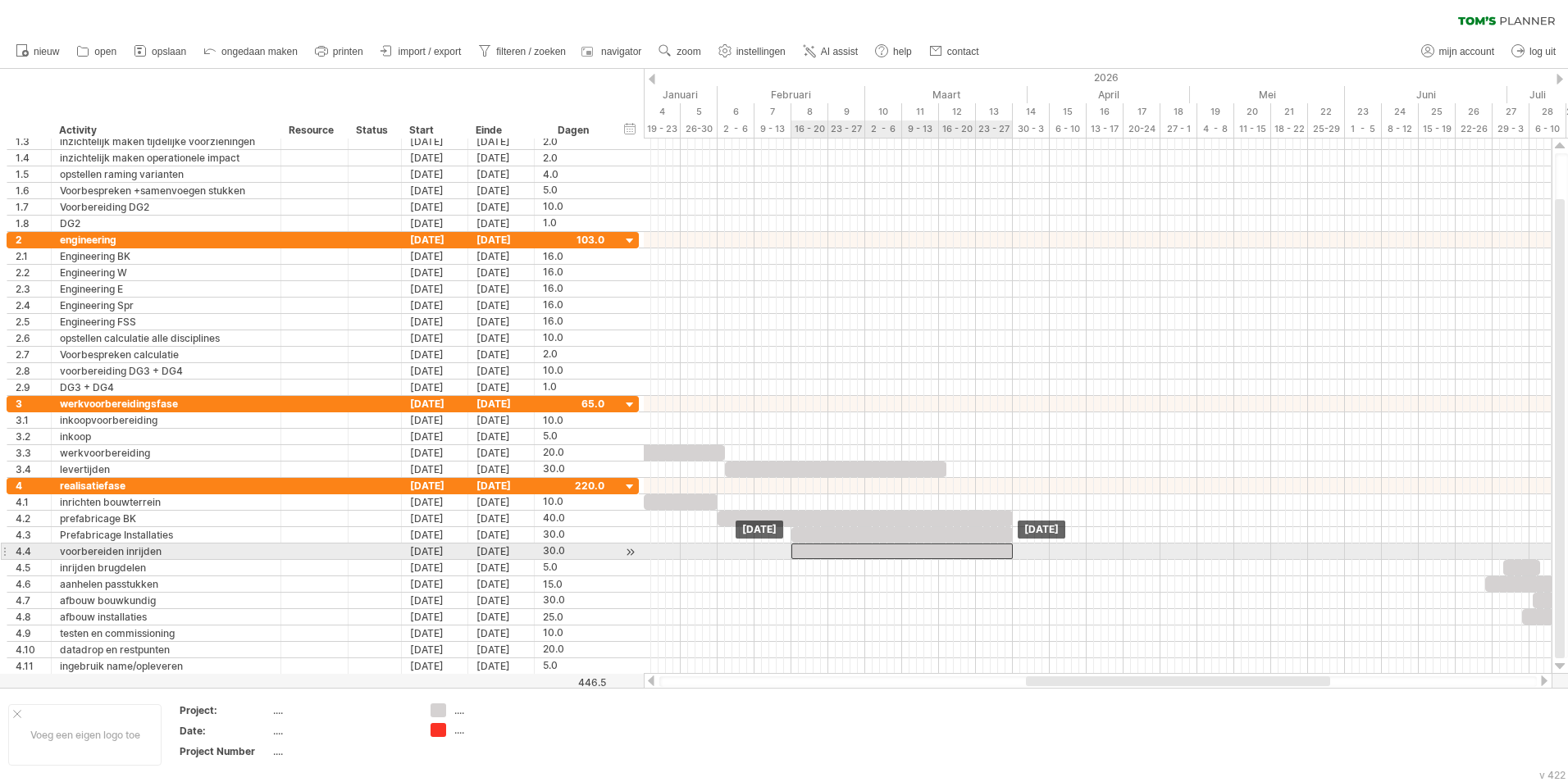
drag, startPoint x: 1358, startPoint y: 550, endPoint x: 924, endPoint y: 547, distance: 434.0
click at [924, 547] on div at bounding box center [902, 551] width 222 height 16
drag, startPoint x: 1525, startPoint y: 562, endPoint x: 1108, endPoint y: 554, distance: 417.1
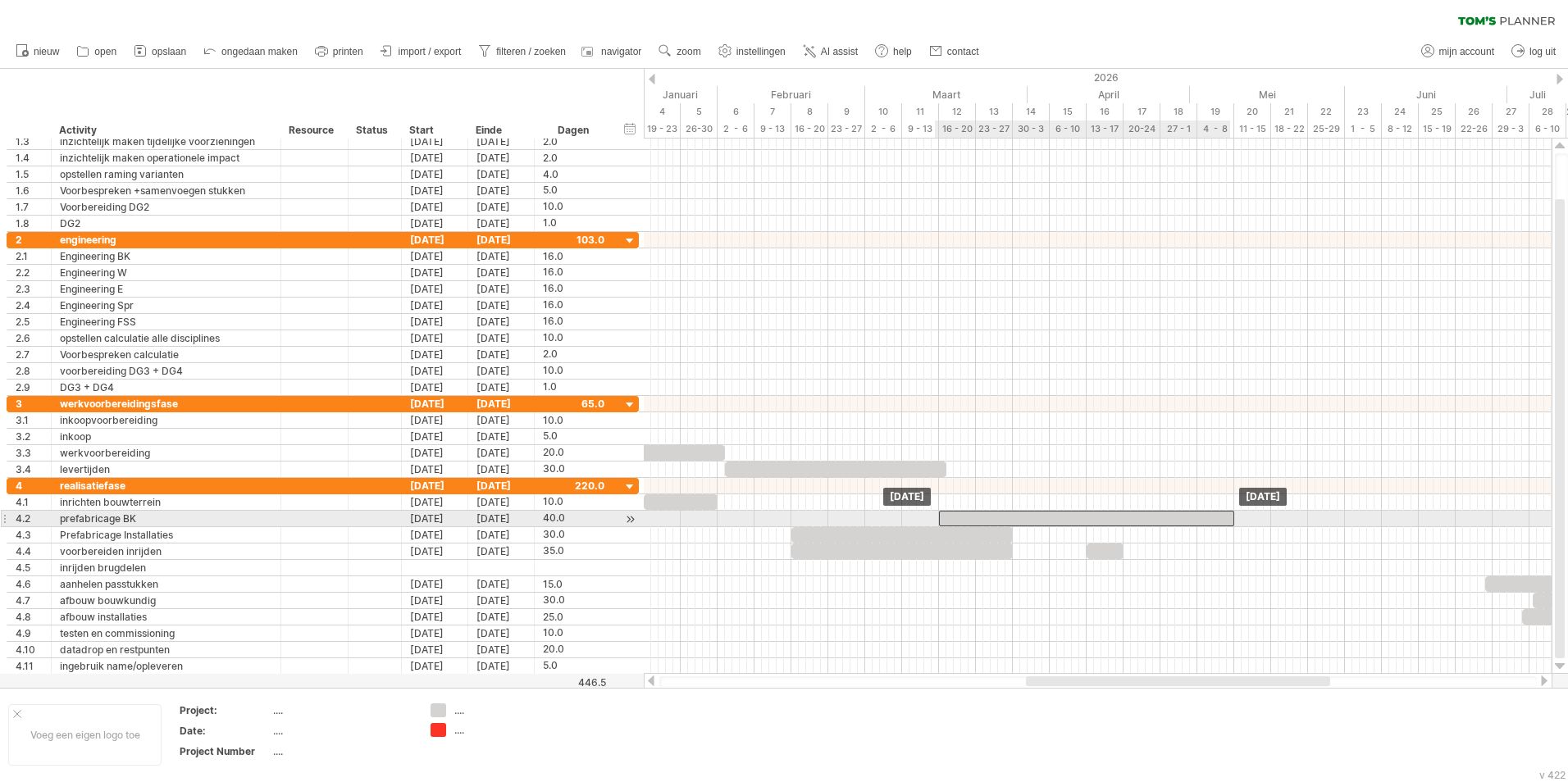
drag, startPoint x: 845, startPoint y: 517, endPoint x: 1065, endPoint y: 511, distance: 220.1
click at [1065, 511] on div at bounding box center [1086, 519] width 295 height 16
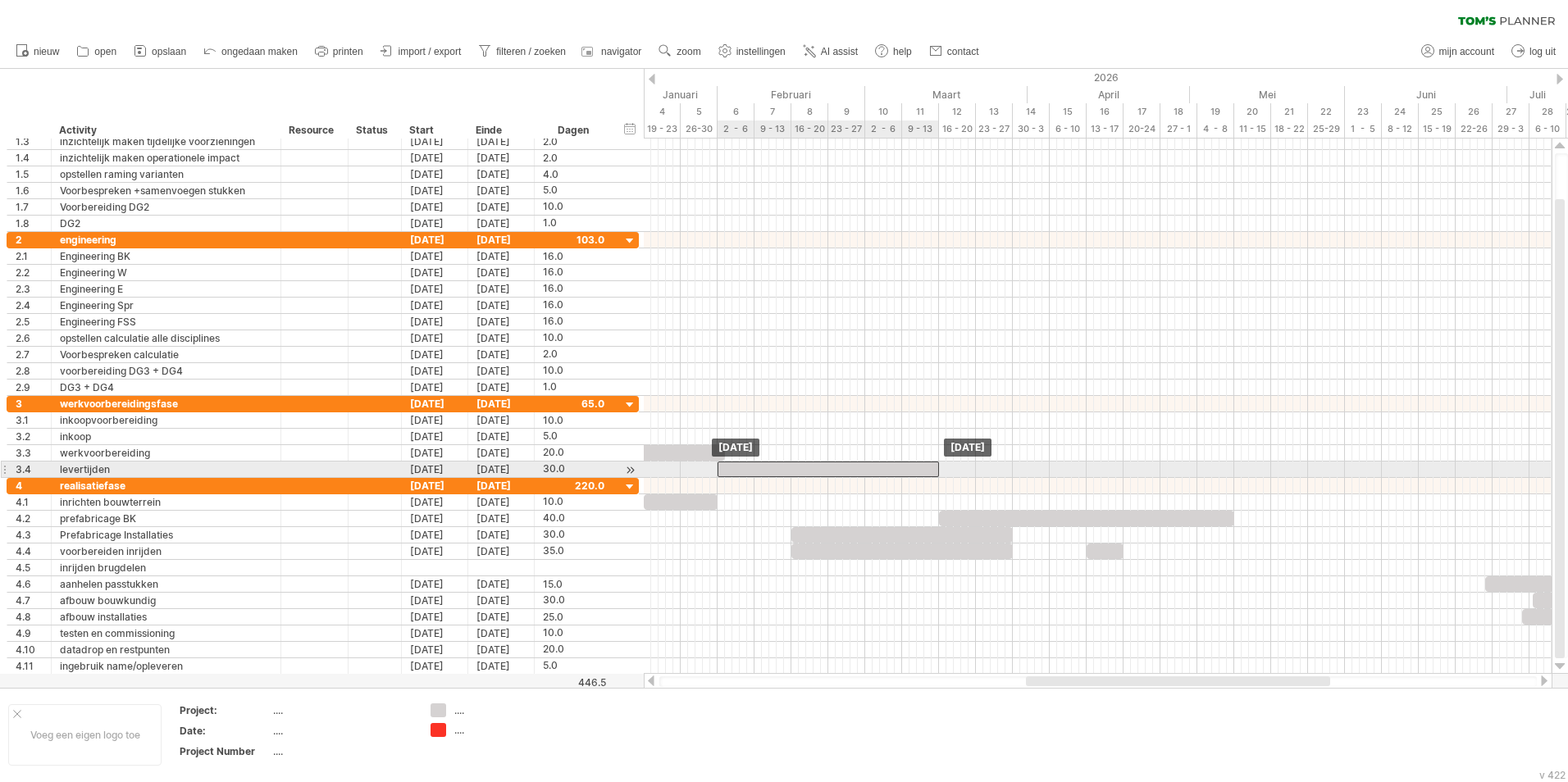
click at [862, 469] on div at bounding box center [828, 469] width 222 height 16
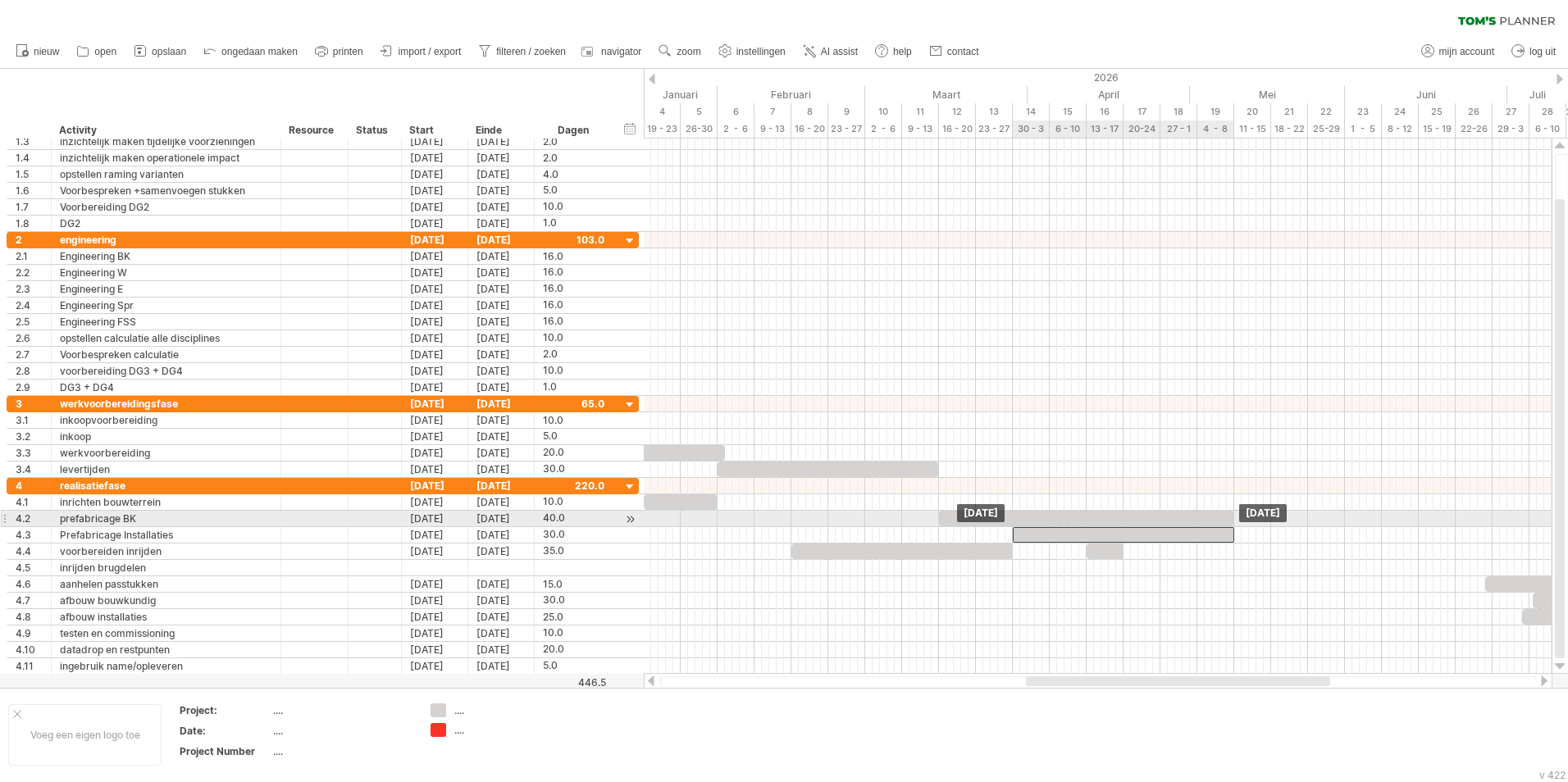
drag, startPoint x: 927, startPoint y: 532, endPoint x: 1151, endPoint y: 525, distance: 224.1
click at [16, 525] on div at bounding box center [16, 576] width 0 height 197
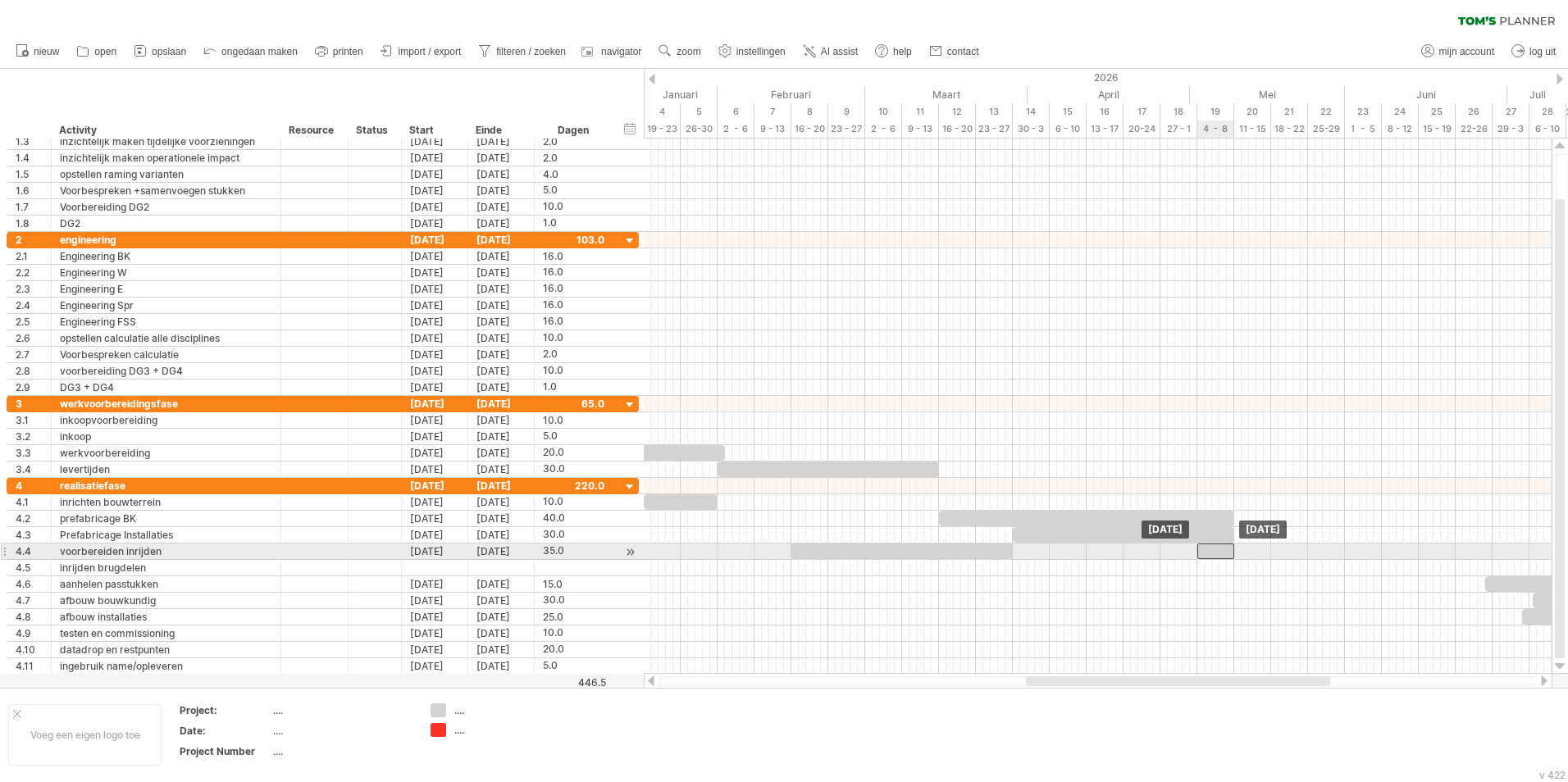
drag, startPoint x: 1099, startPoint y: 555, endPoint x: 1209, endPoint y: 555, distance: 110.0
click at [1209, 555] on div at bounding box center [1215, 551] width 37 height 16
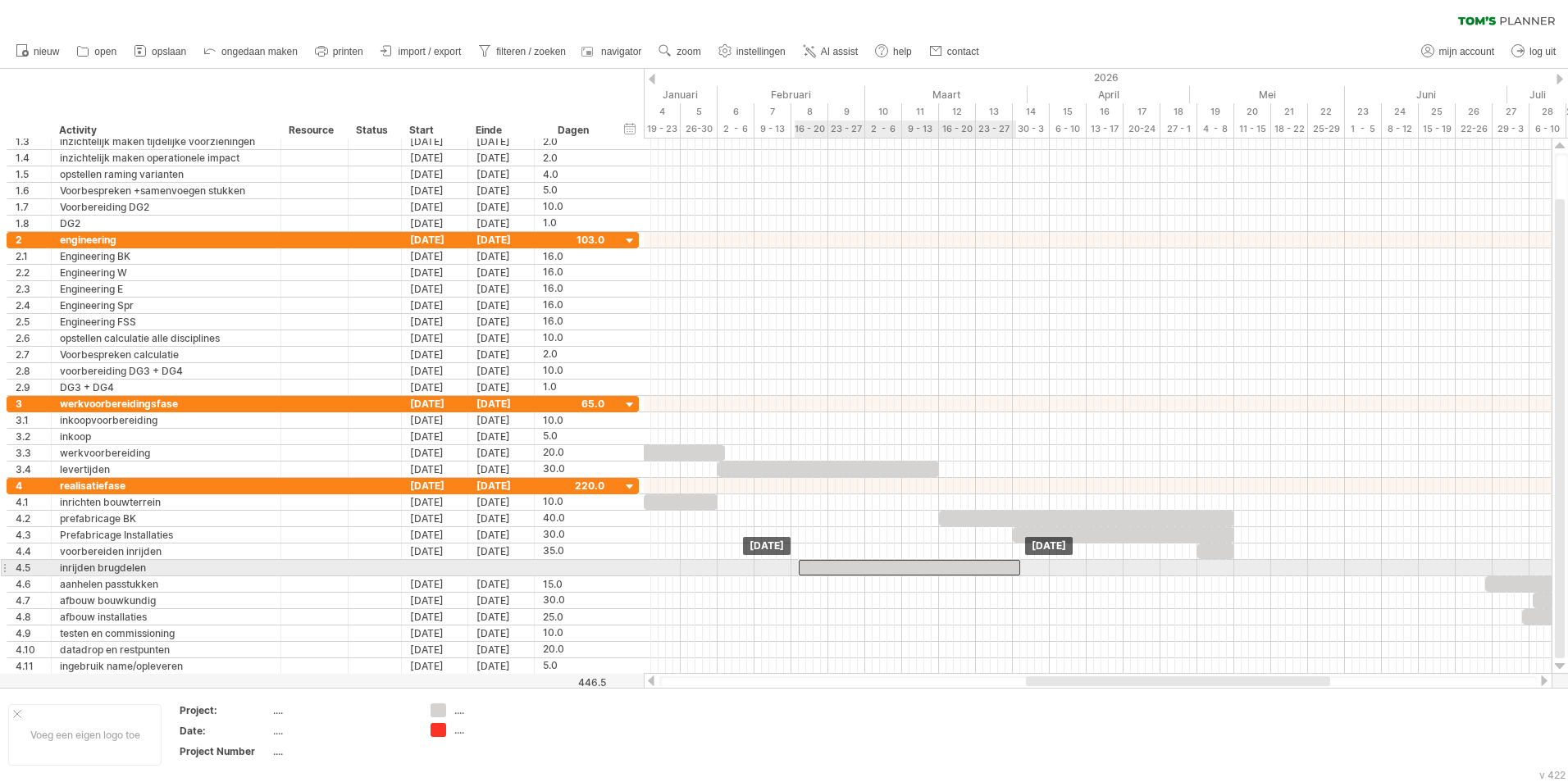
drag, startPoint x: 937, startPoint y: 549, endPoint x: 942, endPoint y: 563, distance: 14.9
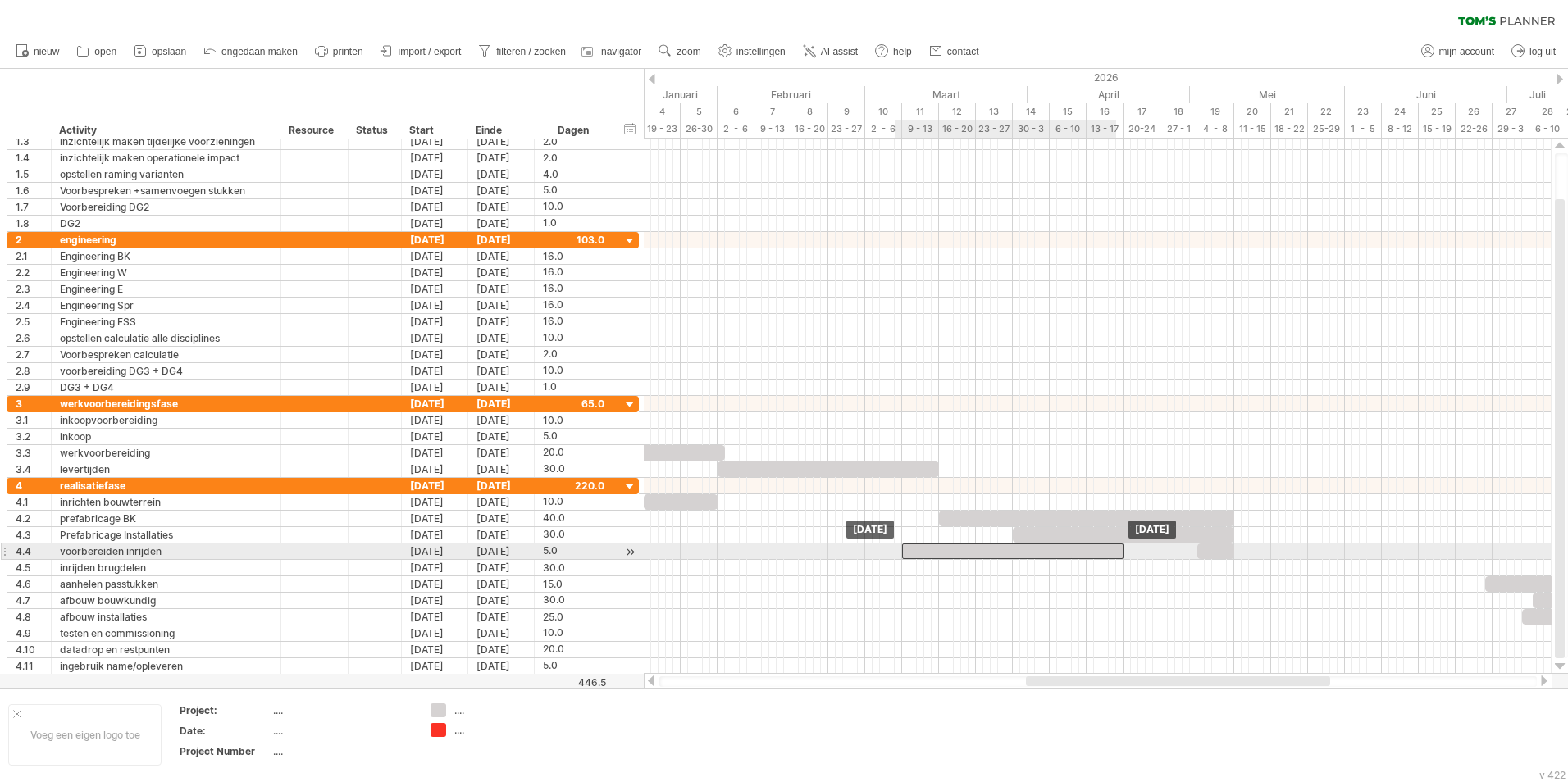
drag, startPoint x: 942, startPoint y: 563, endPoint x: 1053, endPoint y: 549, distance: 111.9
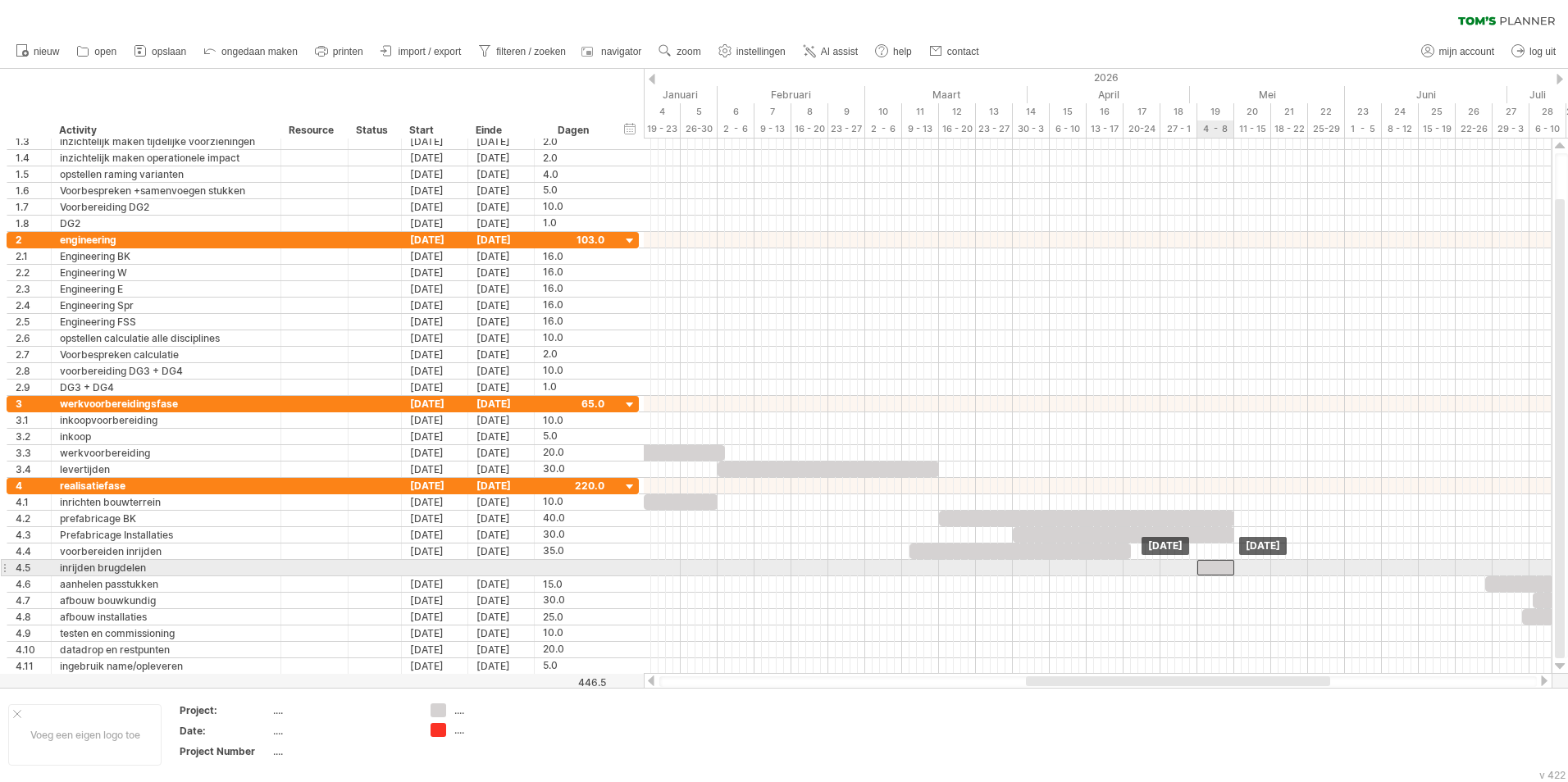
drag, startPoint x: 1208, startPoint y: 550, endPoint x: 1207, endPoint y: 561, distance: 11.0
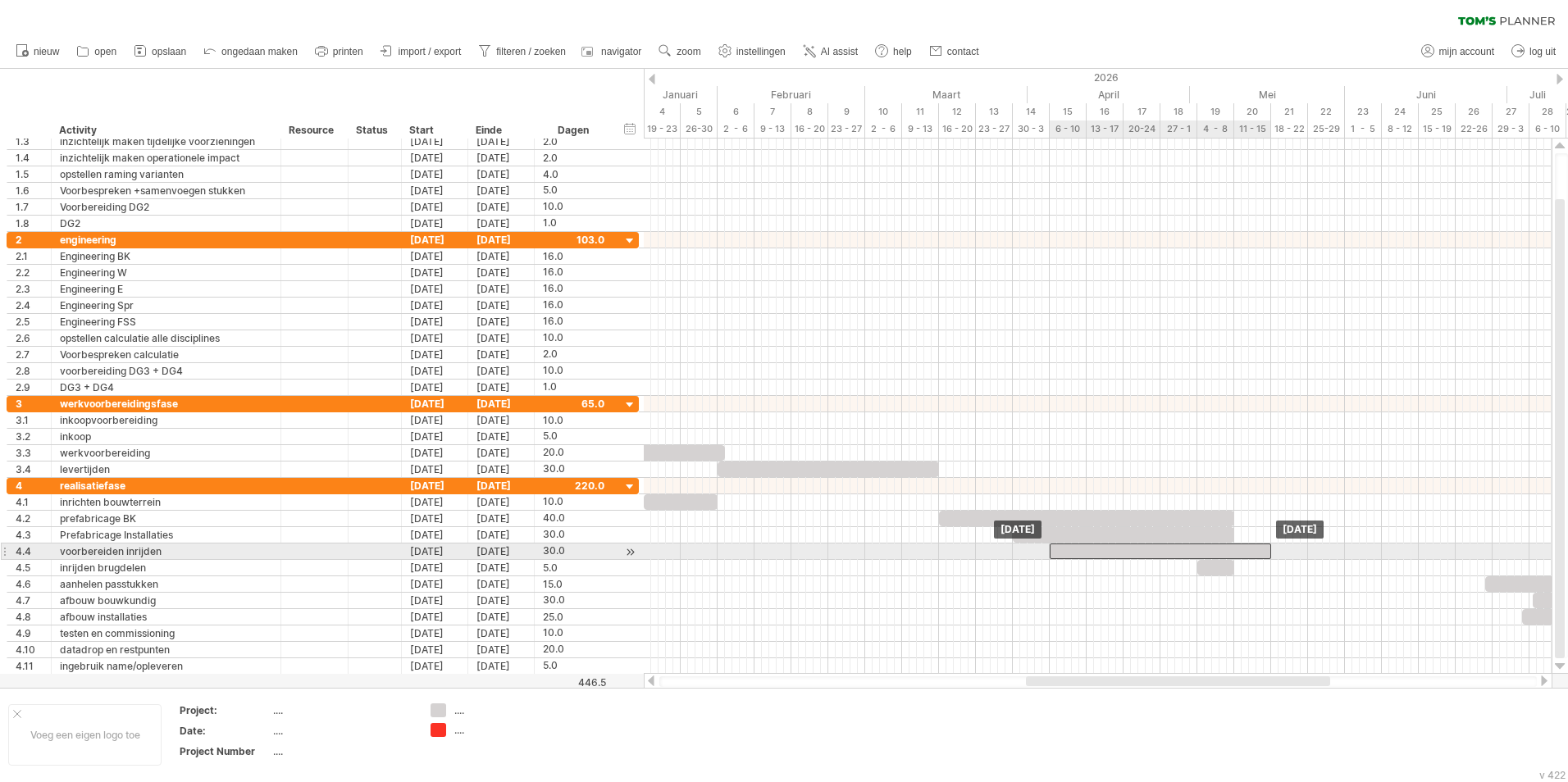
drag, startPoint x: 1069, startPoint y: 554, endPoint x: 1209, endPoint y: 550, distance: 140.1
click at [1209, 550] on div at bounding box center [1160, 551] width 222 height 16
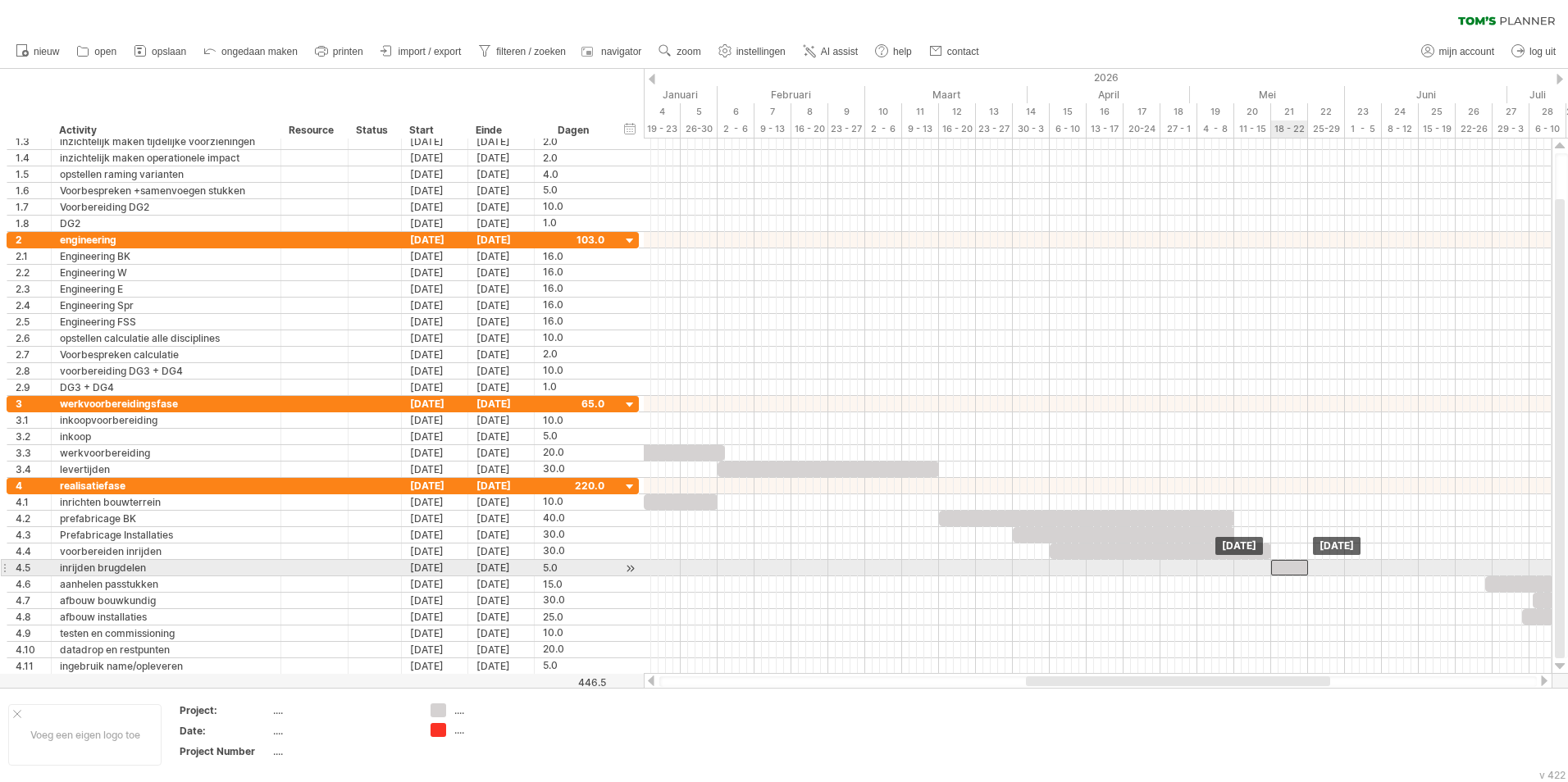
drag, startPoint x: 1209, startPoint y: 568, endPoint x: 1285, endPoint y: 574, distance: 76.2
click at [1285, 574] on div at bounding box center [1289, 568] width 37 height 16
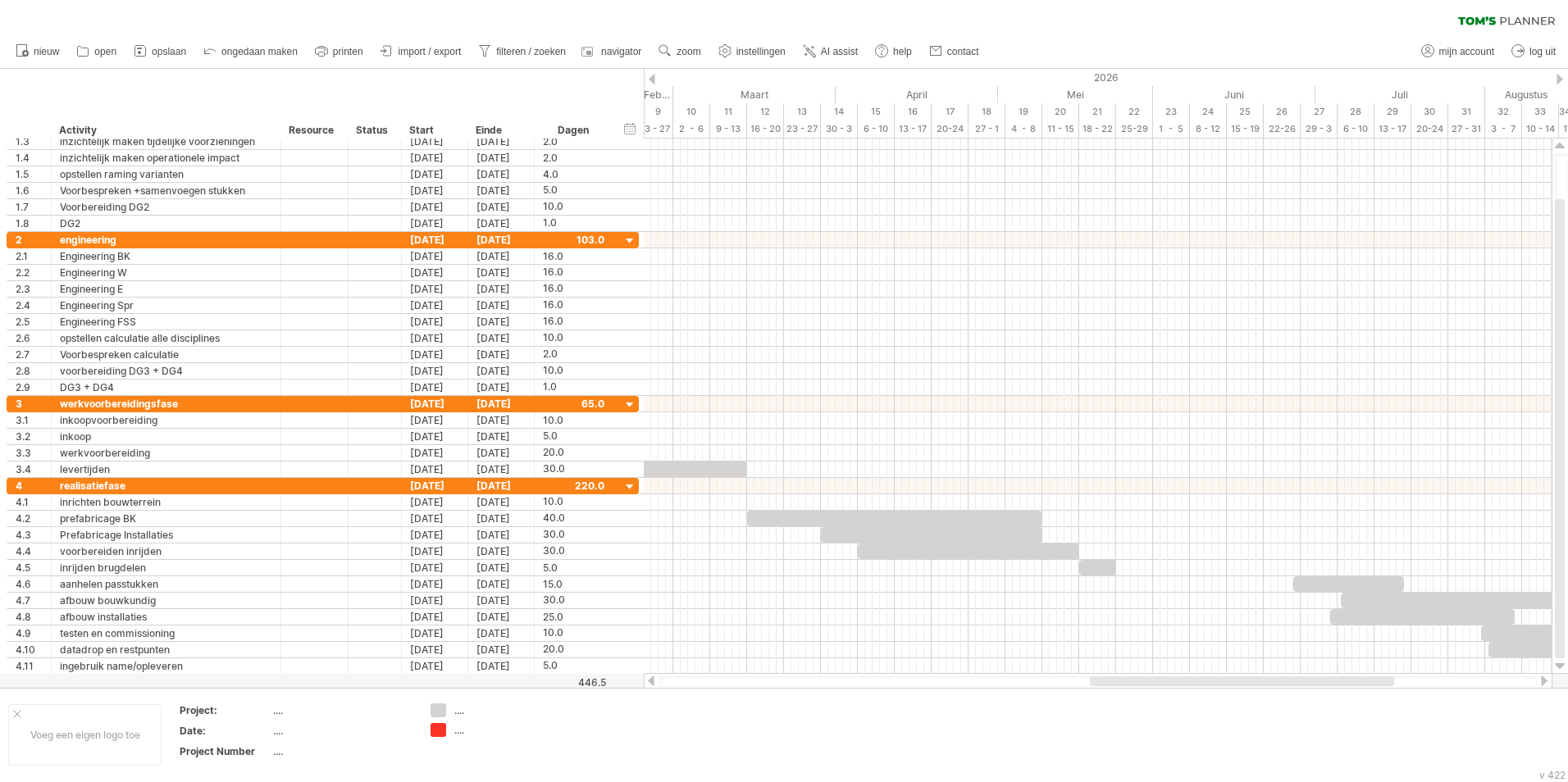
drag, startPoint x: 1226, startPoint y: 679, endPoint x: 1291, endPoint y: 675, distance: 65.1
click at [1291, 675] on div at bounding box center [1097, 681] width 909 height 16
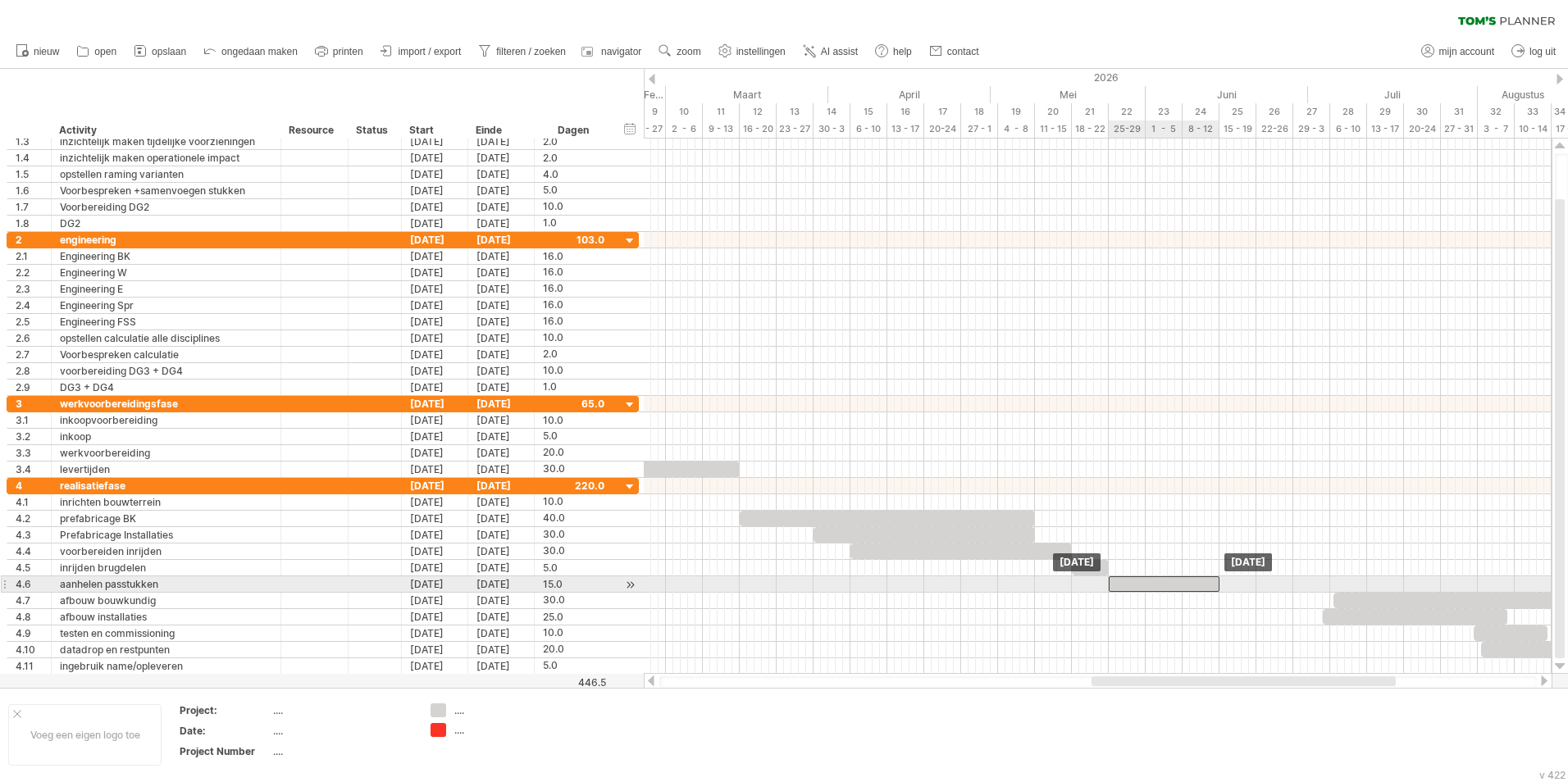
drag, startPoint x: 1322, startPoint y: 582, endPoint x: 1143, endPoint y: 588, distance: 179.1
click at [1143, 588] on div at bounding box center [1163, 584] width 110 height 16
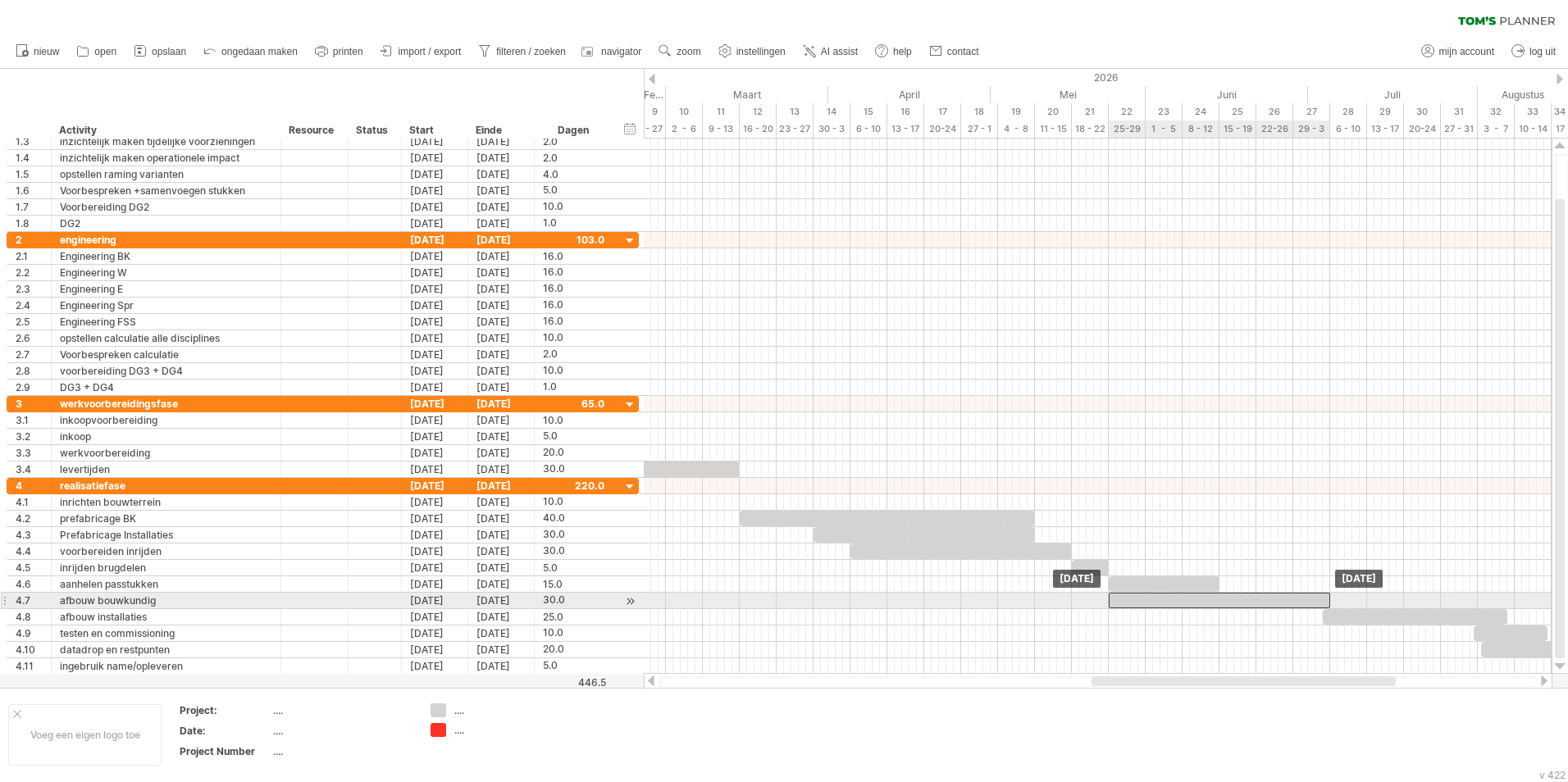
drag, startPoint x: 1364, startPoint y: 599, endPoint x: 1138, endPoint y: 604, distance: 226.1
click at [1138, 604] on div at bounding box center [1219, 600] width 222 height 16
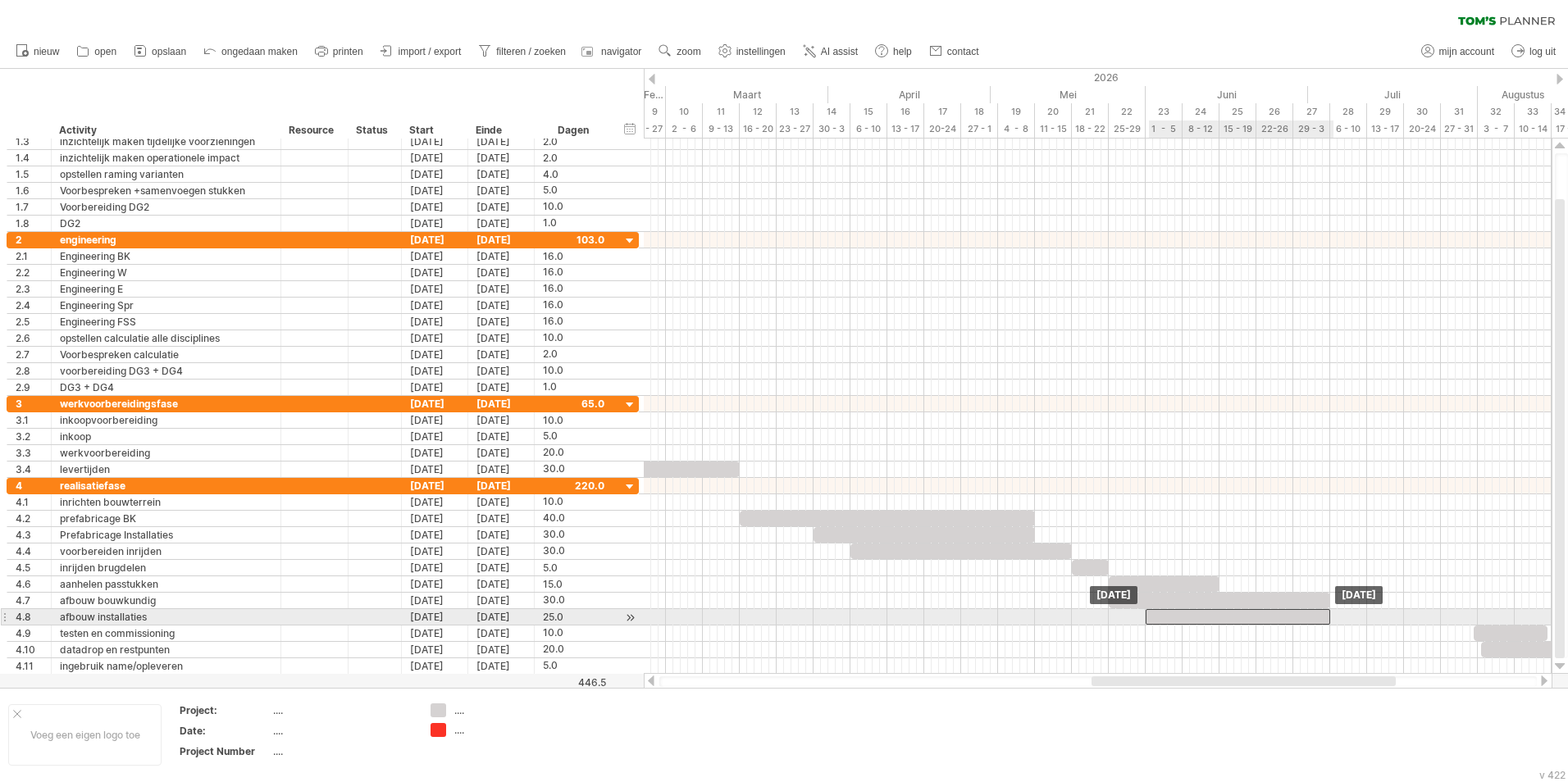
drag, startPoint x: 1363, startPoint y: 616, endPoint x: 1188, endPoint y: 615, distance: 175.0
click at [1188, 615] on div at bounding box center [1238, 617] width 185 height 16
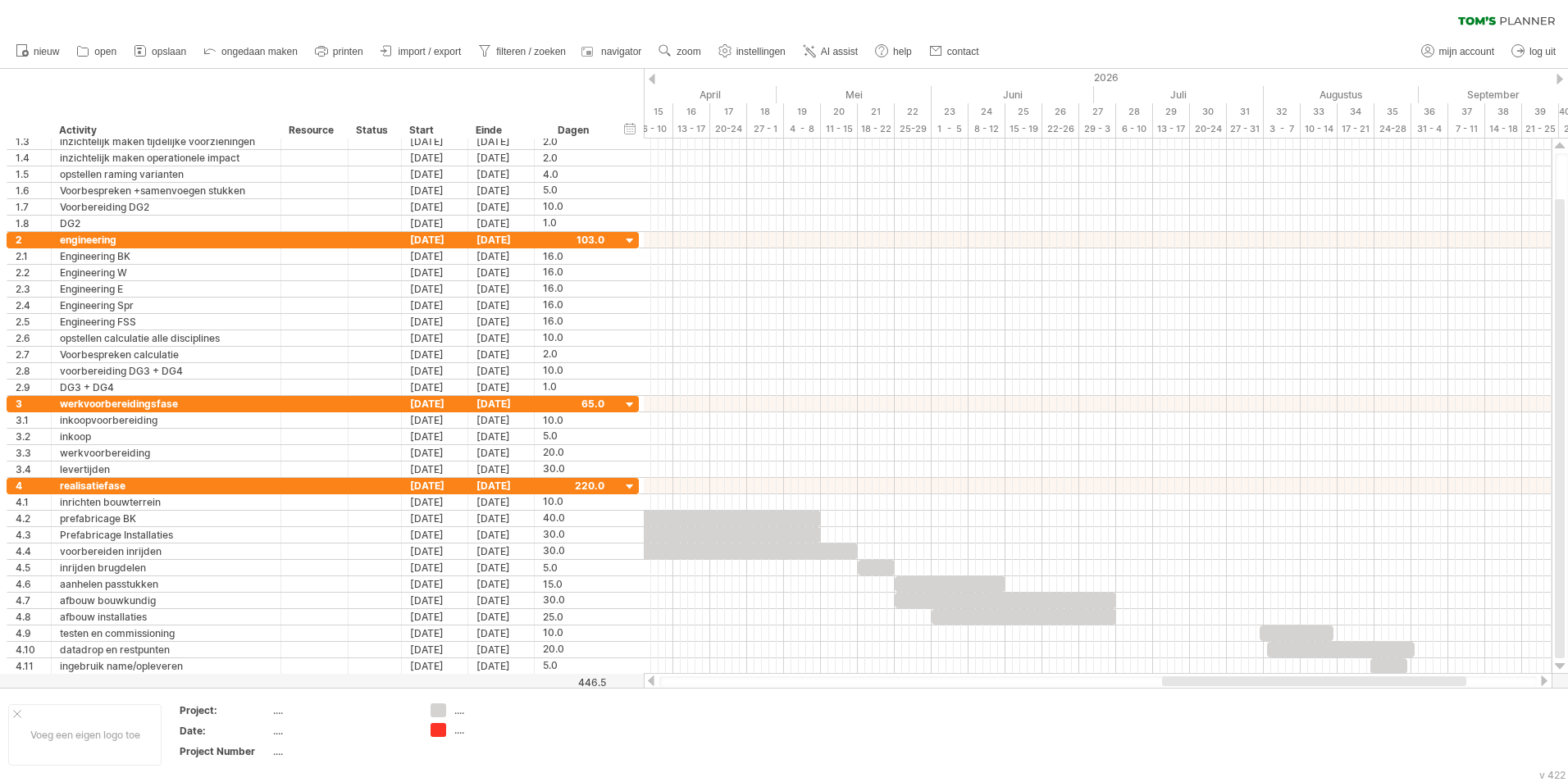
drag, startPoint x: 1182, startPoint y: 679, endPoint x: 1252, endPoint y: 684, distance: 70.2
click at [1252, 684] on div at bounding box center [1314, 681] width 304 height 9
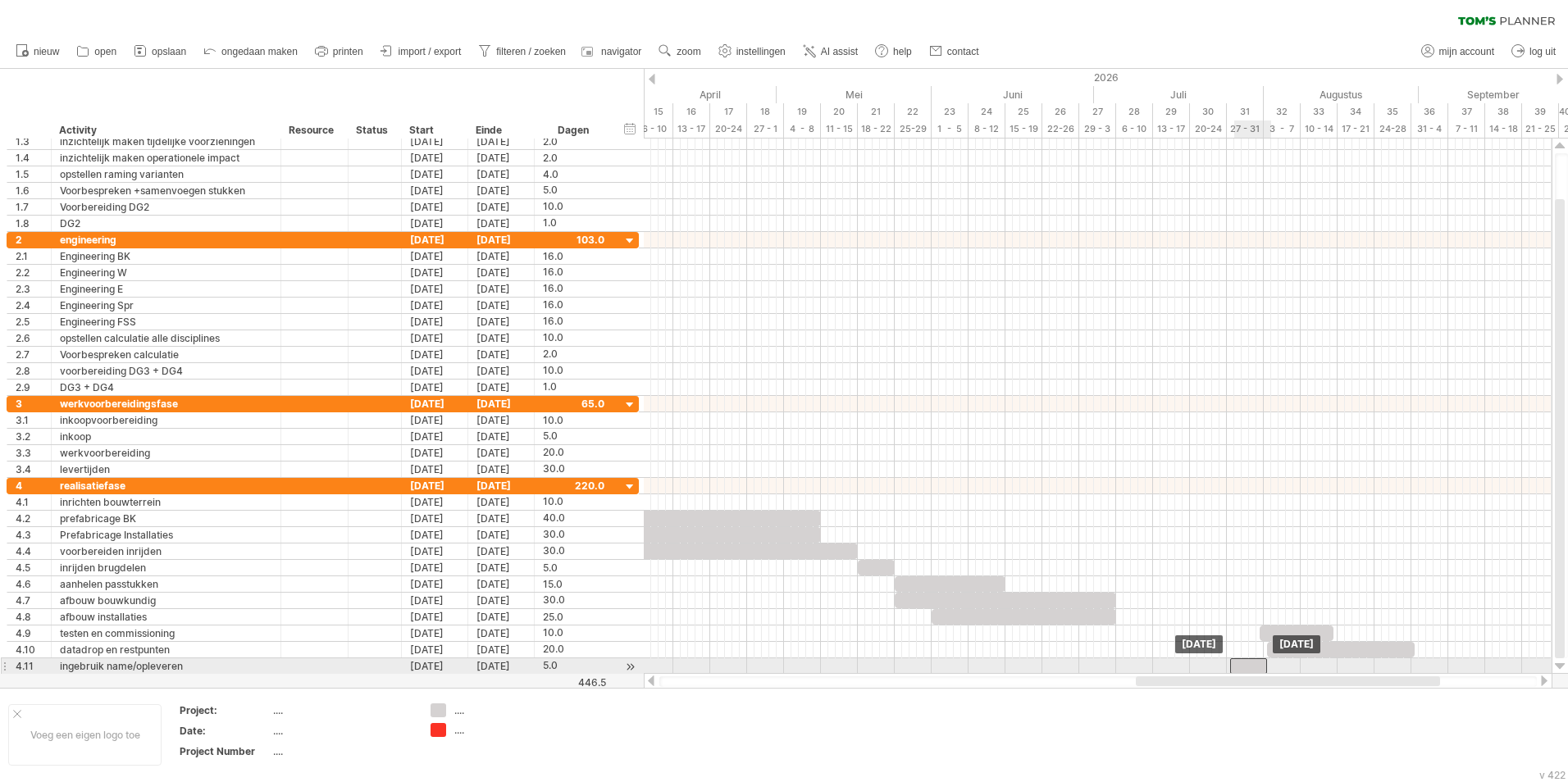
drag, startPoint x: 1394, startPoint y: 666, endPoint x: 1256, endPoint y: 662, distance: 138.1
click at [1256, 662] on div at bounding box center [1248, 666] width 37 height 16
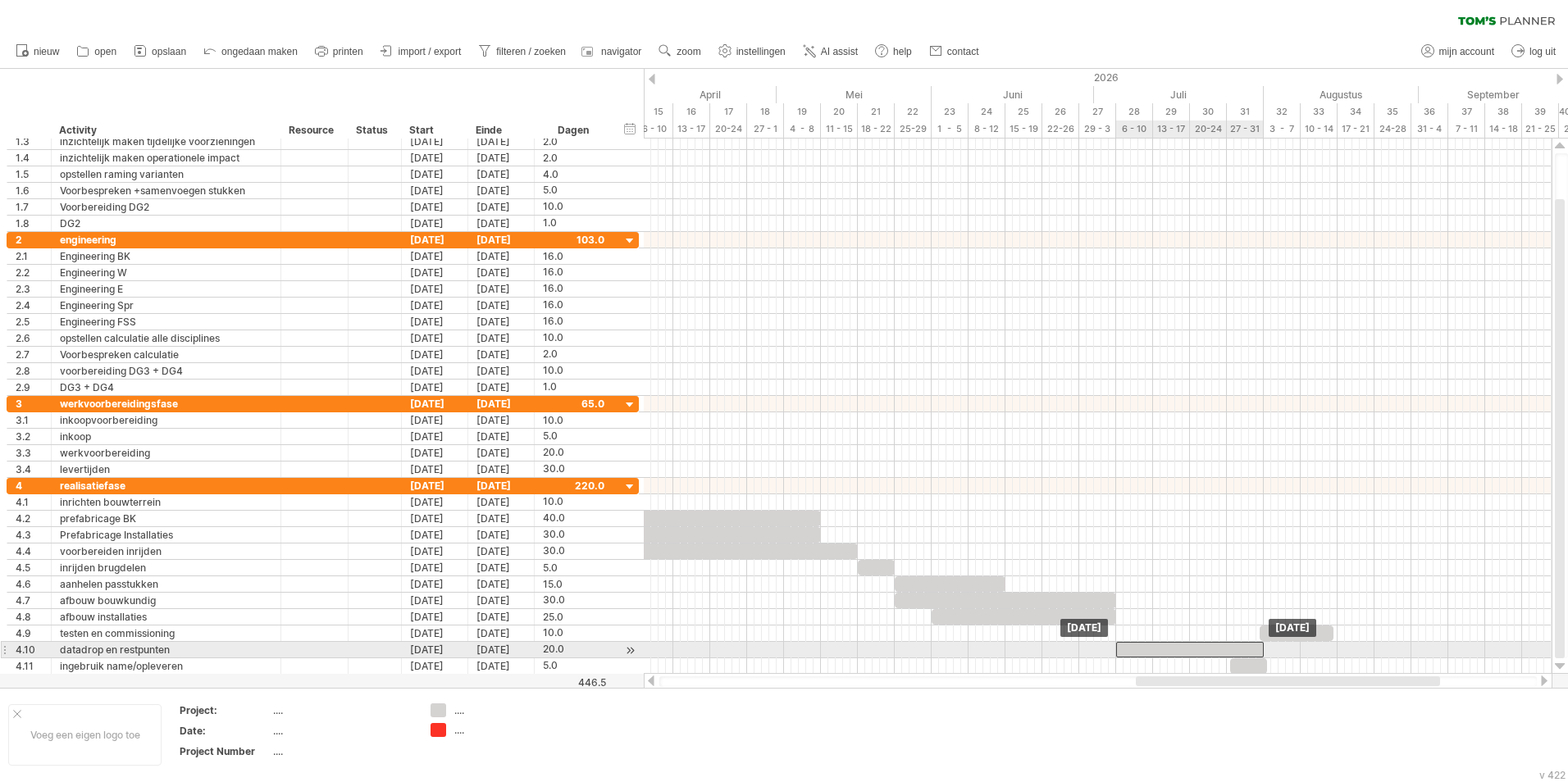
drag, startPoint x: 1280, startPoint y: 649, endPoint x: 1127, endPoint y: 648, distance: 153.0
click at [1127, 648] on div at bounding box center [1190, 650] width 147 height 16
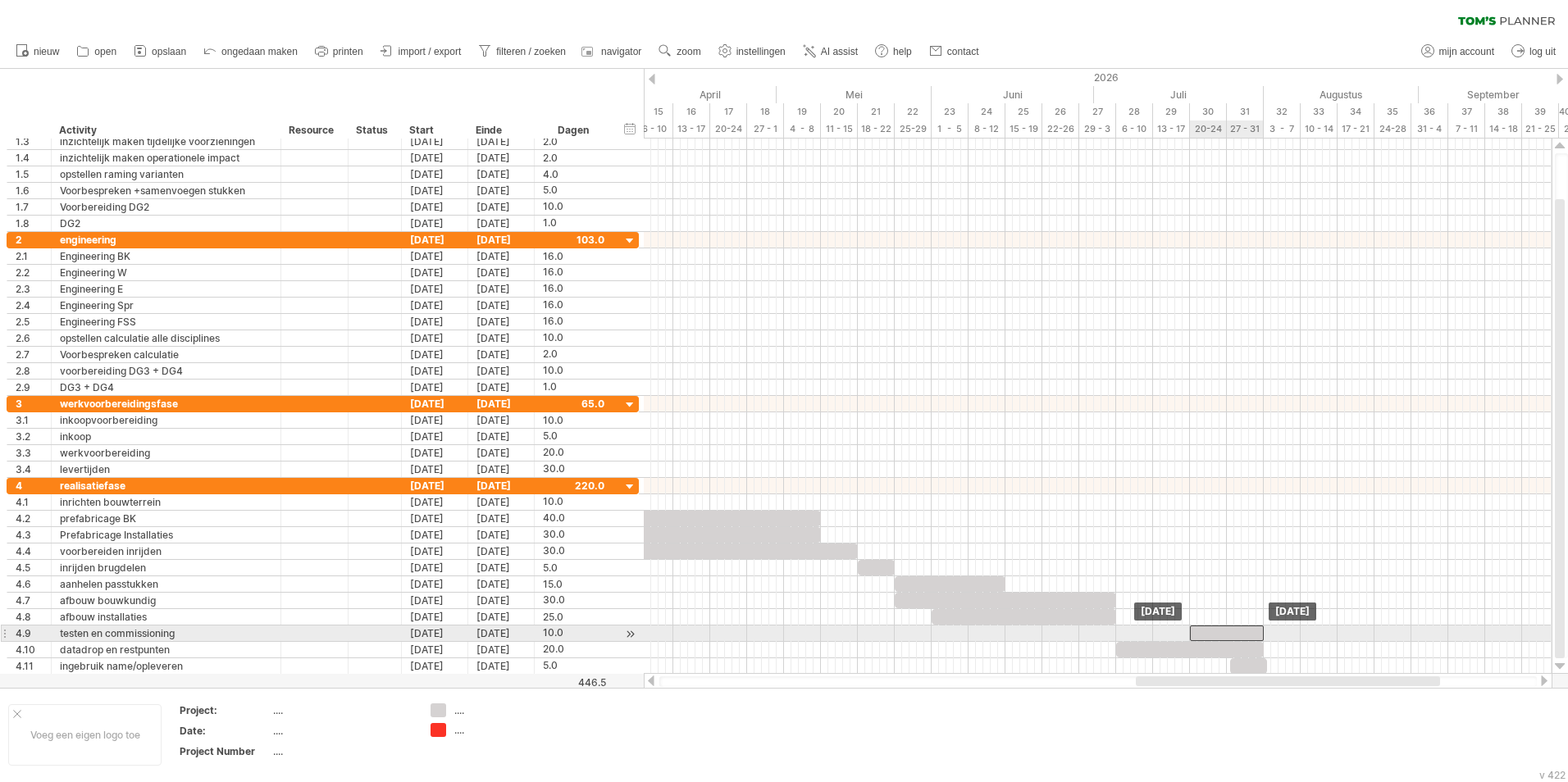
drag, startPoint x: 1266, startPoint y: 635, endPoint x: 1219, endPoint y: 636, distance: 47.0
click at [1219, 636] on div at bounding box center [1226, 633] width 74 height 16
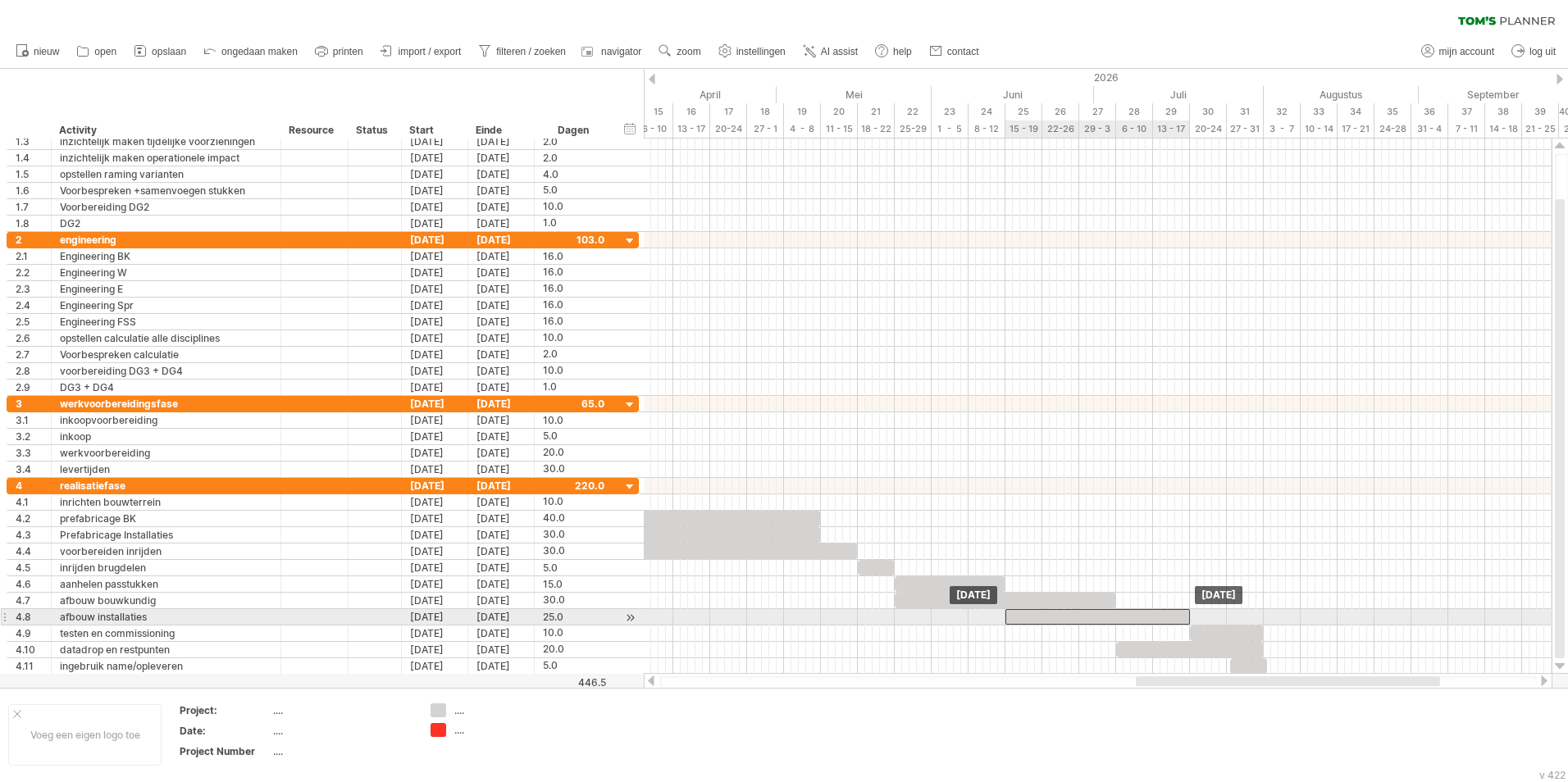
drag, startPoint x: 1087, startPoint y: 622, endPoint x: 1162, endPoint y: 621, distance: 75.0
click at [1162, 621] on div at bounding box center [1098, 617] width 185 height 16
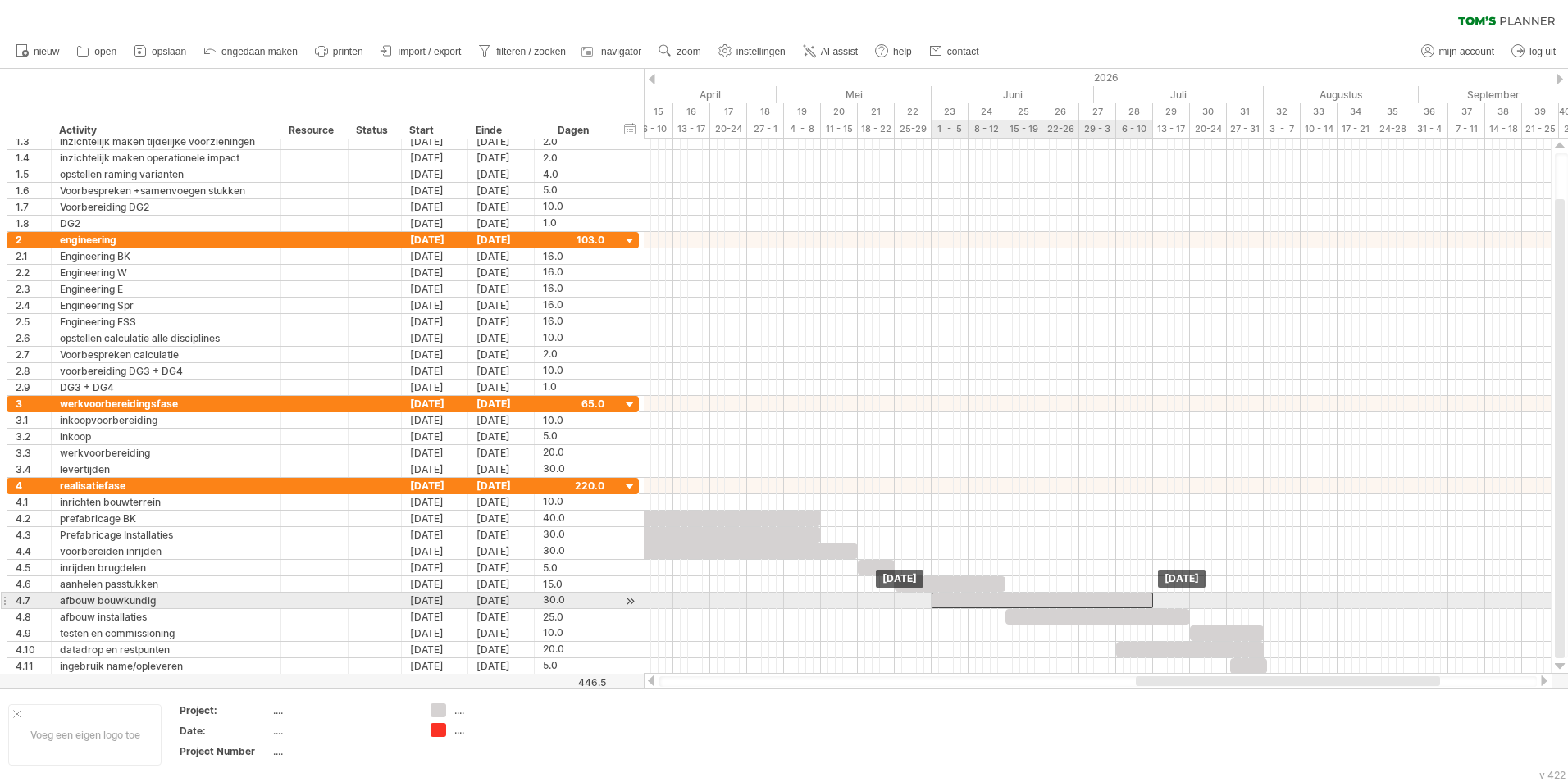
drag, startPoint x: 1069, startPoint y: 599, endPoint x: 1106, endPoint y: 602, distance: 37.1
click at [1106, 602] on div at bounding box center [1042, 600] width 222 height 16
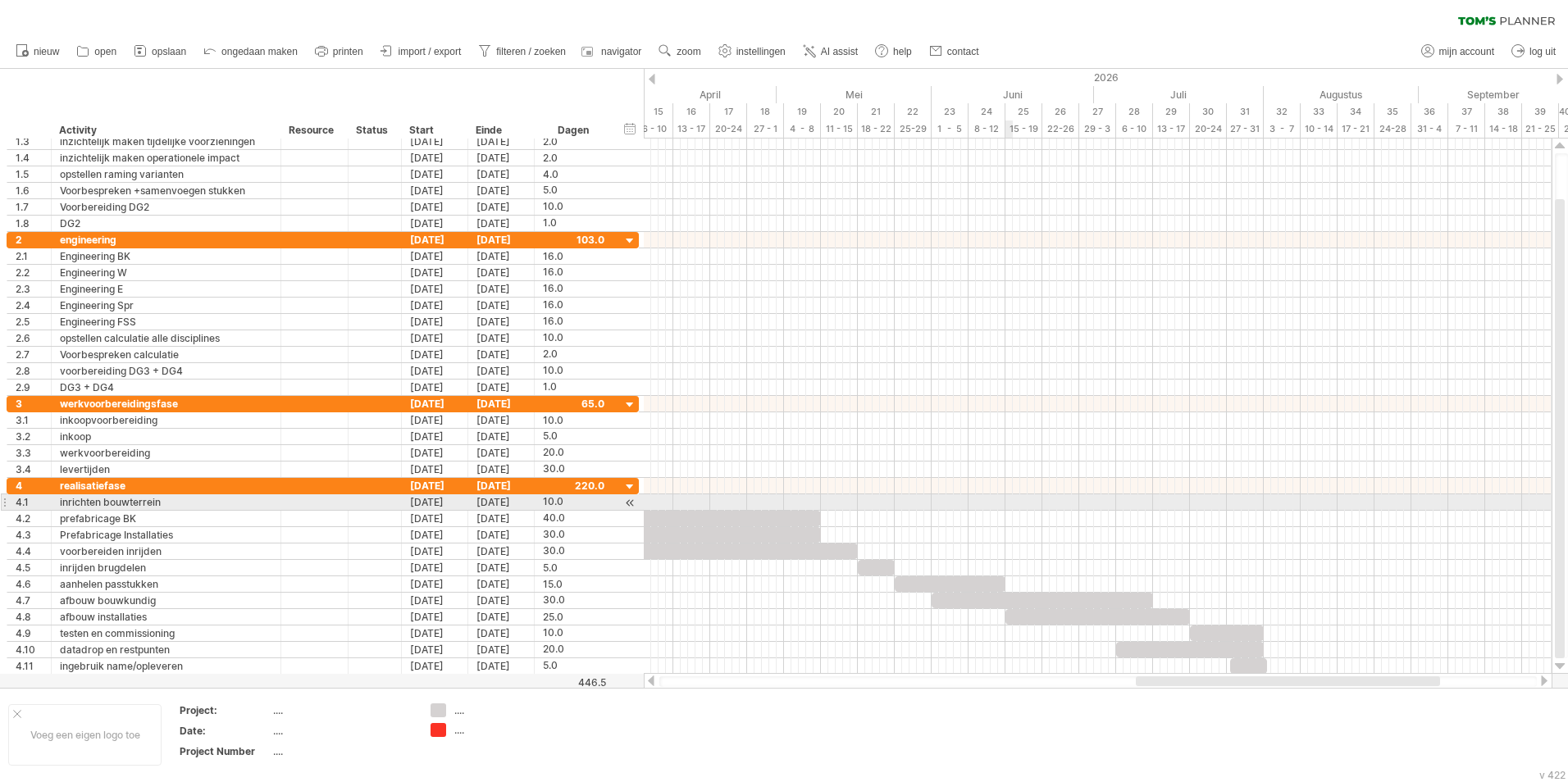
click at [1012, 510] on div at bounding box center [1097, 502] width 908 height 16
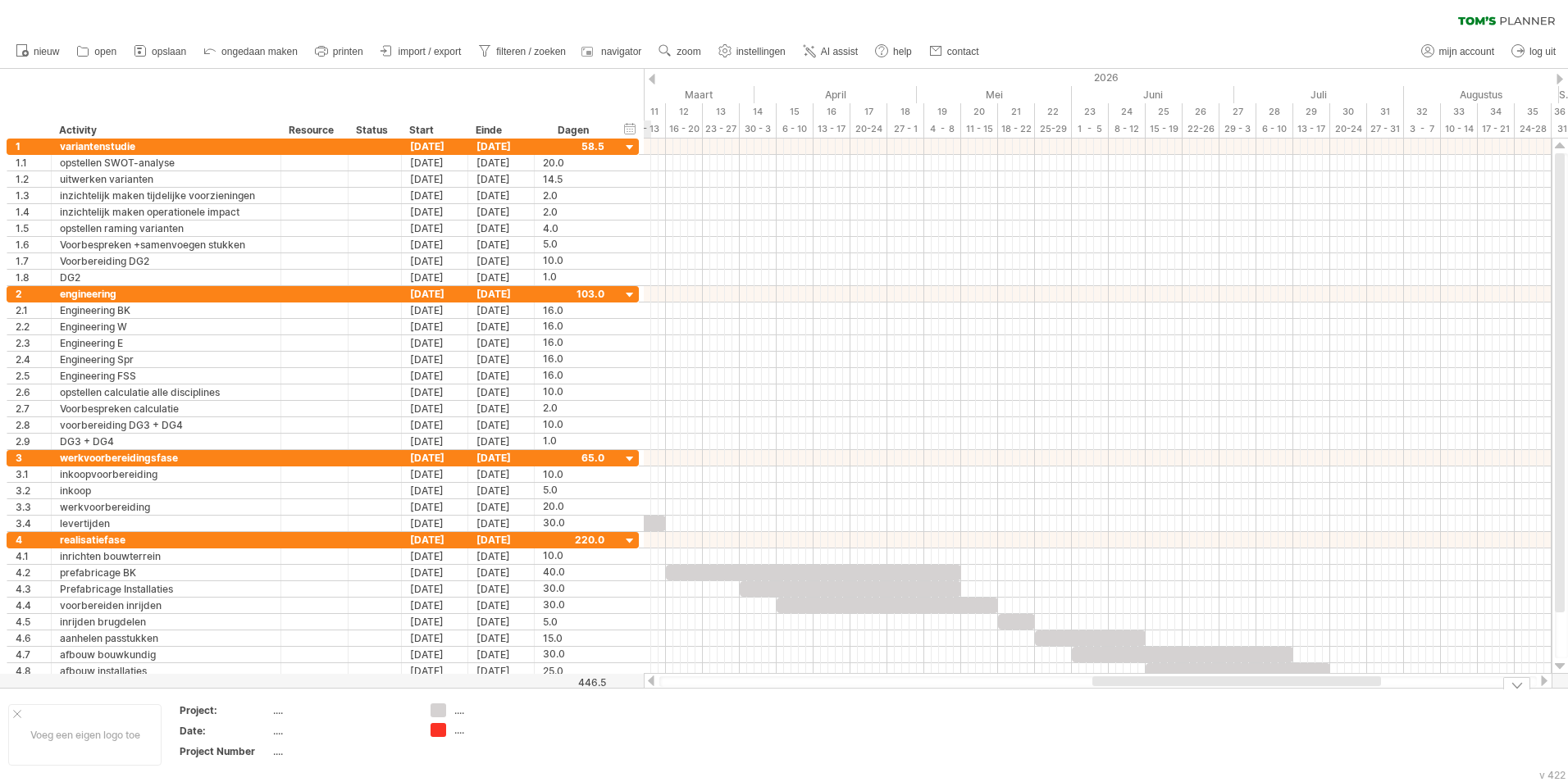
drag, startPoint x: 1191, startPoint y: 679, endPoint x: 1147, endPoint y: 730, distance: 67.4
click at [1147, 730] on div "Probeert verbinding te maken met [DOMAIN_NAME] Opnieuw verbonden 0% wissen filt…" at bounding box center [784, 391] width 1568 height 782
click at [336, 47] on span "printen" at bounding box center [348, 52] width 30 height 11
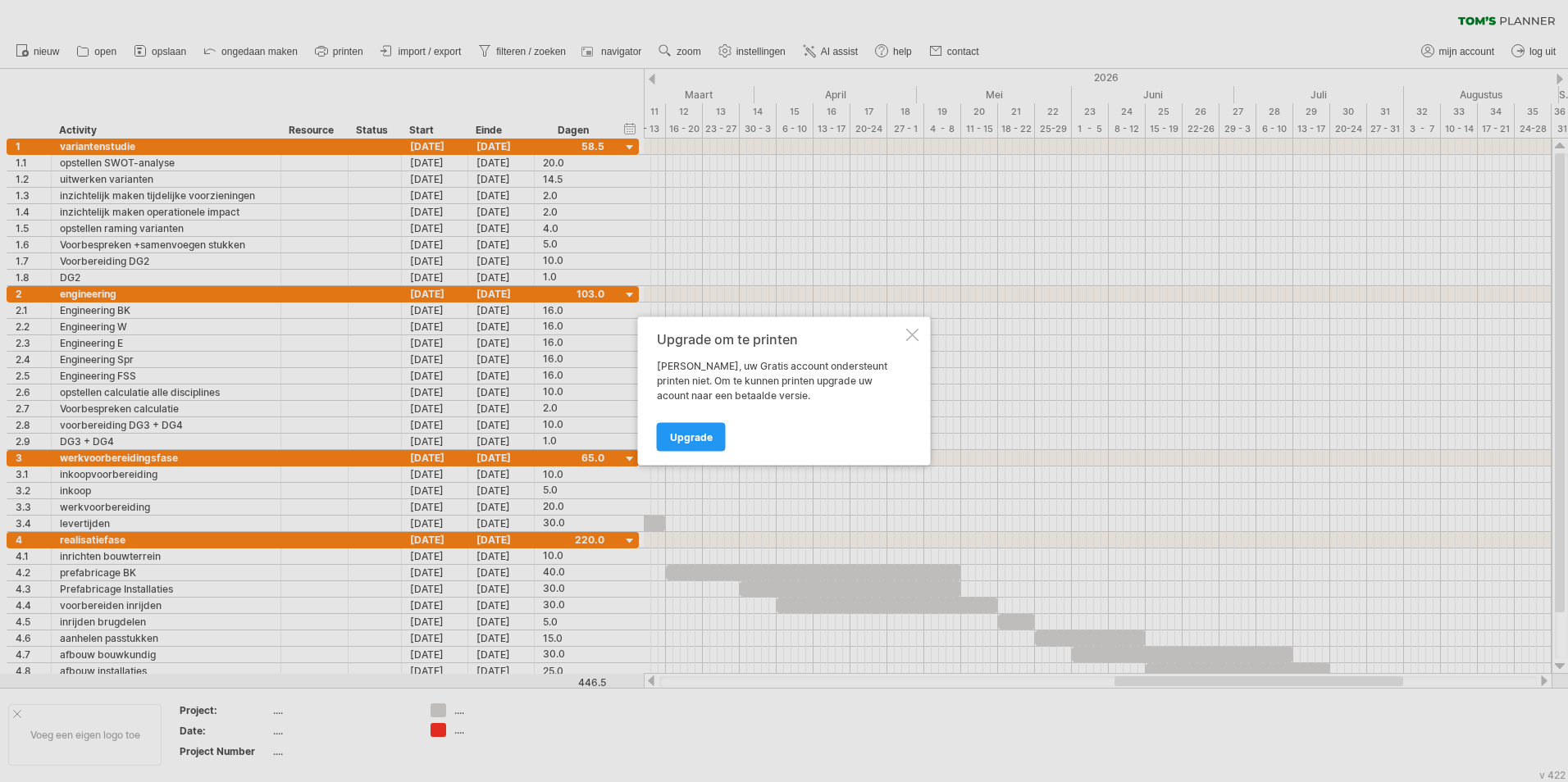
click at [914, 333] on div at bounding box center [912, 336] width 13 height 13
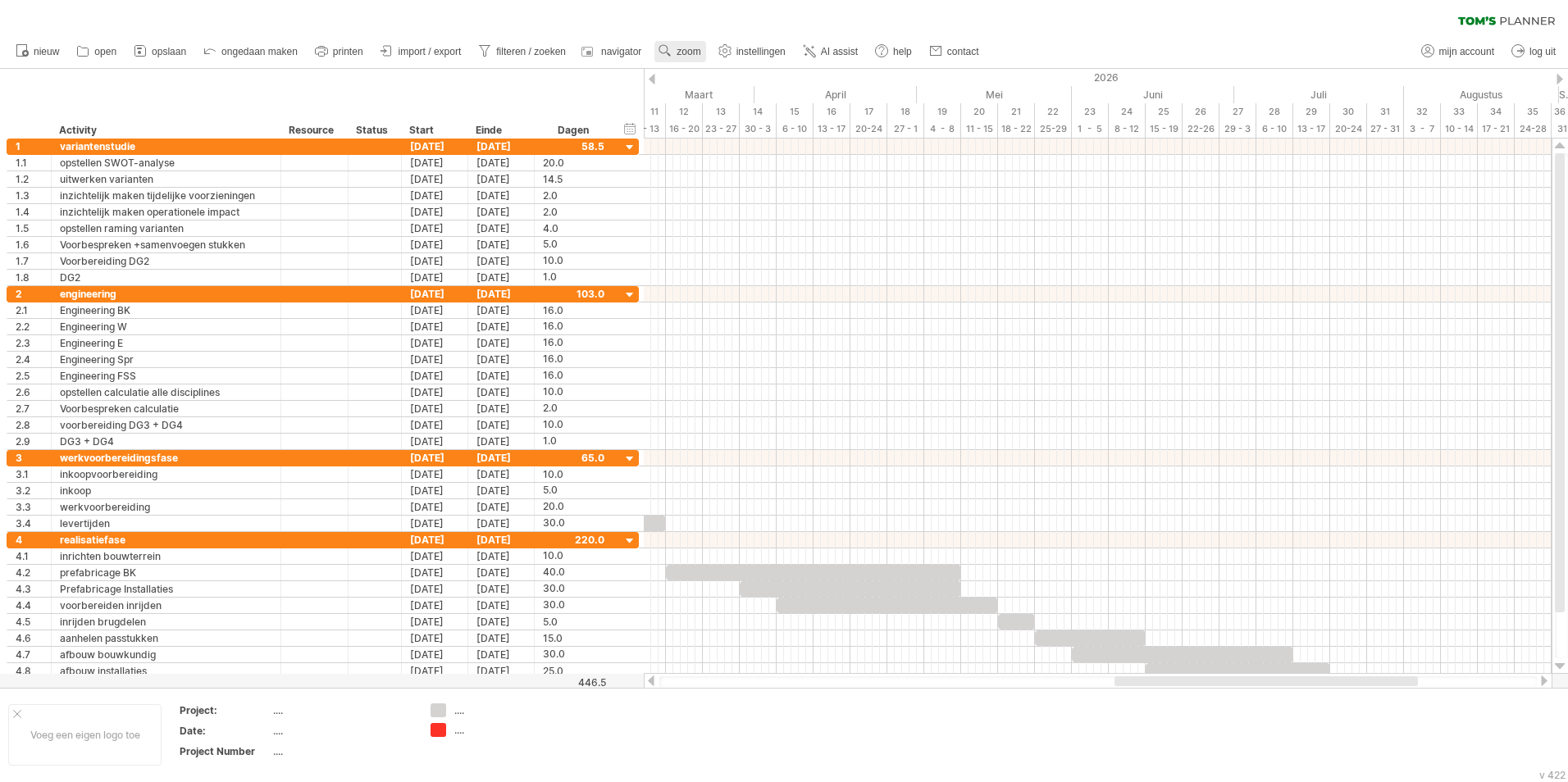
click at [692, 49] on span "zoom" at bounding box center [688, 52] width 24 height 11
click at [737, 69] on div "Maand" at bounding box center [746, 71] width 91 height 26
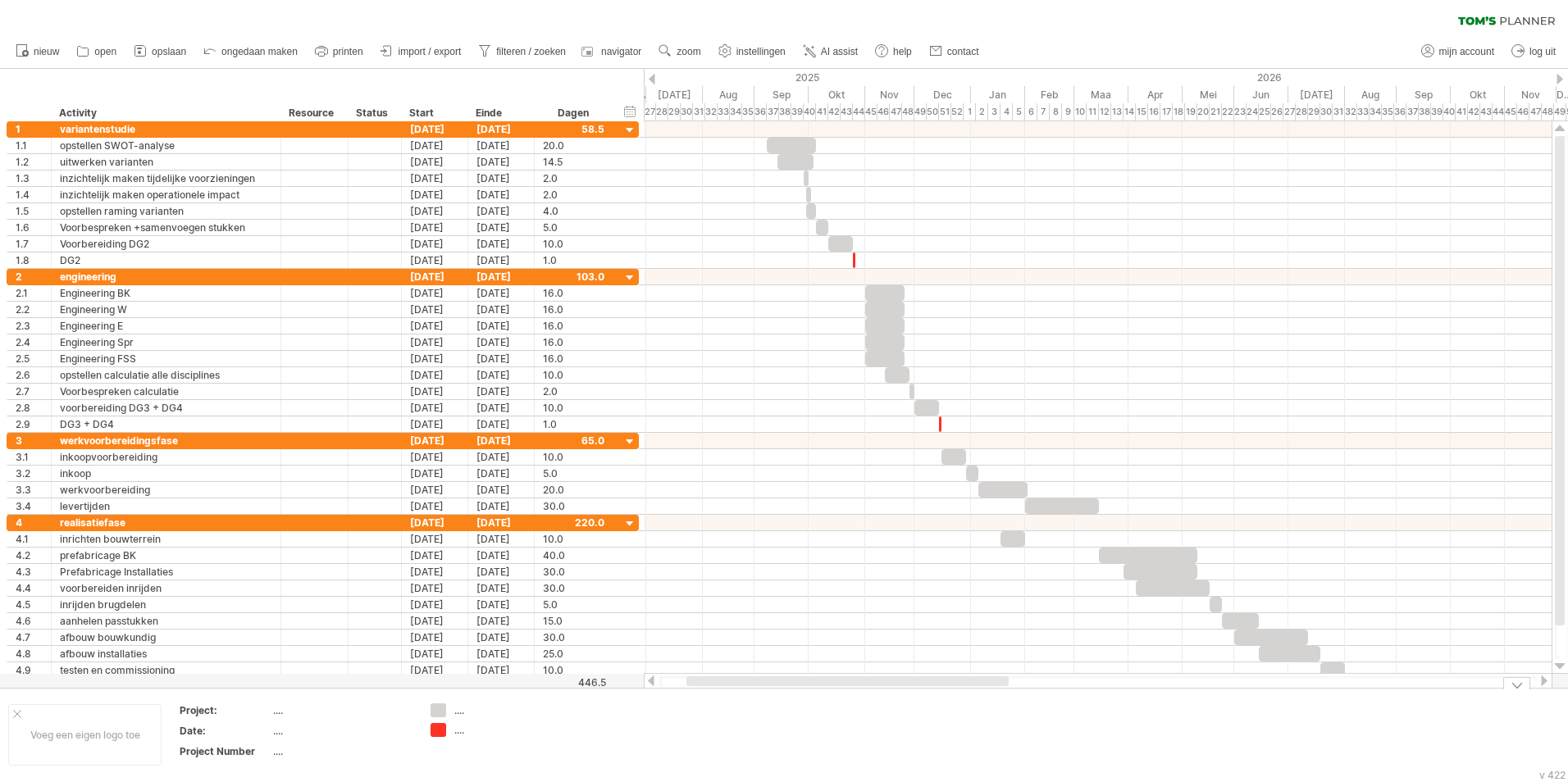
drag, startPoint x: 1102, startPoint y: 684, endPoint x: 946, endPoint y: 690, distance: 156.1
click at [946, 690] on div "Probeert verbinding te maken met [DOMAIN_NAME] Opnieuw verbonden 0% wissen filt…" at bounding box center [784, 391] width 1568 height 782
click at [683, 53] on span "zoom" at bounding box center [688, 52] width 24 height 11
click at [745, 104] on div "Week" at bounding box center [737, 100] width 91 height 26
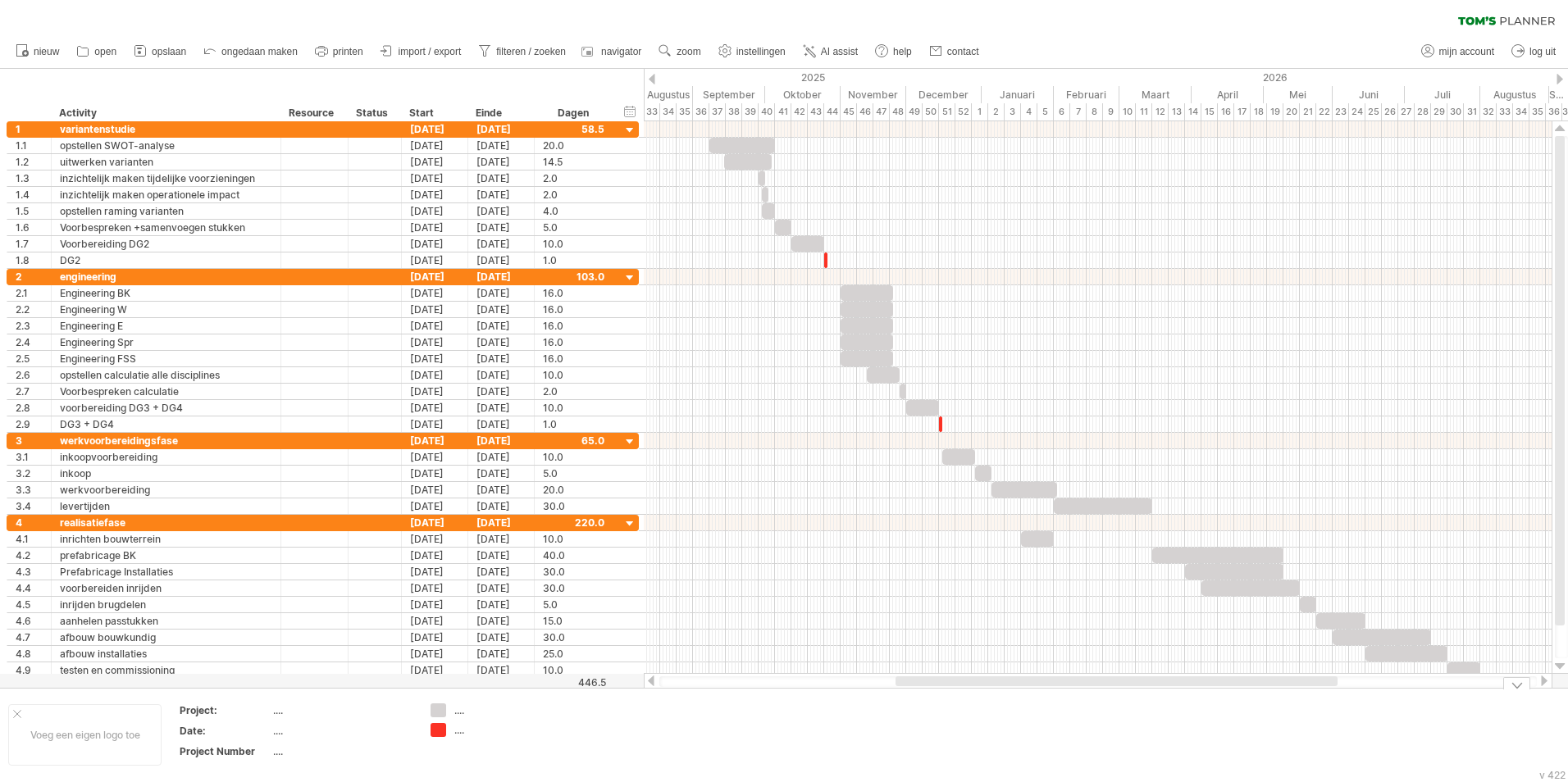
drag, startPoint x: 1019, startPoint y: 680, endPoint x: 1062, endPoint y: 691, distance: 44.4
click at [1062, 691] on div "Probeert verbinding te maken met [DOMAIN_NAME] Opnieuw verbonden 0% wissen filt…" at bounding box center [784, 391] width 1568 height 782
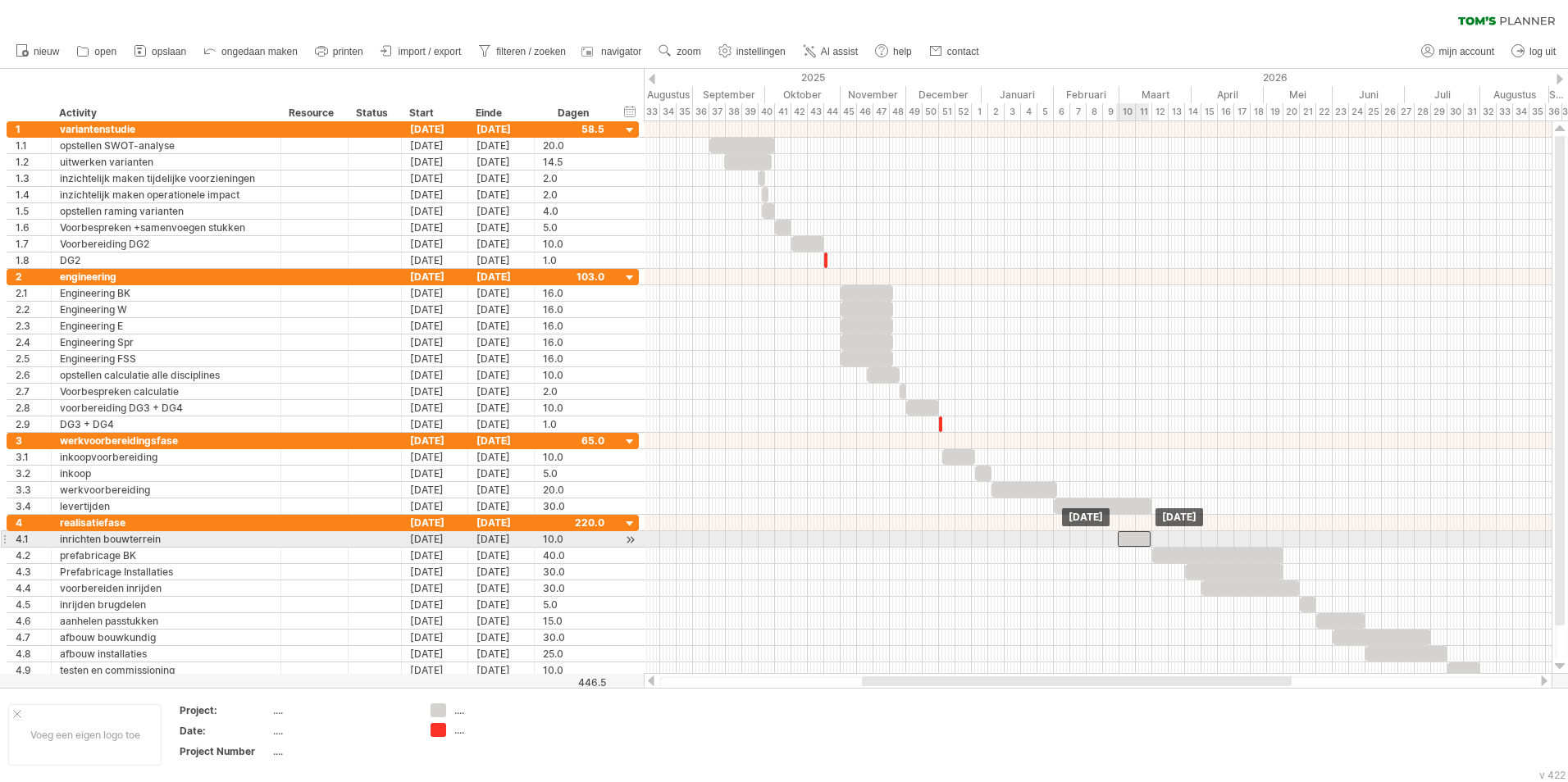
drag, startPoint x: 1038, startPoint y: 541, endPoint x: 1134, endPoint y: 545, distance: 96.1
click at [1134, 545] on div at bounding box center [1134, 539] width 33 height 16
click at [1138, 537] on div at bounding box center [1135, 539] width 33 height 16
drag, startPoint x: 1118, startPoint y: 539, endPoint x: 1085, endPoint y: 532, distance: 33.7
click at [1085, 532] on span at bounding box center [1086, 539] width 7 height 16
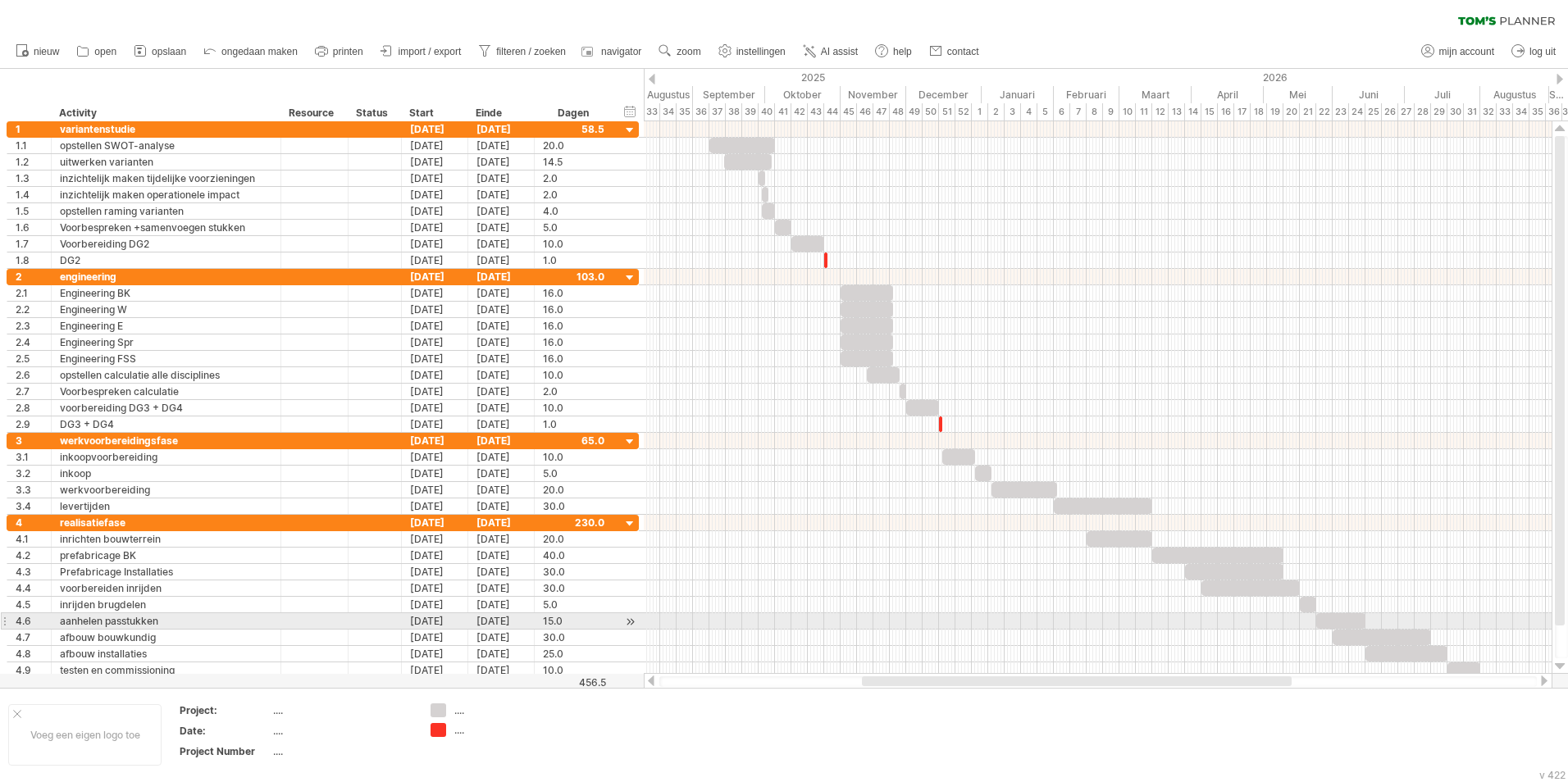
click at [1013, 629] on div at bounding box center [1097, 621] width 908 height 16
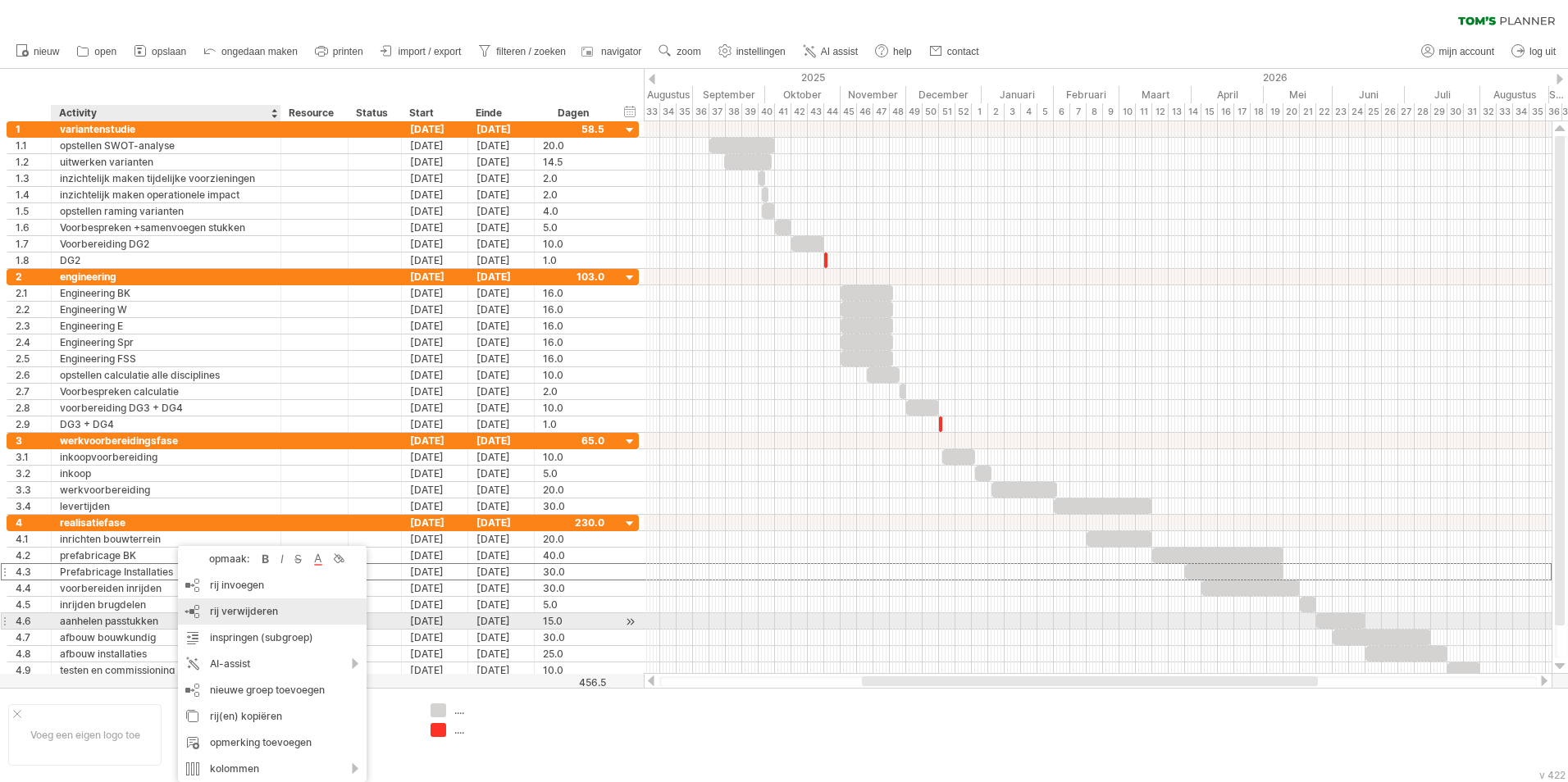
click at [230, 614] on span "rij verwijderen" at bounding box center [244, 610] width 68 height 12
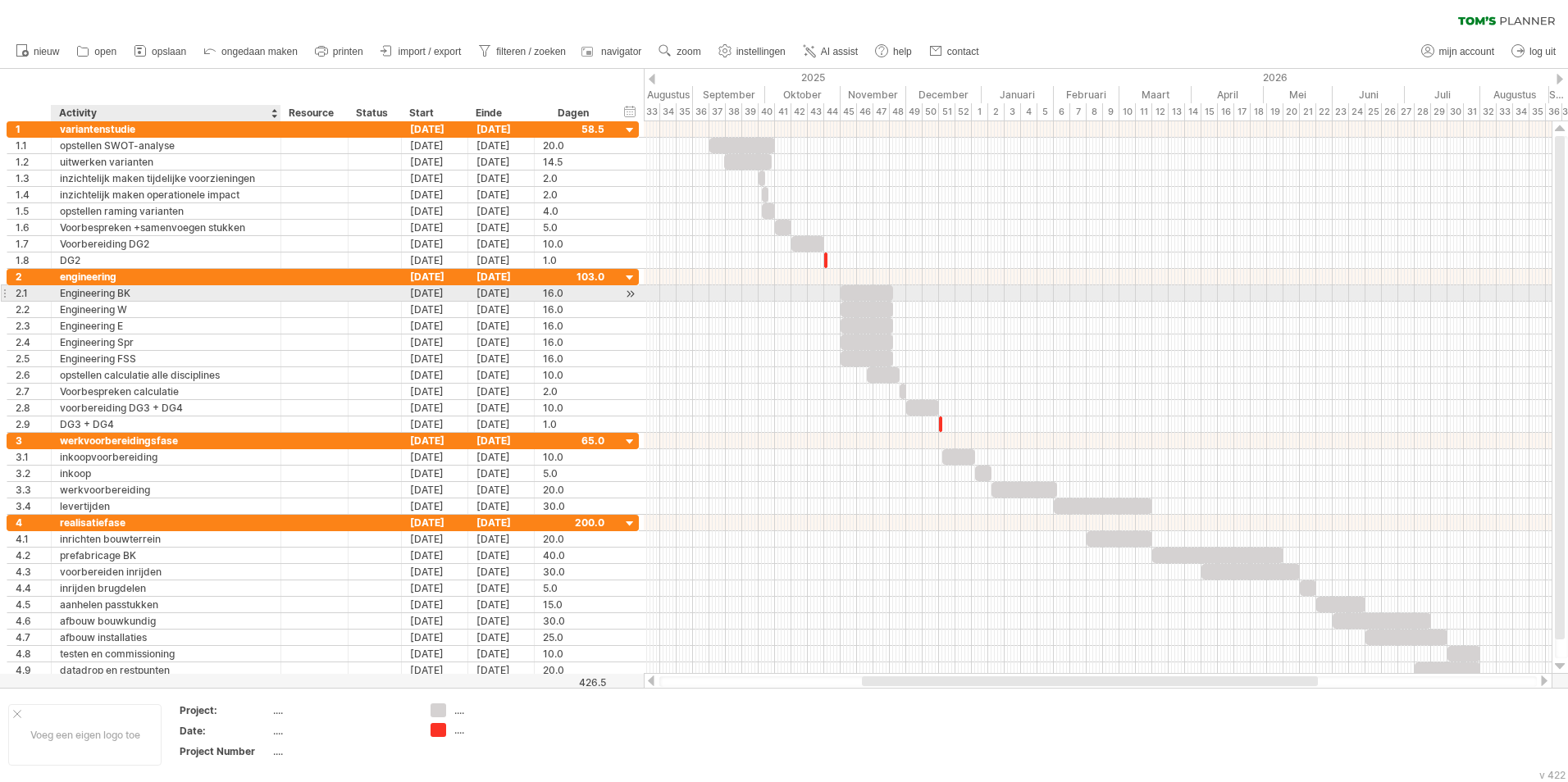
click at [136, 291] on div "Engineering BK" at bounding box center [165, 292] width 212 height 16
click at [136, 291] on input "**********" at bounding box center [165, 292] width 212 height 16
type input "**********"
click at [150, 310] on div "Engineering W" at bounding box center [165, 309] width 212 height 16
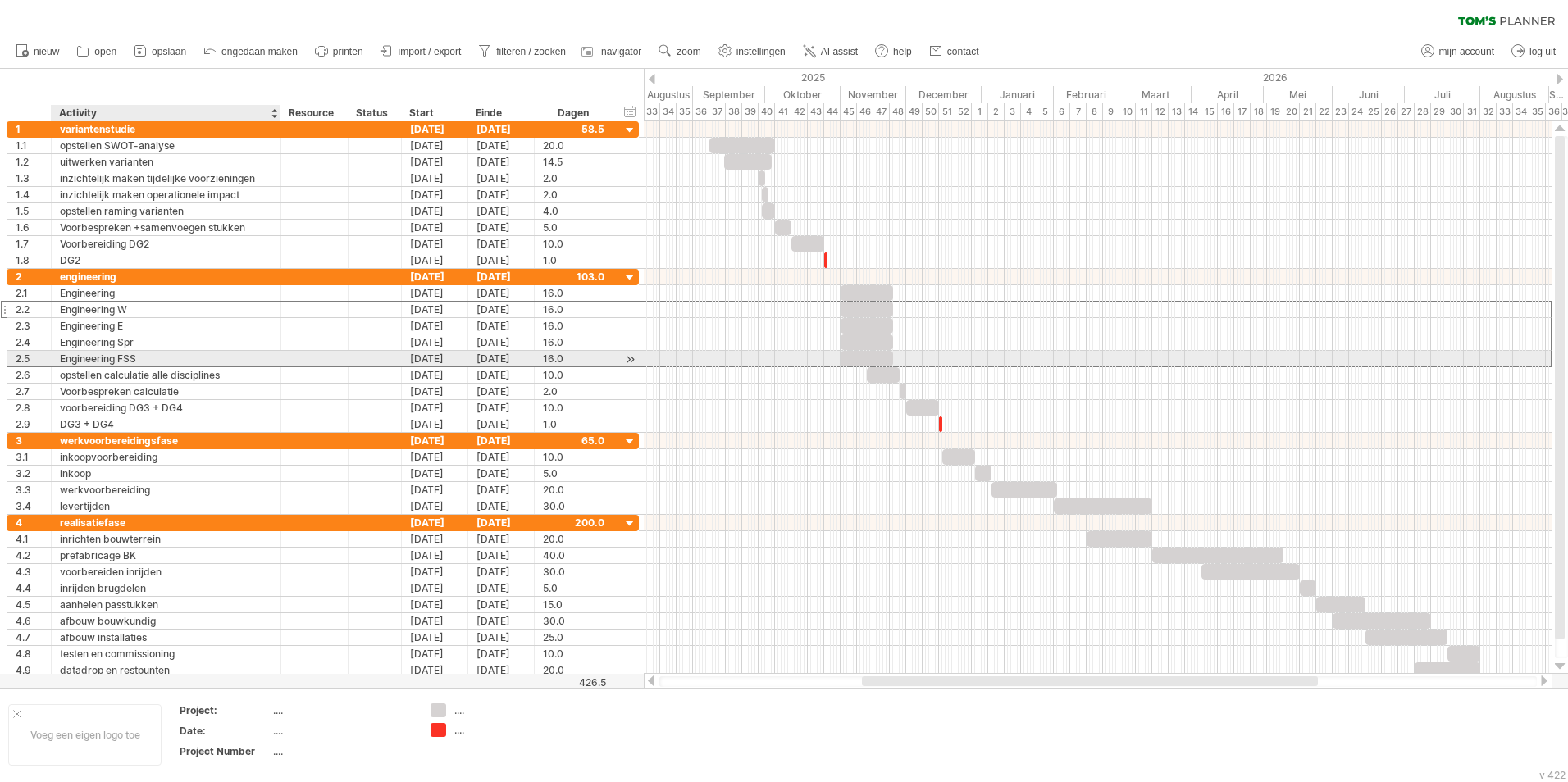
click at [166, 359] on div "Engineering FSS" at bounding box center [165, 358] width 212 height 16
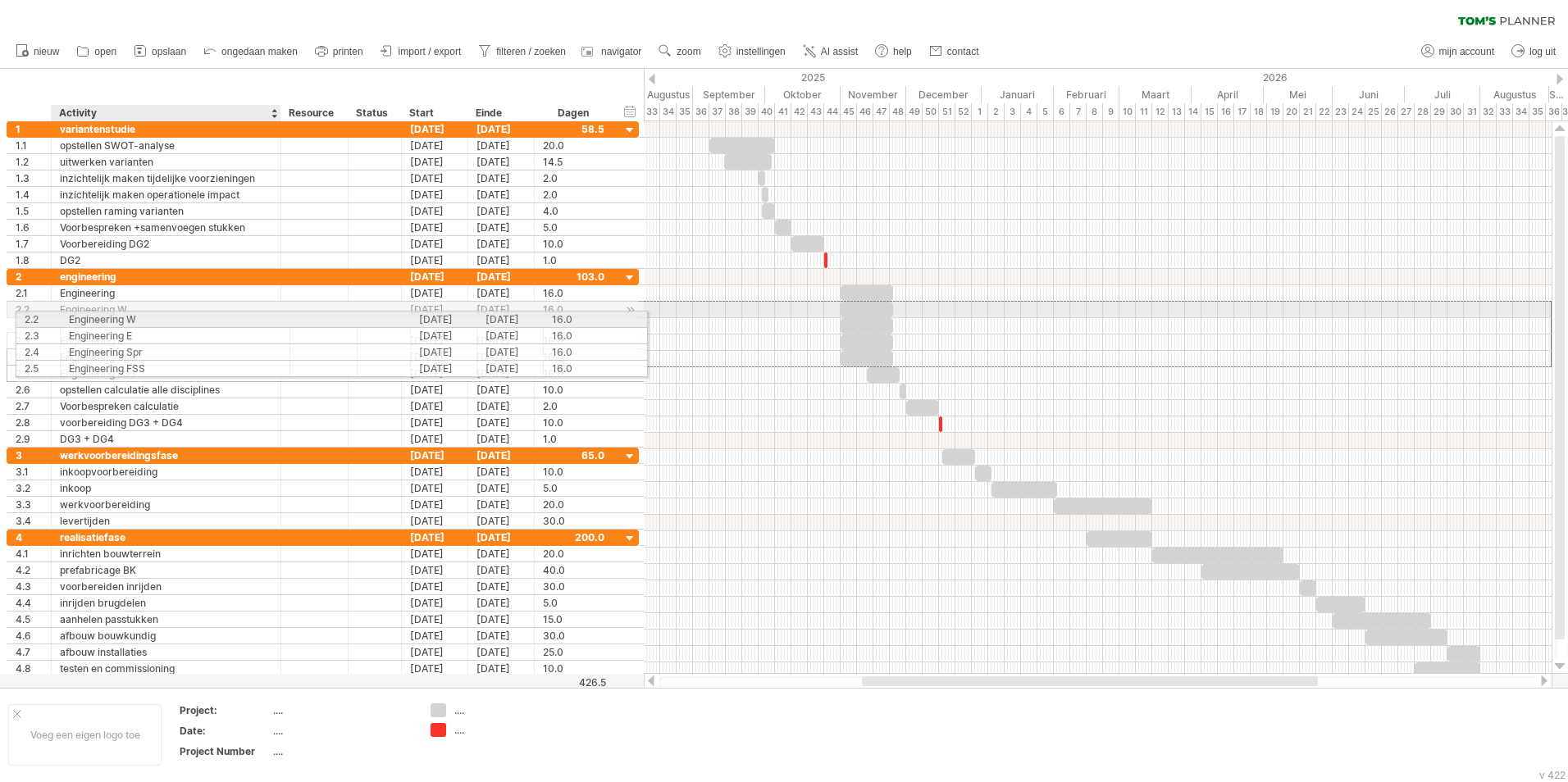
drag, startPoint x: 173, startPoint y: 305, endPoint x: 176, endPoint y: 317, distance: 12.4
click at [176, 317] on div "Engineering W" at bounding box center [165, 309] width 212 height 16
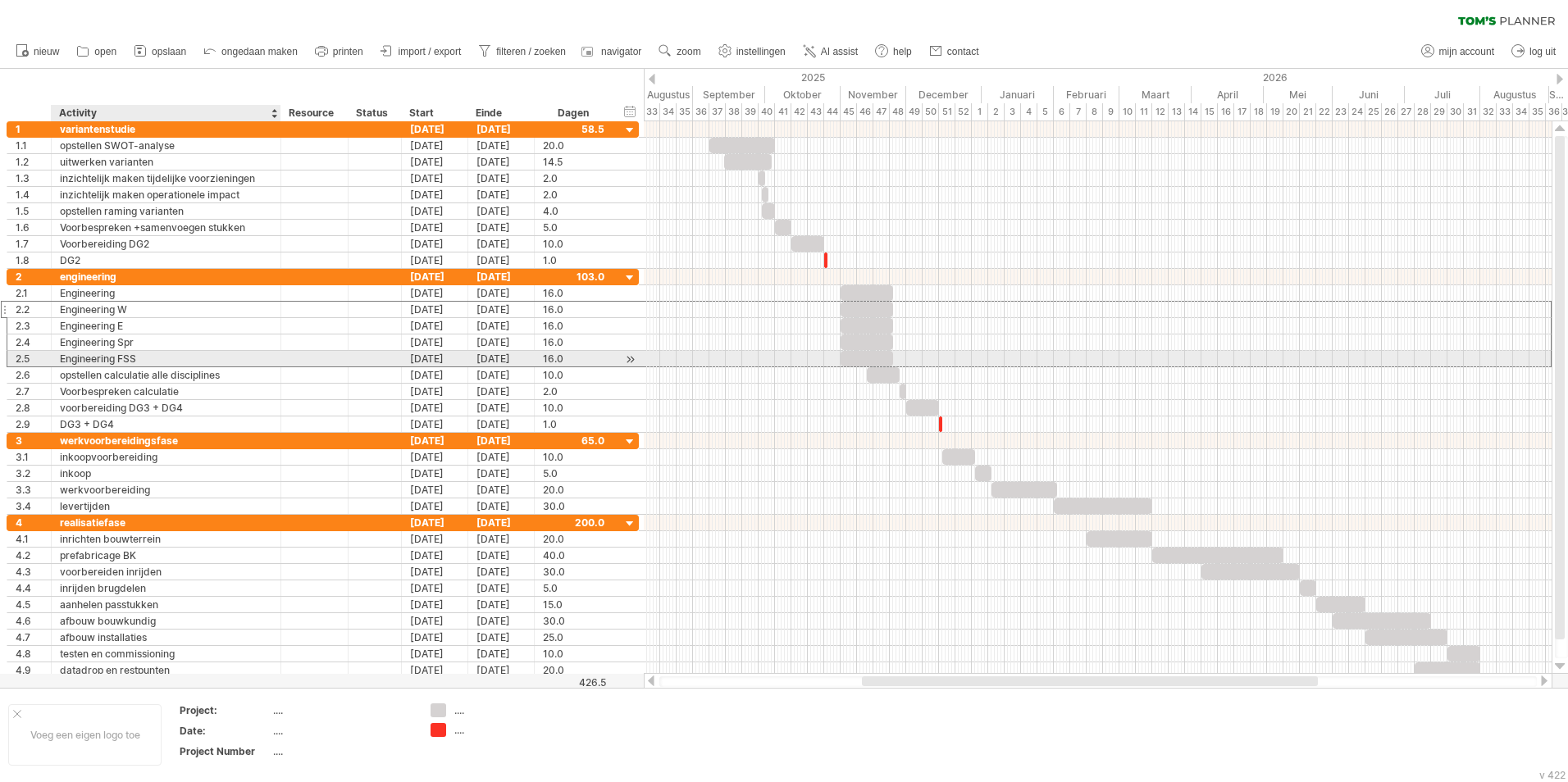
click at [166, 358] on div "Engineering FSS" at bounding box center [165, 358] width 212 height 16
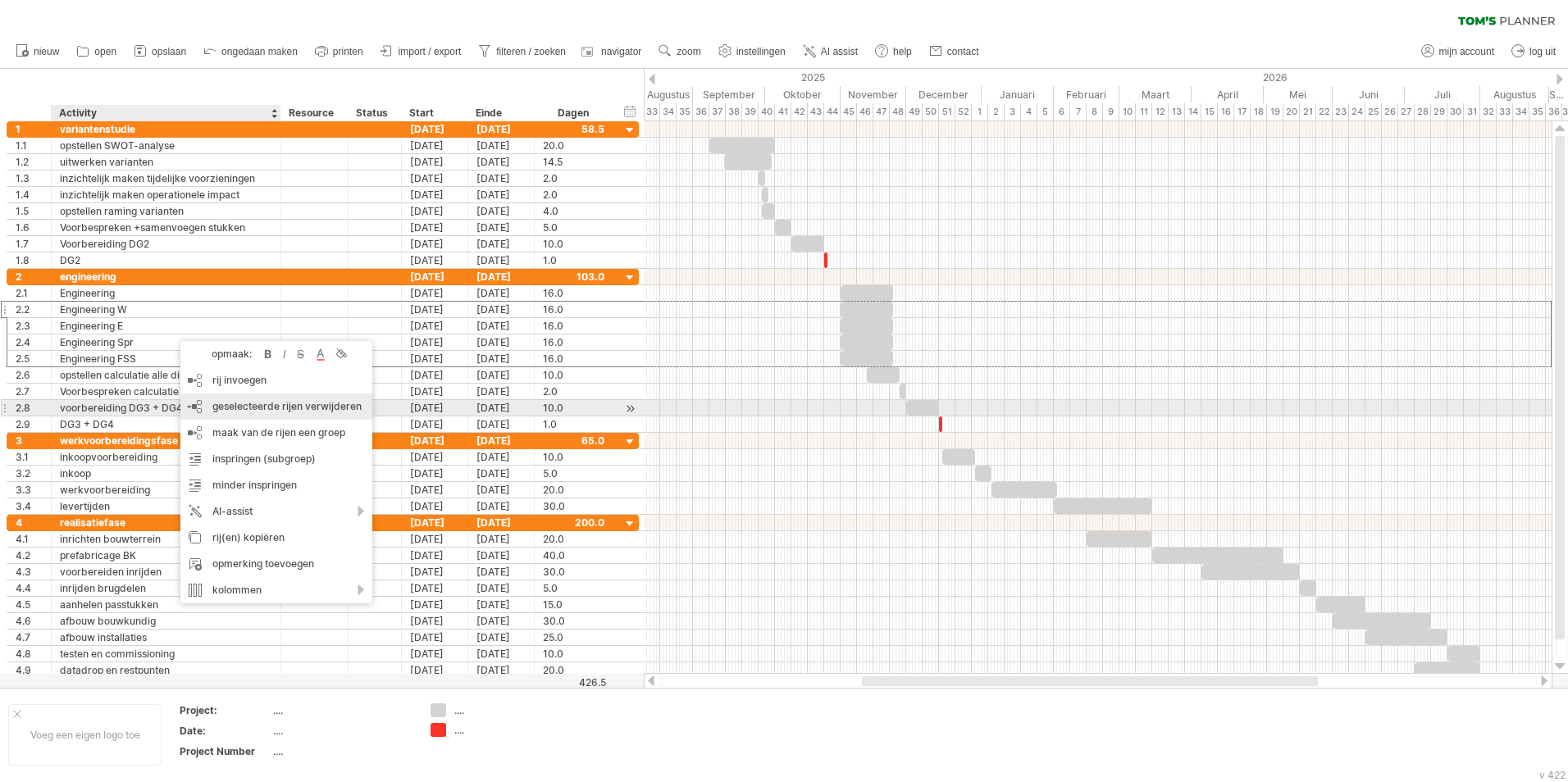
click at [254, 407] on span "geselecteerde rijen verwijderen" at bounding box center [287, 406] width 149 height 12
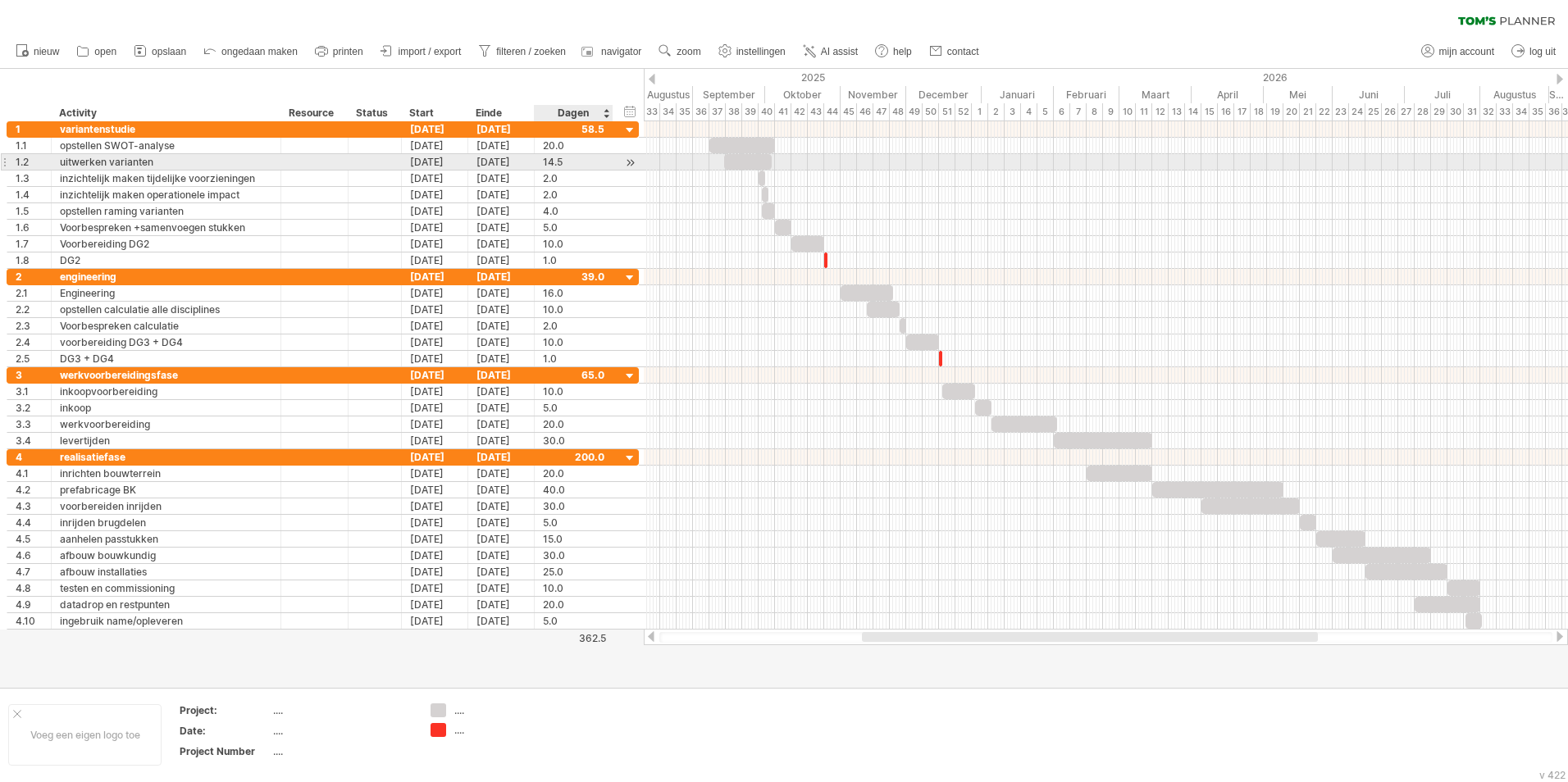
click at [575, 160] on div "14.5" at bounding box center [573, 161] width 61 height 16
type input "**"
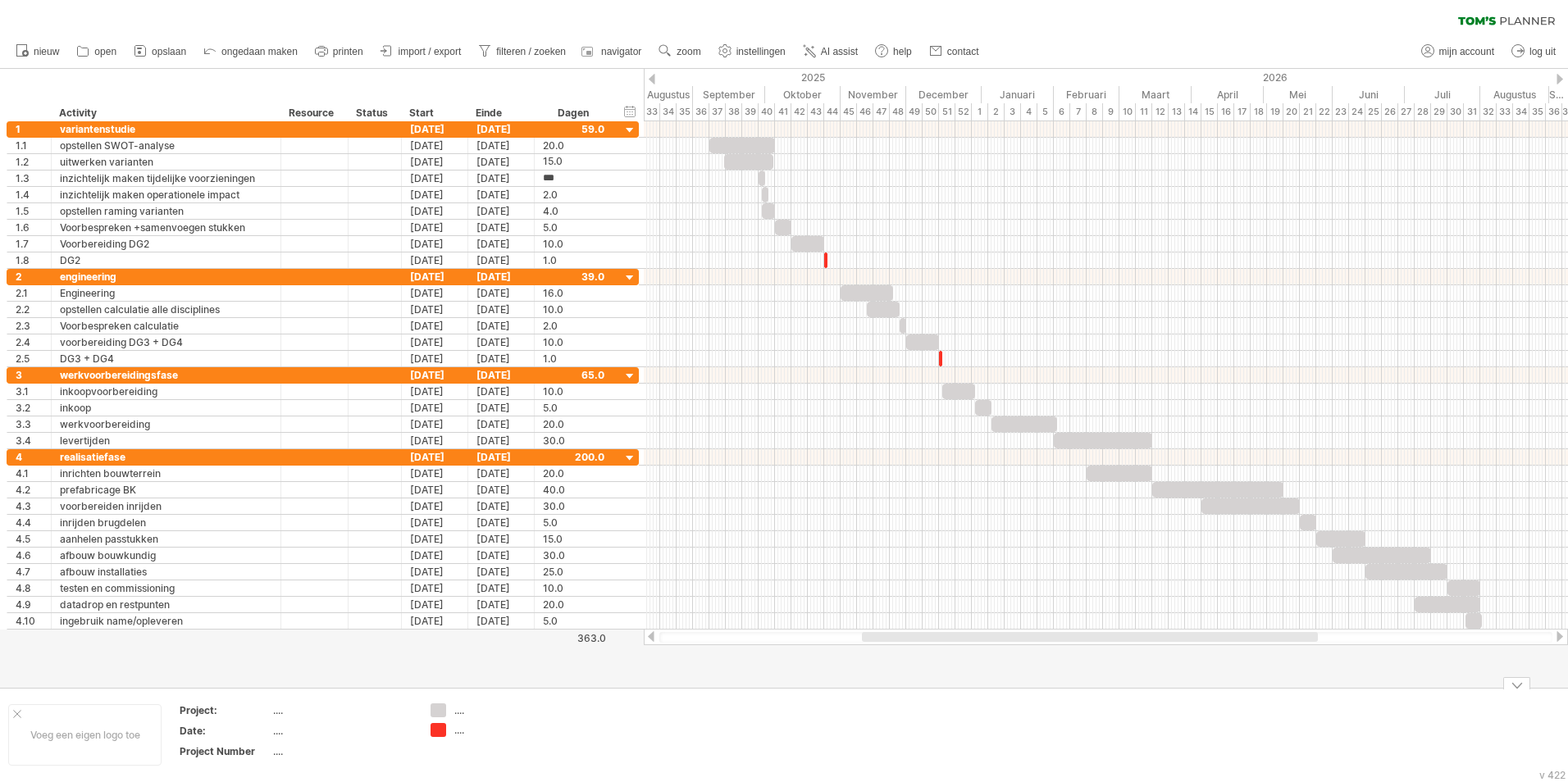
click at [677, 730] on td at bounding box center [616, 735] width 129 height 63
click at [102, 738] on div "Voeg een eigen logo toe" at bounding box center [85, 735] width 154 height 61
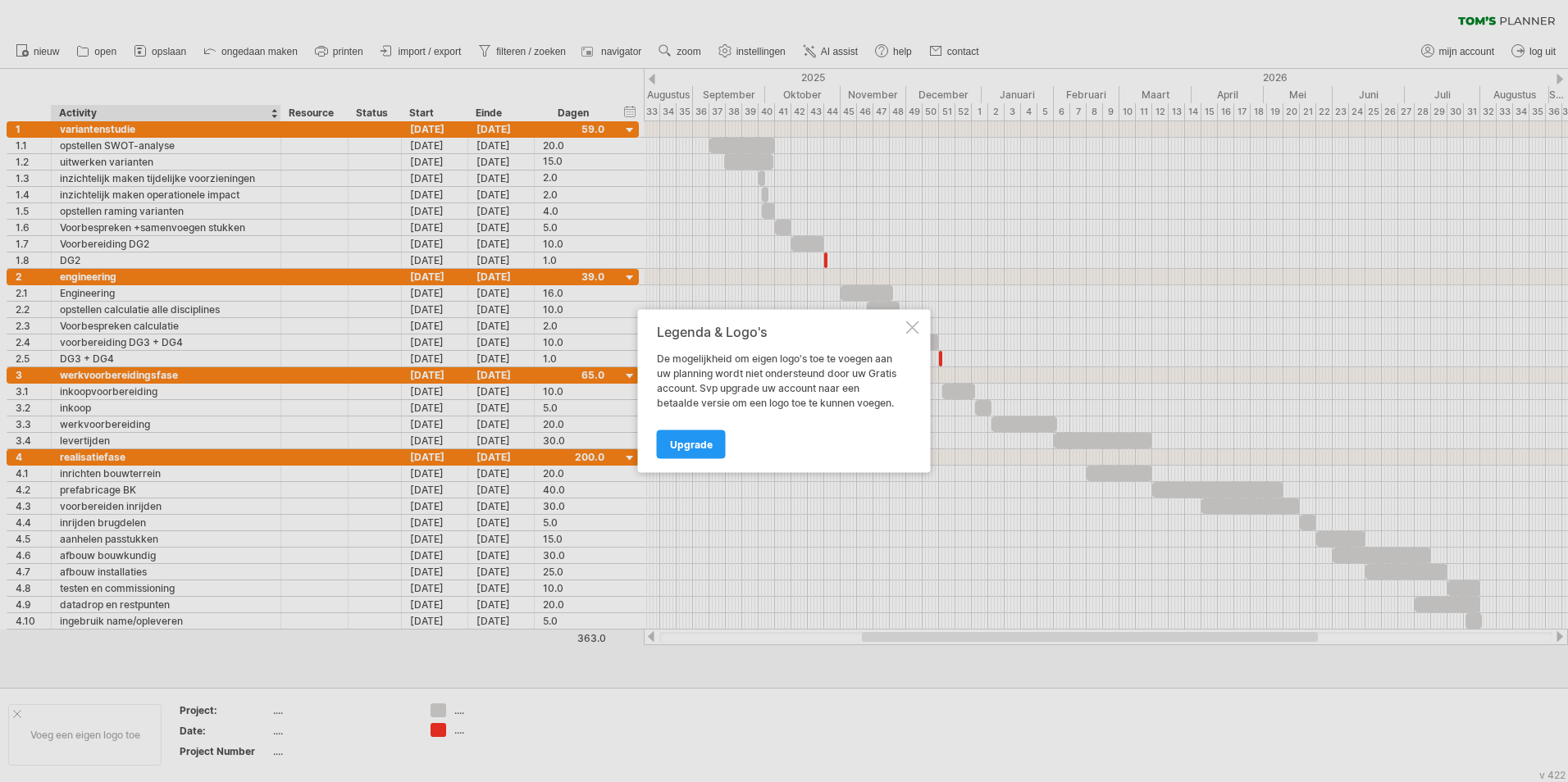
click at [372, 728] on div at bounding box center [784, 391] width 1568 height 782
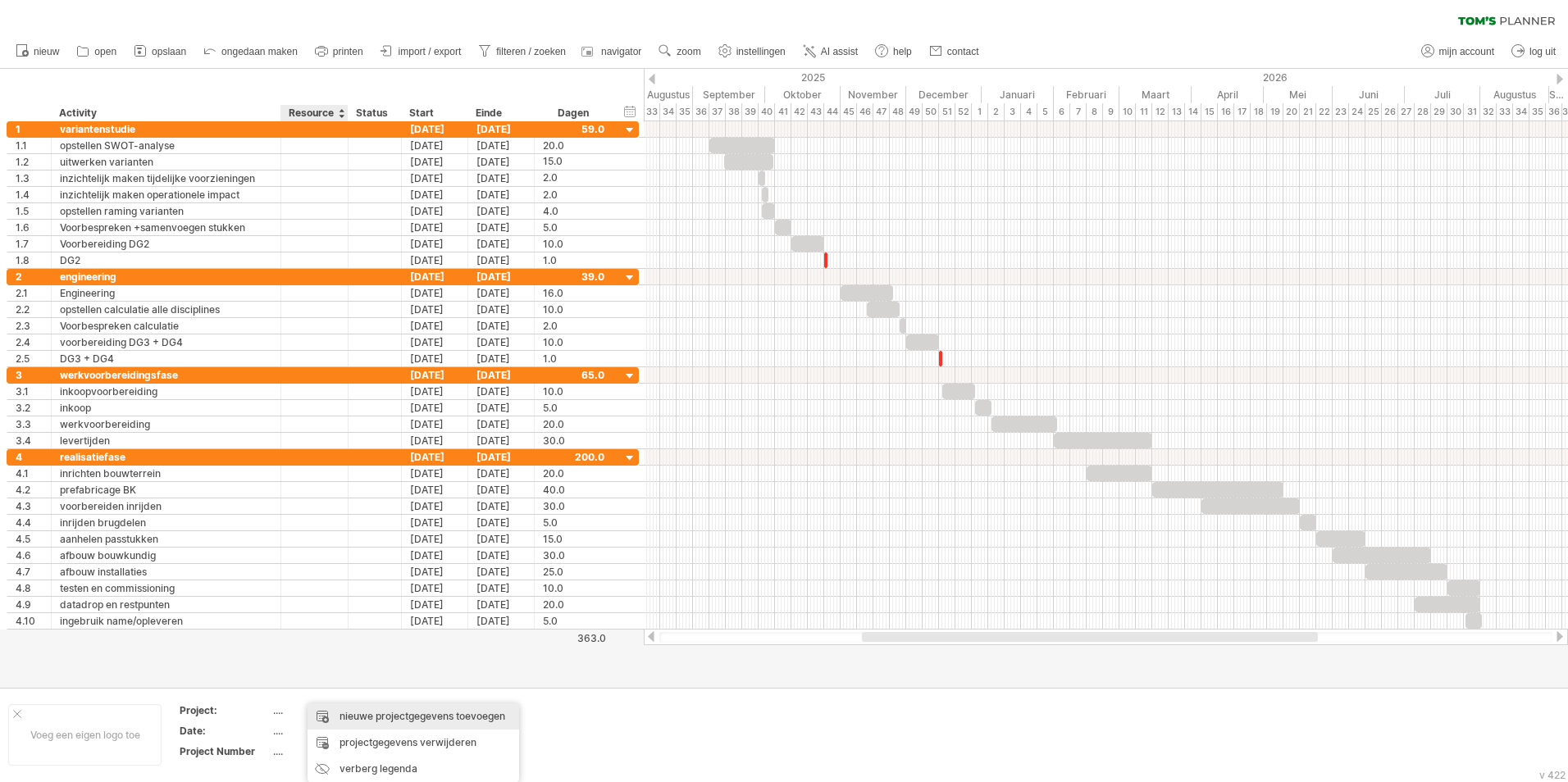
click at [392, 713] on div "nieuwe projectgegevens toevoegen" at bounding box center [413, 717] width 211 height 26
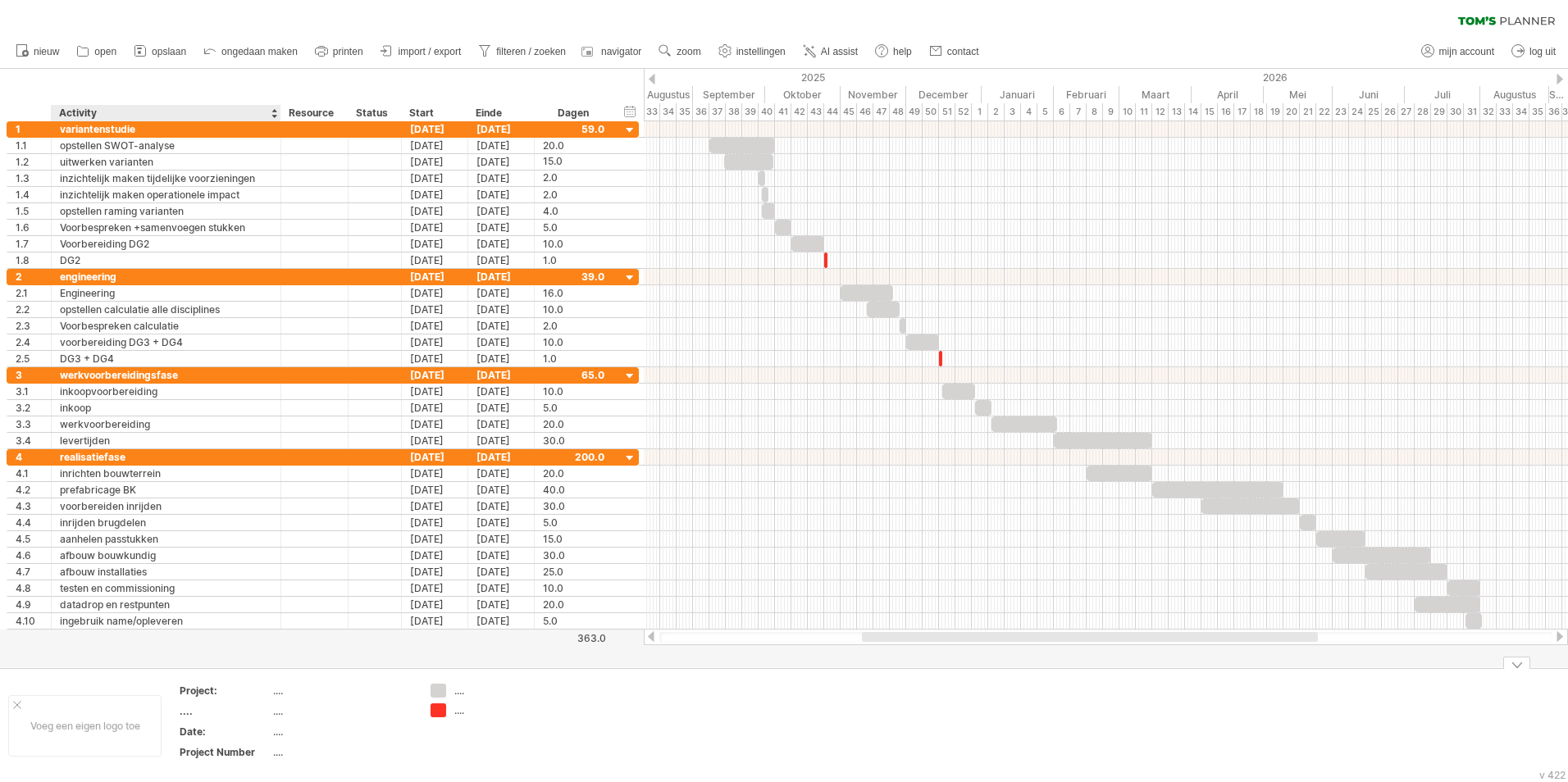
click at [279, 688] on div "...." at bounding box center [342, 690] width 138 height 14
type input "**********"
click at [285, 728] on div "...." at bounding box center [342, 731] width 138 height 14
type input "**********"
click at [277, 746] on div "...." at bounding box center [342, 752] width 138 height 14
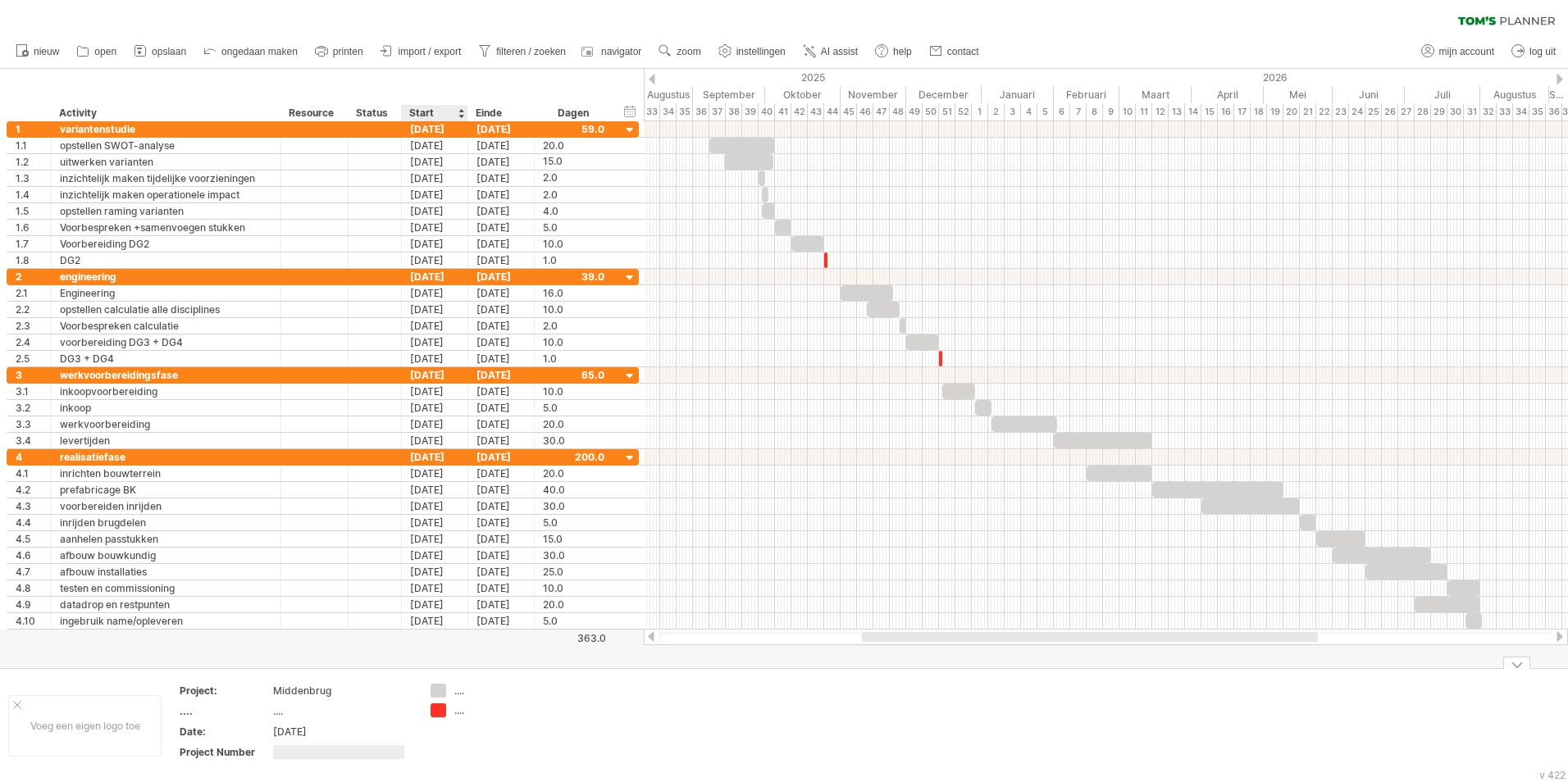
click at [464, 689] on div "...." at bounding box center [499, 690] width 90 height 14
type input "**********"
click at [468, 709] on div "...." at bounding box center [499, 710] width 90 height 14
type input "********"
click at [466, 742] on td "activiteit ********" at bounding box center [487, 725] width 129 height 84
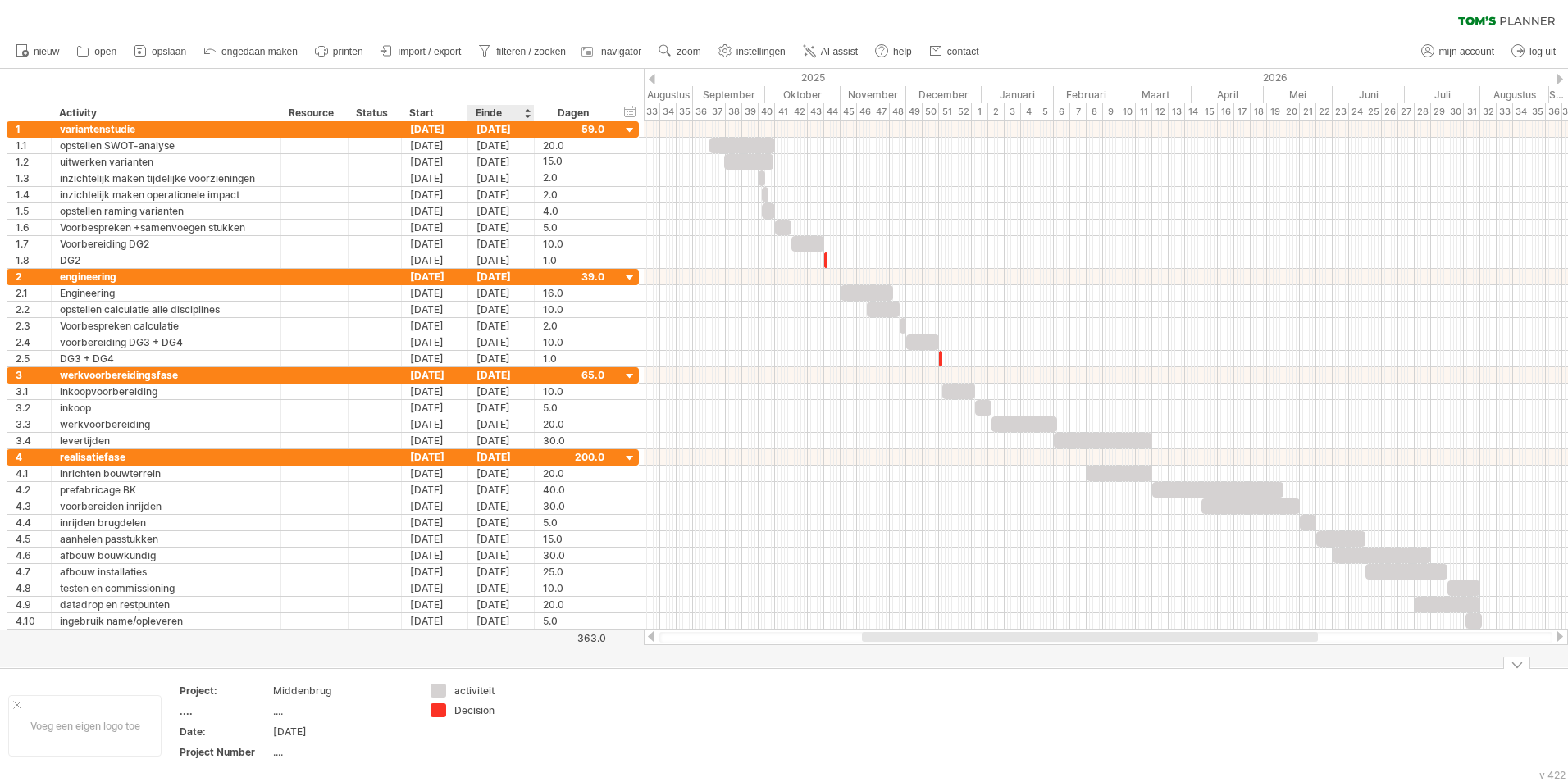
click at [493, 716] on div "Decision" at bounding box center [499, 710] width 90 height 14
click at [493, 716] on input "********" at bounding box center [495, 710] width 81 height 14
type input "**********"
click at [190, 709] on div "...." at bounding box center [225, 711] width 91 height 14
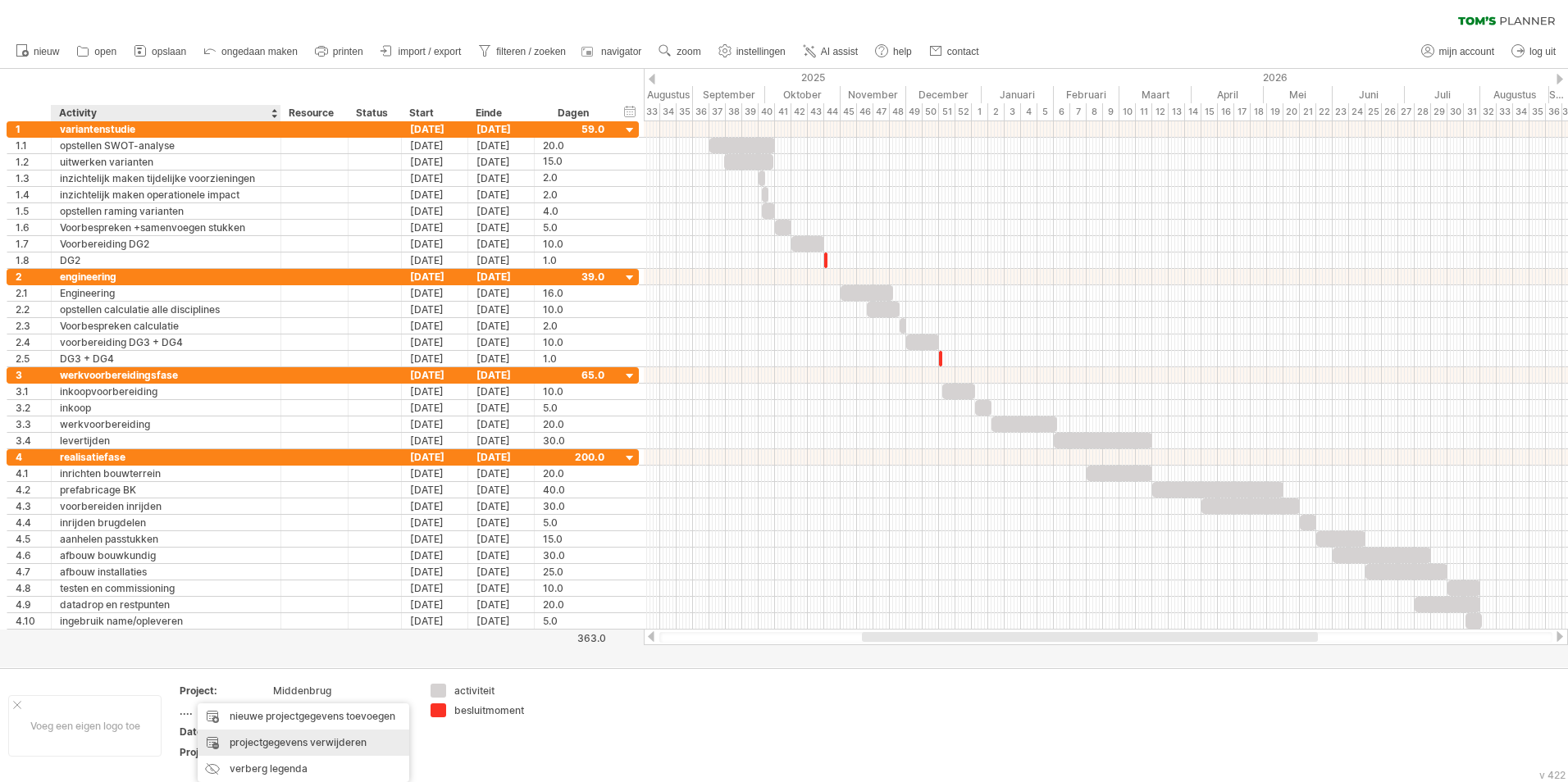
click at [259, 739] on div "projectgegevens verwijderen" at bounding box center [303, 743] width 211 height 26
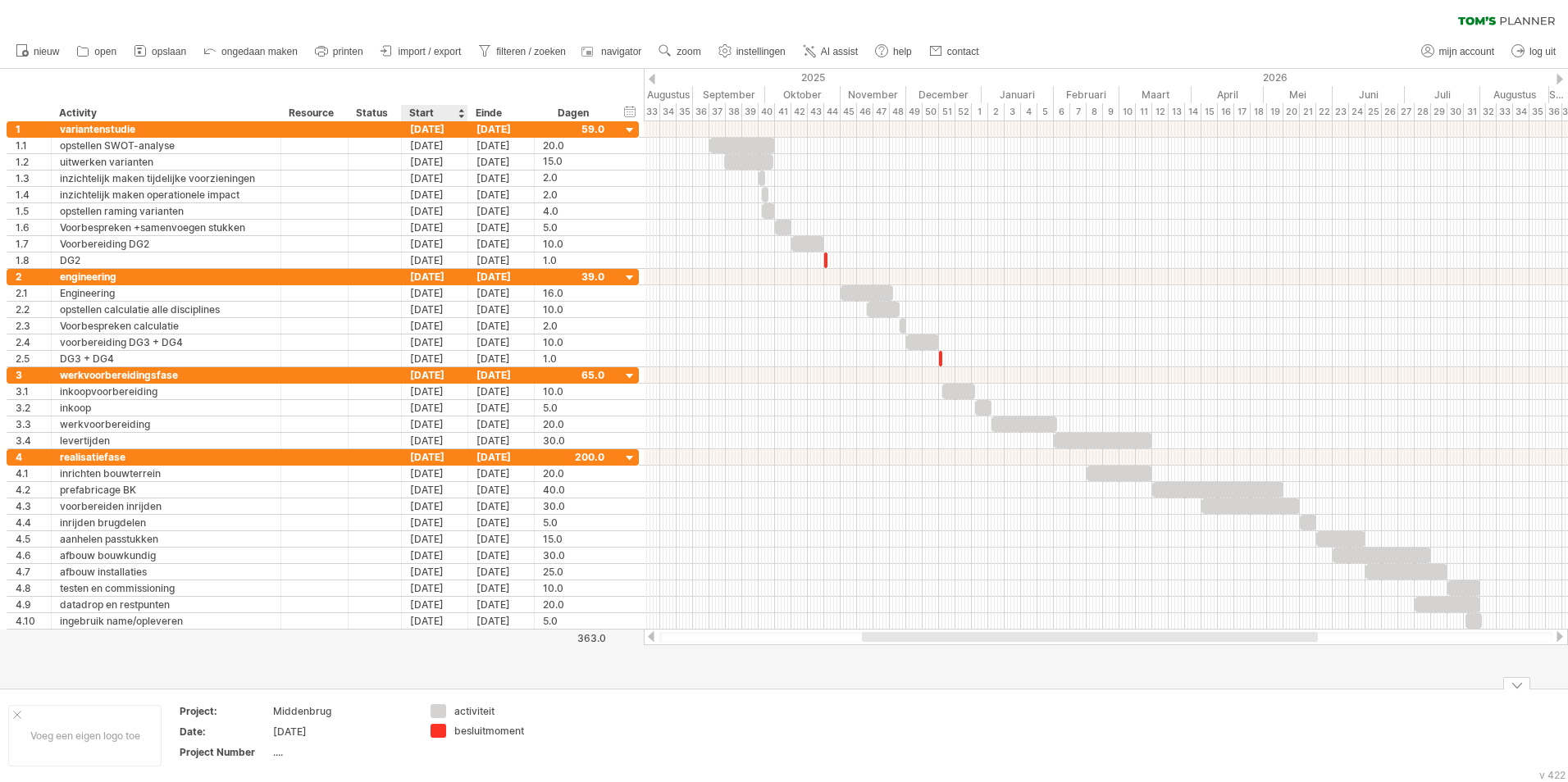
click at [414, 761] on td "Project: Middenbrug Date: [DATE] Project Number ...." at bounding box center [296, 736] width 253 height 63
click at [107, 724] on div "verberg logo" at bounding box center [112, 717] width 121 height 26
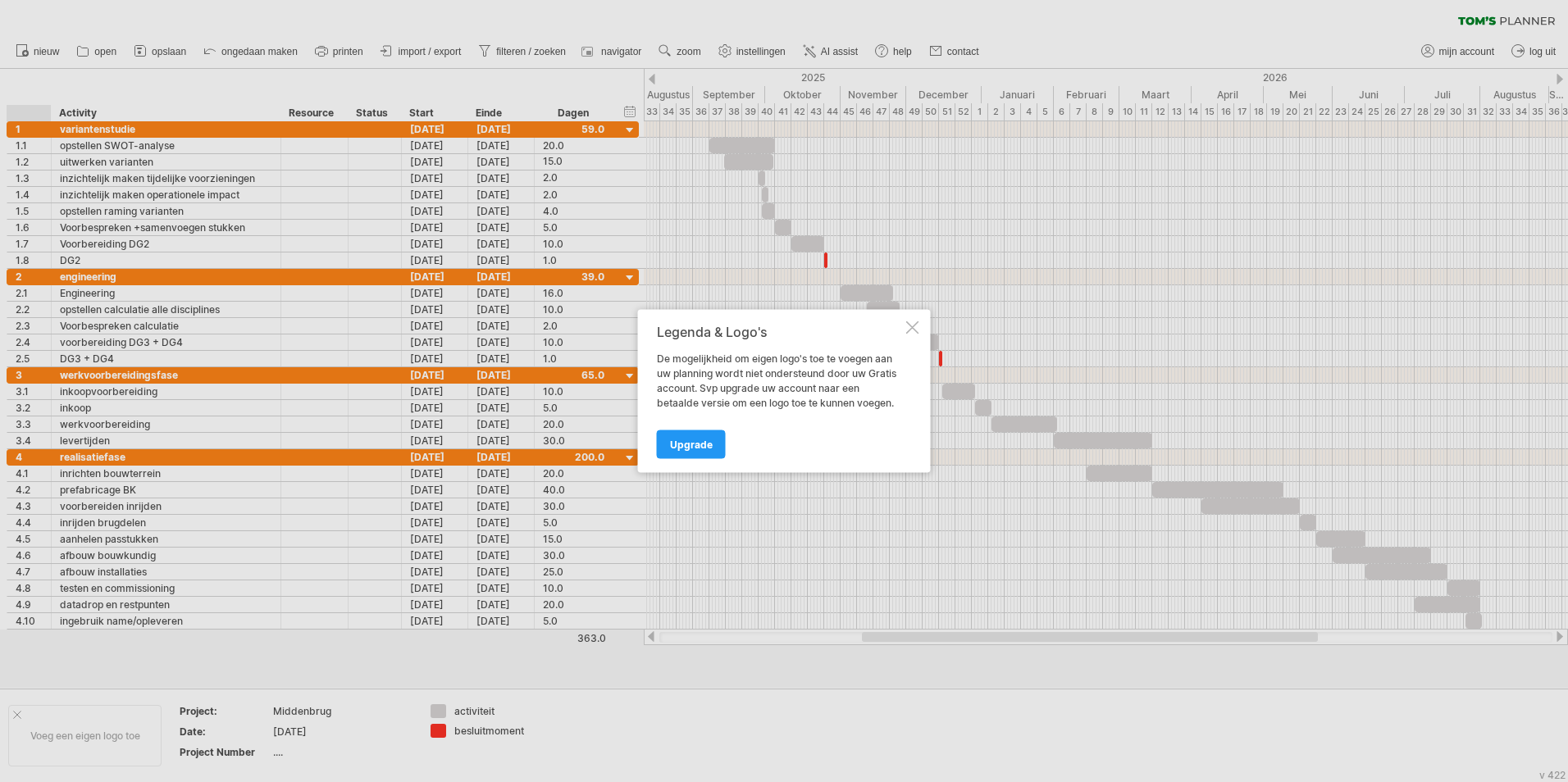
click at [907, 320] on div "Legenda & Logo's De mogelijkheid om eigen logo's toe te voegen aan uw planning …" at bounding box center [784, 391] width 292 height 163
click at [910, 324] on div at bounding box center [912, 328] width 13 height 13
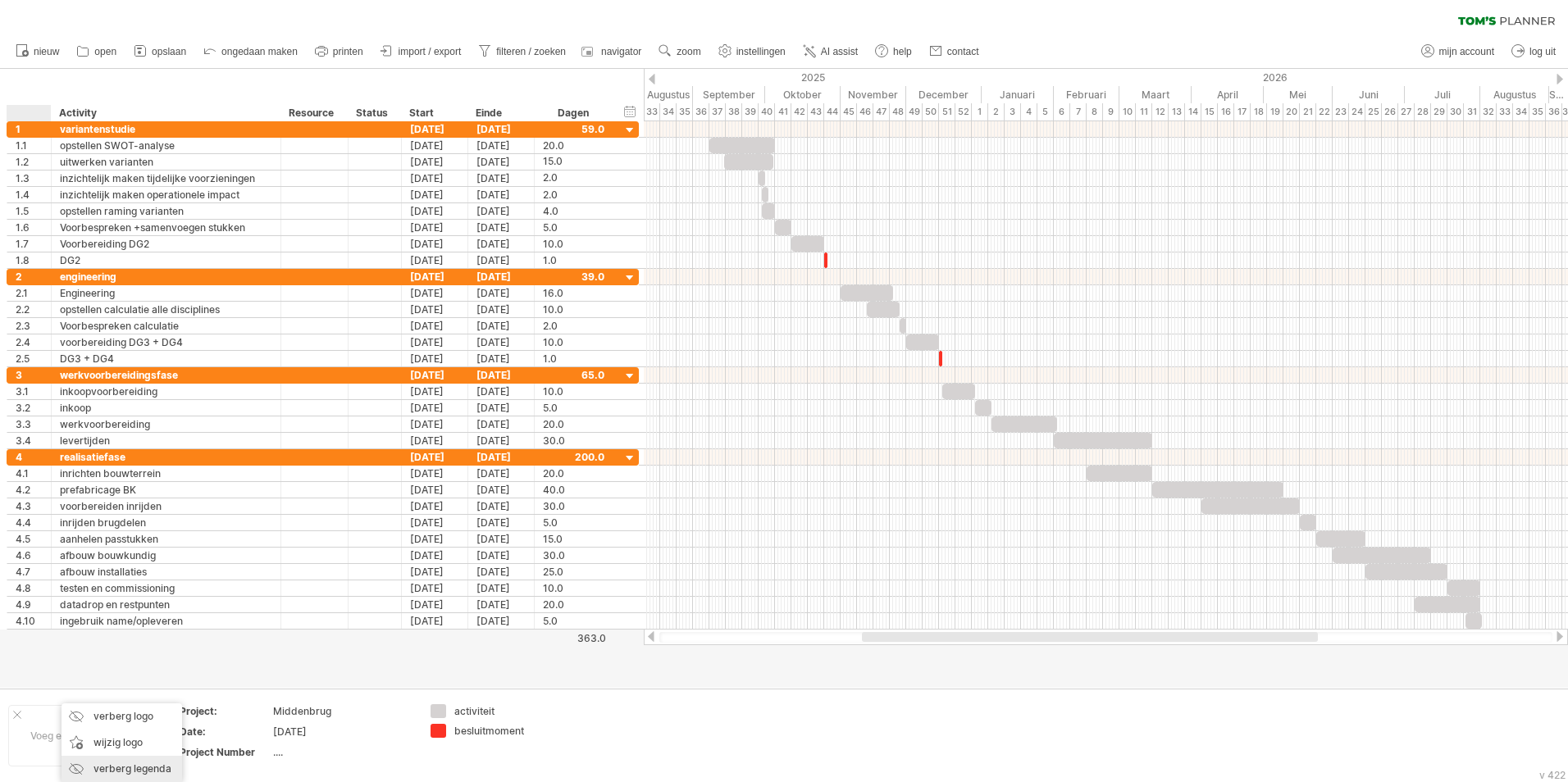
click at [135, 774] on div "verberg legenda" at bounding box center [122, 769] width 121 height 26
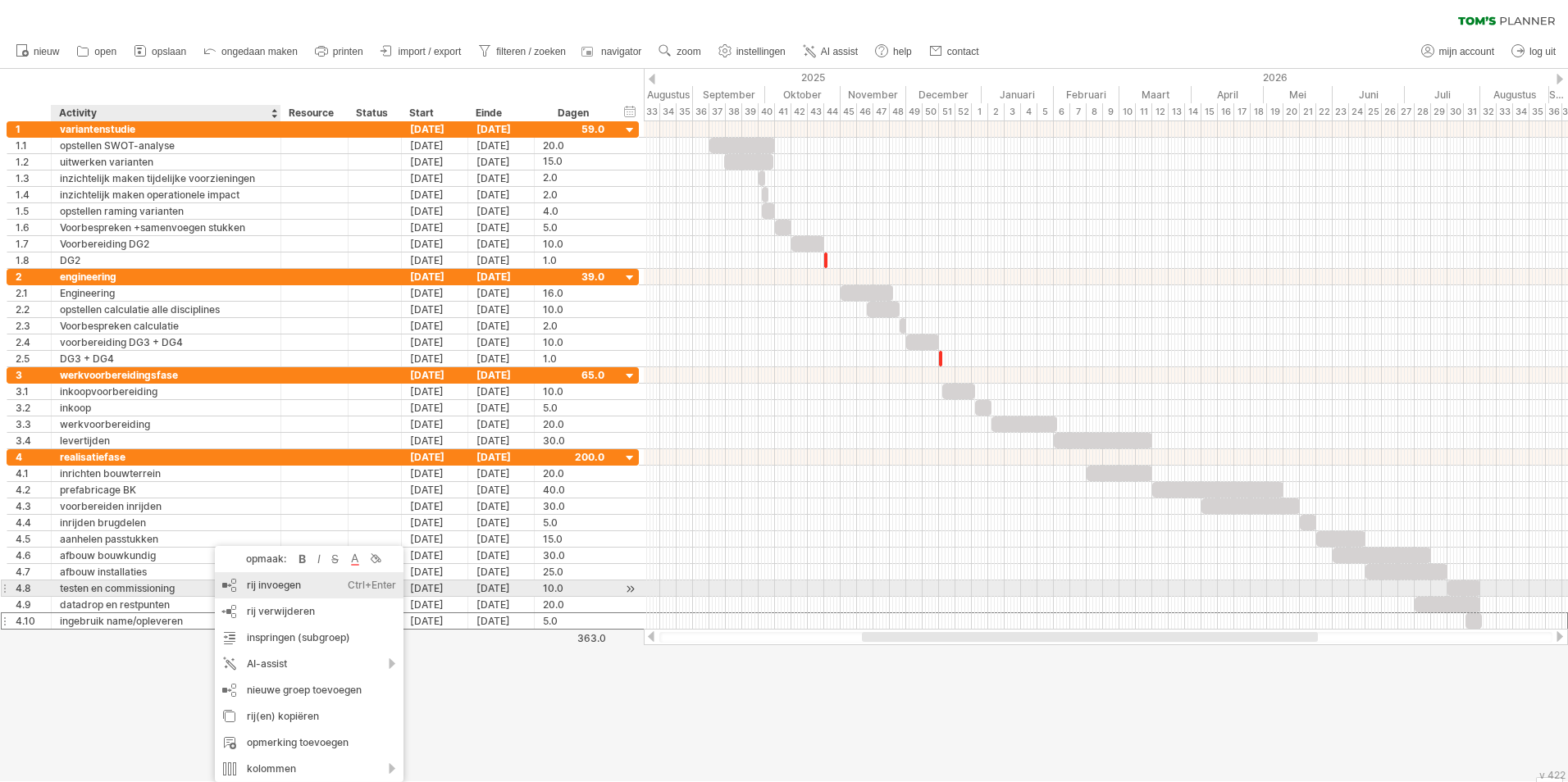
click at [277, 588] on div "rij invoegen Ctrl+Enter Cmd+Enter" at bounding box center [309, 586] width 189 height 26
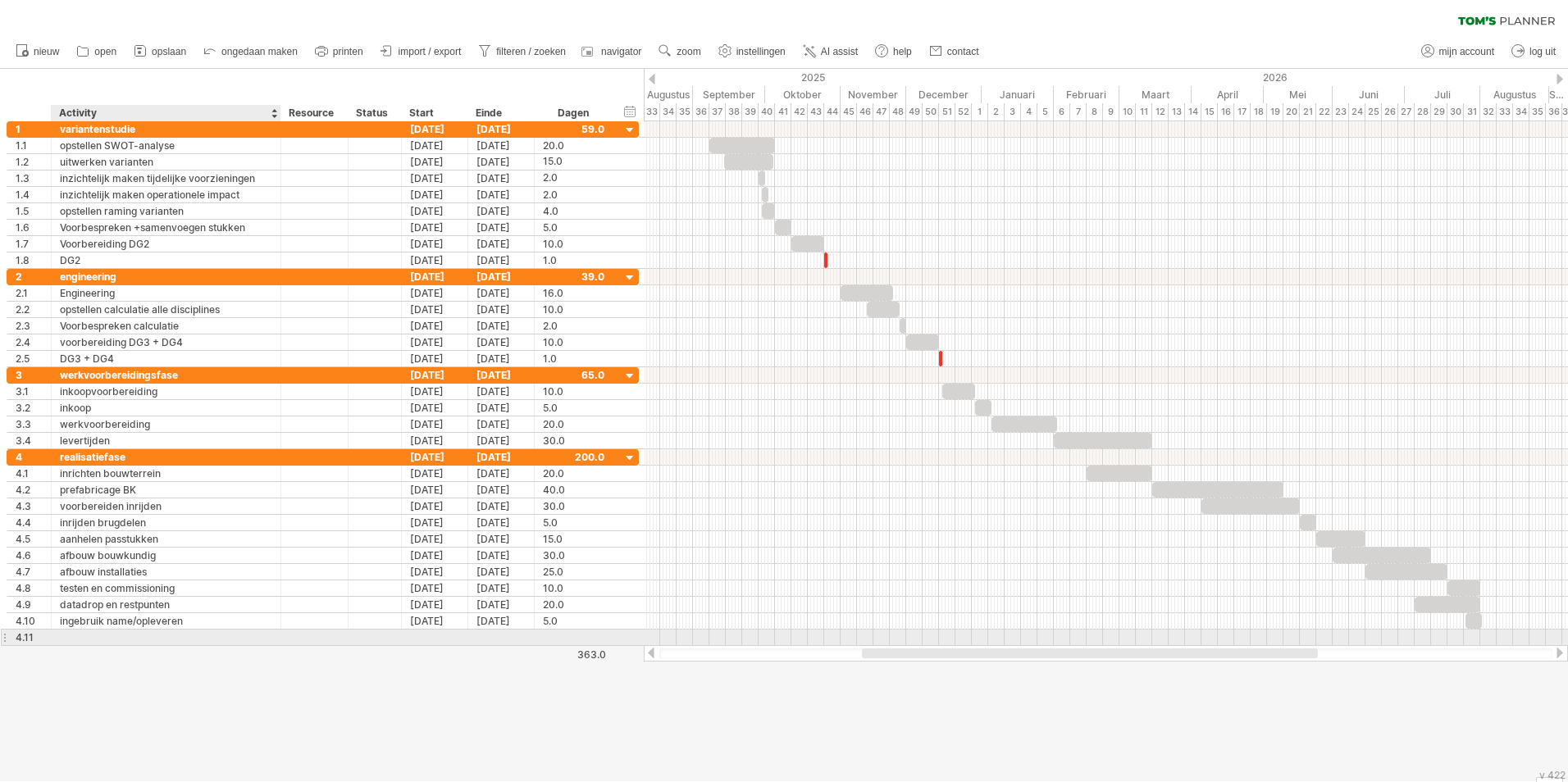
click at [181, 639] on div at bounding box center [165, 638] width 212 height 16
type input "*"
type input "*********"
click at [566, 624] on div "5.0" at bounding box center [573, 621] width 61 height 16
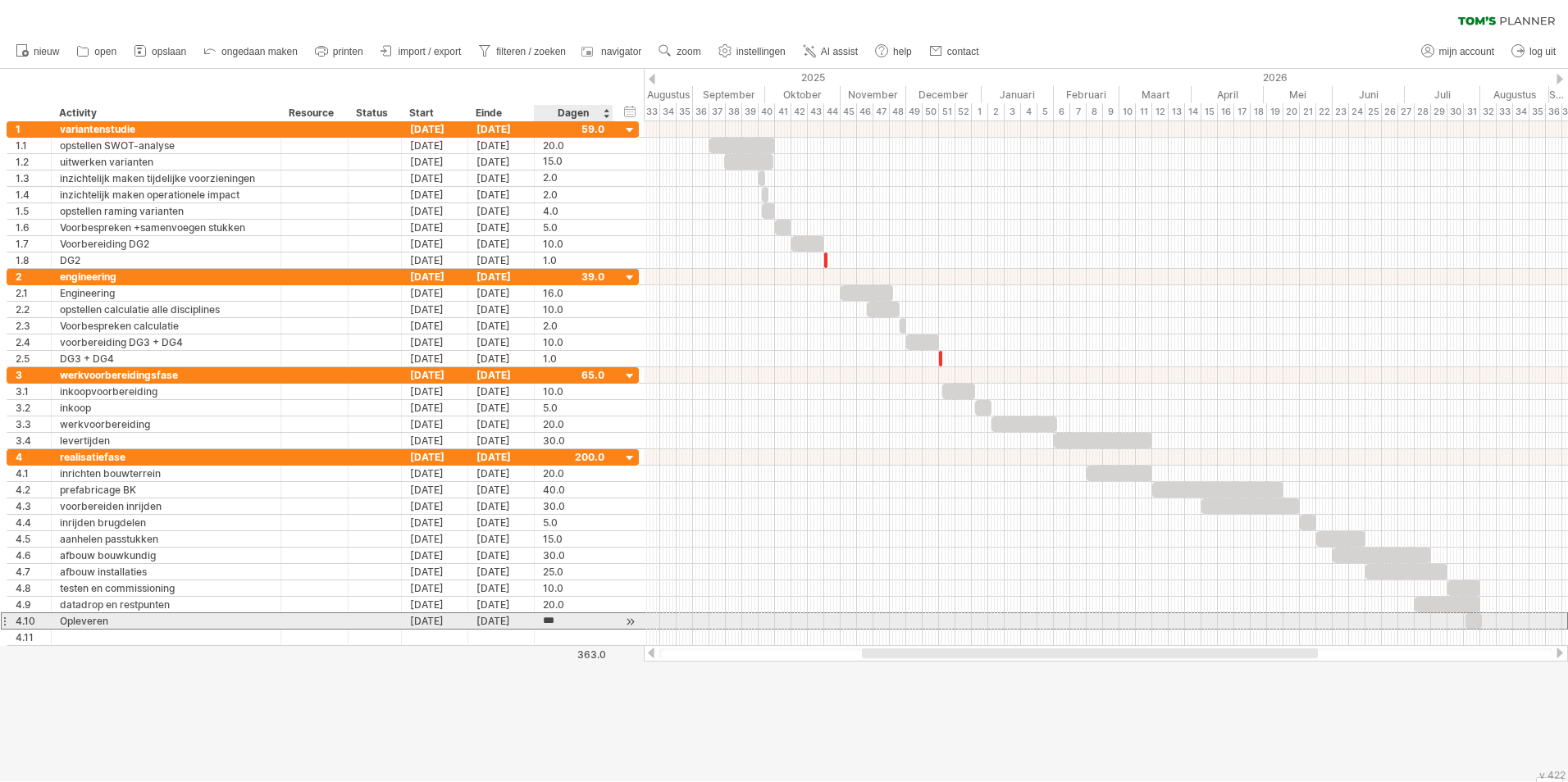
type input "*"
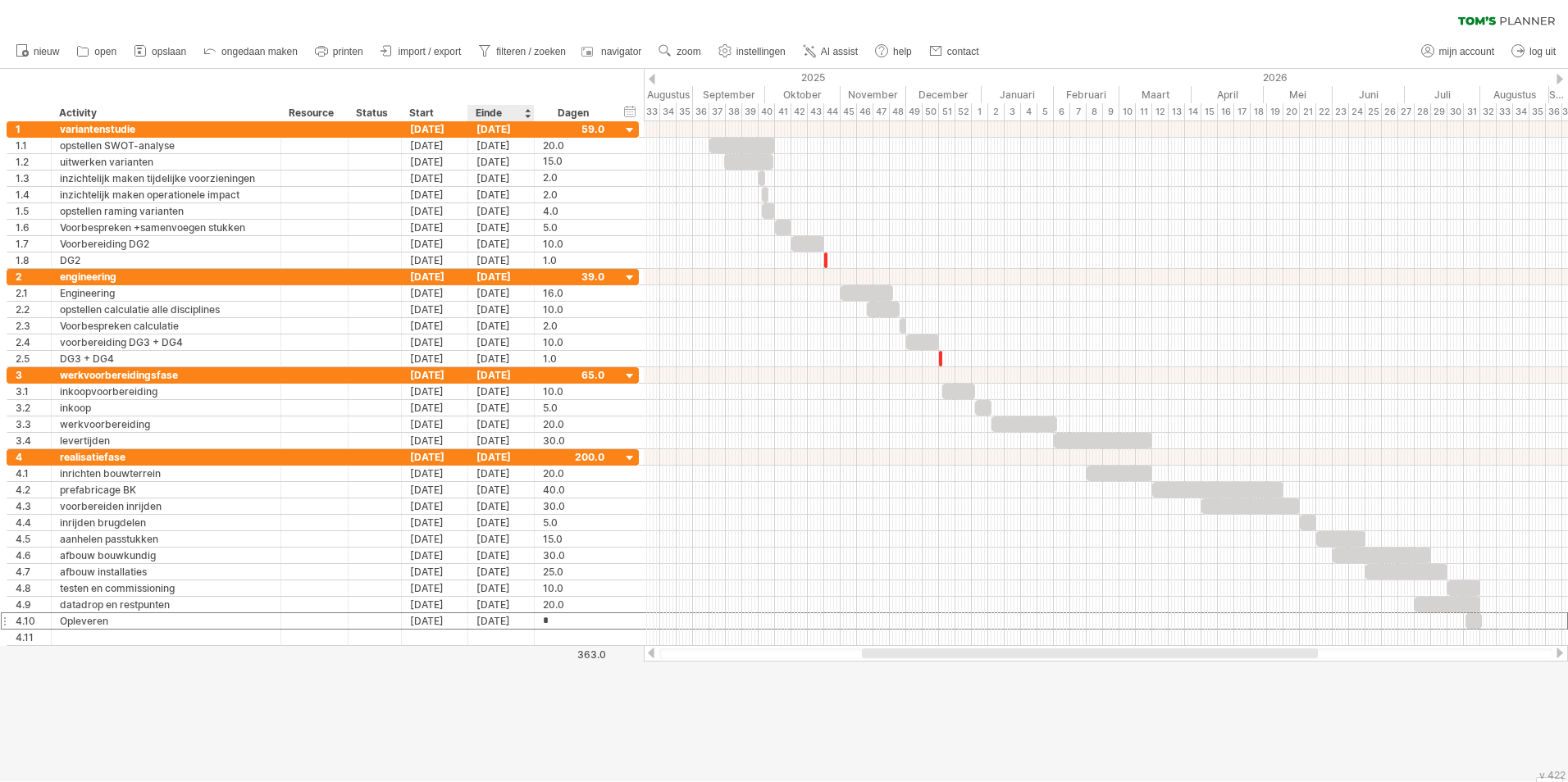
click at [537, 689] on div at bounding box center [784, 424] width 1568 height 712
drag, startPoint x: 1468, startPoint y: 623, endPoint x: 1476, endPoint y: 621, distance: 8.2
click at [1476, 621] on span at bounding box center [1476, 621] width 7 height 16
drag, startPoint x: 1471, startPoint y: 620, endPoint x: 1486, endPoint y: 622, distance: 15.1
click at [1486, 622] on div at bounding box center [1486, 621] width 11 height 16
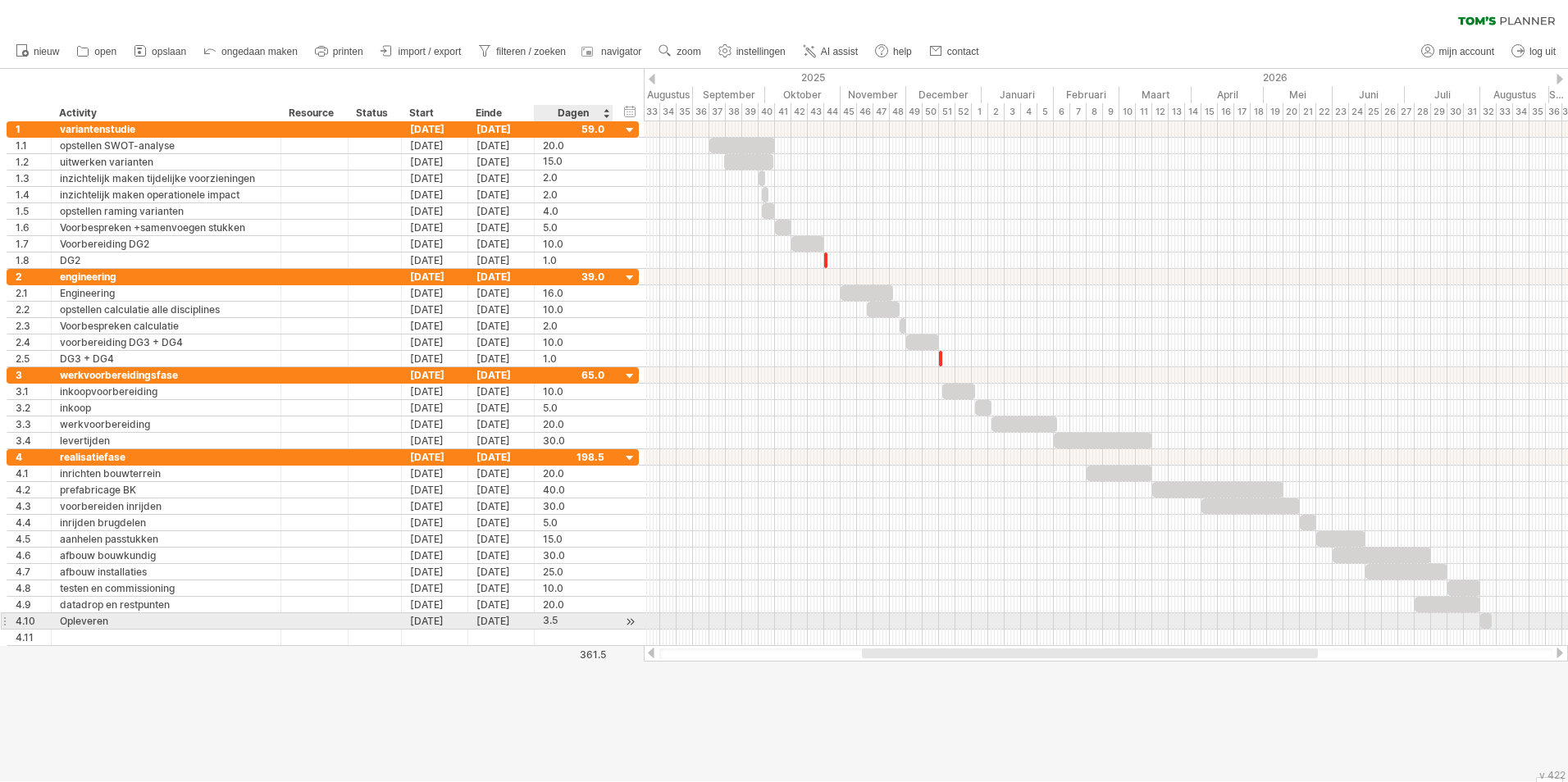
click at [575, 620] on div "3.5" at bounding box center [573, 621] width 61 height 16
type input "*"
click at [536, 705] on div at bounding box center [784, 424] width 1568 height 712
click at [566, 626] on div "1.0" at bounding box center [573, 621] width 61 height 16
type input "*"
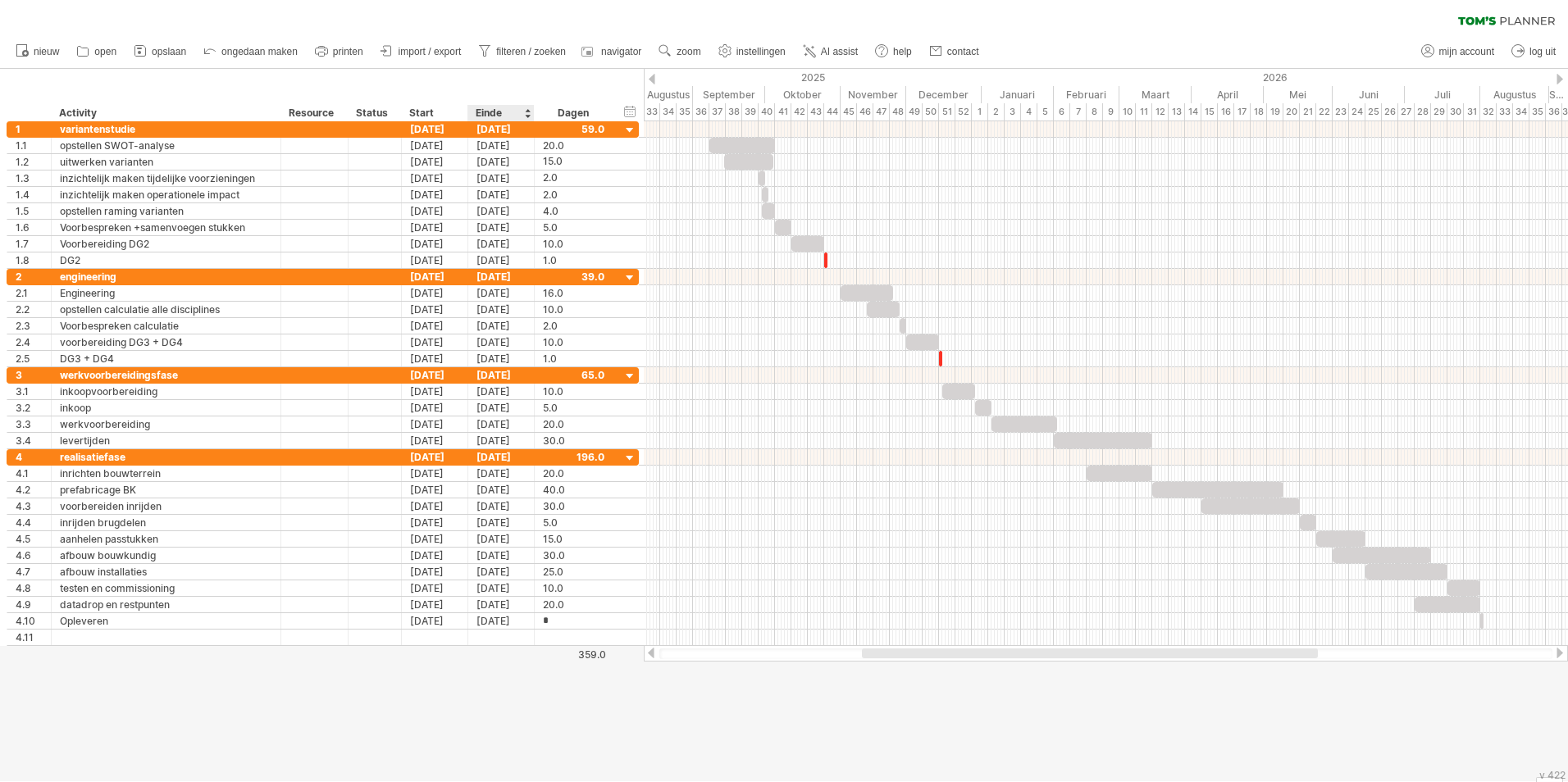
click at [541, 718] on div at bounding box center [784, 424] width 1568 height 712
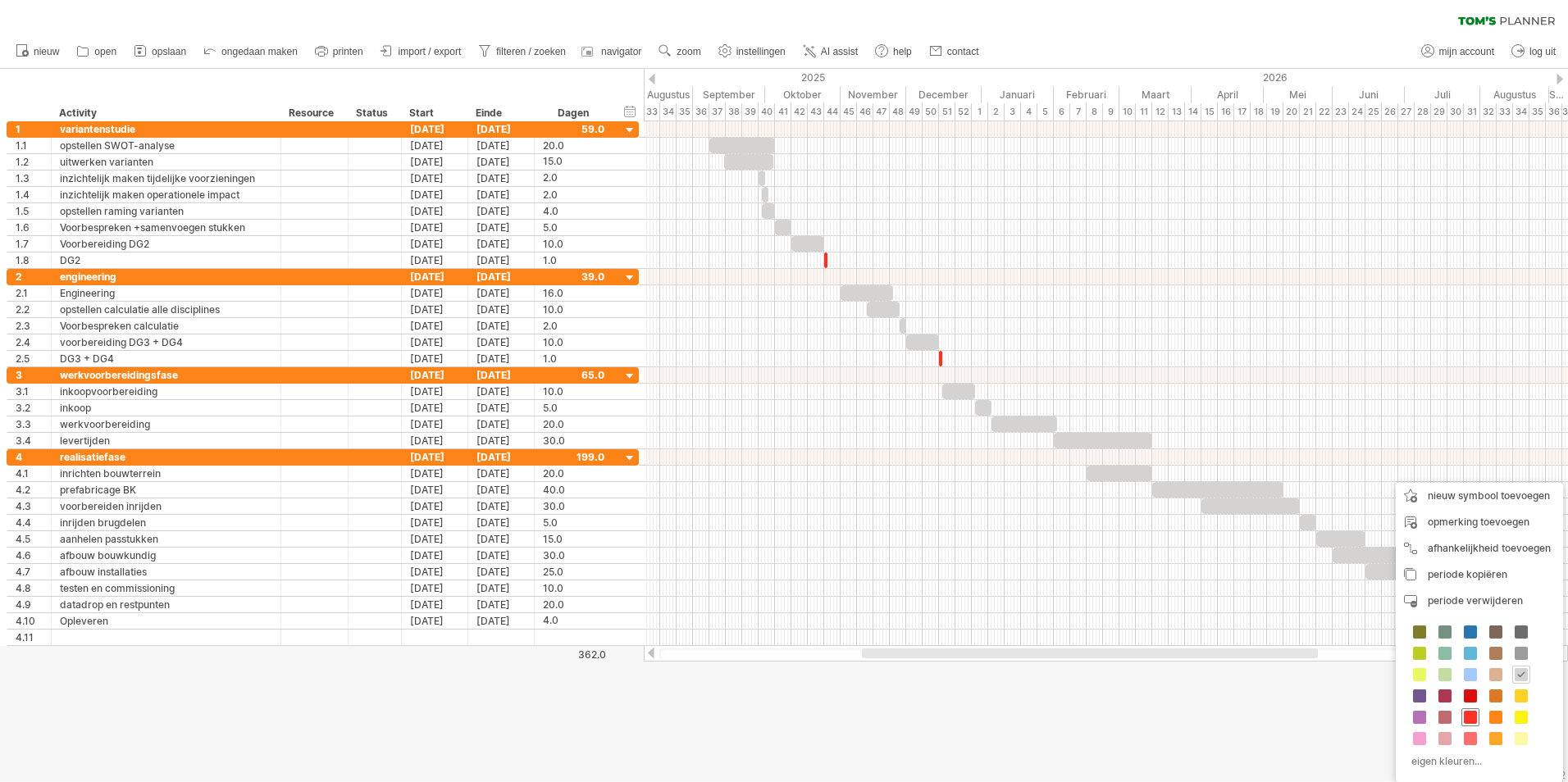
click at [1469, 718] on span at bounding box center [1471, 718] width 13 height 13
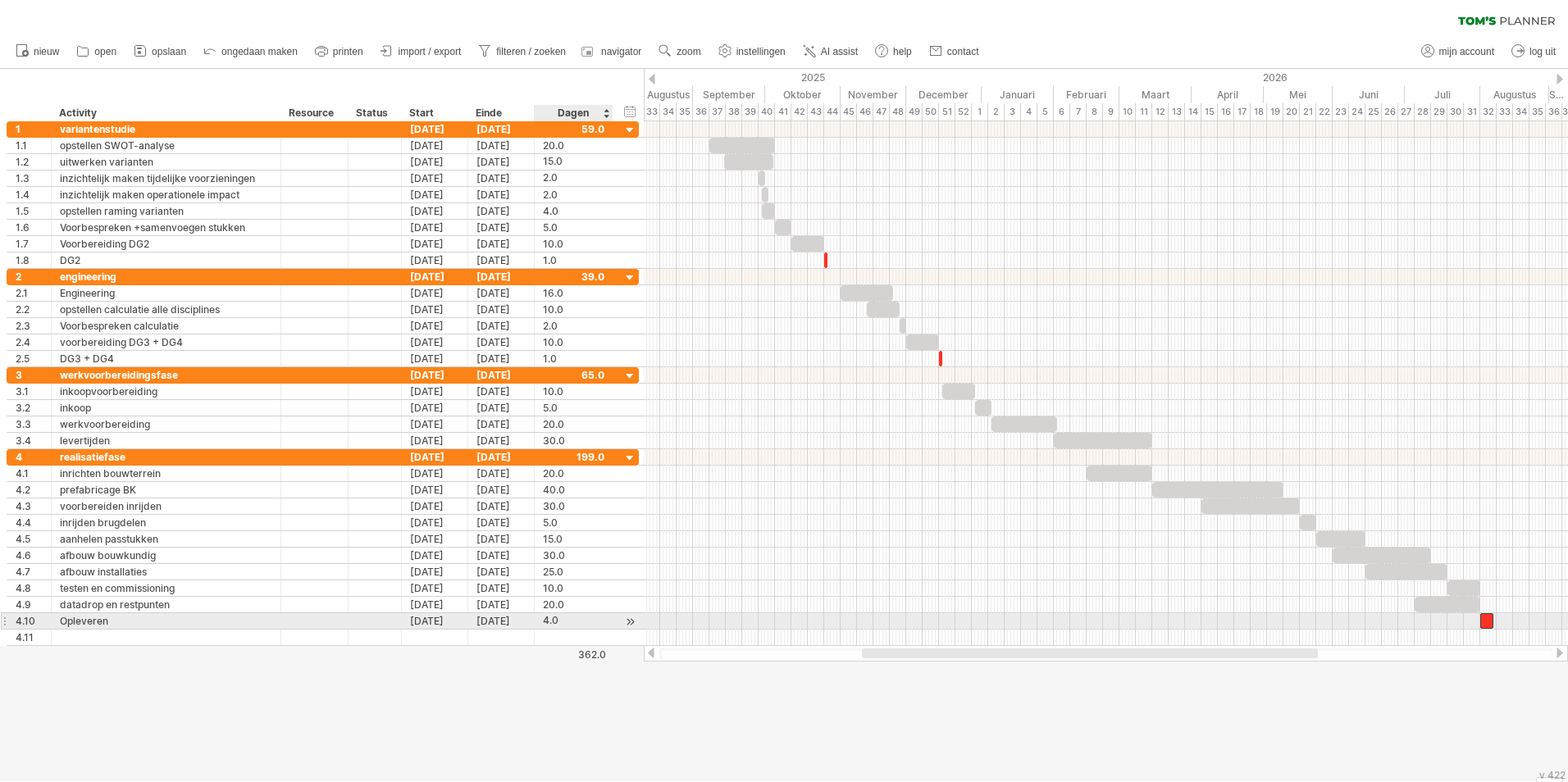
click at [572, 618] on div "4.0" at bounding box center [573, 621] width 61 height 16
type input "*"
click at [569, 707] on div at bounding box center [784, 424] width 1568 height 712
click at [982, 637] on div at bounding box center [1106, 638] width 925 height 16
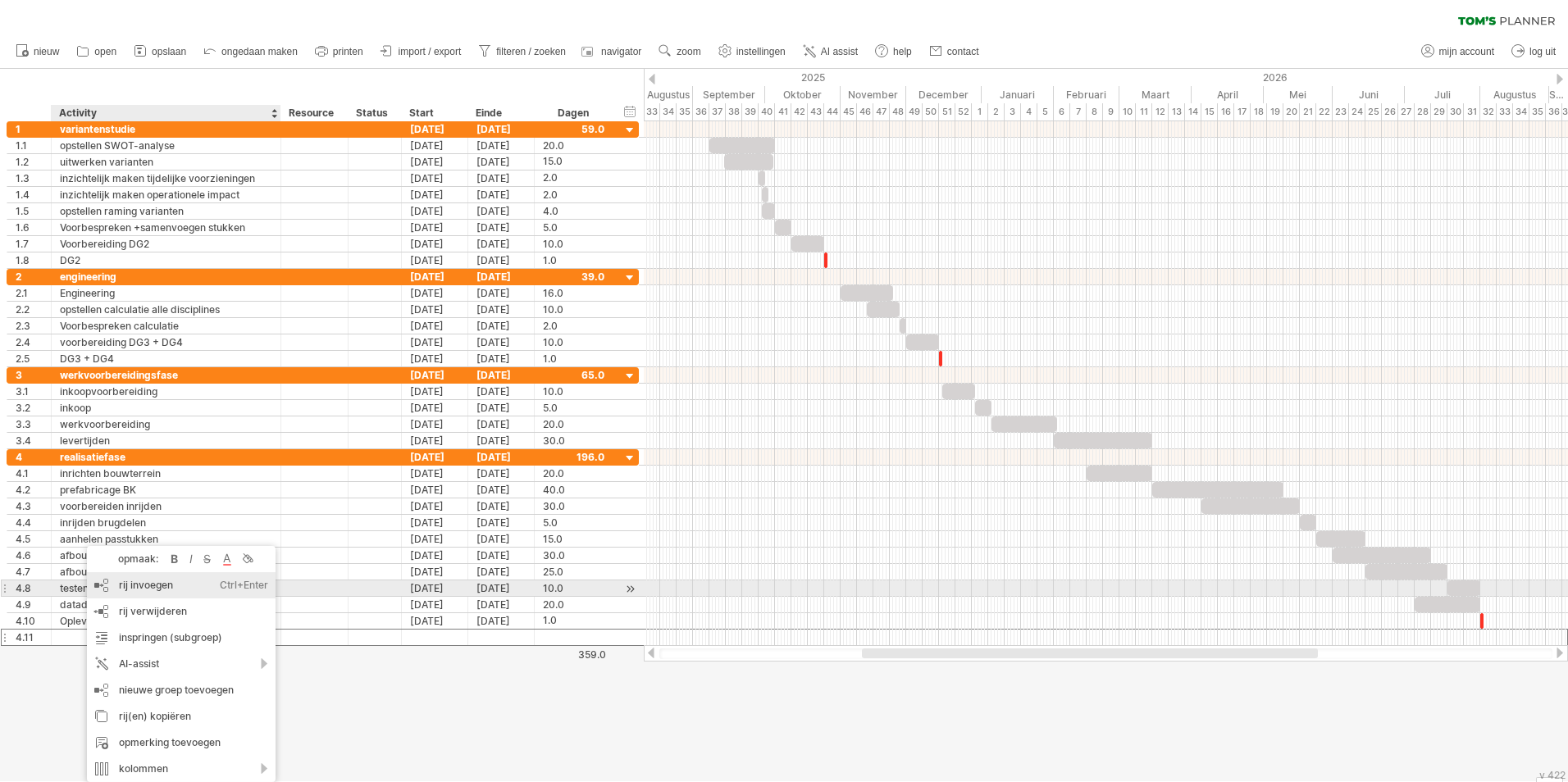
click at [150, 591] on div "rij invoegen Ctrl+Enter Cmd+Enter" at bounding box center [181, 586] width 189 height 26
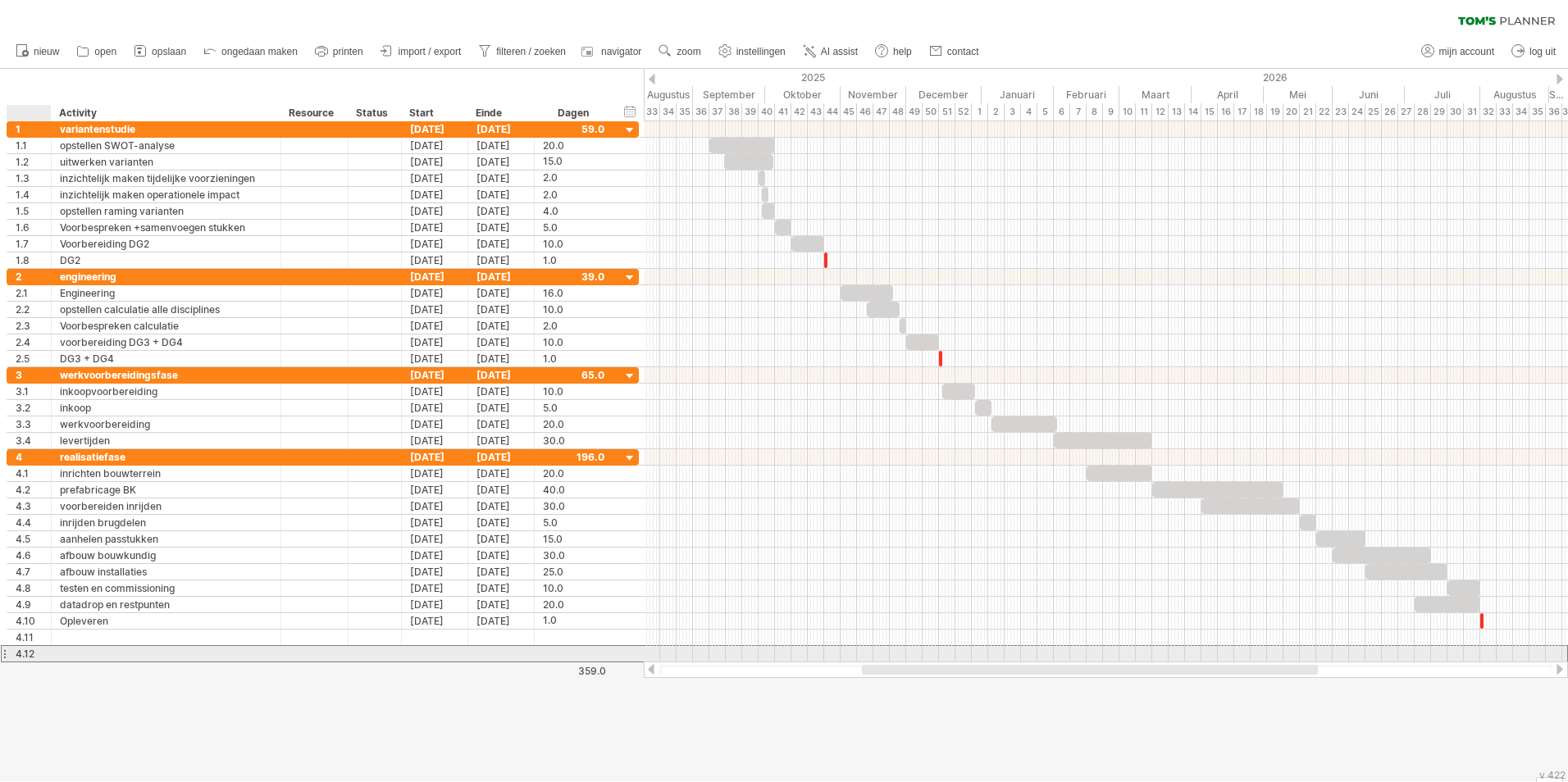
click at [35, 656] on div "4.12" at bounding box center [33, 654] width 35 height 16
click at [3, 654] on div at bounding box center [4, 654] width 7 height 17
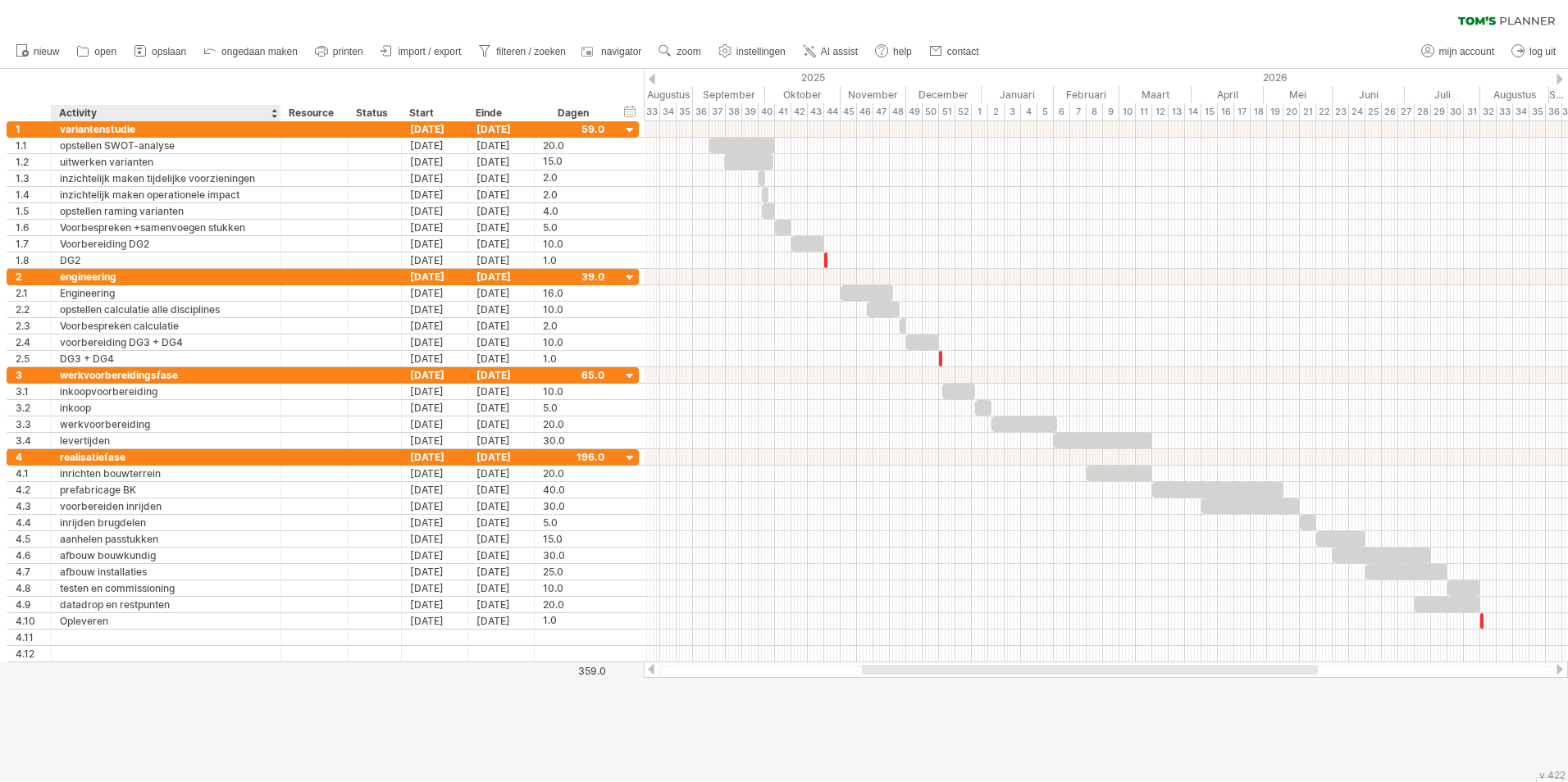
click at [295, 730] on div at bounding box center [784, 424] width 1568 height 712
